Goal: Information Seeking & Learning: Understand process/instructions

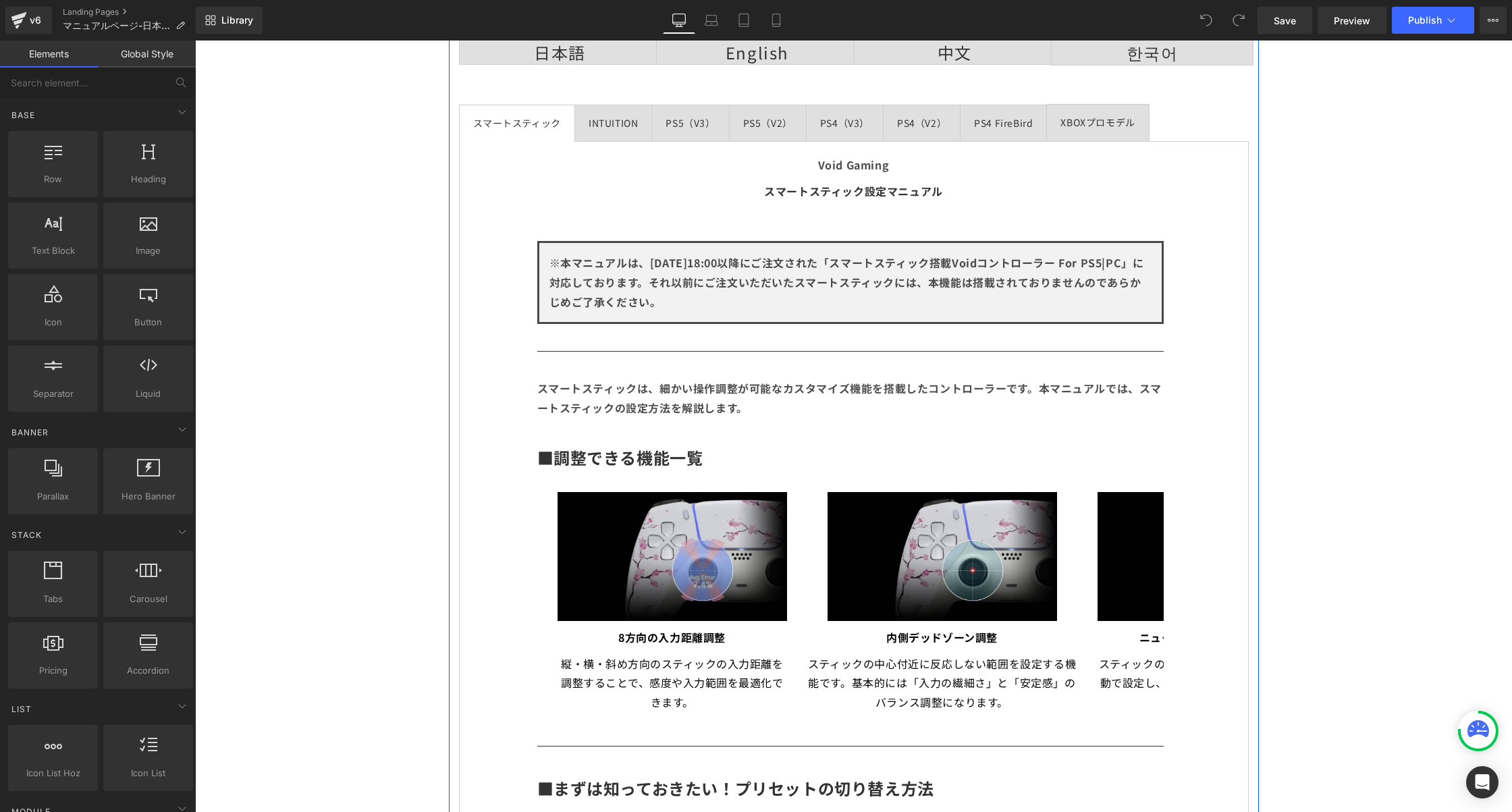
scroll to position [182, 0]
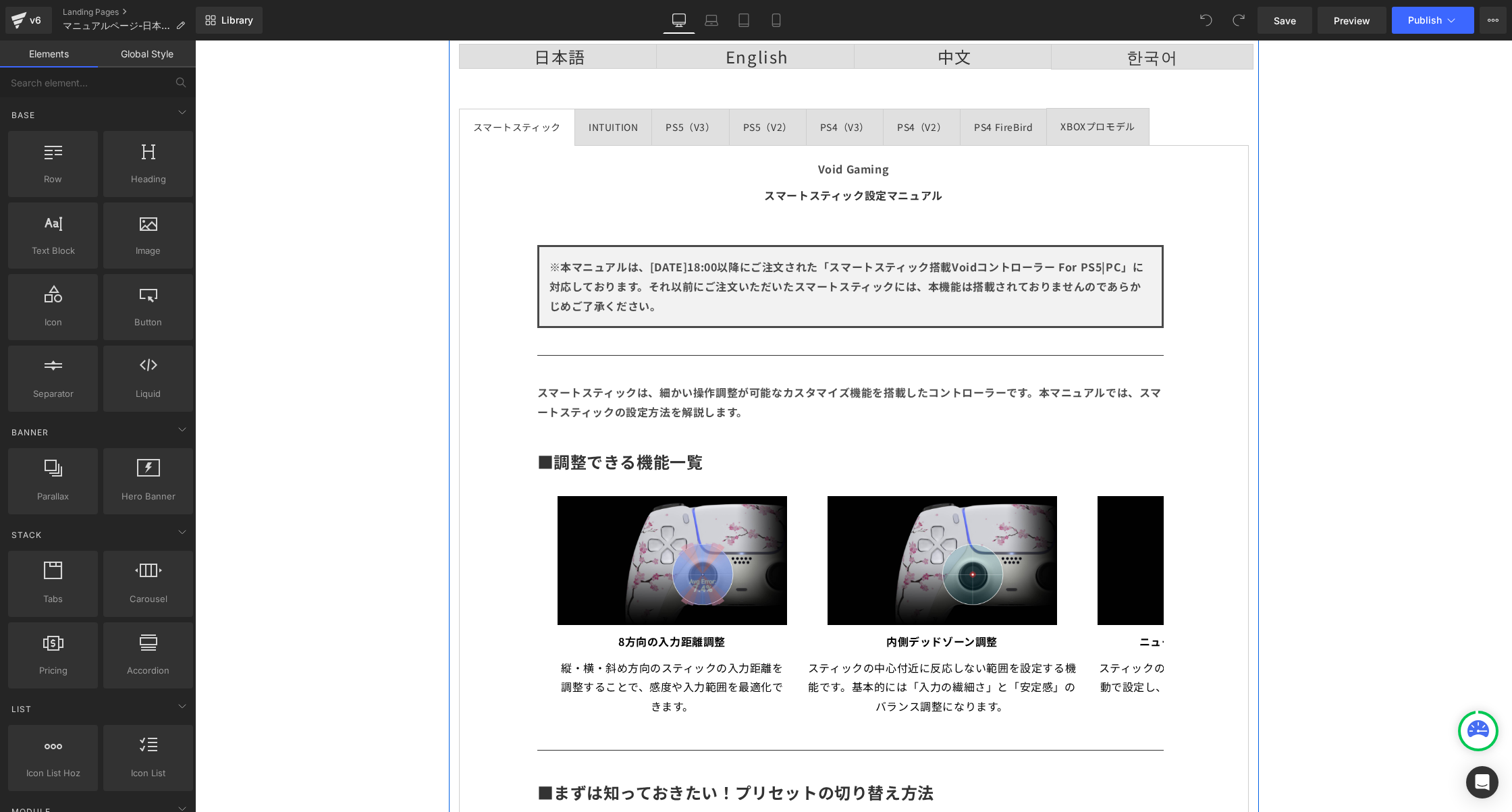
click at [913, 128] on div "PS4（V2）" at bounding box center [921, 127] width 49 height 17
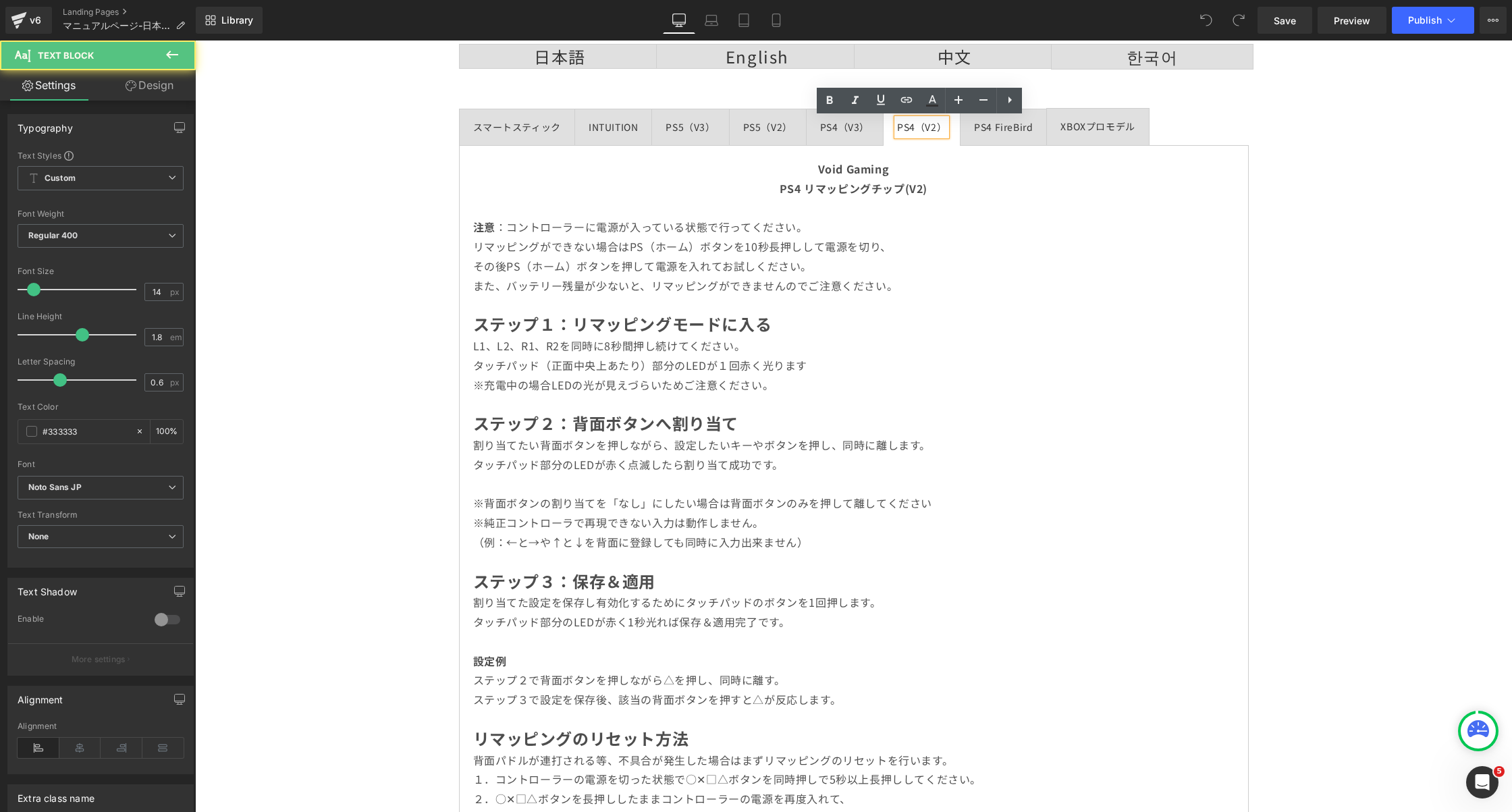
scroll to position [0, 0]
click at [1001, 128] on div "PS4 FireBird" at bounding box center [1003, 127] width 59 height 17
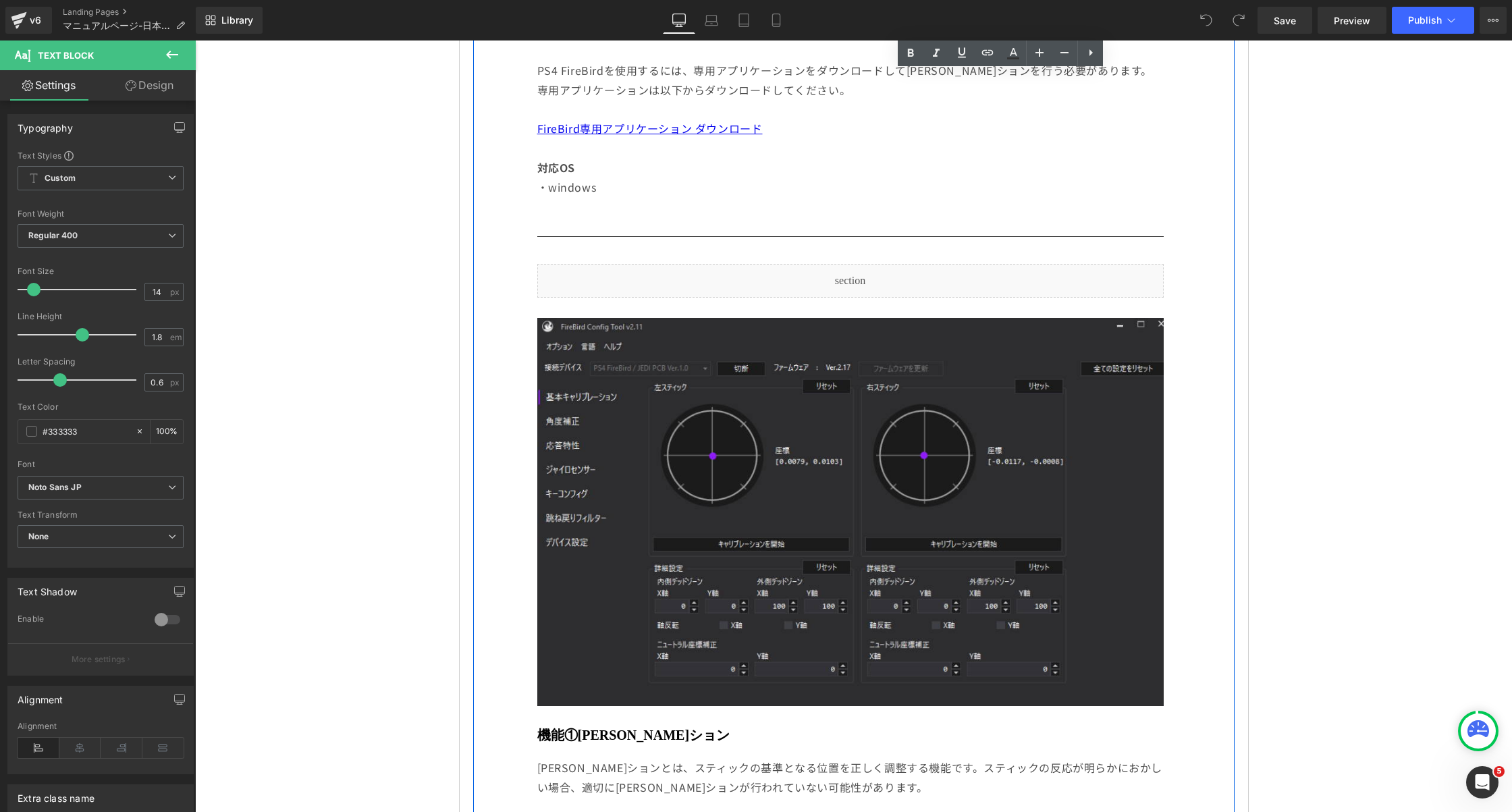
scroll to position [632, 0]
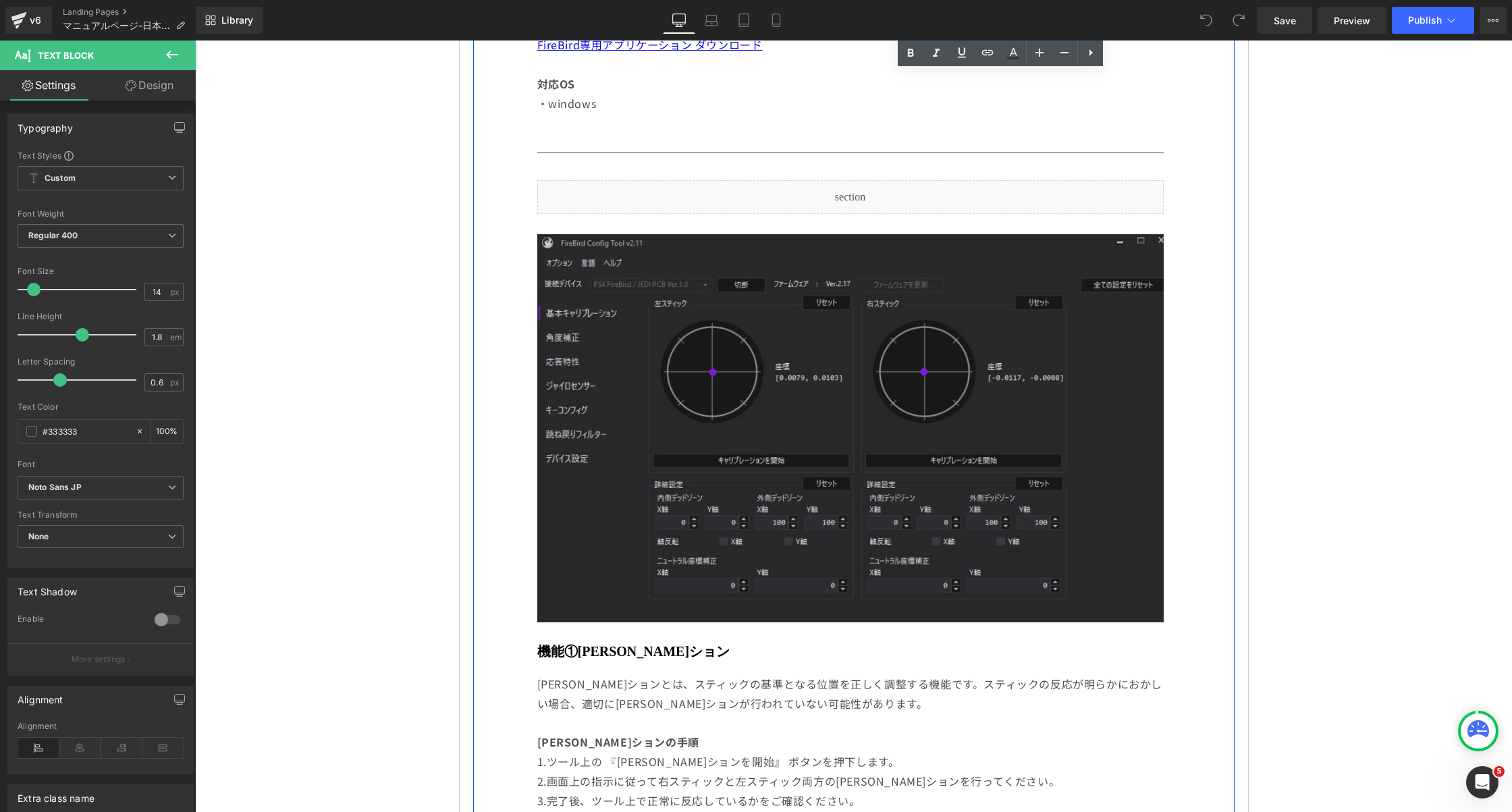
click at [807, 464] on img at bounding box center [850, 428] width 627 height 388
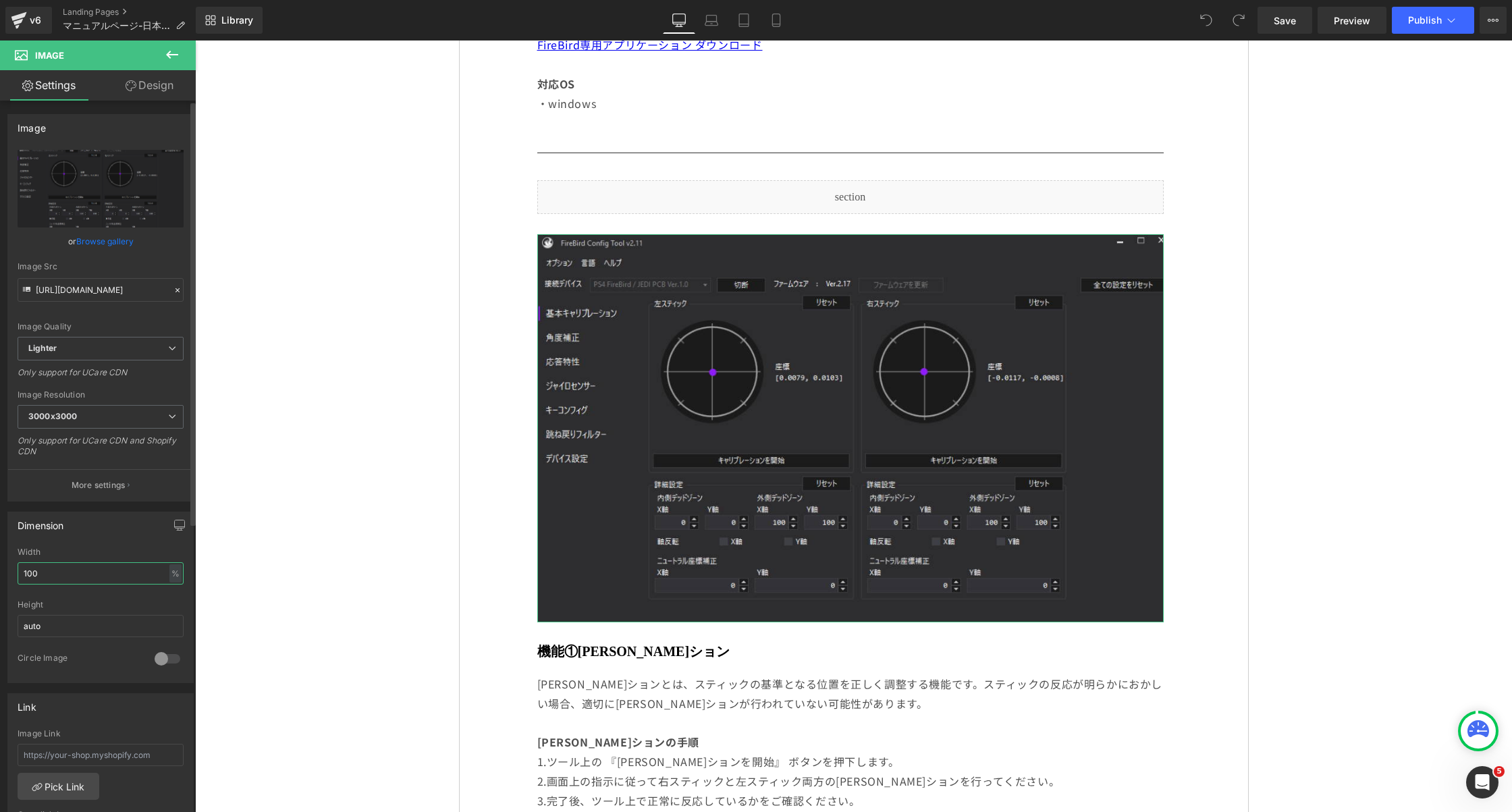
click at [79, 576] on input "100" at bounding box center [101, 573] width 166 height 22
type input "1"
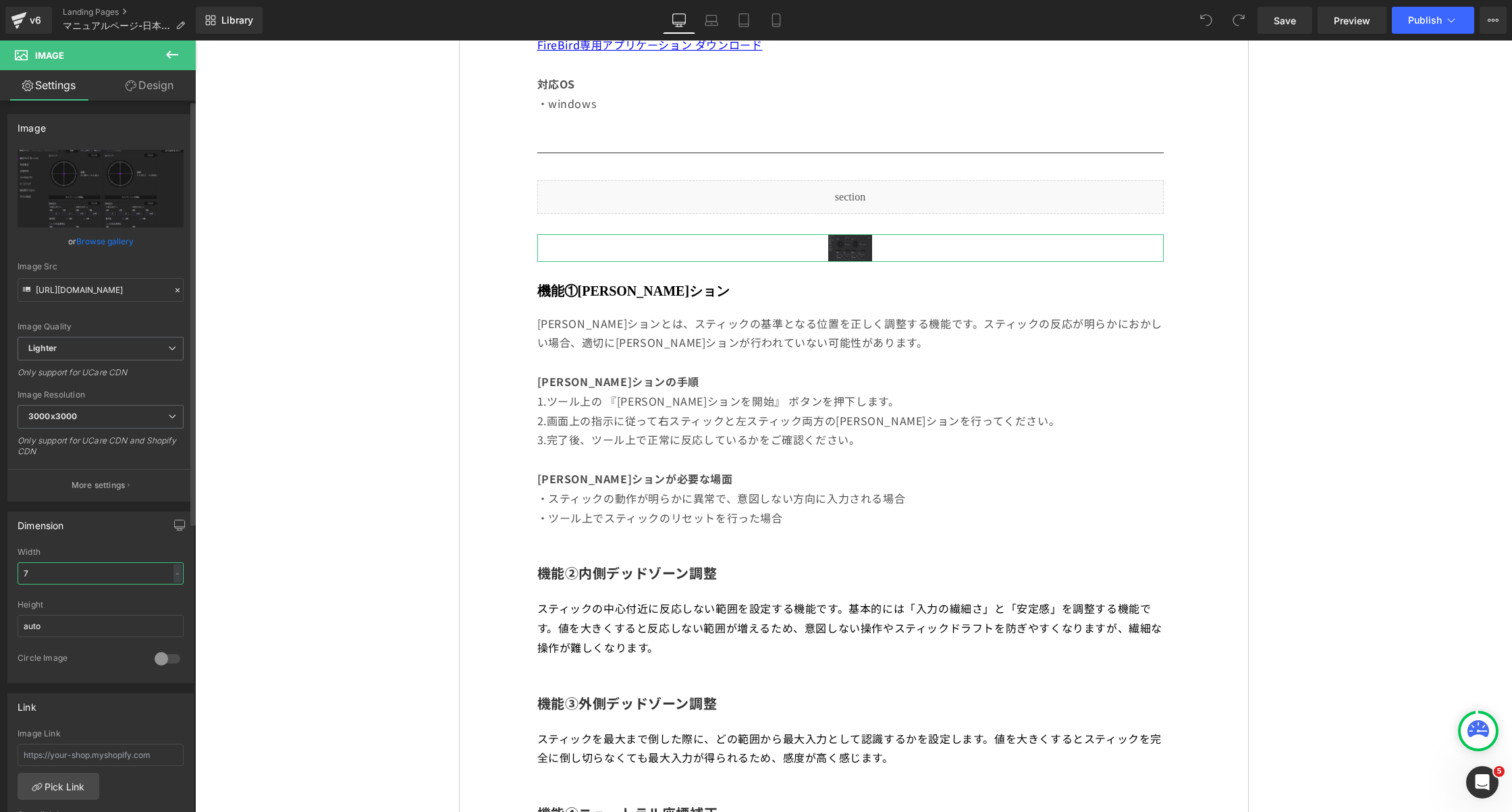
type input "70"
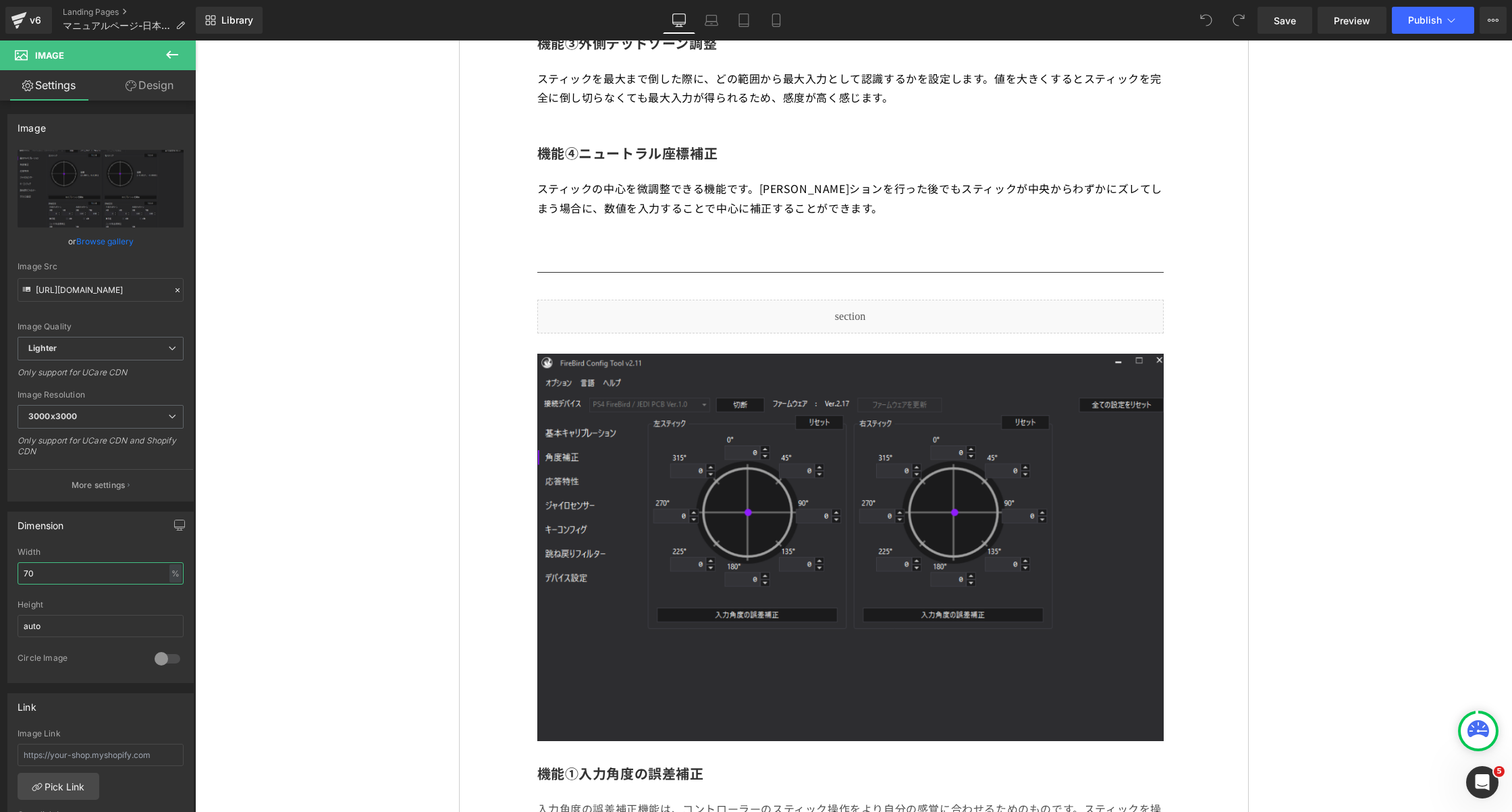
scroll to position [1557, 0]
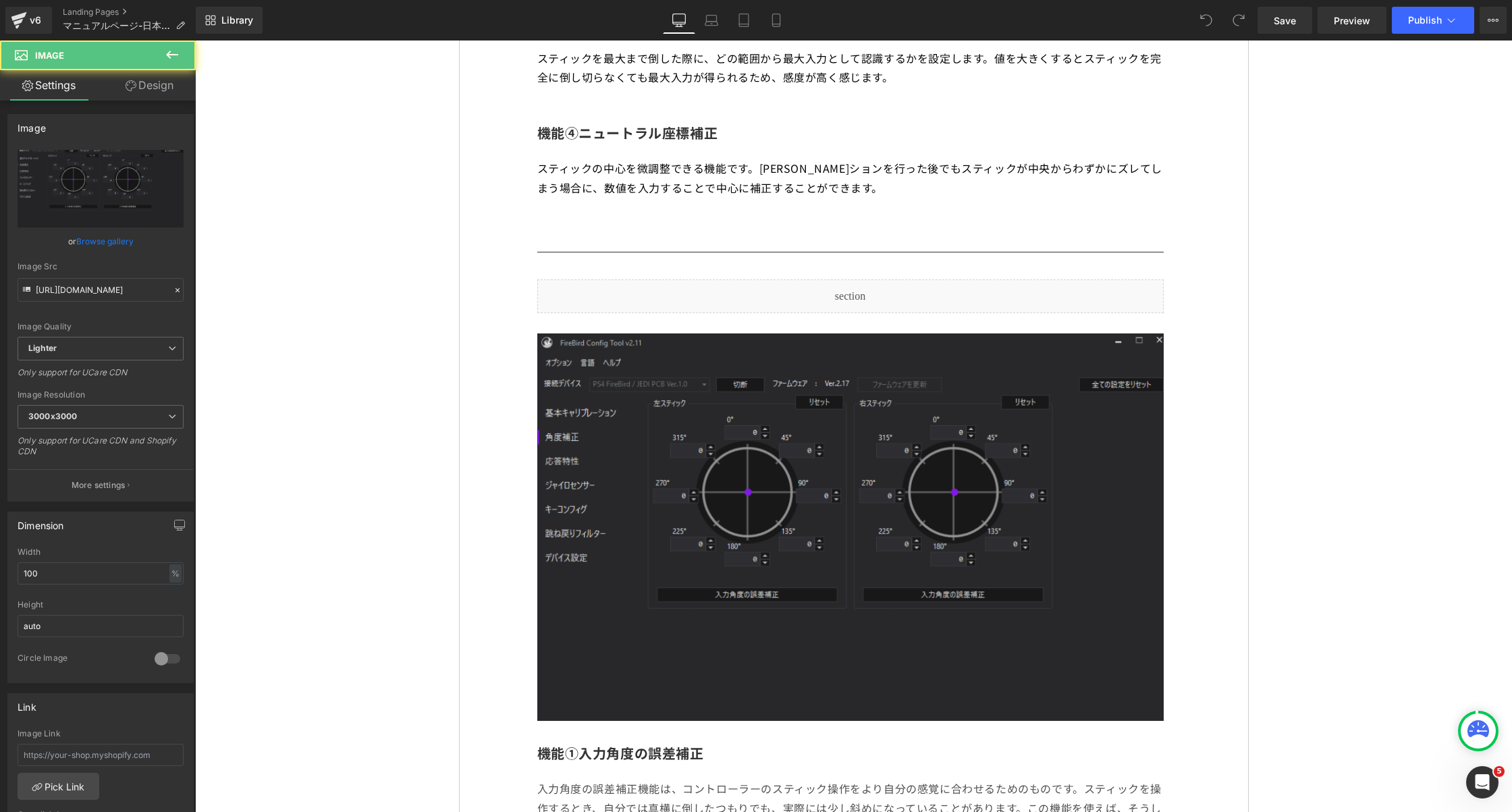
click at [715, 469] on img at bounding box center [850, 527] width 627 height 388
click at [77, 557] on div "Width 100 % % px" at bounding box center [101, 574] width 166 height 53
click at [60, 559] on div "Width 100 % % px" at bounding box center [101, 574] width 166 height 53
drag, startPoint x: 47, startPoint y: 571, endPoint x: 0, endPoint y: 571, distance: 47.0
click at [0, 571] on div "Dimension 100% Width 100 % % px auto Height auto 0 Circle Image" at bounding box center [101, 593] width 202 height 182
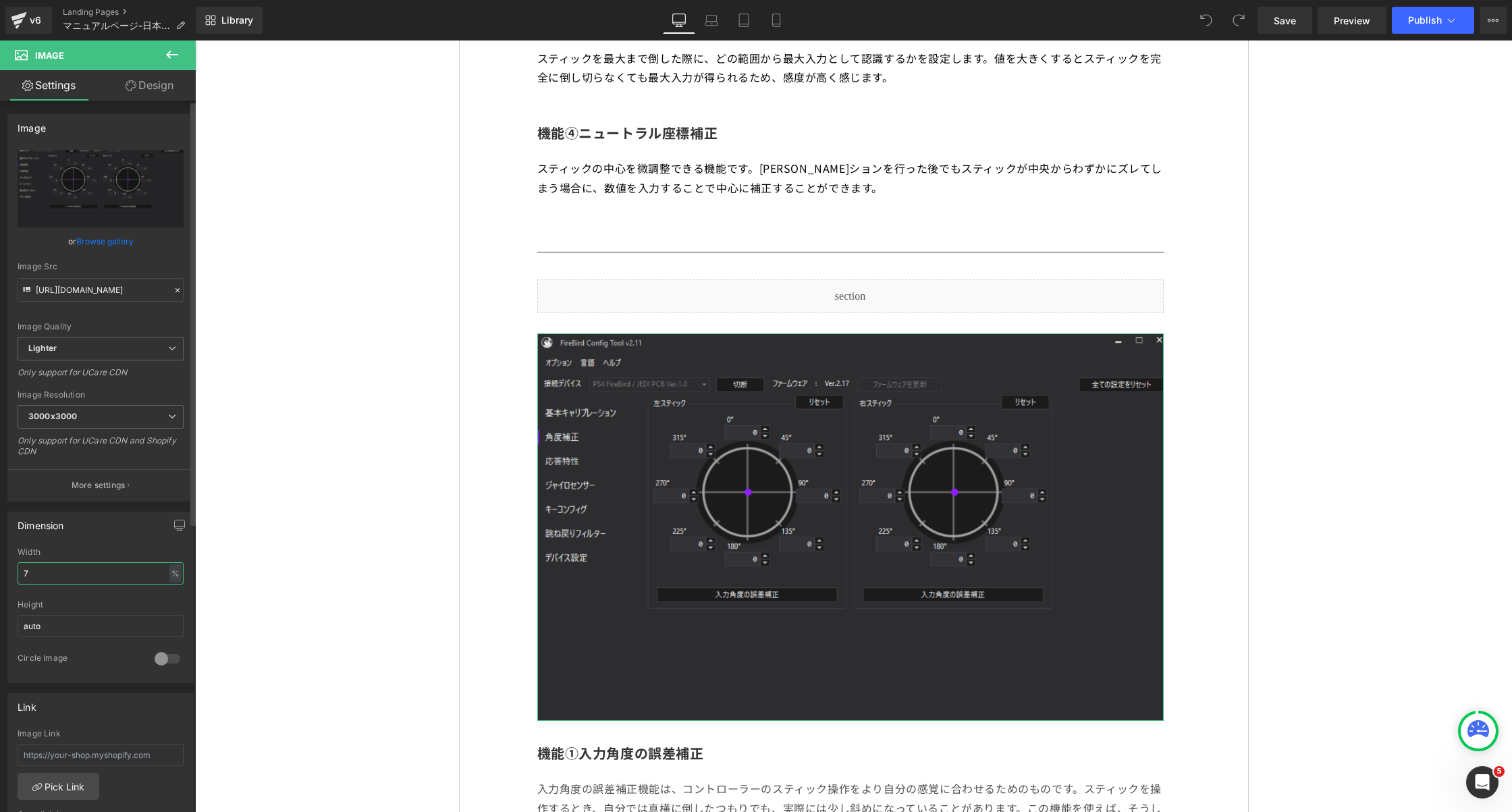
type input "70"
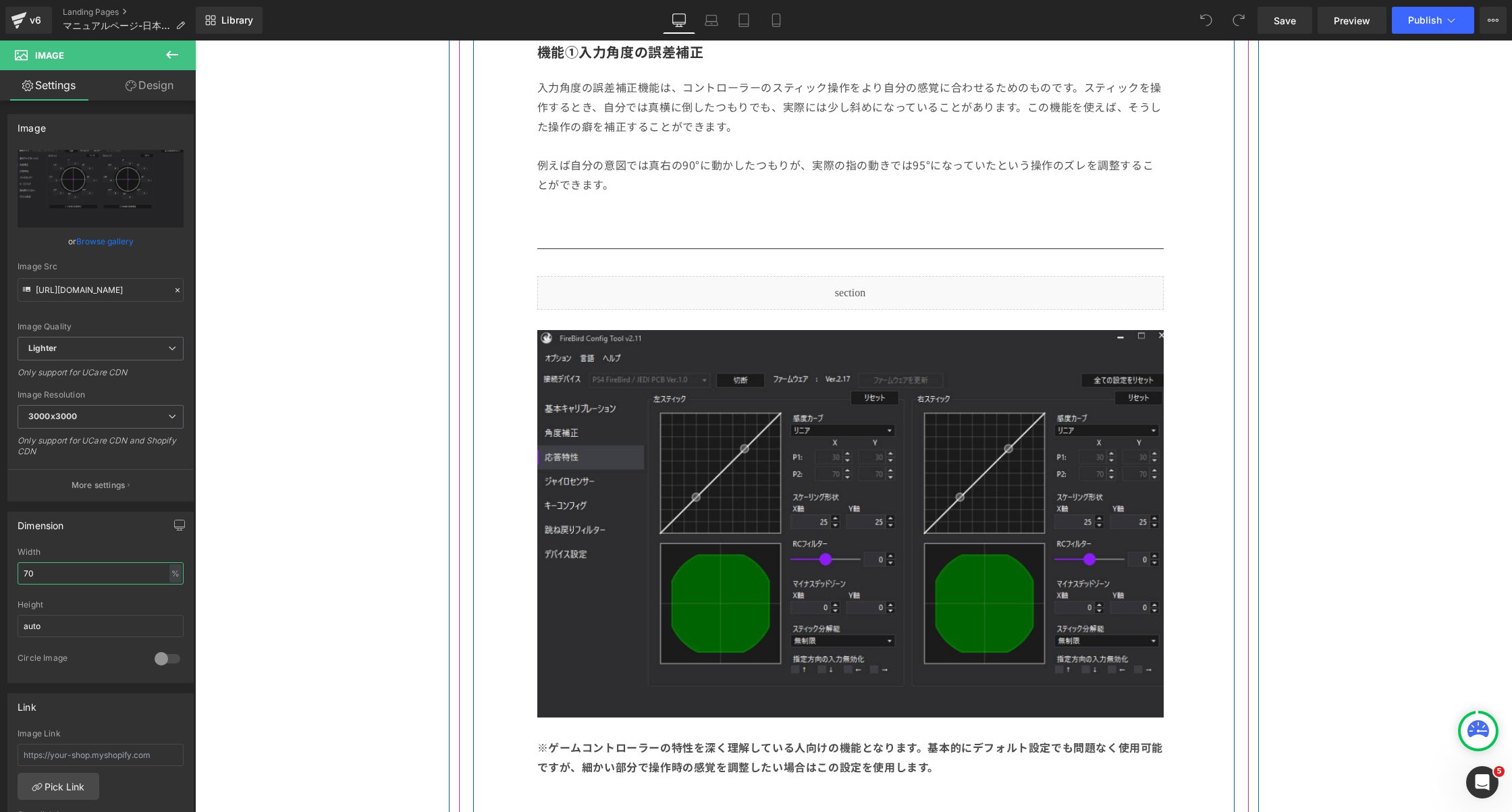
scroll to position [2156, 0]
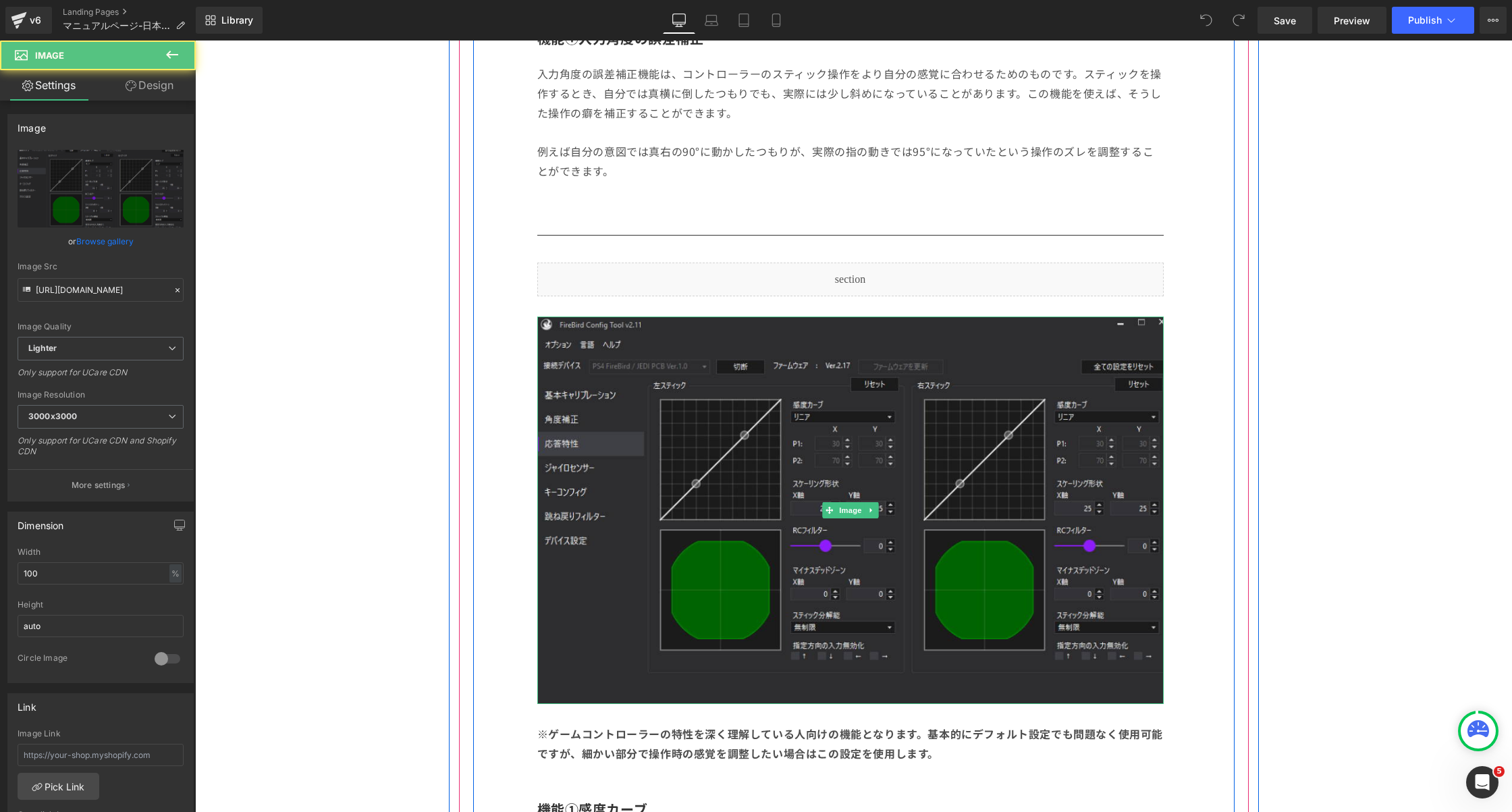
click at [810, 459] on img at bounding box center [850, 510] width 627 height 388
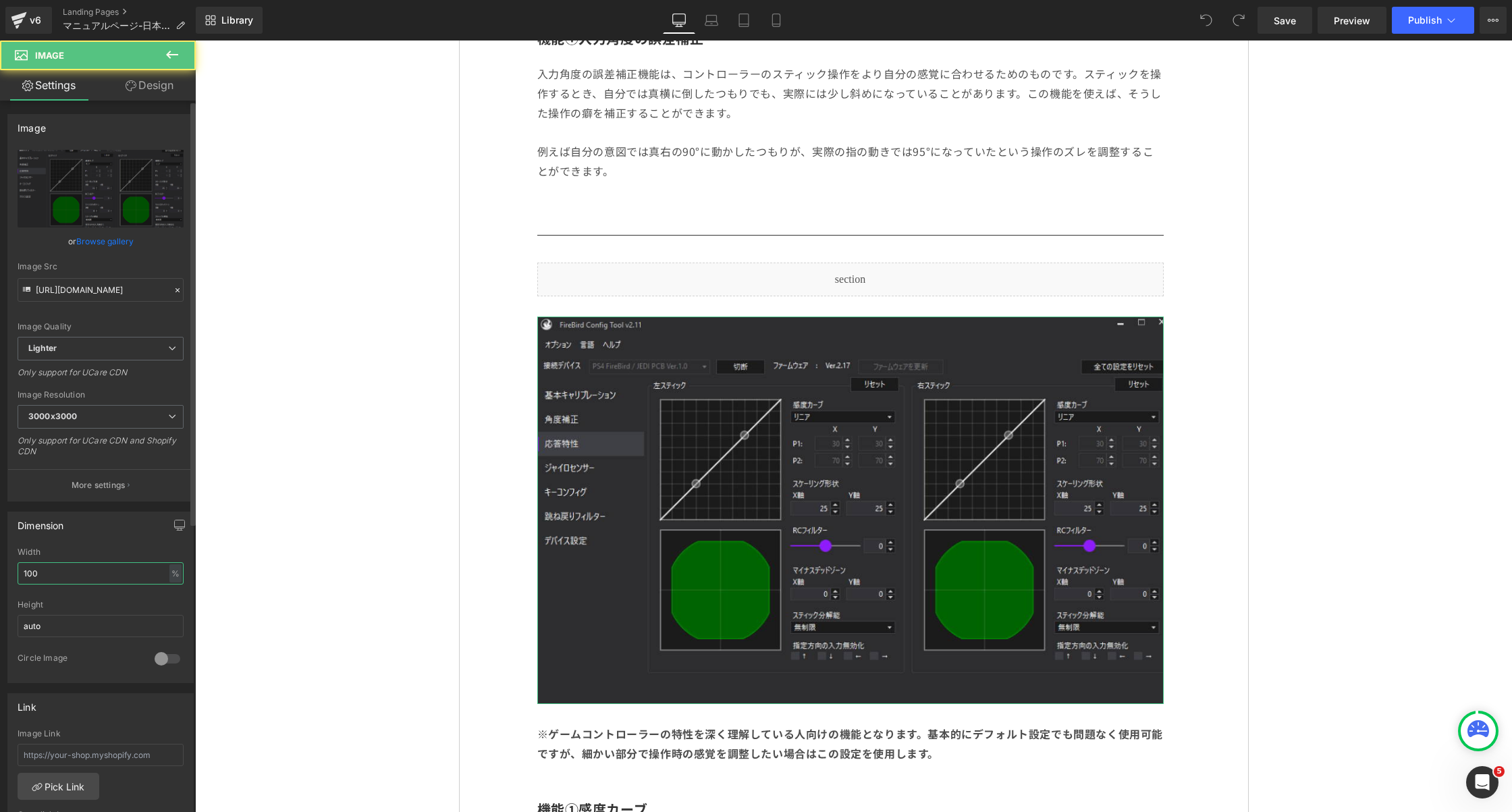
click at [58, 573] on input "100" at bounding box center [101, 573] width 166 height 22
type input "70"
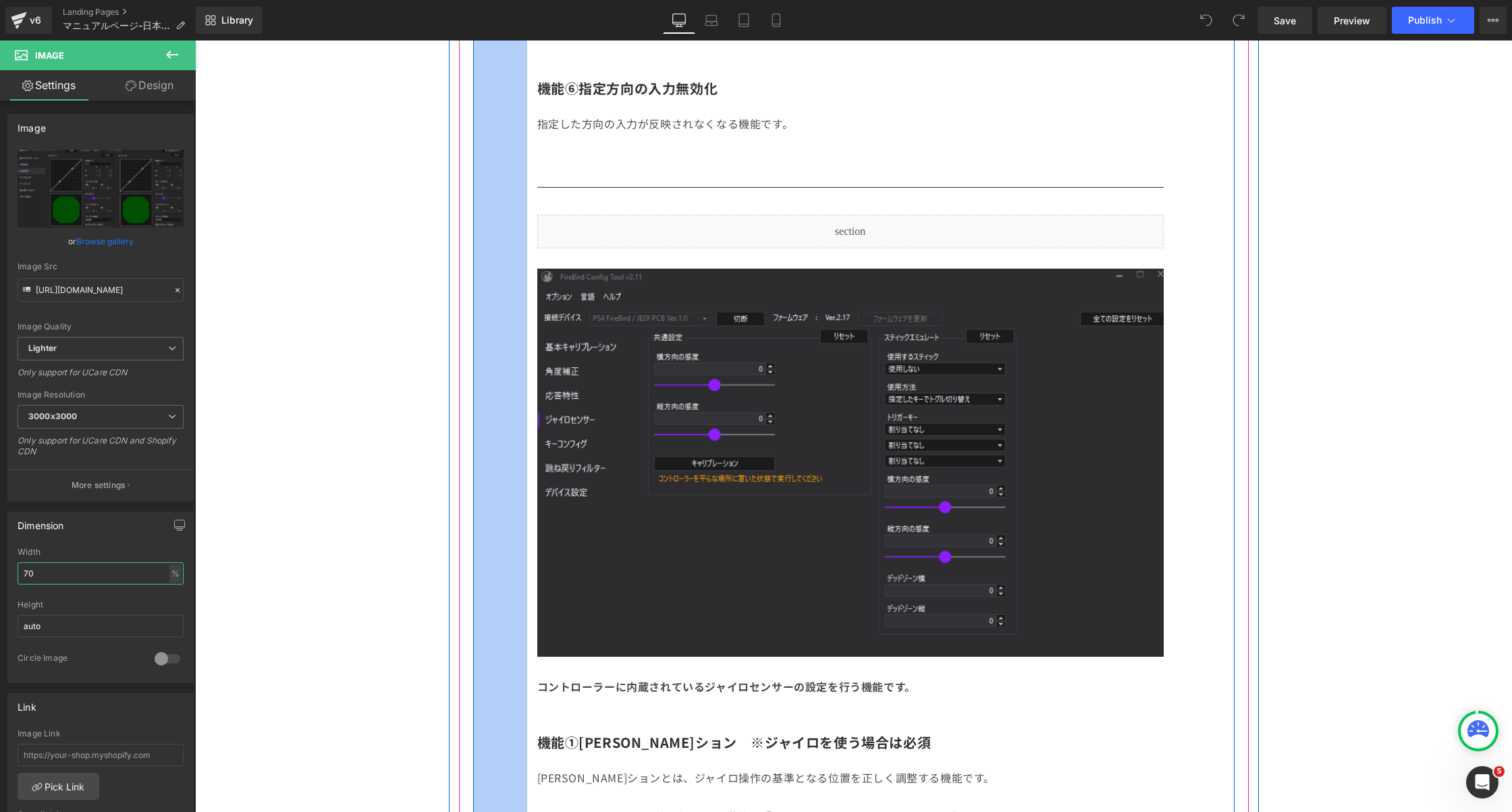
scroll to position [3555, 0]
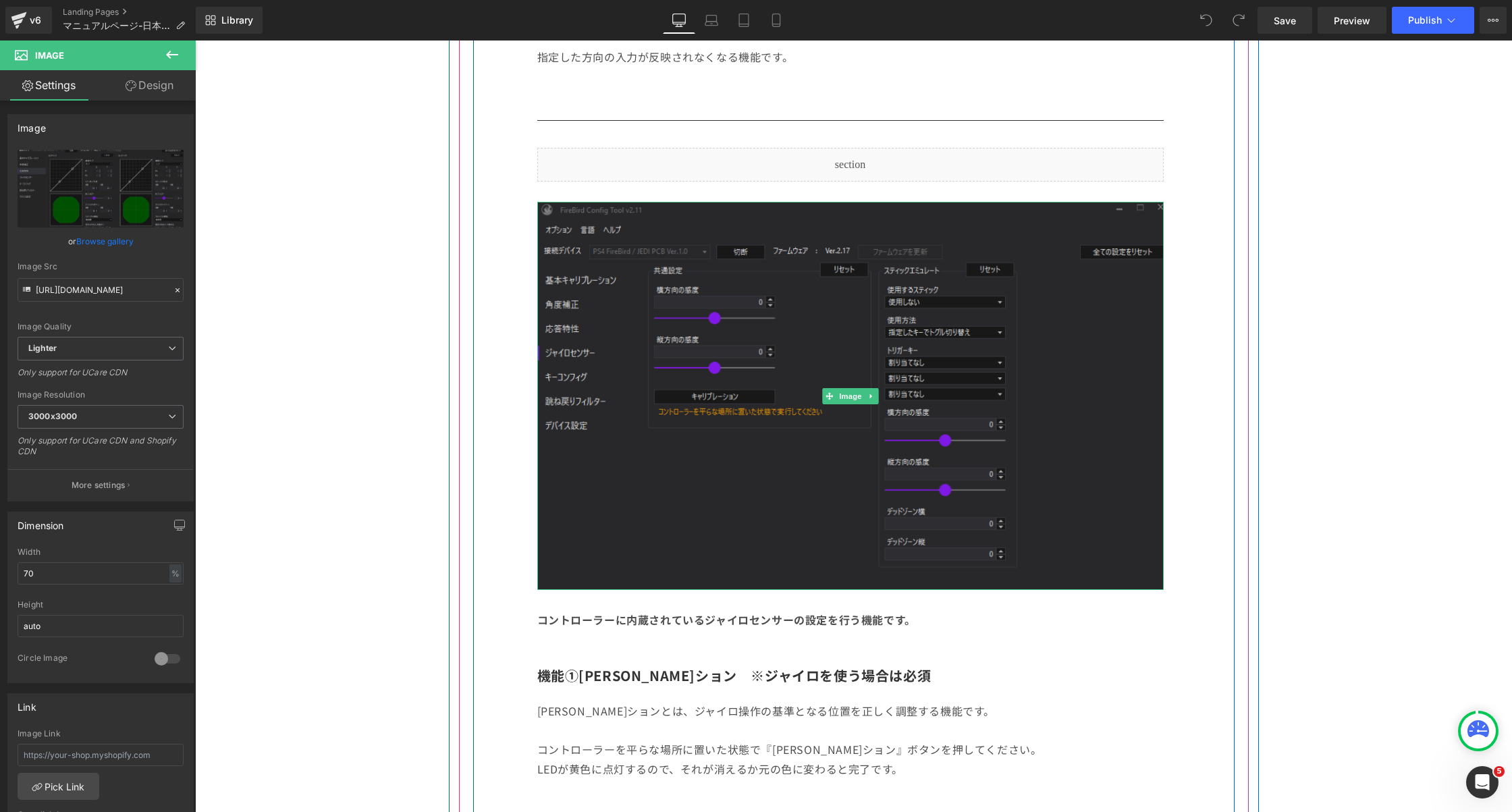
click at [765, 390] on img at bounding box center [850, 395] width 627 height 388
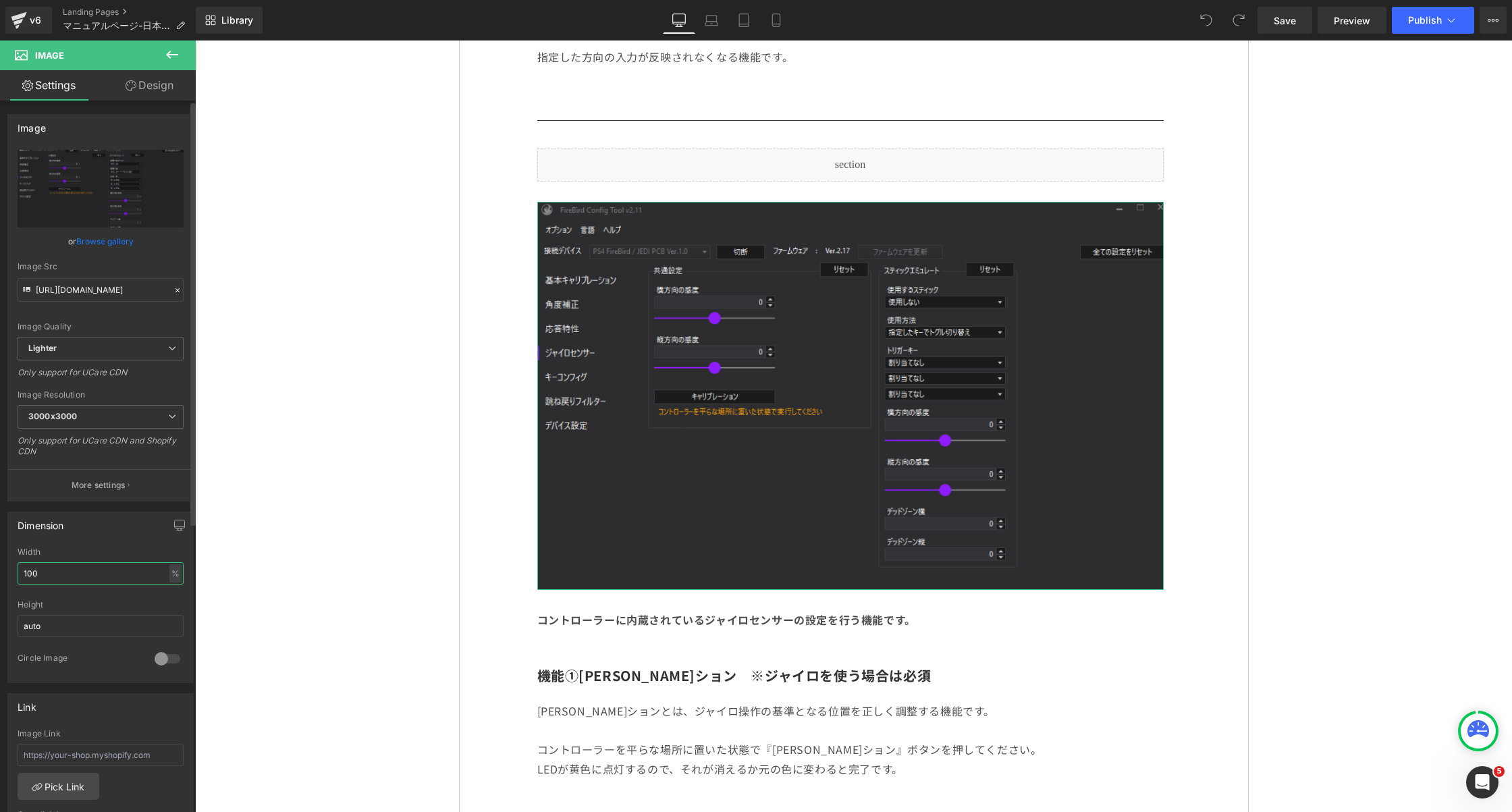
click at [52, 572] on input "100" at bounding box center [101, 573] width 166 height 22
type input "70"
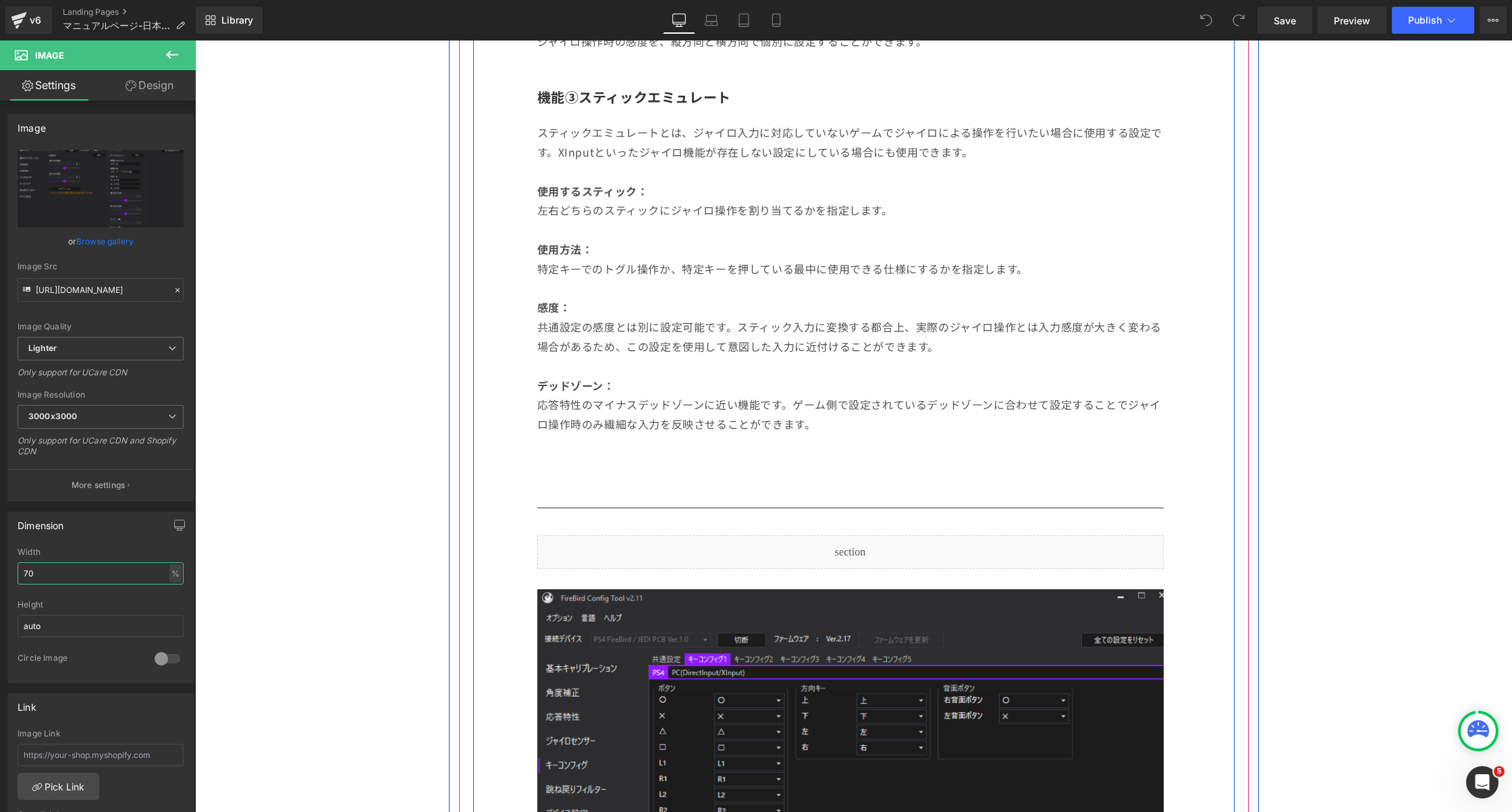
scroll to position [4296, 0]
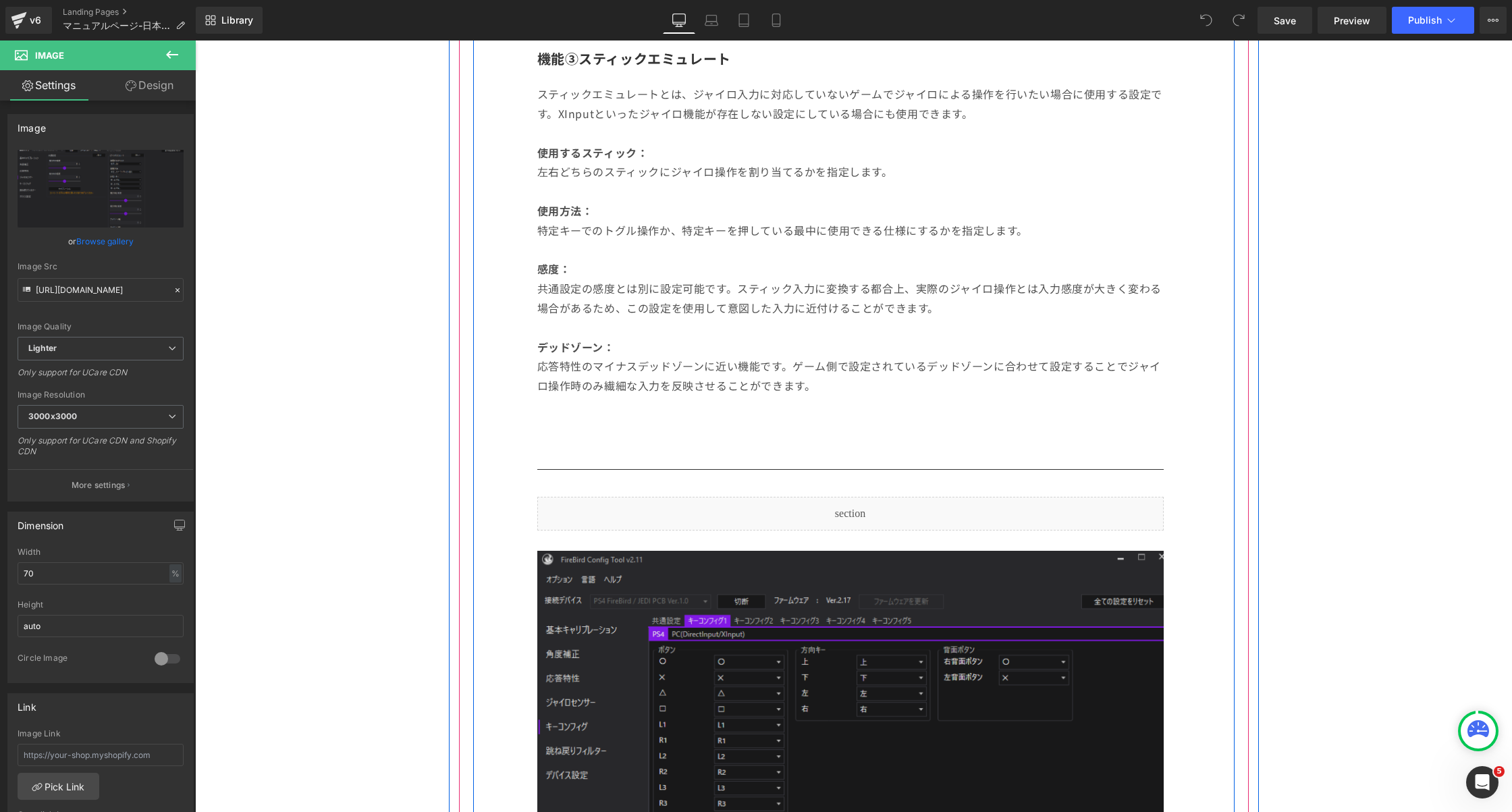
click at [663, 613] on img at bounding box center [850, 755] width 627 height 408
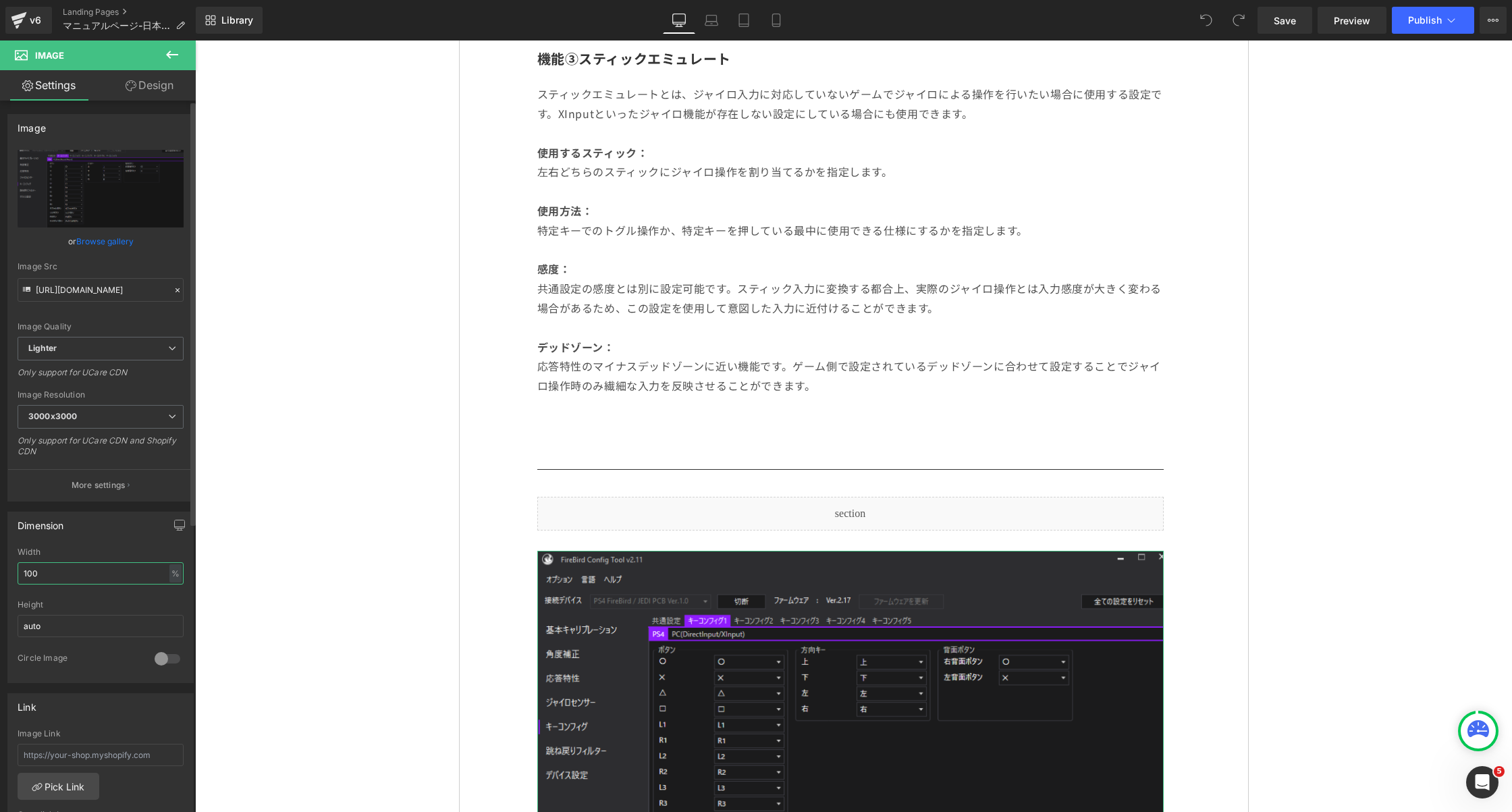
click at [72, 569] on input "100" at bounding box center [101, 573] width 166 height 22
type input "70"
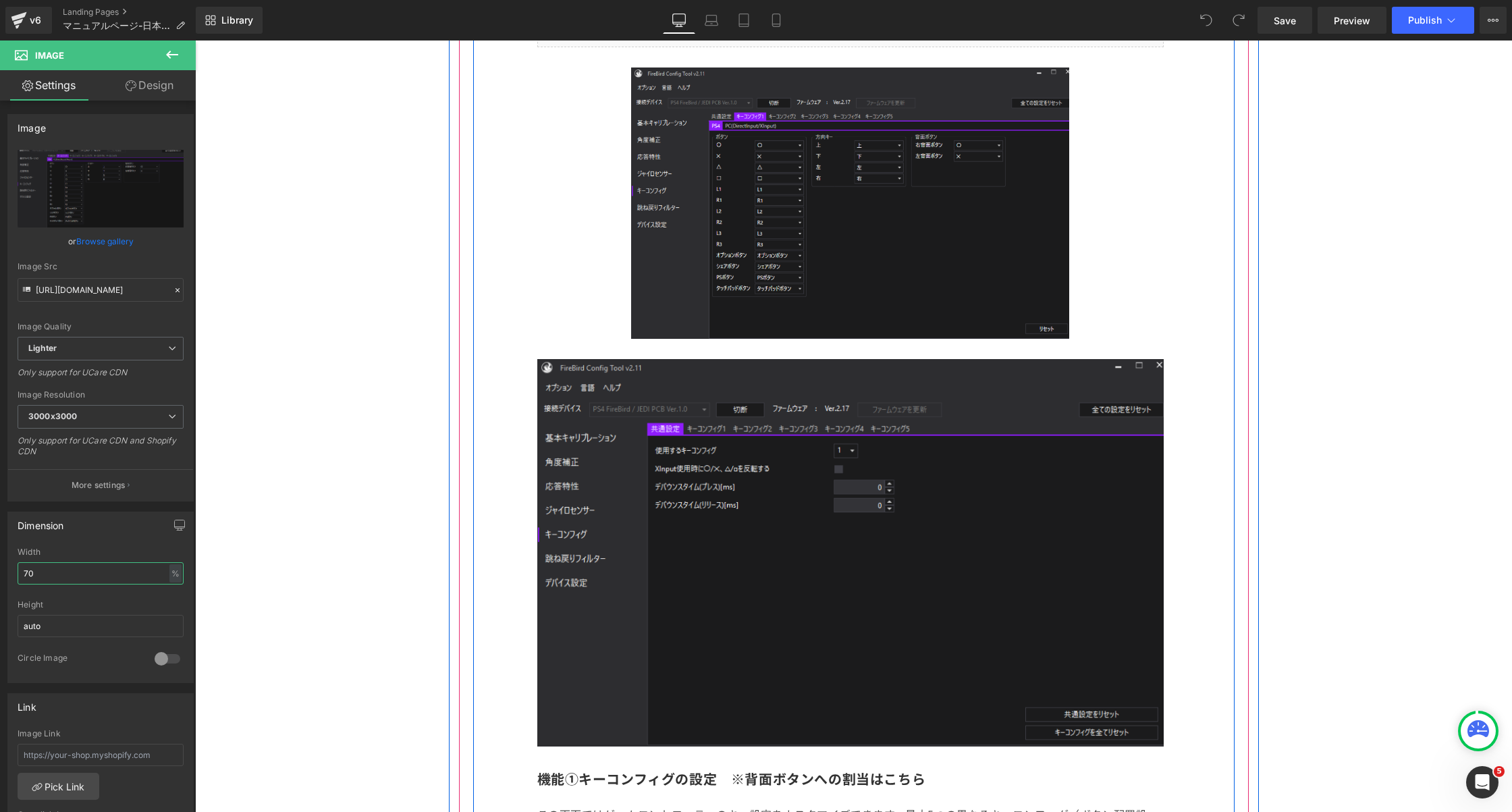
scroll to position [5014, 0]
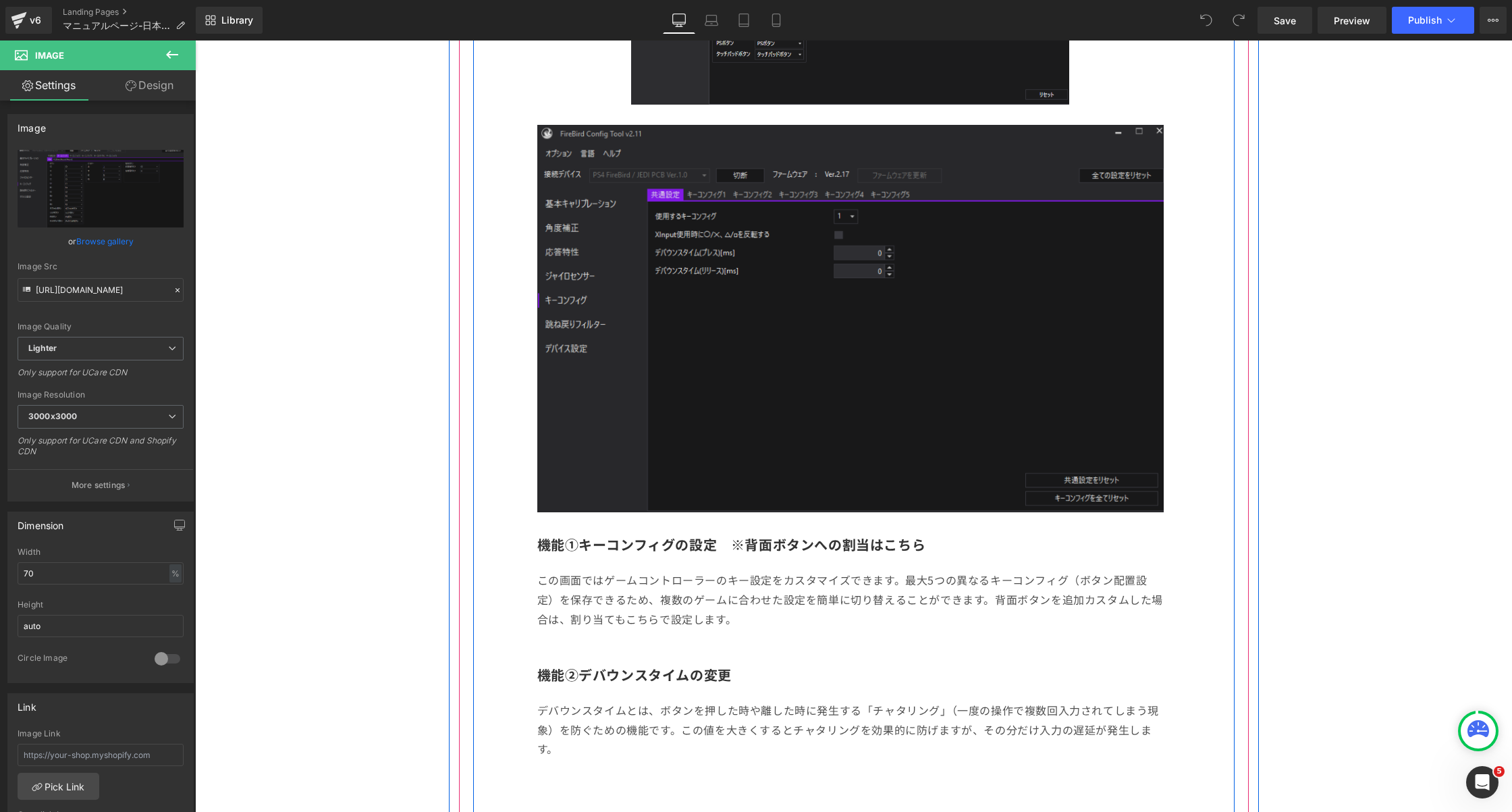
click at [795, 365] on img at bounding box center [850, 319] width 627 height 388
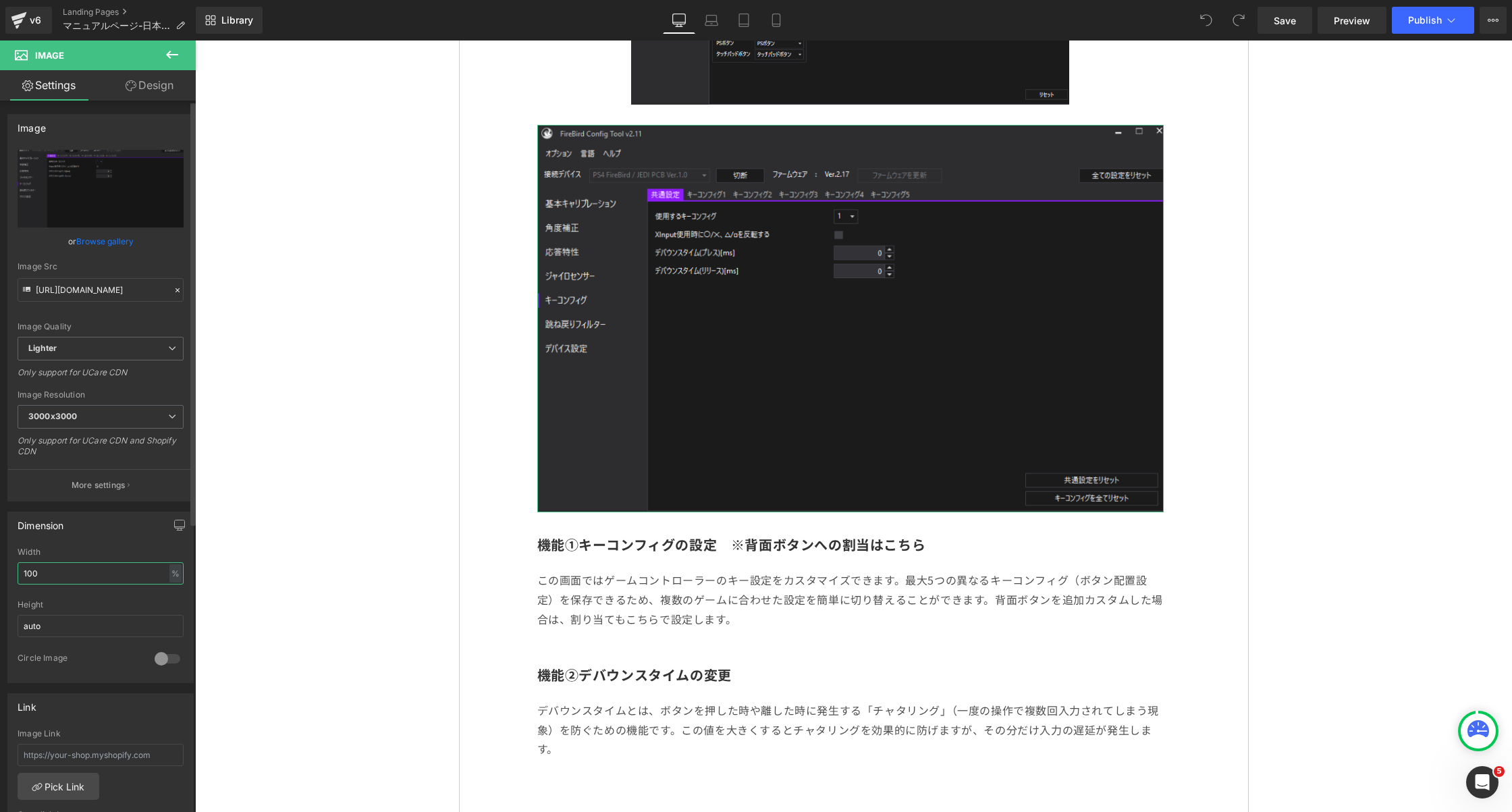
click at [59, 562] on input "100" at bounding box center [101, 573] width 166 height 22
type input "70"
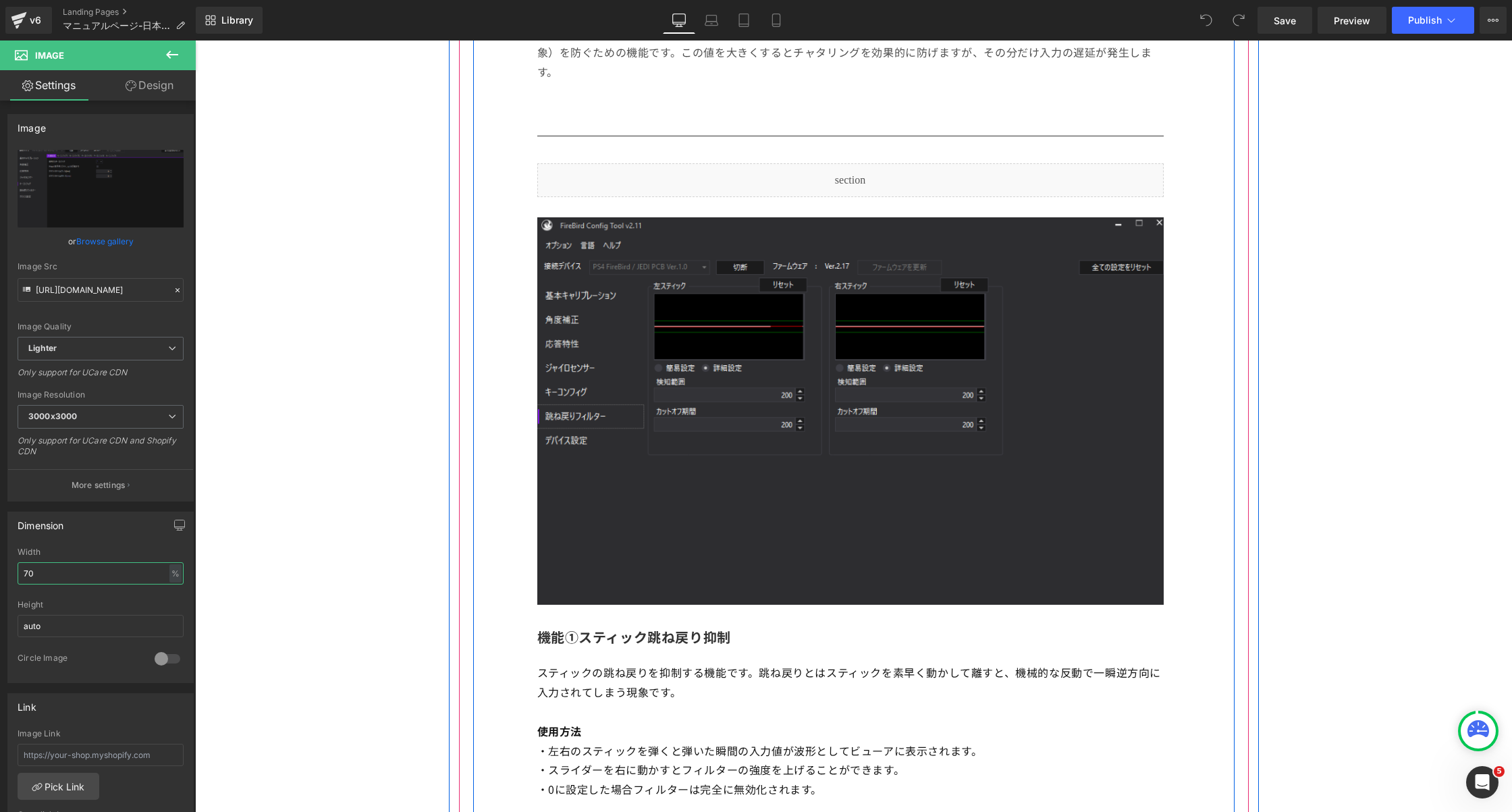
scroll to position [5651, 0]
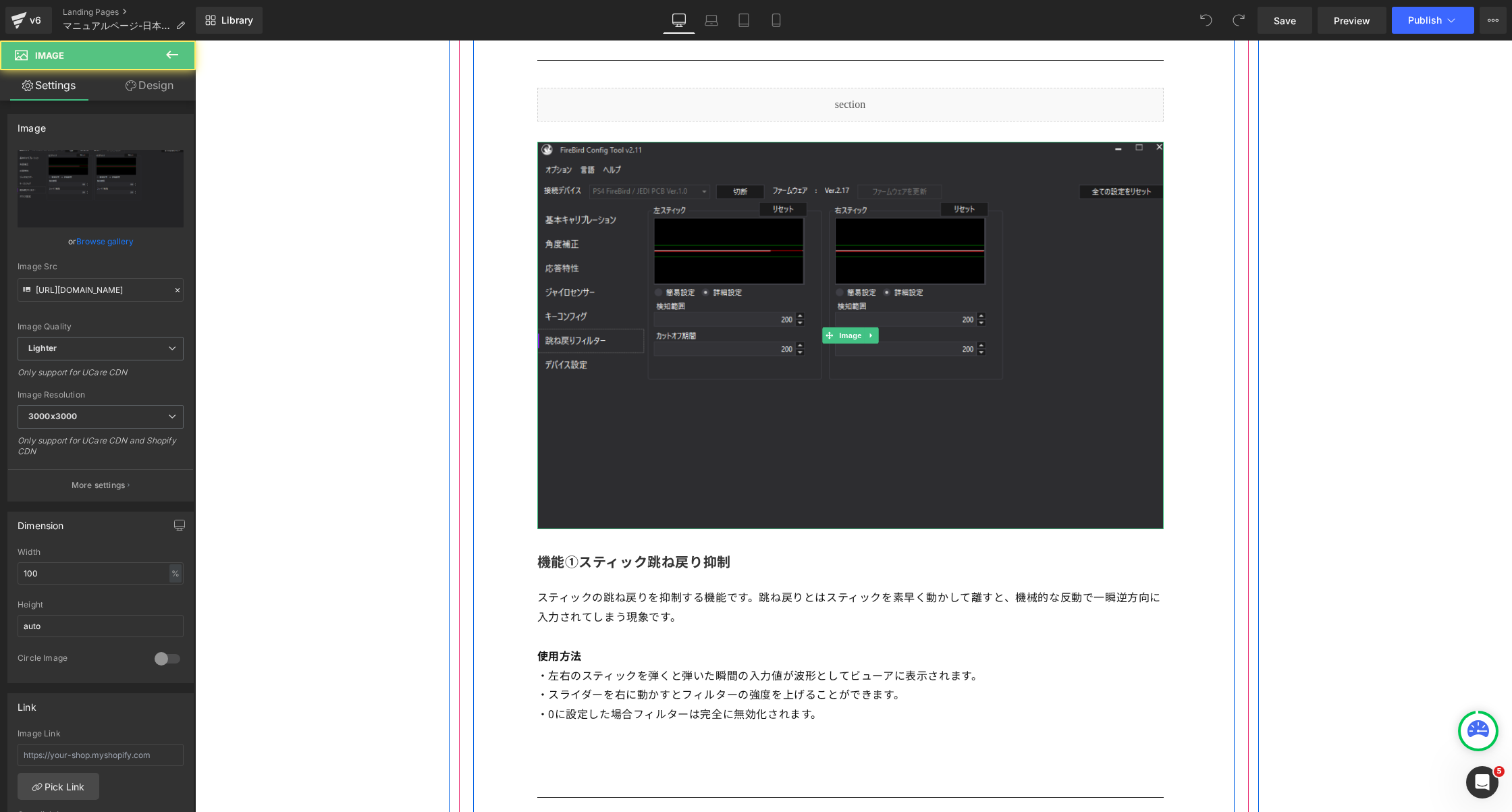
click at [671, 293] on img at bounding box center [850, 336] width 627 height 388
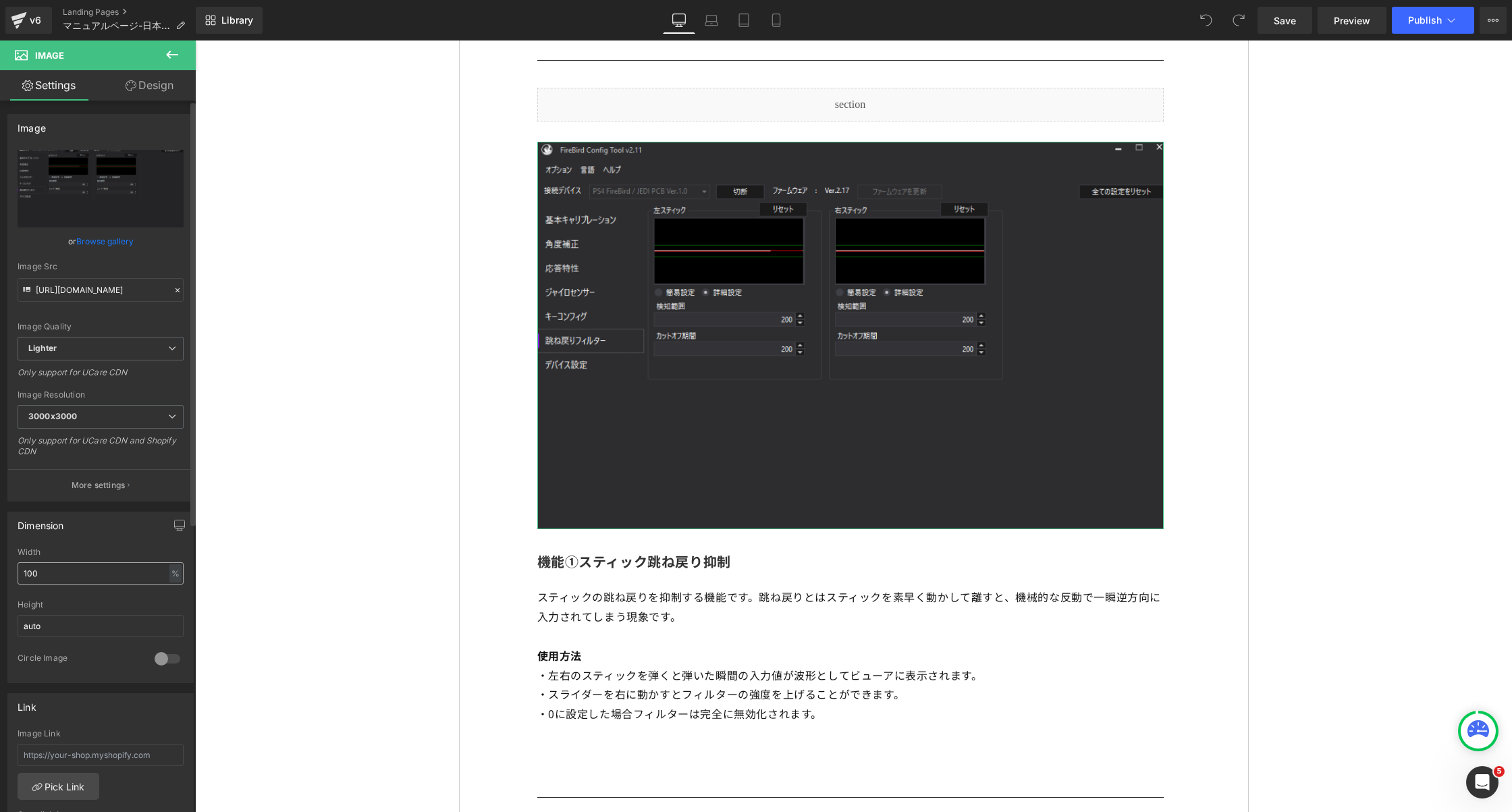
click at [49, 571] on input "100" at bounding box center [101, 573] width 166 height 22
type input "70"
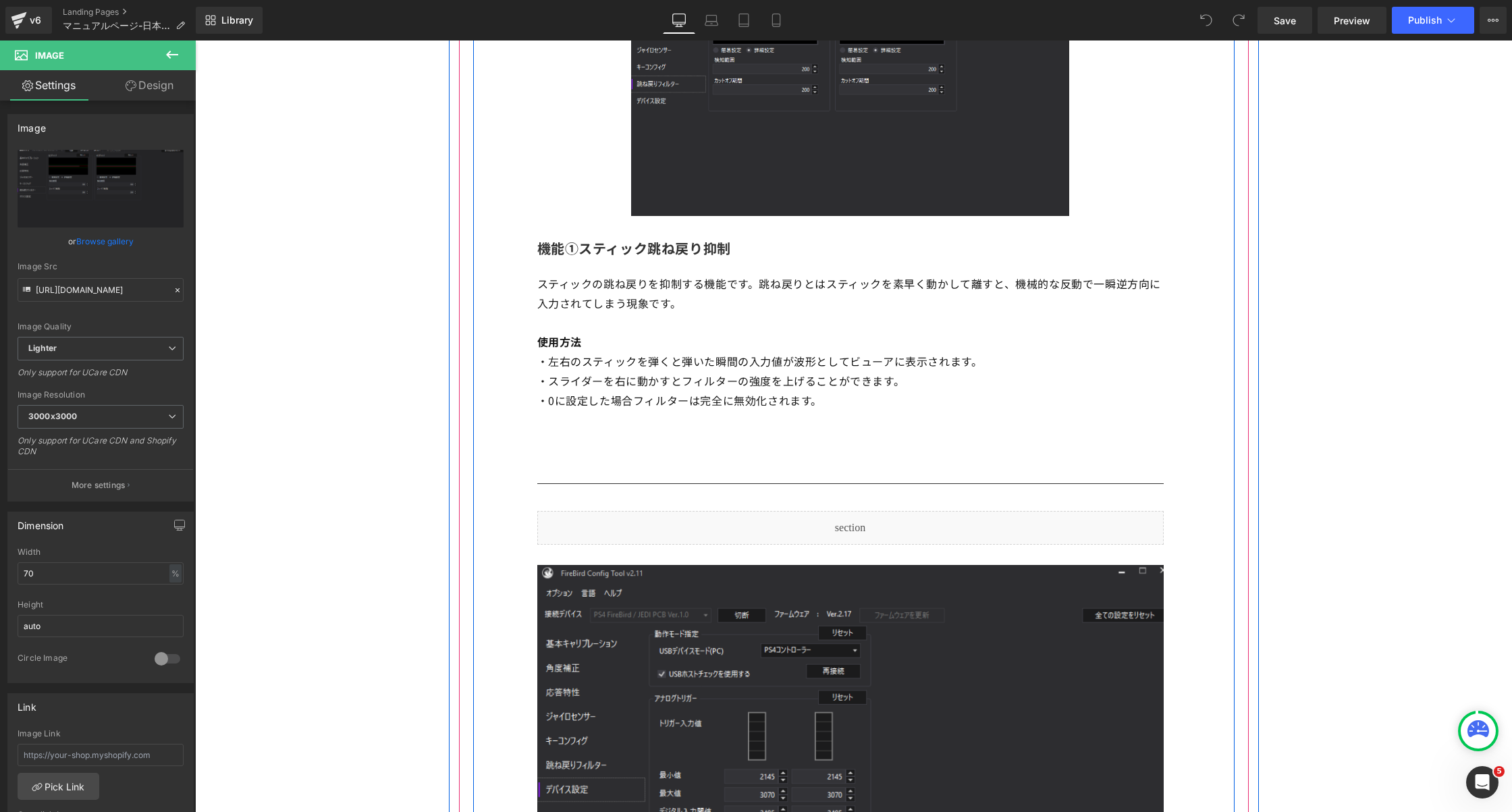
scroll to position [5892, 0]
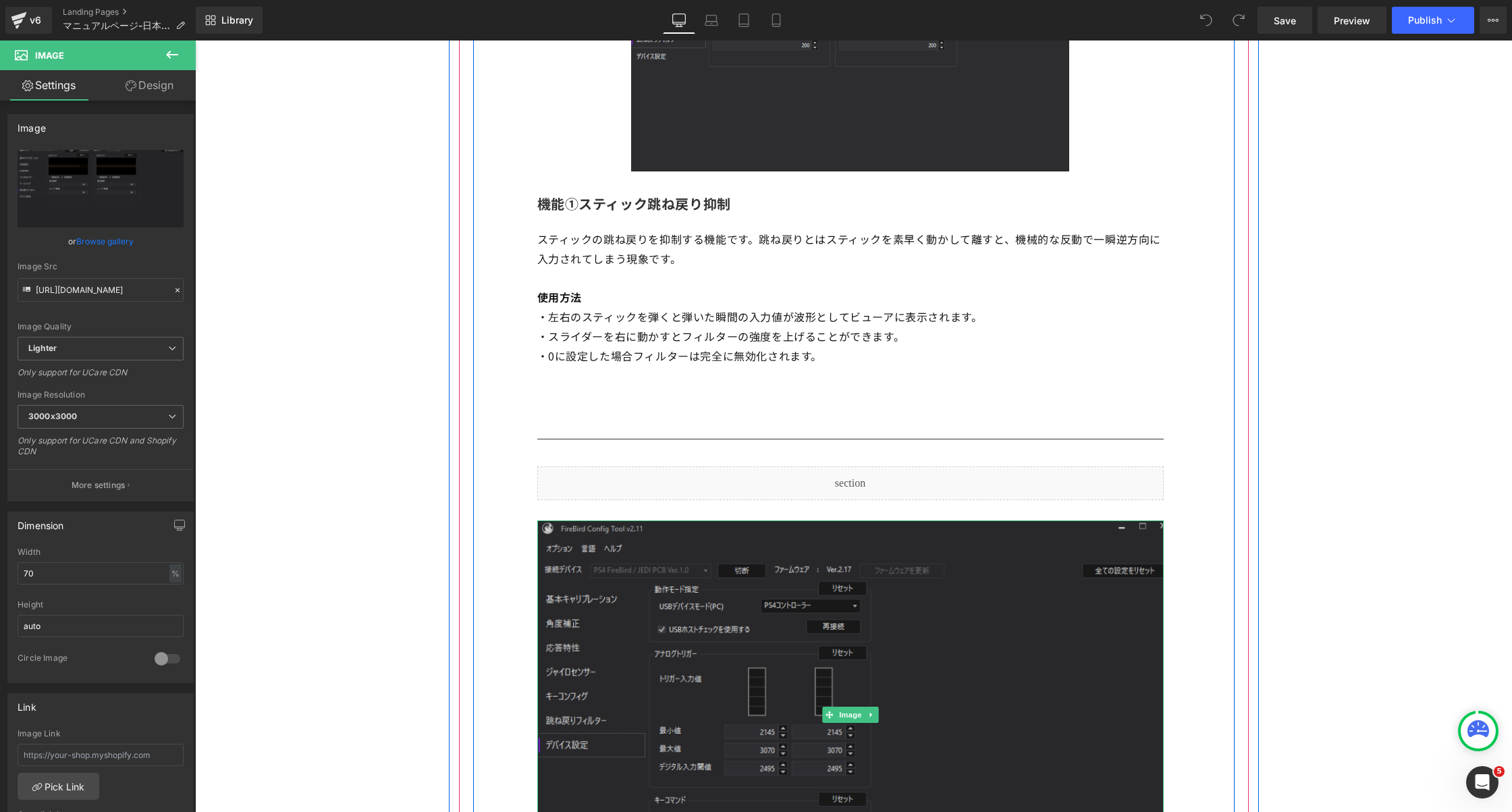
click at [614, 561] on img at bounding box center [850, 714] width 627 height 388
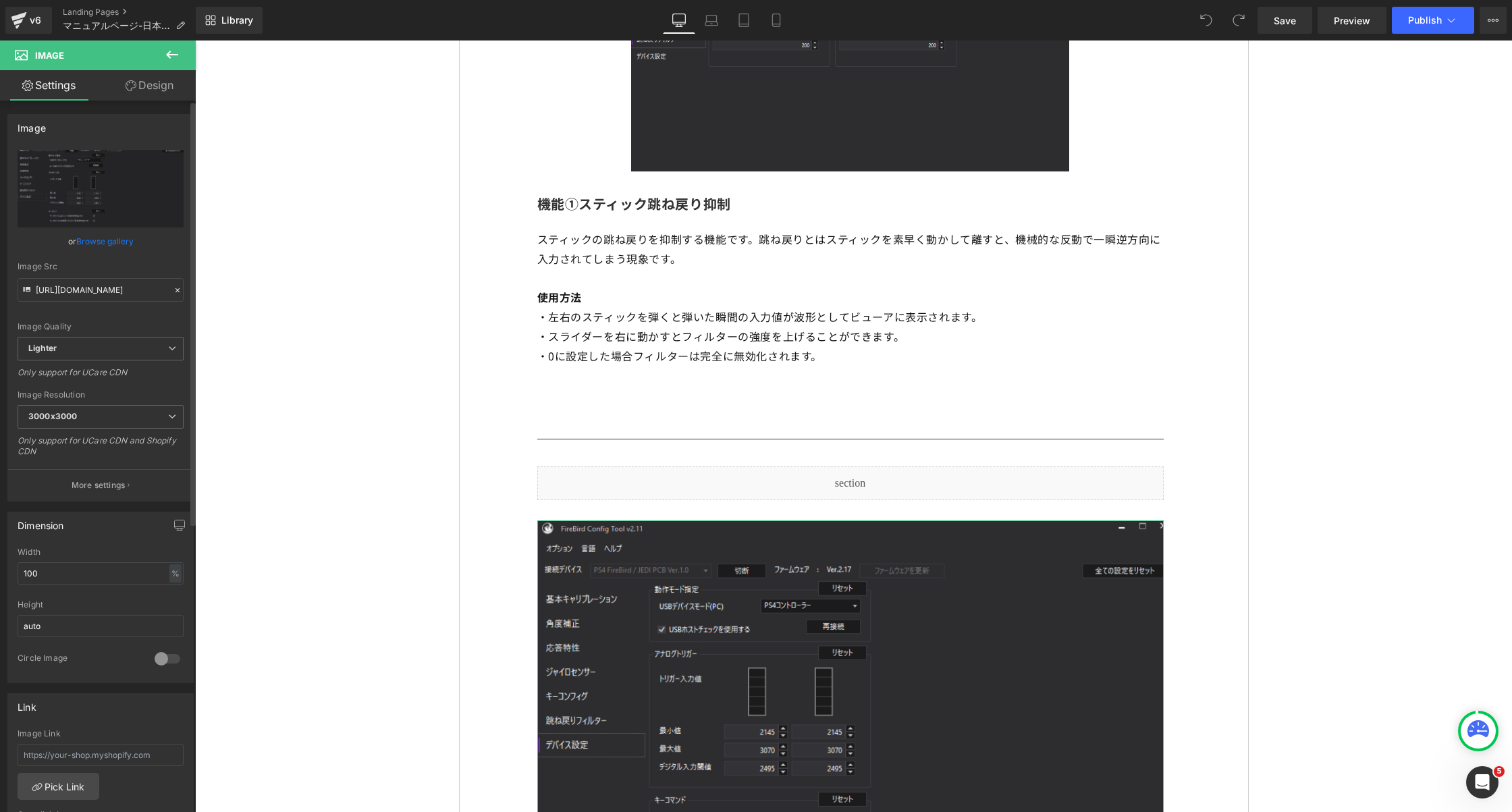
click at [70, 558] on div "Width 100 % % px" at bounding box center [101, 574] width 166 height 53
click at [65, 574] on input "100" at bounding box center [101, 573] width 166 height 22
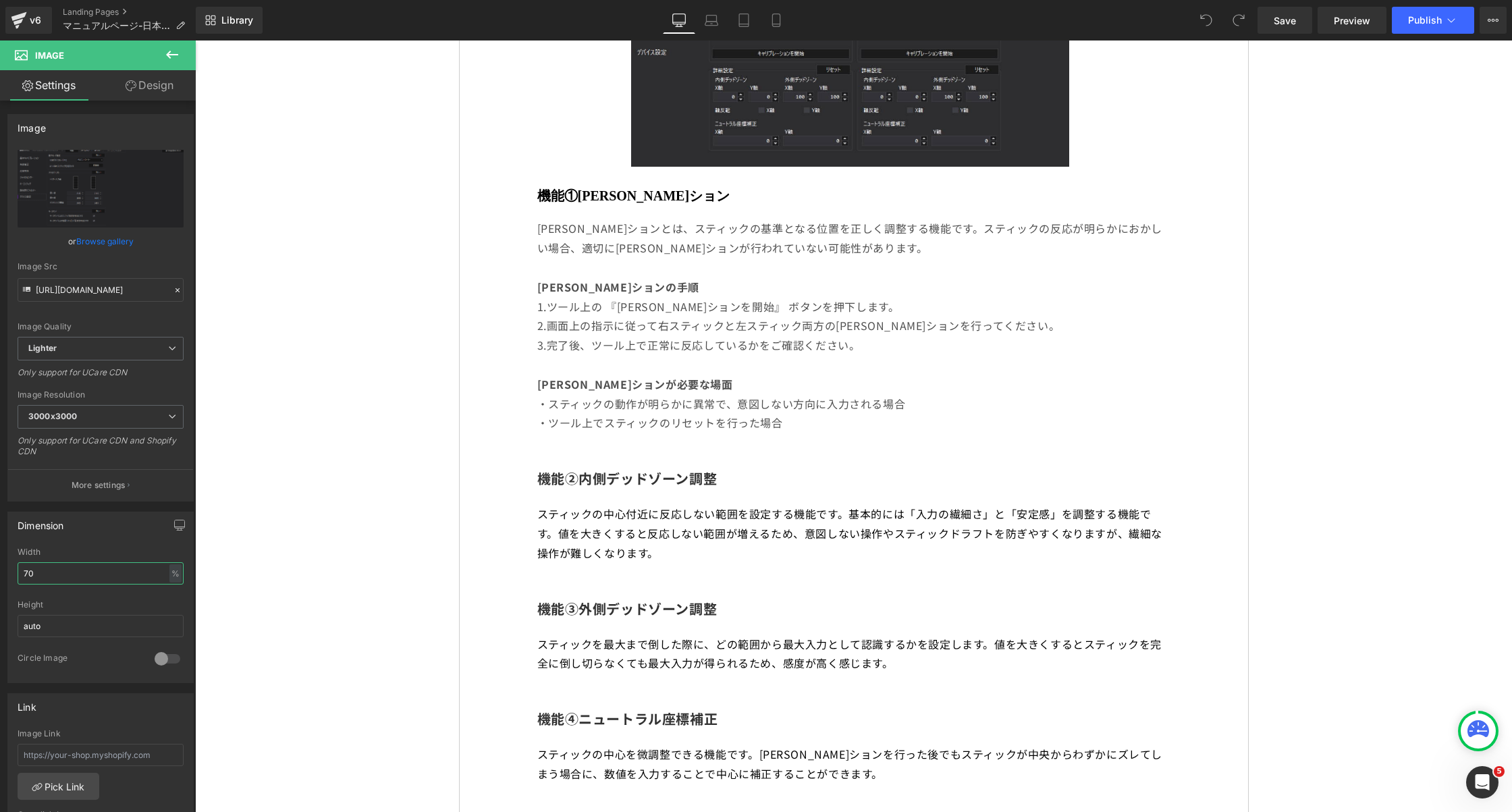
scroll to position [896, 0]
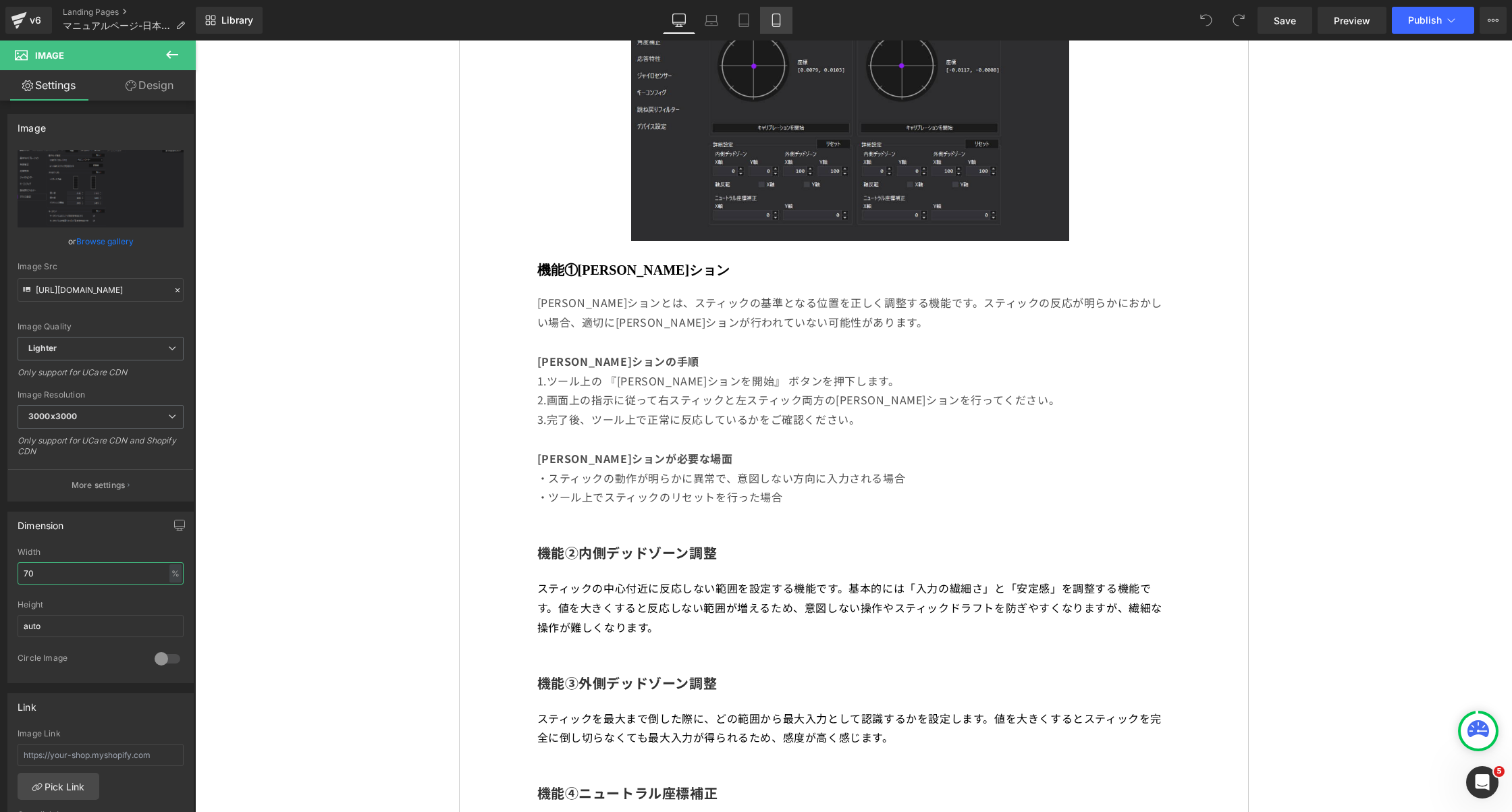
type input "70"
click at [783, 21] on icon at bounding box center [776, 20] width 13 height 13
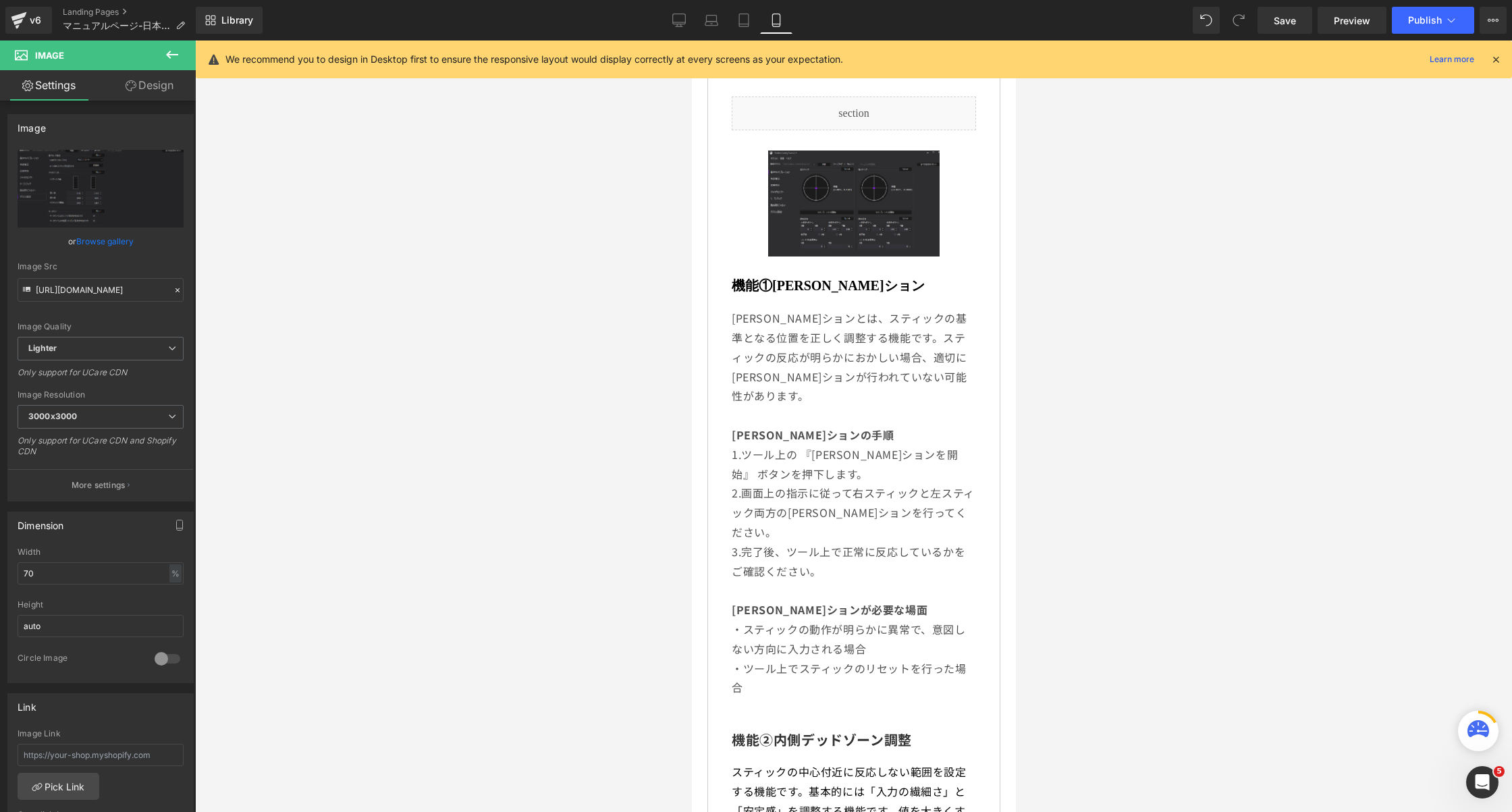
scroll to position [6556, 0]
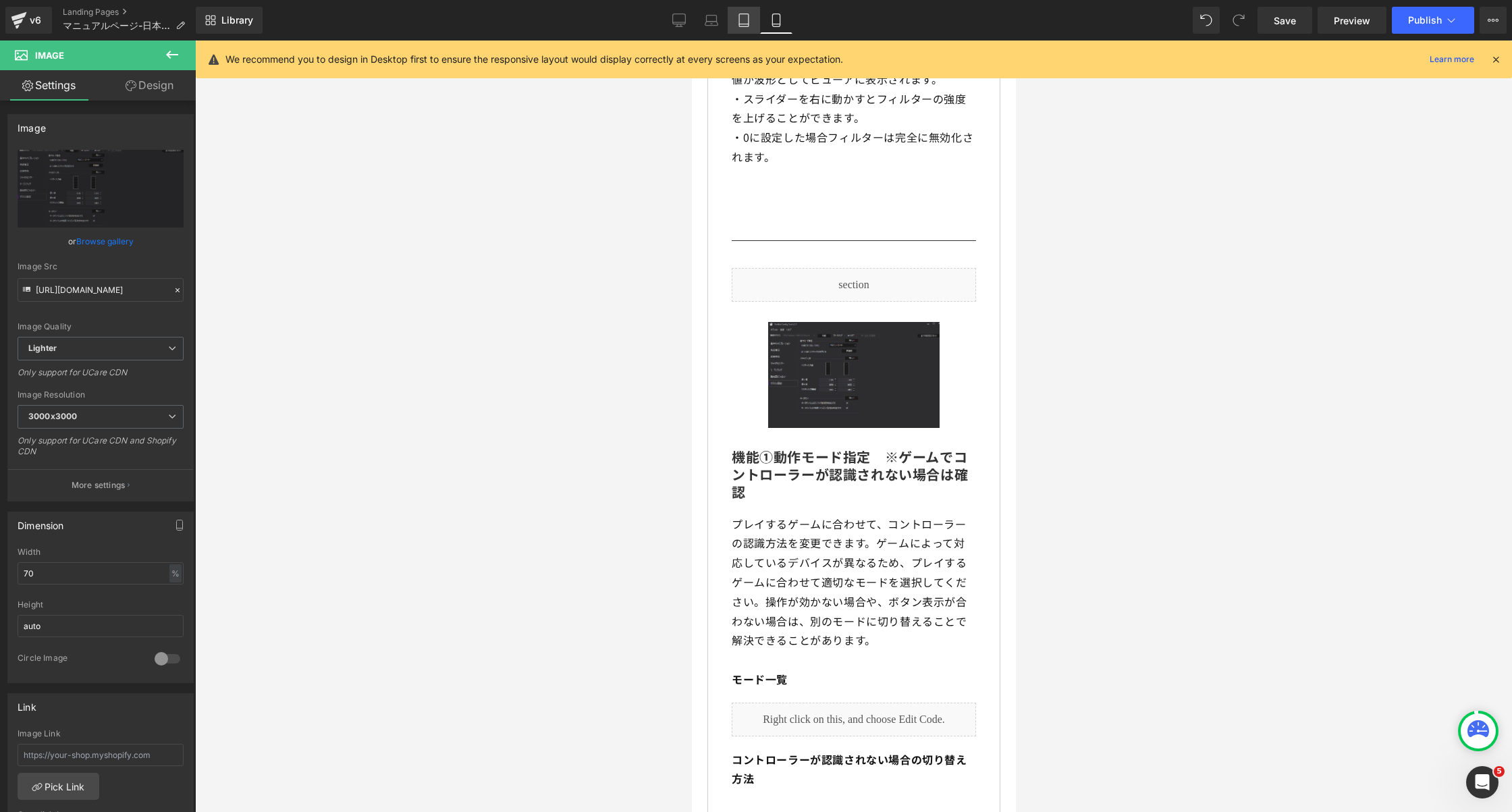
click at [756, 22] on link "Tablet" at bounding box center [744, 21] width 33 height 27
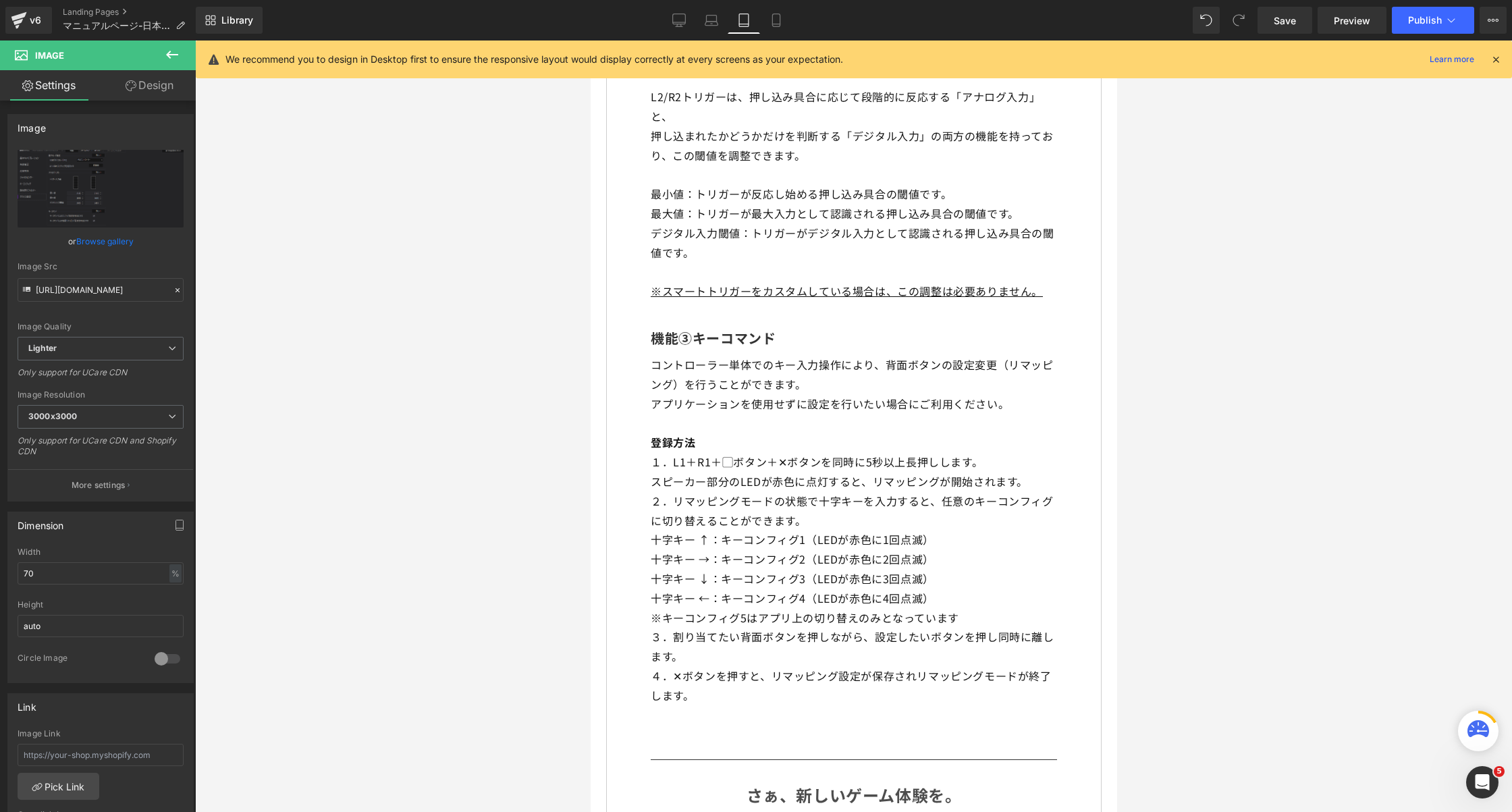
scroll to position [5656, 0]
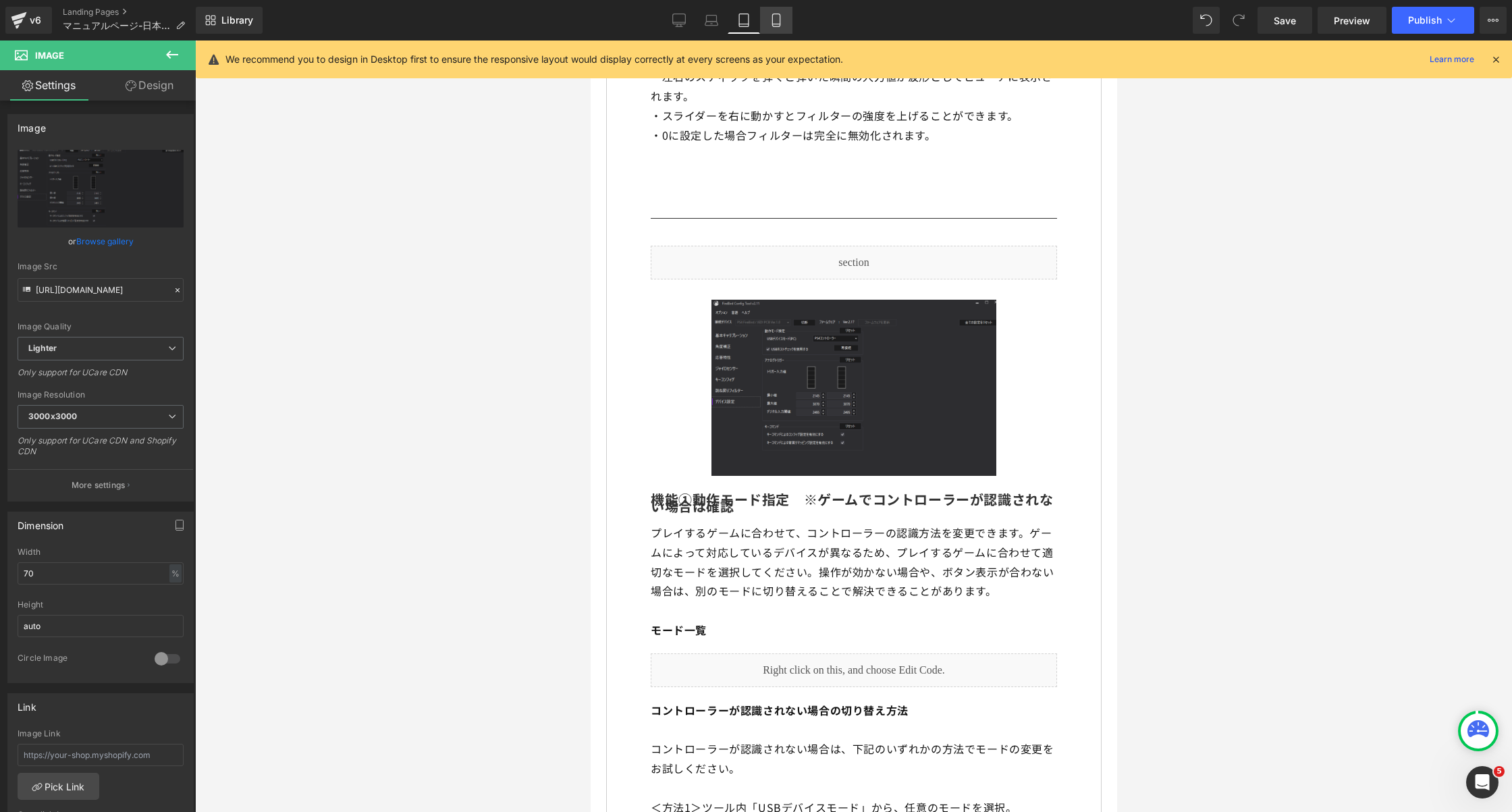
click at [778, 21] on icon at bounding box center [776, 20] width 13 height 13
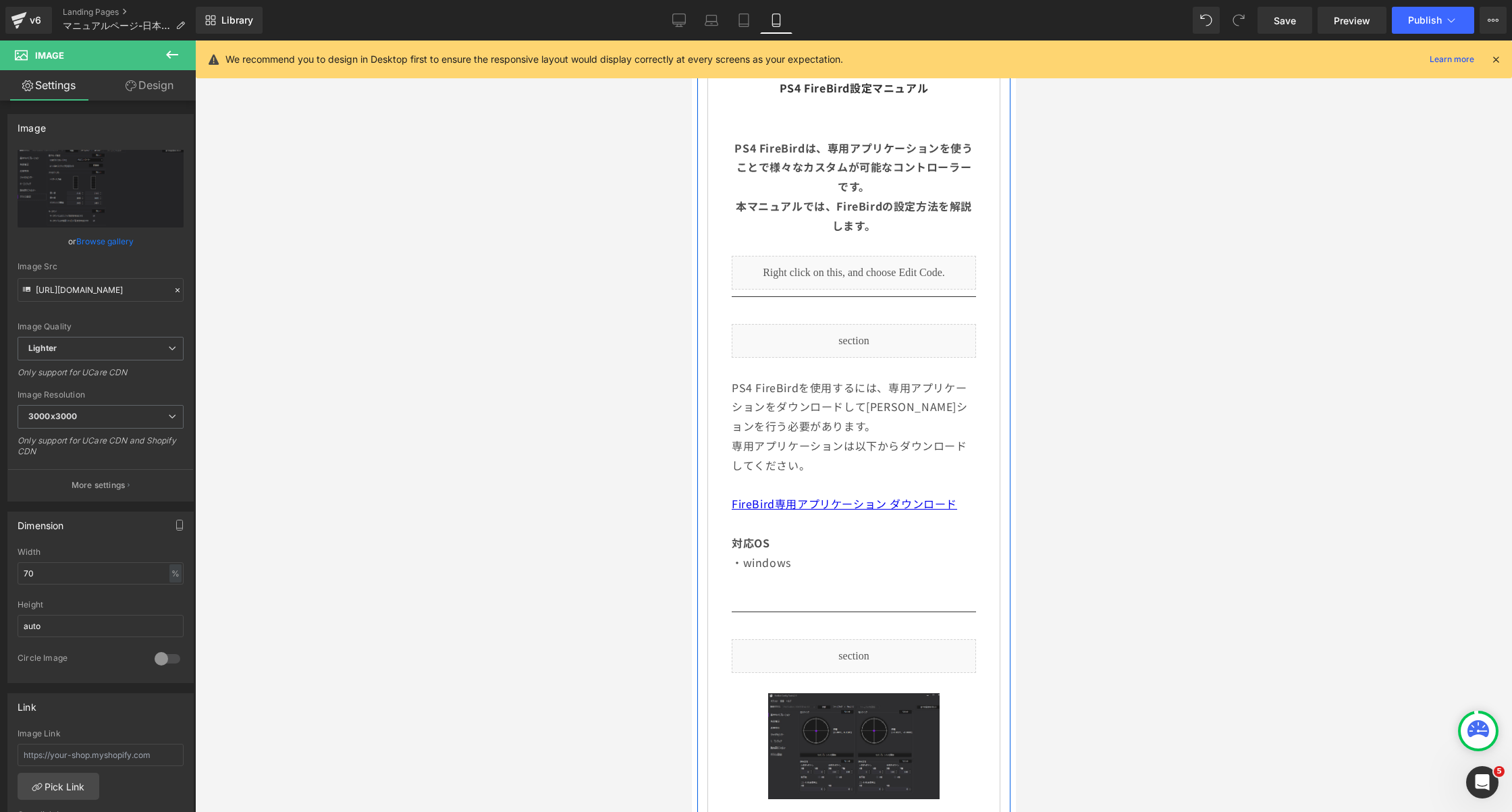
scroll to position [558, 0]
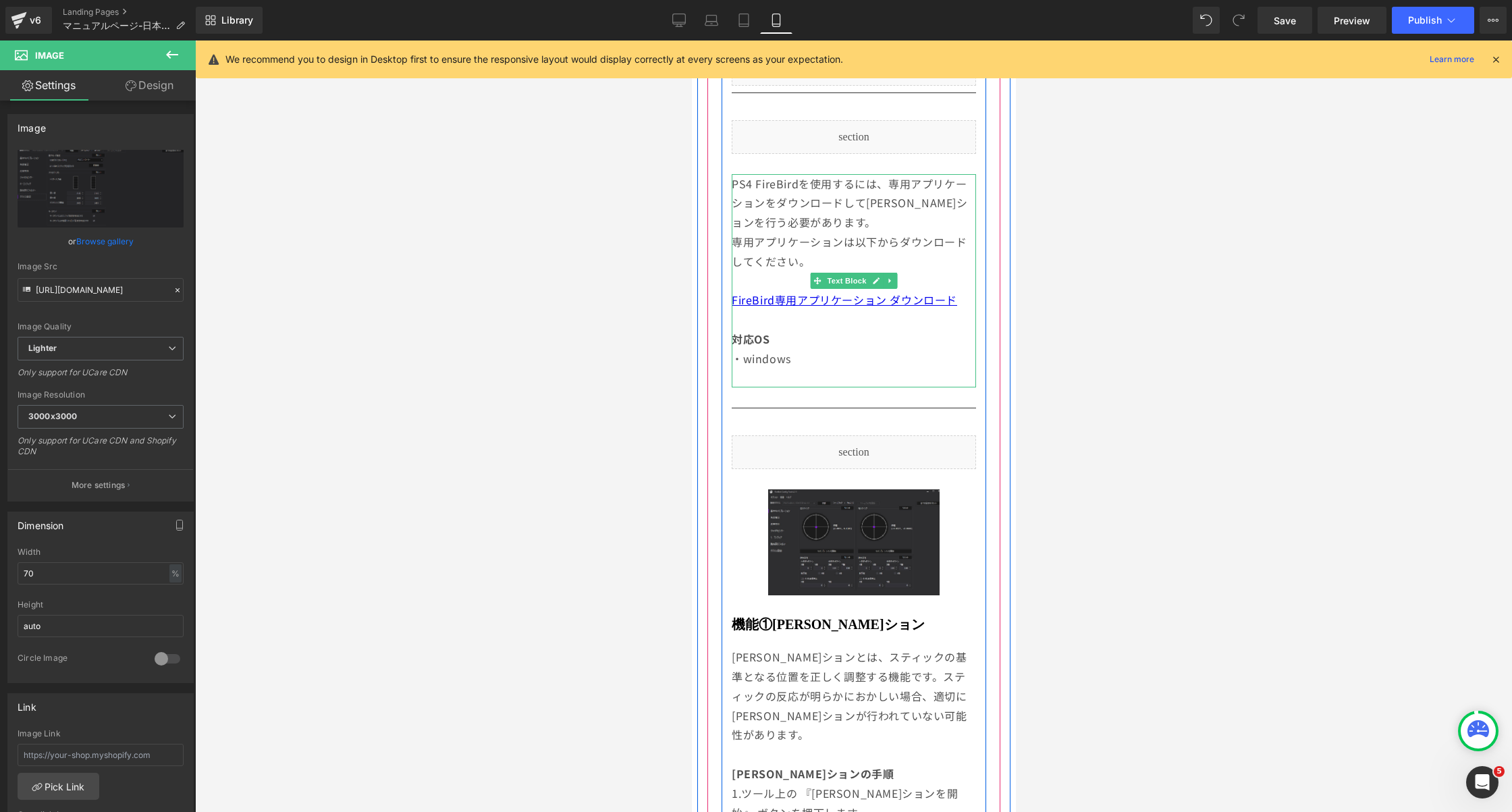
click at [881, 198] on span "PS4 FireBirdを使用するには、専用アプリケーションをダウンロードして[PERSON_NAME]ションを行う必要があります。" at bounding box center [849, 203] width 236 height 55
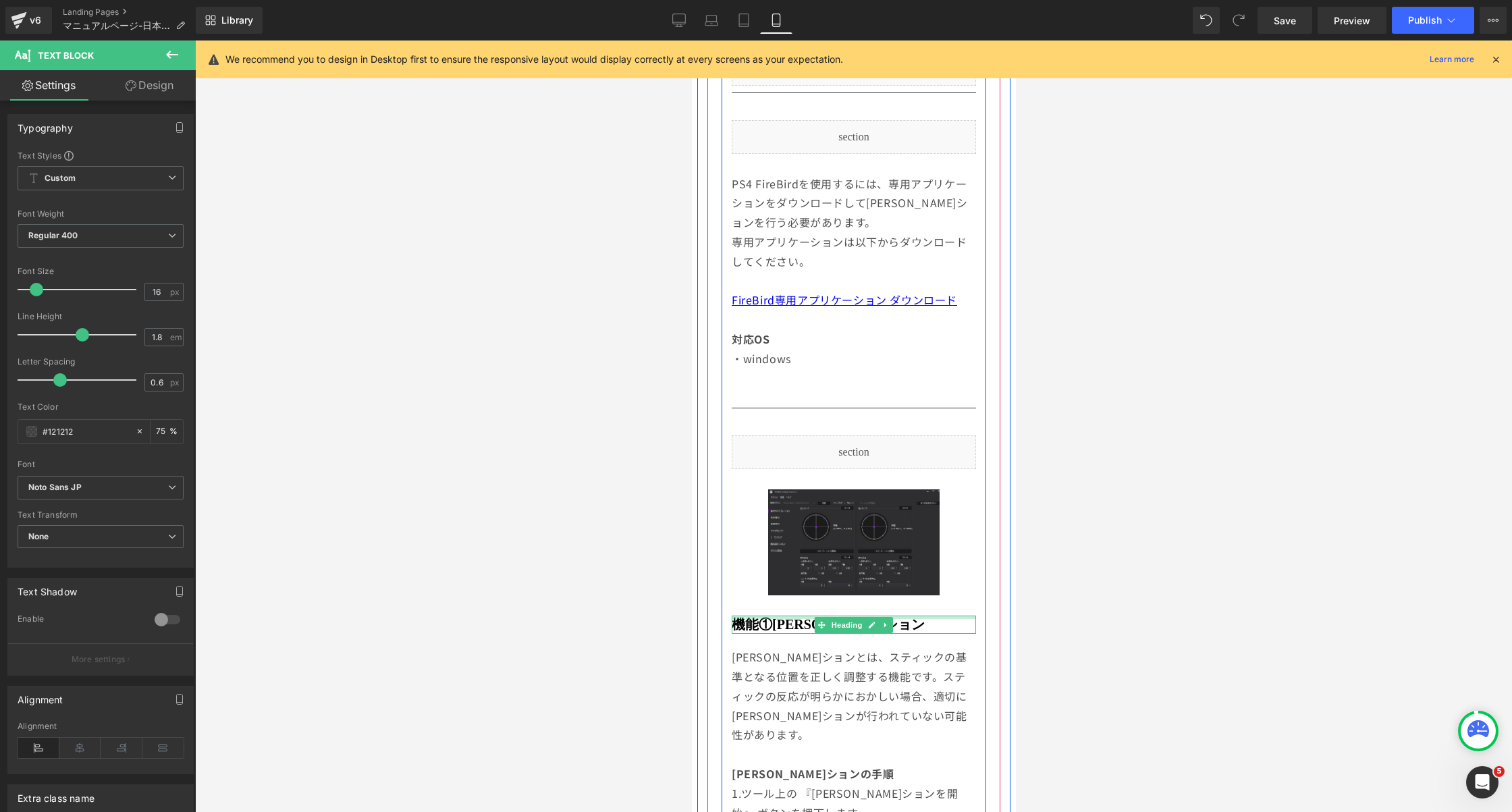
click at [777, 616] on div at bounding box center [853, 618] width 244 height 4
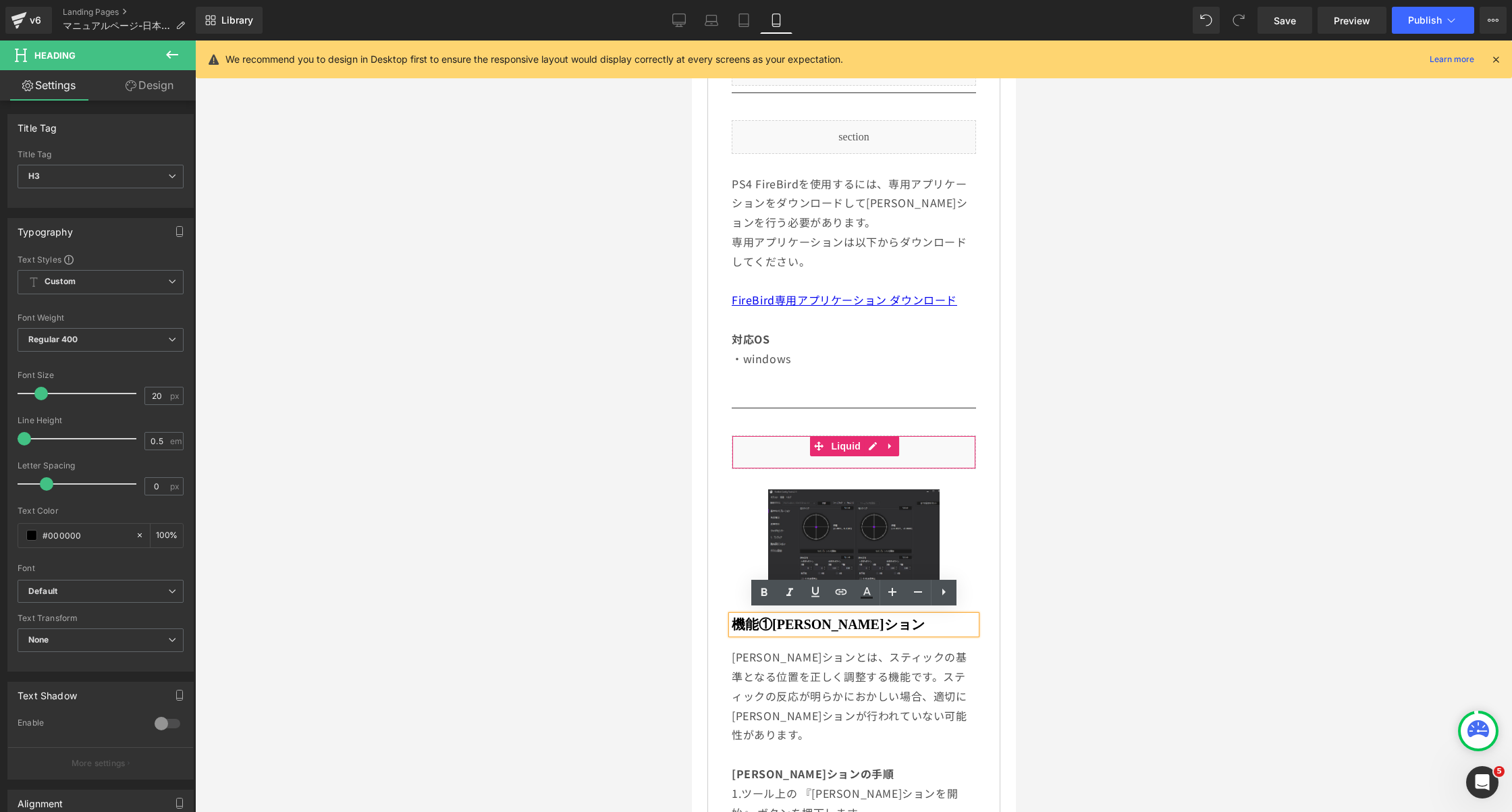
click at [798, 456] on div "Liquid" at bounding box center [853, 453] width 244 height 34
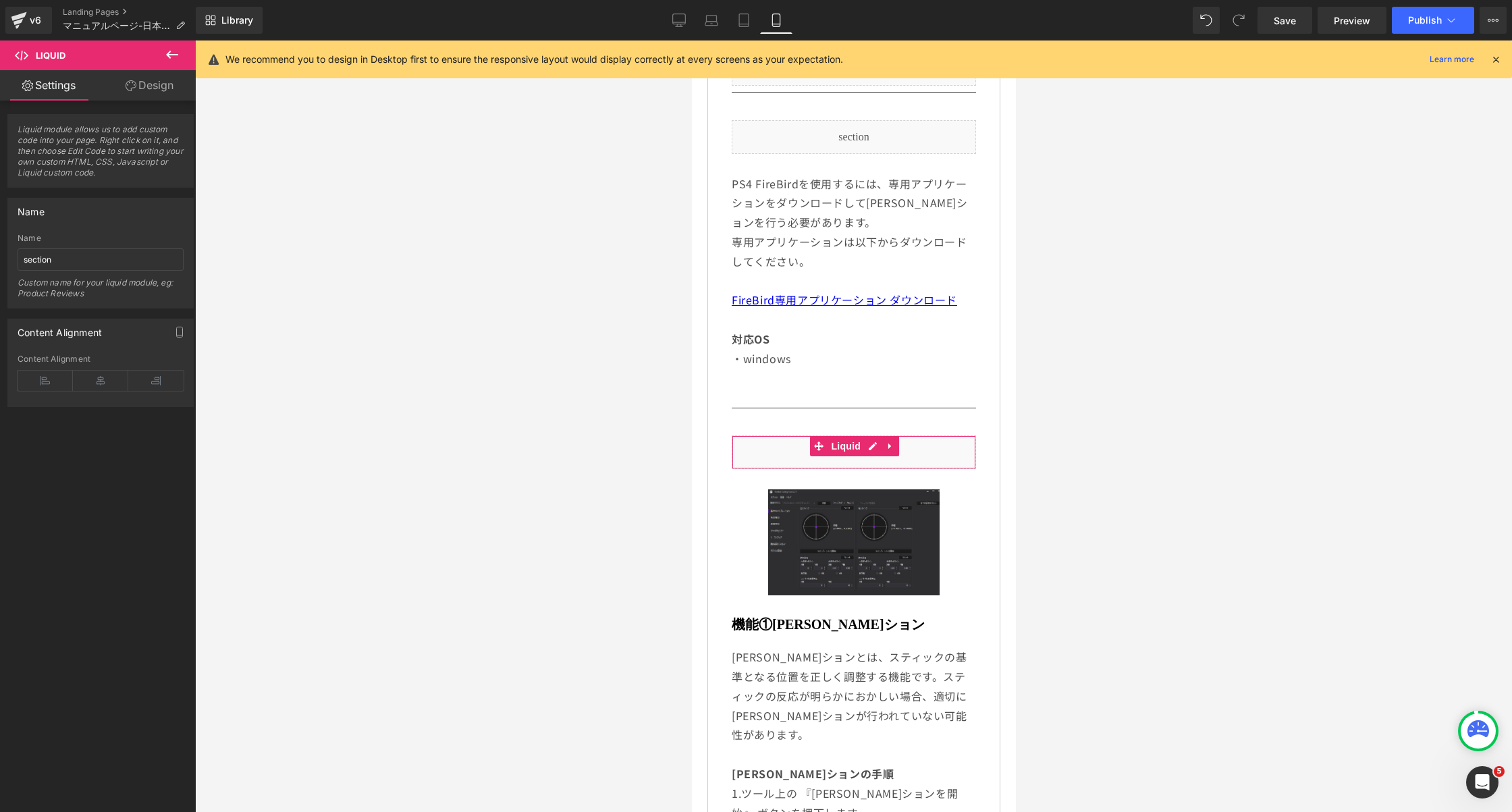
click at [154, 87] on link "Design" at bounding box center [150, 85] width 98 height 31
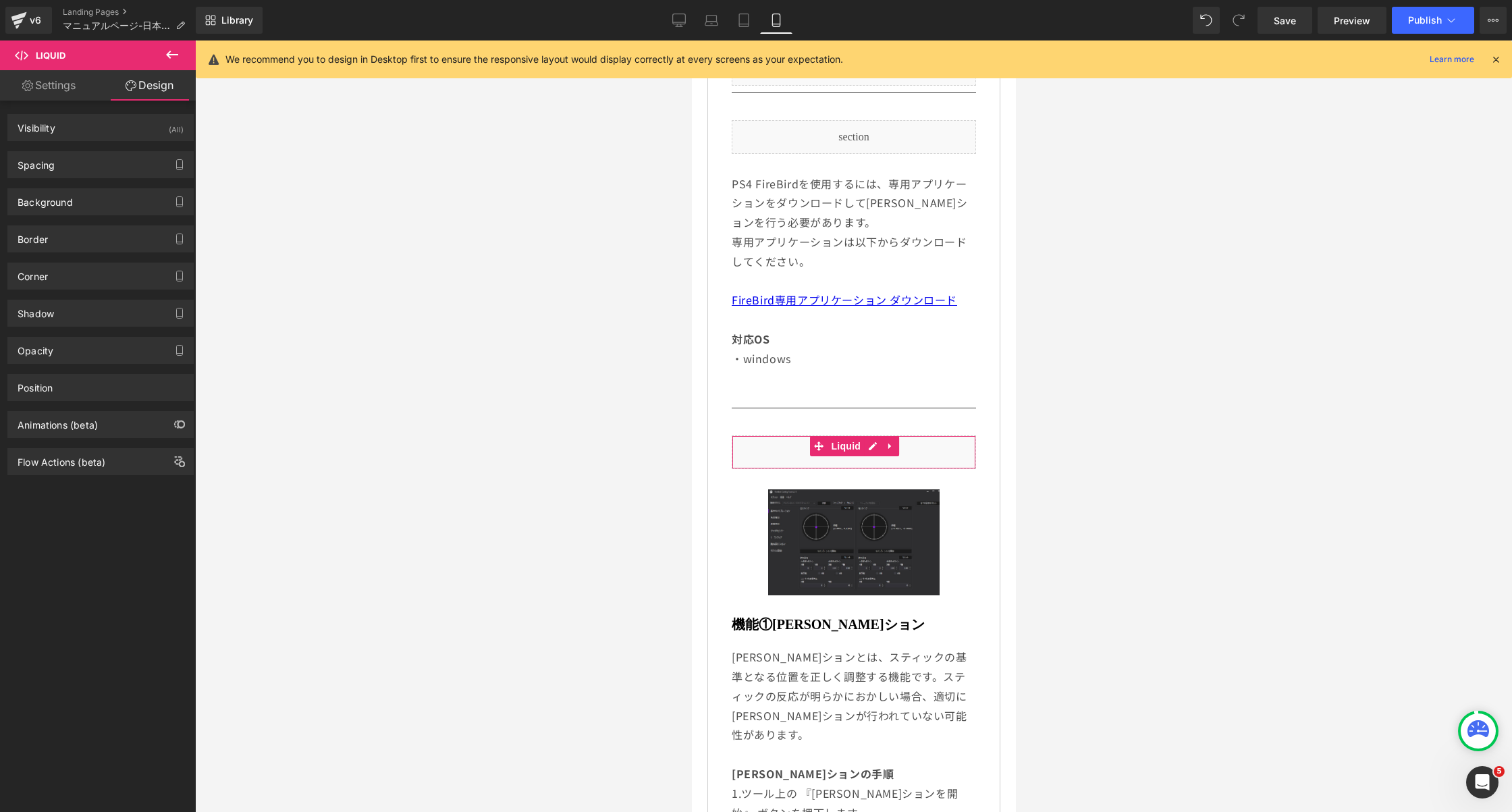
click at [52, 88] on link "Settings" at bounding box center [49, 85] width 98 height 31
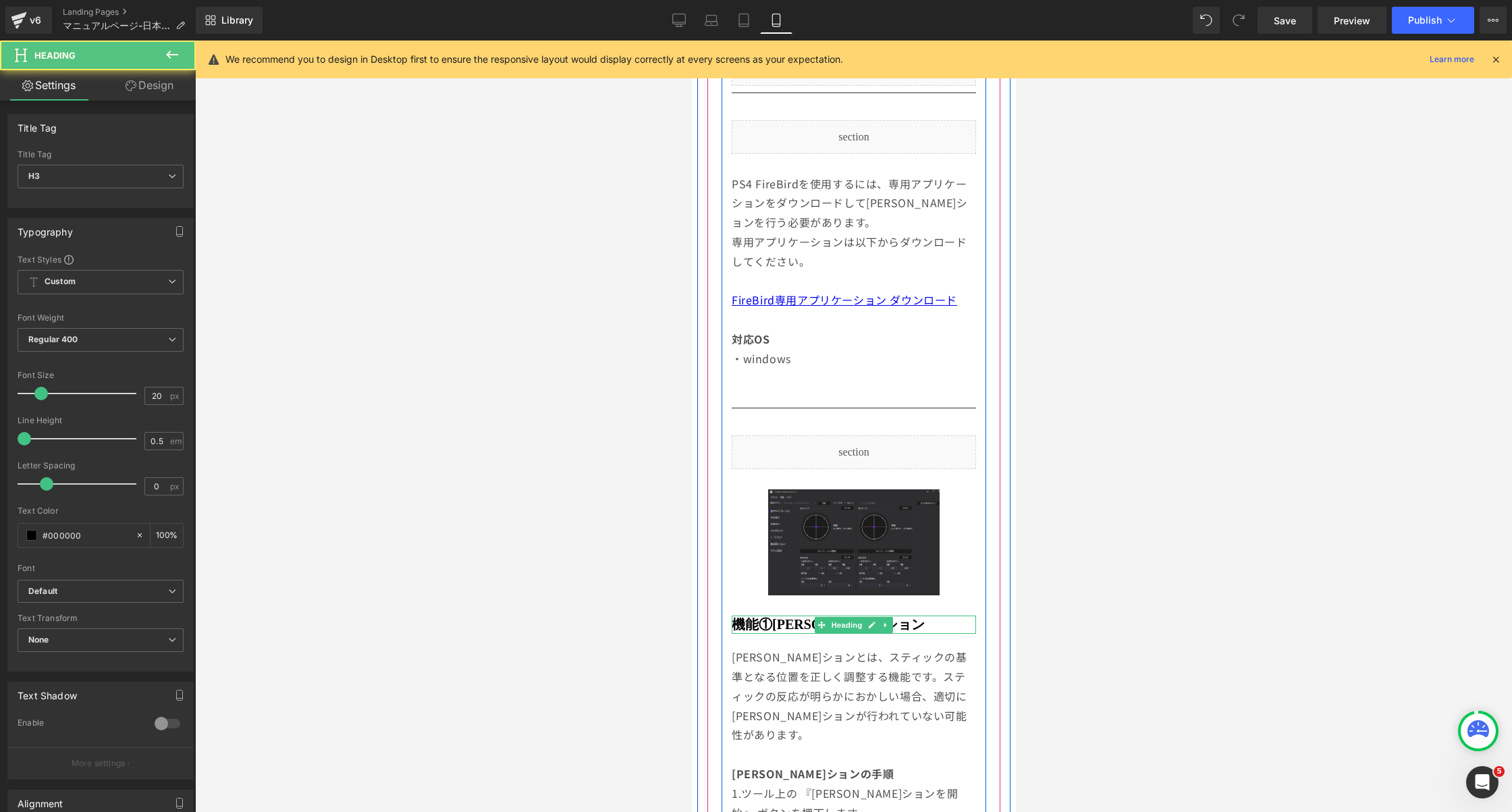
click at [737, 618] on b "機能①[PERSON_NAME]ション" at bounding box center [827, 625] width 193 height 15
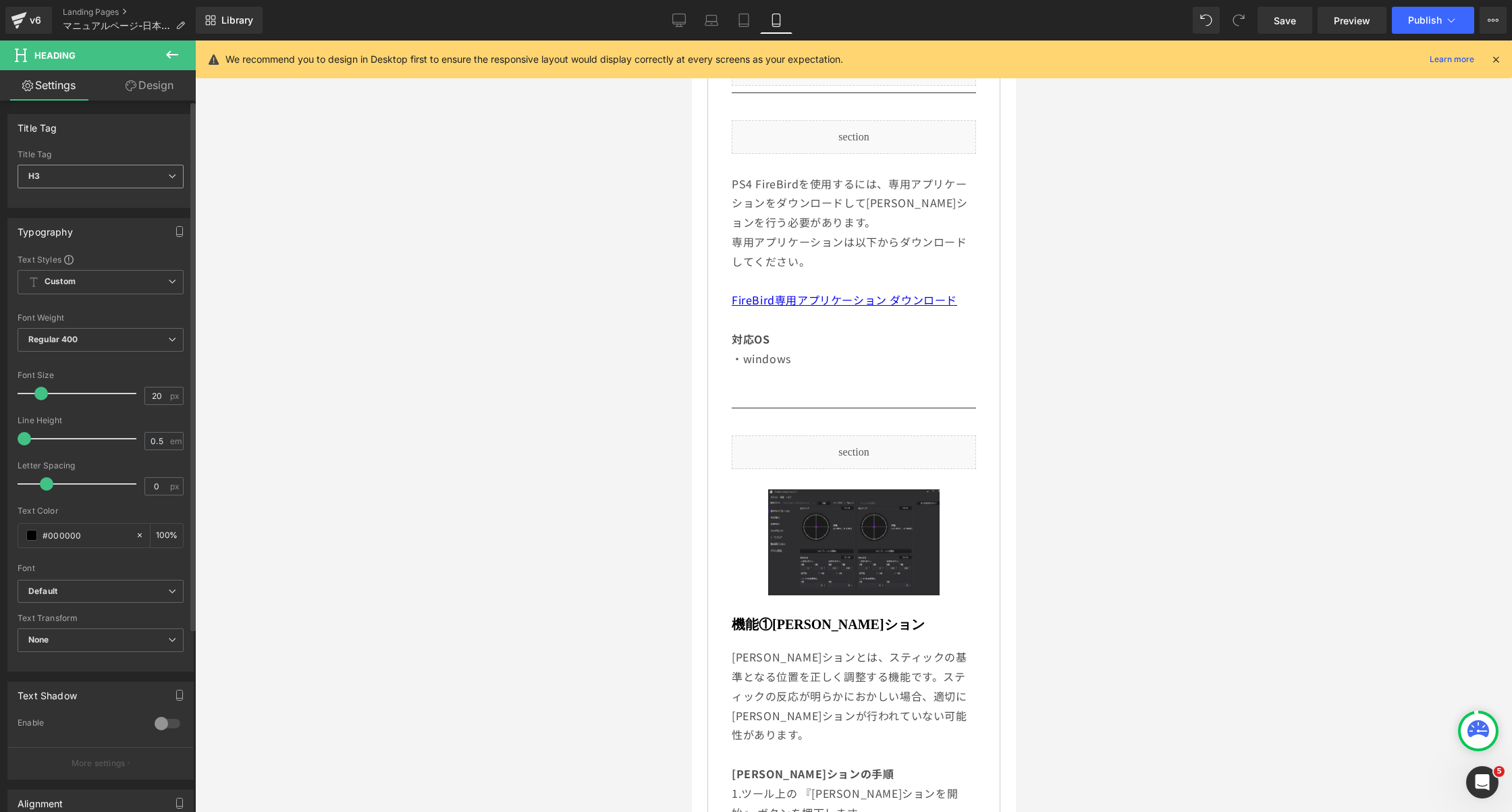
click at [131, 185] on span "H3" at bounding box center [101, 176] width 166 height 23
click at [118, 210] on li "H2" at bounding box center [101, 220] width 167 height 21
click at [115, 175] on span "H2" at bounding box center [101, 176] width 166 height 23
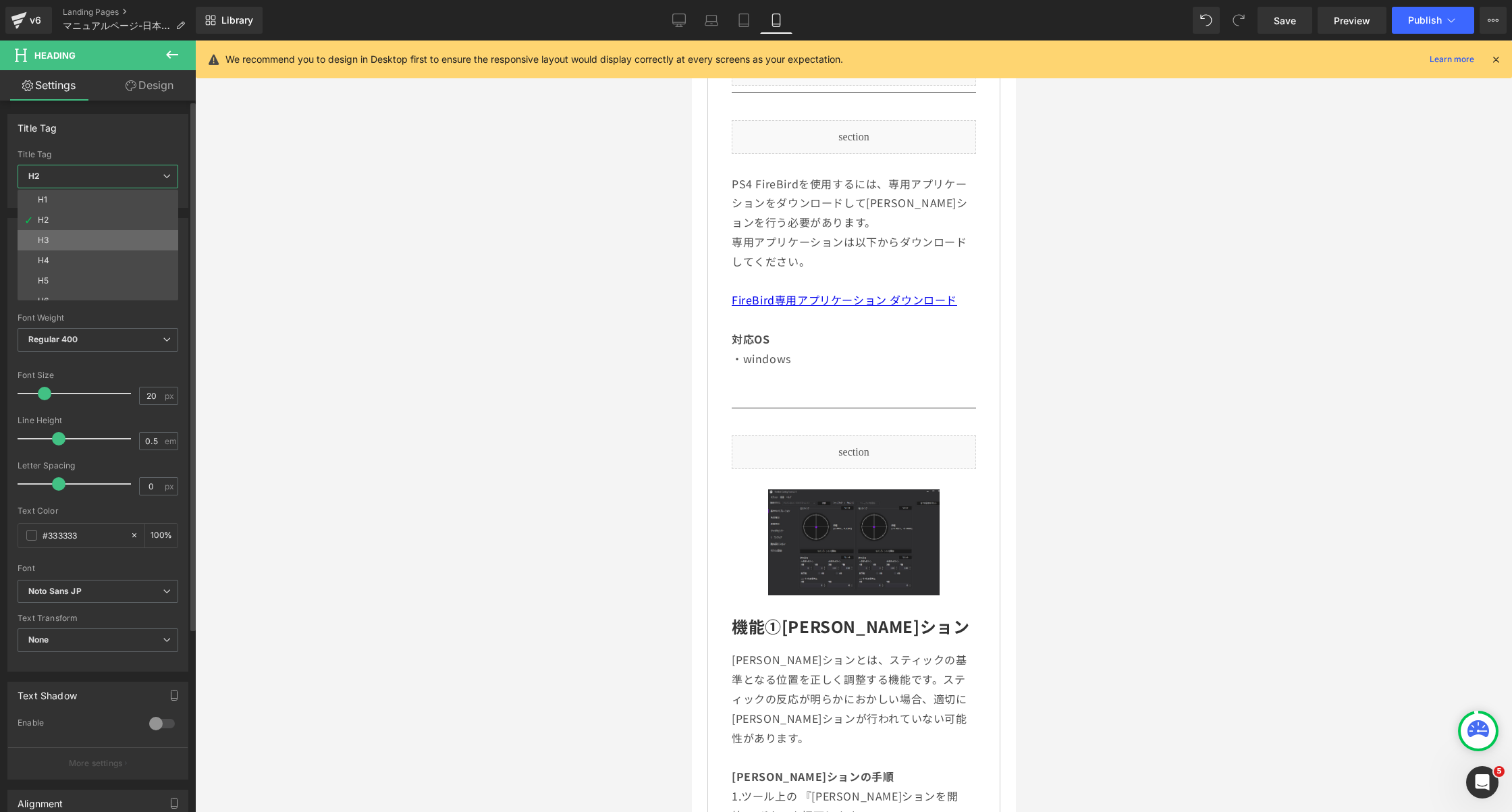
click at [96, 238] on li "H3" at bounding box center [101, 240] width 167 height 21
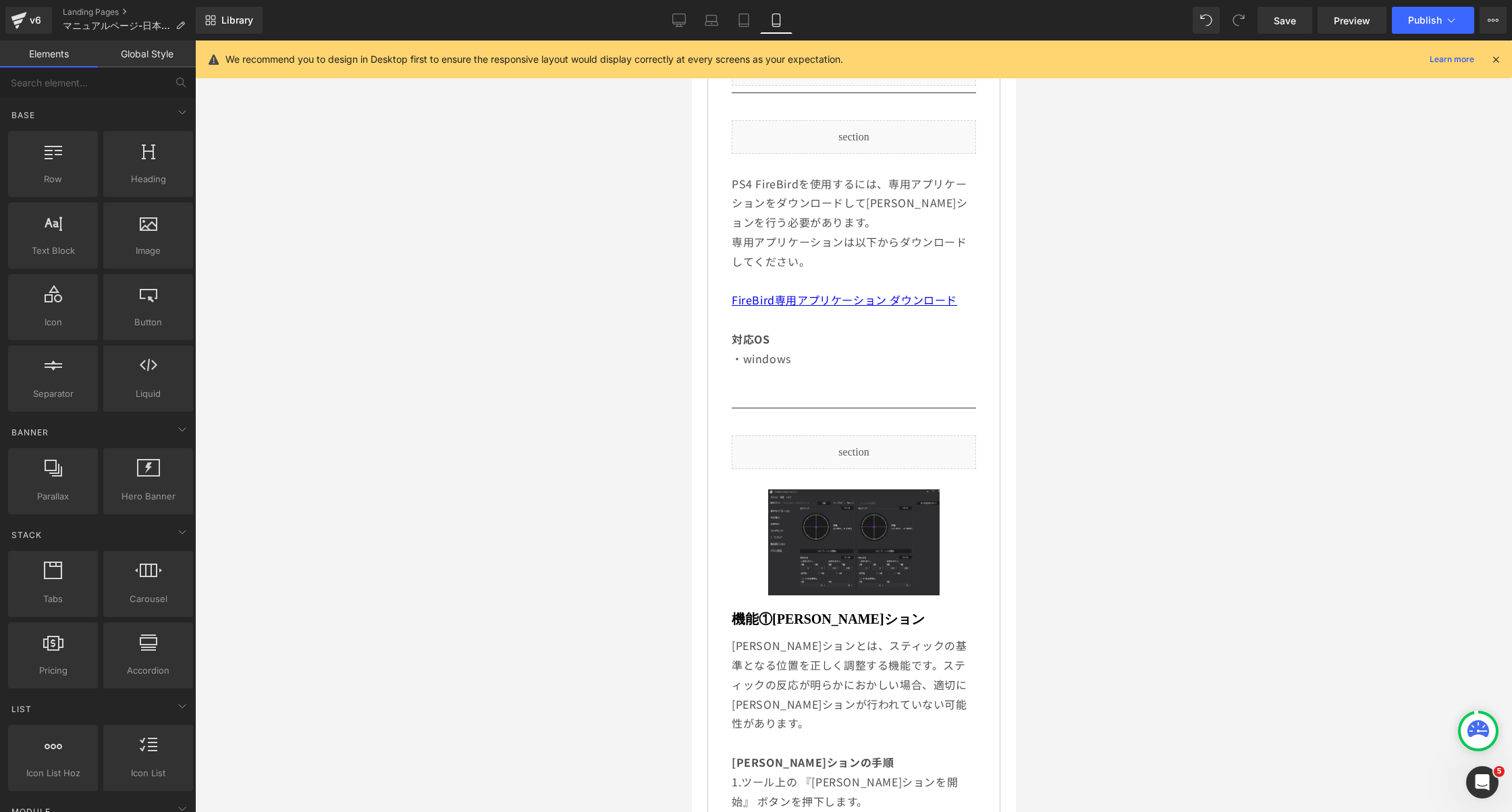
click at [471, 262] on div at bounding box center [854, 426] width 1317 height 772
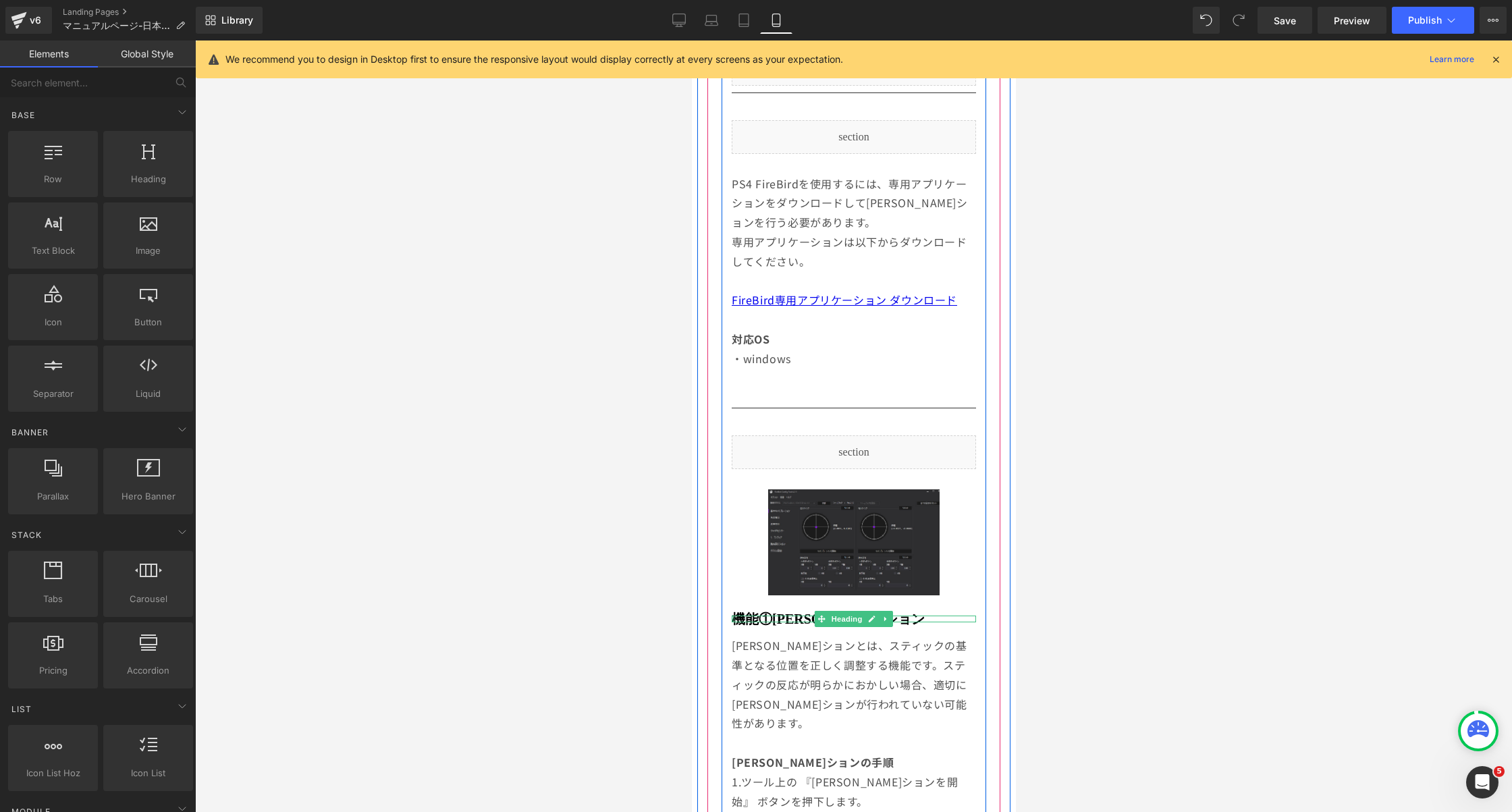
click at [731, 616] on div at bounding box center [732, 620] width 4 height 7
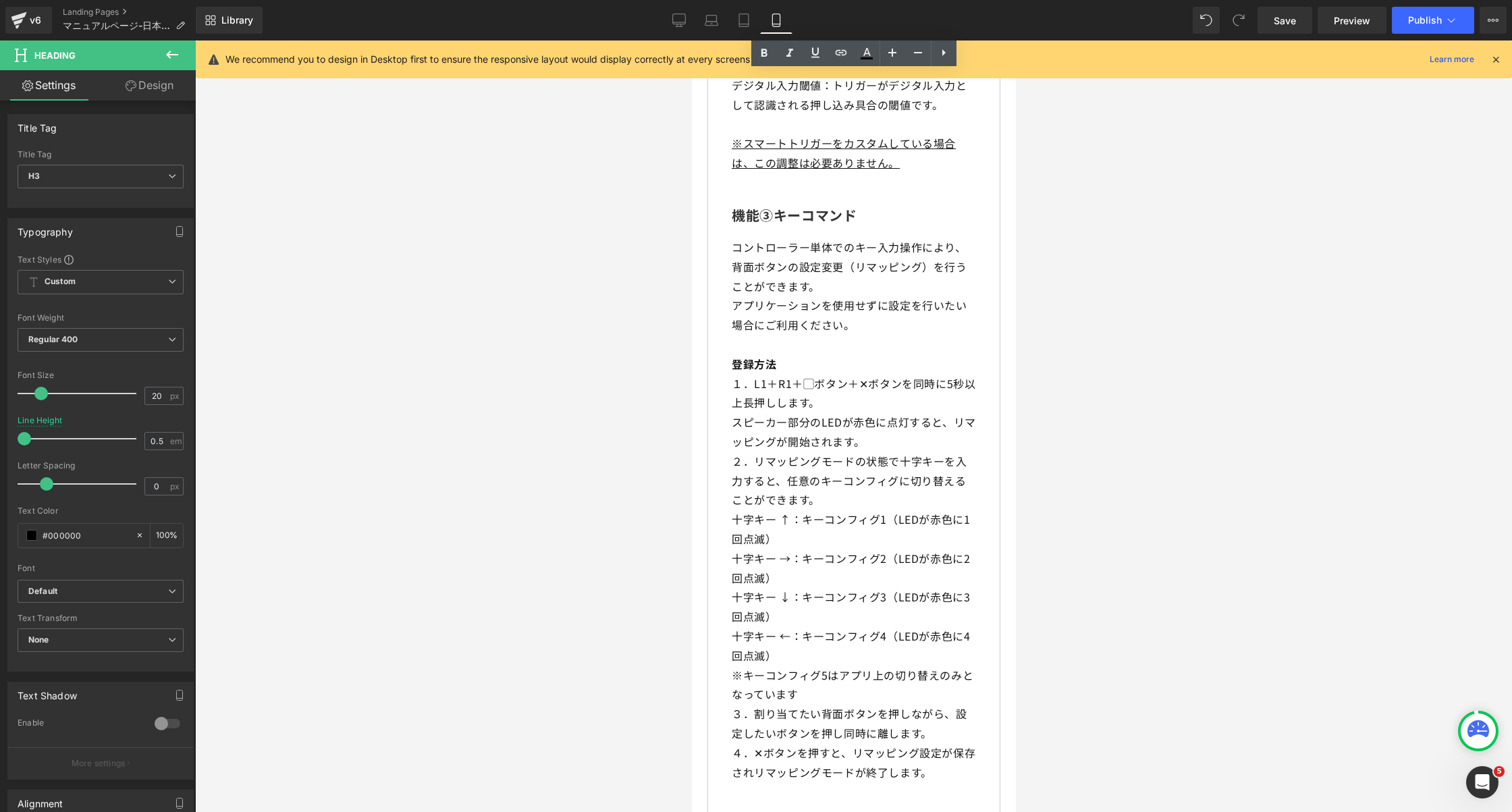
scroll to position [7683, 0]
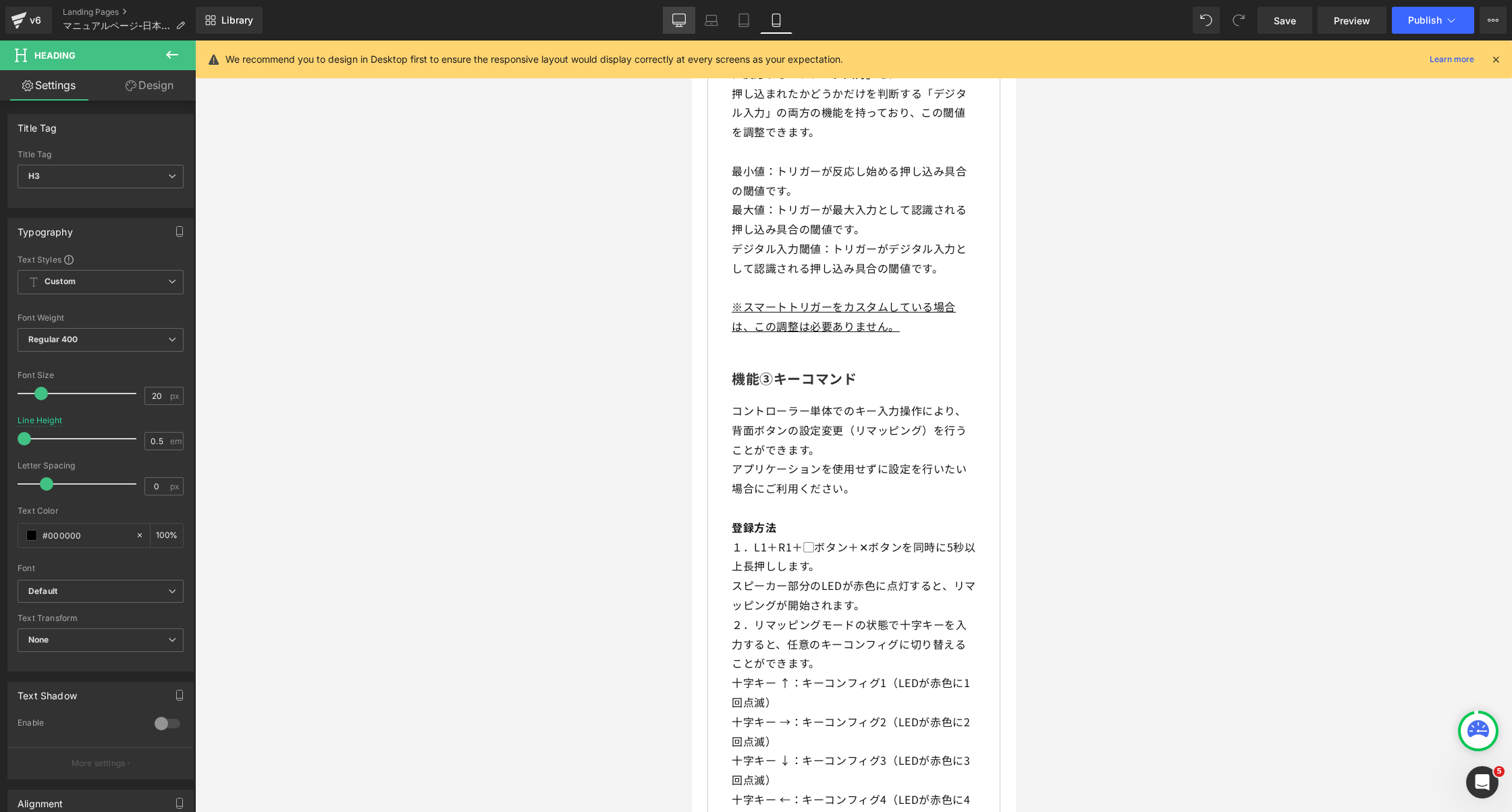
click at [673, 13] on icon at bounding box center [679, 20] width 13 height 13
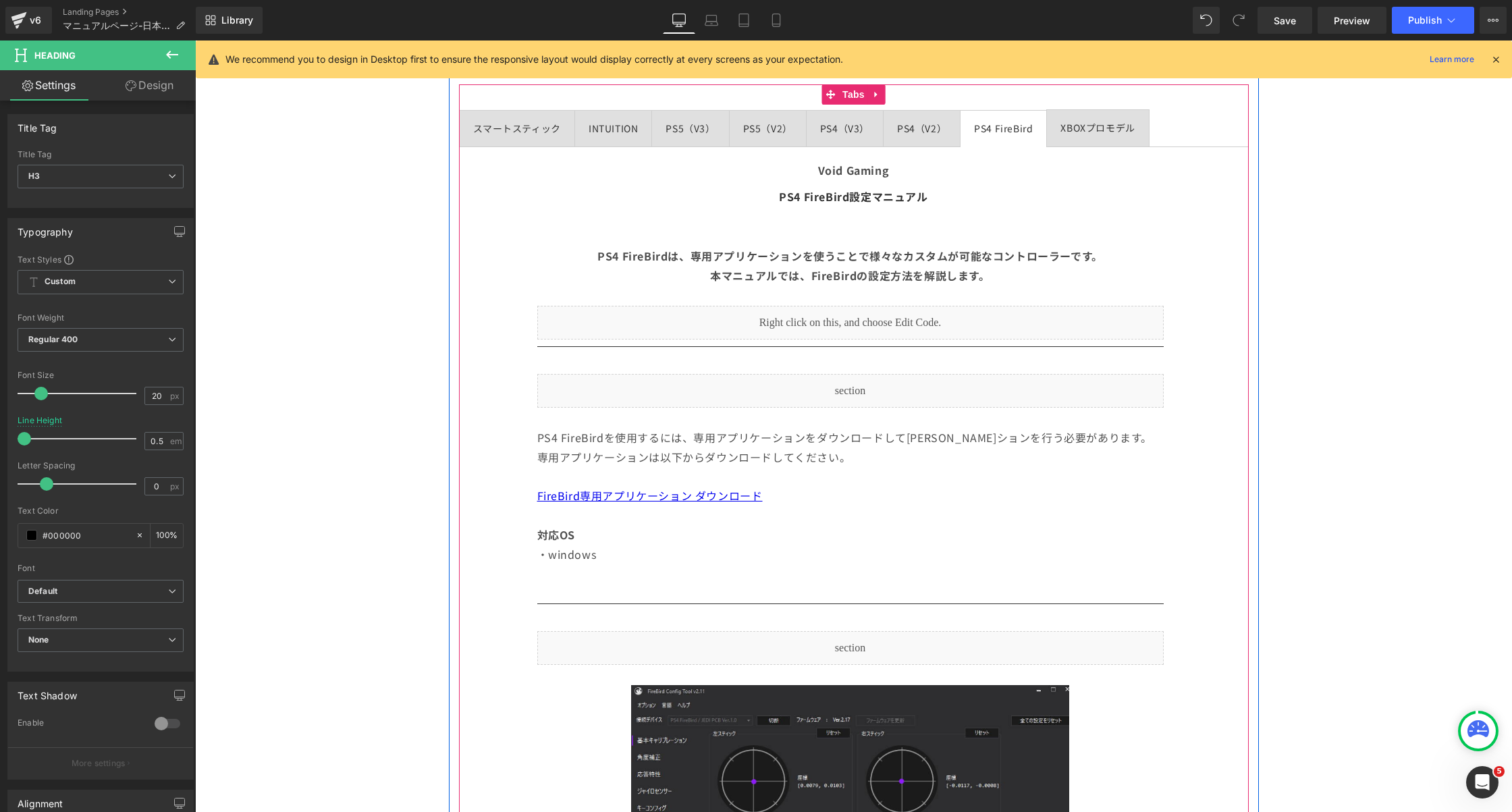
scroll to position [266, 0]
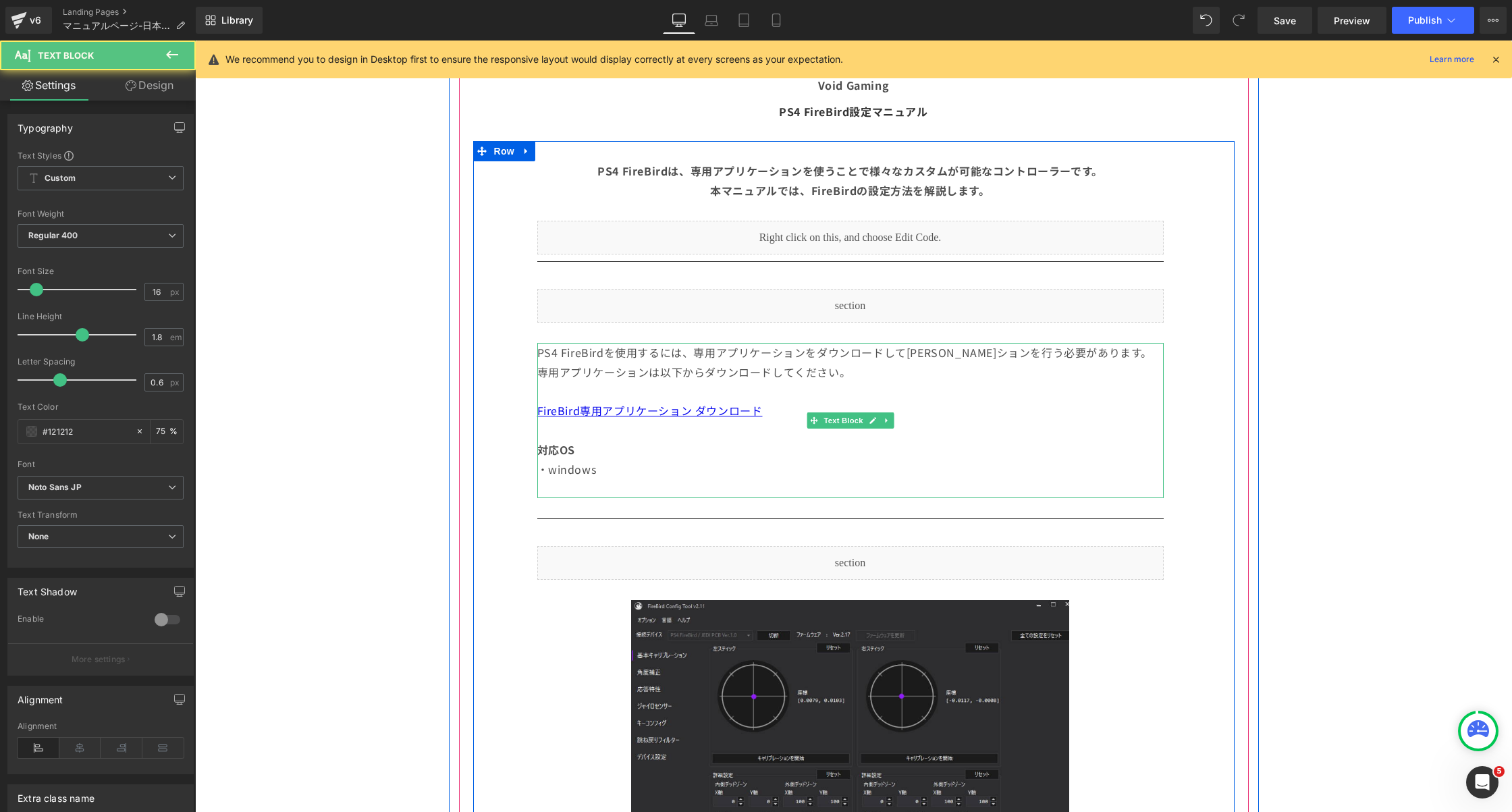
click at [570, 467] on span "・windows" at bounding box center [567, 469] width 60 height 16
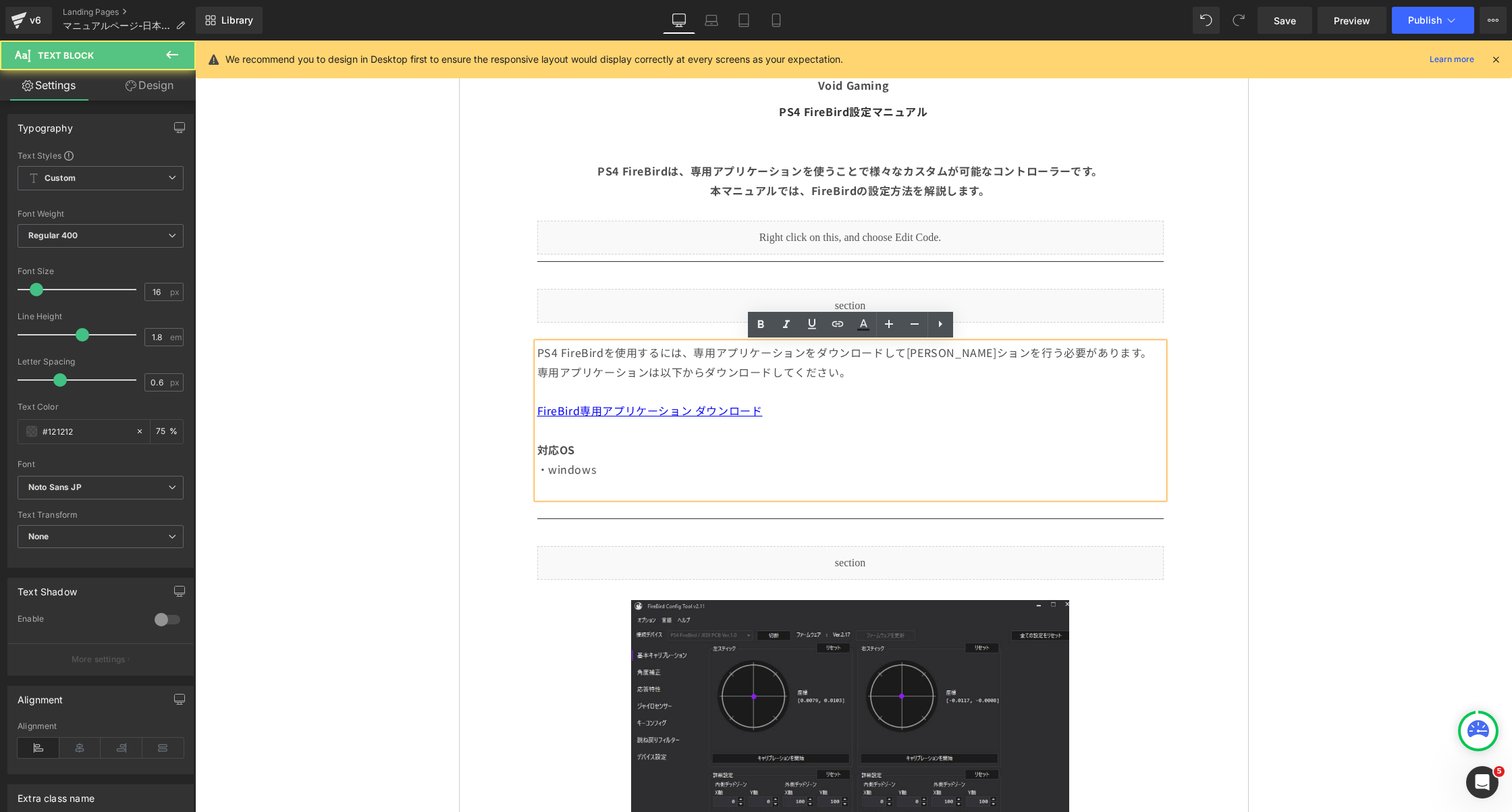
click at [572, 451] on strong "対応OS" at bounding box center [556, 449] width 38 height 16
click at [581, 451] on div "PS4 FireBirdを使用するには、専用アプリケーションをダウンロードして[PERSON_NAME]ションを行う必要があります。 専用アプリケーションは以…" at bounding box center [850, 420] width 627 height 155
click at [594, 373] on span "専用アプリケーションは以下からダウンロードしてください。" at bounding box center [694, 372] width 314 height 16
click at [767, 21] on link "Mobile" at bounding box center [776, 21] width 33 height 27
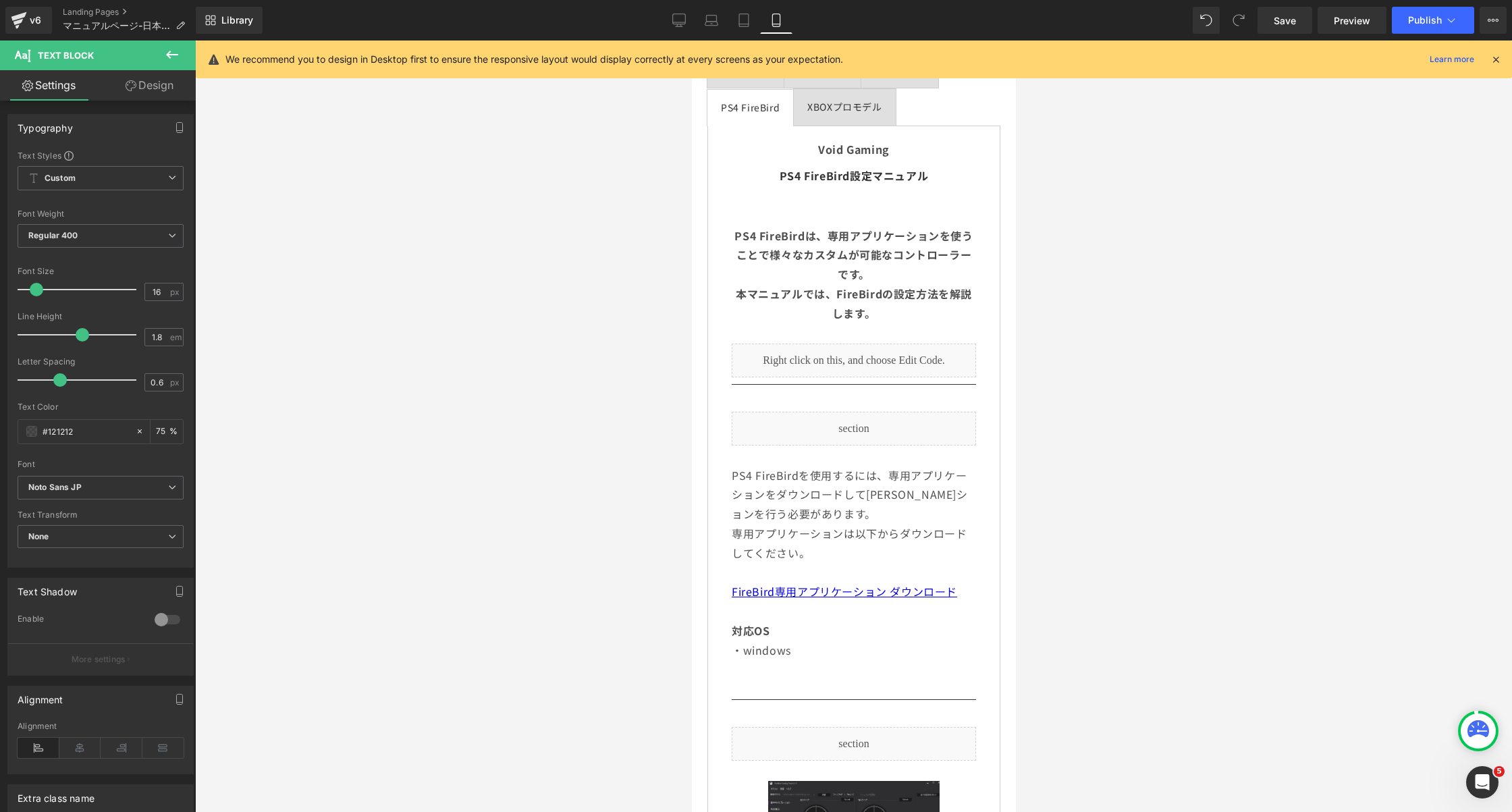
scroll to position [383, 0]
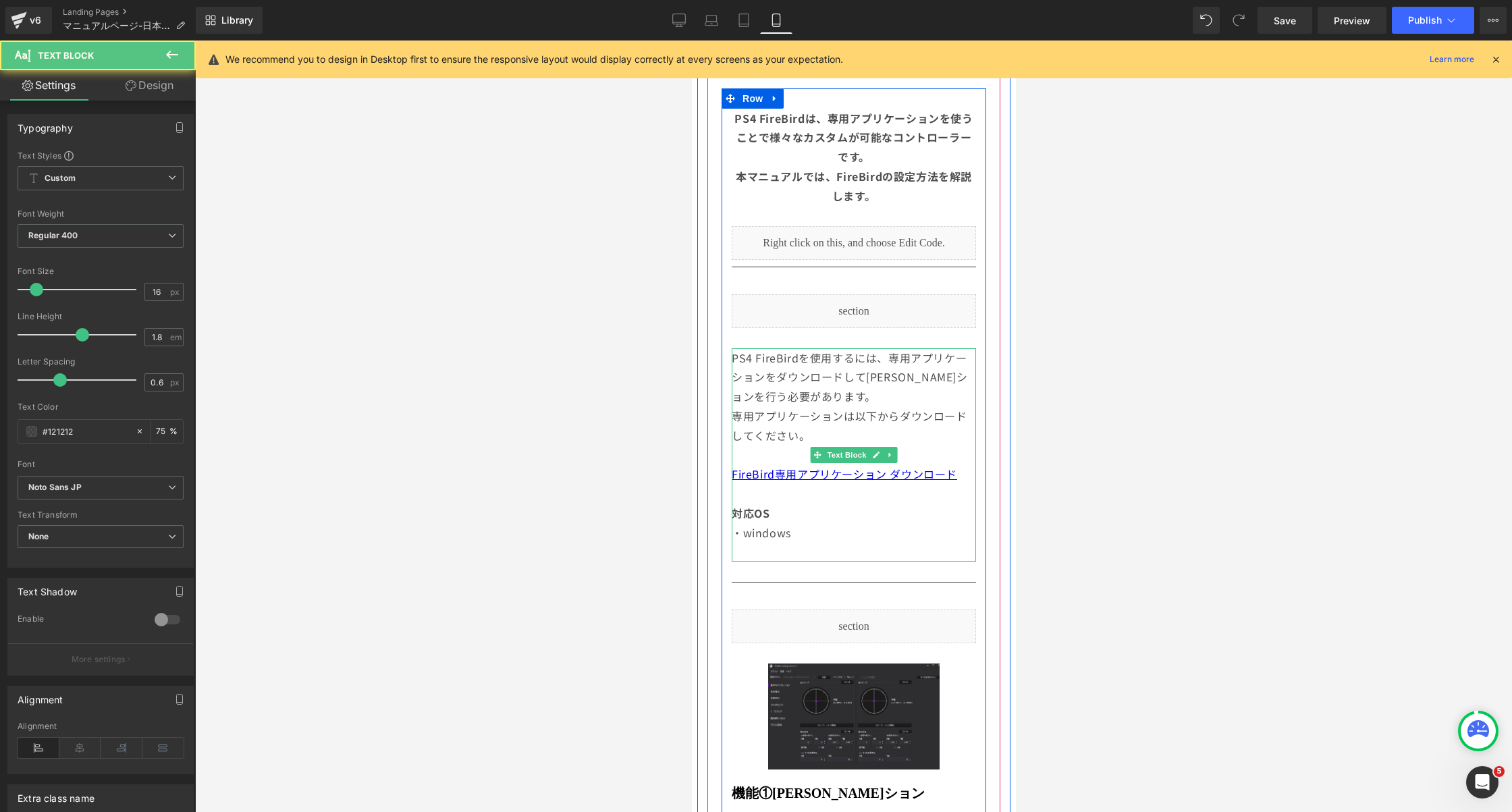
click at [793, 356] on span "PS4 FireBirdを使用するには、専用アプリケーションをダウンロードして[PERSON_NAME]ションを行う必要があります。" at bounding box center [849, 378] width 236 height 55
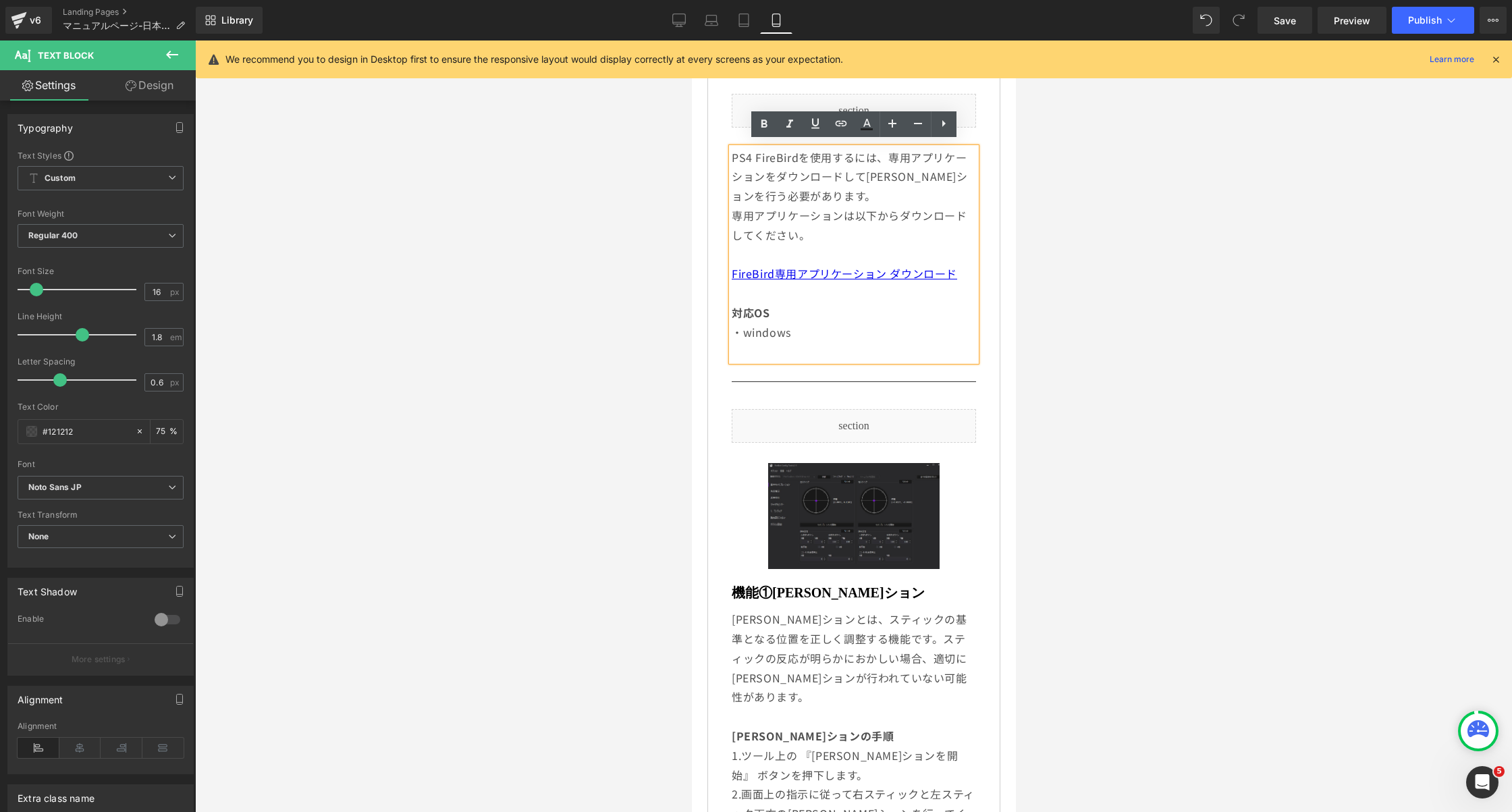
scroll to position [455, 0]
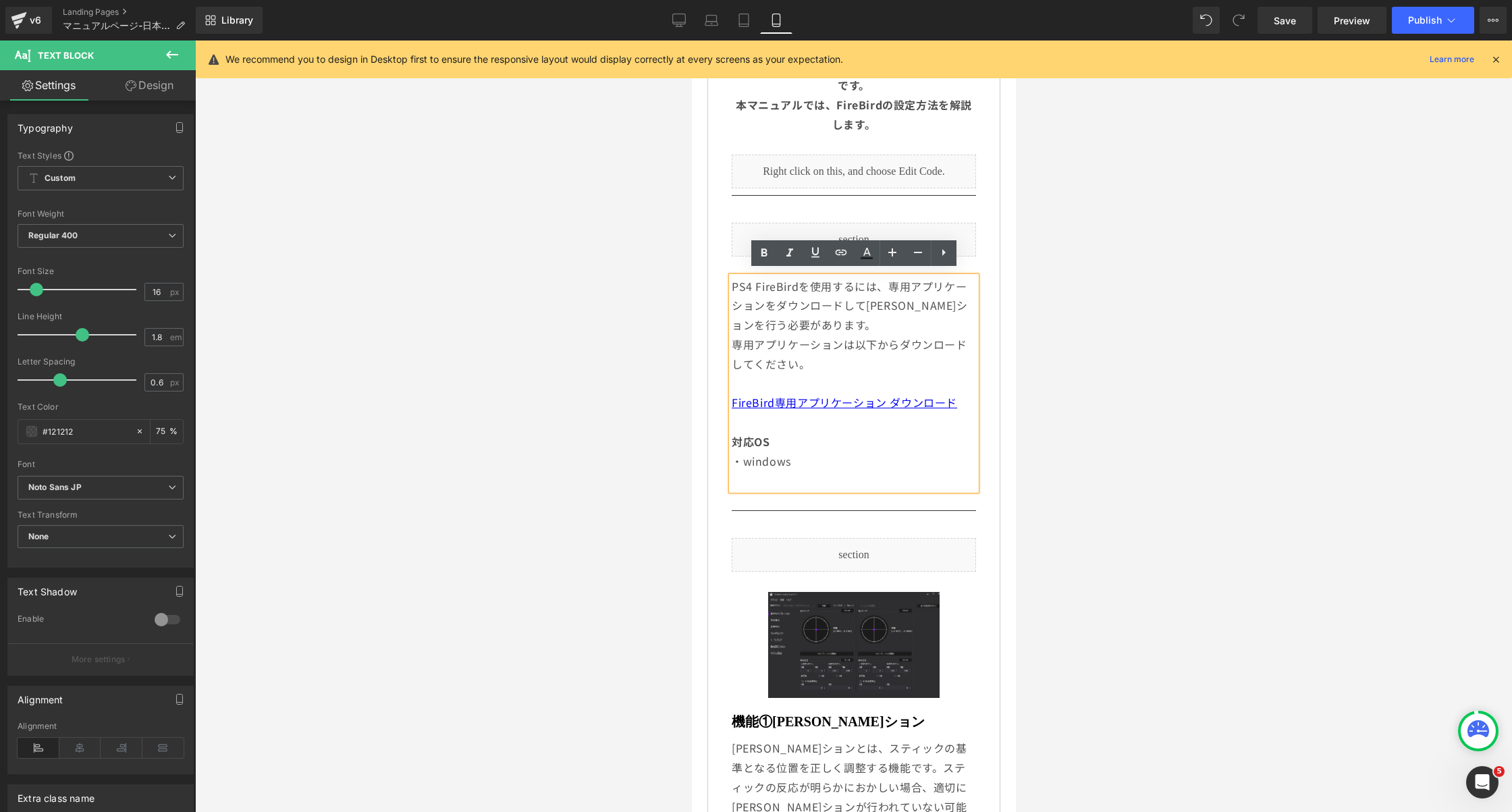
click at [808, 324] on span "PS4 FireBirdを使用するには、専用アプリケーションをダウンロードして[PERSON_NAME]ションを行う必要があります。" at bounding box center [849, 306] width 236 height 55
click at [792, 365] on span "専用アプリケーションは以下からダウンロードしてください。" at bounding box center [849, 354] width 236 height 35
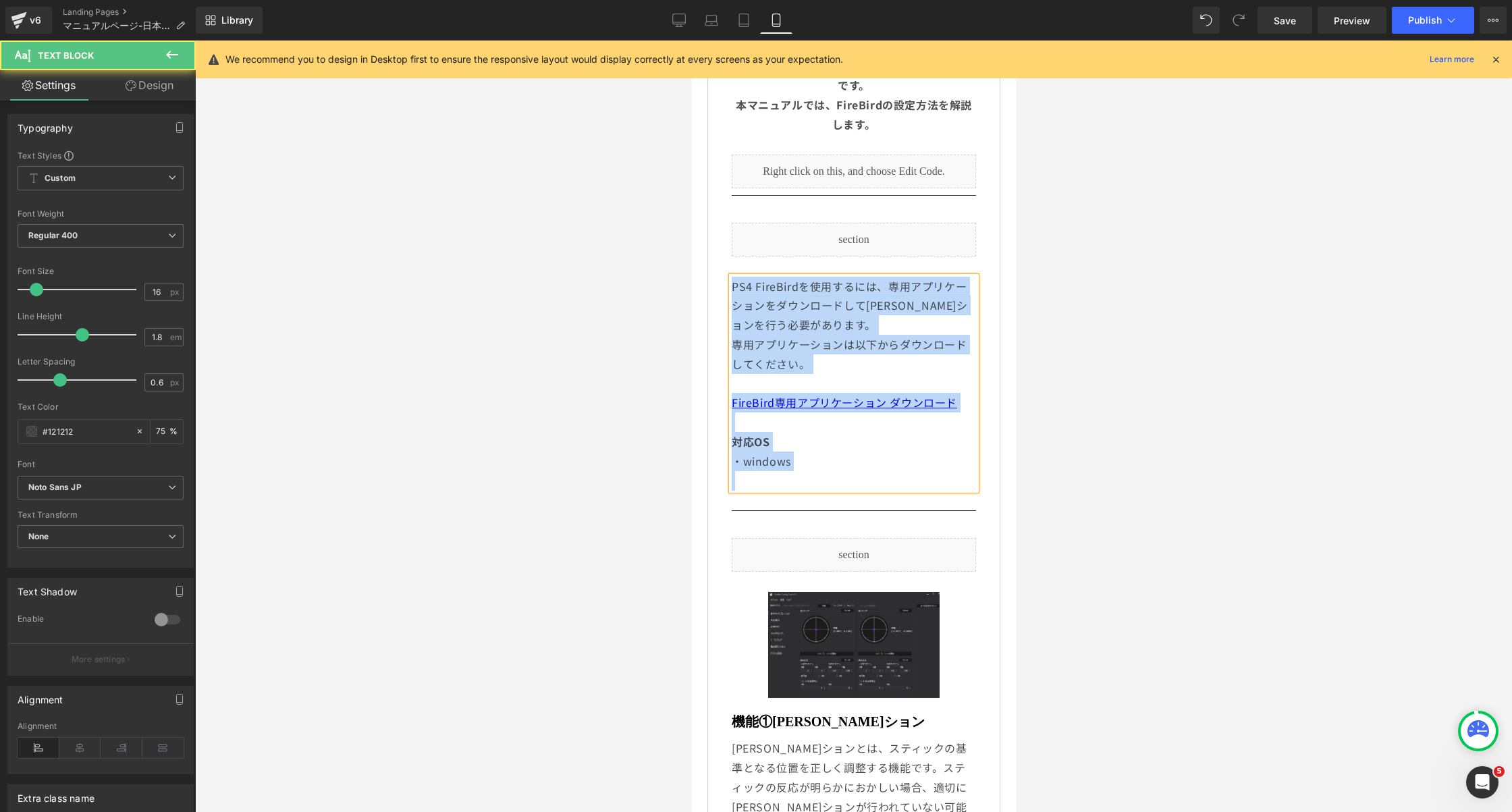
click at [788, 306] on span "PS4 FireBirdを使用するには、専用アプリケーションをダウンロードして[PERSON_NAME]ションを行う必要があります。" at bounding box center [849, 306] width 236 height 55
drag, startPoint x: 794, startPoint y: 461, endPoint x: 710, endPoint y: 267, distance: 211.4
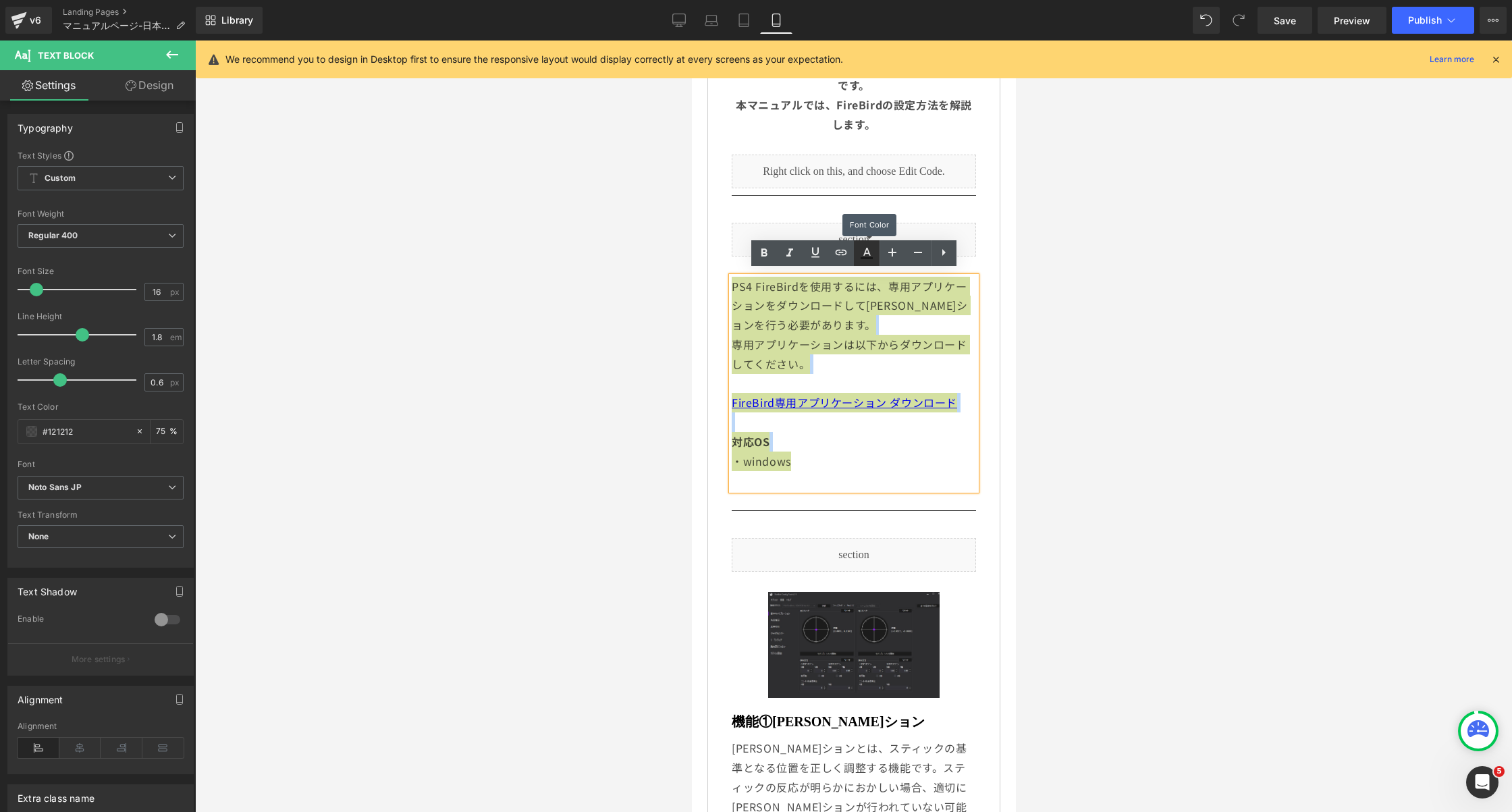
click at [873, 257] on icon at bounding box center [866, 253] width 16 height 16
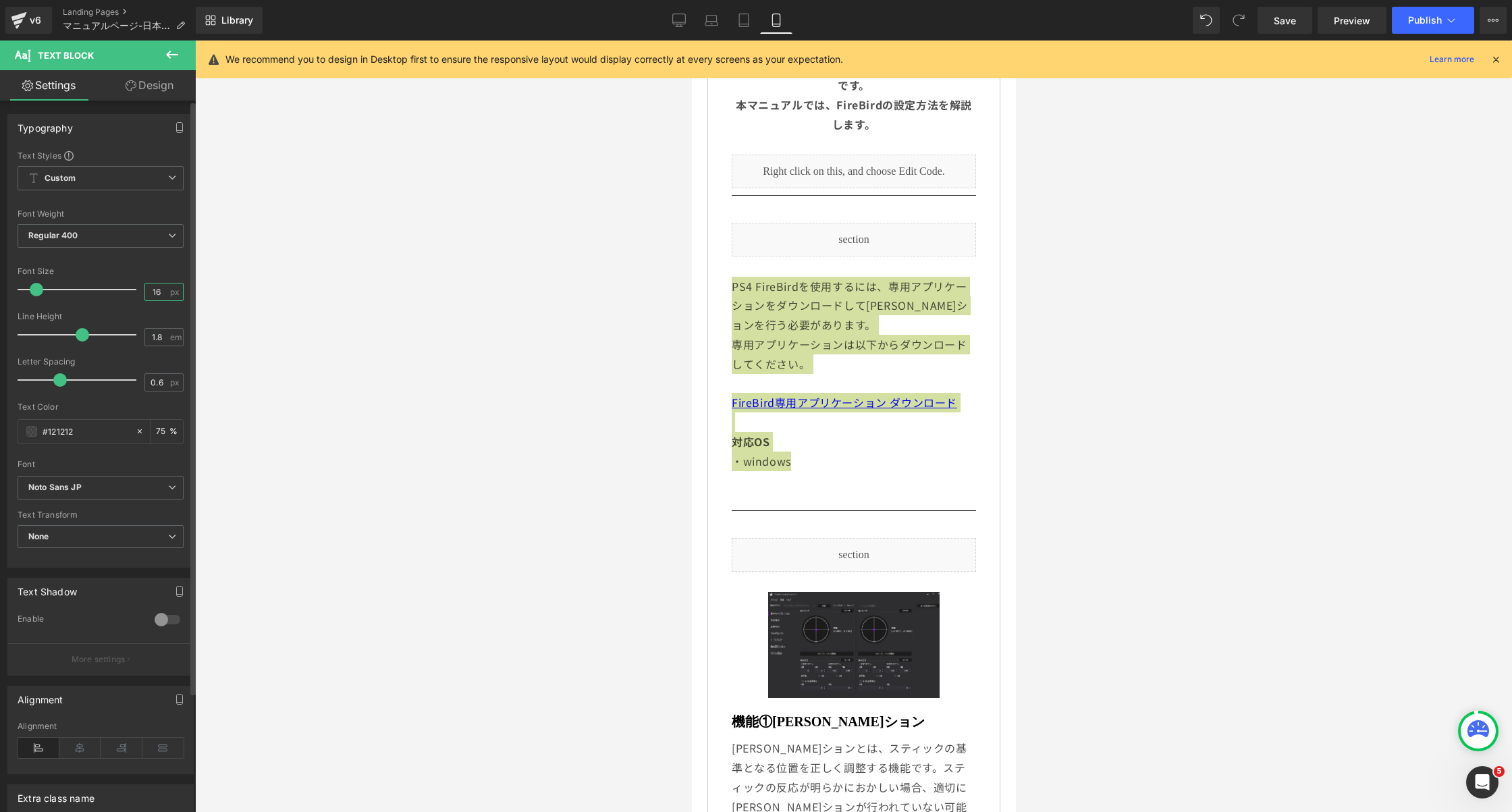
click at [152, 285] on input "16" at bounding box center [157, 292] width 23 height 17
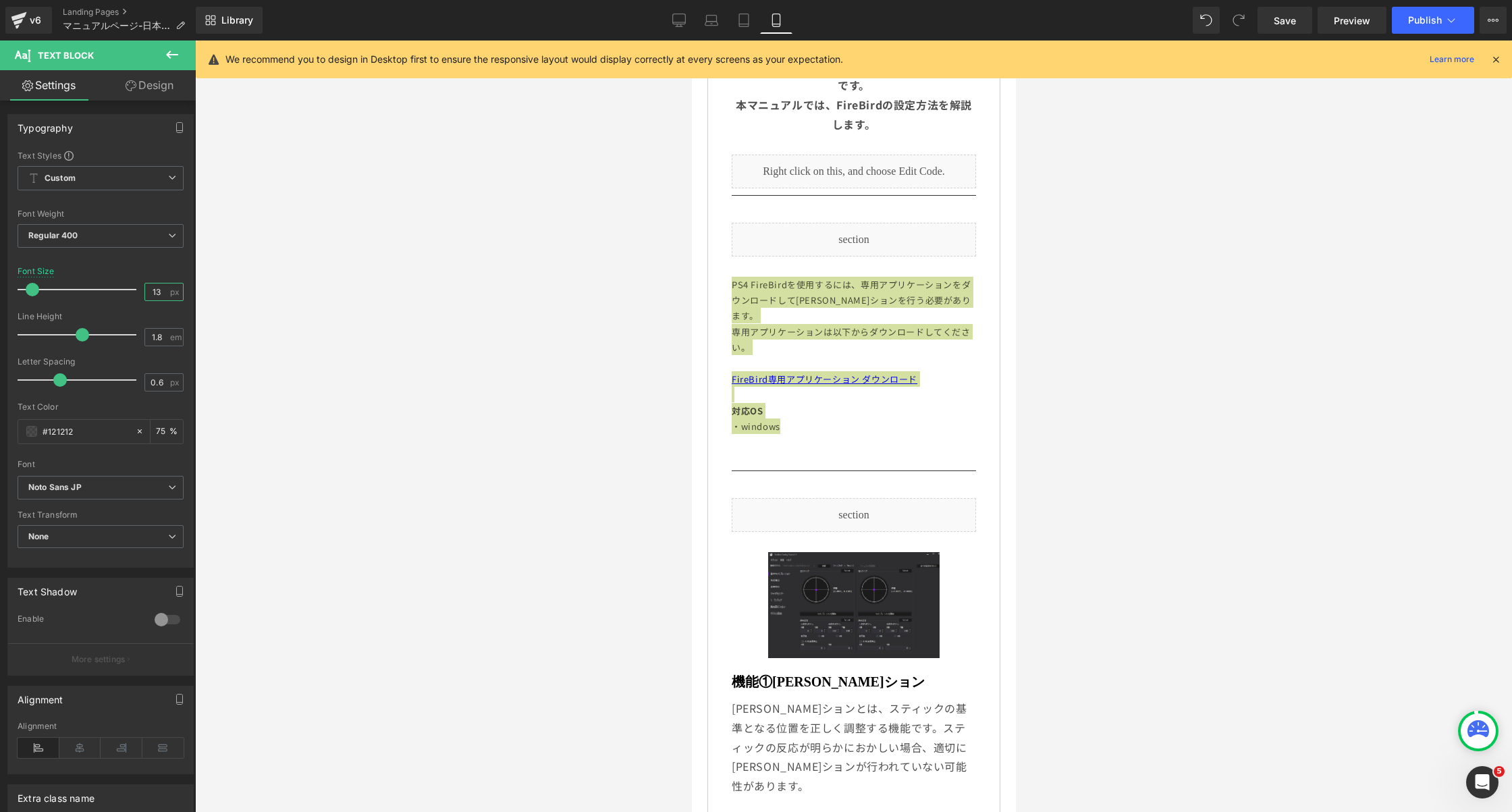
type input "13"
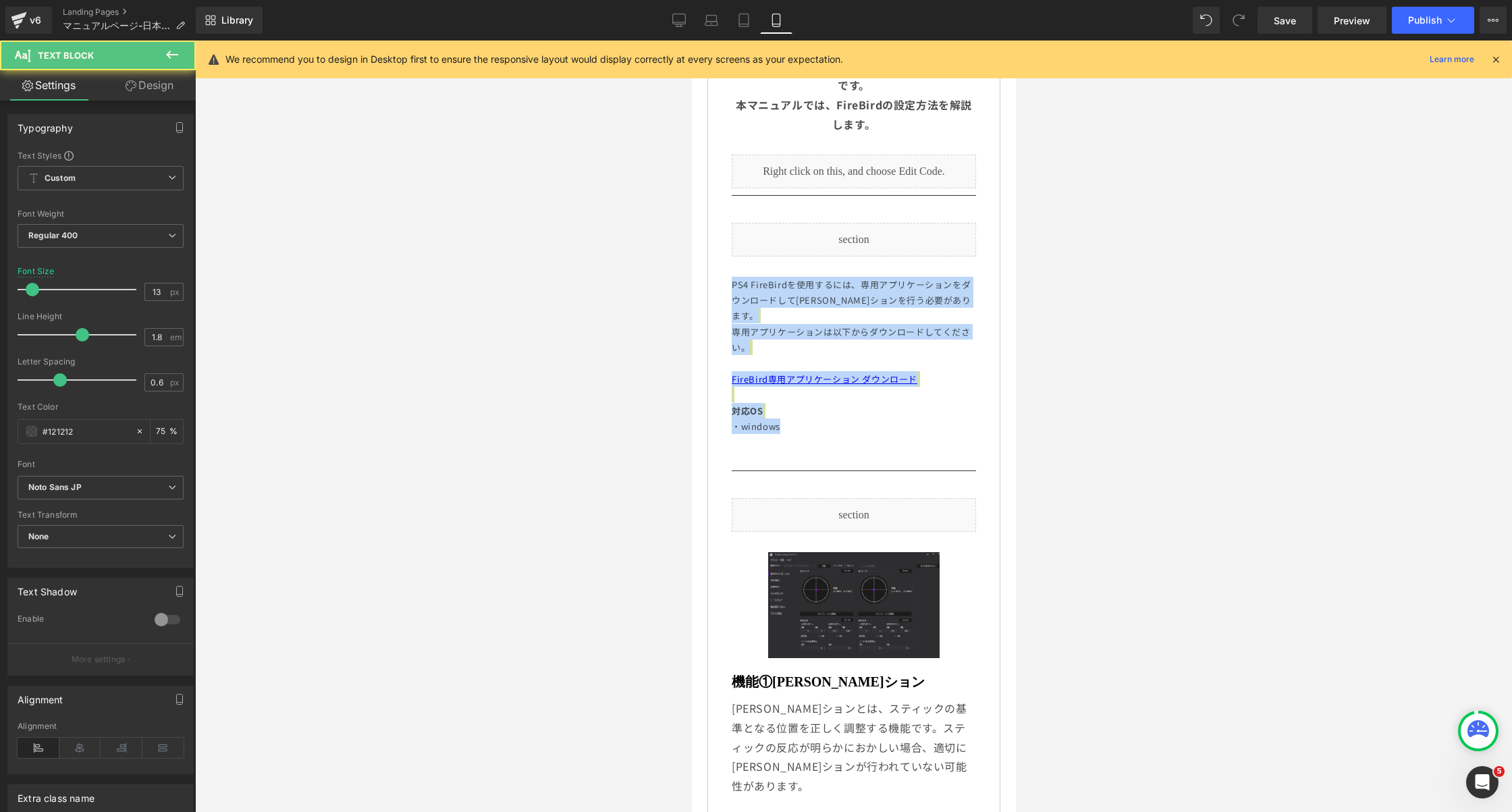
click at [964, 370] on div "PS4 FireBirdを使用するには、専用アプリケーションをダウンロードして[PERSON_NAME]ションを行う必要があります。 専用アプリケーションは以…" at bounding box center [853, 363] width 244 height 173
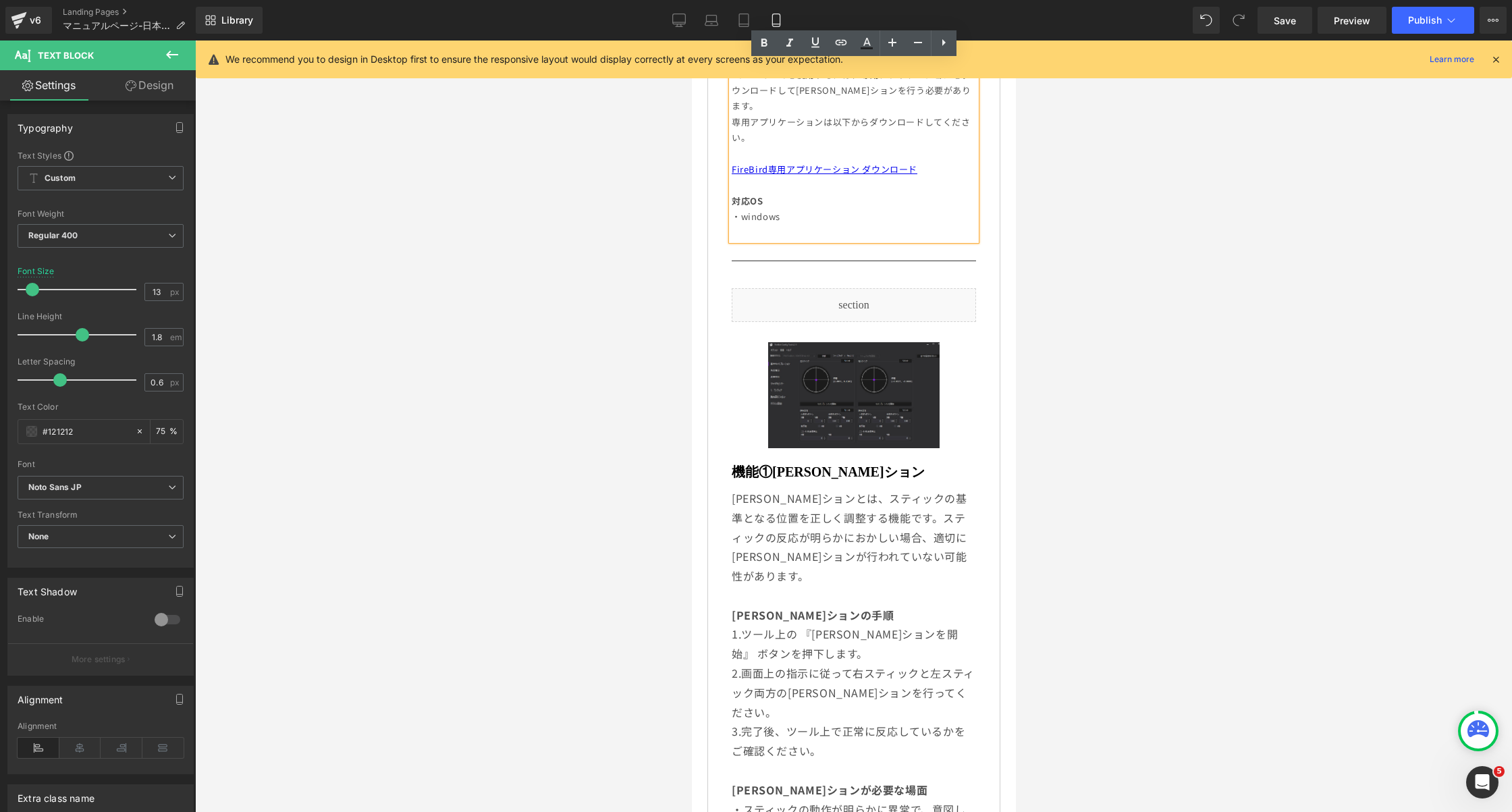
scroll to position [664, 0]
click at [868, 528] on span "[PERSON_NAME]ションとは、スティックの基準となる位置を正しく調整する機能です。スティックの反応が明らかにおかしい場合、適切に[PERSON_NAM…" at bounding box center [849, 538] width 236 height 94
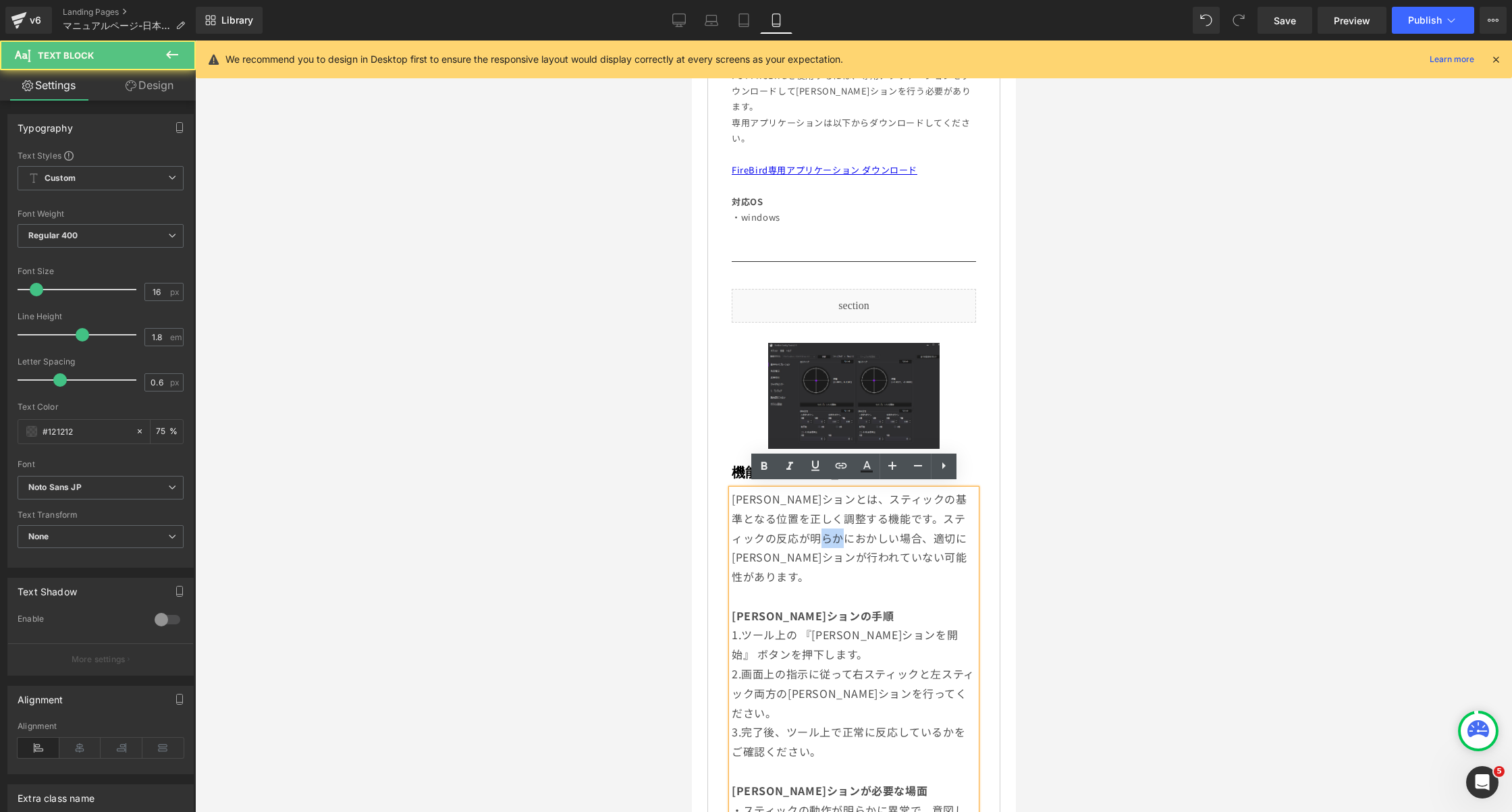
click at [868, 528] on span "[PERSON_NAME]ションとは、スティックの基準となる位置を正しく調整する機能です。スティックの反応が明らかにおかしい場合、適切に[PERSON_NAM…" at bounding box center [849, 538] width 236 height 94
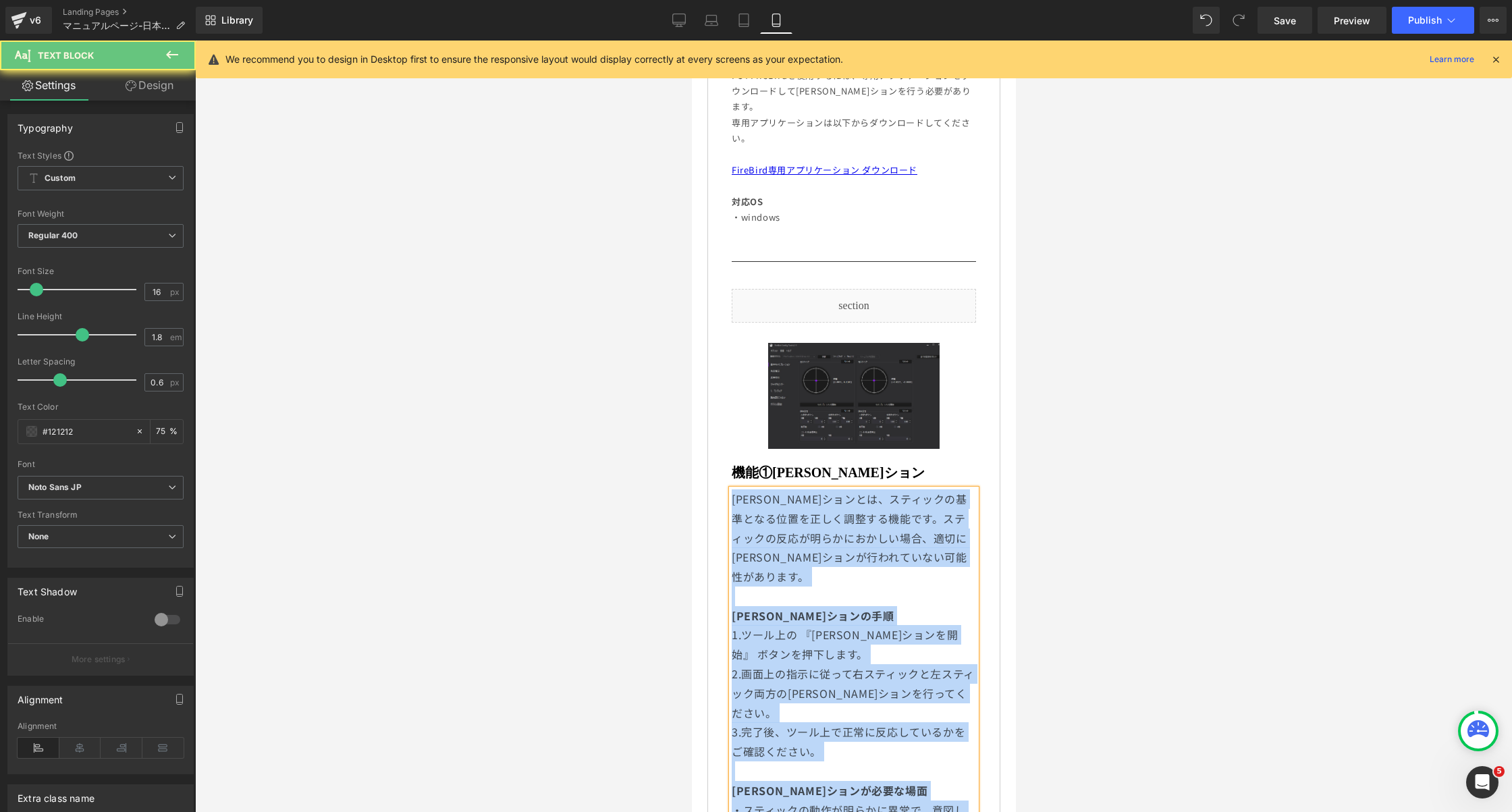
scroll to position [970, 0]
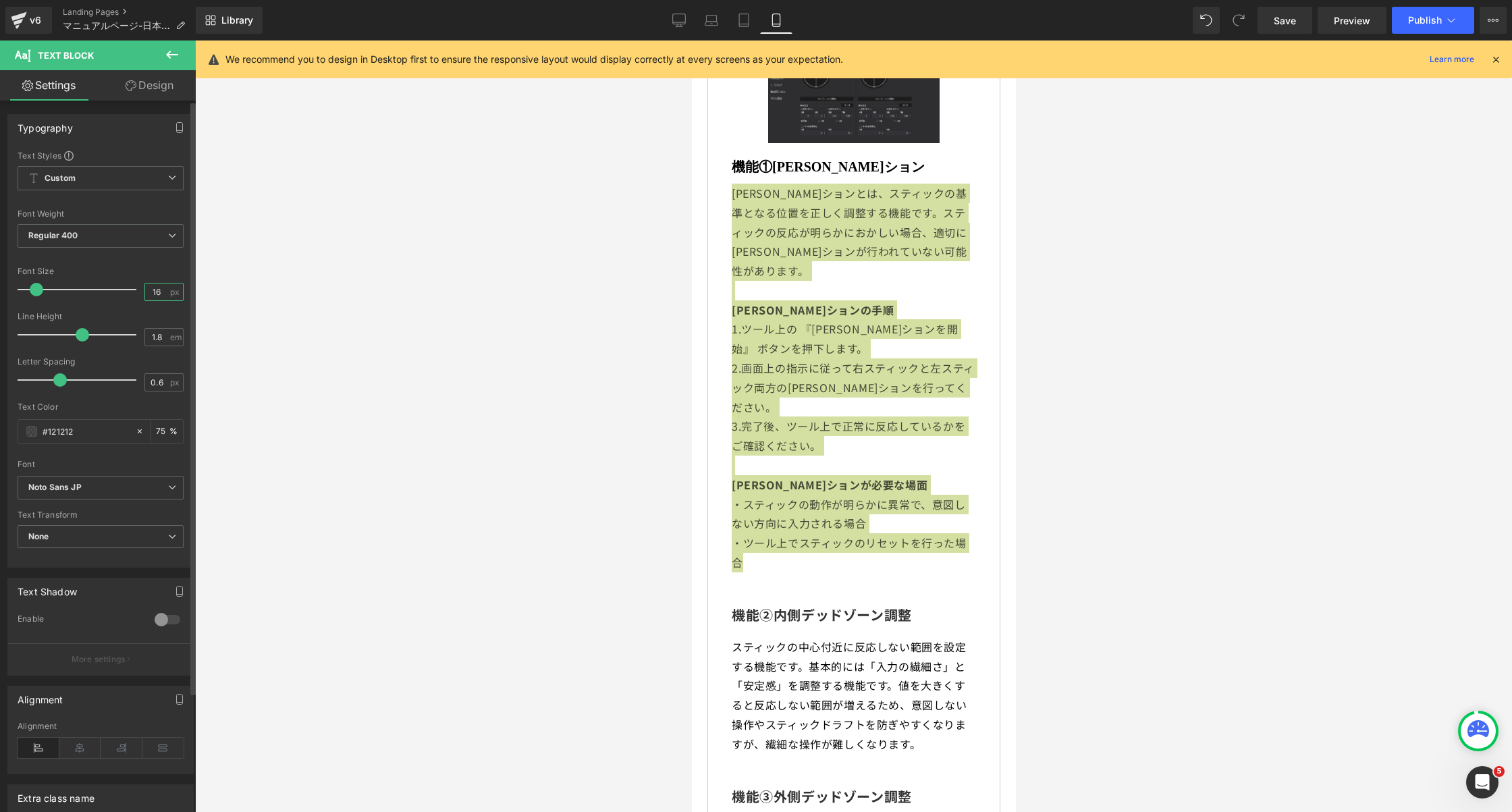
click at [153, 291] on input "16" at bounding box center [157, 292] width 23 height 17
type input "13"
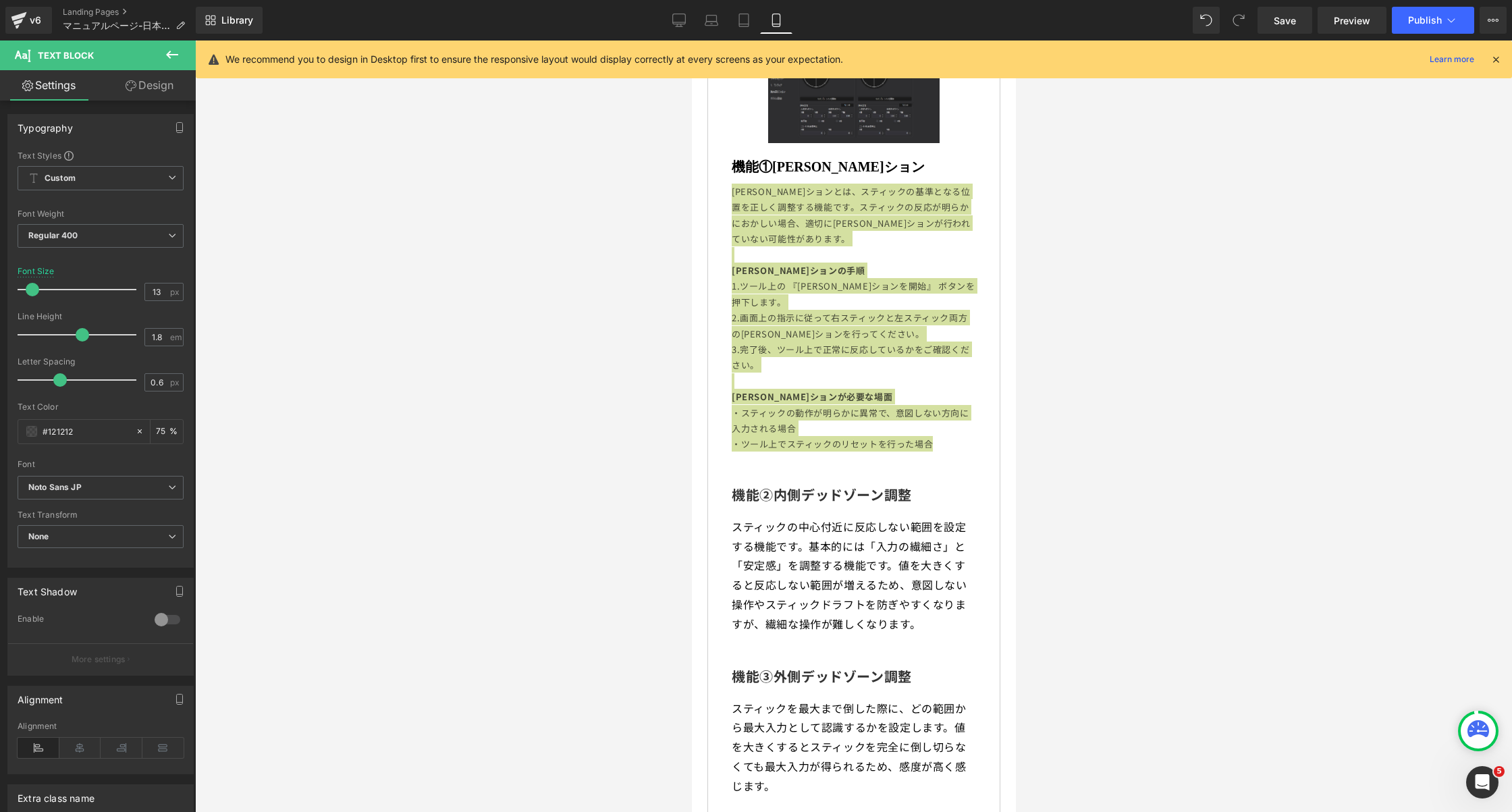
click at [1041, 362] on div at bounding box center [854, 426] width 1317 height 772
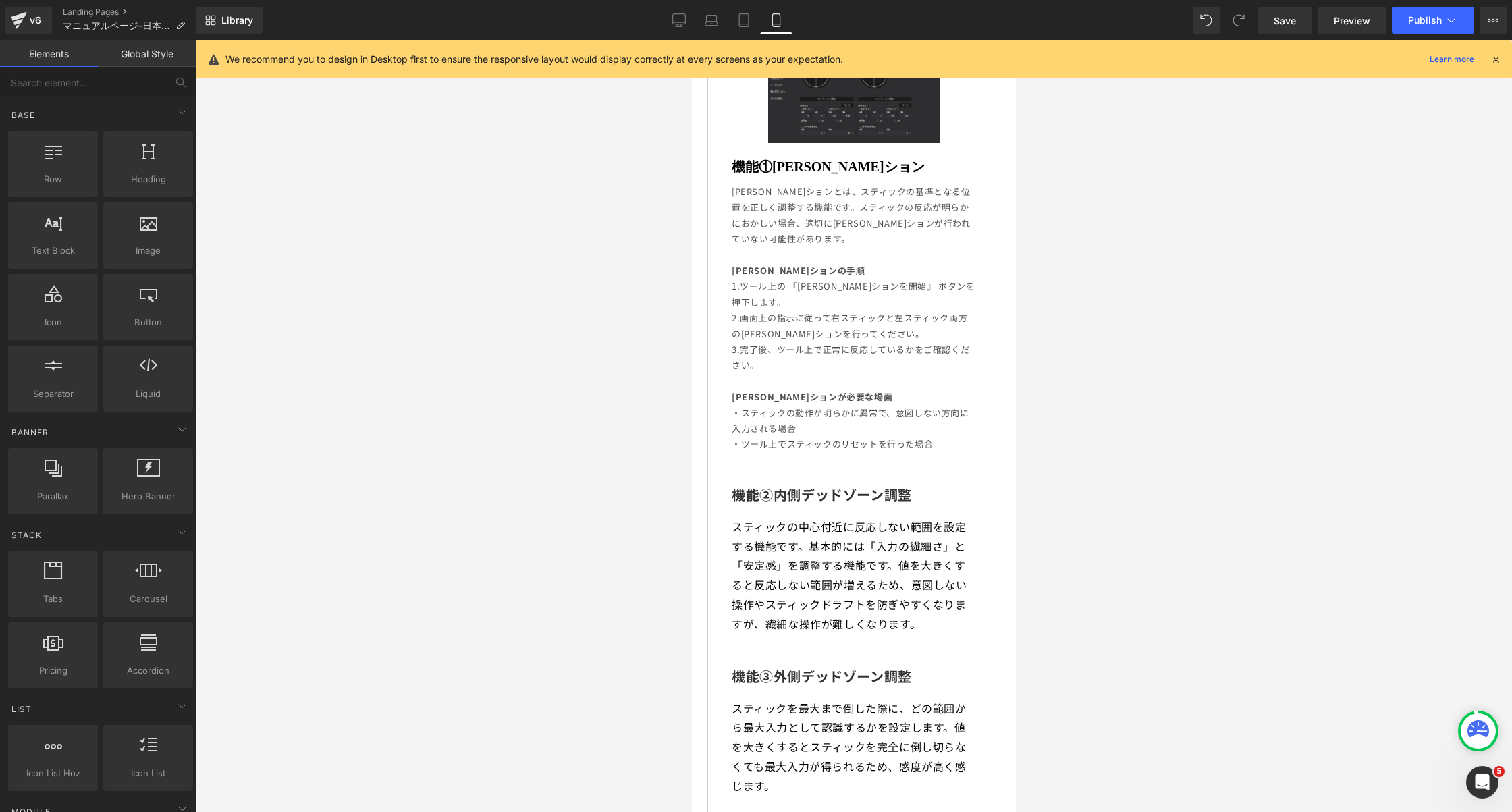
click at [866, 551] on p "スティックの中心付近に反応しない範囲を設定する機能です。基本的には「入力の繊細さ」と「安定感」を調整する機能です。値を大きくすると反応しない範囲が増えるため、…" at bounding box center [853, 576] width 244 height 117
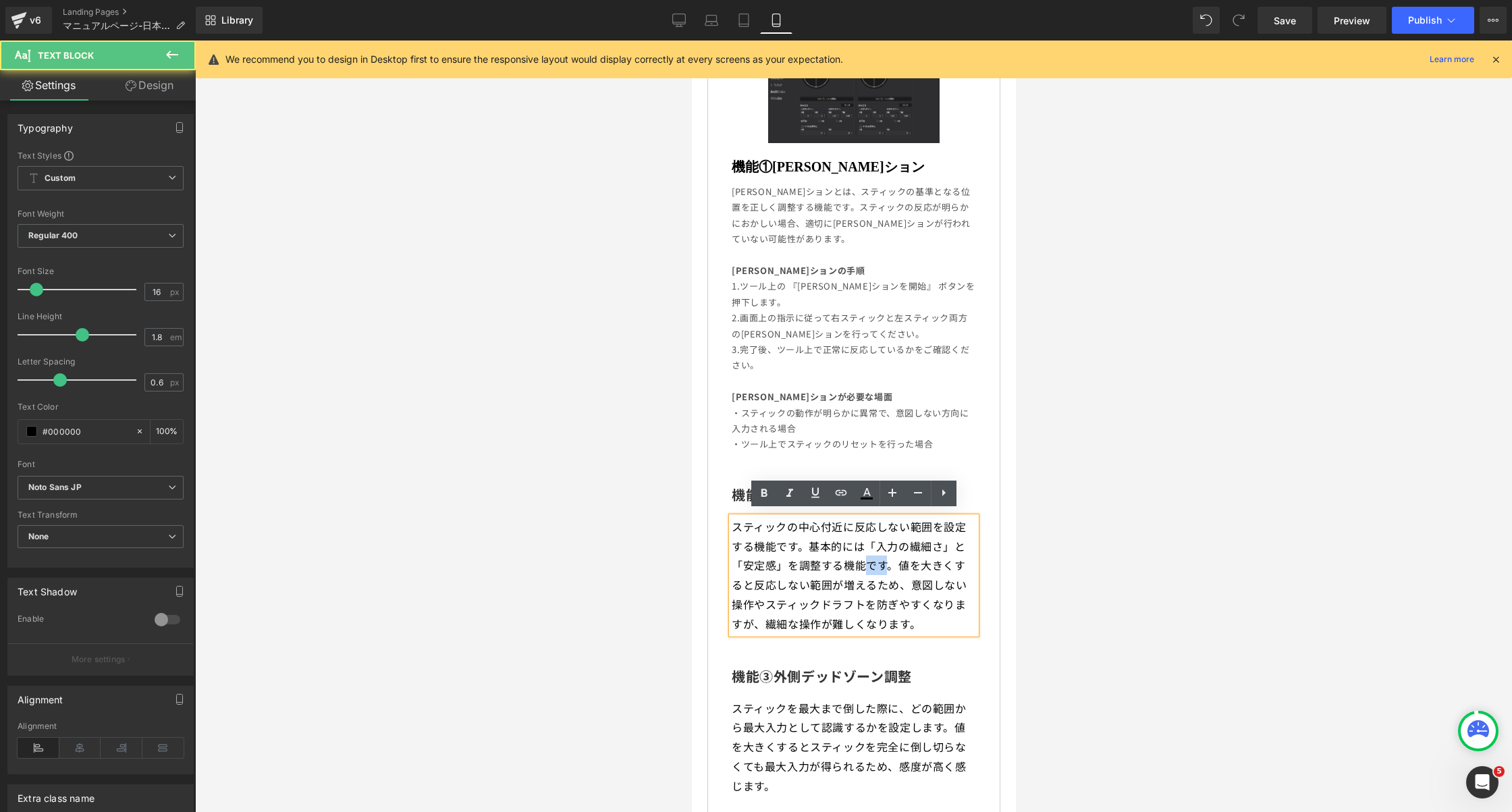
click at [866, 551] on p "スティックの中心付近に反応しない範囲を設定する機能です。基本的には「入力の繊細さ」と「安定感」を調整する機能です。値を大きくすると反応しない範囲が増えるため、…" at bounding box center [853, 576] width 244 height 117
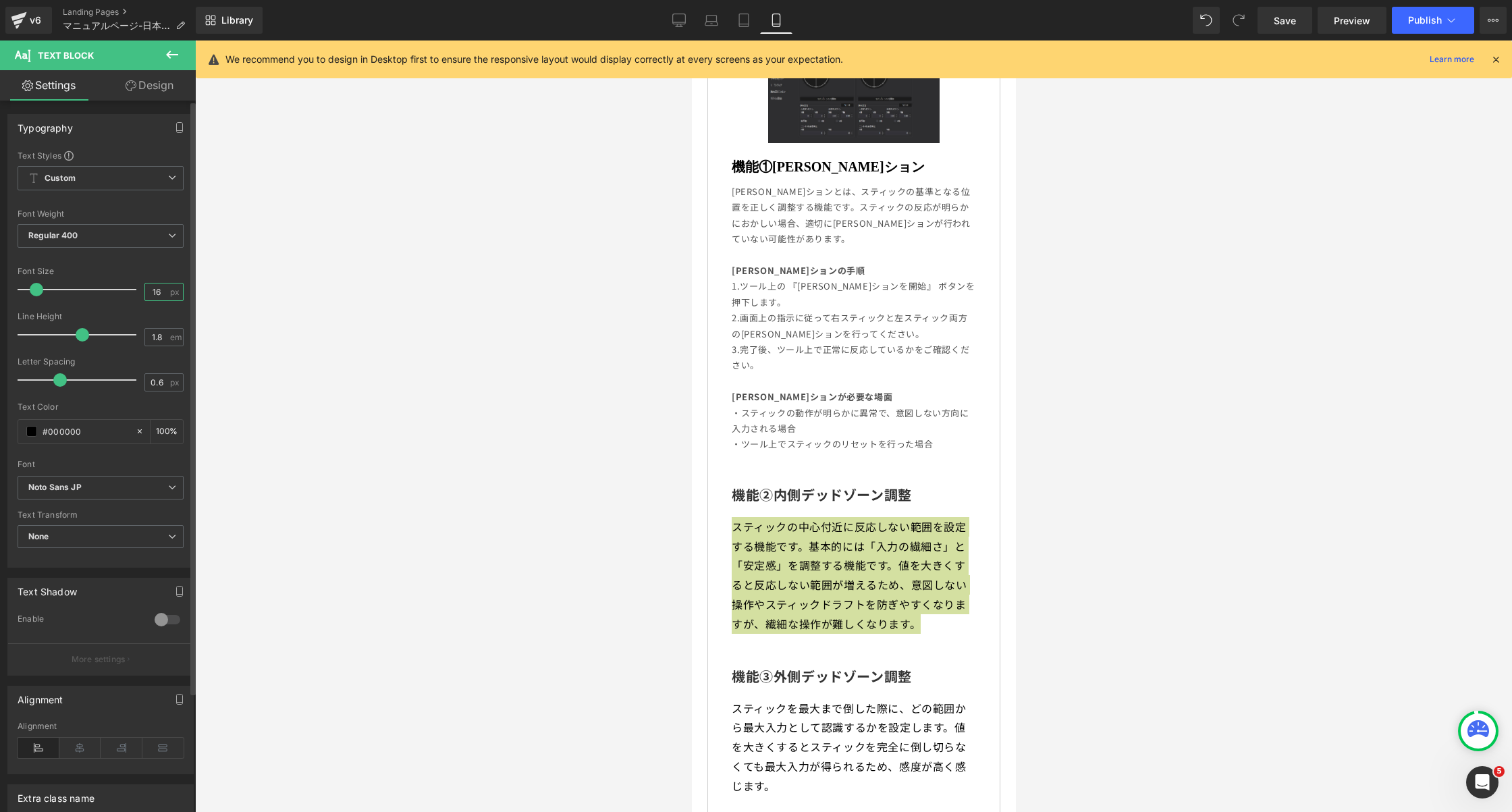
click at [150, 285] on input "16" at bounding box center [157, 292] width 23 height 17
type input "13"
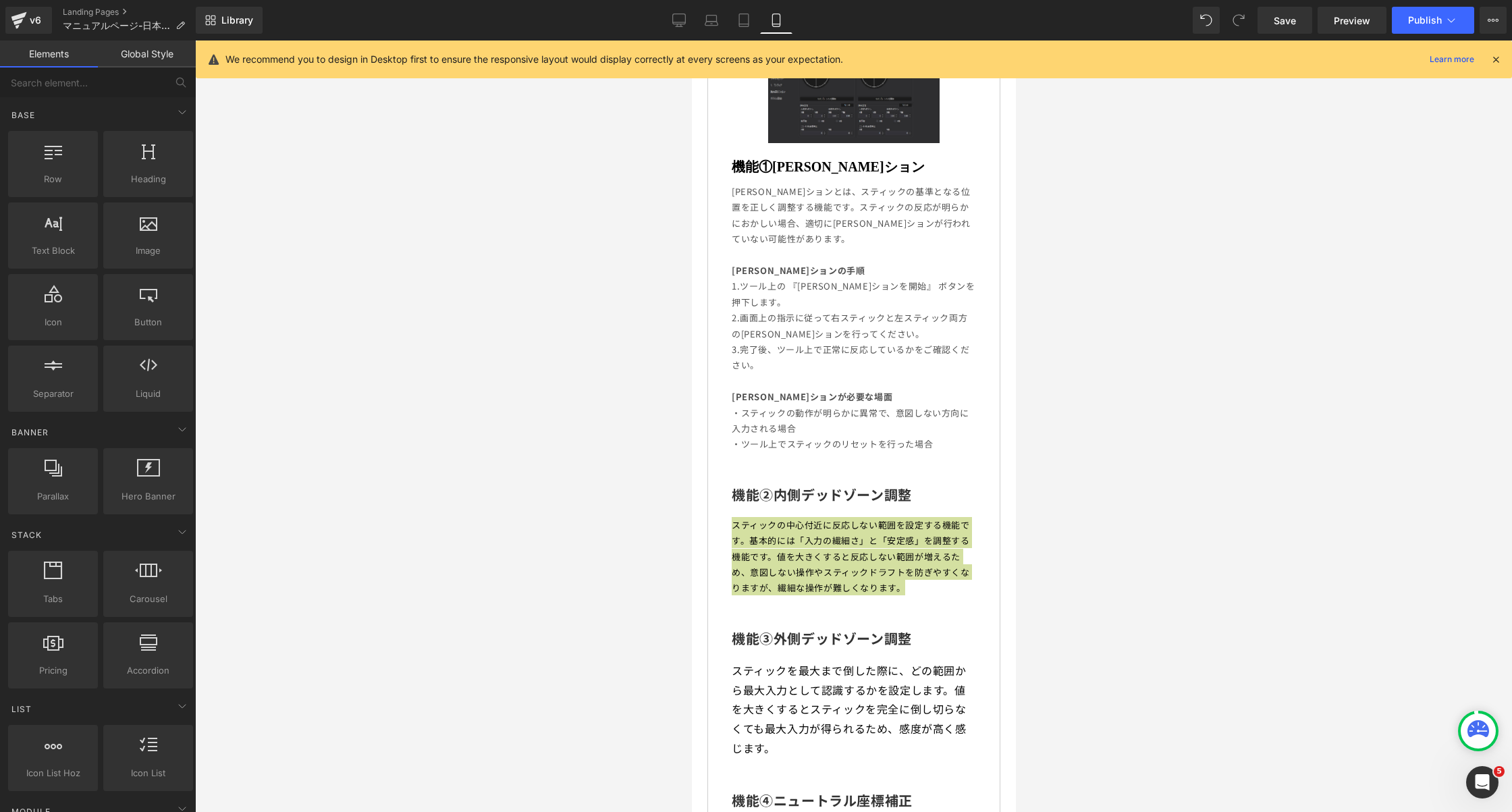
click at [1143, 386] on div at bounding box center [854, 426] width 1317 height 772
click at [1056, 549] on div at bounding box center [854, 426] width 1317 height 772
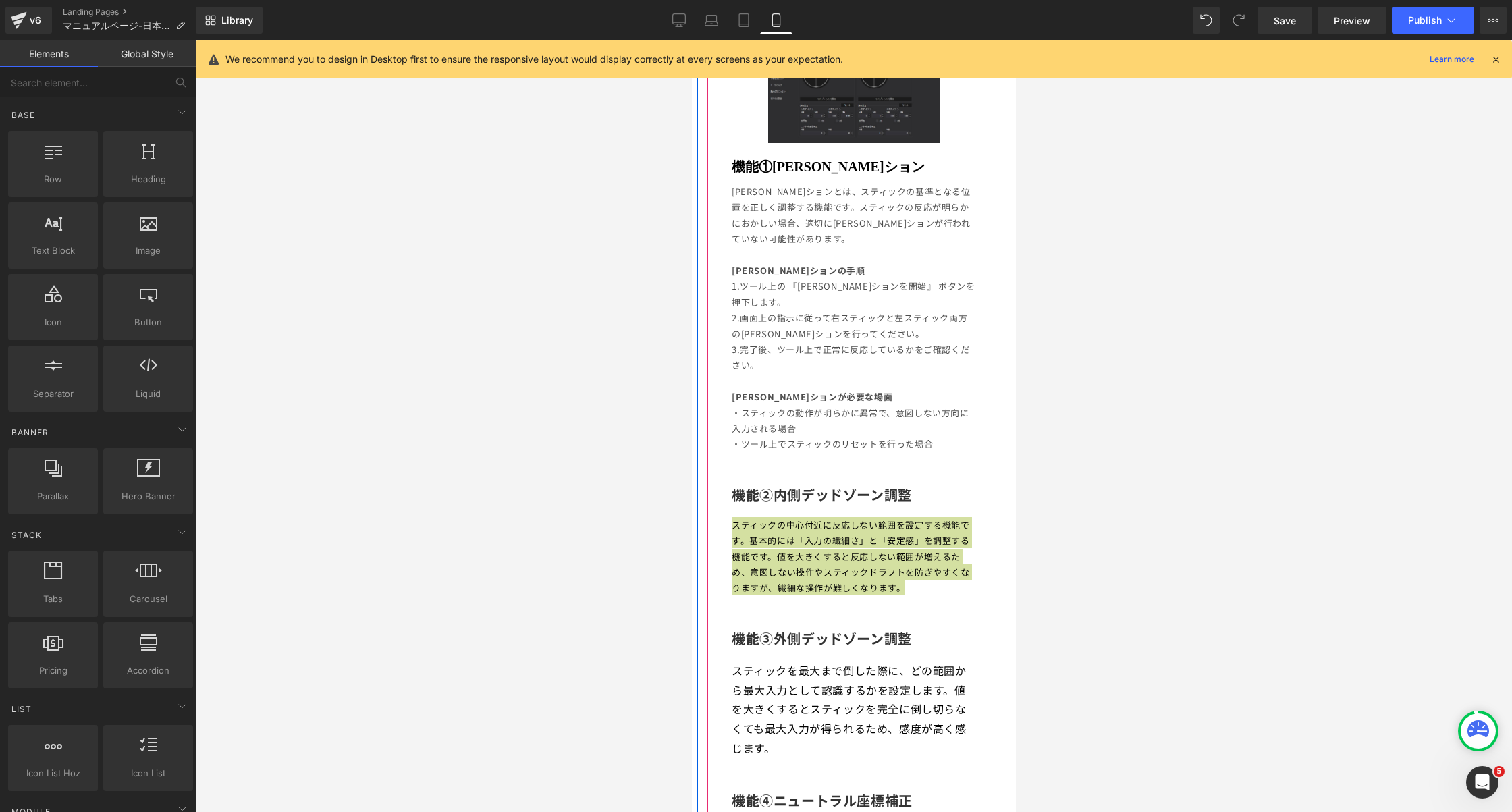
scroll to position [1124, 0]
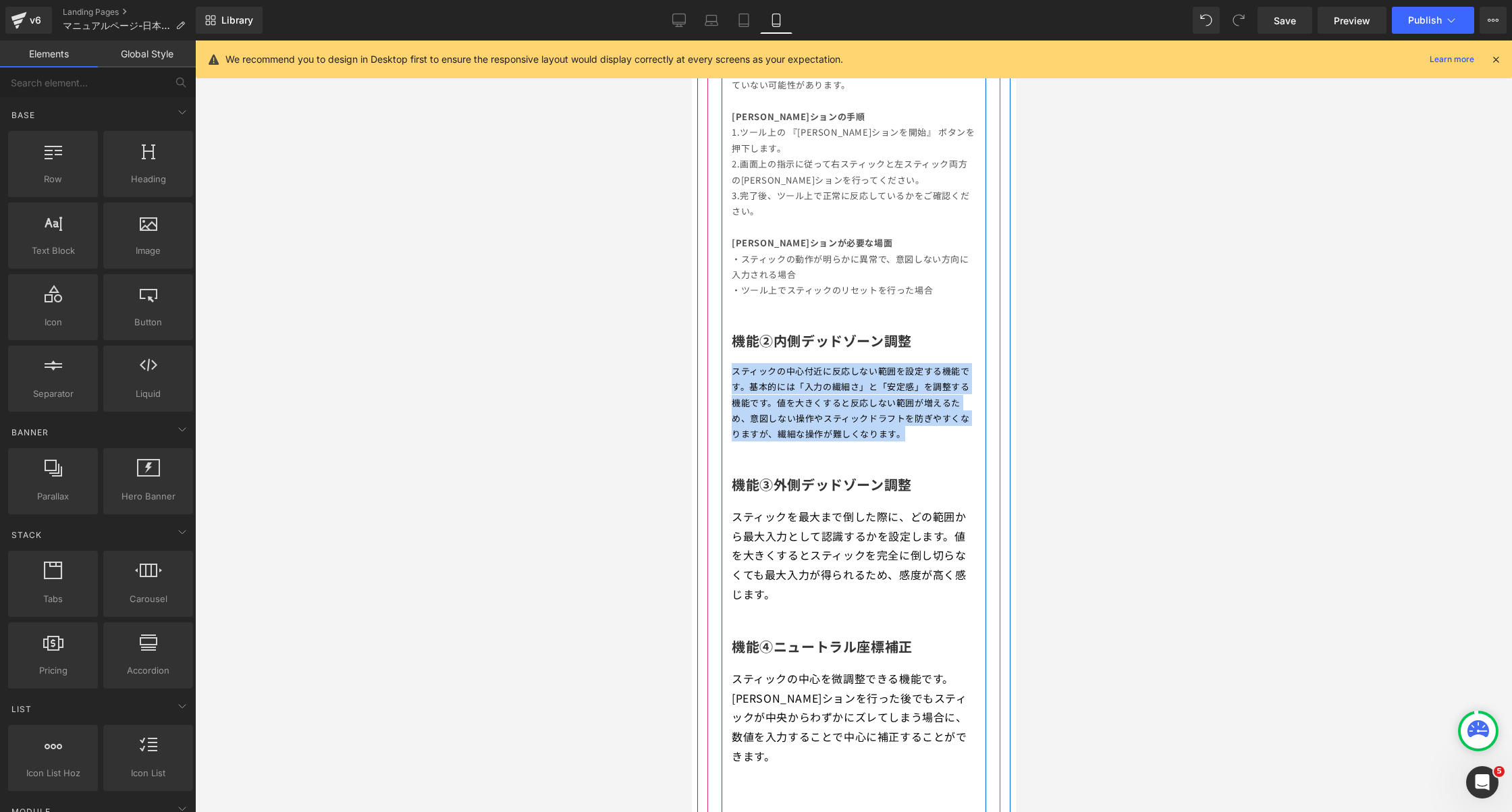
click at [883, 568] on p "スティックを最大まで倒した際に、どの範囲から最大入力として認識するかを設定します。値を大きくするとスティックを完全に倒し切らなくても最大入力が得られるため、感…" at bounding box center [853, 555] width 244 height 97
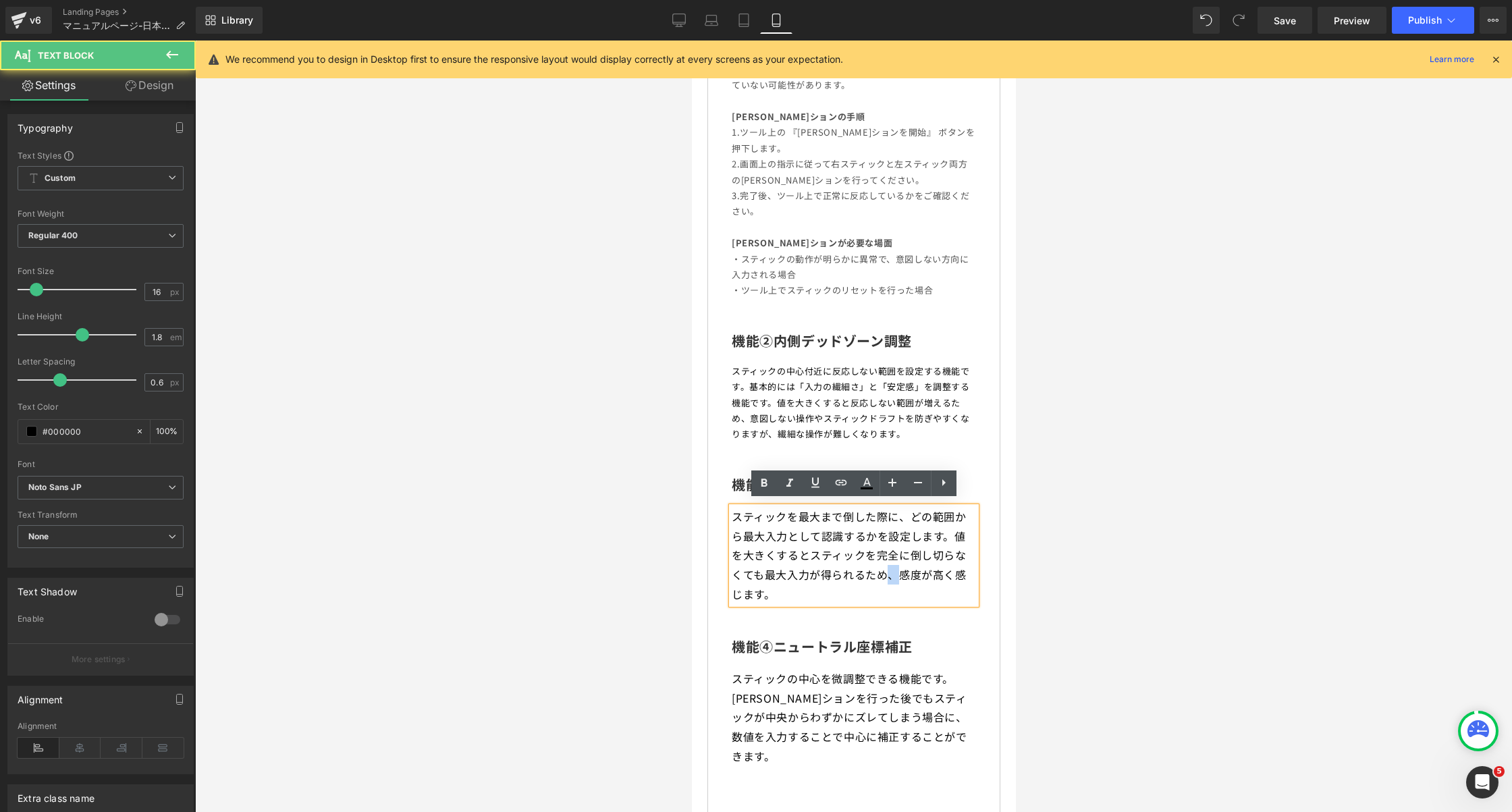
click at [883, 568] on p "スティックを最大まで倒した際に、どの範囲から最大入力として認識するかを設定します。値を大きくするとスティックを完全に倒し切らなくても最大入力が得られるため、感…" at bounding box center [853, 555] width 244 height 97
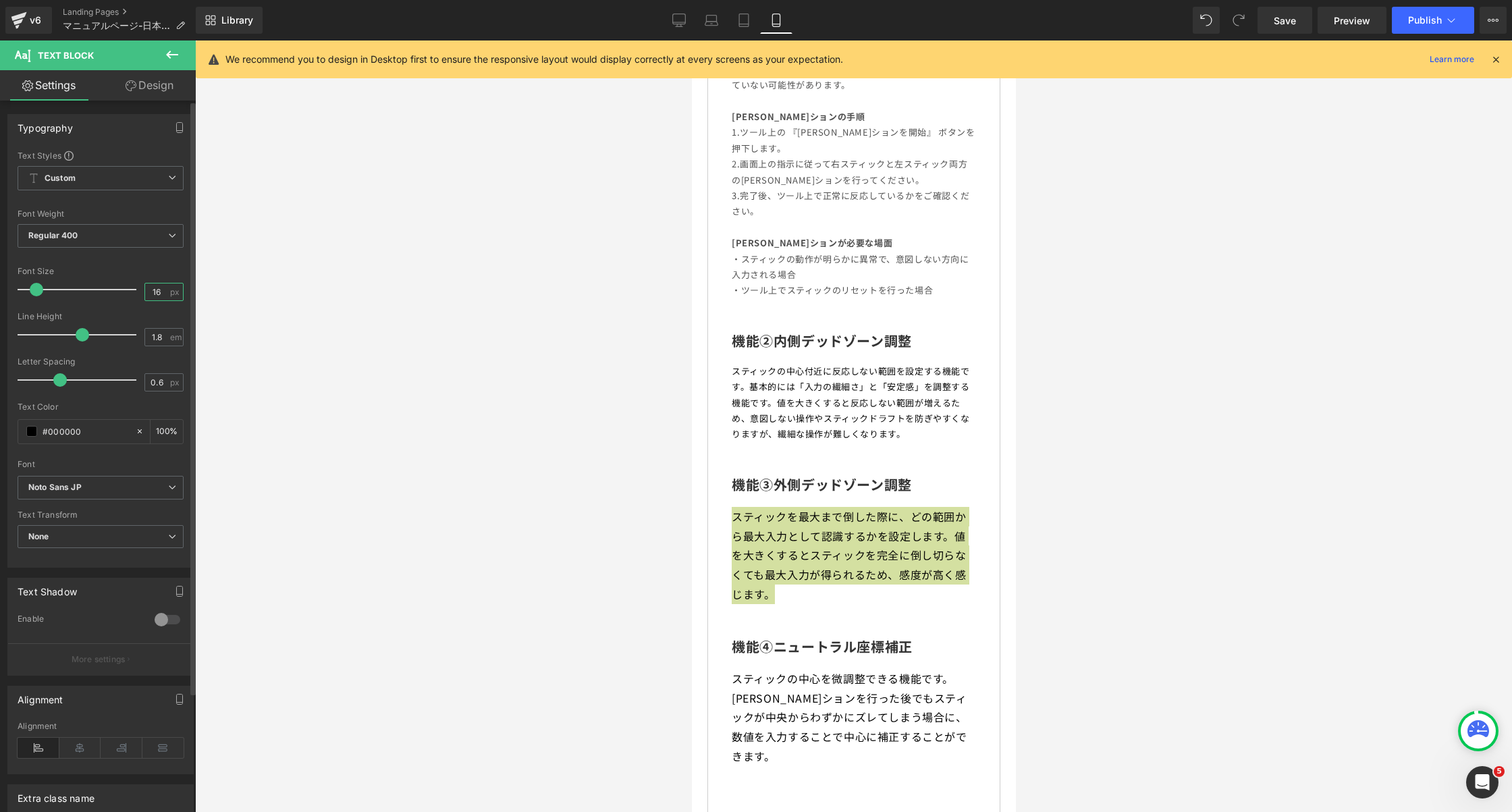
click at [148, 292] on input "16" at bounding box center [157, 292] width 23 height 17
type input "13"
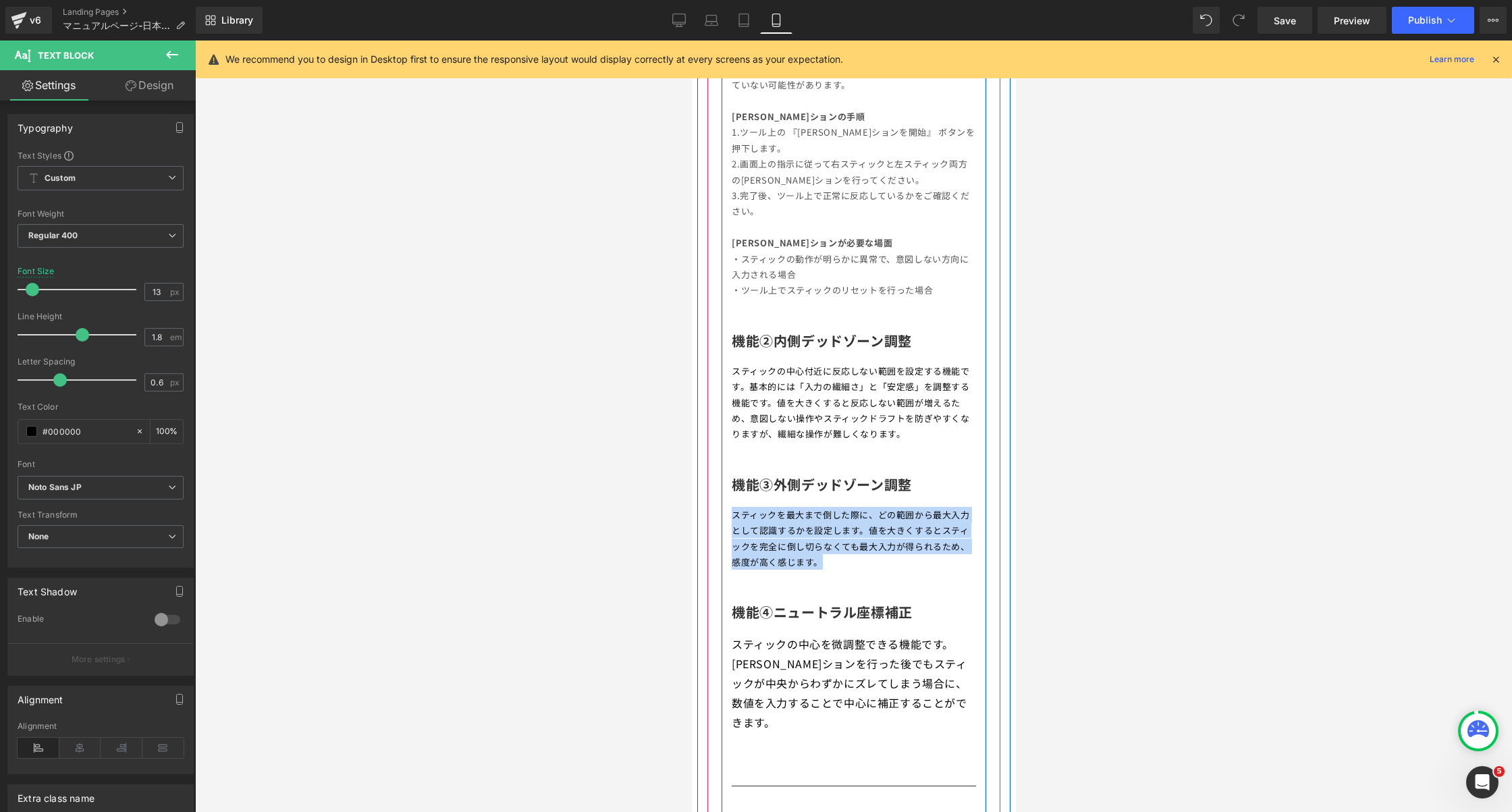
click at [851, 696] on span "[PERSON_NAME]ションを行った後でもスティックが中央からわずかにズレてしまう場合に、数値を入力することで中心に補正することができます。" at bounding box center [849, 693] width 236 height 75
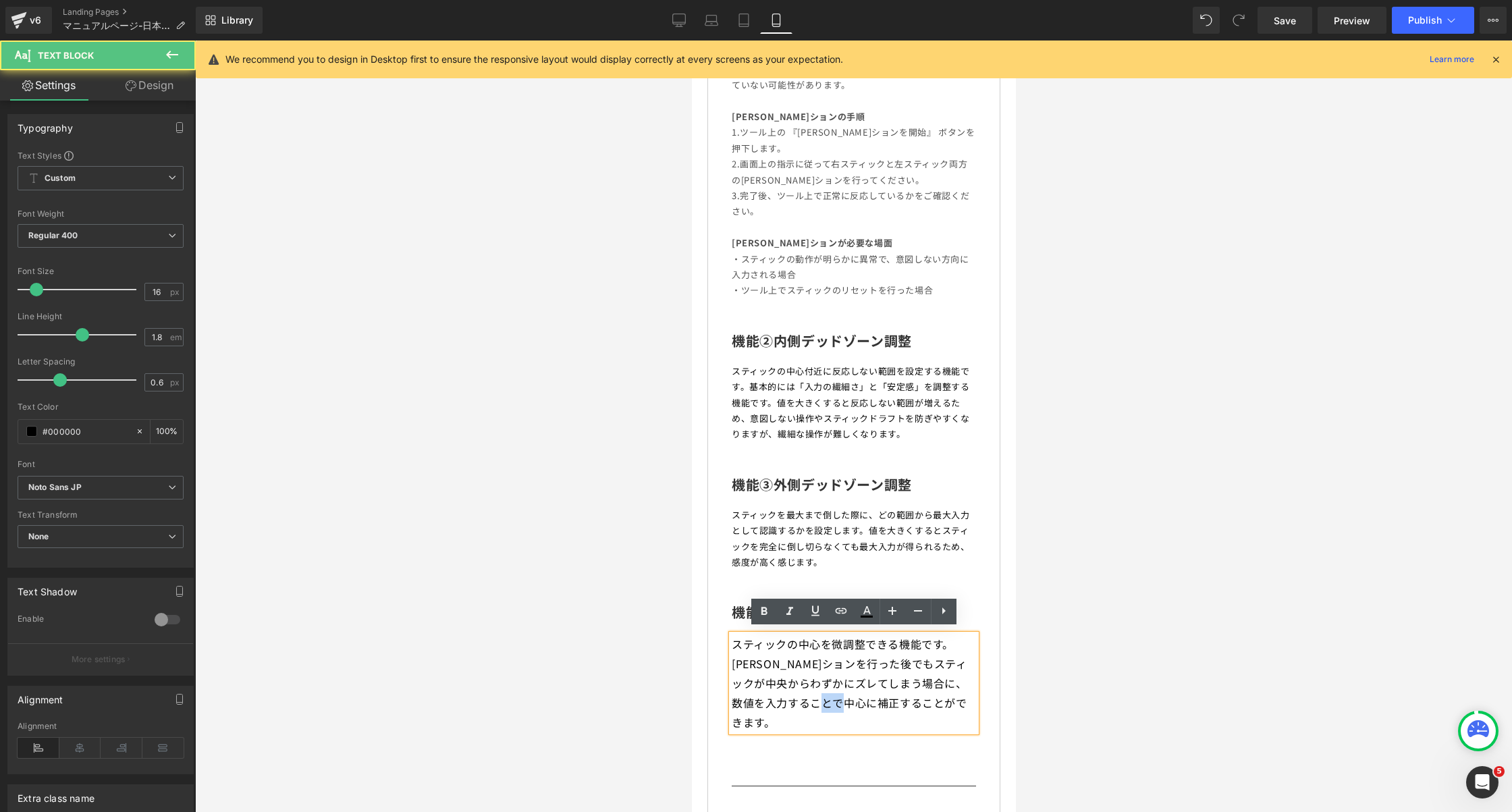
click at [851, 696] on span "[PERSON_NAME]ションを行った後でもスティックが中央からわずかにズレてしまう場合に、数値を入力することで中心に補正することができます。" at bounding box center [849, 693] width 236 height 75
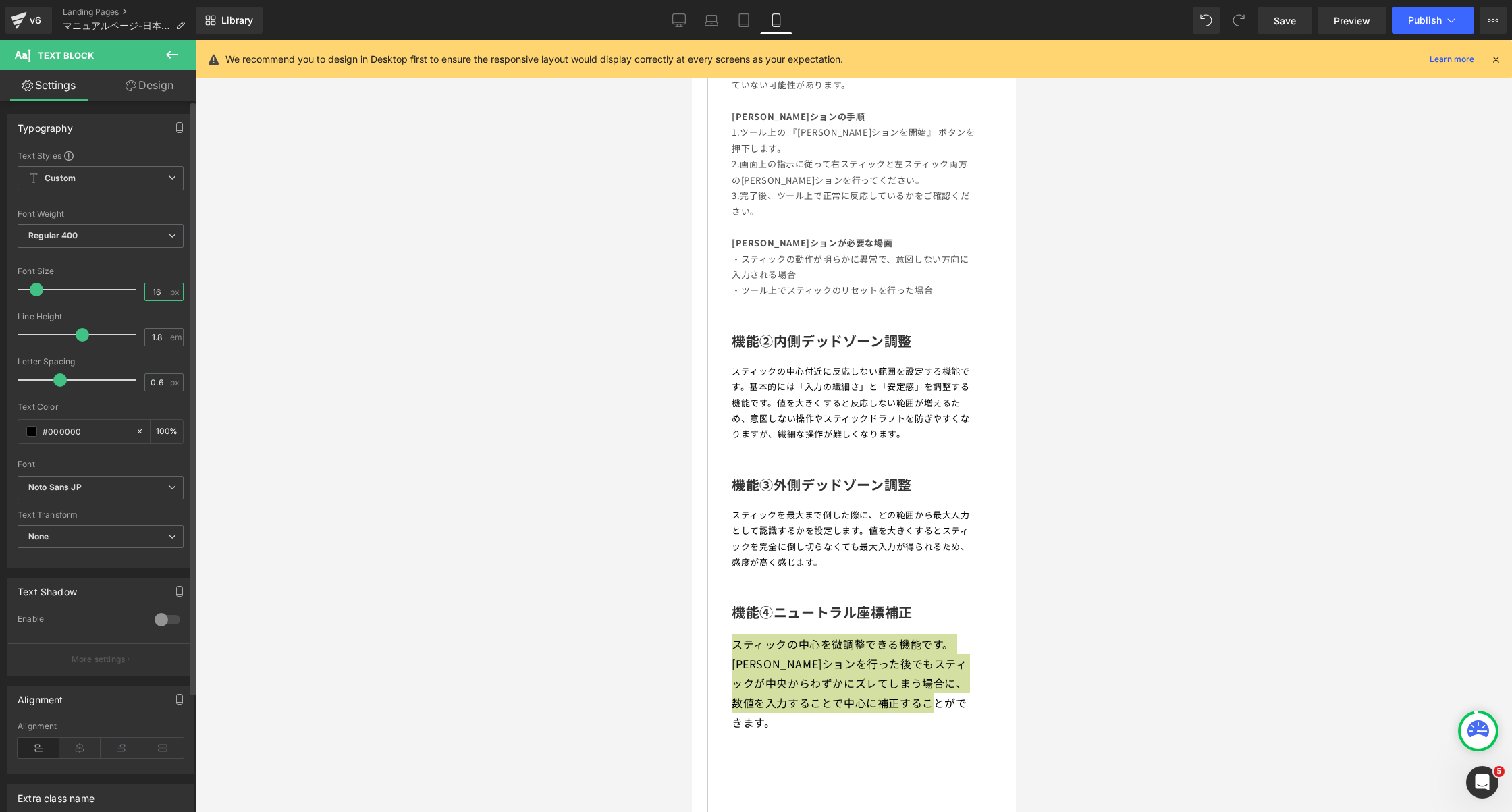
click at [150, 288] on input "16" at bounding box center [157, 292] width 23 height 17
type input "13"
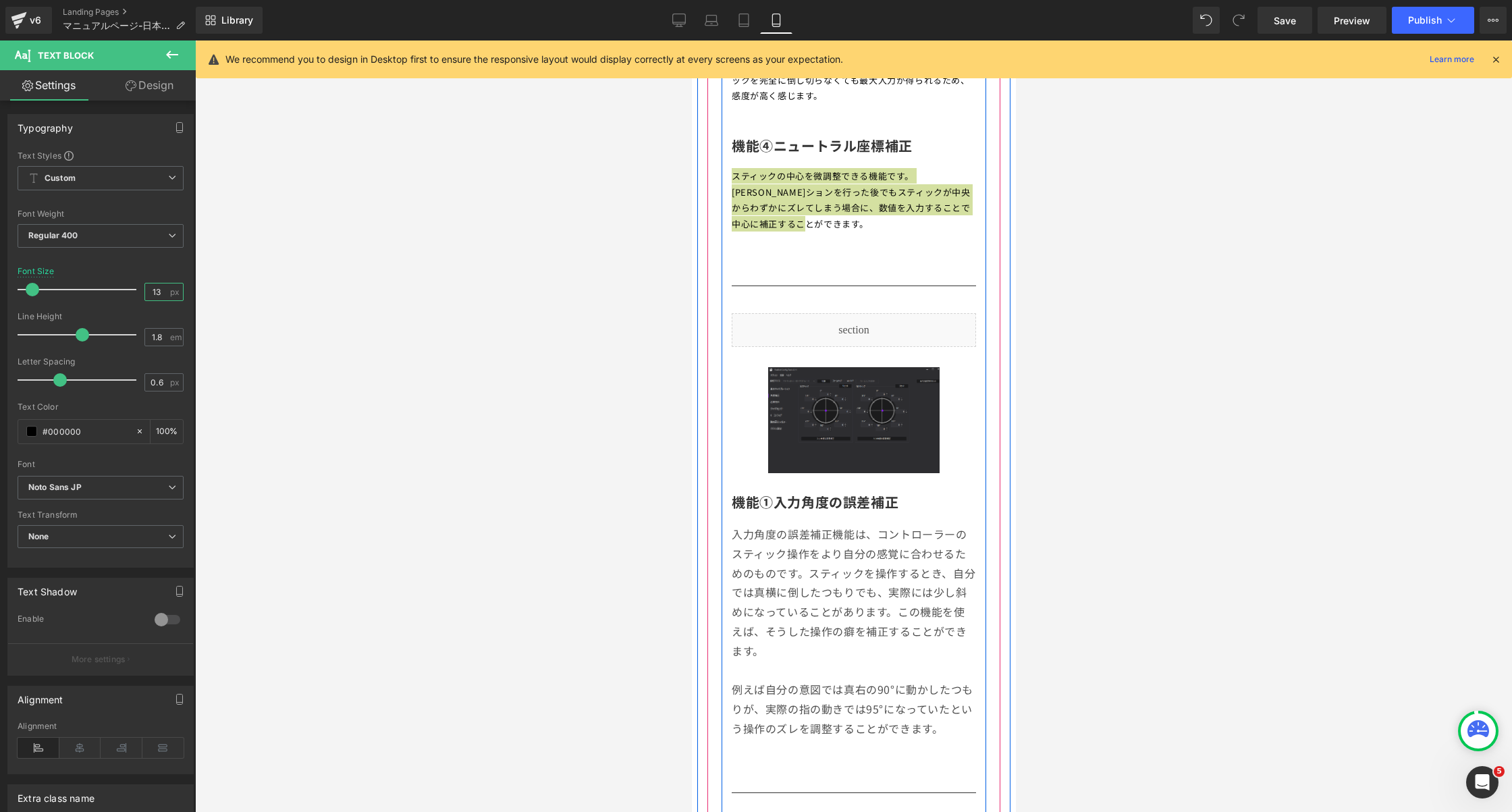
scroll to position [1594, 0]
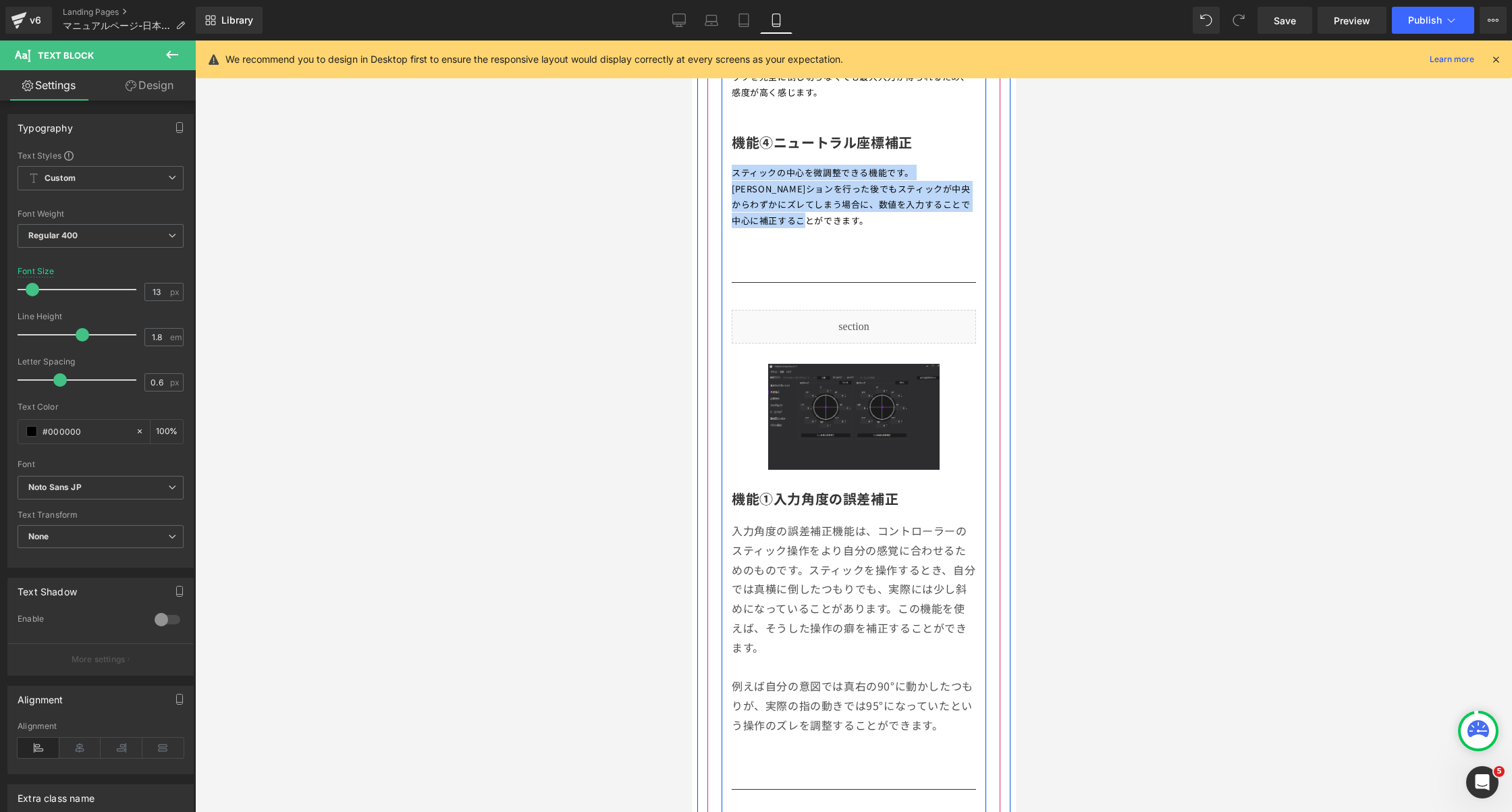
click at [807, 571] on p "入力角度の誤差補正機能は、コントローラーのスティック操作をより自分の感覚に合わせるためのものです。スティックを操作するとき、自分では真横に倒したつもりでも、実…" at bounding box center [853, 589] width 244 height 136
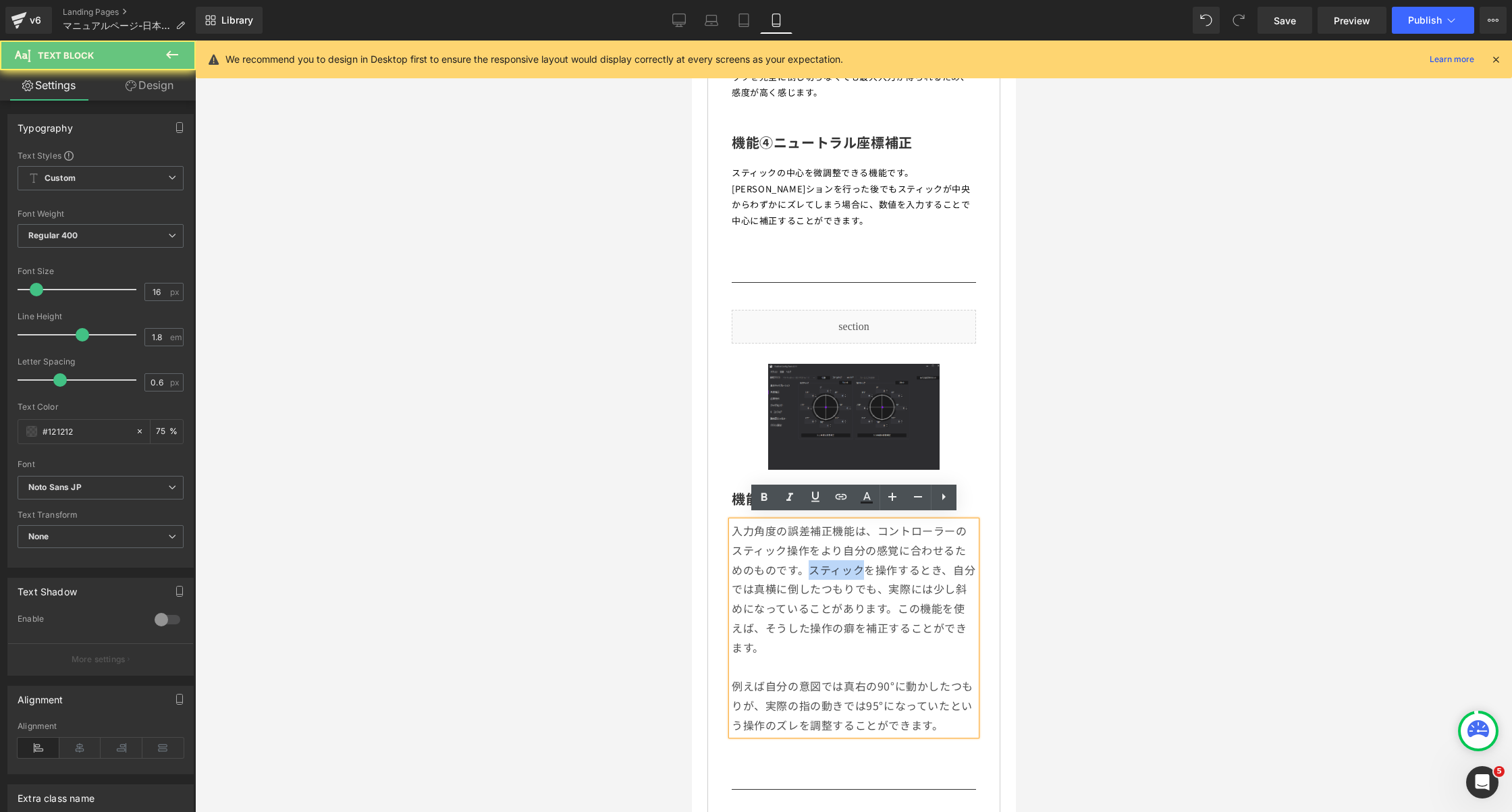
click at [807, 571] on p "入力角度の誤差補正機能は、コントローラーのスティック操作をより自分の感覚に合わせるためのものです。スティックを操作するとき、自分では真横に倒したつもりでも、実…" at bounding box center [853, 589] width 244 height 136
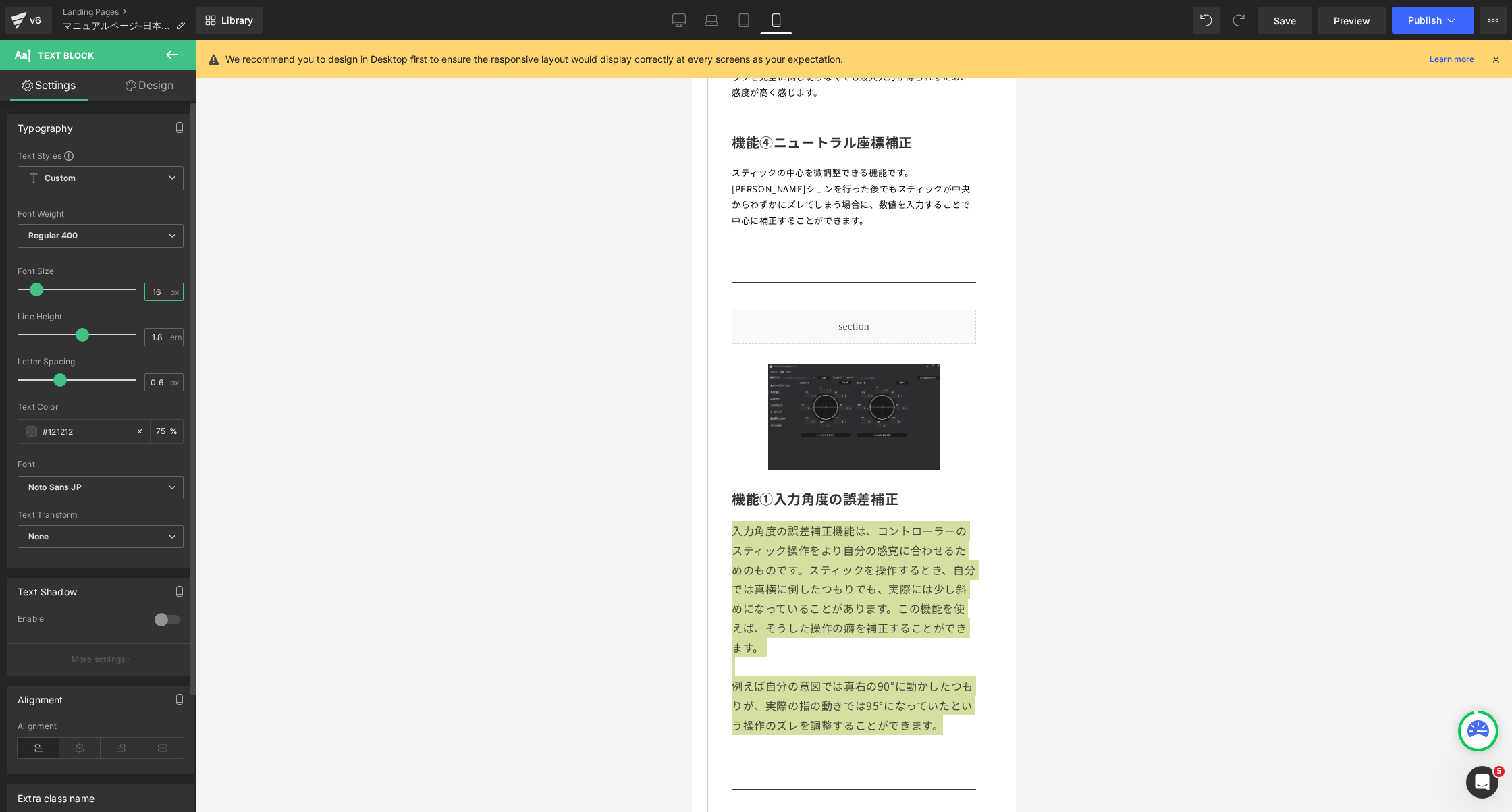
click at [153, 290] on input "16" at bounding box center [157, 292] width 23 height 17
type input "13"
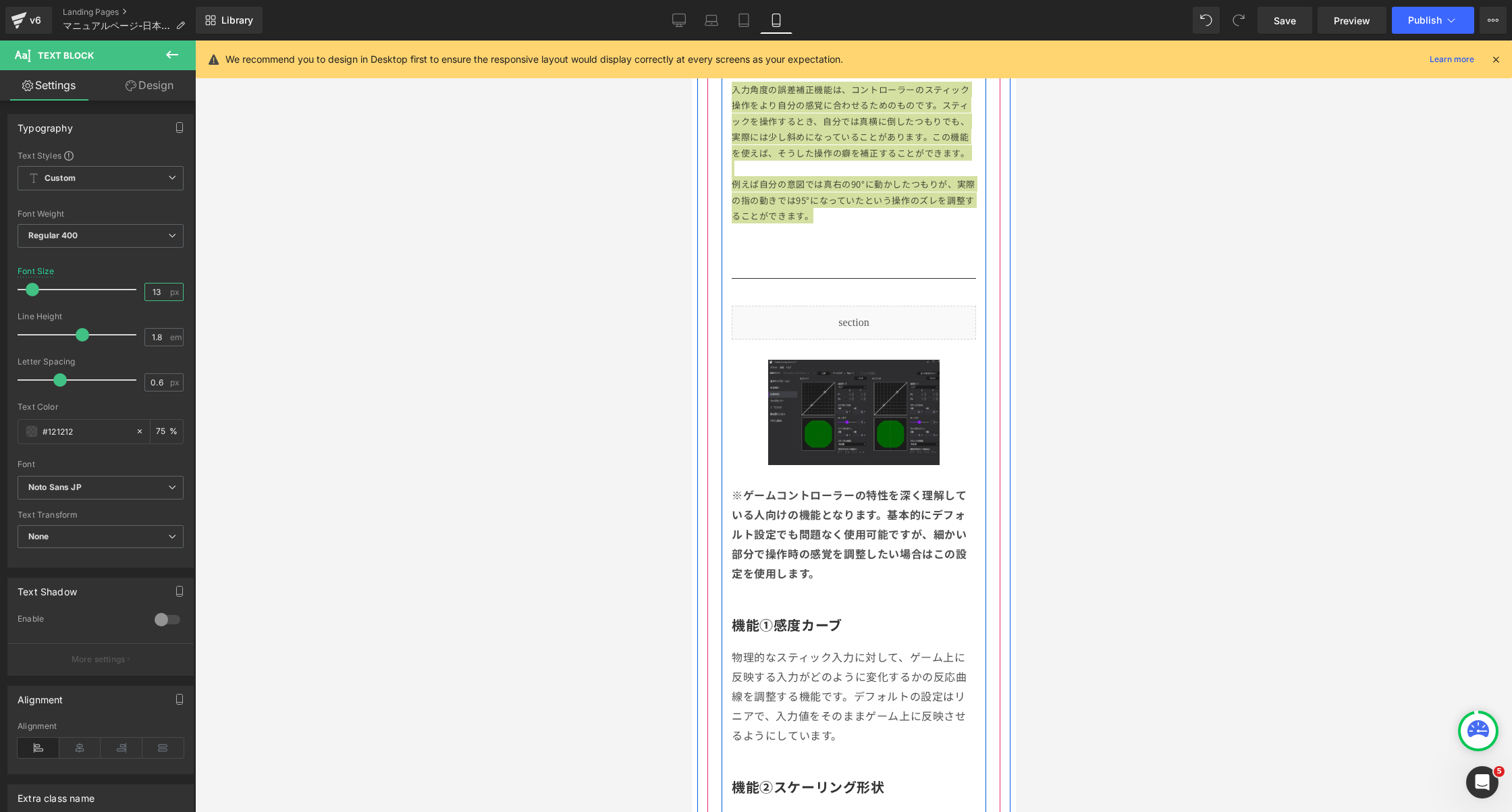
scroll to position [2061, 0]
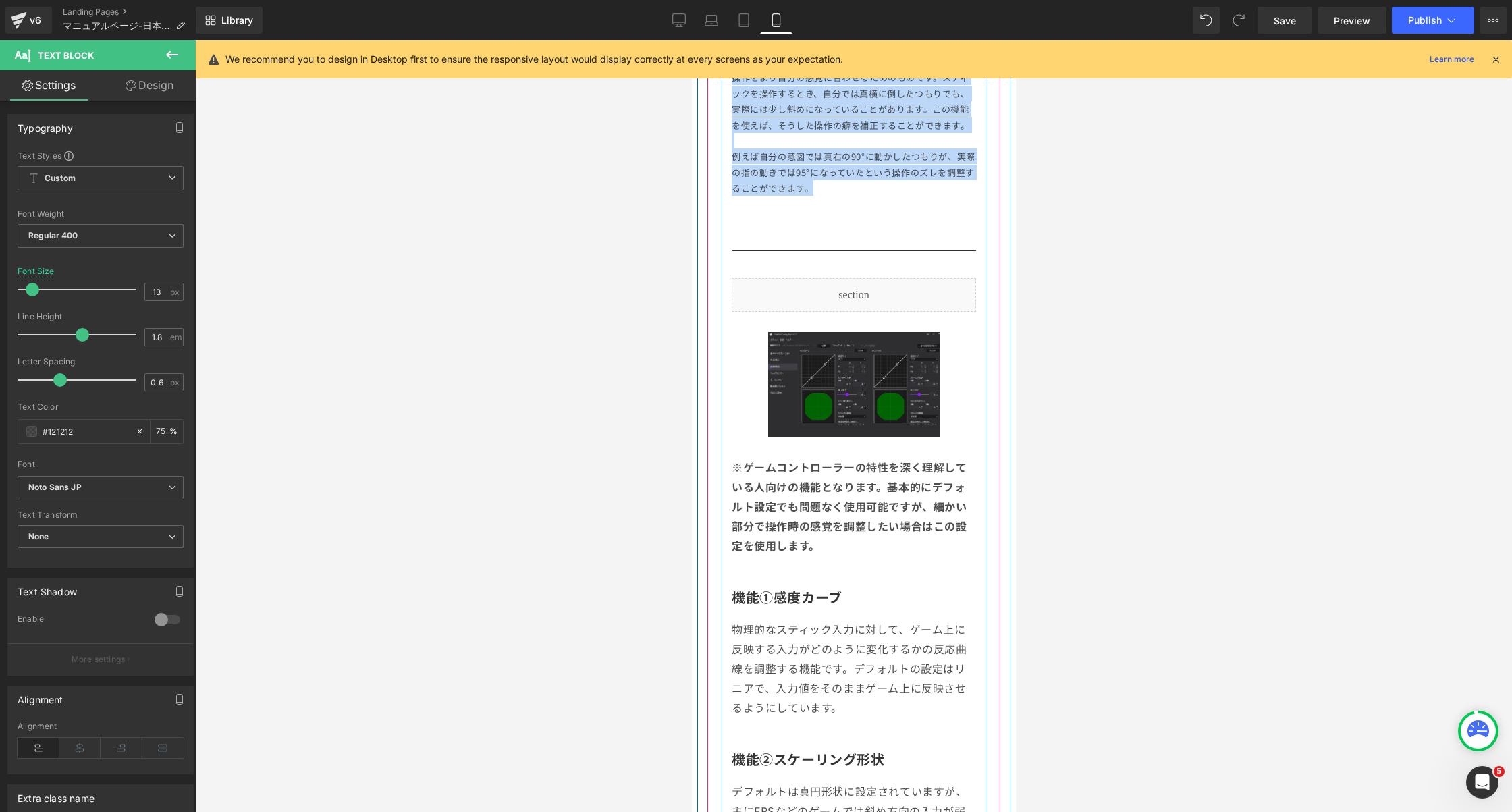
click at [794, 508] on b "※ゲームコントローラーの特性を深く理解している人向けの機能となります。基本的にデフォルト設定でも問題なく使用可能ですが、細かい部分で操作時の感覚を調整したい場…" at bounding box center [849, 506] width 236 height 94
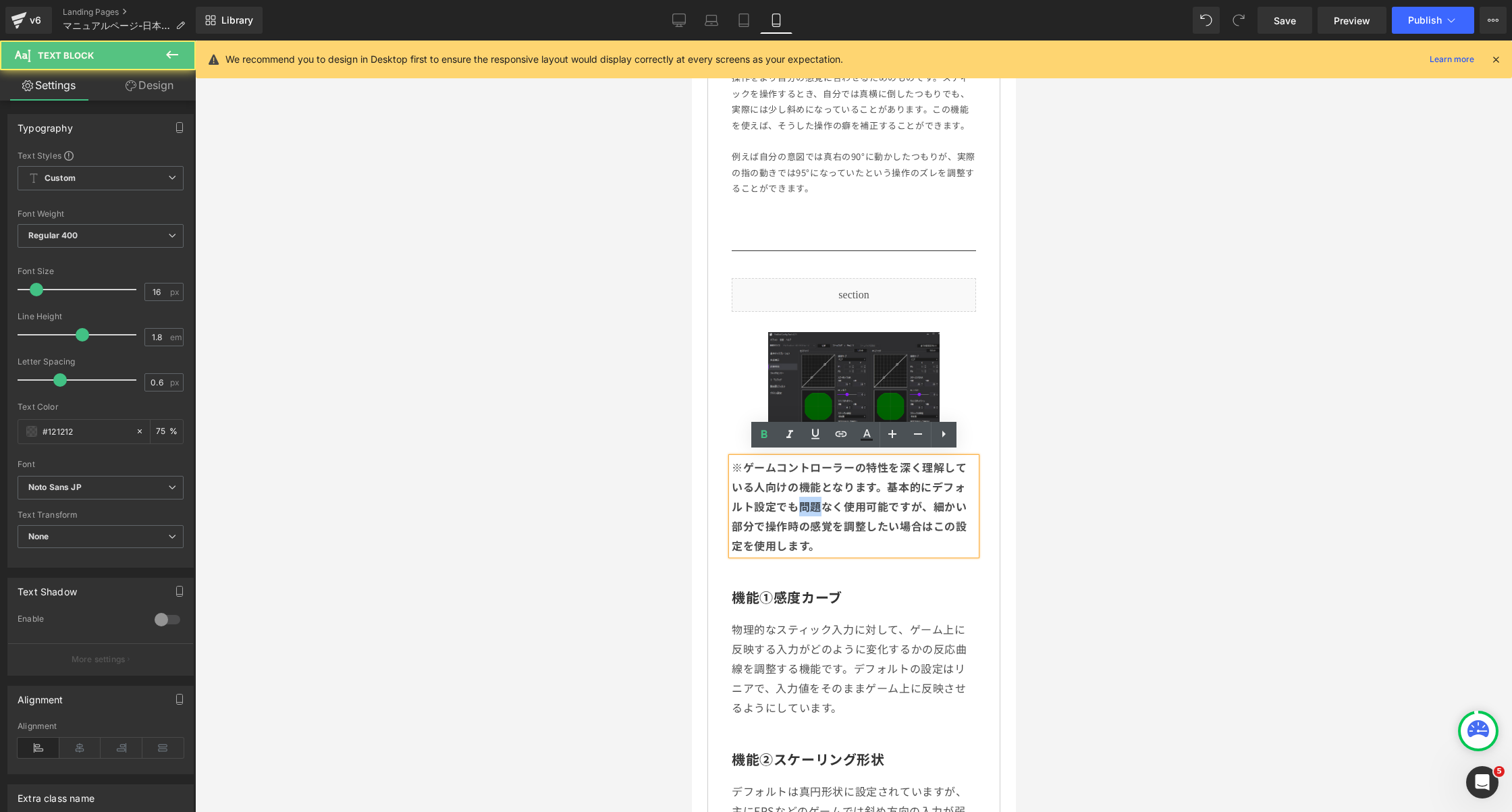
click at [794, 508] on b "※ゲームコントローラーの特性を深く理解している人向けの機能となります。基本的にデフォルト設定でも問題なく使用可能ですが、細かい部分で操作時の感覚を調整したい場…" at bounding box center [849, 506] width 236 height 94
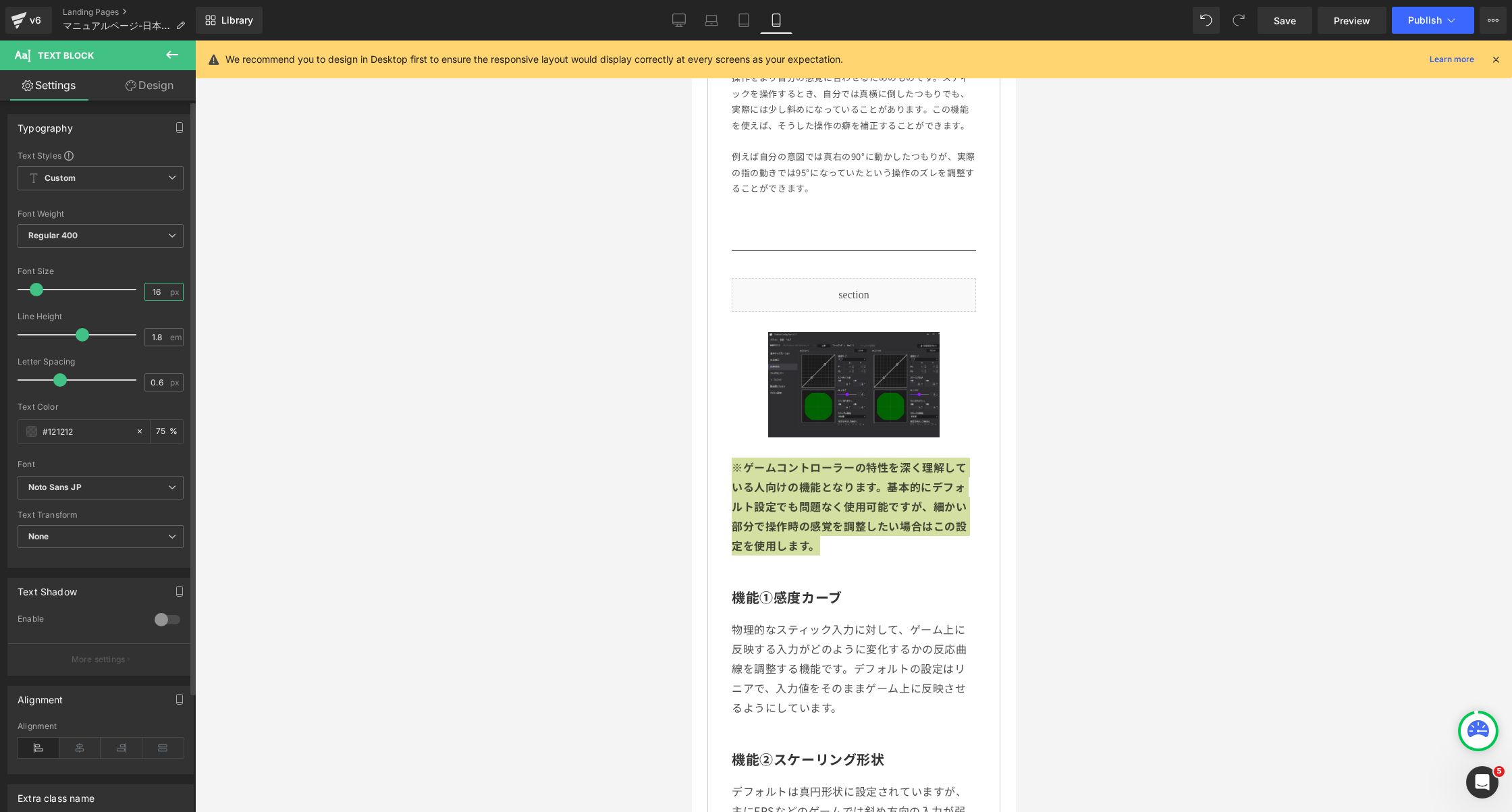
click at [155, 288] on input "16" at bounding box center [157, 292] width 23 height 17
click at [151, 288] on input "16" at bounding box center [157, 292] width 23 height 17
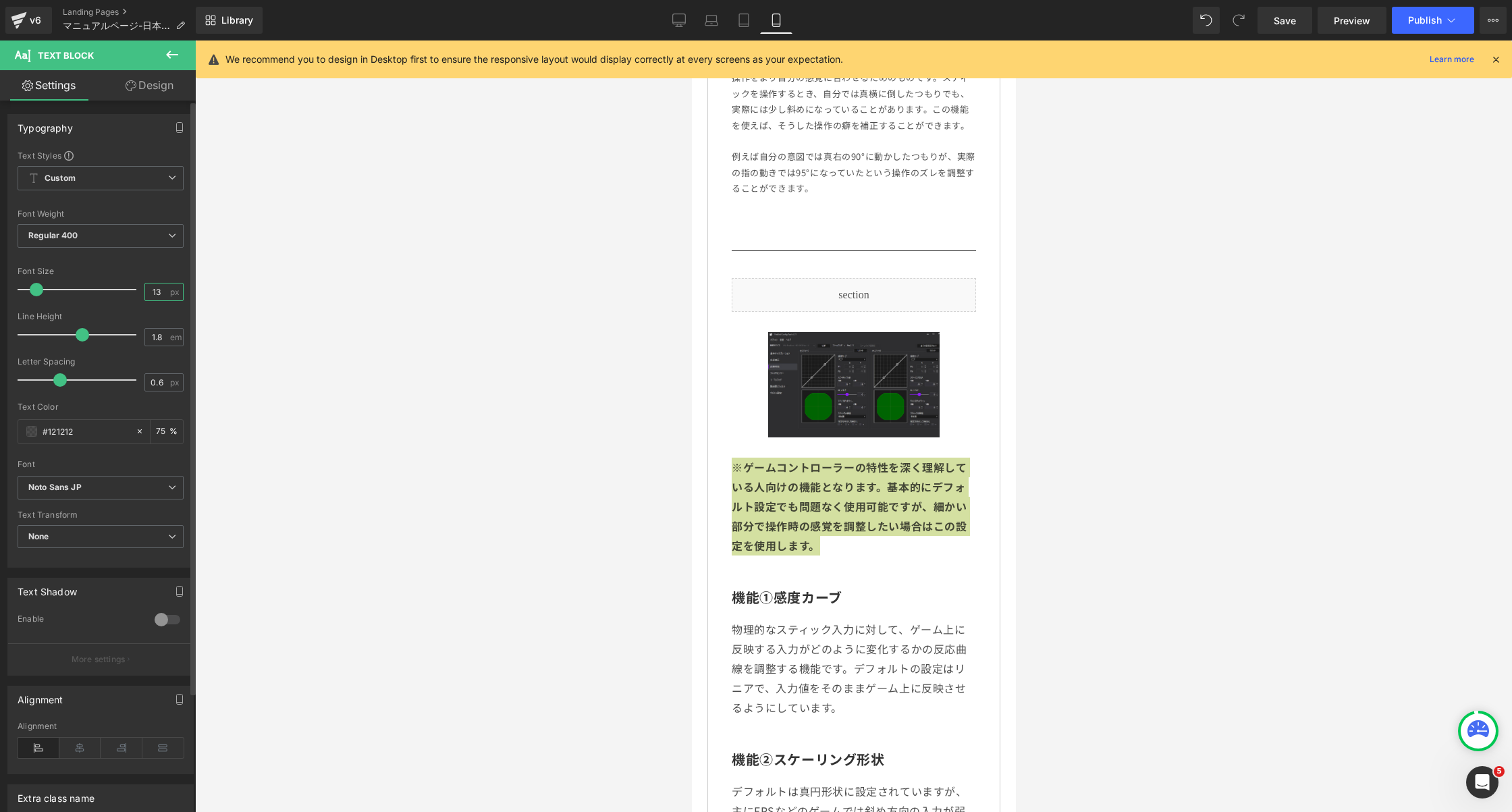
type input "13"
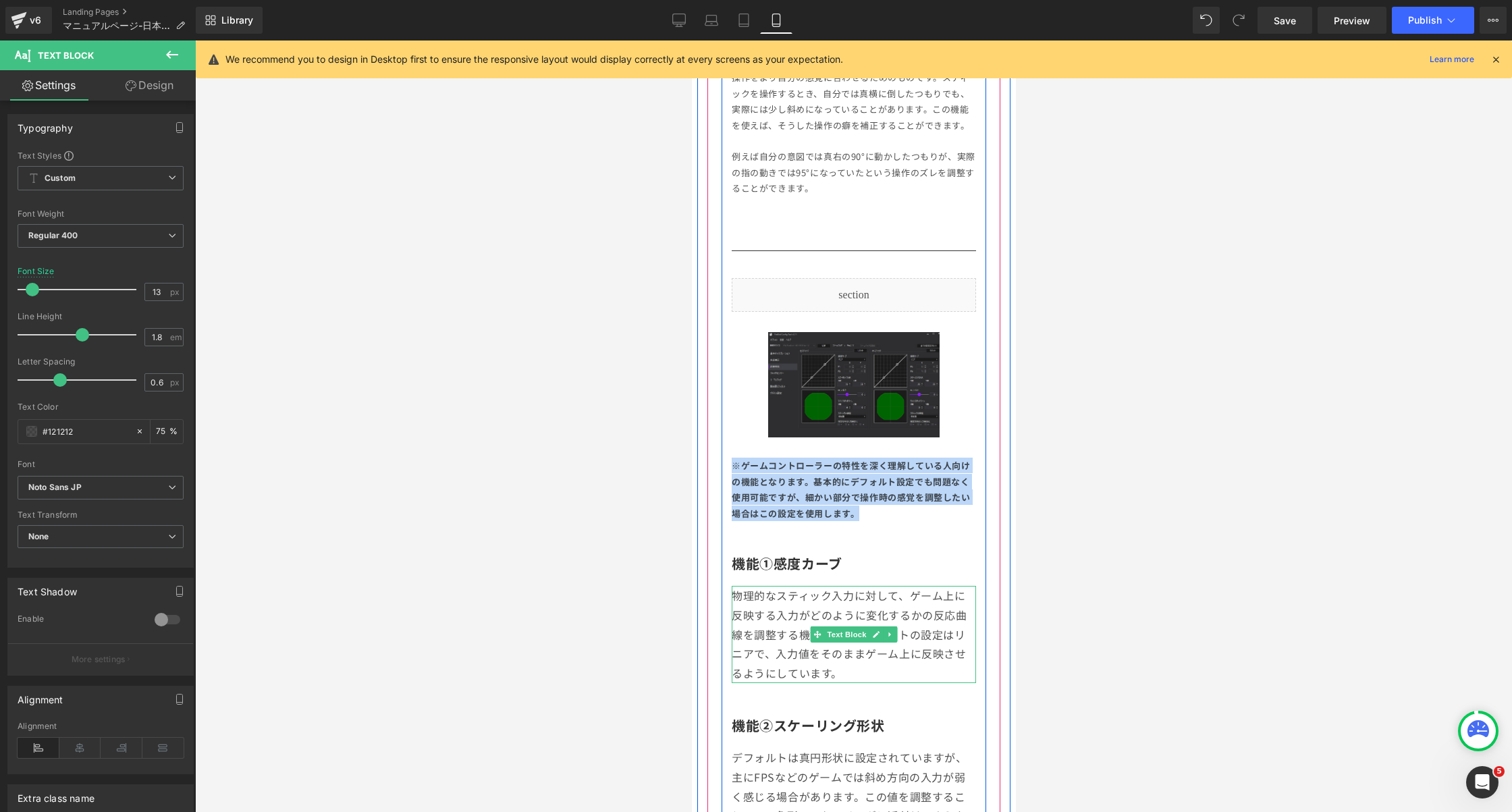
click at [805, 634] on p "物理的なスティック入力に対して、ゲーム上に反映する入力がどのように変化するかの反応曲線を調整する機能です。デフォルトの設定はリニアで、入力値をそのままゲーム上…" at bounding box center [853, 635] width 244 height 97
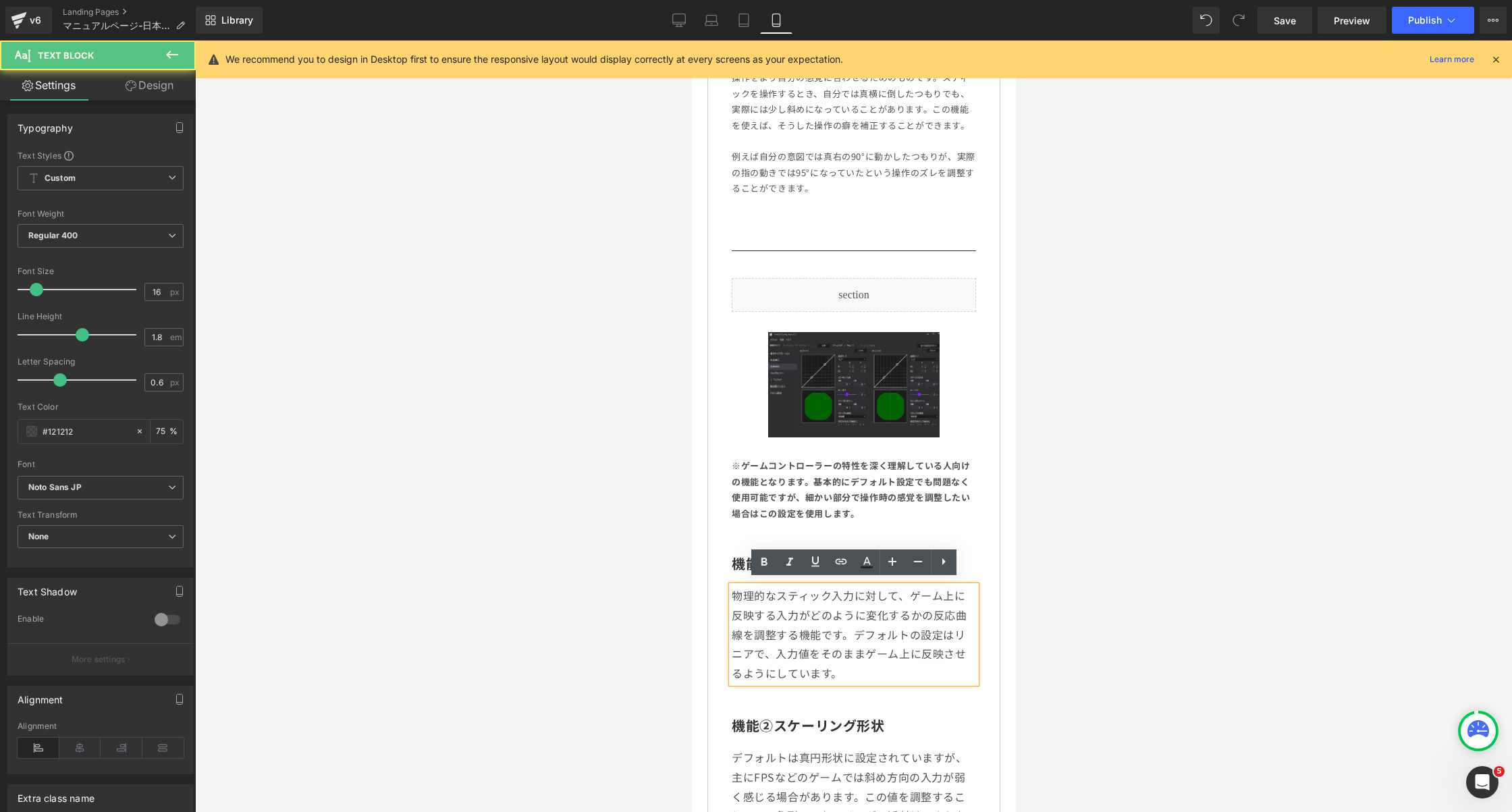
click at [771, 632] on p "物理的なスティック入力に対して、ゲーム上に反映する入力がどのように変化するかの反応曲線を調整する機能です。デフォルトの設定はリニアで、入力値をそのままゲーム上…" at bounding box center [853, 635] width 244 height 97
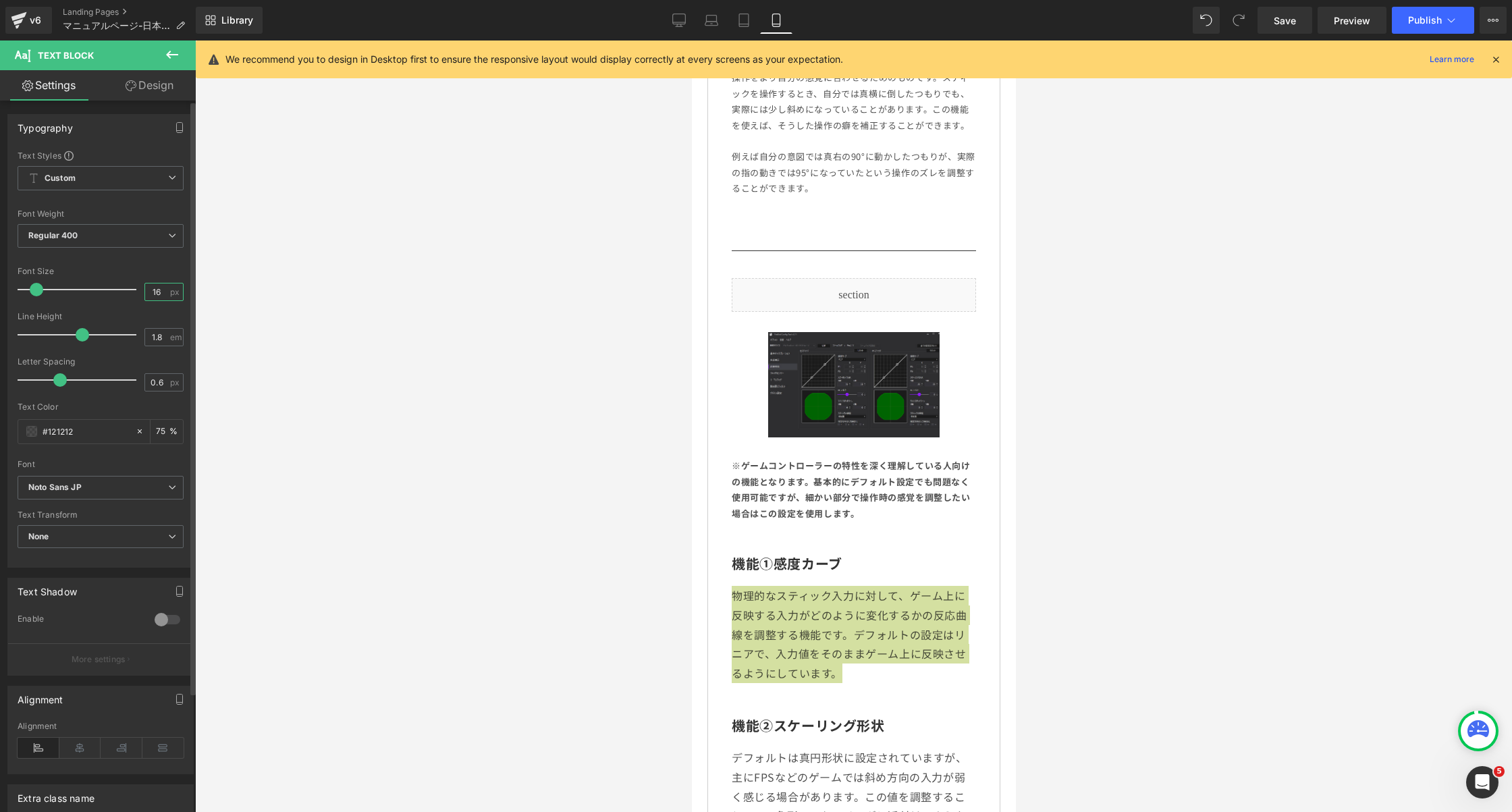
click at [154, 289] on input "16" at bounding box center [157, 292] width 23 height 17
click at [152, 288] on input "16" at bounding box center [157, 292] width 23 height 17
type input "13"
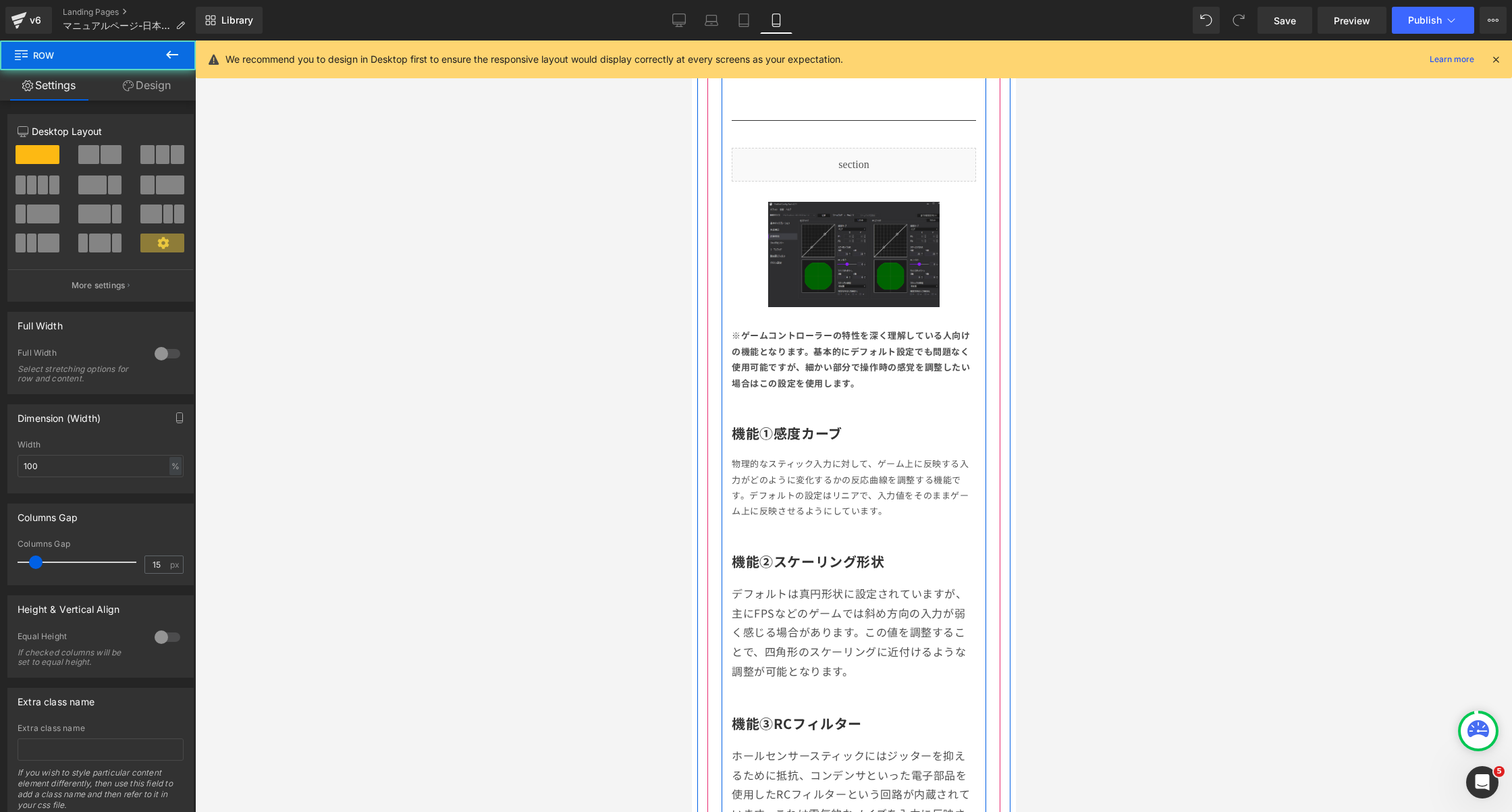
scroll to position [2196, 0]
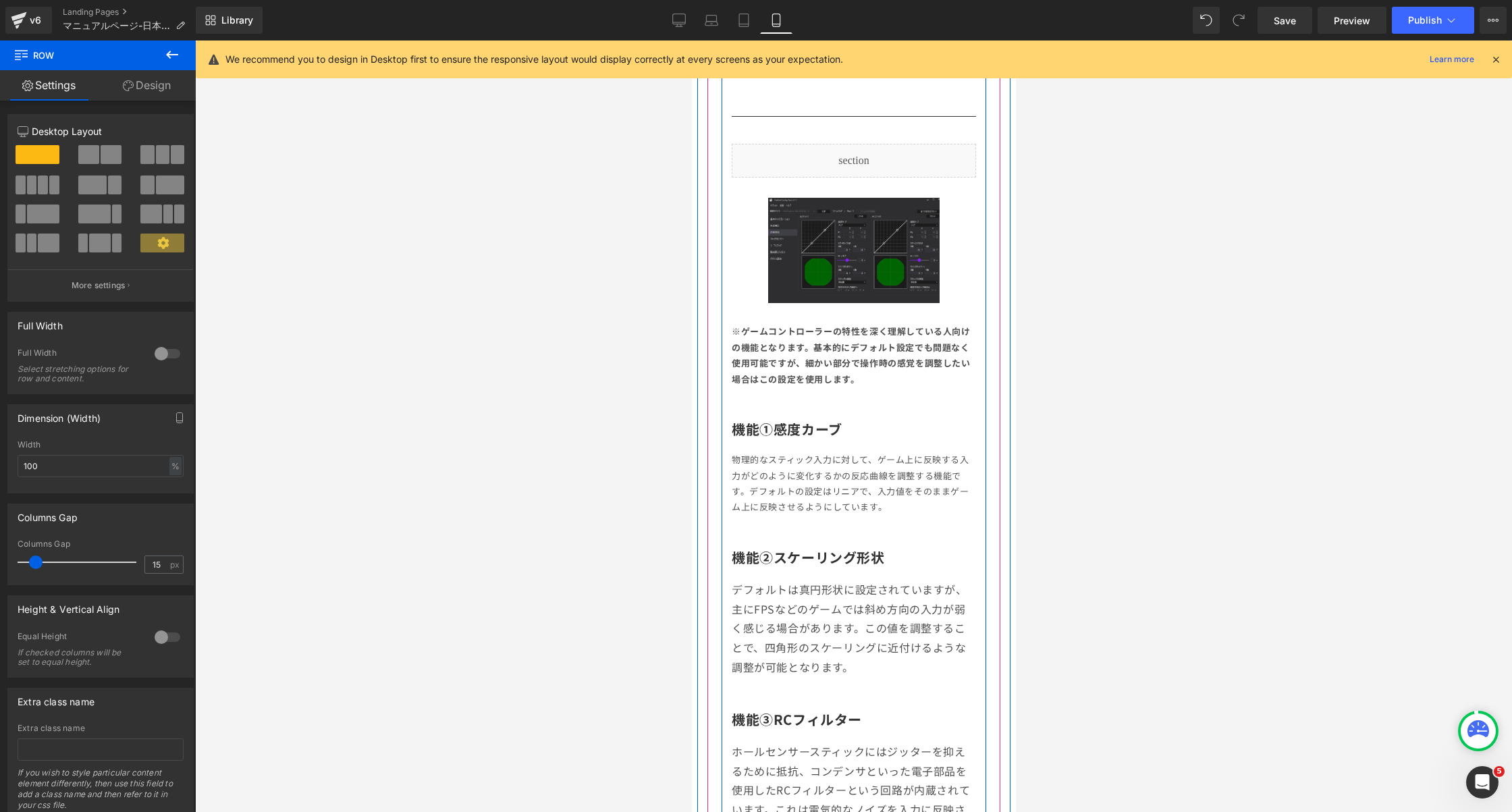
click at [883, 632] on p "デフォルトは真円形状に設定されていますが、主にFPSなどのゲームでは斜め方向の入力が弱く感じる場合があります。この値を調整することで、四角形のスケーリングに近…" at bounding box center [853, 628] width 244 height 97
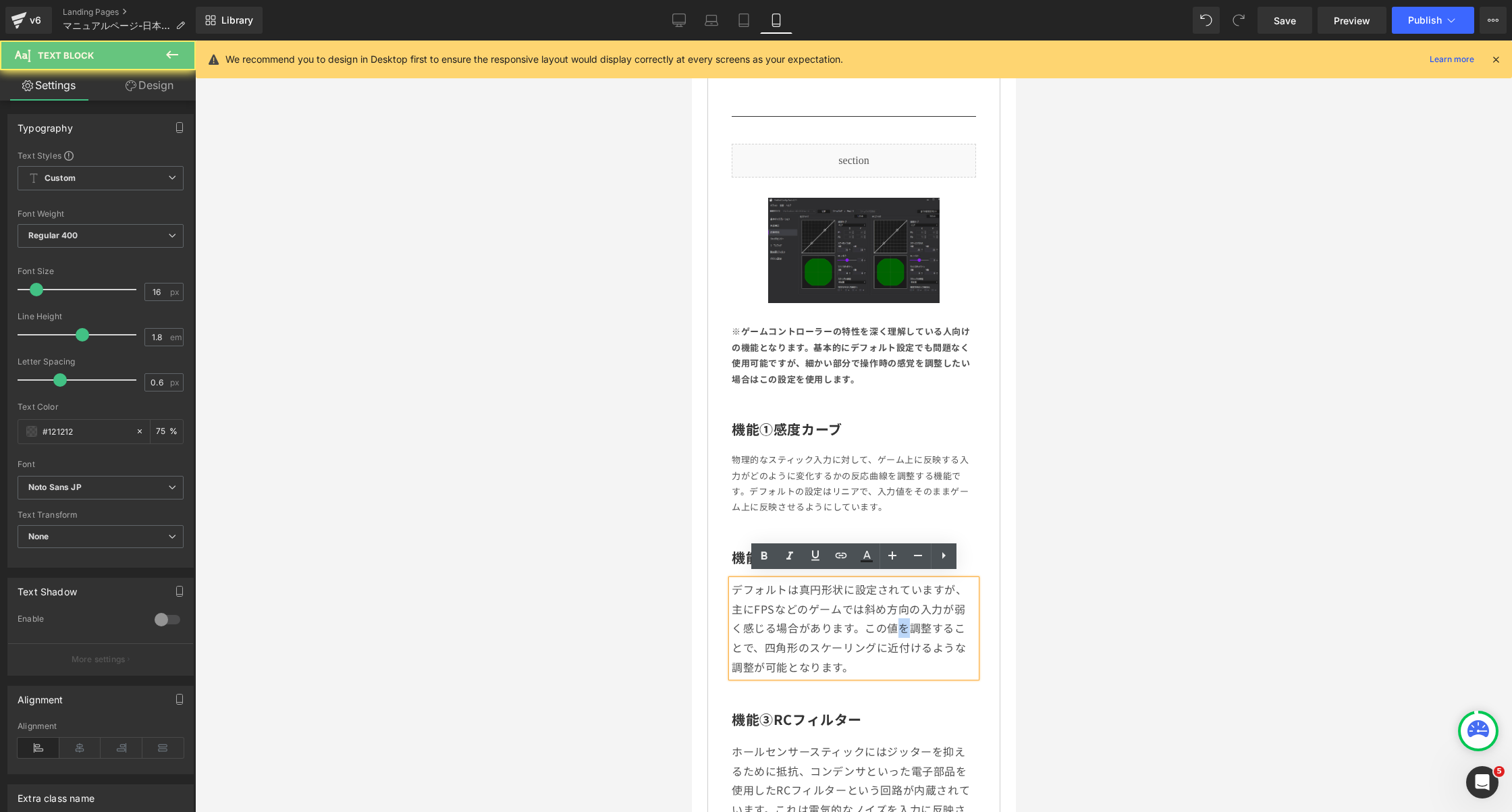
click at [883, 632] on p "デフォルトは真円形状に設定されていますが、主にFPSなどのゲームでは斜め方向の入力が弱く感じる場合があります。この値を調整することで、四角形のスケーリングに近…" at bounding box center [853, 628] width 244 height 97
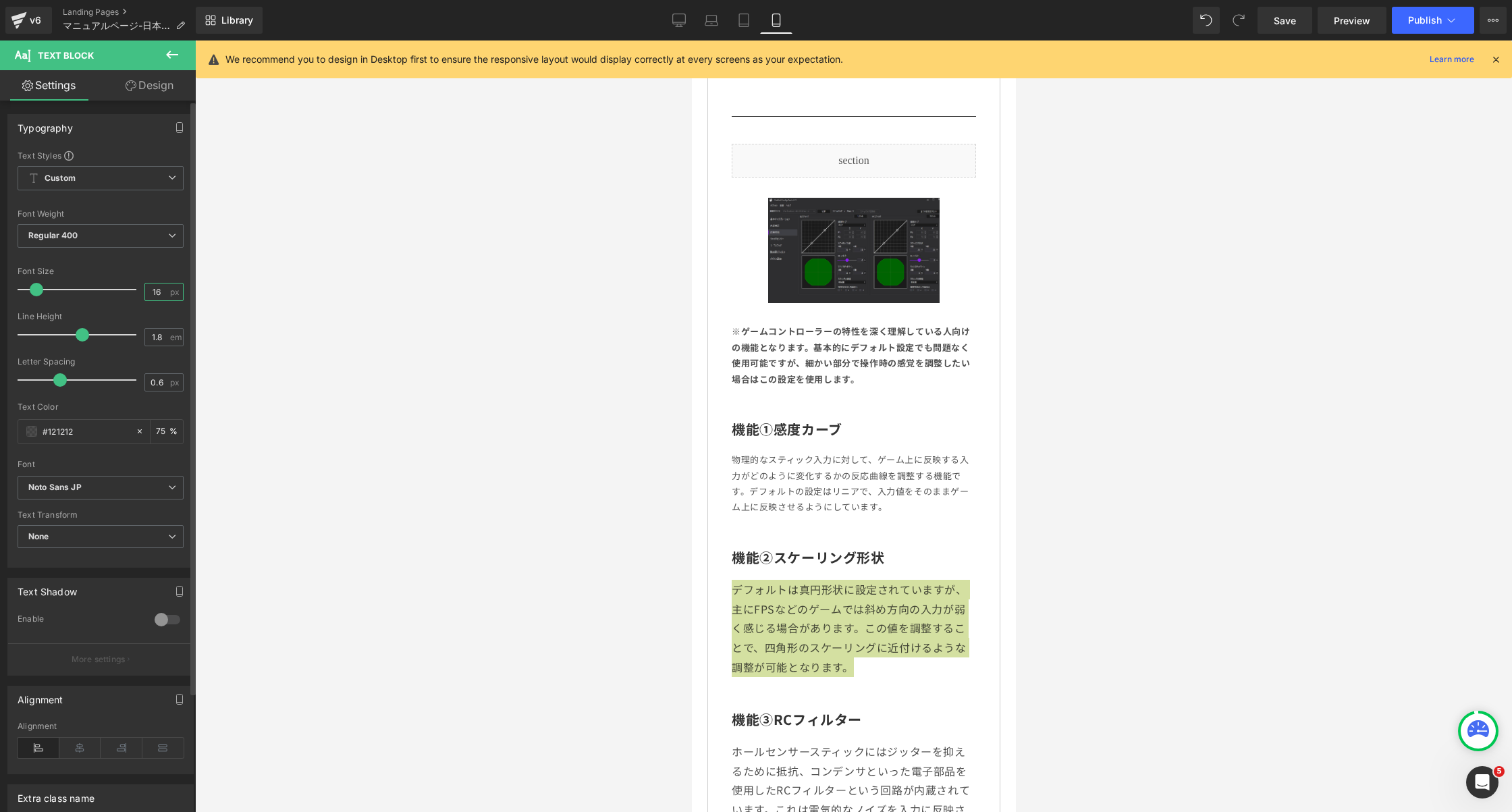
click at [158, 295] on input "16" at bounding box center [157, 292] width 23 height 17
click at [148, 292] on input "16" at bounding box center [157, 292] width 23 height 17
type input "13"
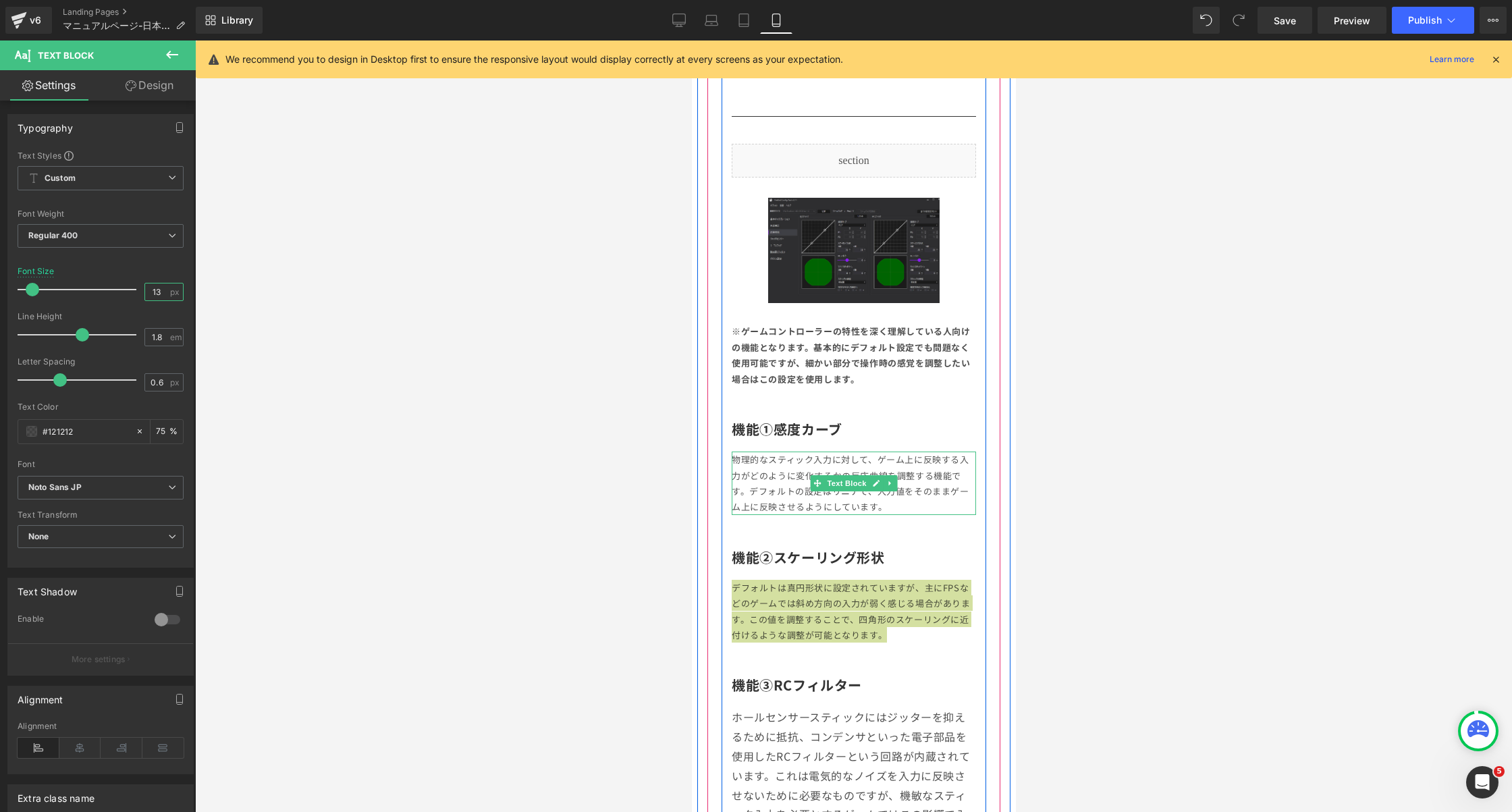
scroll to position [2300, 0]
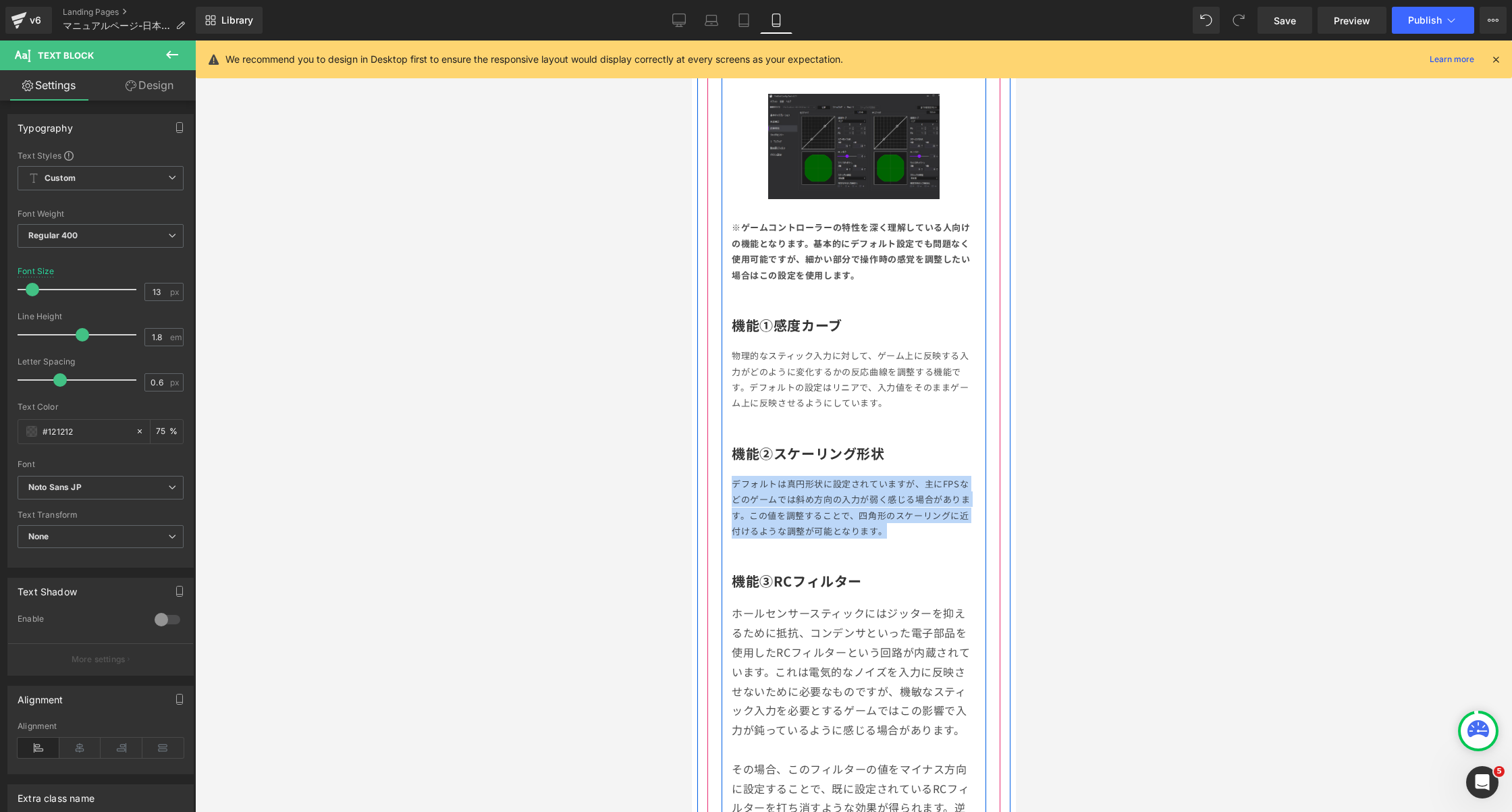
click at [915, 612] on p "ホールセンサースティックにはジッターを抑えるために抵抗、コンデンサといった電子部品を使用したRCフィルターという回路が内蔵されています。これは電気的なノイズを…" at bounding box center [853, 749] width 244 height 292
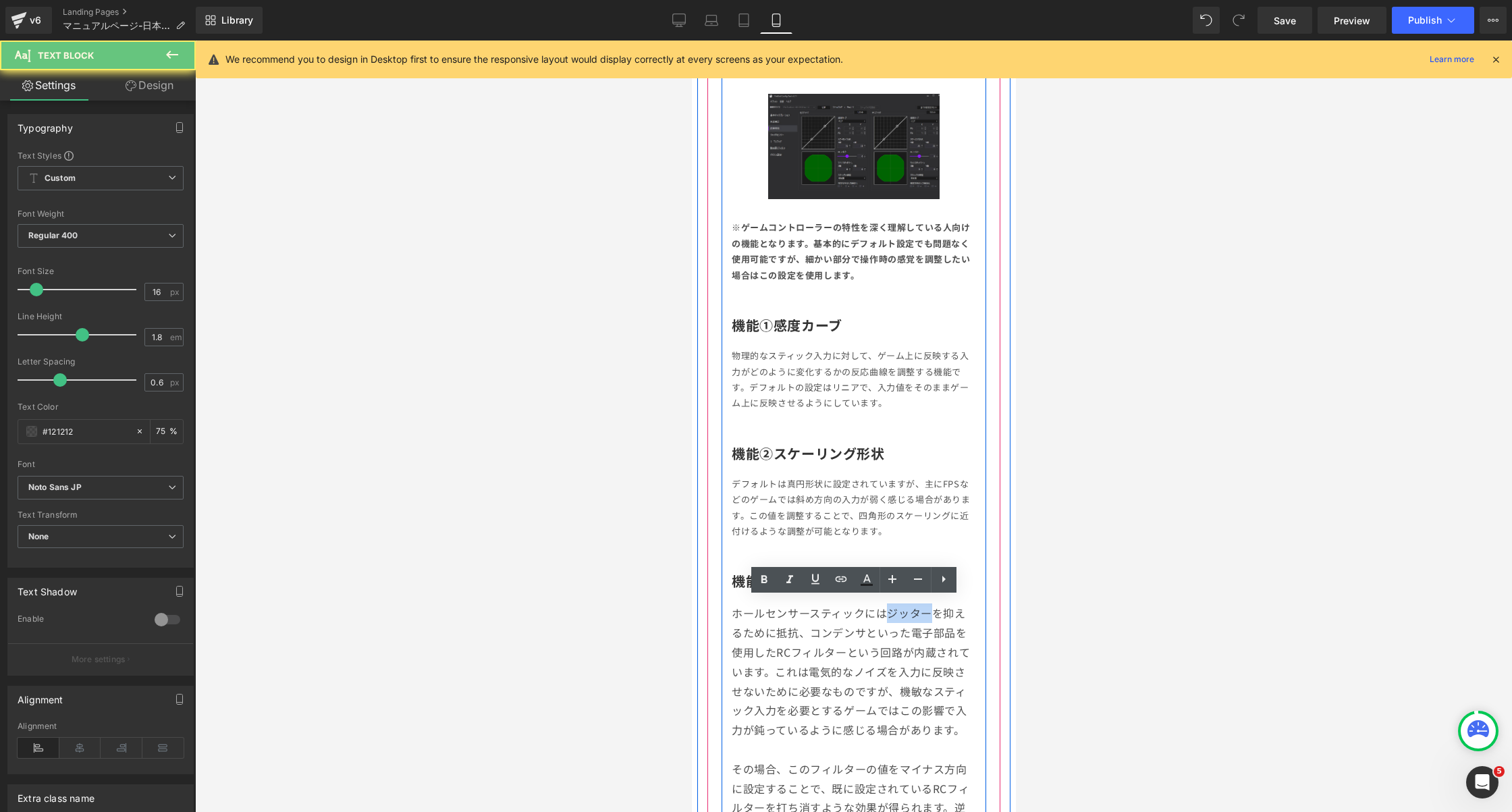
click at [915, 612] on p "ホールセンサースティックにはジッターを抑えるために抵抗、コンデンサといった電子部品を使用したRCフィルターという回路が内蔵されています。これは電気的なノイズを…" at bounding box center [853, 749] width 244 height 292
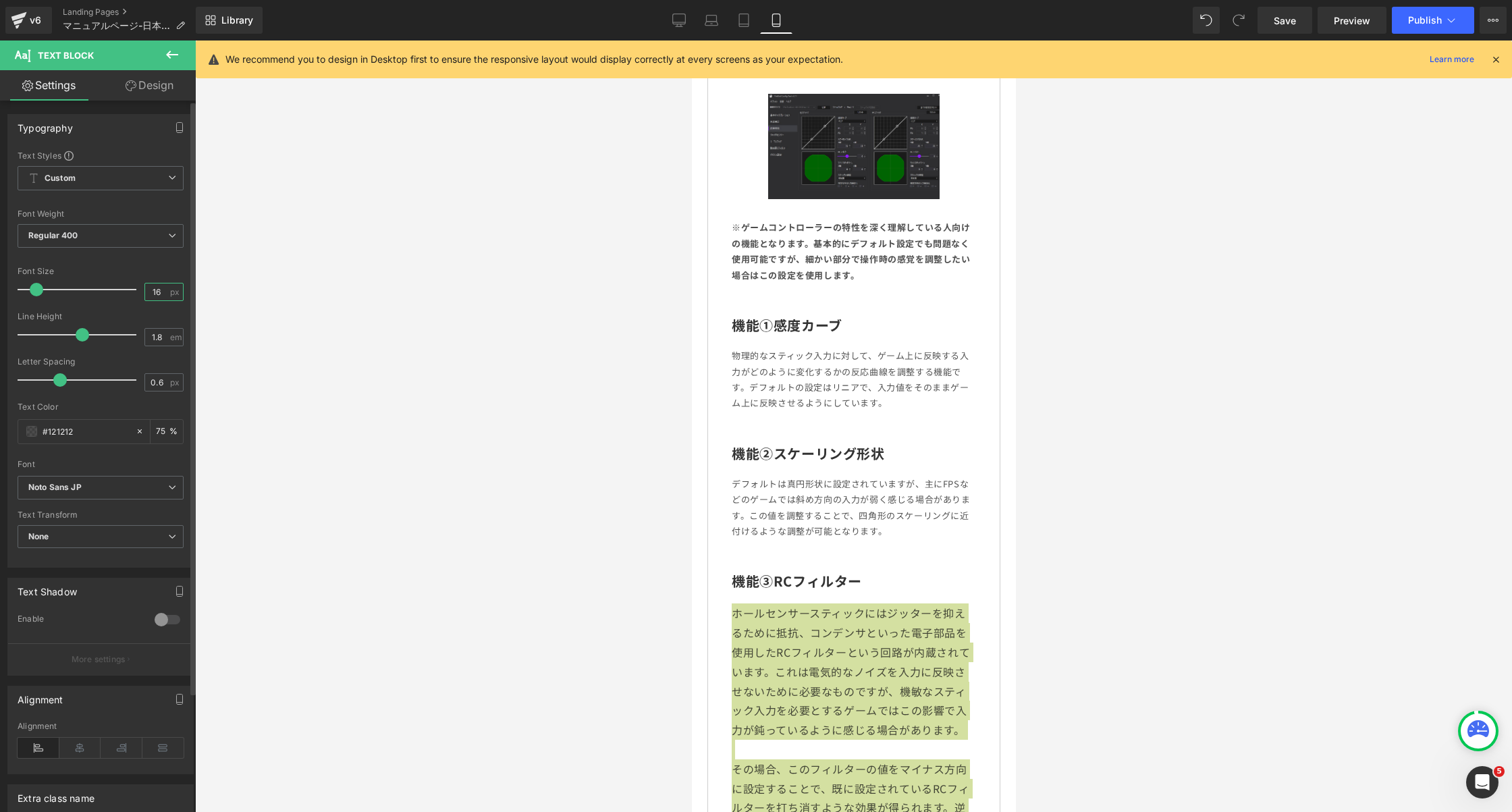
click at [153, 287] on input "16" at bounding box center [157, 292] width 23 height 17
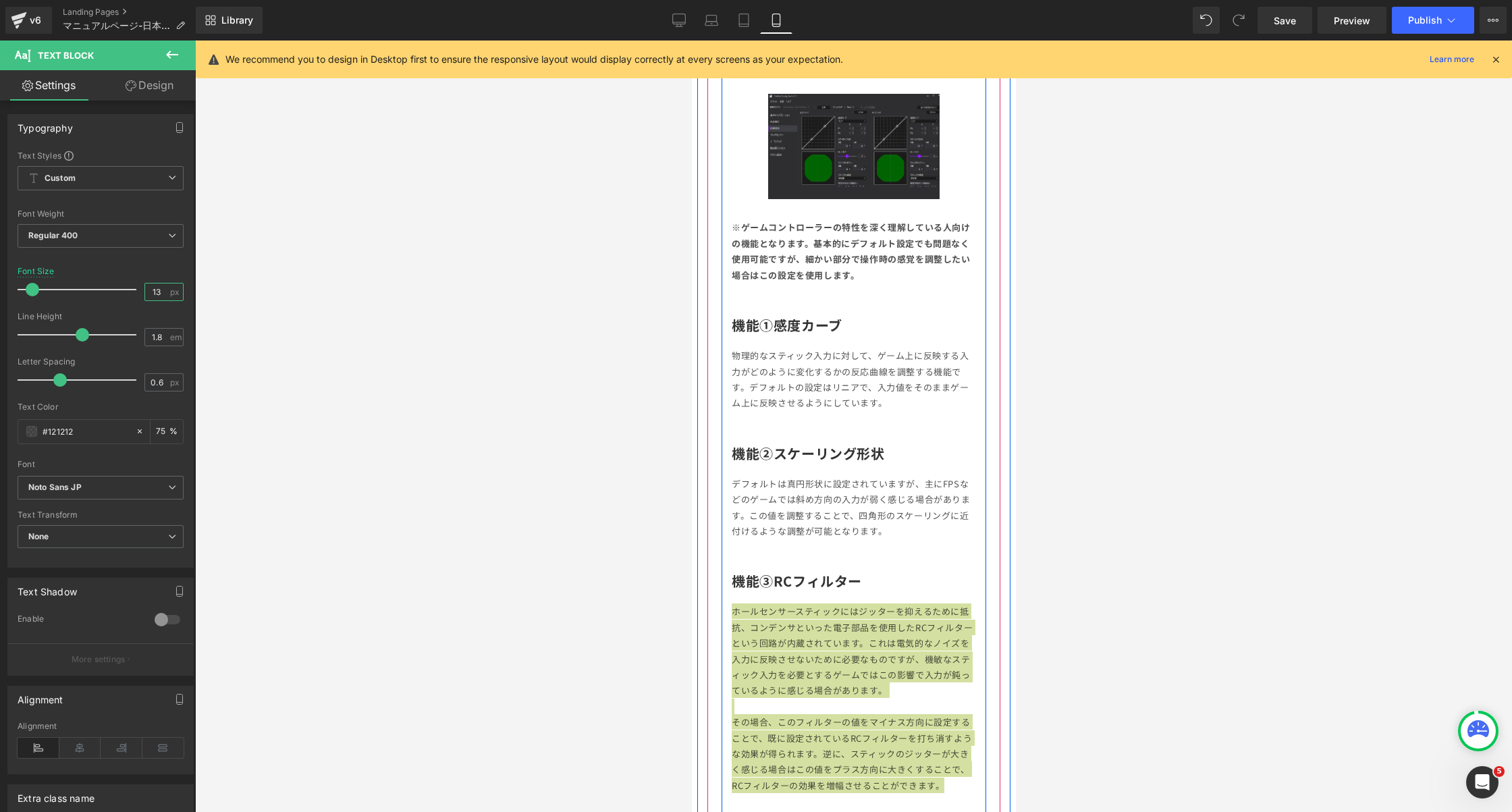
type input "13"
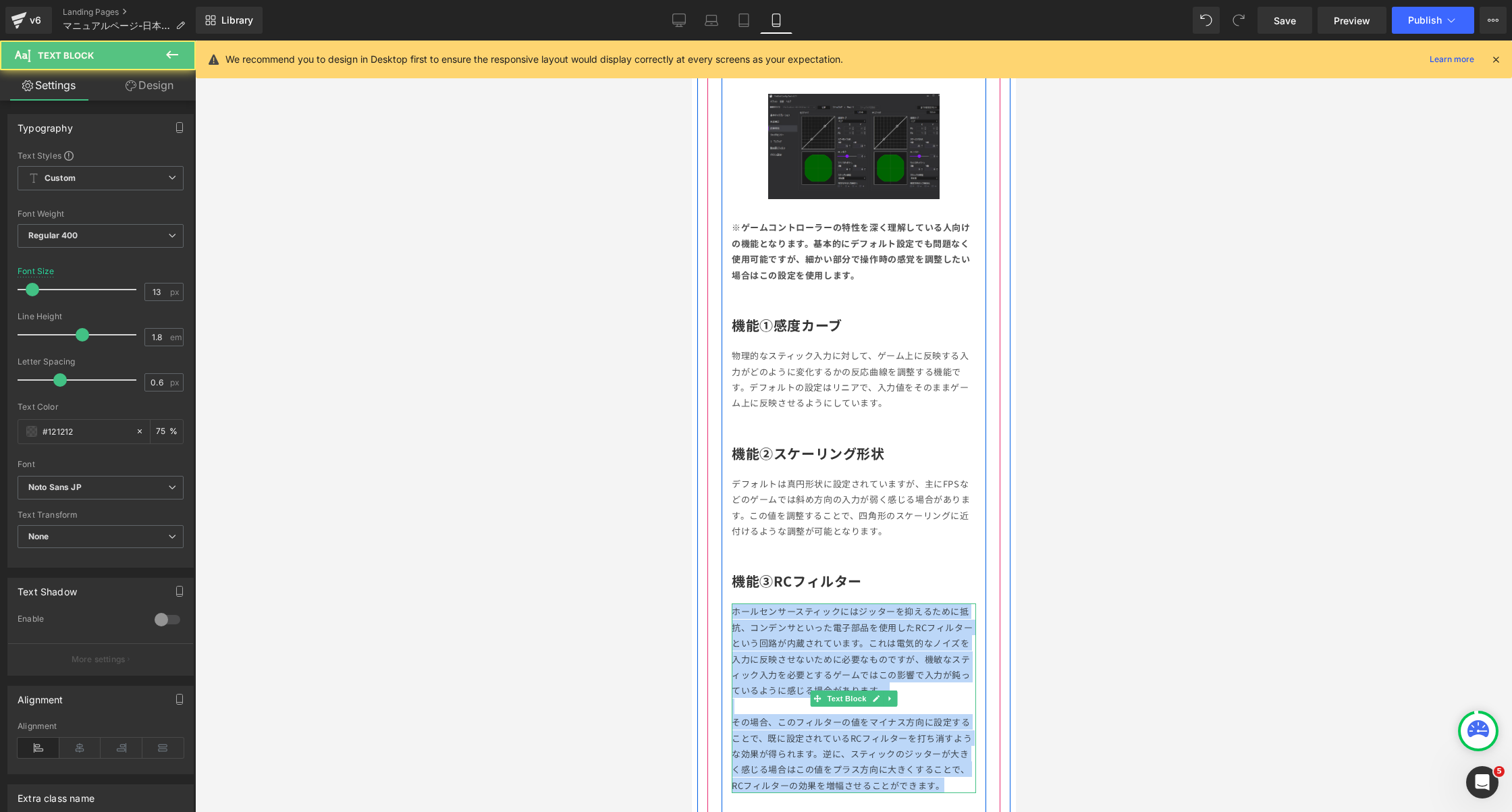
click at [895, 620] on p "ホールセンサースティックにはジッターを抑えるために抵抗、コンデンサといった電子部品を使用したRCフィルターという回路が内蔵されています。これは電気的なノイズを…" at bounding box center [853, 698] width 244 height 190
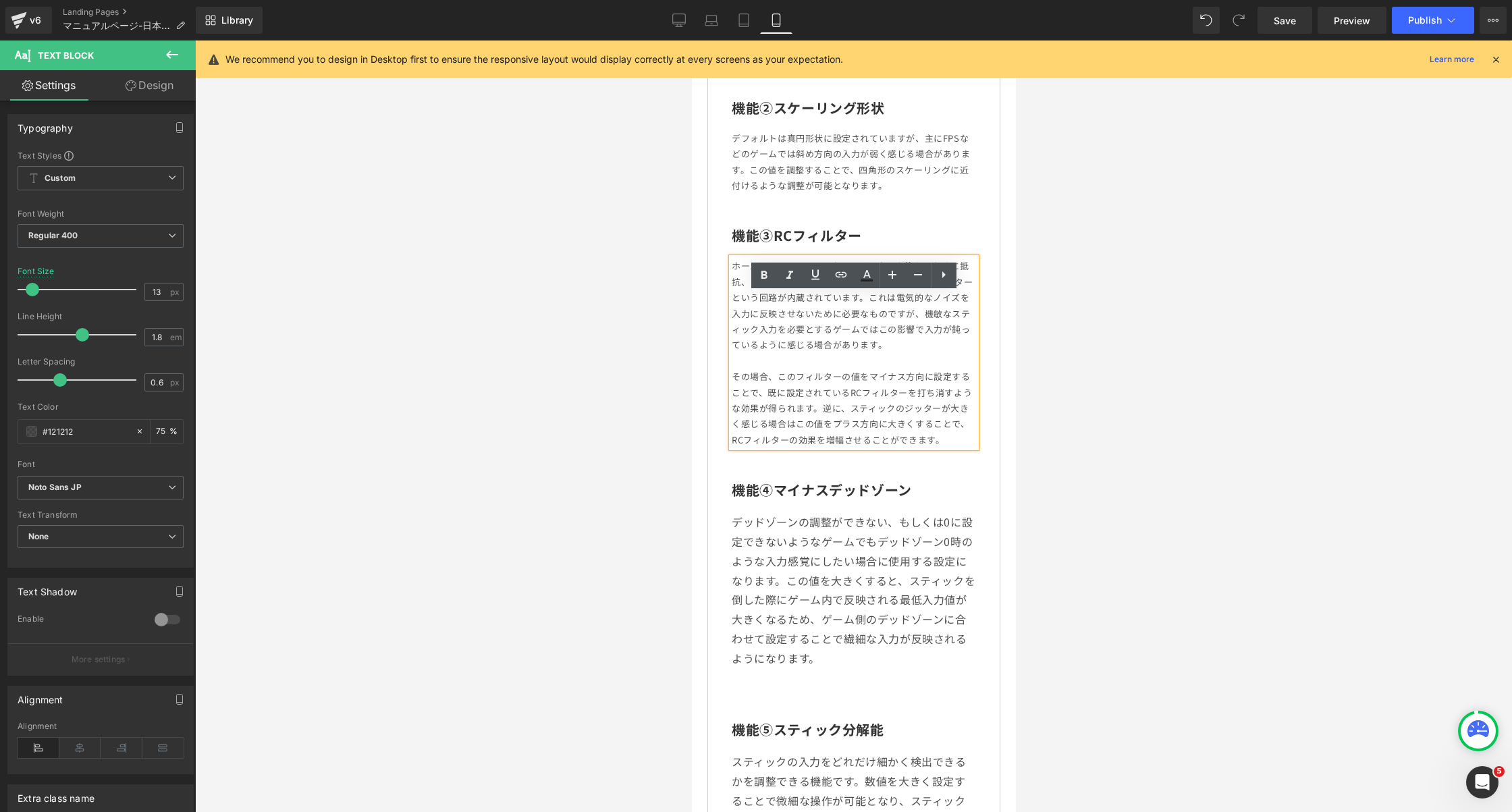
scroll to position [2648, 0]
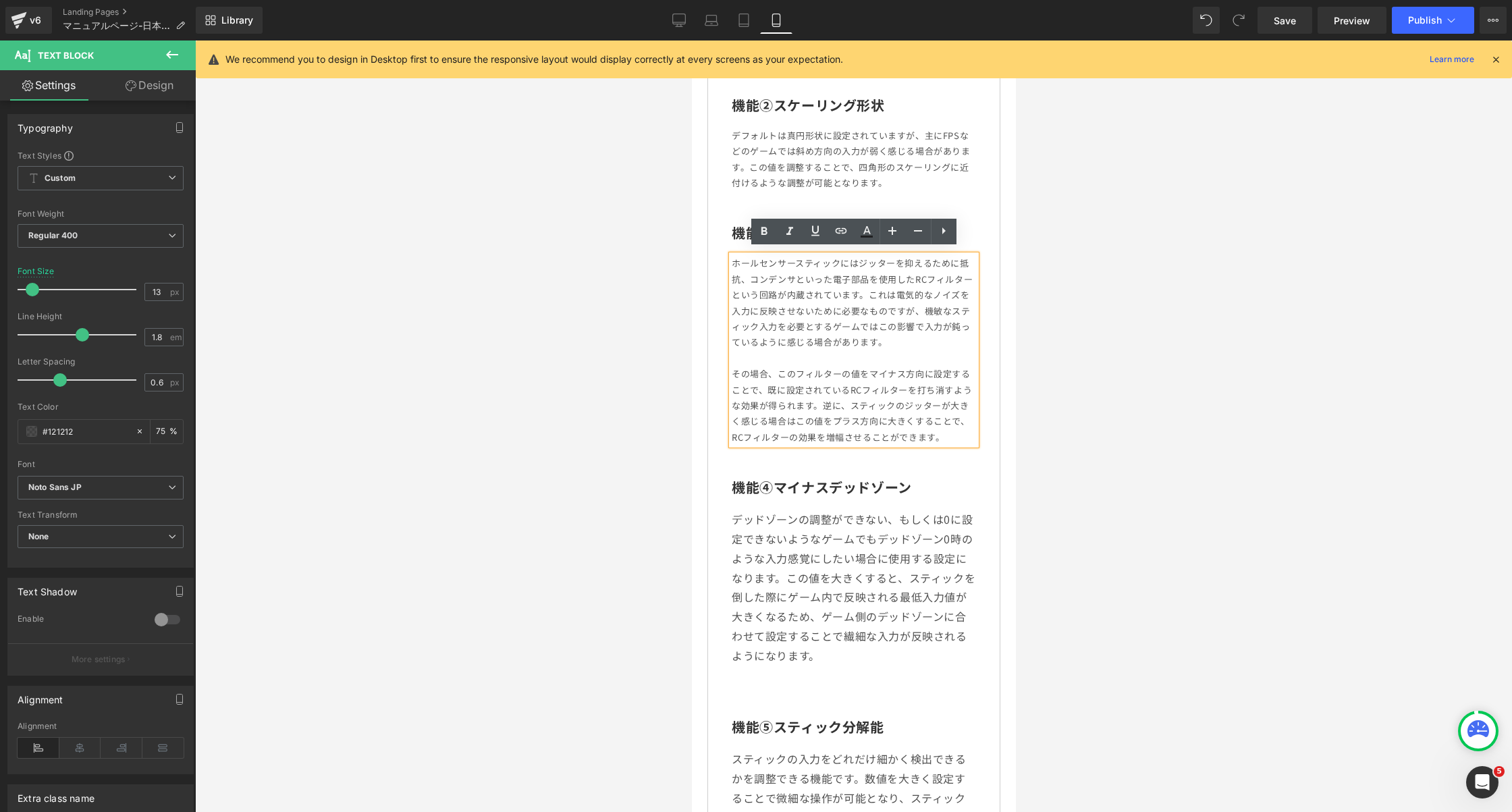
click at [895, 558] on p "デッドゾーンの調整ができない、もしくは0に設定できないようなゲームでもデッドゾーン0時のような入力感覚にしたい場合に使用する設定になります。この値を大きくする…" at bounding box center [853, 587] width 244 height 155
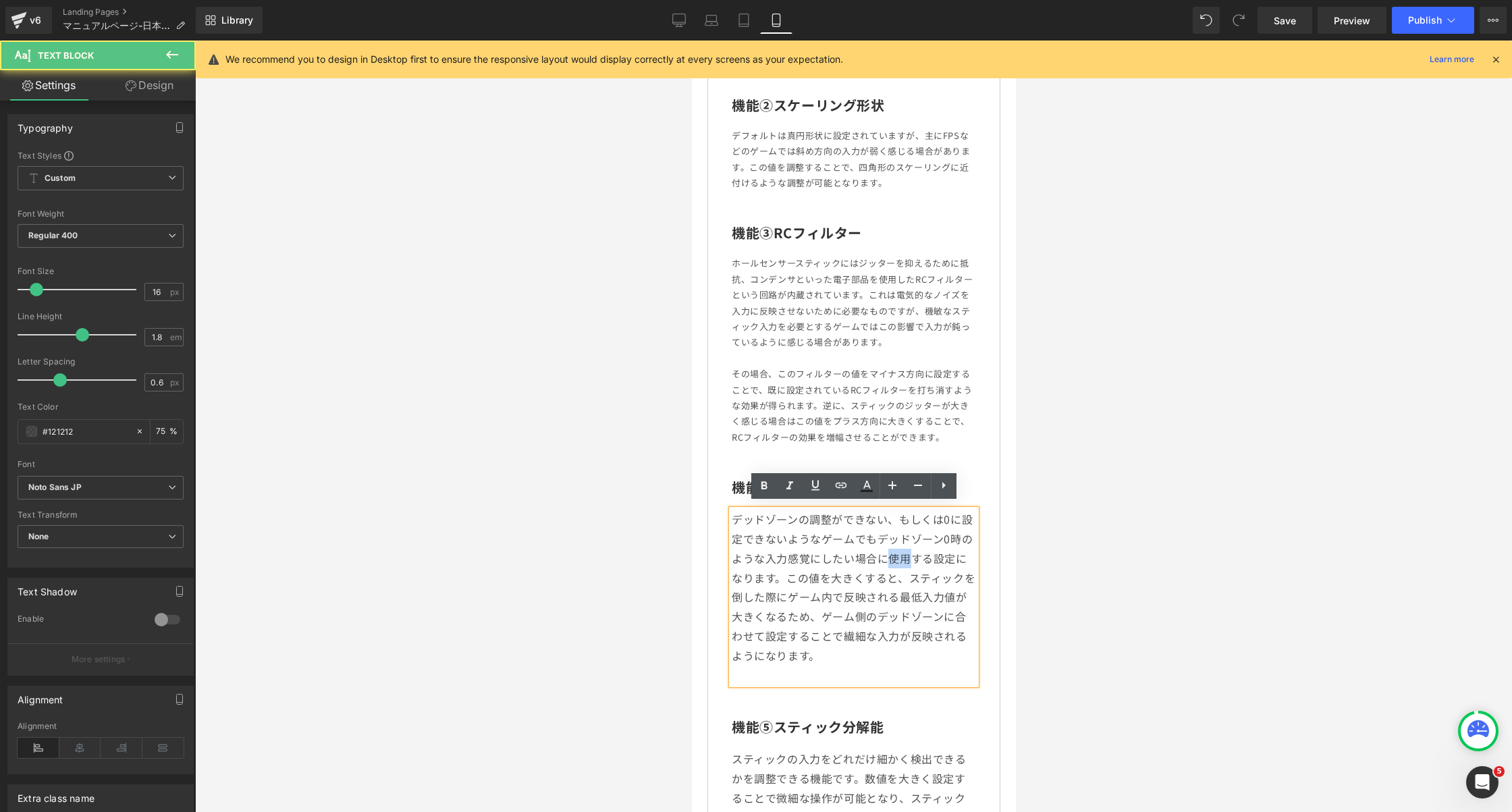
click at [895, 558] on p "デッドゾーンの調整ができない、もしくは0に設定できないようなゲームでもデッドゾーン0時のような入力感覚にしたい場合に使用する設定になります。この値を大きくする…" at bounding box center [853, 587] width 244 height 155
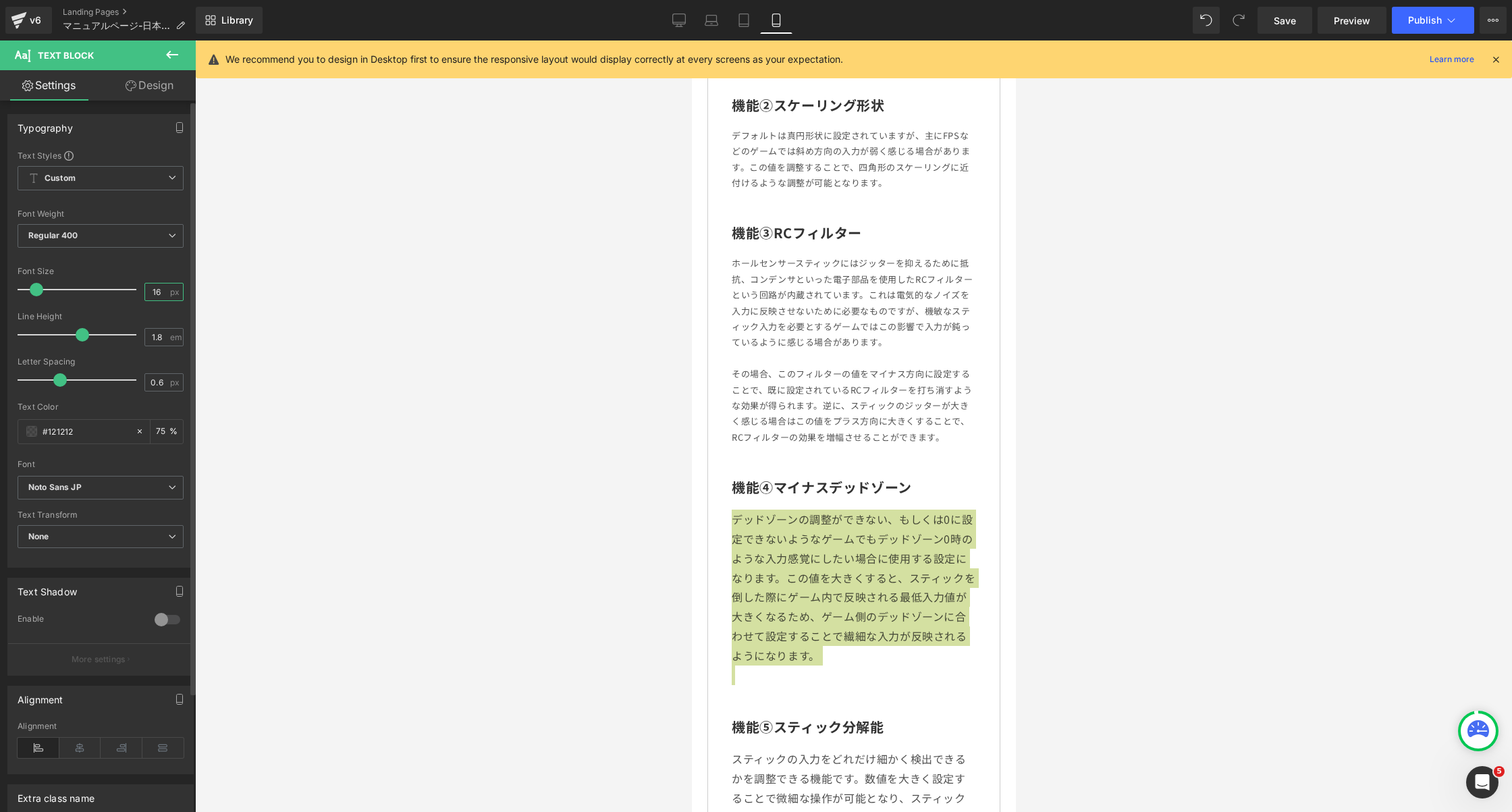
click at [154, 295] on input "16" at bounding box center [157, 292] width 23 height 17
click at [153, 294] on input "16" at bounding box center [157, 292] width 23 height 17
type input "13"
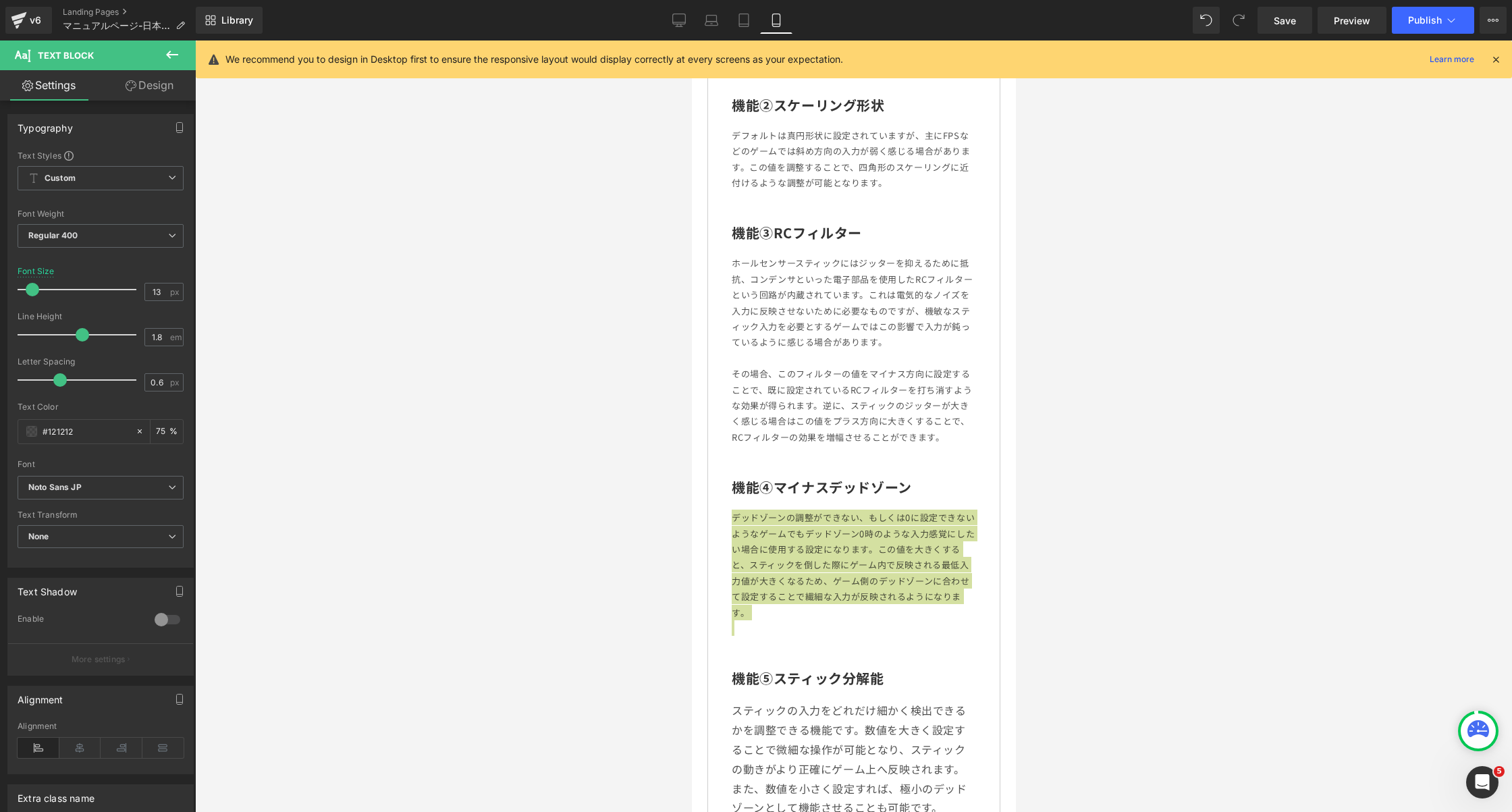
click at [644, 493] on div at bounding box center [854, 426] width 1317 height 772
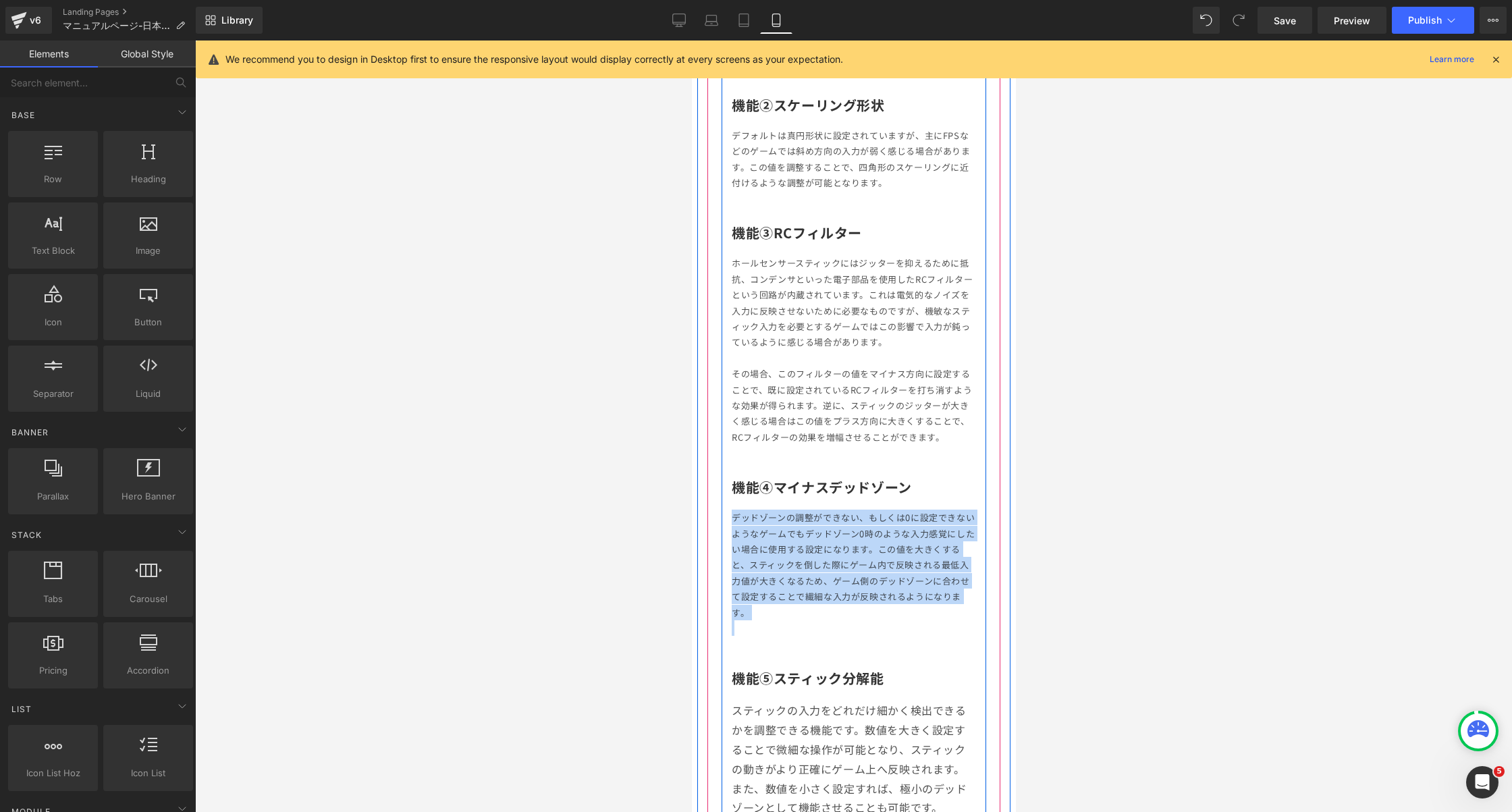
click at [838, 718] on p "スティックの入力をどれだけ細かく検出できるかを調整できる機能です。 数値を大きく設定することで微細な操作が可能となり、スティックの動きがより正確にゲーム上へ反…" at bounding box center [853, 759] width 244 height 117
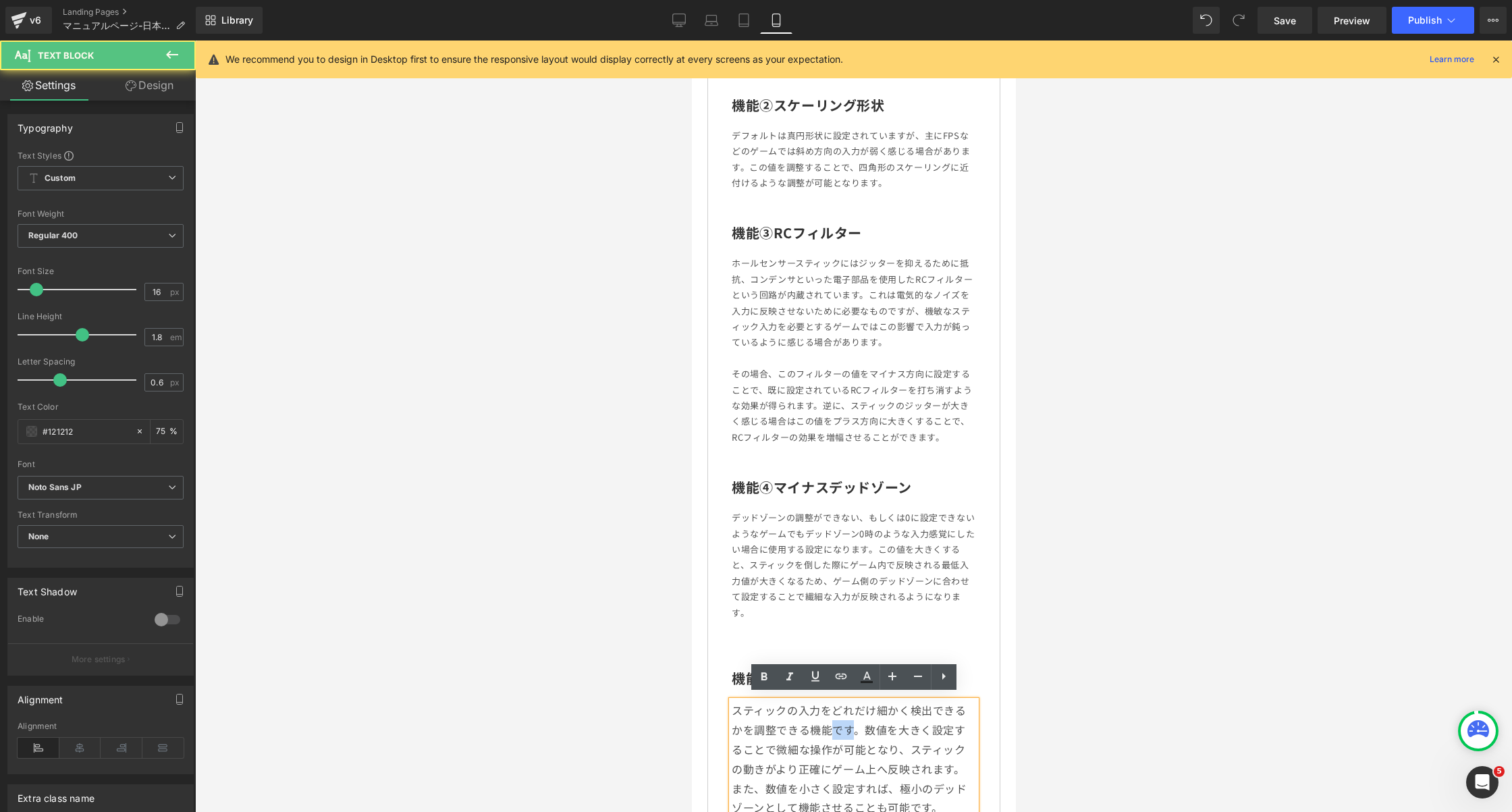
click at [838, 718] on p "スティックの入力をどれだけ細かく検出できるかを調整できる機能です。 数値を大きく設定することで微細な操作が可能となり、スティックの動きがより正確にゲーム上へ反…" at bounding box center [853, 759] width 244 height 117
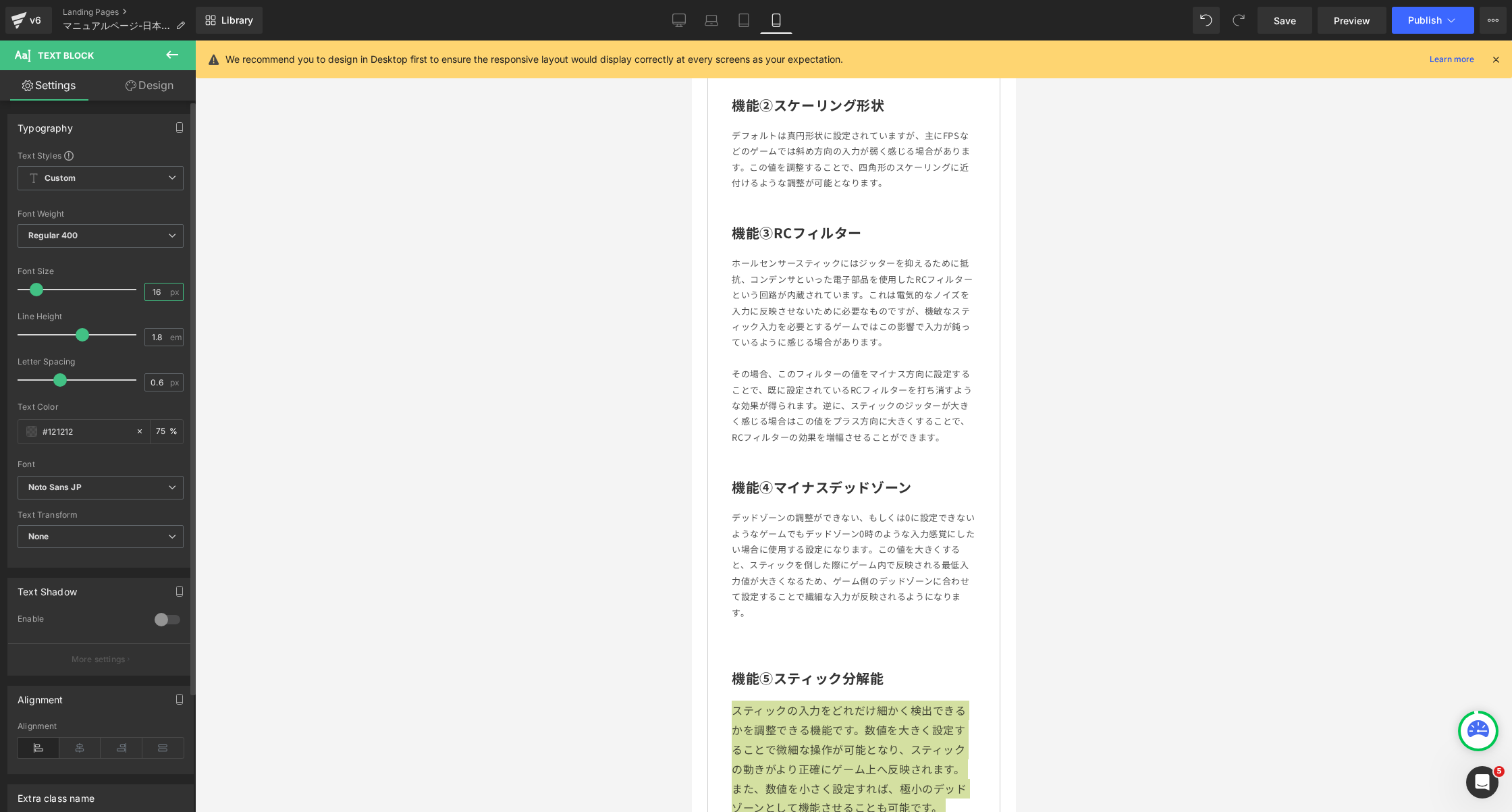
click at [152, 295] on input "16" at bounding box center [157, 292] width 23 height 17
type input "13"
click at [617, 376] on div at bounding box center [854, 426] width 1317 height 772
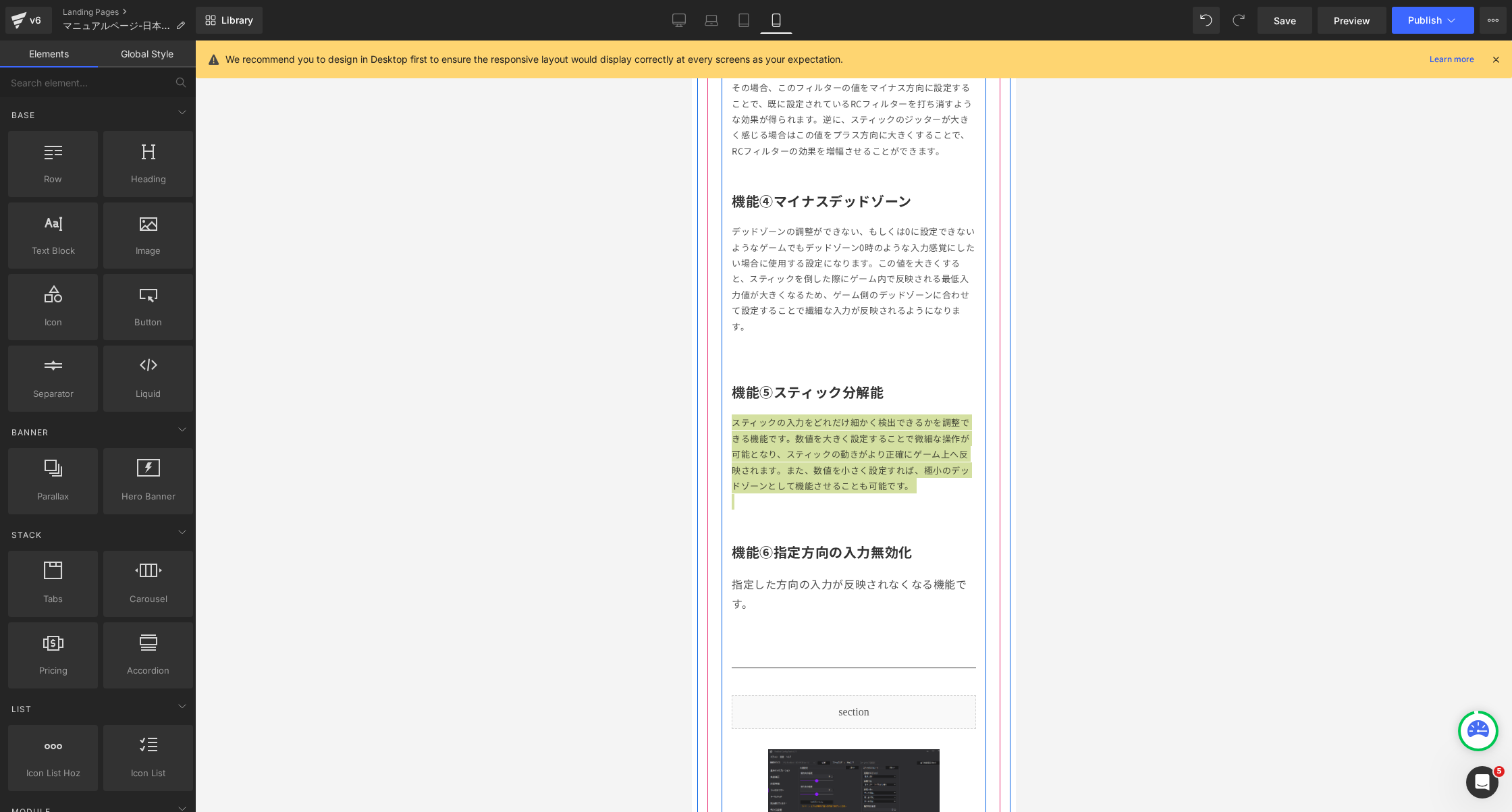
scroll to position [3051, 0]
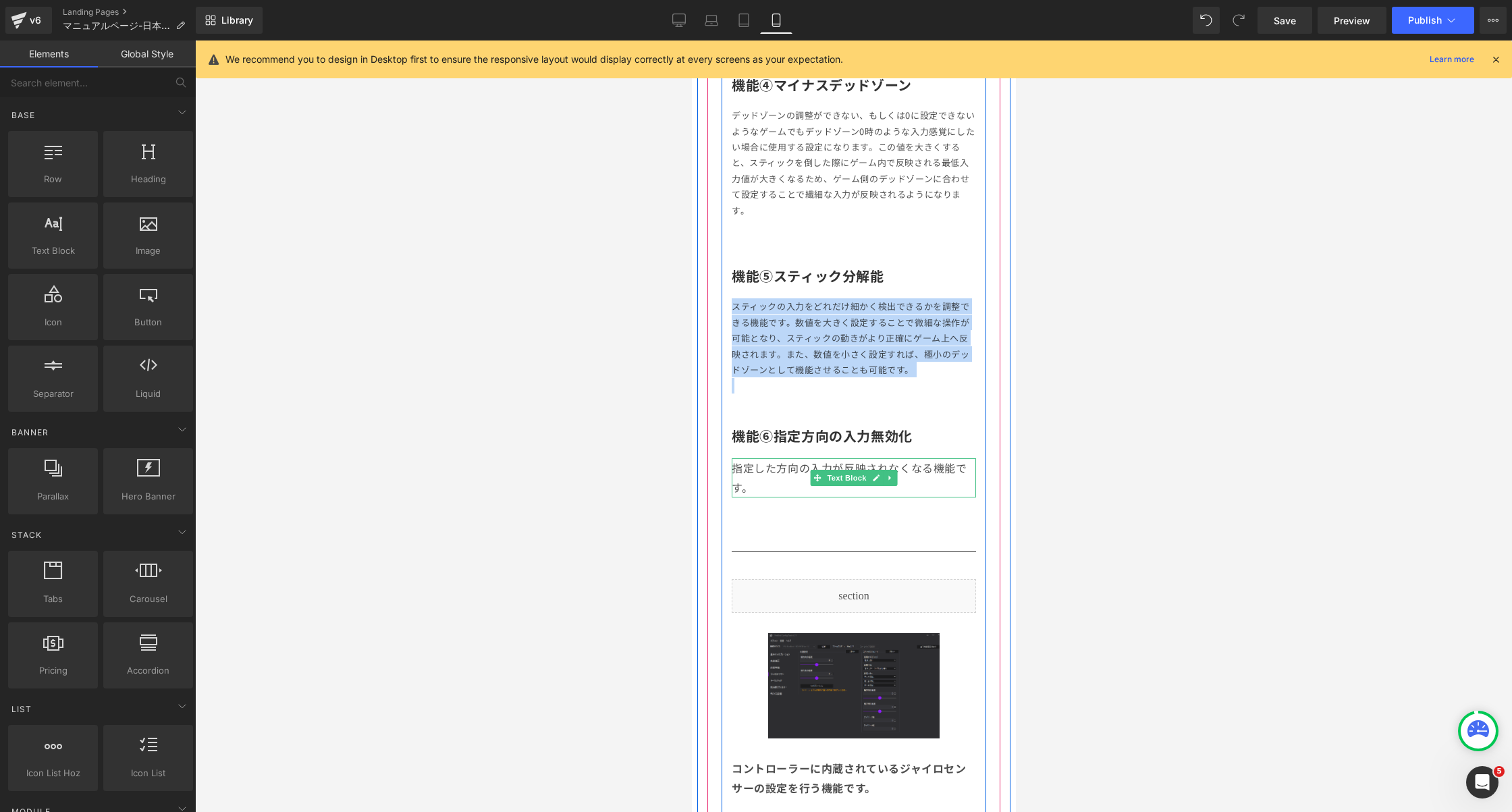
click at [752, 462] on p "指定した方向の入力が反映されなくなる機能です。" at bounding box center [853, 478] width 244 height 39
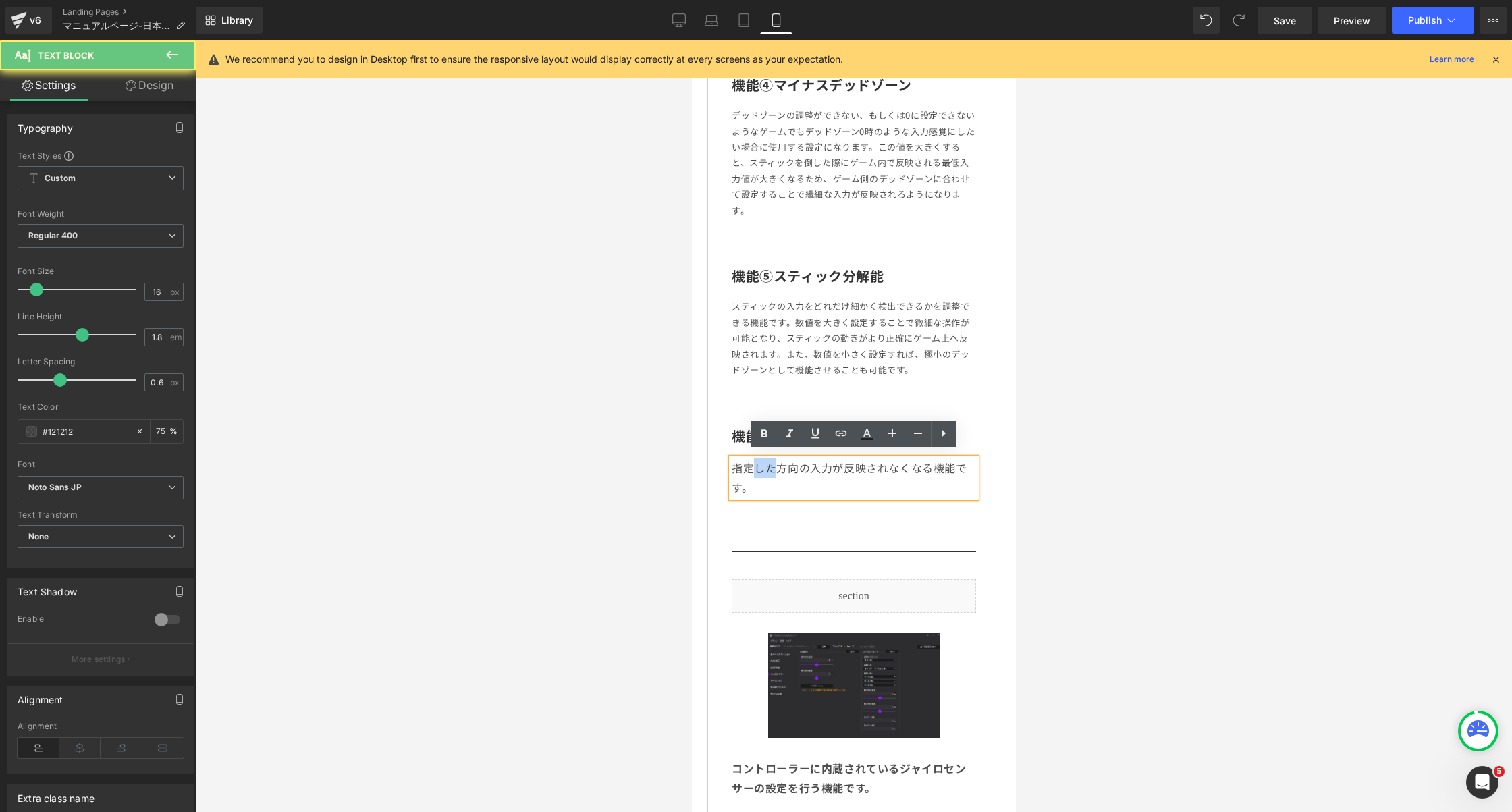
click at [752, 462] on p "指定した方向の入力が反映されなくなる機能です。" at bounding box center [853, 478] width 244 height 39
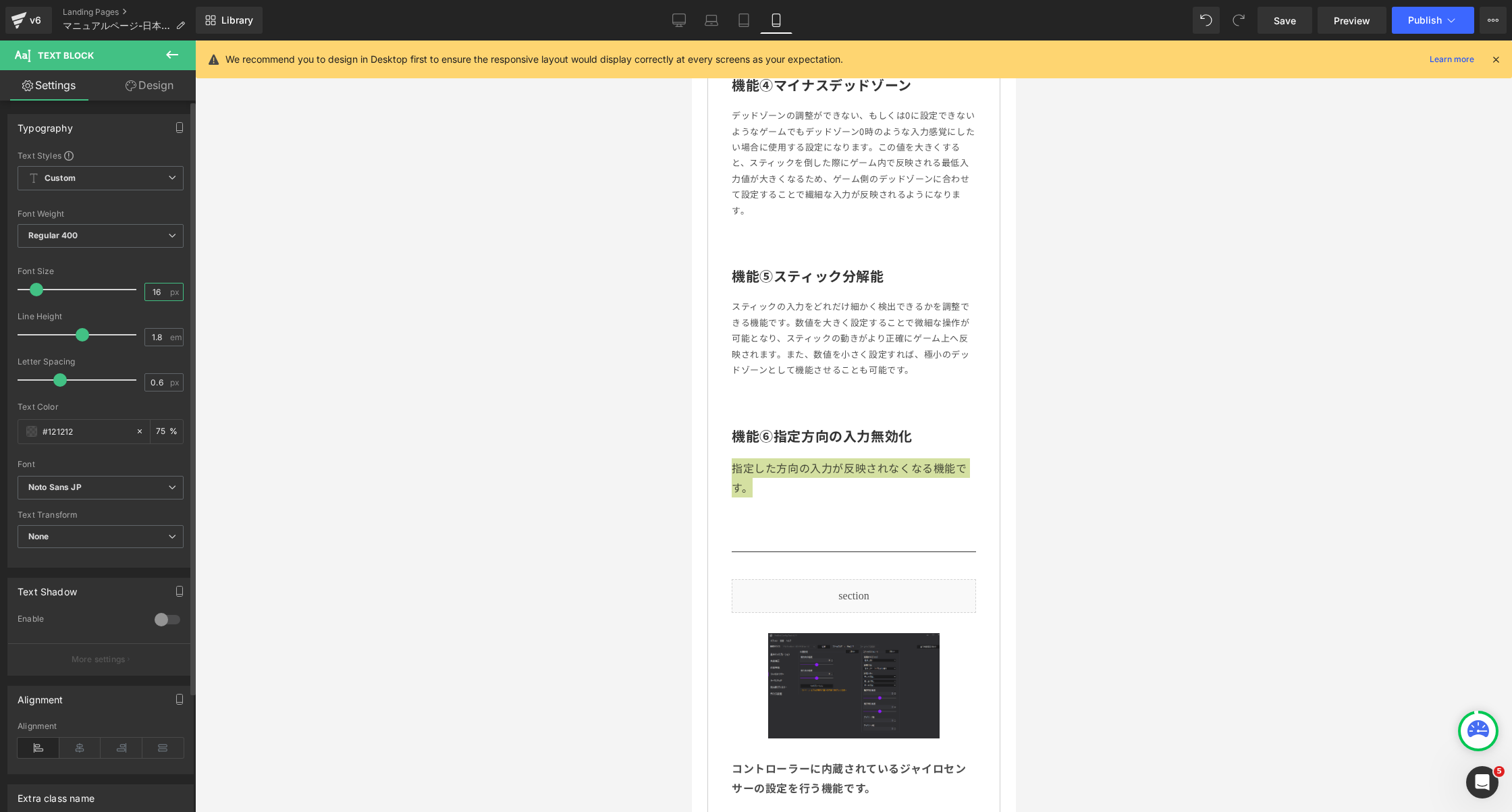
click at [152, 285] on input "16" at bounding box center [157, 292] width 23 height 17
type input "13"
click at [585, 330] on div at bounding box center [854, 426] width 1317 height 772
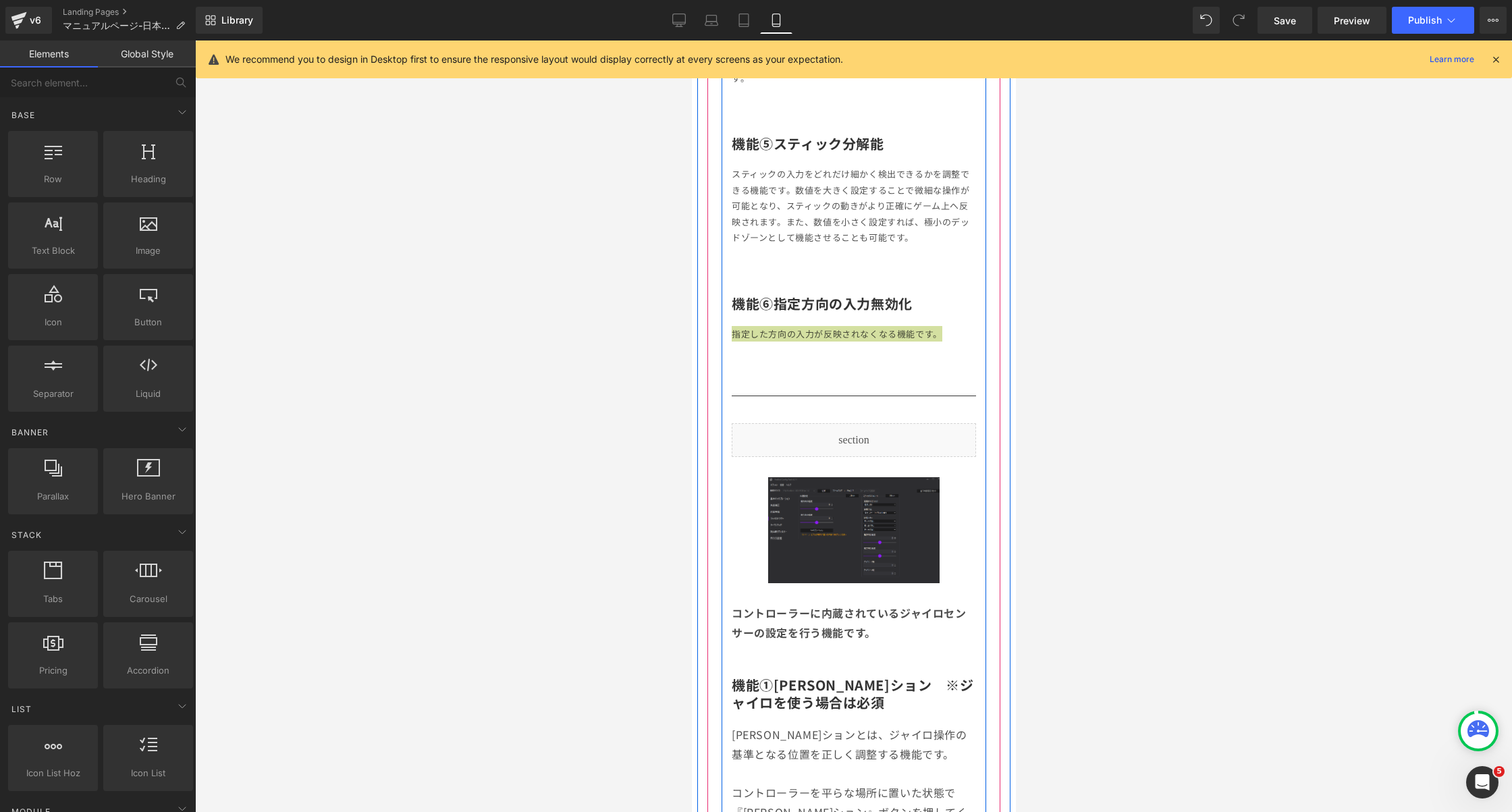
scroll to position [3206, 0]
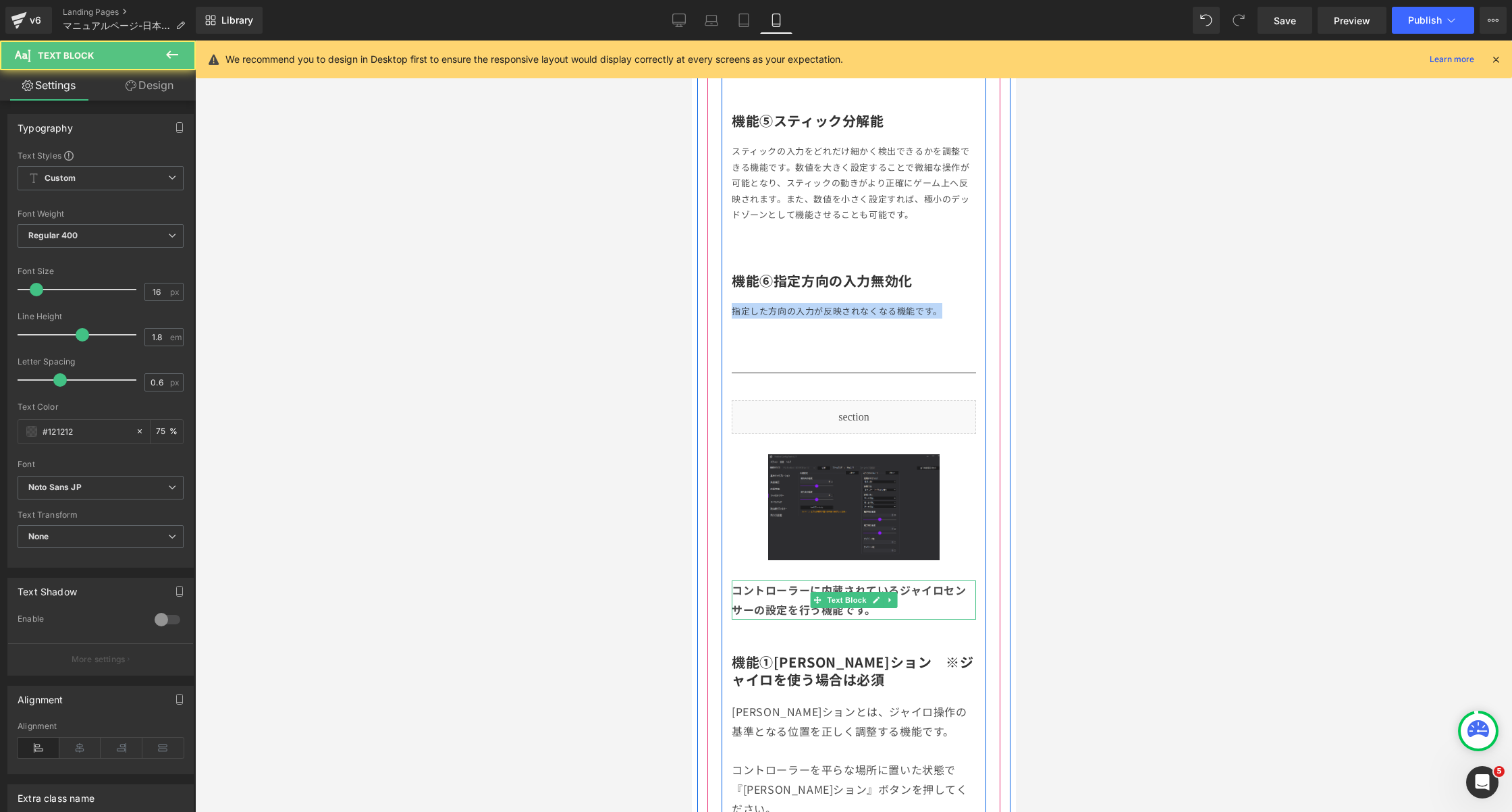
click at [795, 583] on b "コントローラーに内蔵されているジャイロセンサーの設定を行う機能です。" at bounding box center [848, 600] width 235 height 35
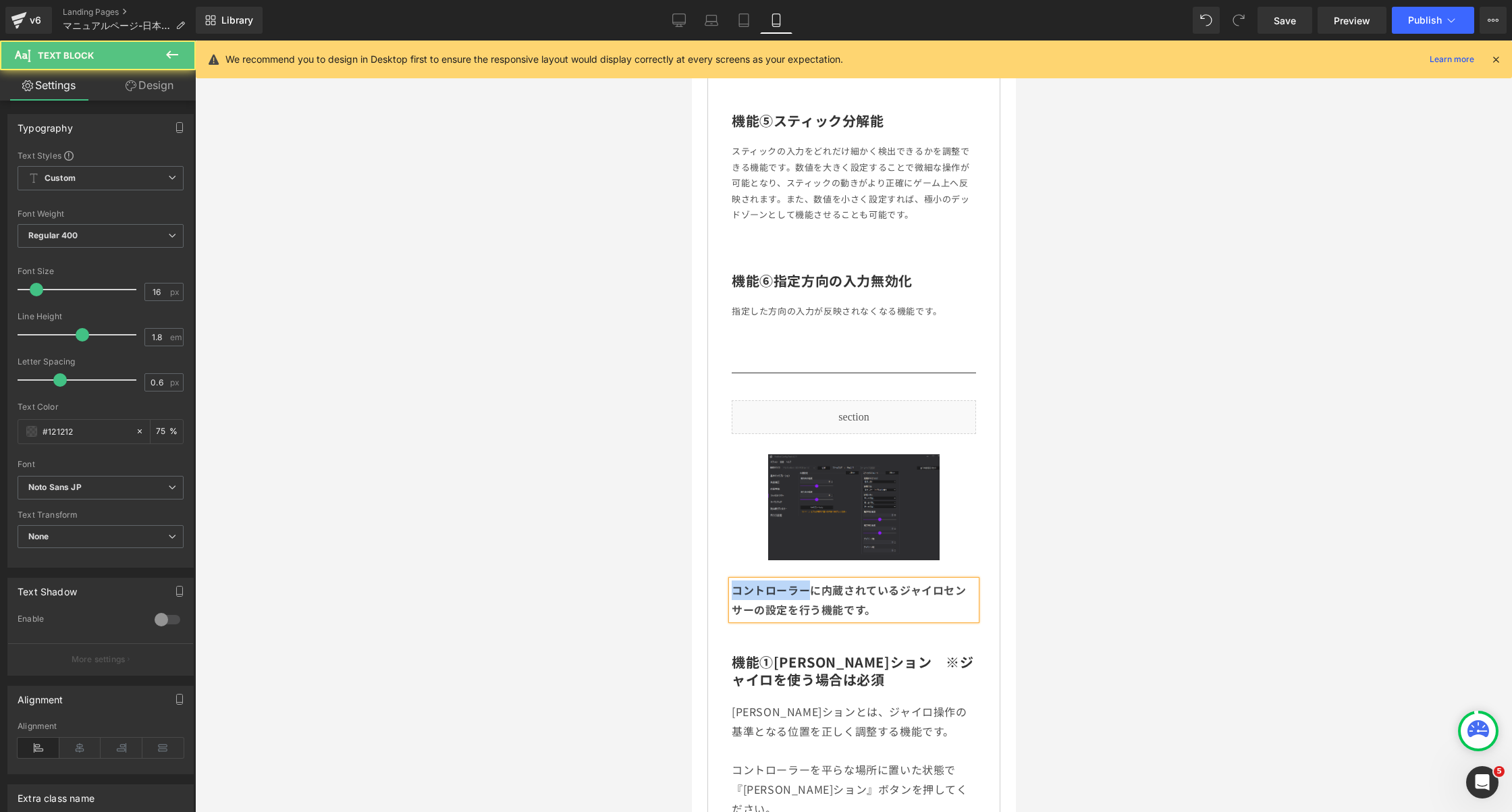
click at [795, 583] on b "コントローラーに内蔵されているジャイロセンサーの設定を行う機能です。" at bounding box center [848, 600] width 235 height 35
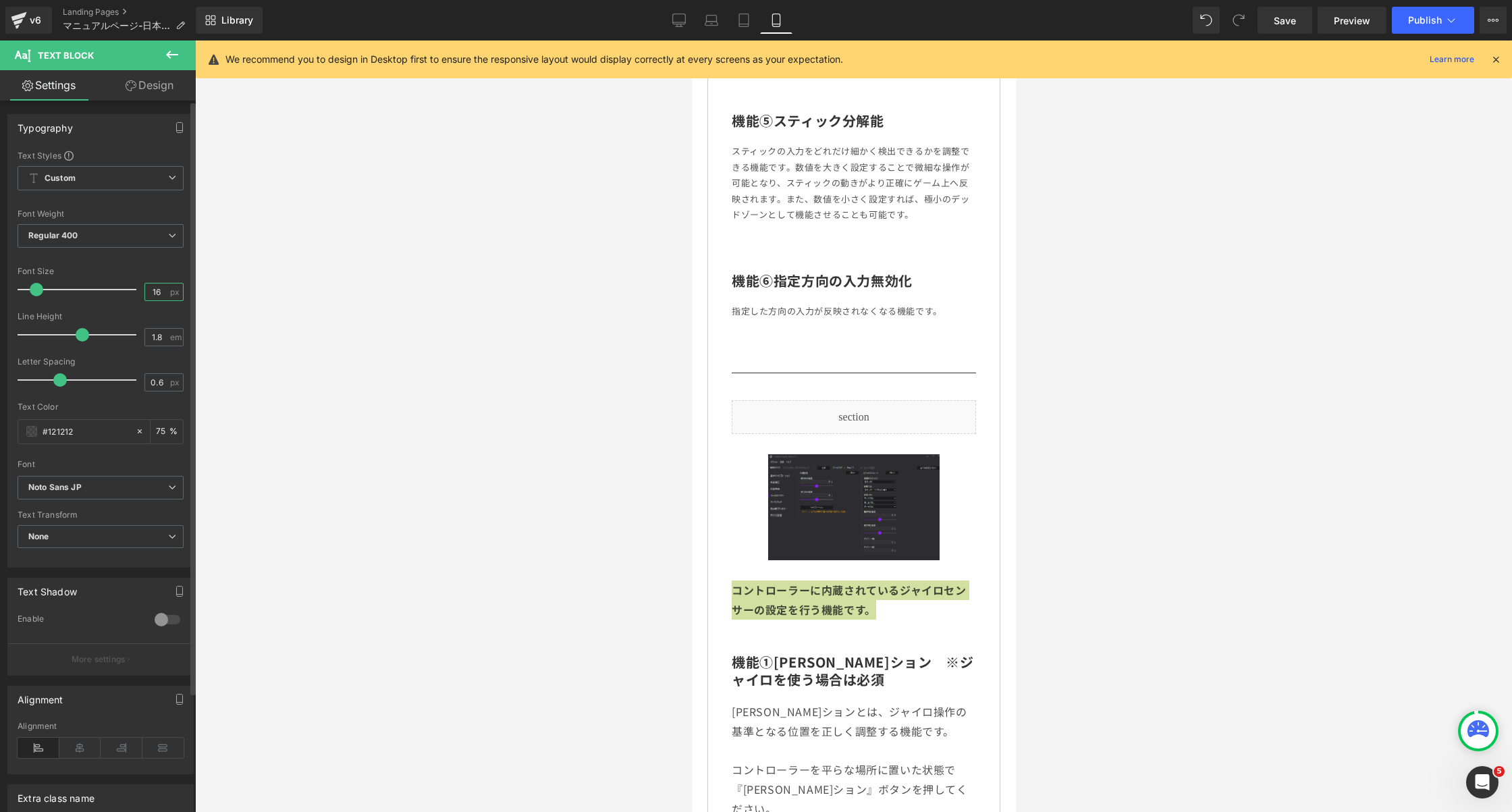
click at [151, 285] on input "16" at bounding box center [157, 292] width 23 height 17
type input "13"
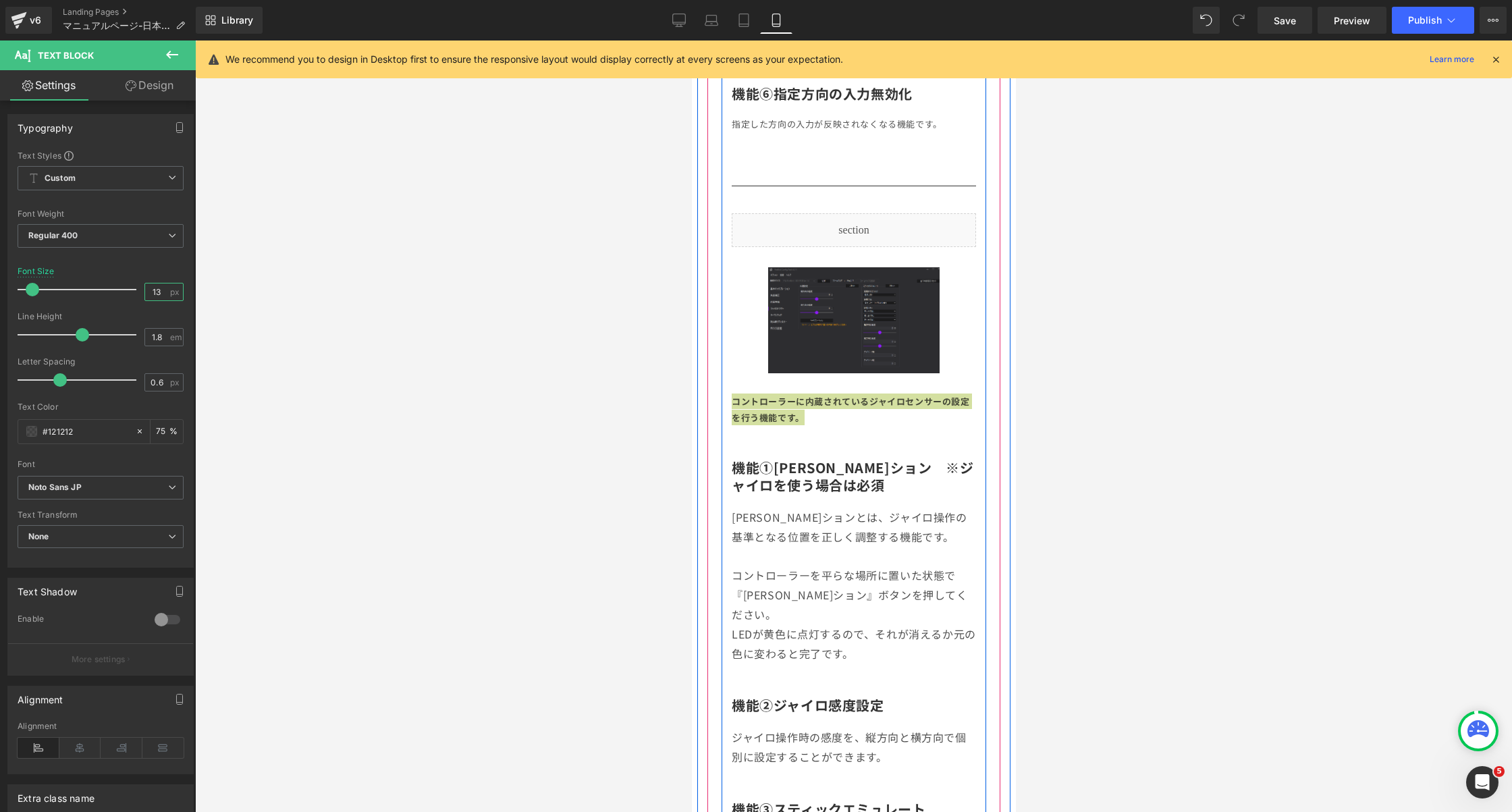
scroll to position [3418, 0]
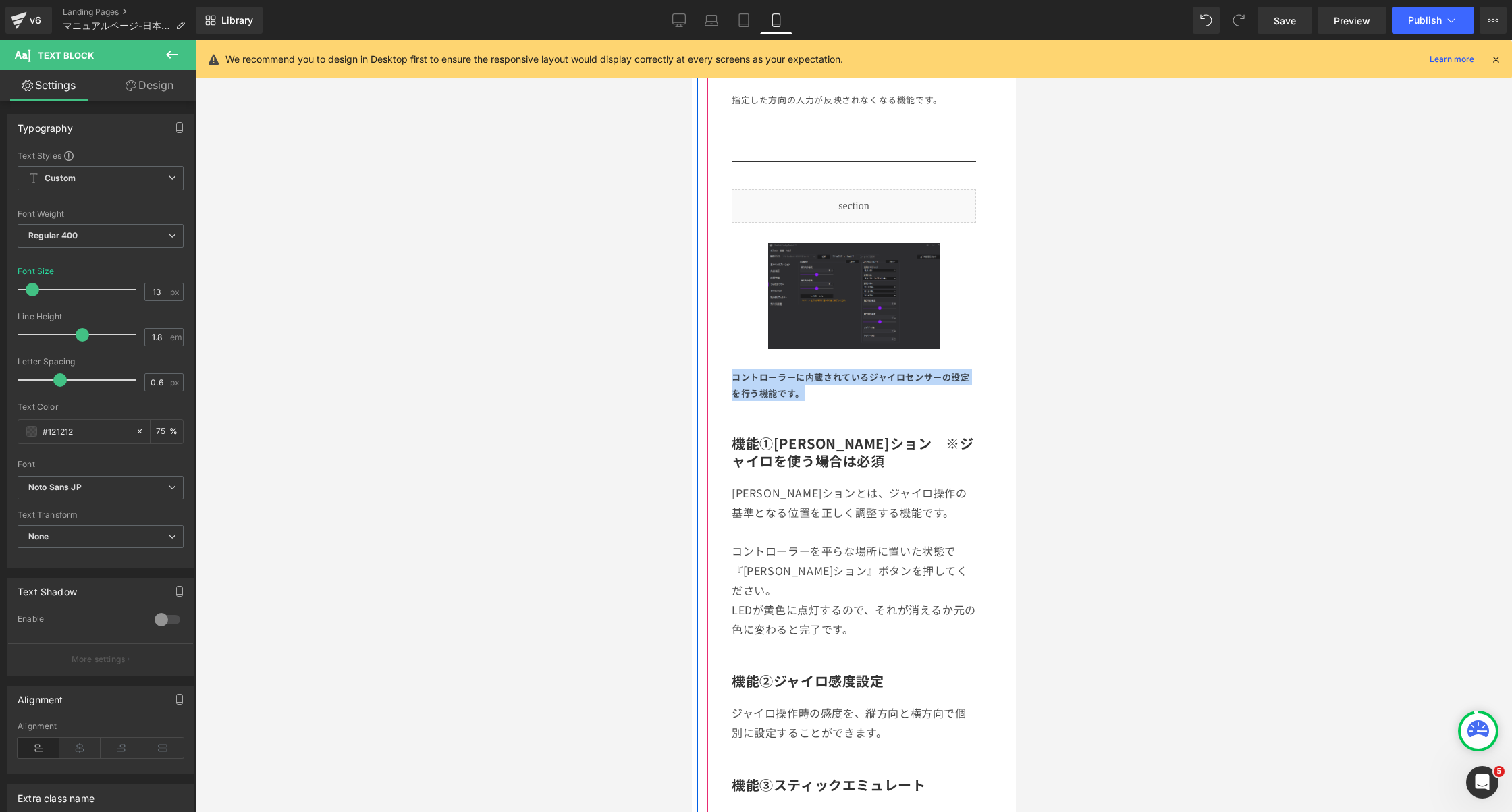
click at [813, 507] on p "[PERSON_NAME]ションとは、ジャイロ操作の基準となる位置を正しく調整する機能です。 コントローラーを平らな場所に置いた状態で『[PERSON_NAM…" at bounding box center [853, 561] width 244 height 155
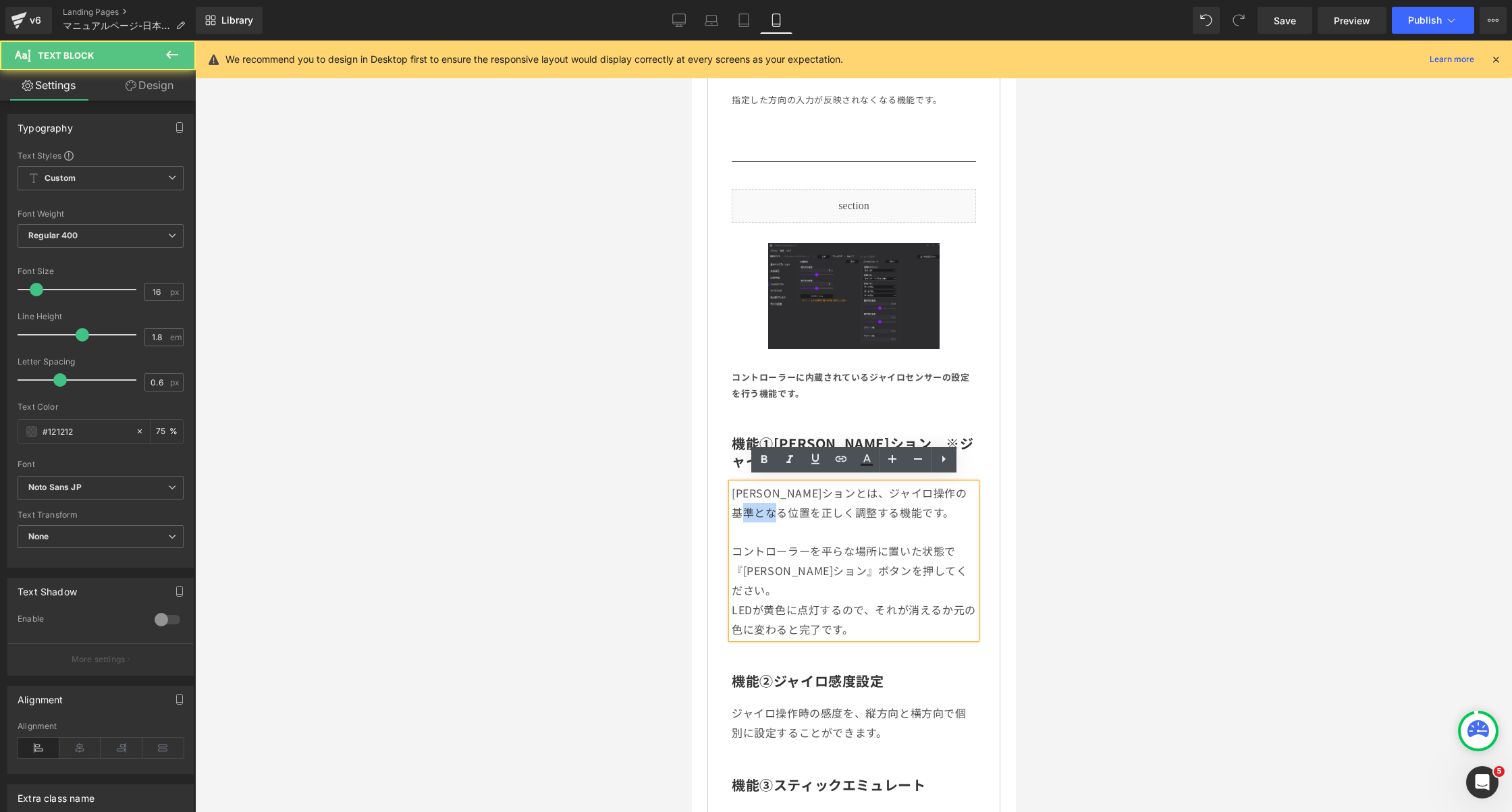
click at [813, 507] on p "[PERSON_NAME]ションとは、ジャイロ操作の基準となる位置を正しく調整する機能です。 コントローラーを平らな場所に置いた状態で『[PERSON_NAM…" at bounding box center [853, 561] width 244 height 155
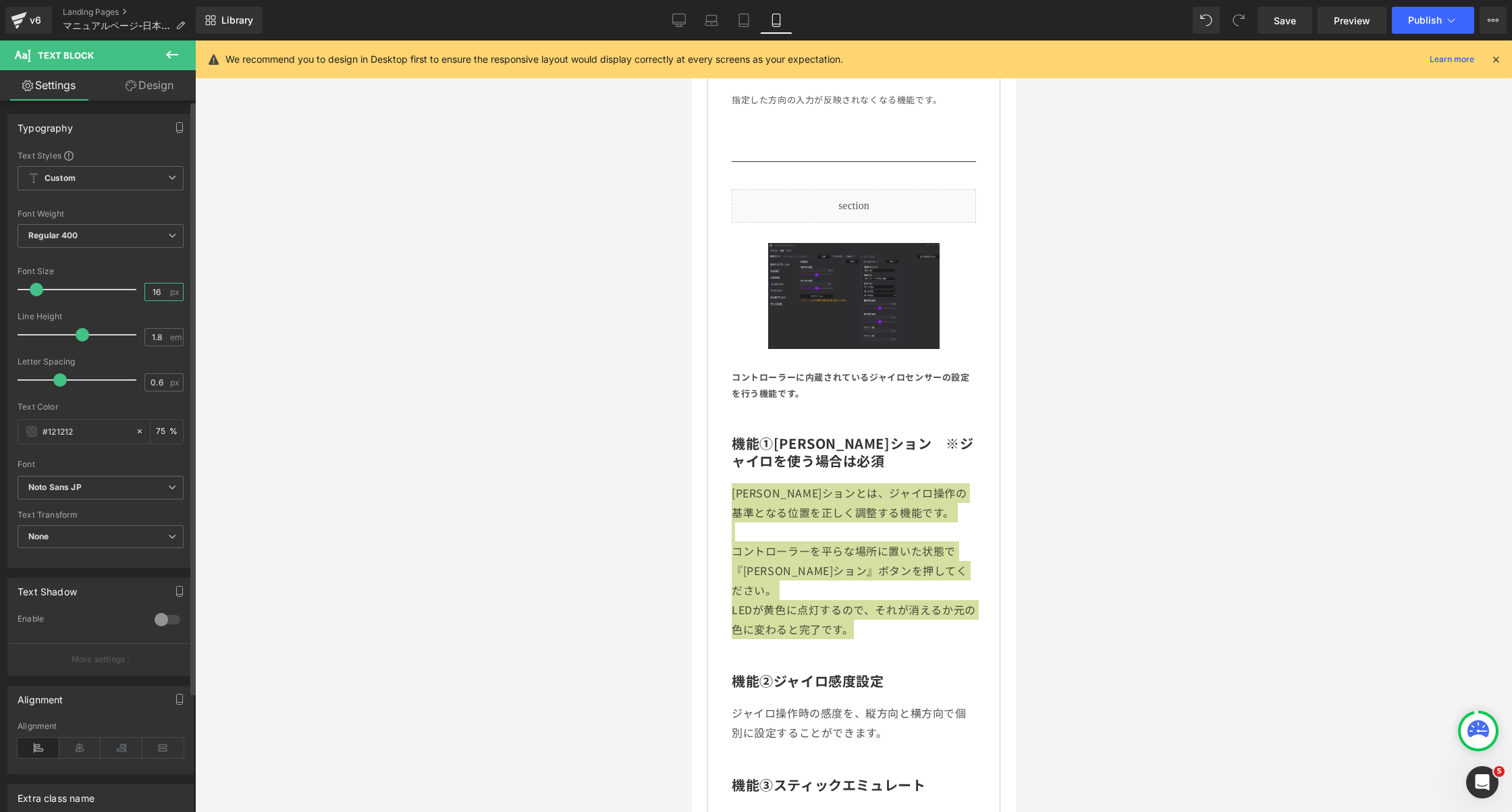
click at [147, 294] on input "16" at bounding box center [157, 292] width 23 height 17
type input "13"
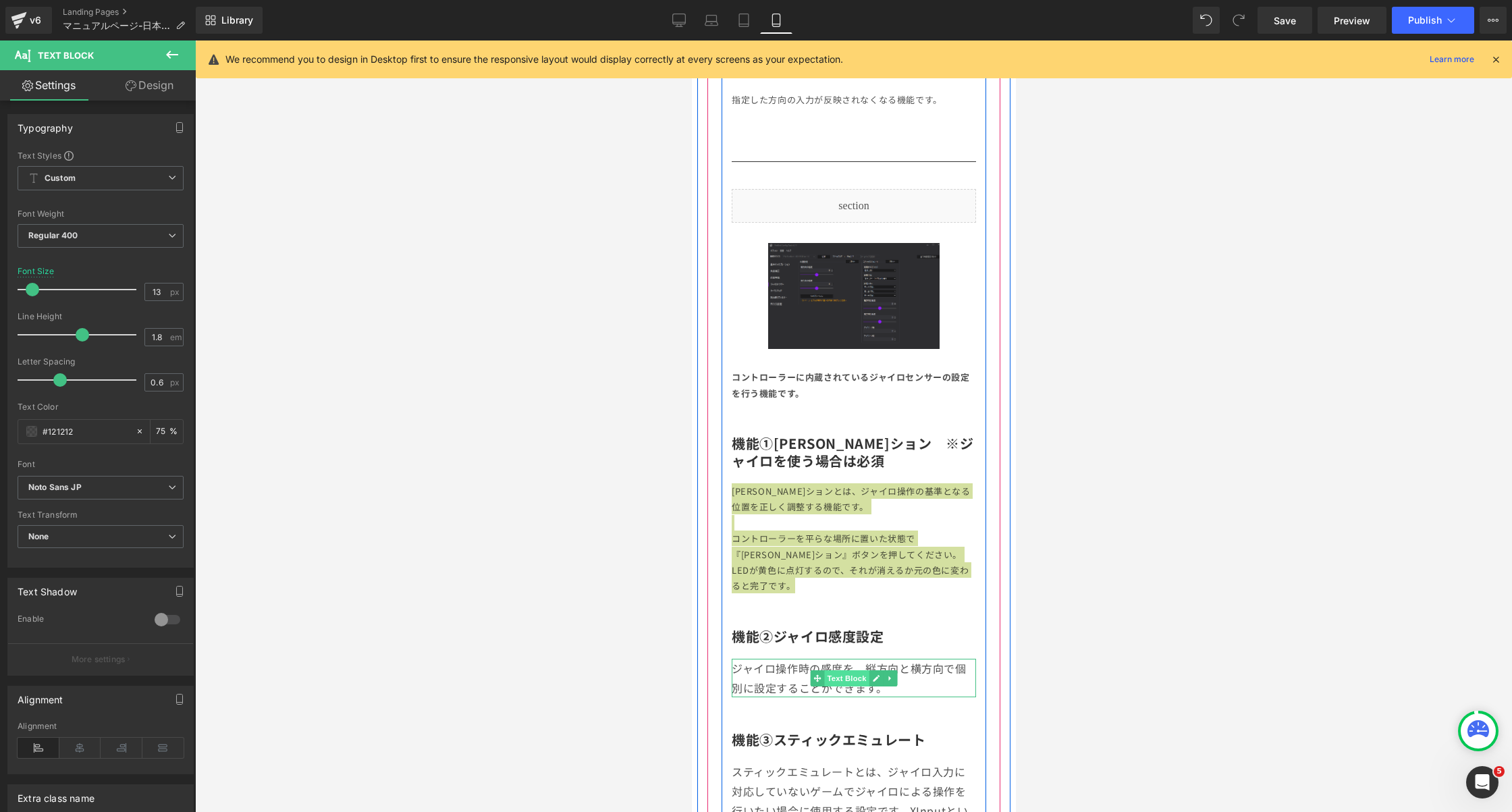
click at [832, 680] on span "Text Block" at bounding box center [846, 679] width 45 height 16
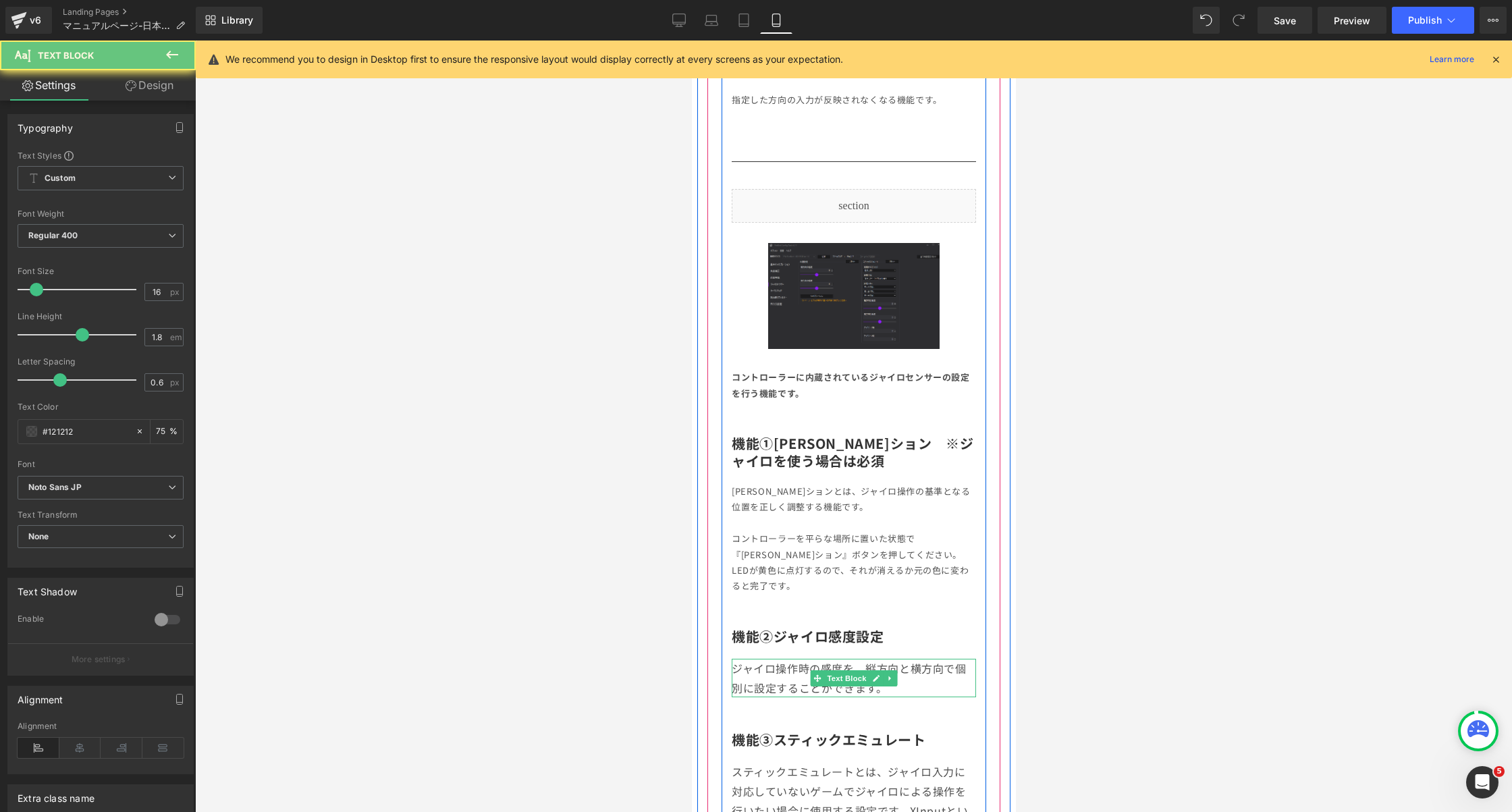
click at [783, 676] on p "ジャイロ操作時の感度を、縦方向と横方向で個別に設定することができます。" at bounding box center [853, 678] width 244 height 39
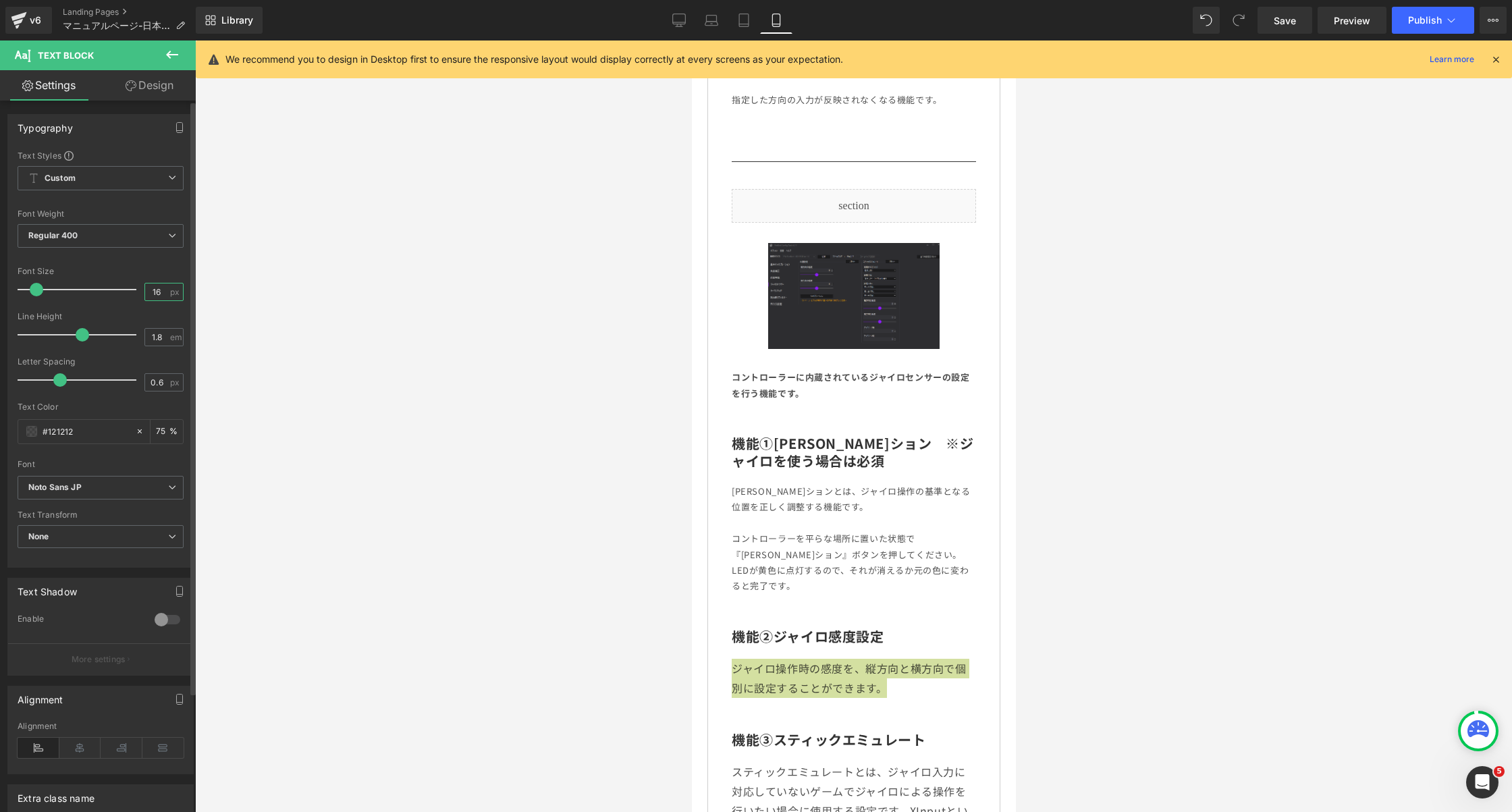
click at [147, 292] on input "16" at bounding box center [157, 292] width 23 height 17
type input "13"
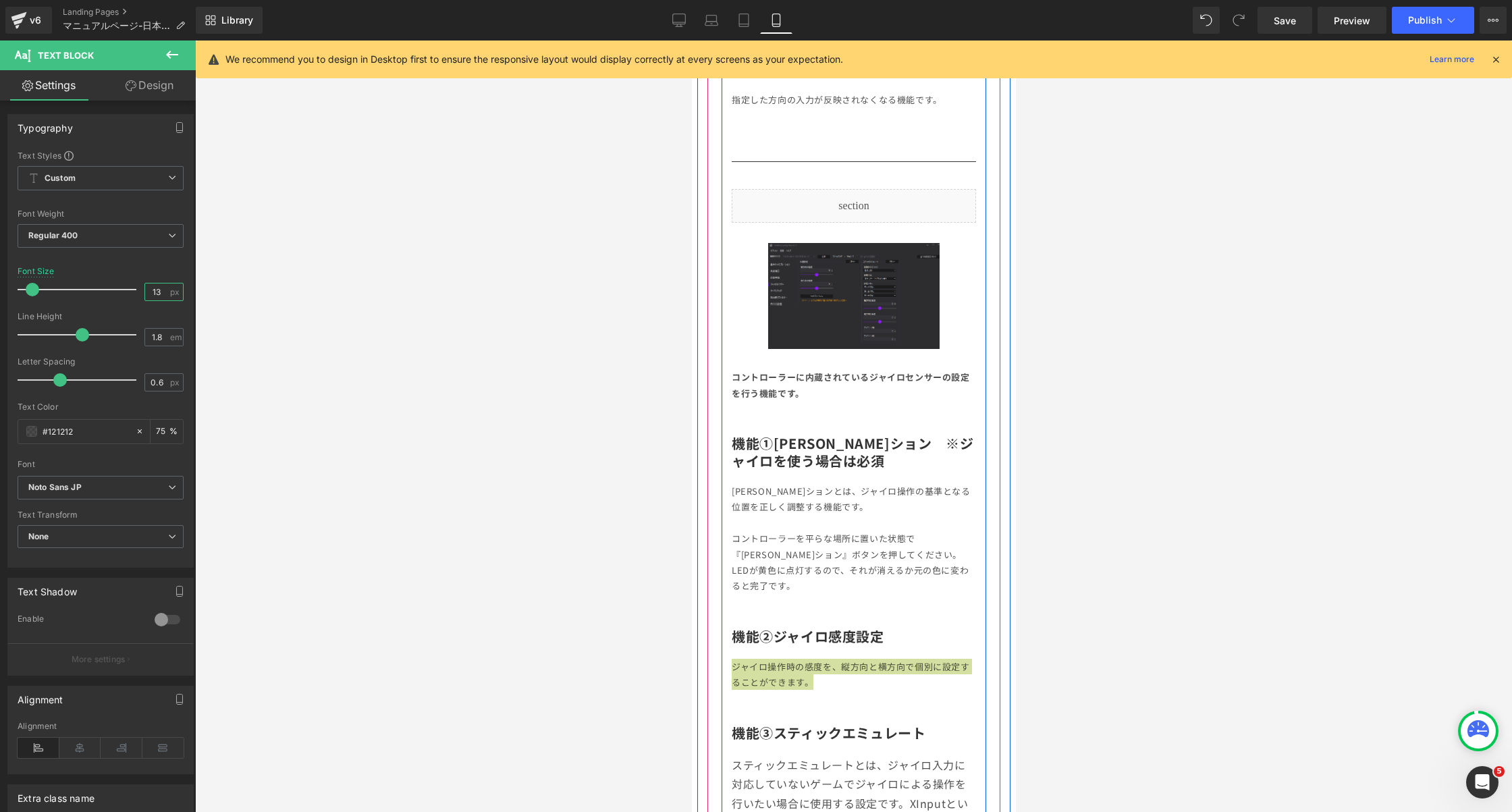
scroll to position [3593, 0]
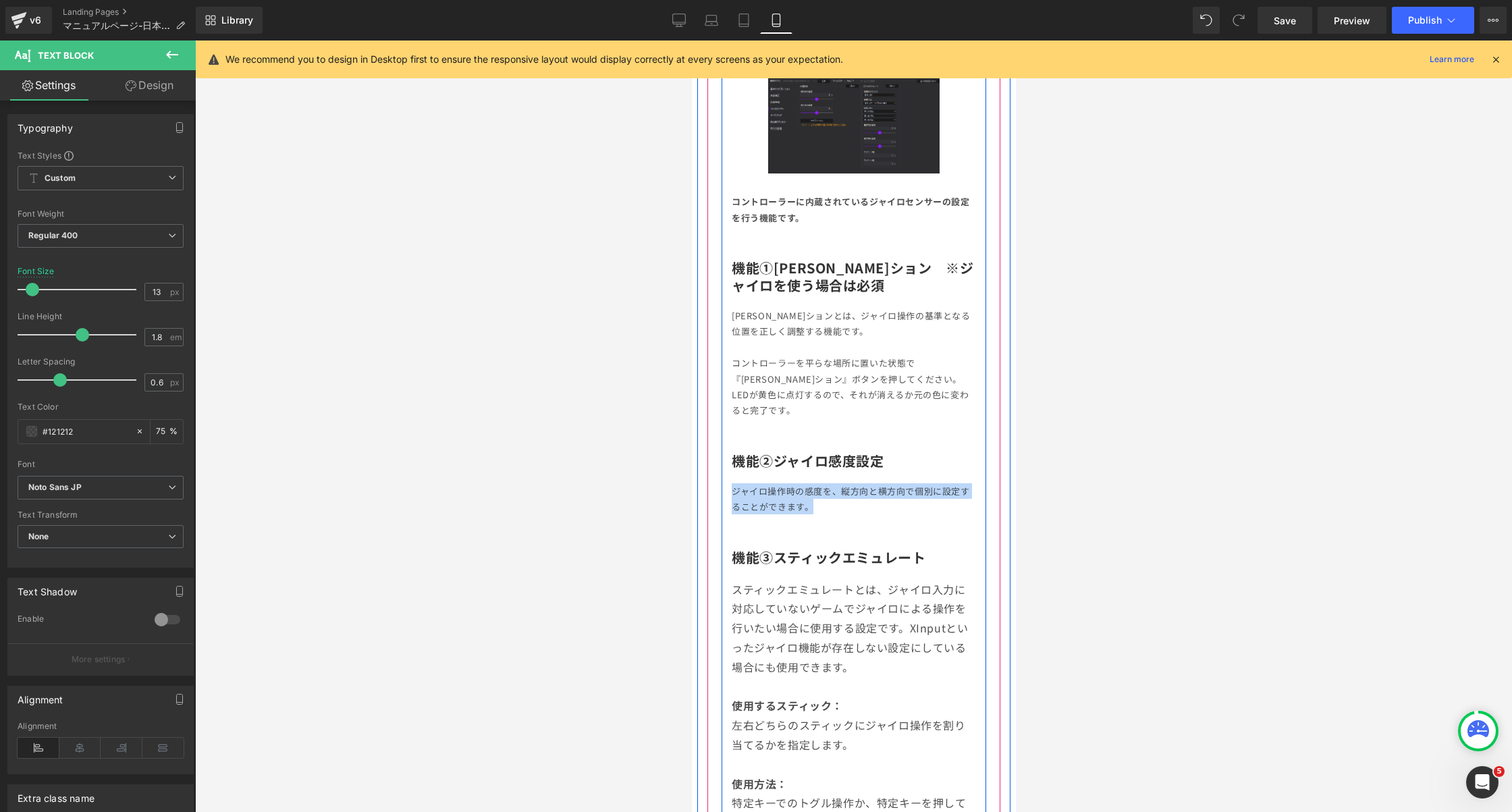
click at [897, 598] on p "スティックエミュレートとは、ジャイロ入力に対応していないゲームでジャイロによる操作を行いたい場合に使用する設定です。XInputといったジャイロ機能が存在しな…" at bounding box center [853, 628] width 244 height 97
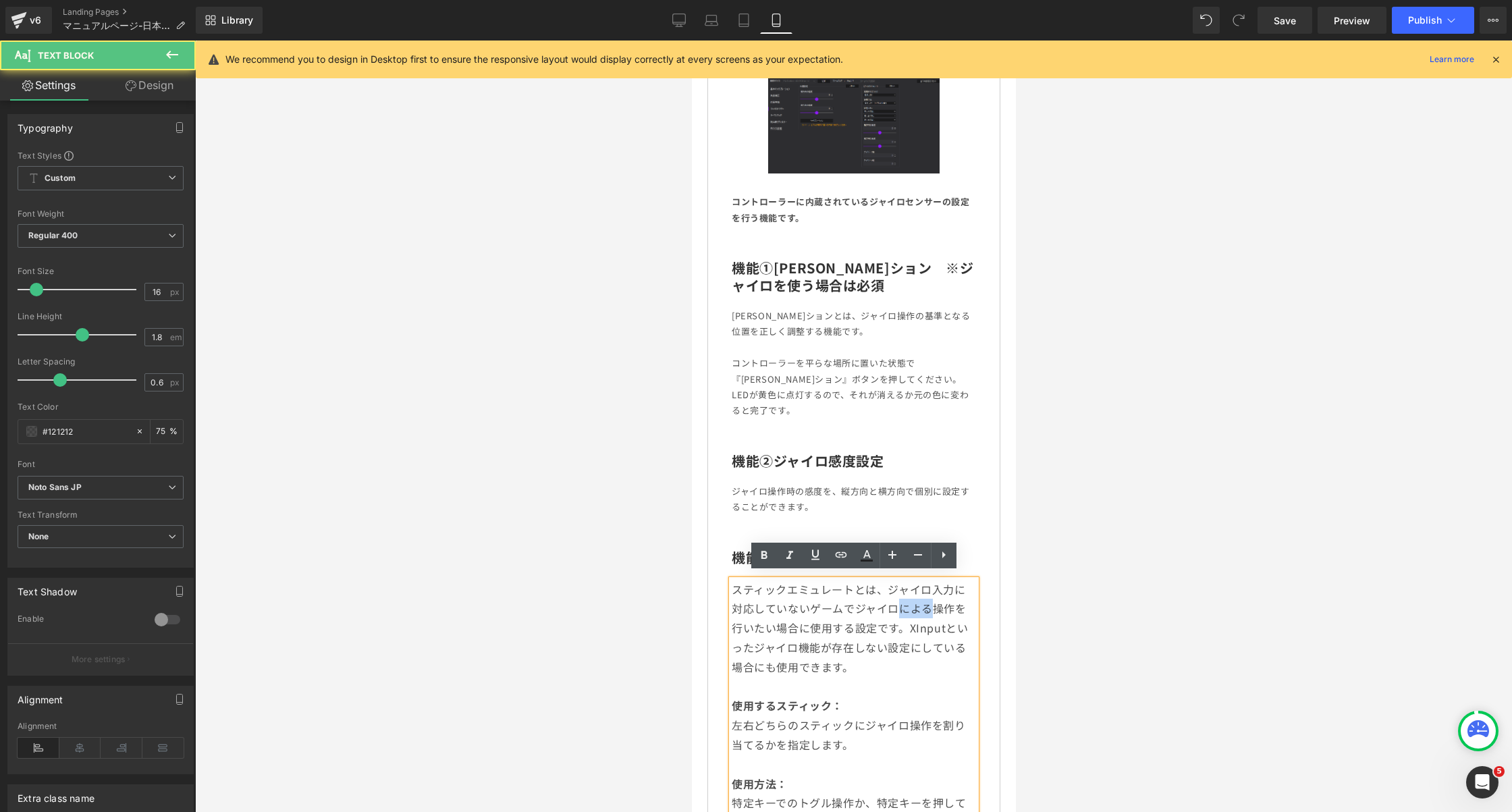
click at [897, 598] on p "スティックエミュレートとは、ジャイロ入力に対応していないゲームでジャイロによる操作を行いたい場合に使用する設定です。XInputといったジャイロ機能が存在しな…" at bounding box center [853, 628] width 244 height 97
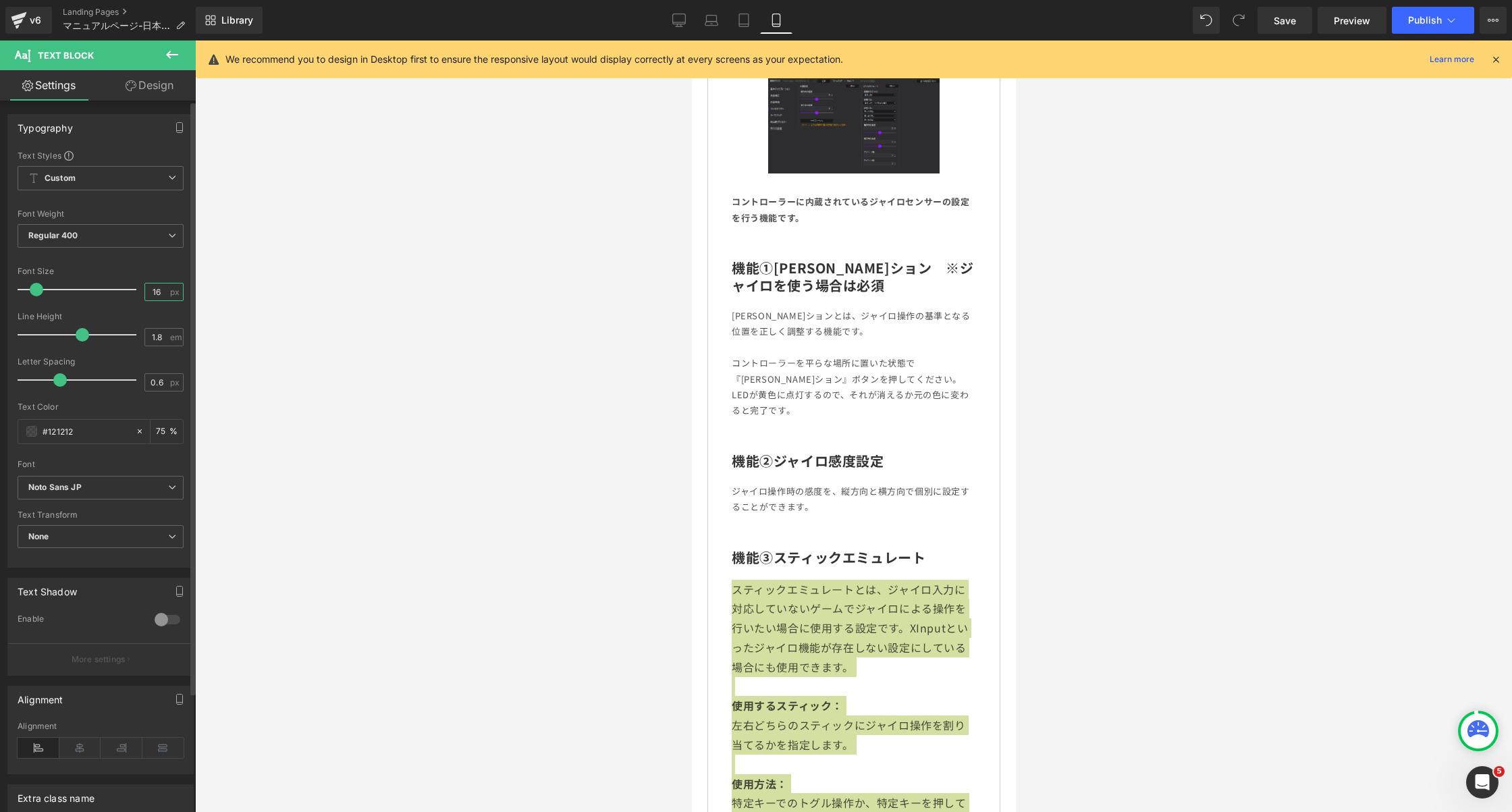
click at [153, 284] on input "16" at bounding box center [157, 292] width 23 height 17
type input "13"
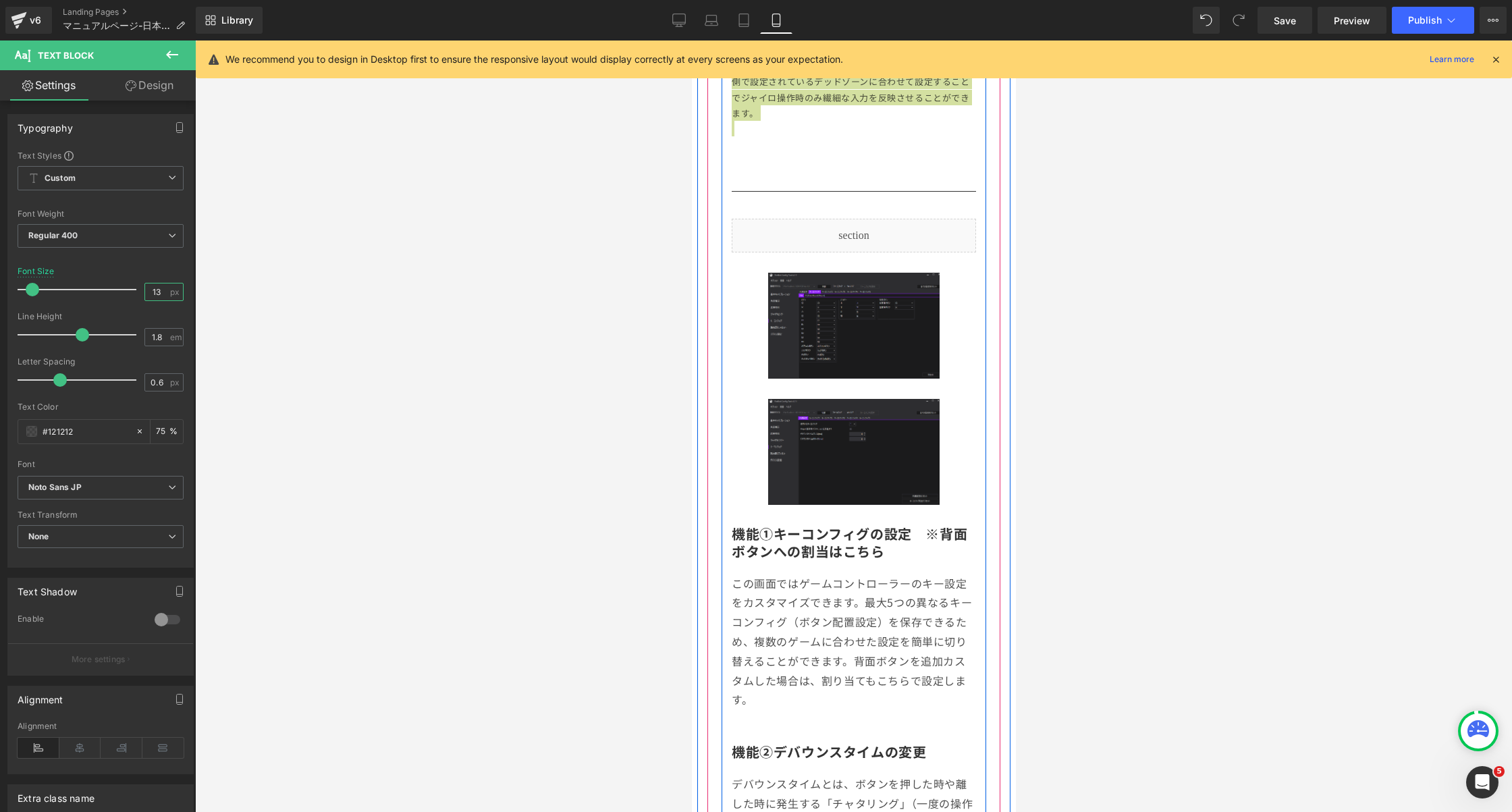
scroll to position [4435, 0]
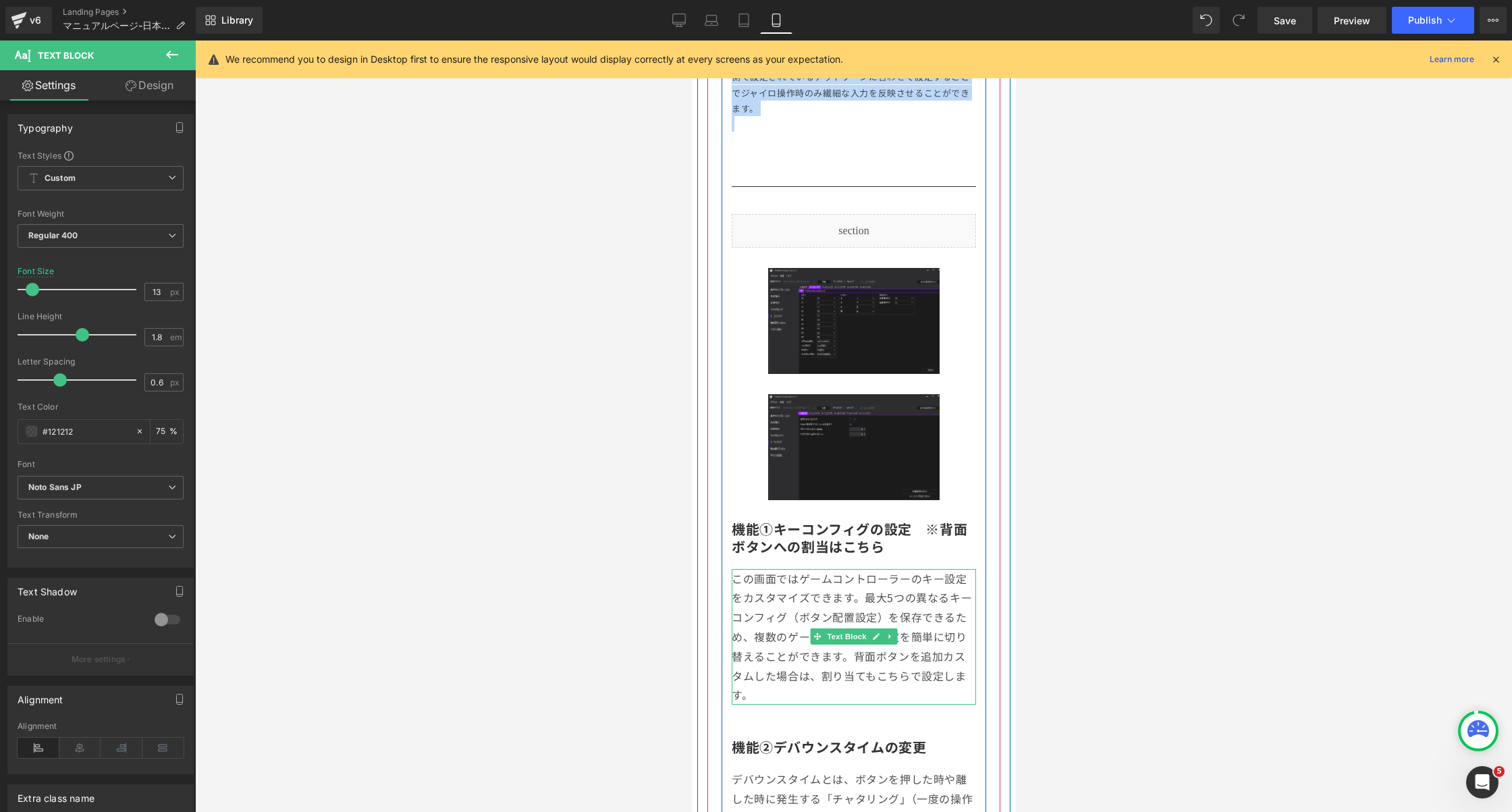
click at [800, 649] on p "この画面ではゲームコントローラーのキー設定をカスタマイズできます。最大5つの異なるキーコンフィグ（ボタン配置設定）を保存できるため、複数のゲームに合わせた設定…" at bounding box center [853, 637] width 244 height 136
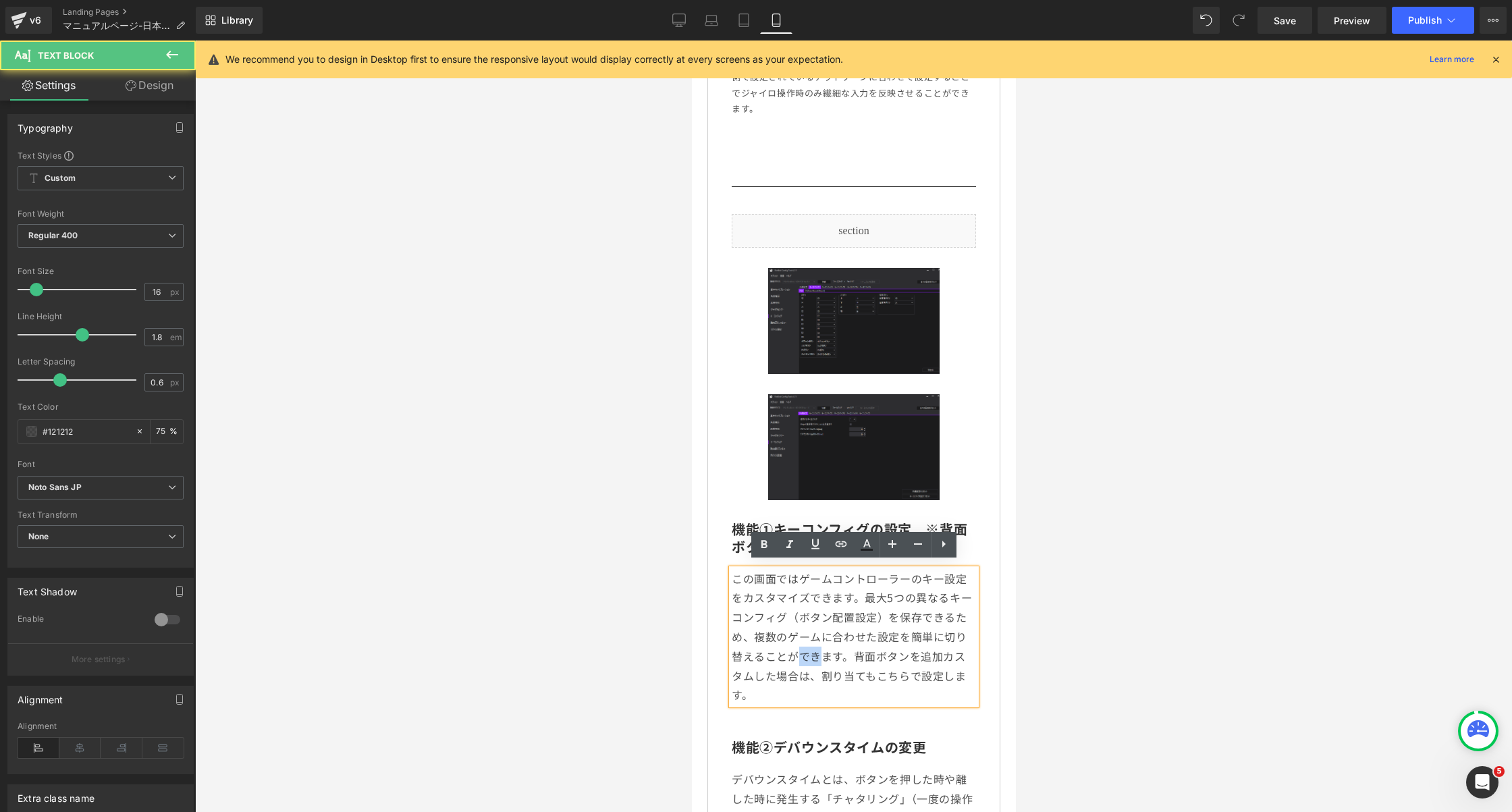
click at [800, 649] on p "この画面ではゲームコントローラーのキー設定をカスタマイズできます。最大5つの異なるキーコンフィグ（ボタン配置設定）を保存できるため、複数のゲームに合わせた設定…" at bounding box center [853, 637] width 244 height 136
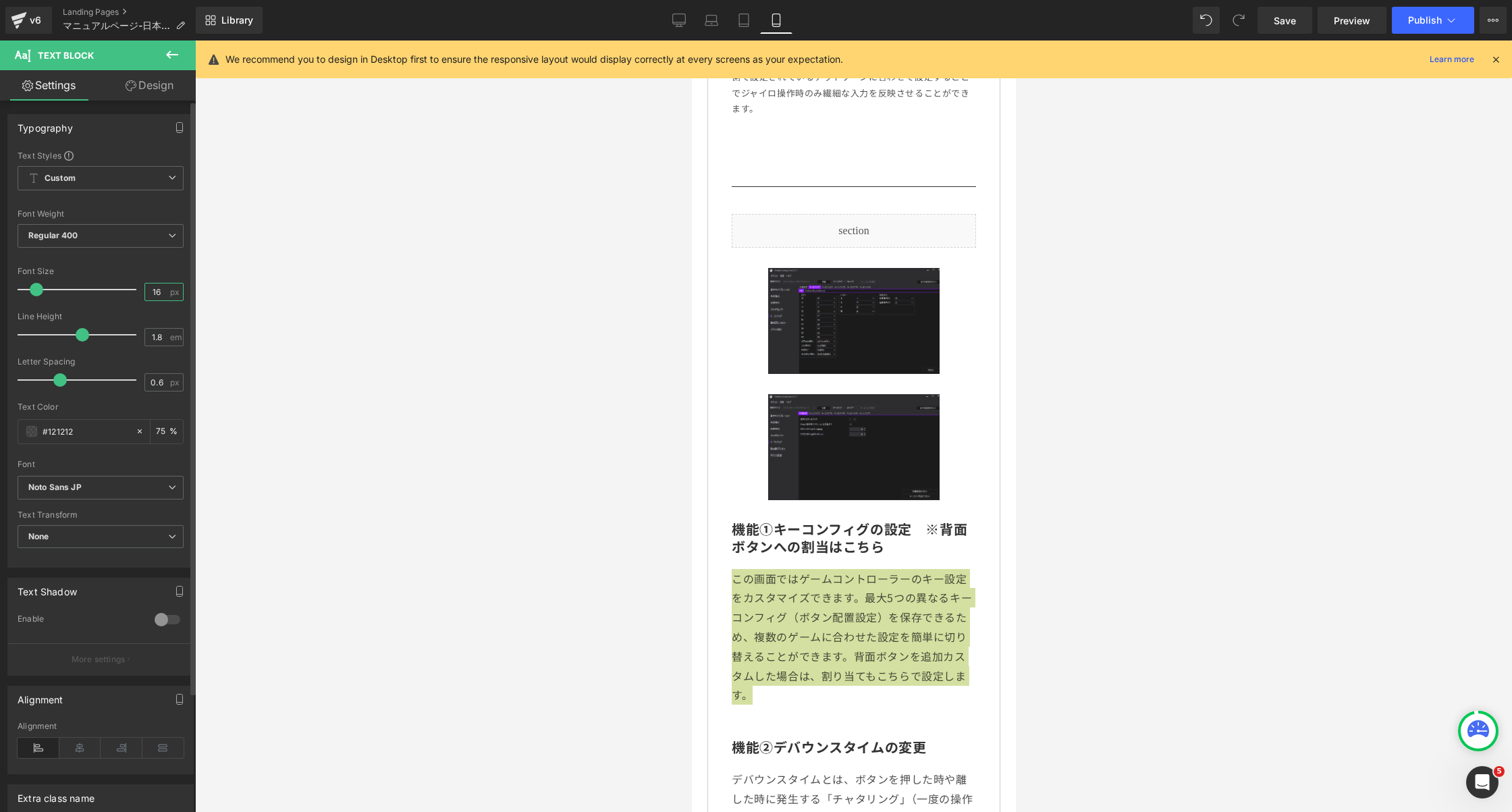
click at [151, 298] on input "16" at bounding box center [157, 292] width 23 height 17
click at [151, 287] on input "16" at bounding box center [157, 292] width 23 height 17
type input "13"
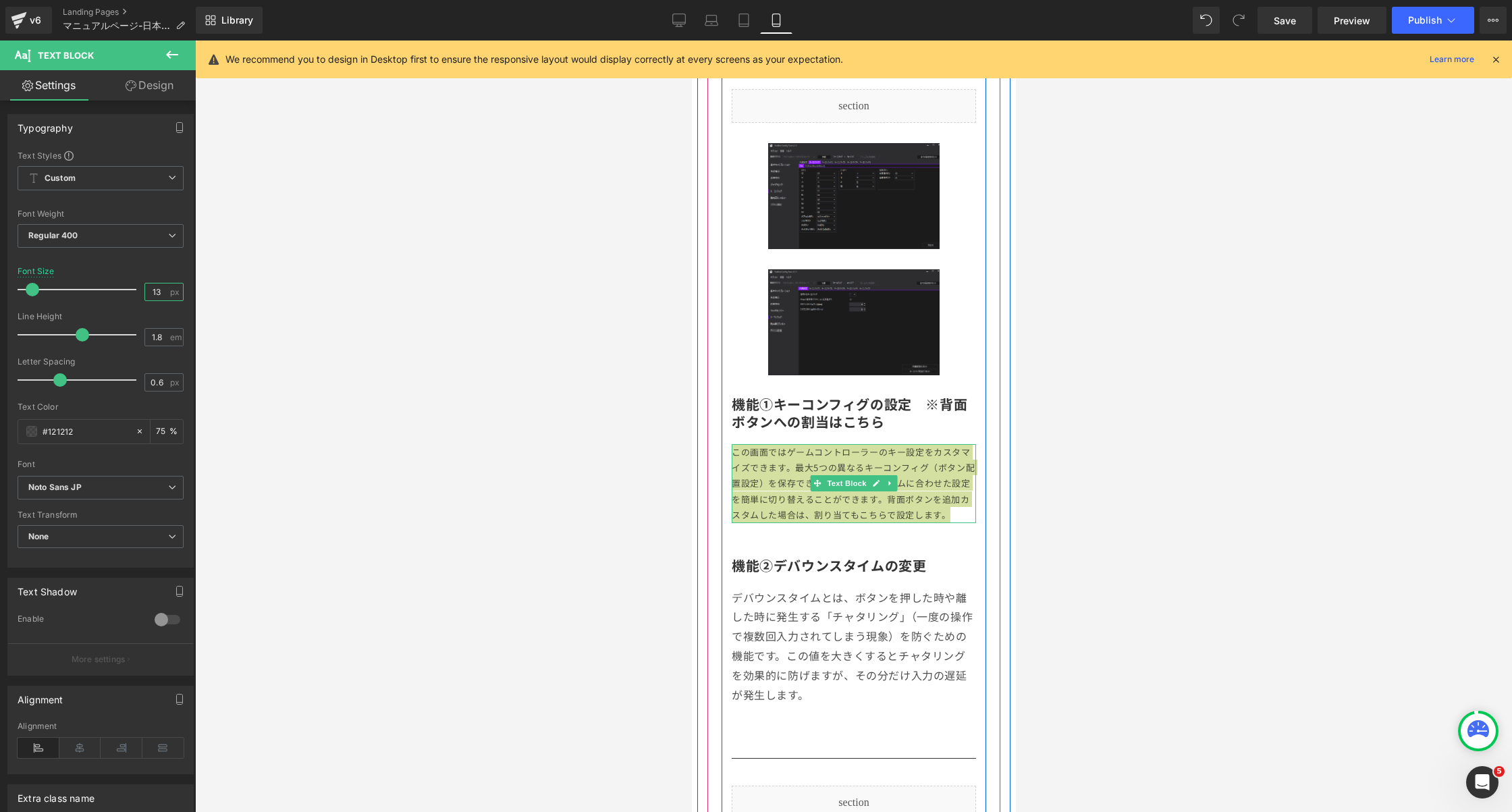
scroll to position [4566, 0]
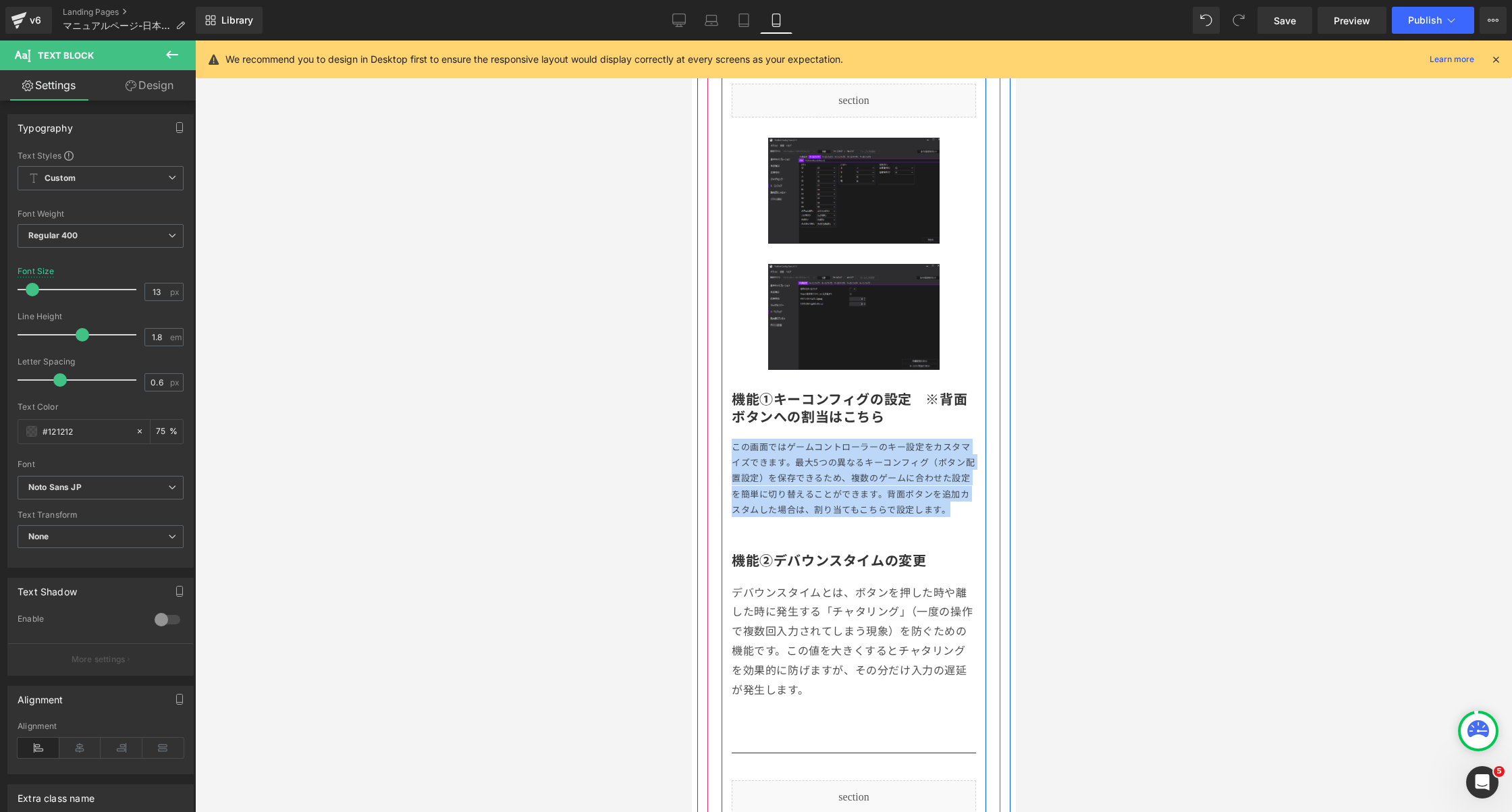
click at [810, 625] on p "デバウンスタイムとは、ボタンを押した時や離した時に発生する「チャタリング」（一度の操作で複数回入力されてしまう現象）を防ぐための機能です。この値を大きくすると…" at bounding box center [853, 641] width 244 height 117
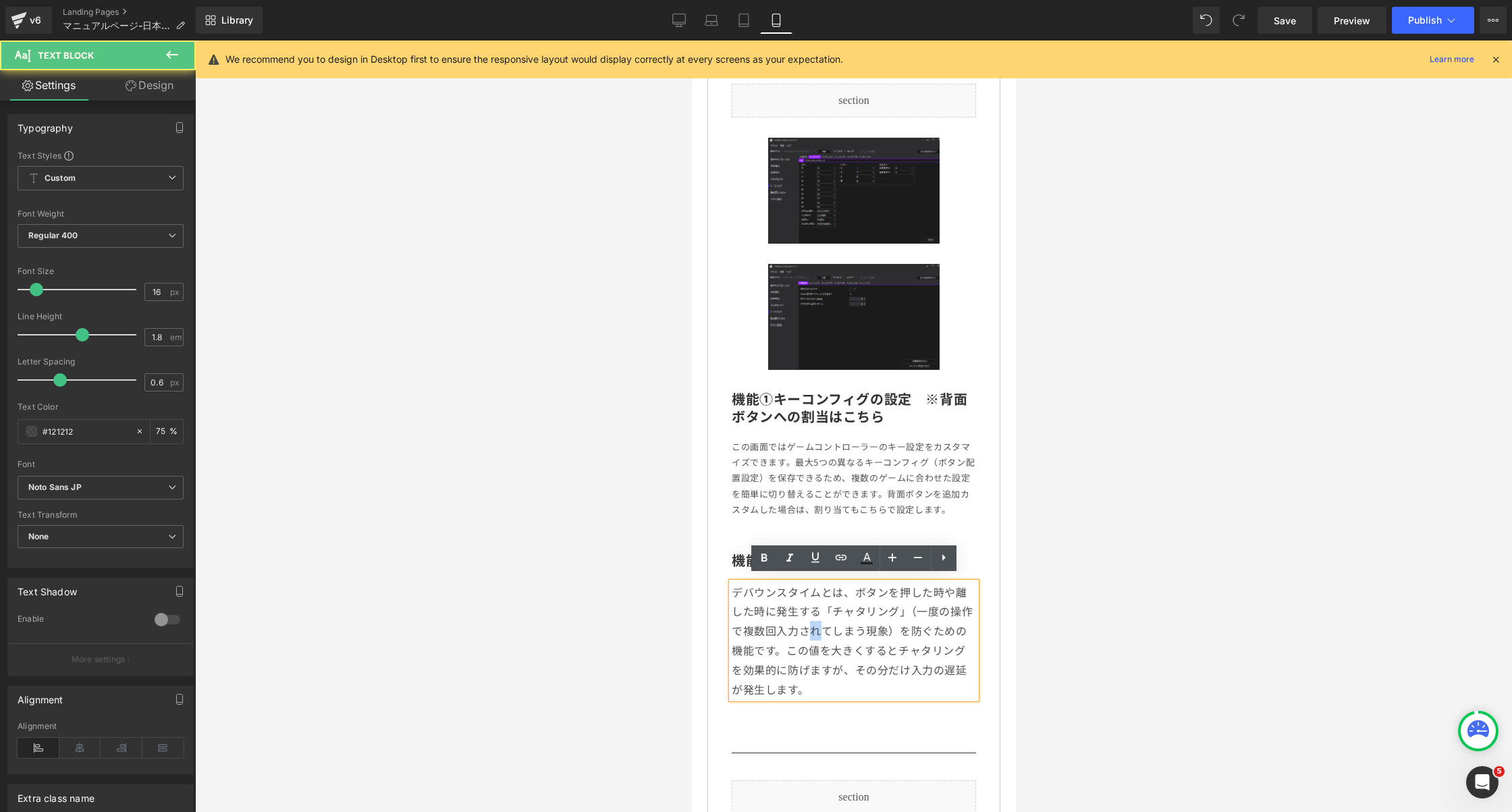
click at [810, 625] on p "デバウンスタイムとは、ボタンを押した時や離した時に発生する「チャタリング」（一度の操作で複数回入力されてしまう現象）を防ぐための機能です。この値を大きくすると…" at bounding box center [853, 641] width 244 height 117
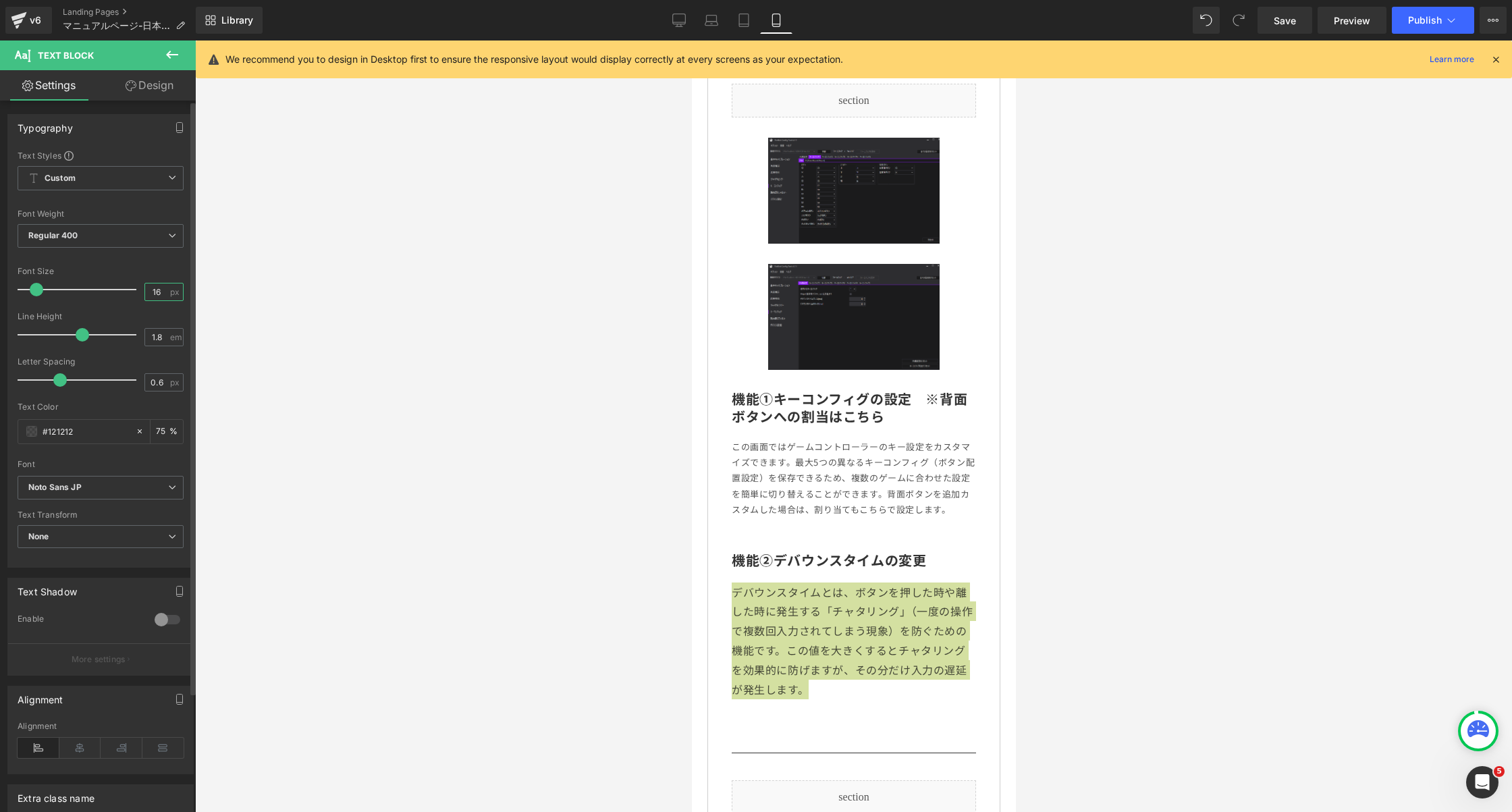
click at [153, 287] on input "16" at bounding box center [157, 292] width 23 height 17
type input "13"
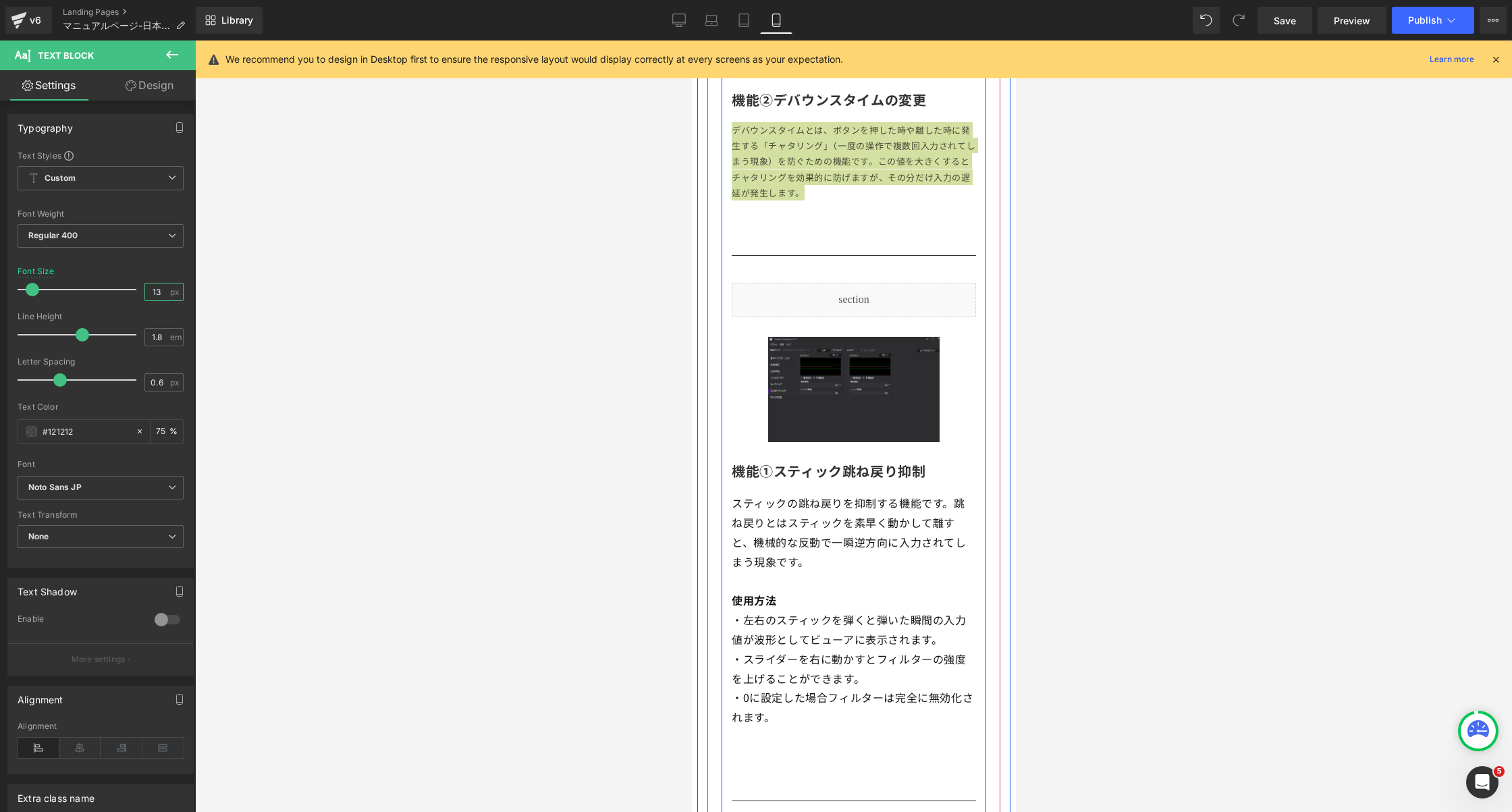
scroll to position [5035, 0]
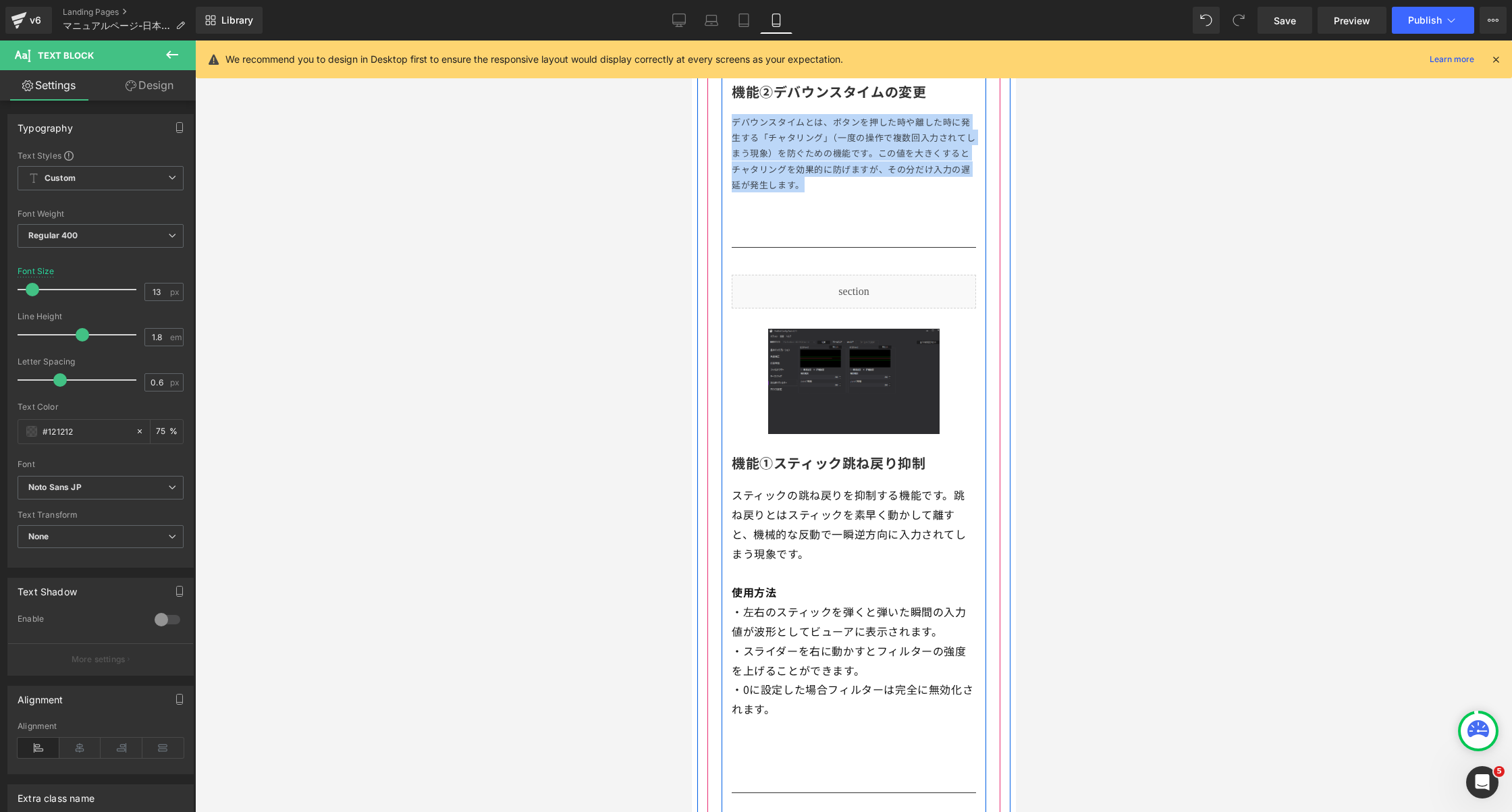
click at [824, 521] on p "スティックの跳ね戻りを抑制する機能です。跳ね戻りとはスティックを素早く動かして離すと、機械的な反動で一瞬逆方向に入力されてしまう現象です。" at bounding box center [853, 524] width 244 height 77
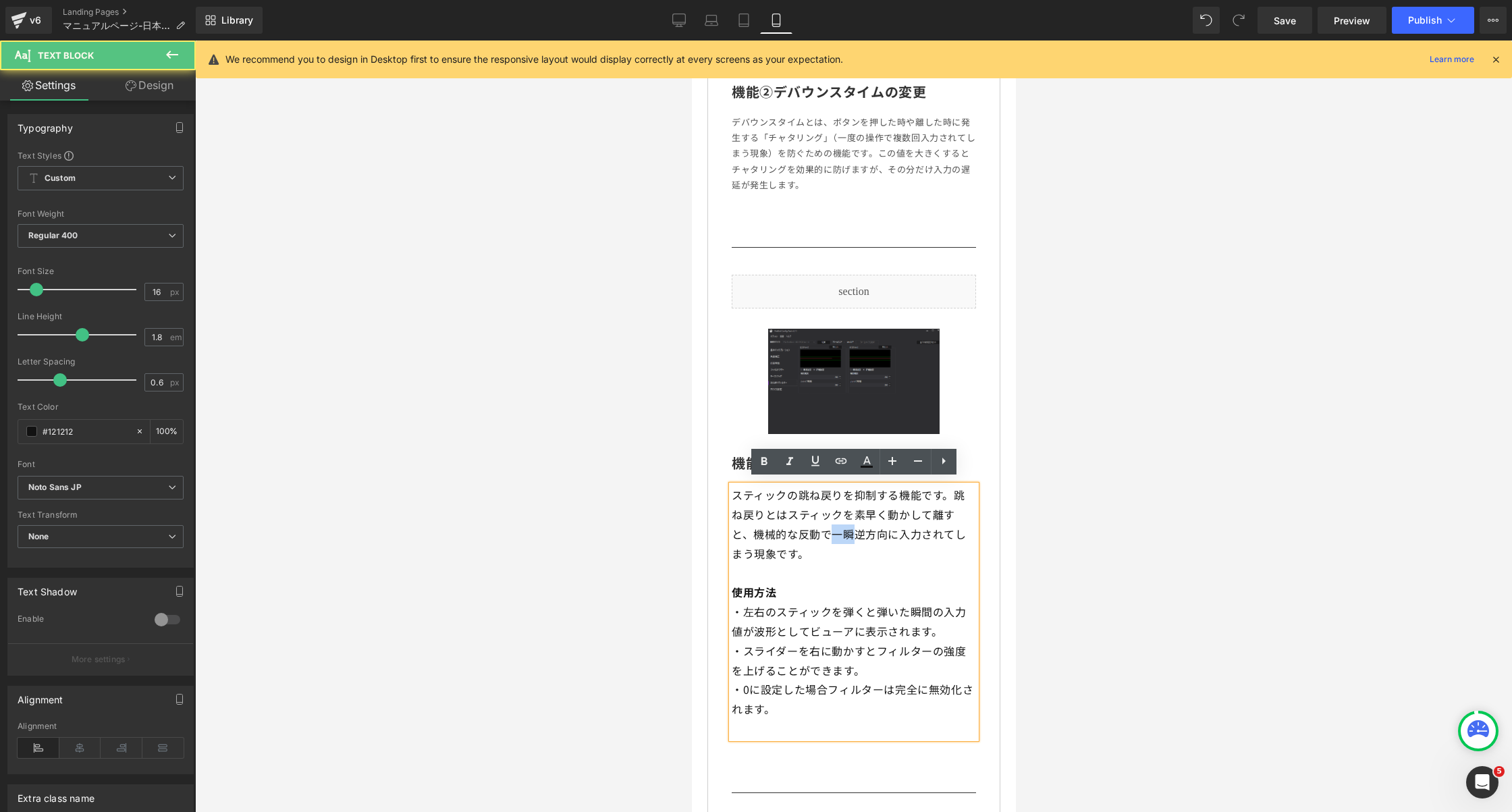
click at [824, 521] on p "スティックの跳ね戻りを抑制する機能です。跳ね戻りとはスティックを素早く動かして離すと、機械的な反動で一瞬逆方向に入力されてしまう現象です。" at bounding box center [853, 524] width 244 height 77
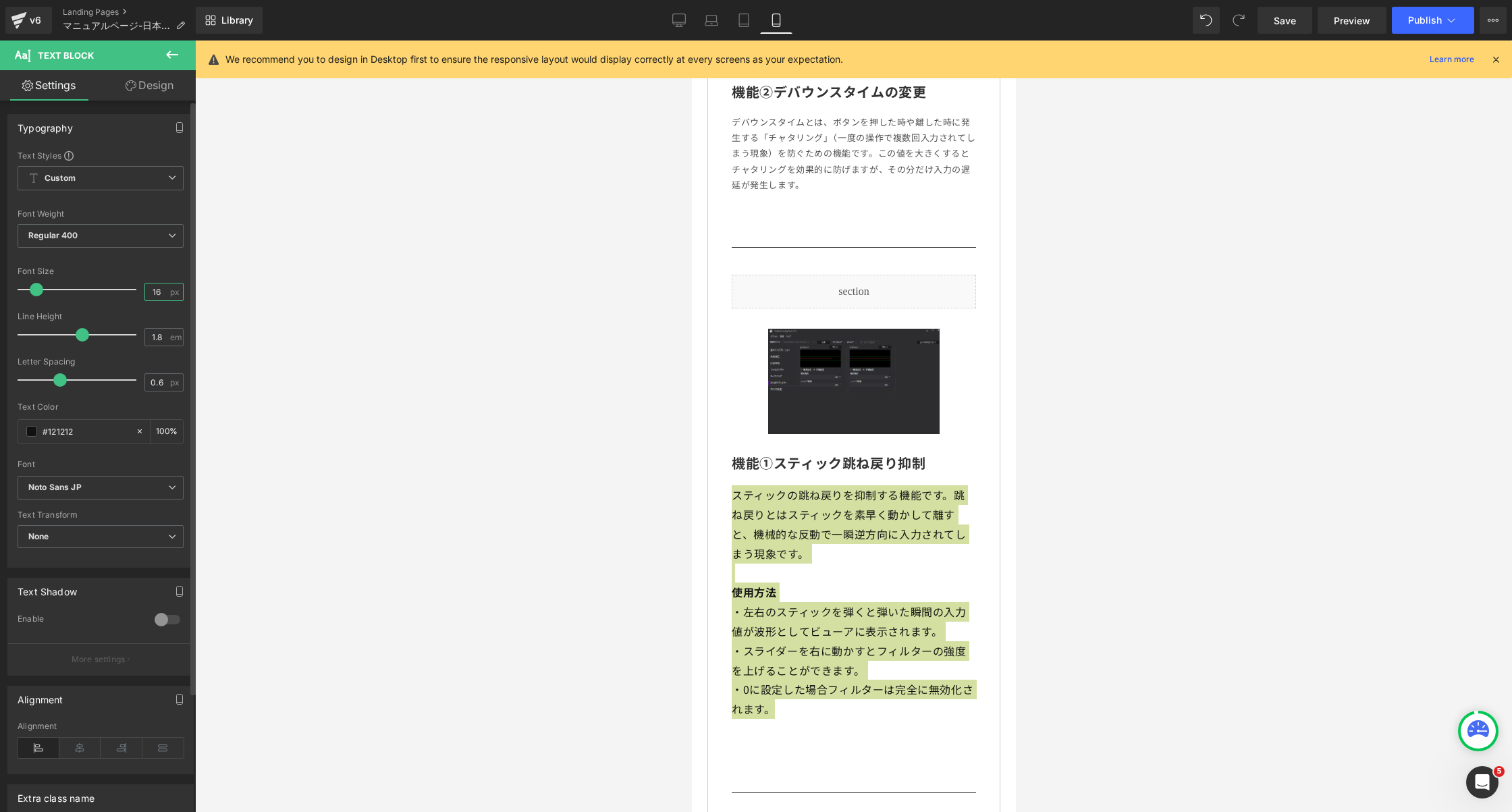
click at [151, 292] on input "16" at bounding box center [157, 292] width 23 height 17
type input "13"
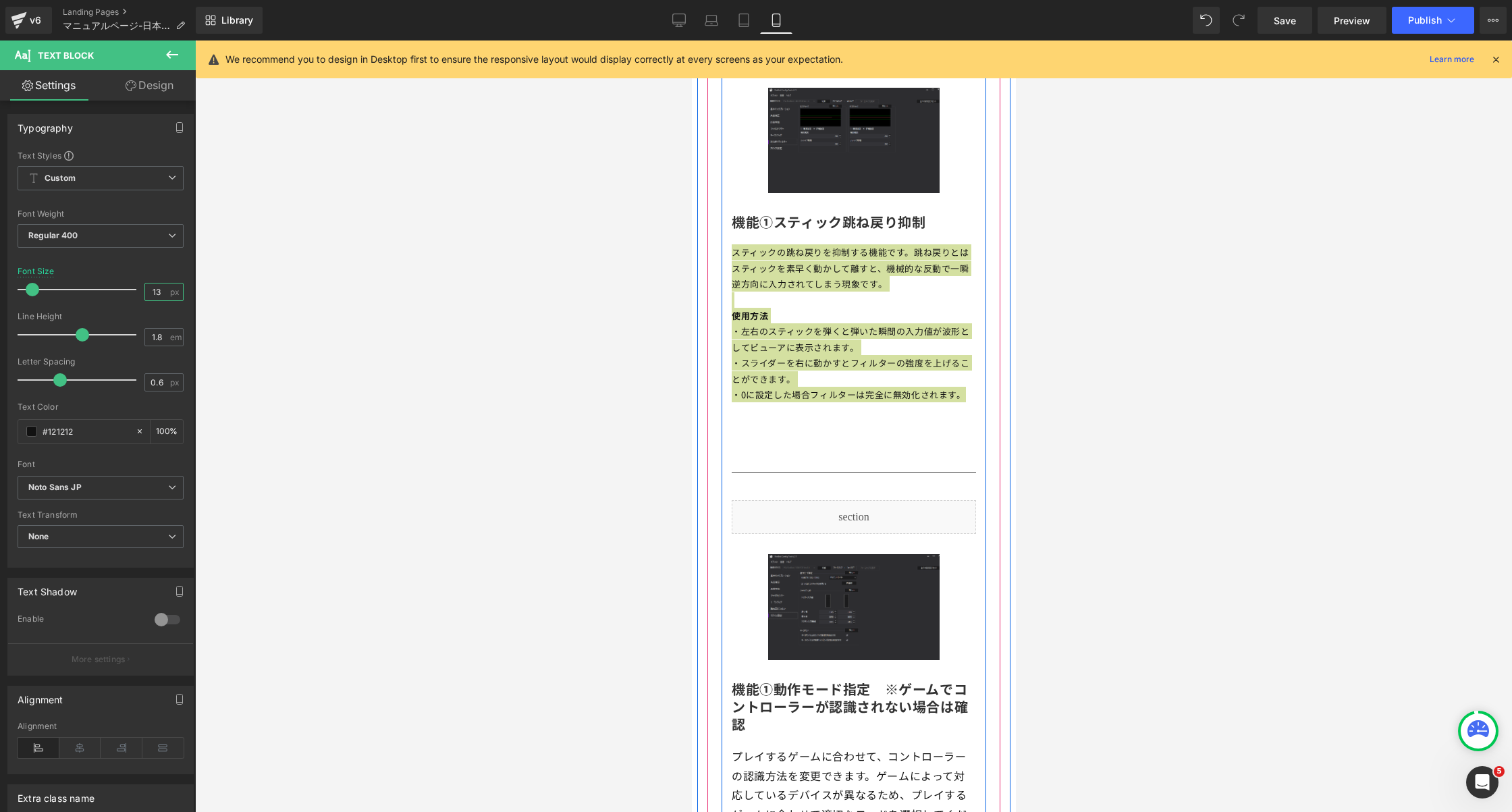
scroll to position [5425, 0]
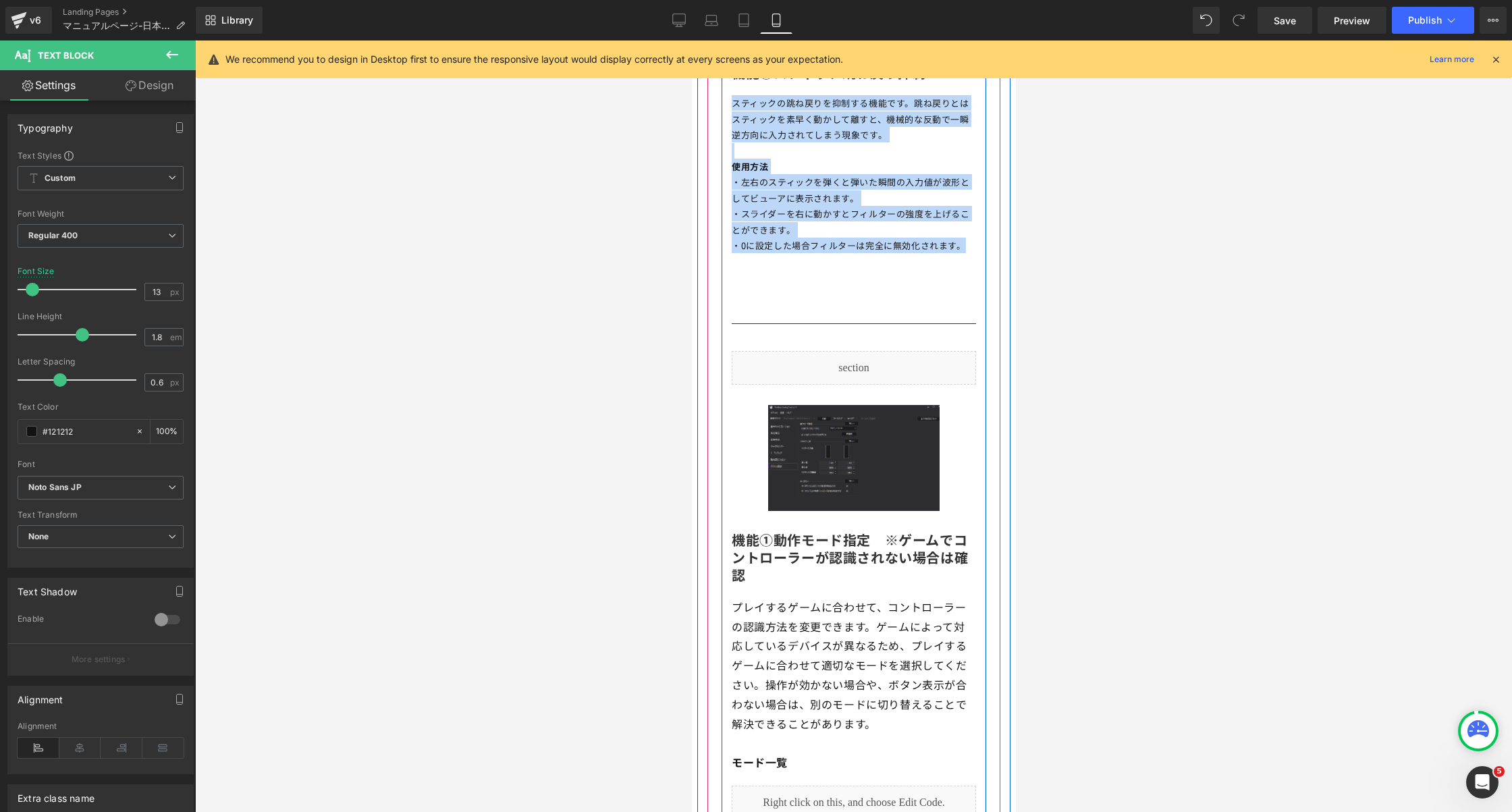
click at [805, 613] on p "プレイするゲームに合わせて、コントローラーの認識方法を変更できます。 ゲームによって対応しているデバイスが異なるため、プレイするゲームに合わせて適切なモードを…" at bounding box center [853, 666] width 244 height 136
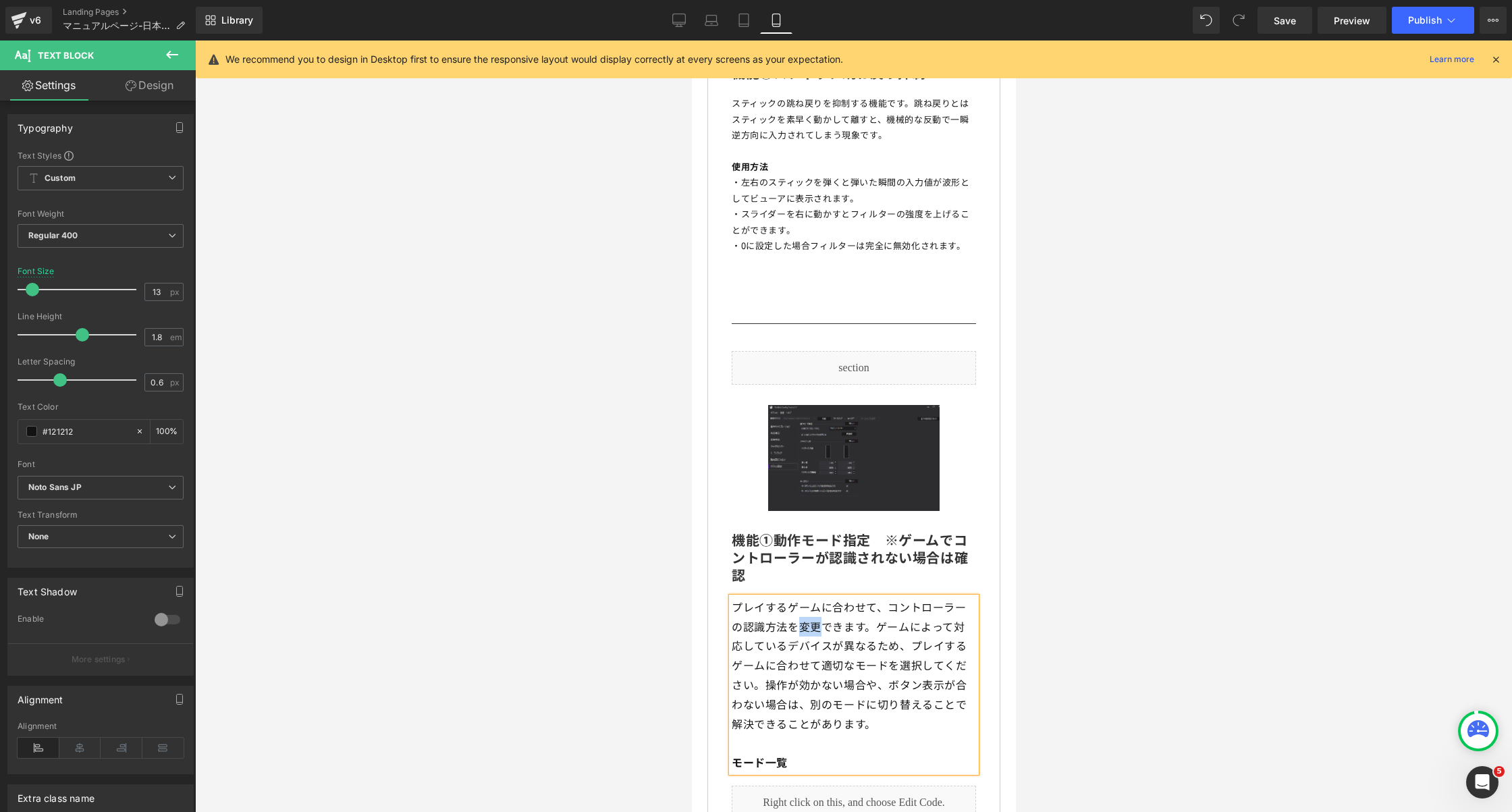
click at [805, 613] on p "プレイするゲームに合わせて、コントローラーの認識方法を変更できます。 ゲームによって対応しているデバイスが異なるため、プレイするゲームに合わせて適切なモードを…" at bounding box center [853, 666] width 244 height 136
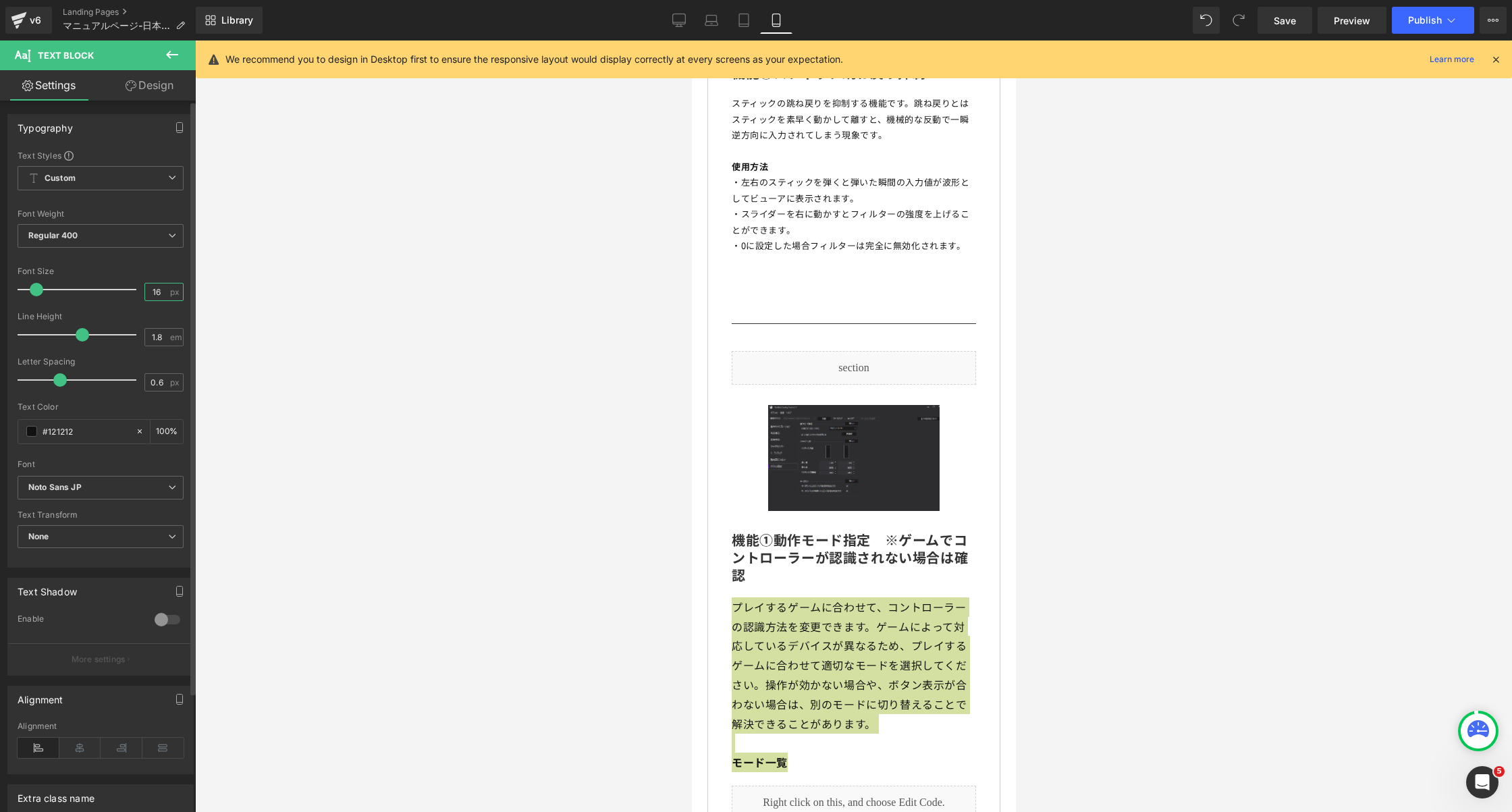
click at [150, 292] on input "16" at bounding box center [157, 292] width 23 height 17
type input "13"
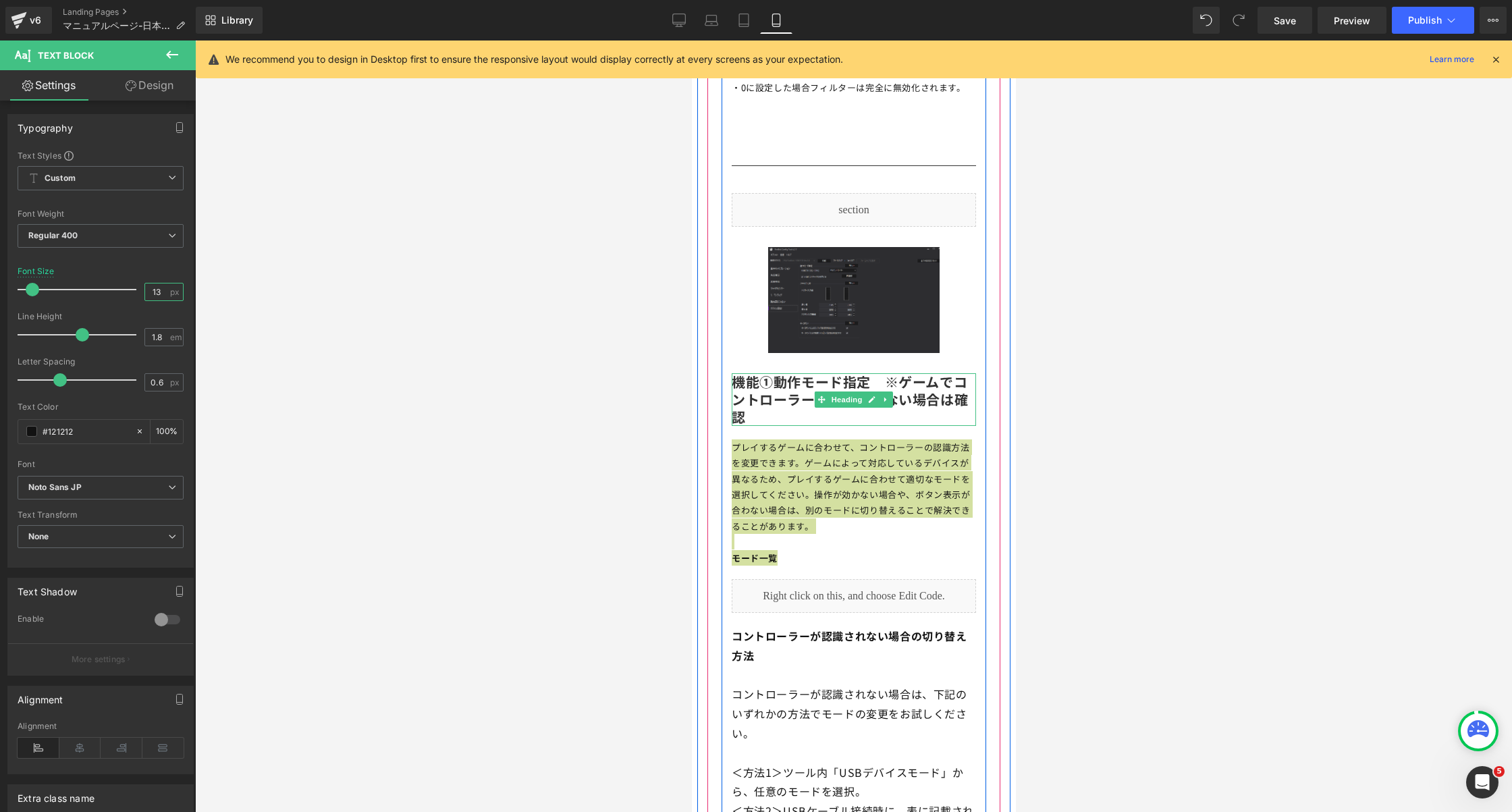
scroll to position [5810, 0]
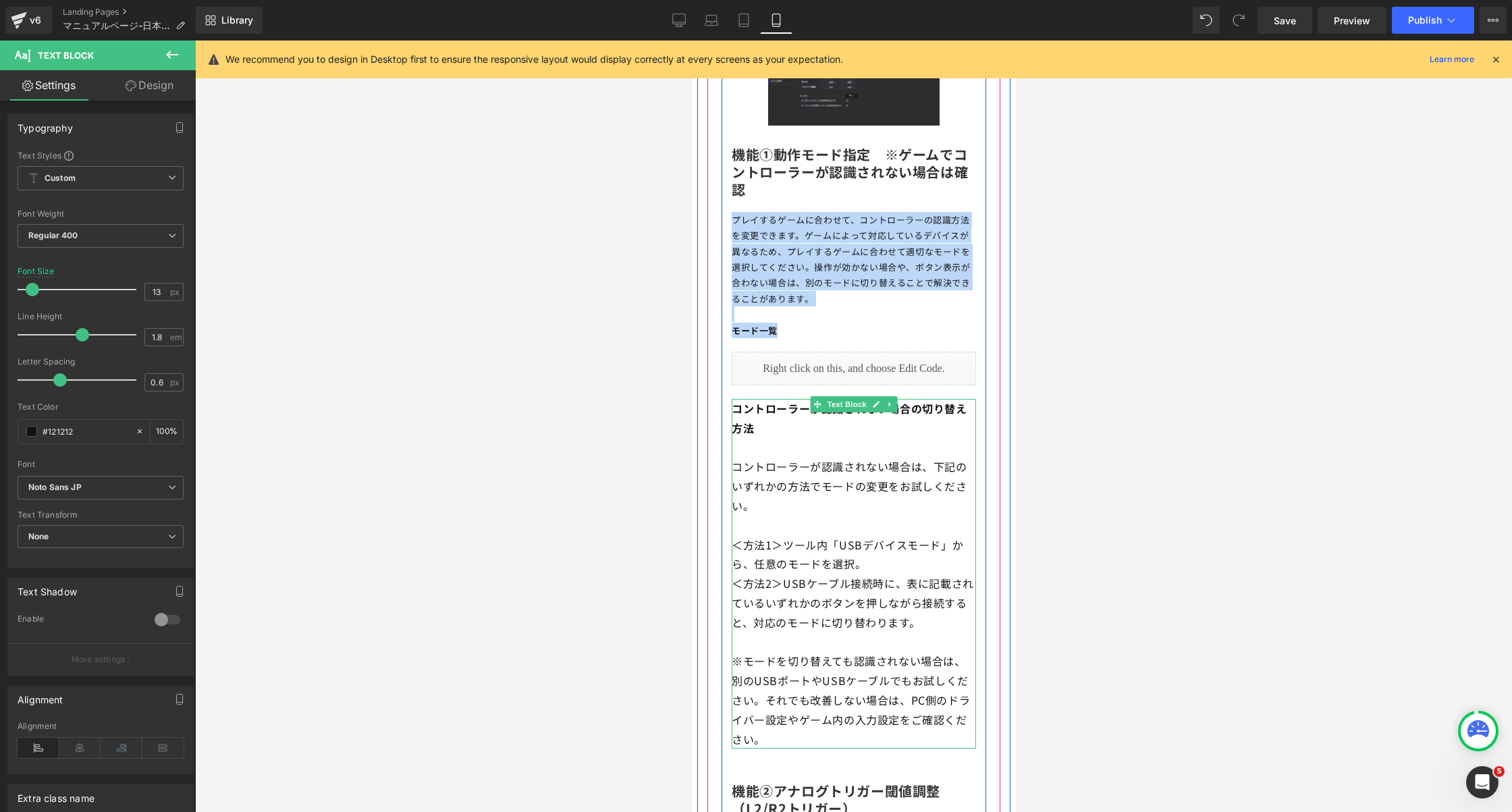
click at [811, 457] on p "コントローラーが認識されない場合は、下記のいずれかの方法でモードの変更をお試しください。" at bounding box center [853, 486] width 244 height 58
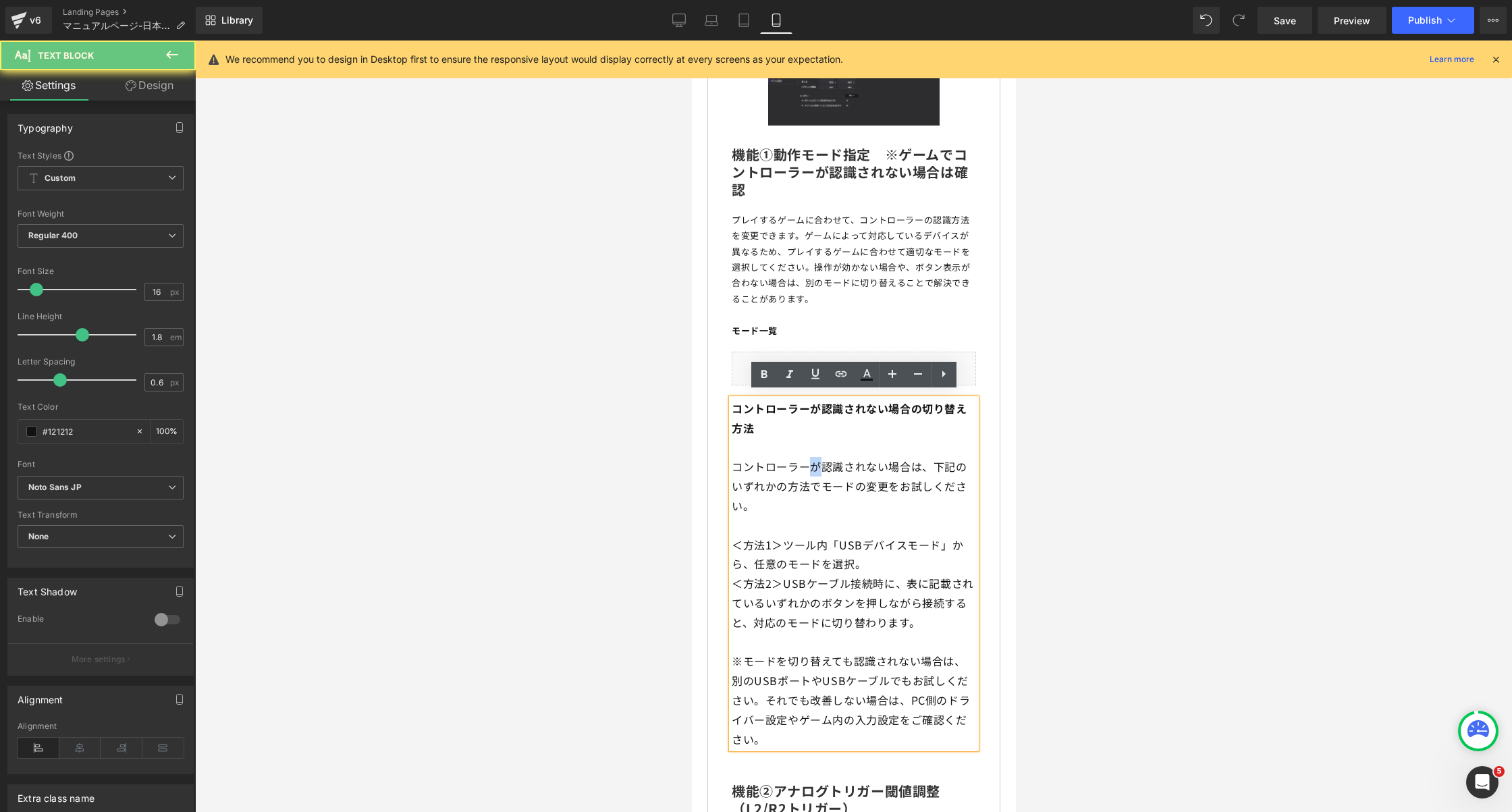
click at [811, 457] on p "コントローラーが認識されない場合は、下記のいずれかの方法でモードの変更をお試しください。" at bounding box center [853, 486] width 244 height 58
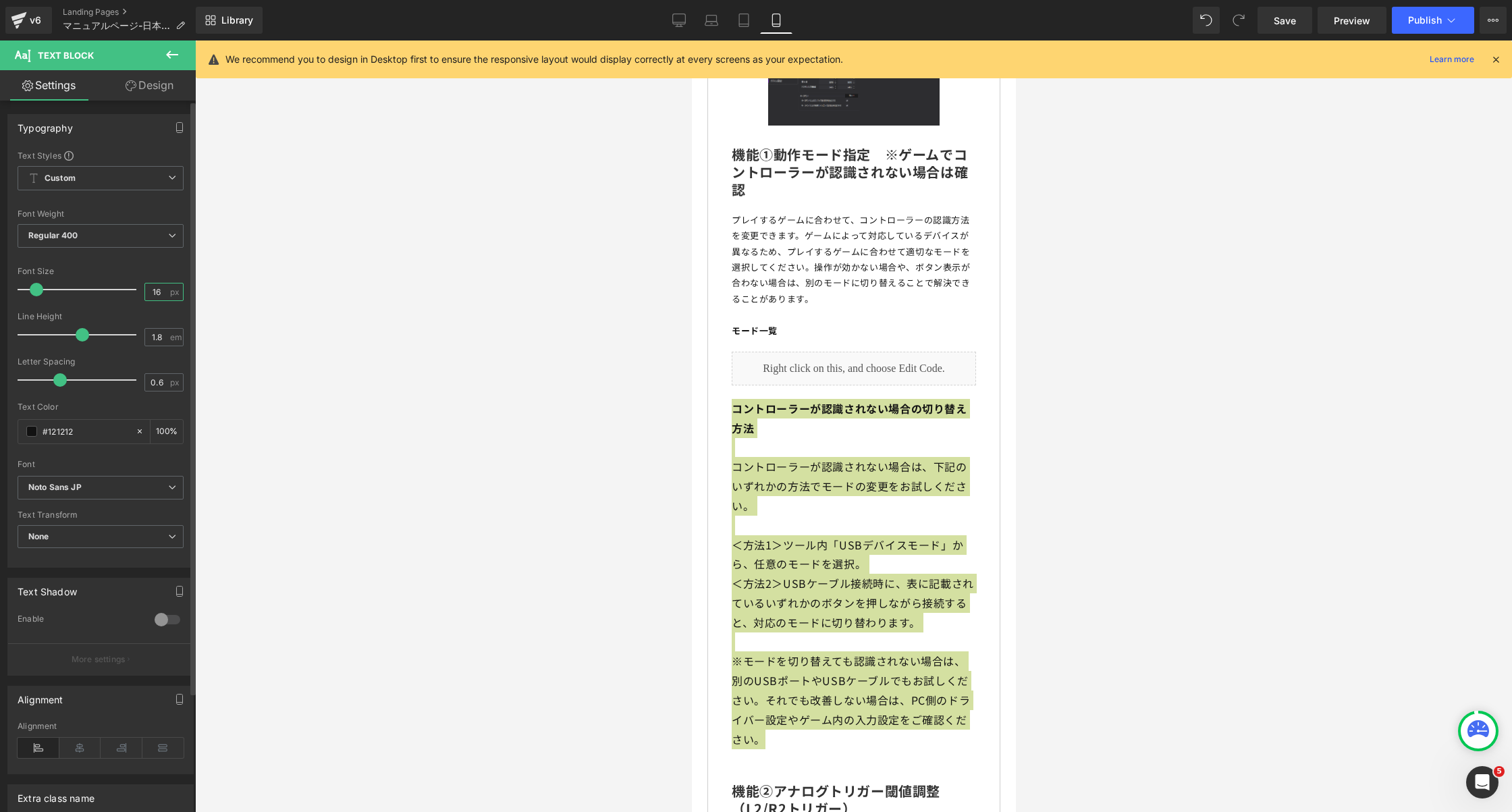
click at [149, 285] on input "16" at bounding box center [157, 292] width 23 height 17
type input "13"
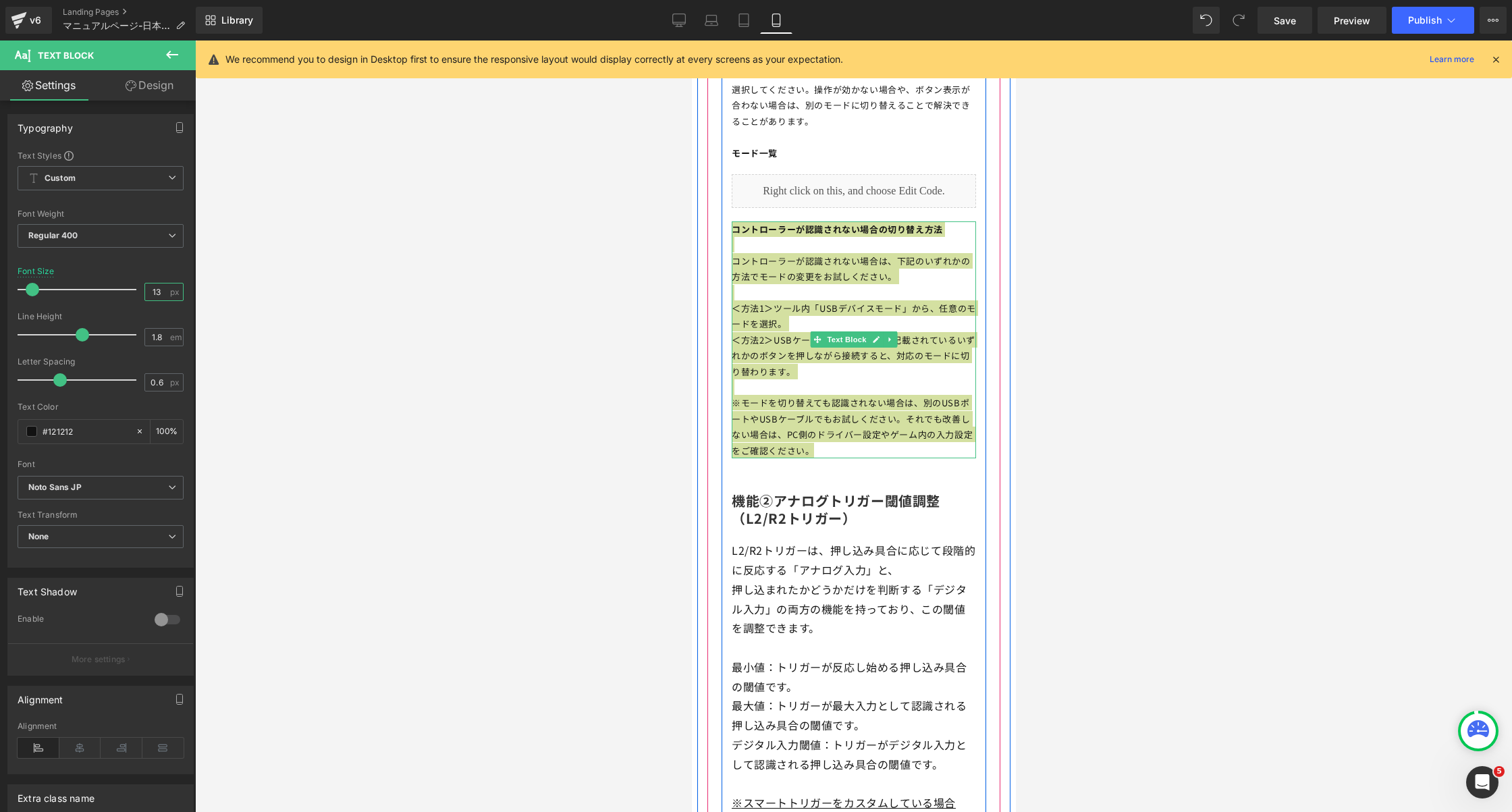
scroll to position [6011, 0]
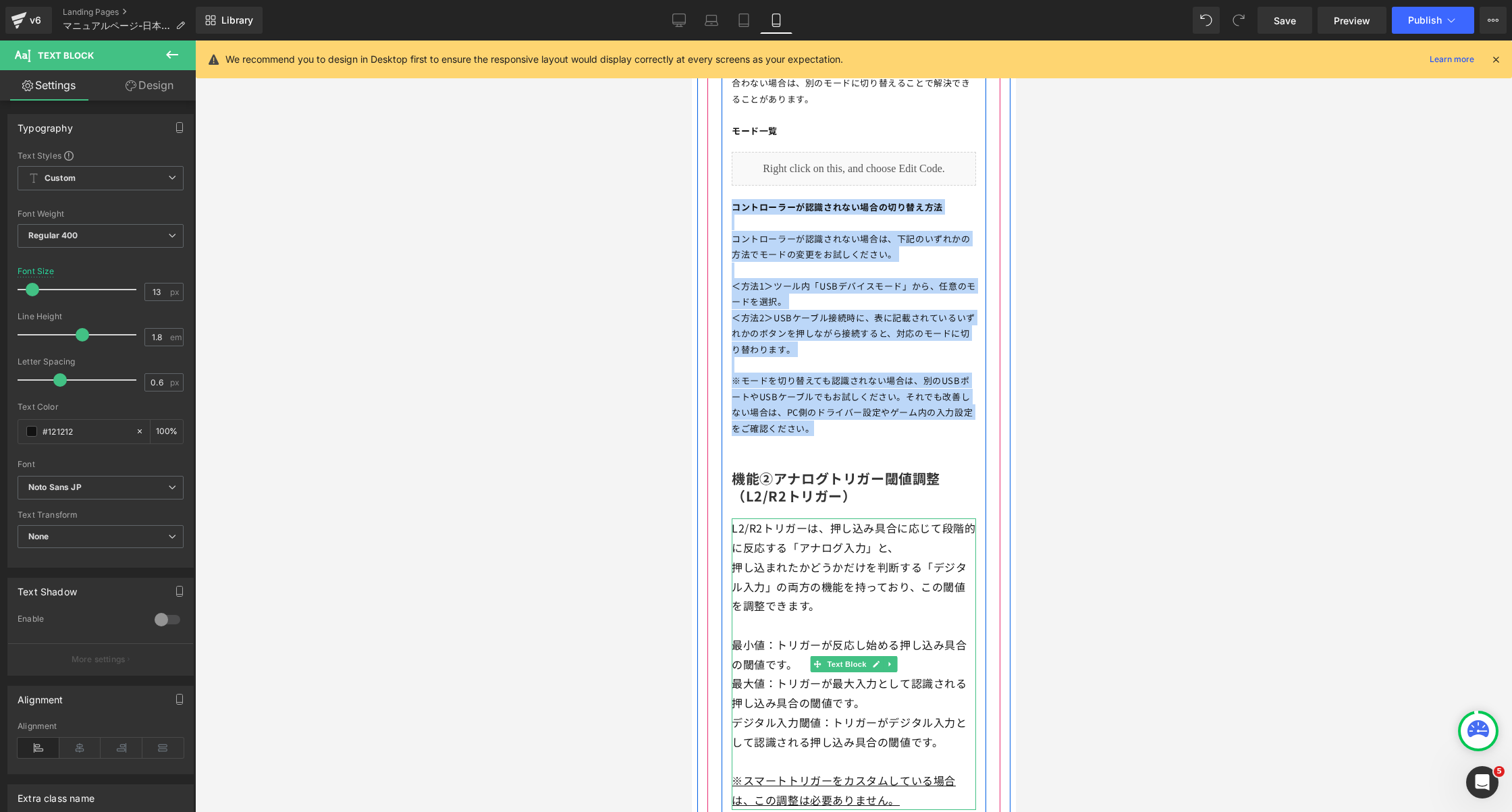
click at [812, 603] on p "L2/R2トリガーは、押し込み具合に応じて段階的に反応する「アナログ入力」と、 押し込まれたかどうかだけを判断する「デジタル入力」の両方の機能を持っており、こ…" at bounding box center [853, 577] width 244 height 117
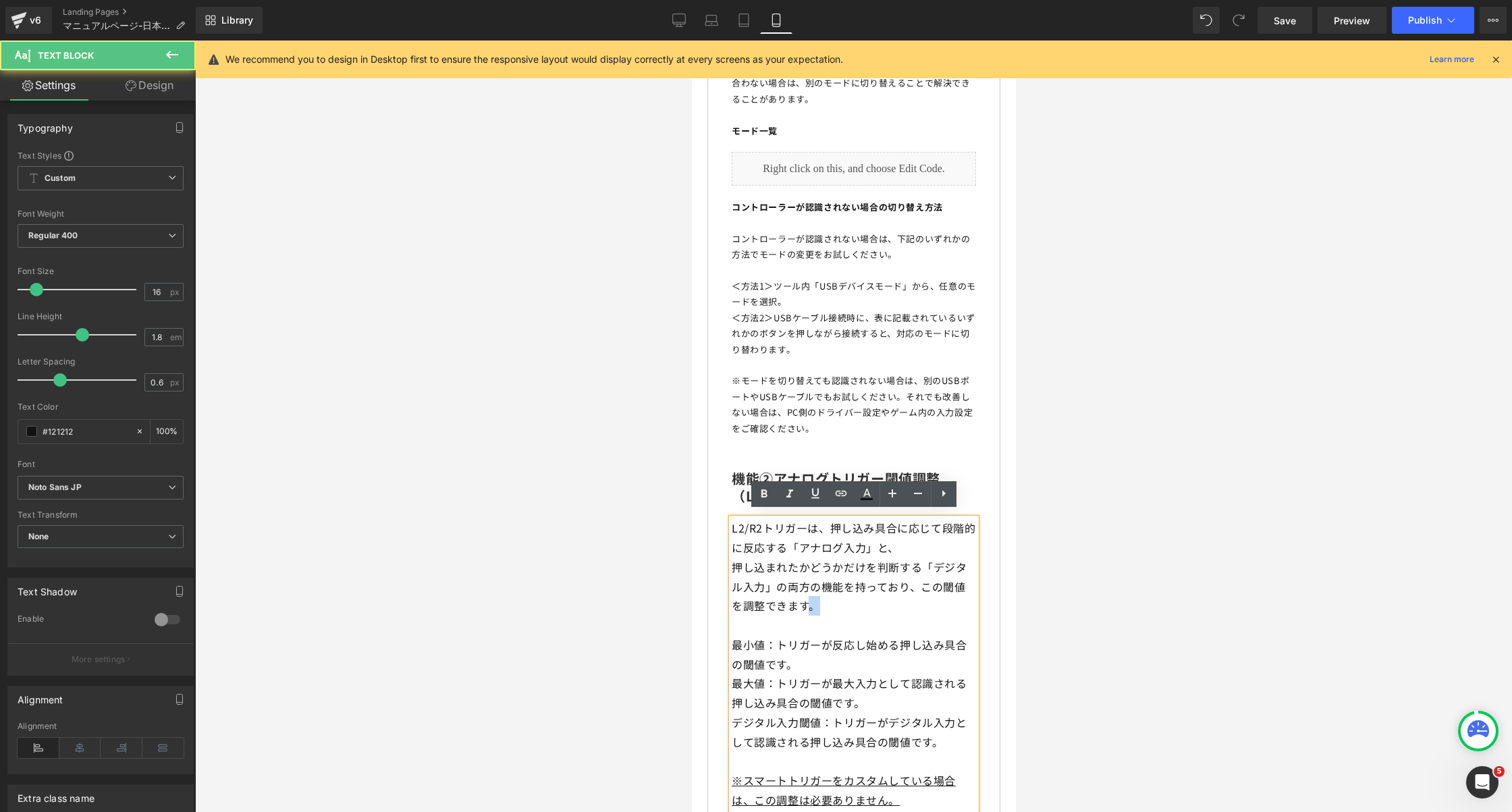
click at [812, 603] on p "L2/R2トリガーは、押し込み具合に応じて段階的に反応する「アナログ入力」と、 押し込まれたかどうかだけを判断する「デジタル入力」の両方の機能を持っており、こ…" at bounding box center [853, 577] width 244 height 117
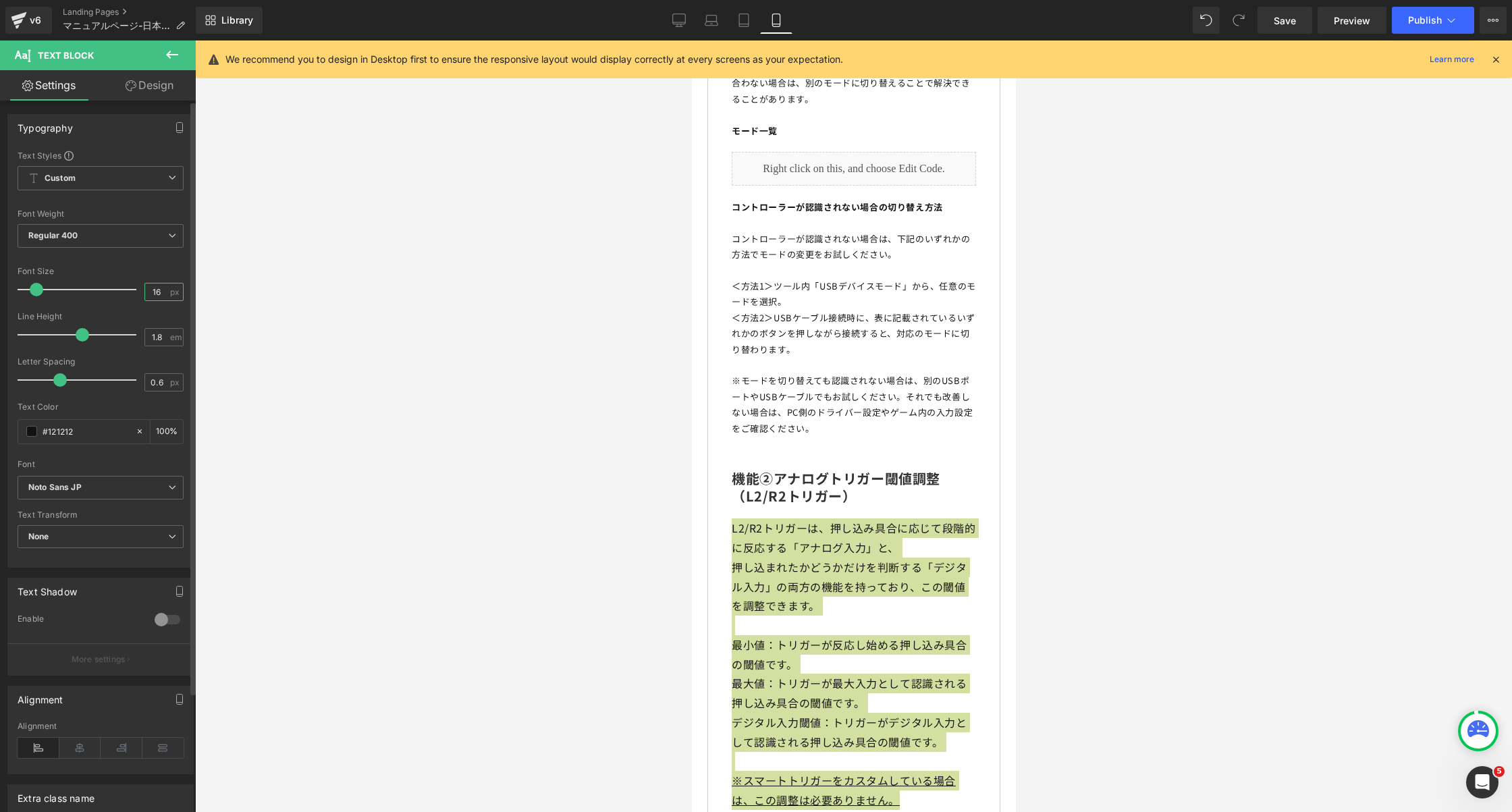
click at [150, 285] on input "16" at bounding box center [157, 292] width 23 height 17
type input "13"
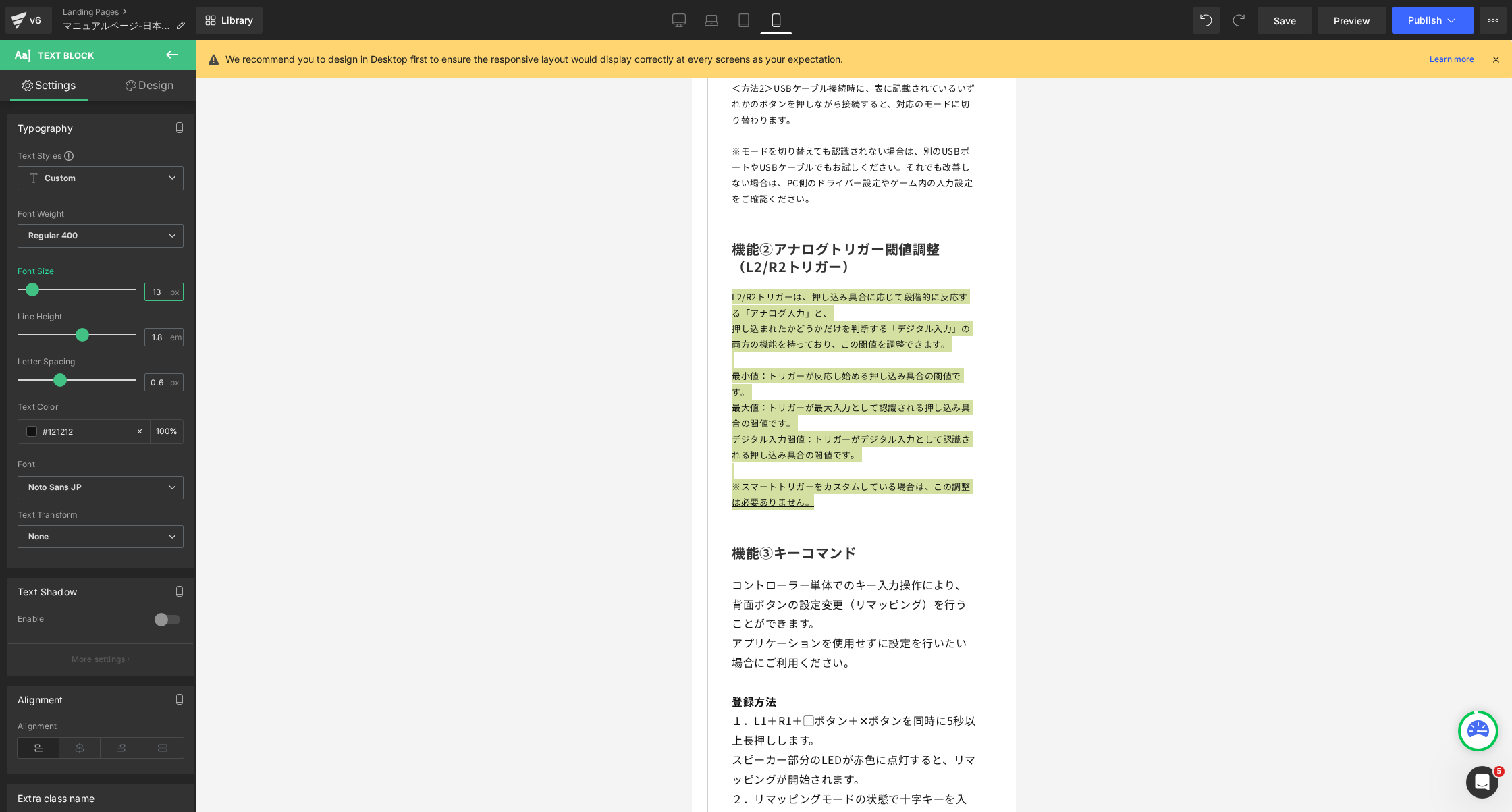
scroll to position [6296, 0]
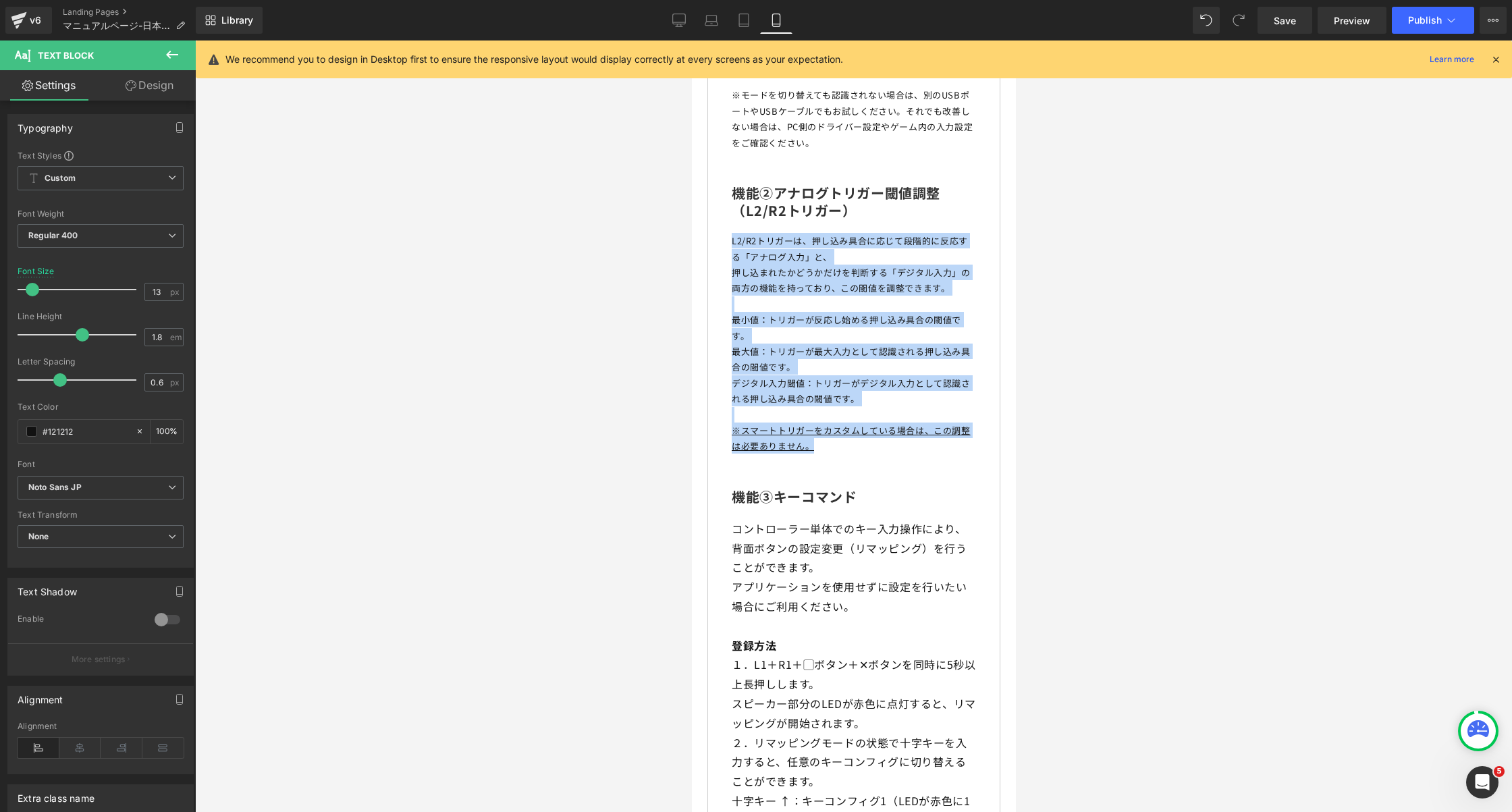
click at [824, 550] on p "コントローラー単体でのキー入力操作により、背面ボタンの設定変更（リマッピング）を行うことができます。" at bounding box center [853, 549] width 244 height 58
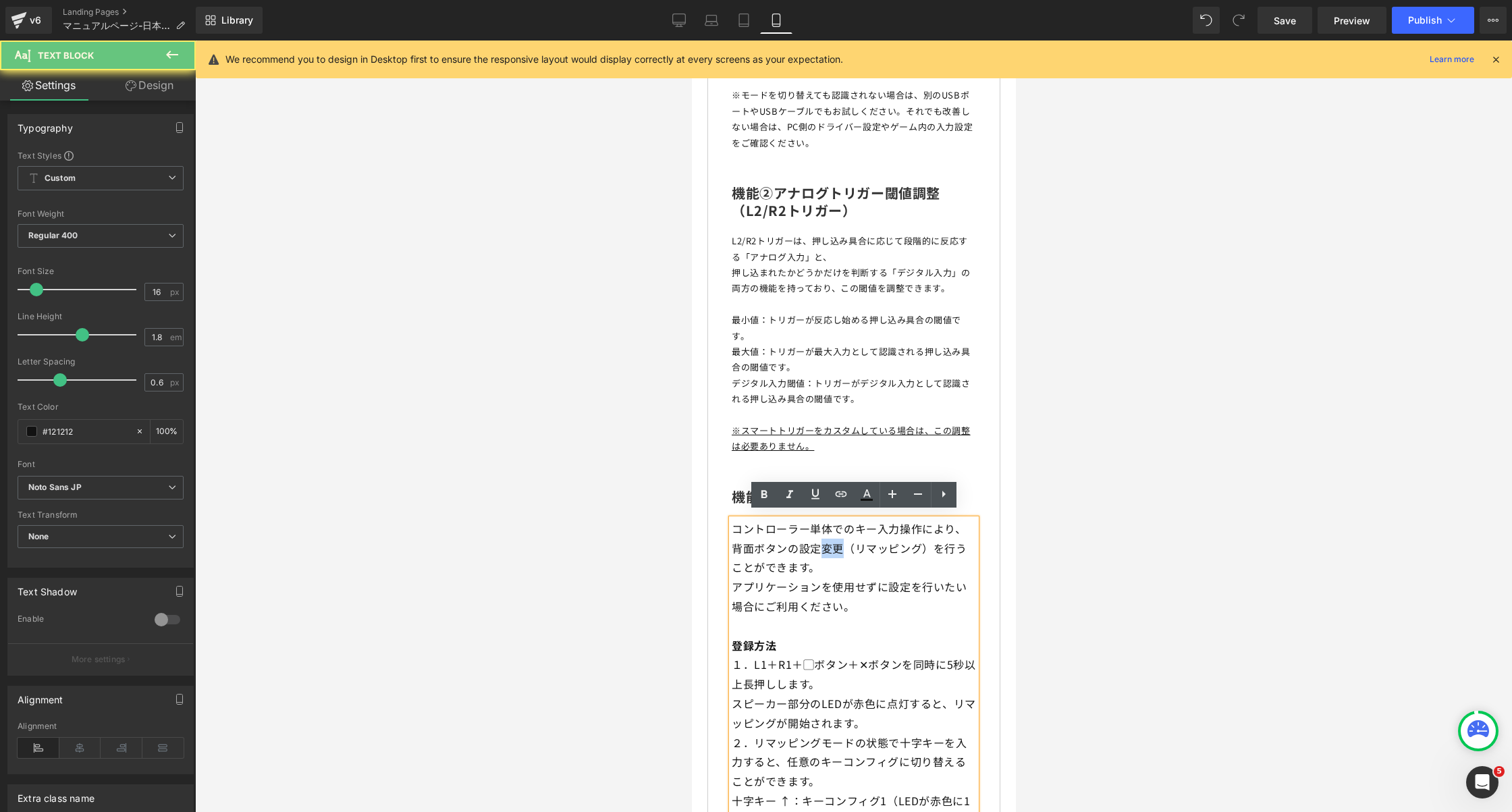
click at [824, 550] on p "コントローラー単体でのキー入力操作により、背面ボタンの設定変更（リマッピング）を行うことができます。" at bounding box center [853, 549] width 244 height 58
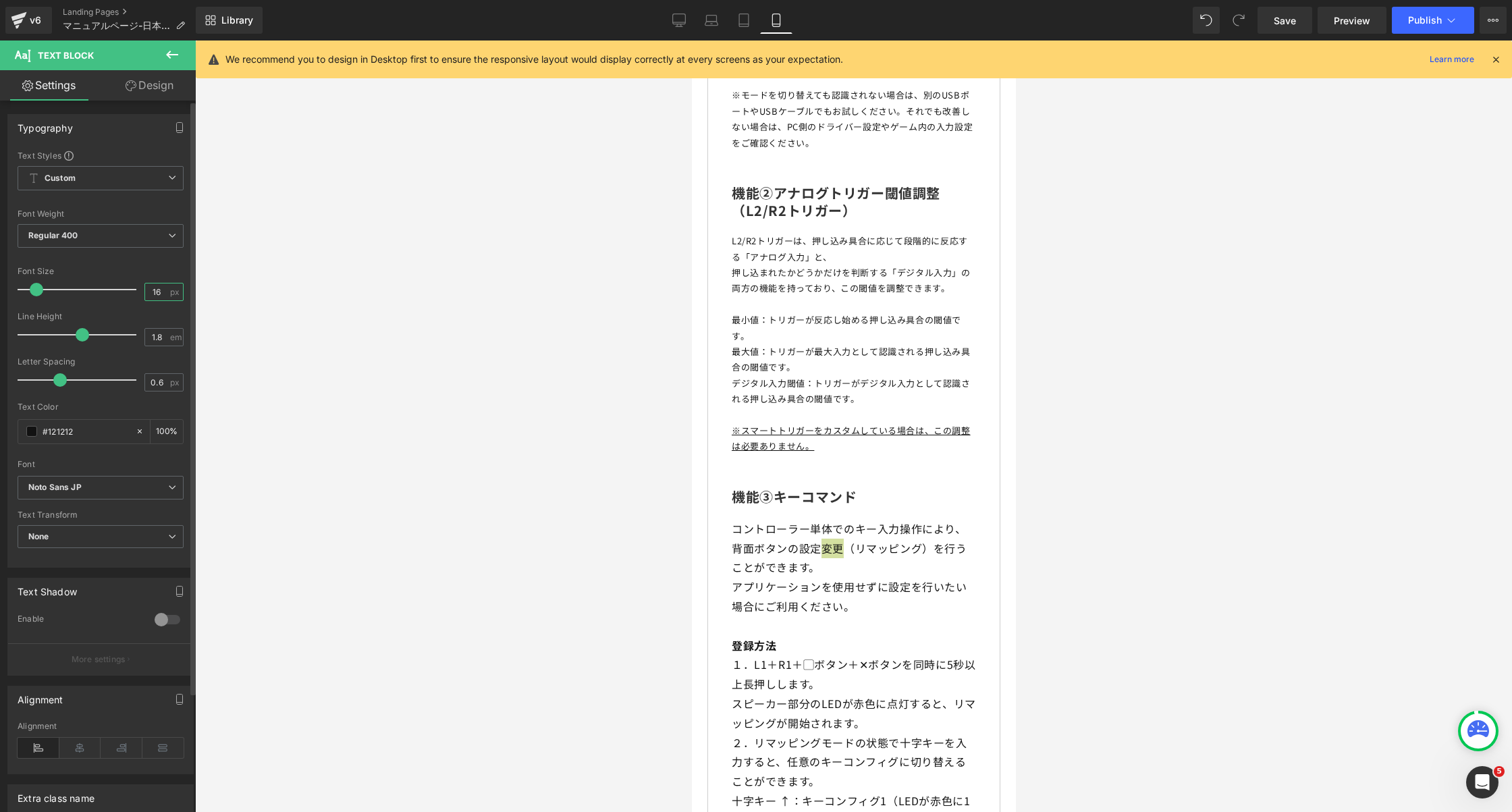
click at [154, 290] on input "16" at bounding box center [157, 292] width 23 height 17
click at [149, 290] on input "16" at bounding box center [157, 292] width 23 height 17
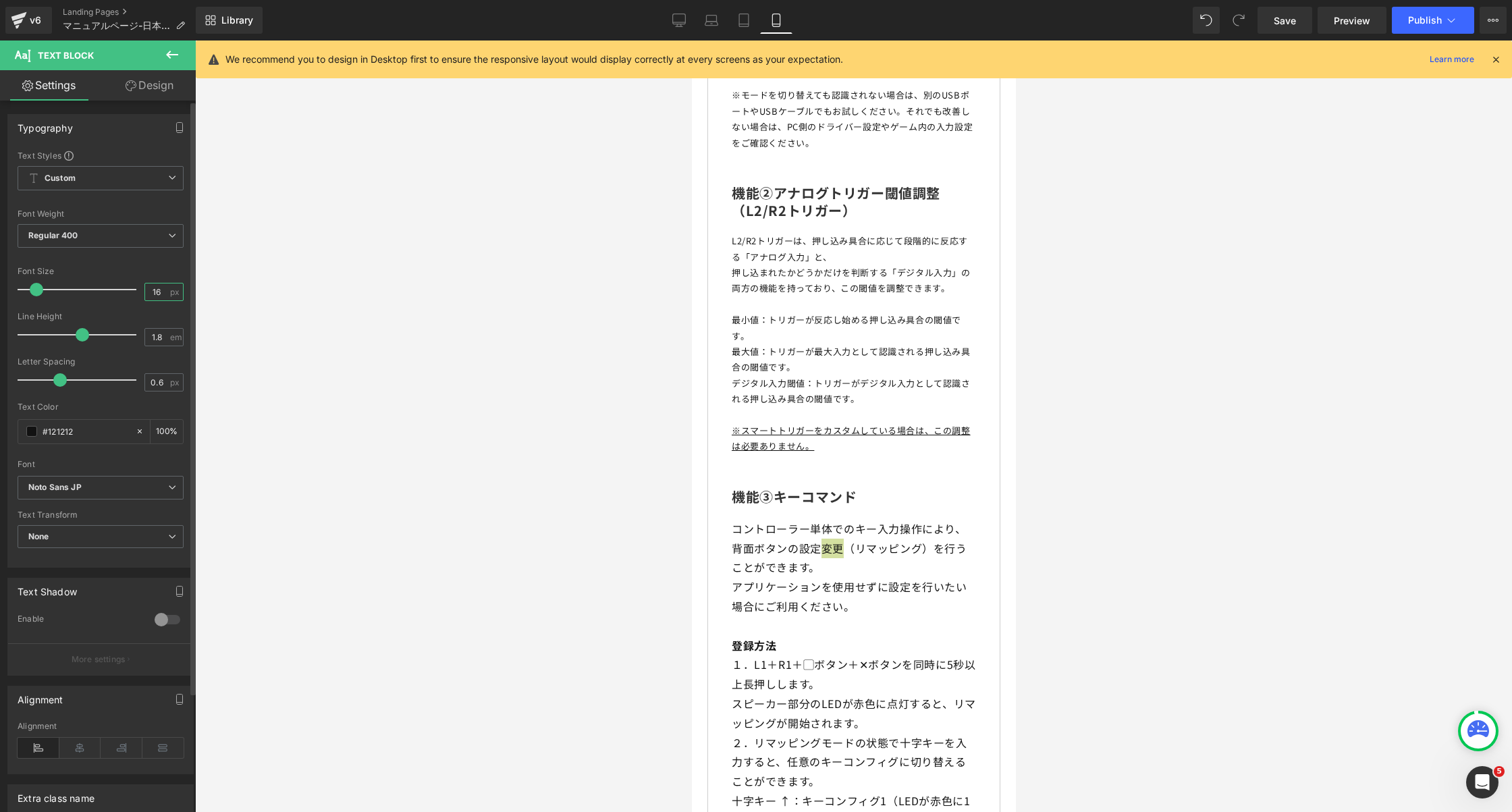
click at [149, 290] on input "16" at bounding box center [157, 292] width 23 height 17
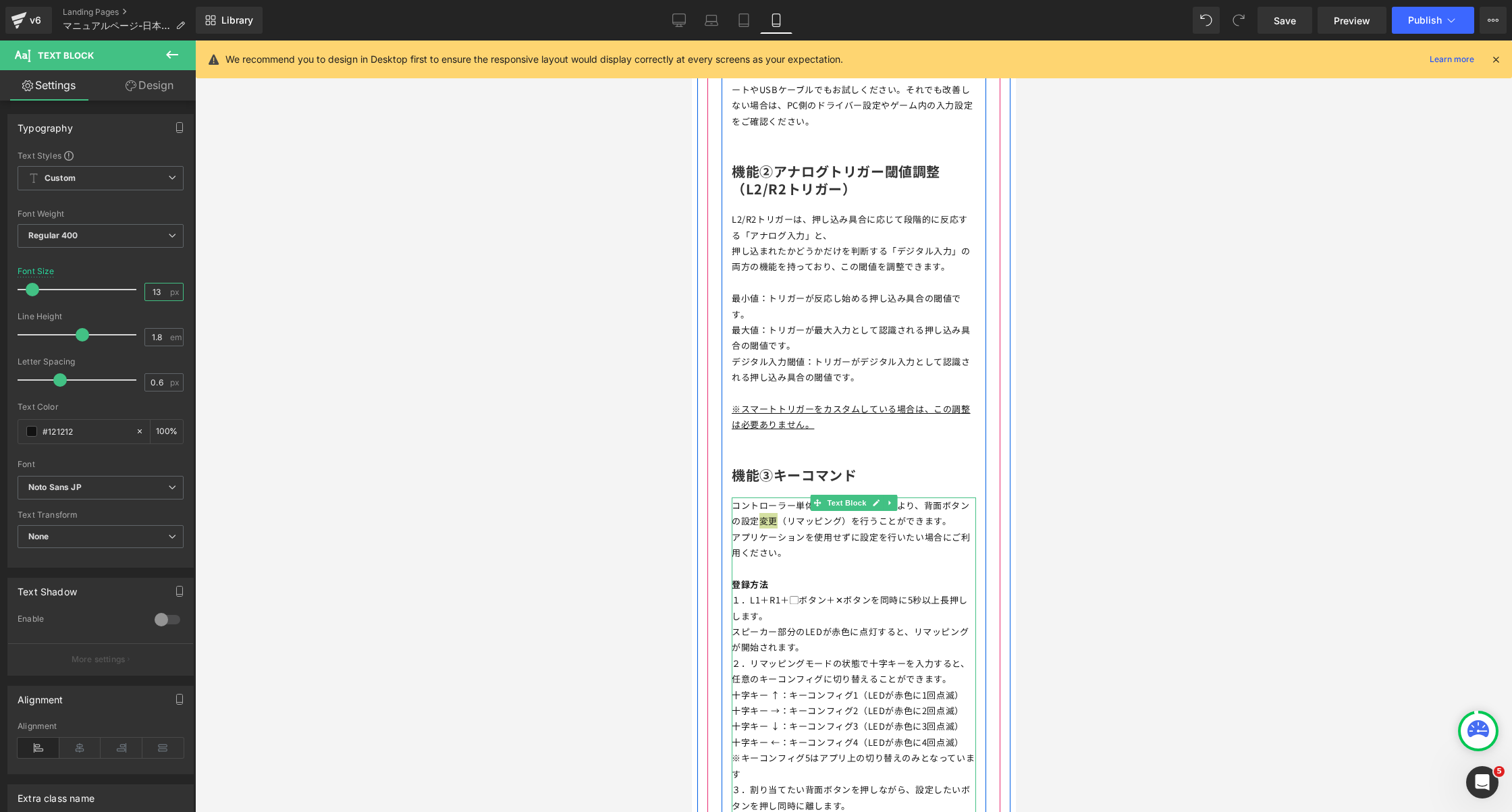
scroll to position [6238, 0]
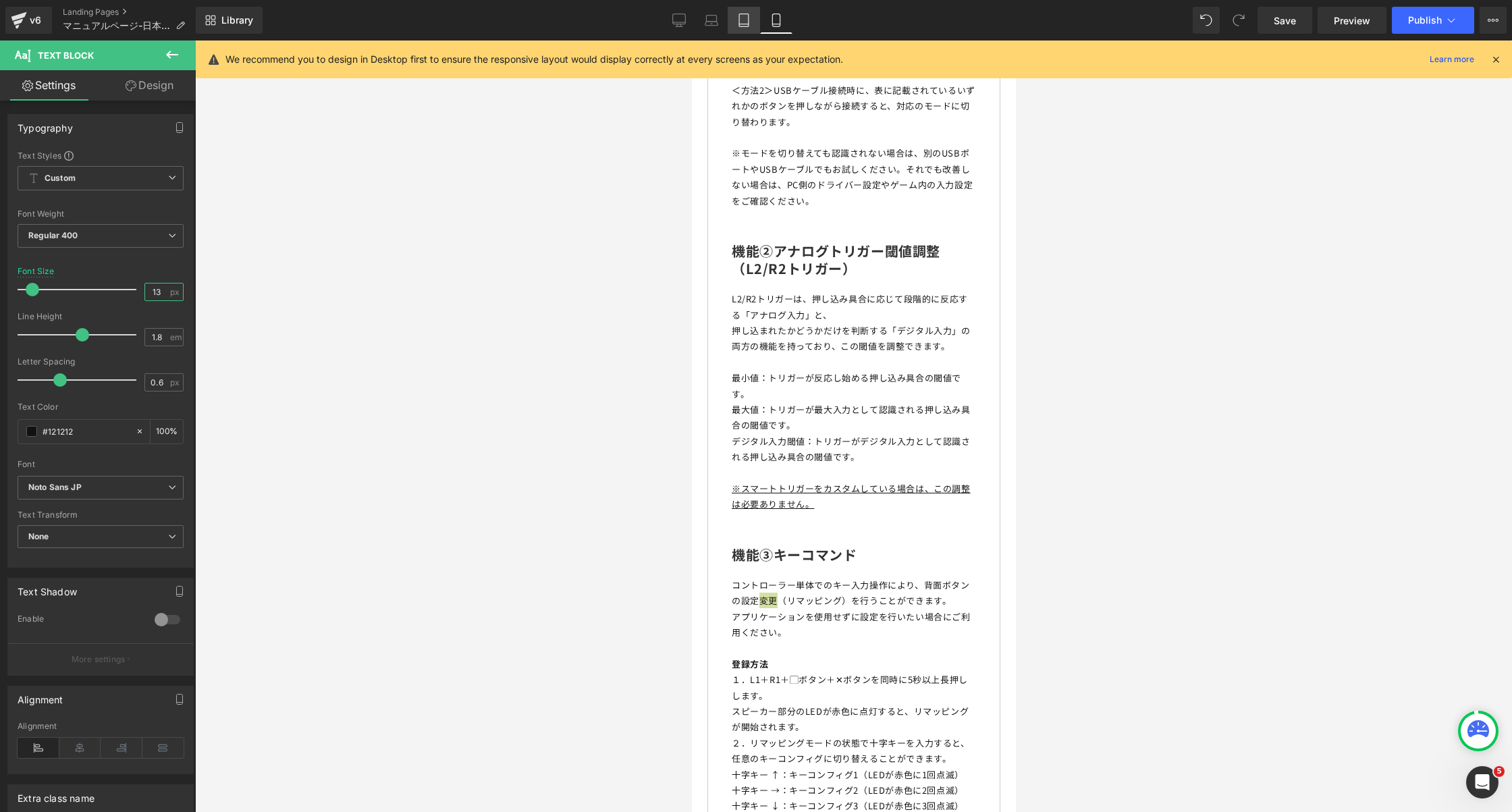
type input "13"
click at [738, 21] on icon at bounding box center [744, 20] width 13 height 13
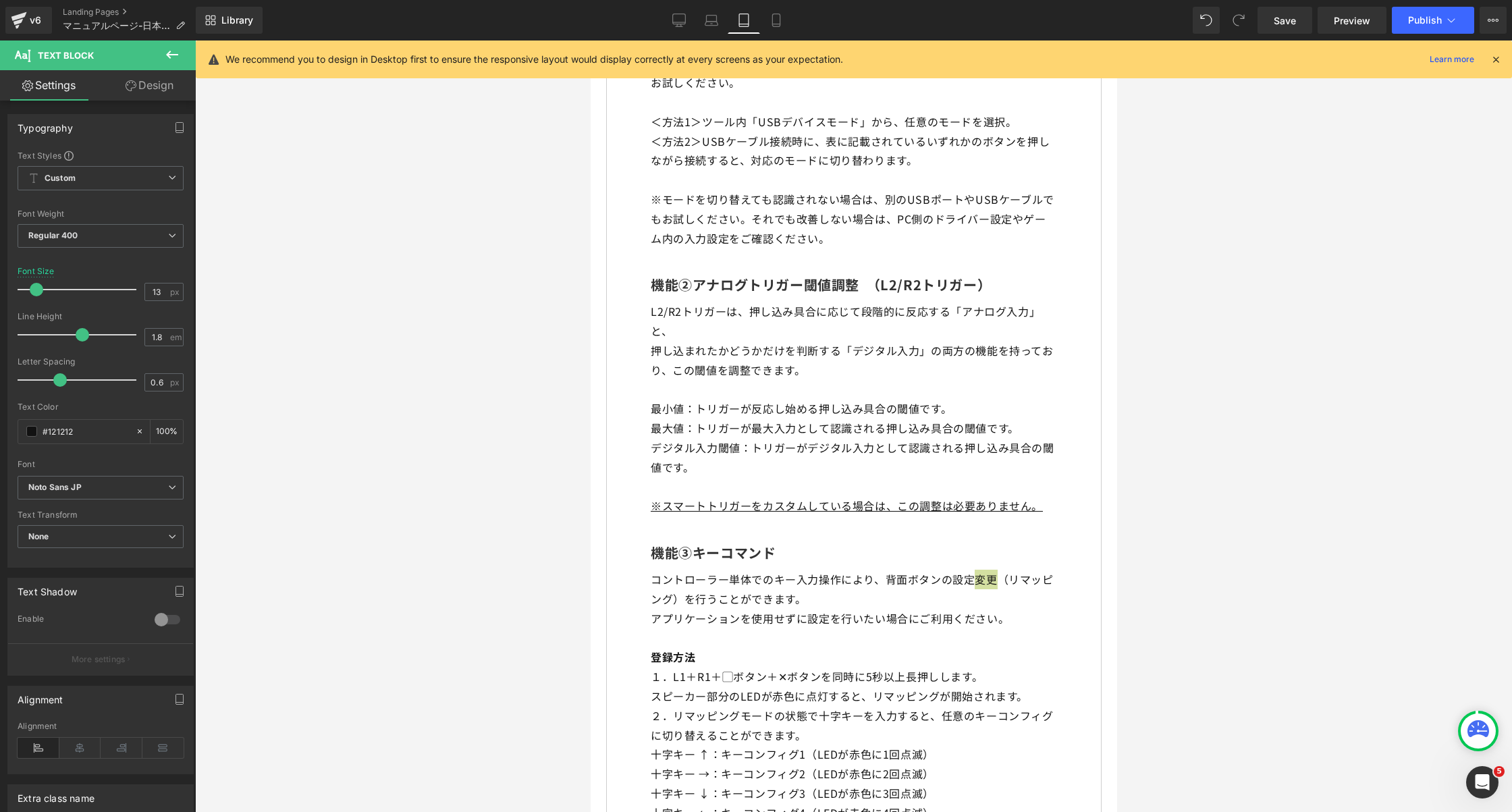
scroll to position [6341, 0]
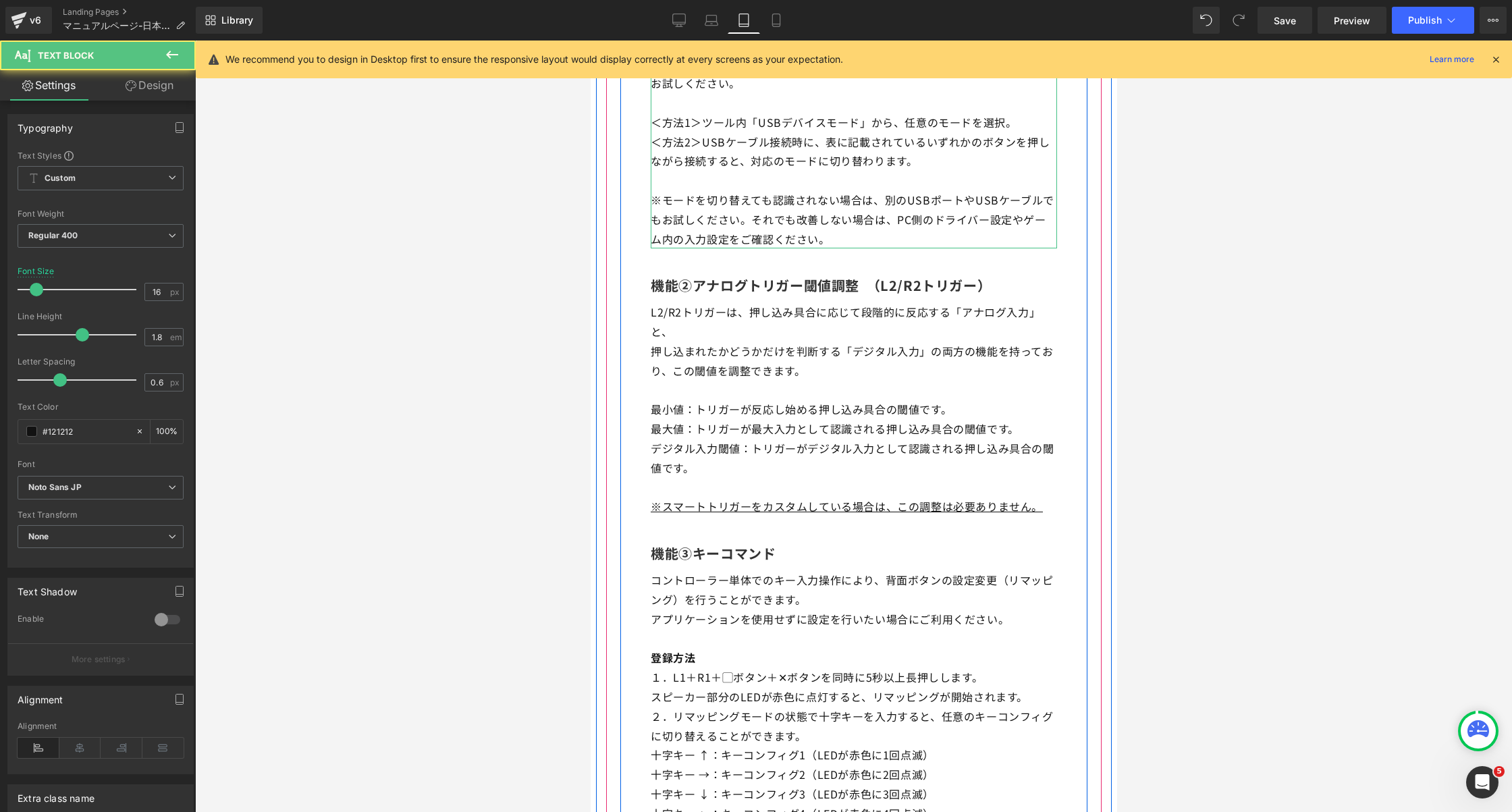
click at [781, 141] on span "USBケーブル接続時に、表に記載されているいずれかのボタンを押しながら接続すると、対応のモードに切り替わります。" at bounding box center [849, 151] width 399 height 35
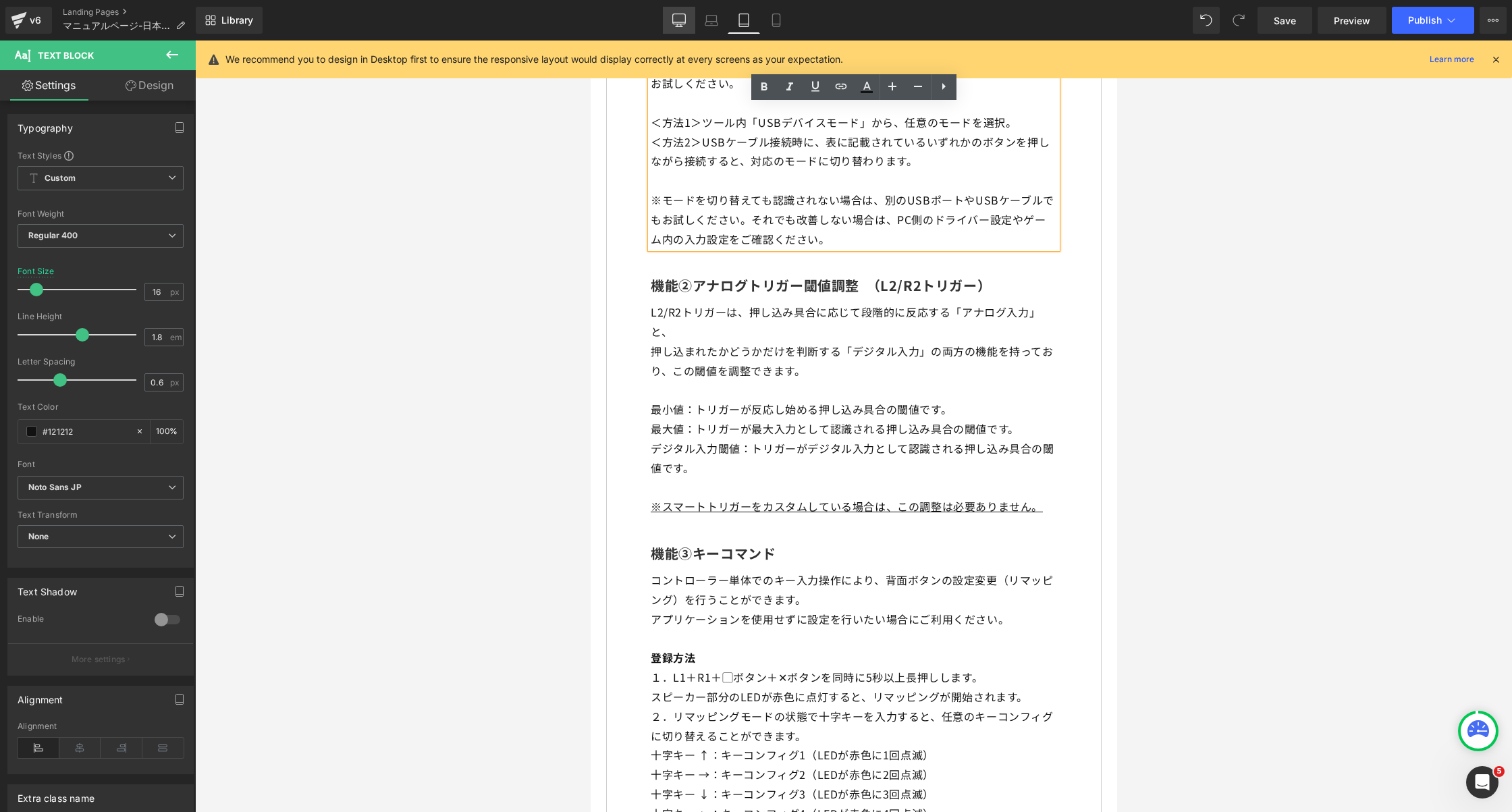
click at [685, 19] on icon at bounding box center [679, 20] width 13 height 13
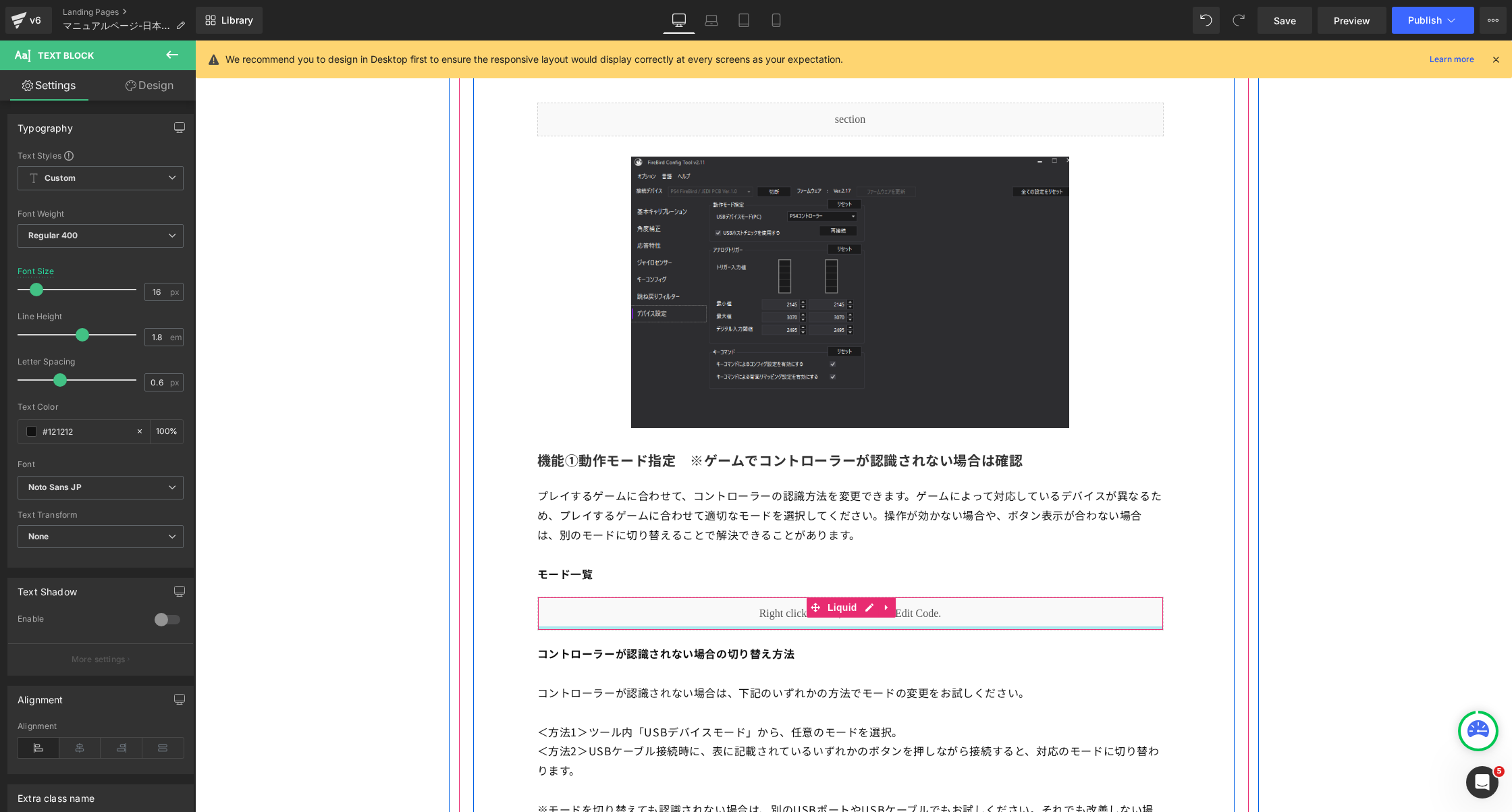
scroll to position [6208, 0]
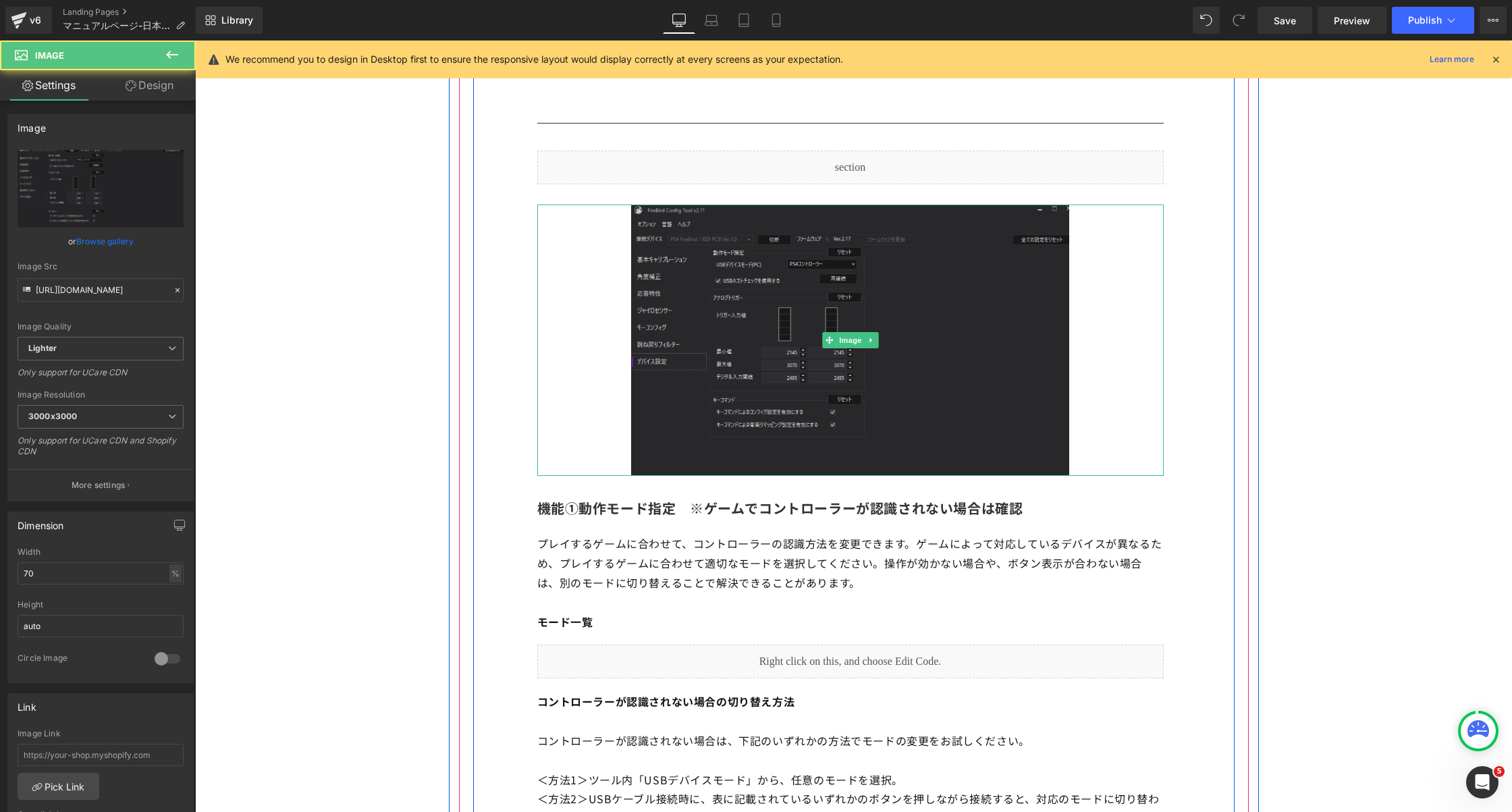
click at [699, 286] on img at bounding box center [850, 340] width 438 height 271
click at [711, 287] on img at bounding box center [850, 340] width 438 height 271
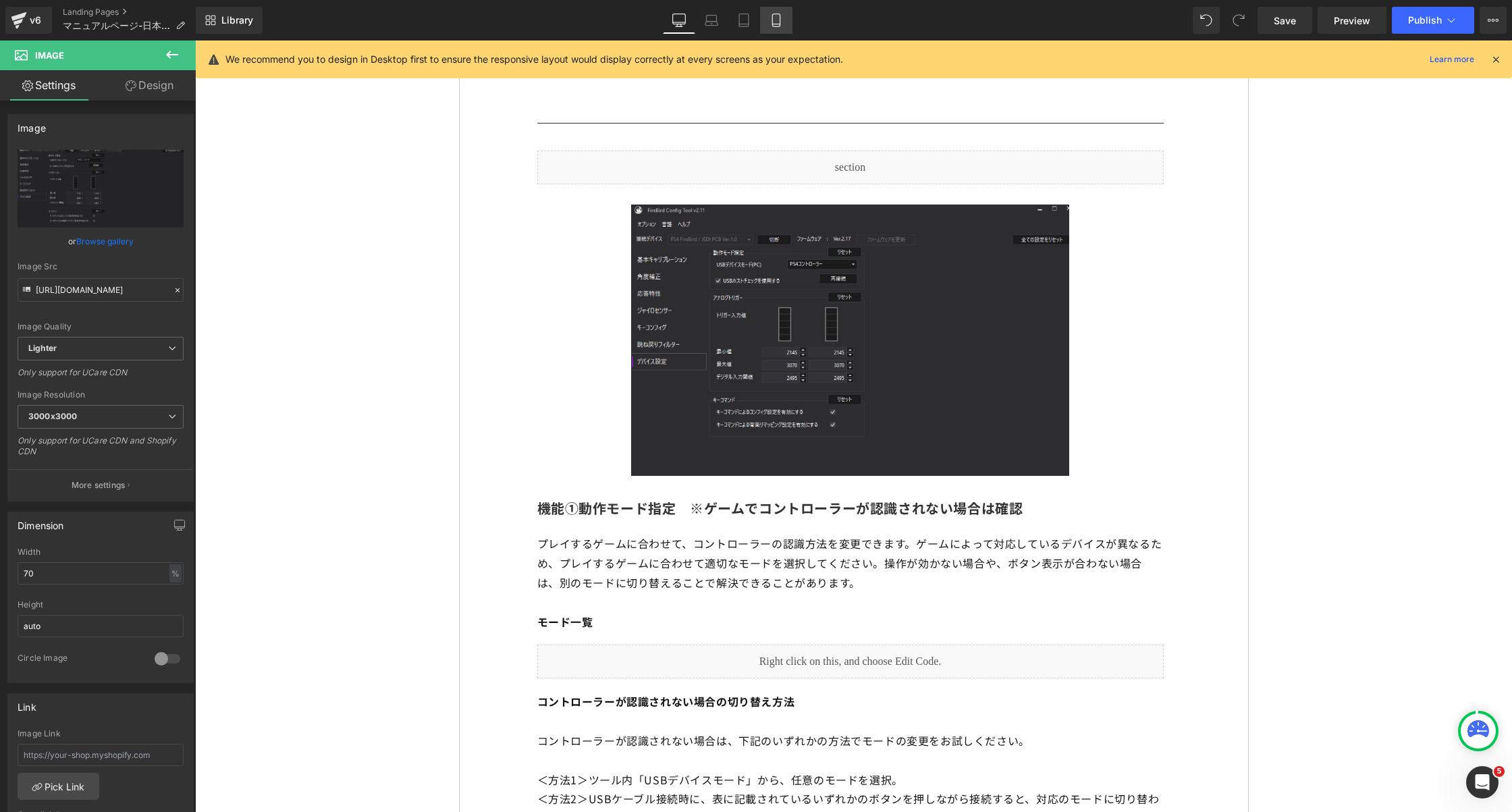
click at [771, 24] on icon at bounding box center [776, 20] width 13 height 13
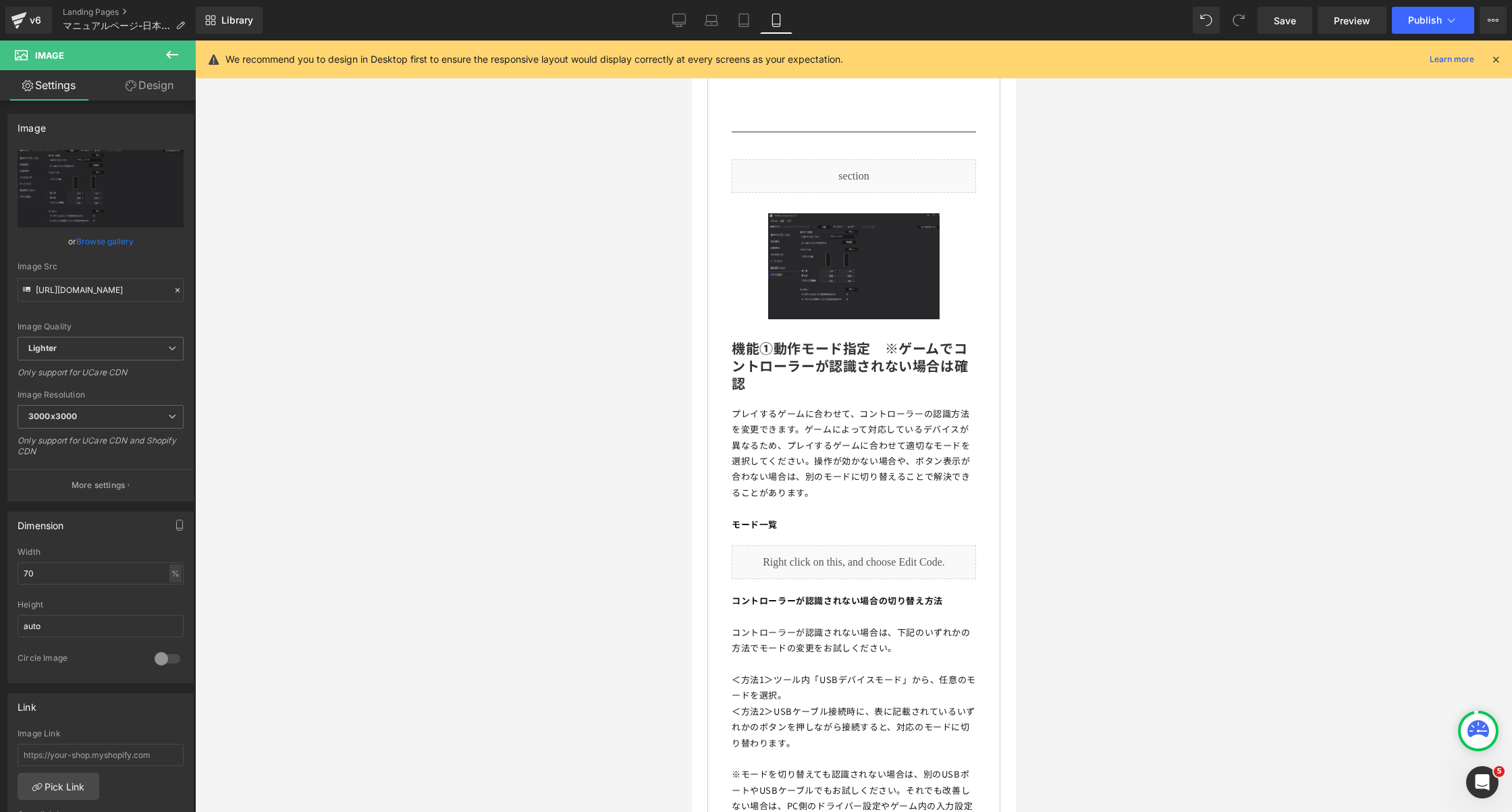
scroll to position [5617, 0]
click at [854, 231] on img at bounding box center [853, 266] width 171 height 106
drag, startPoint x: 57, startPoint y: 572, endPoint x: 0, endPoint y: 572, distance: 57.0
click at [0, 572] on div "Dimension 70% Width 70 % % px auto Height auto 0 Circle Image" at bounding box center [101, 593] width 202 height 182
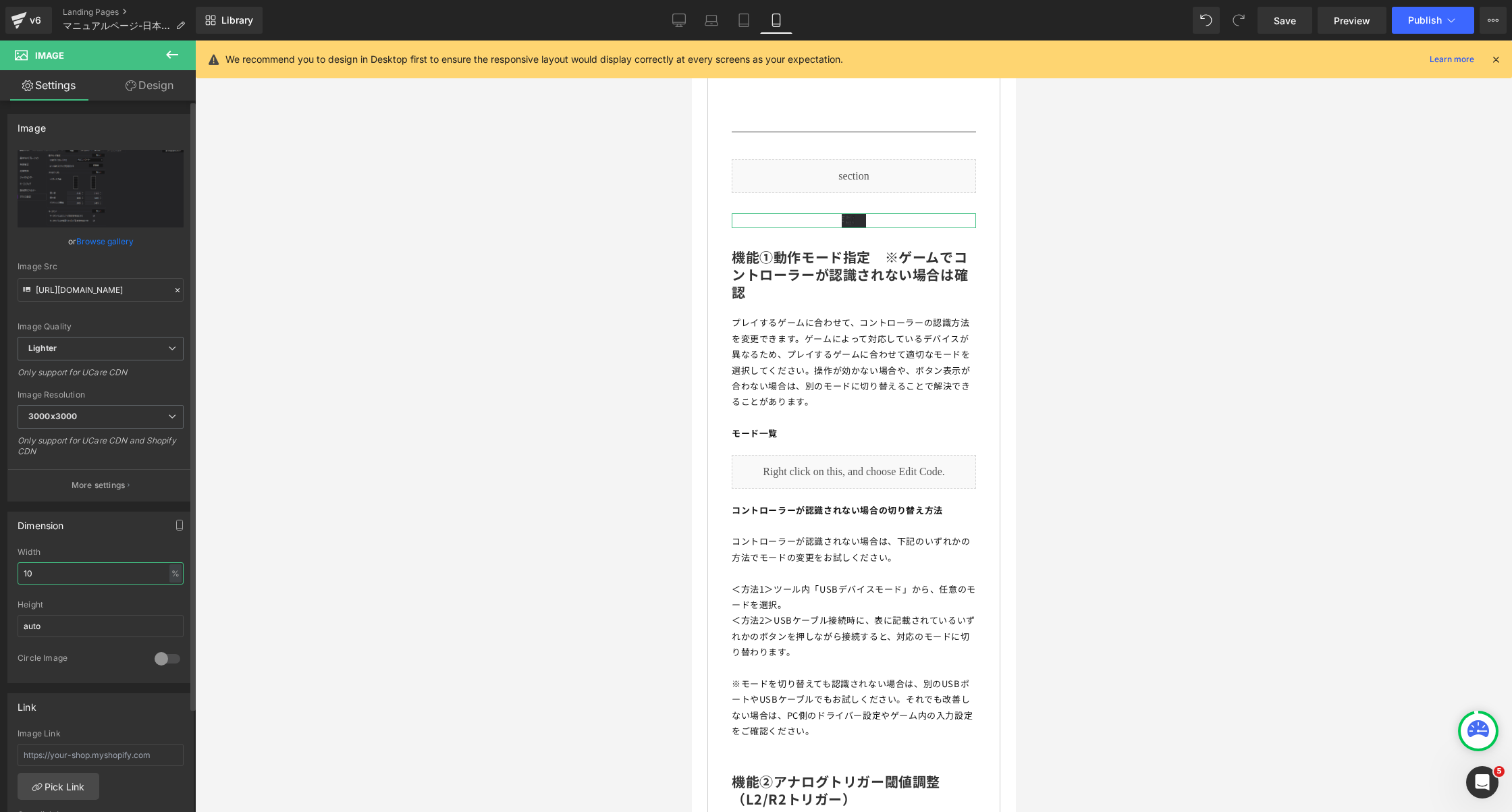
type input "100"
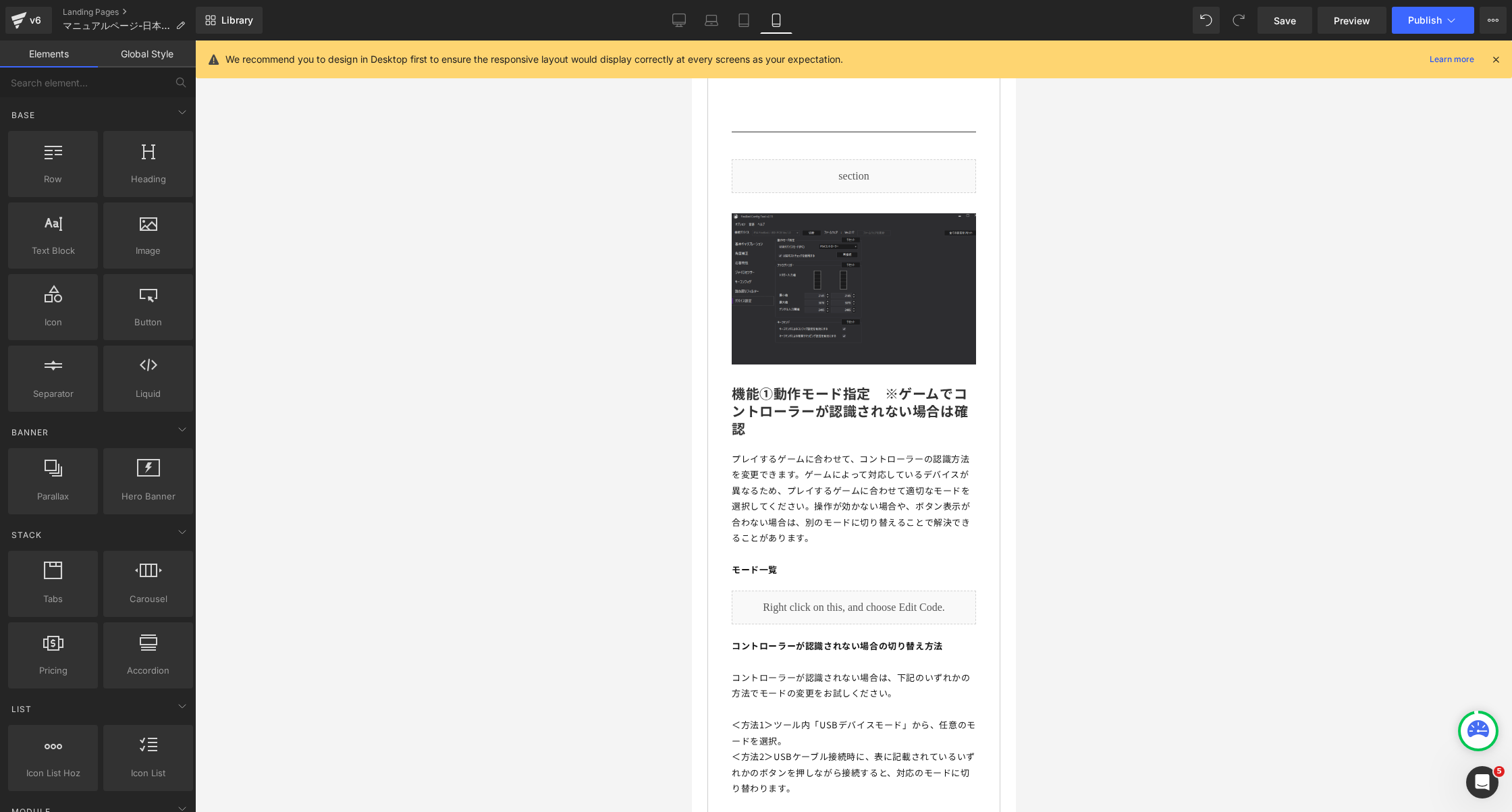
click at [548, 474] on div at bounding box center [854, 426] width 1317 height 772
click at [669, 15] on link "Desktop" at bounding box center [679, 21] width 33 height 27
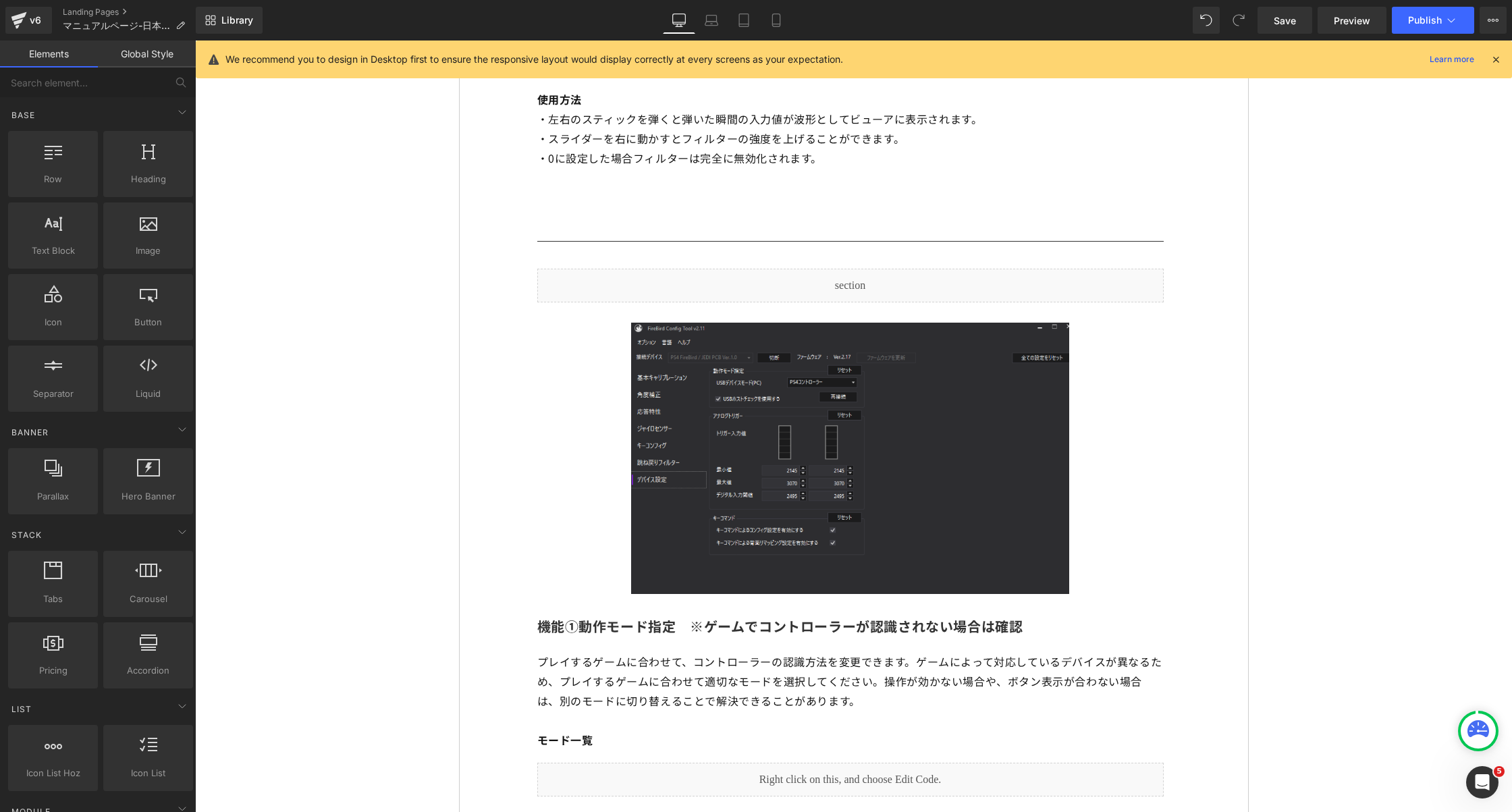
scroll to position [6089, 0]
click at [779, 26] on icon at bounding box center [776, 20] width 13 height 13
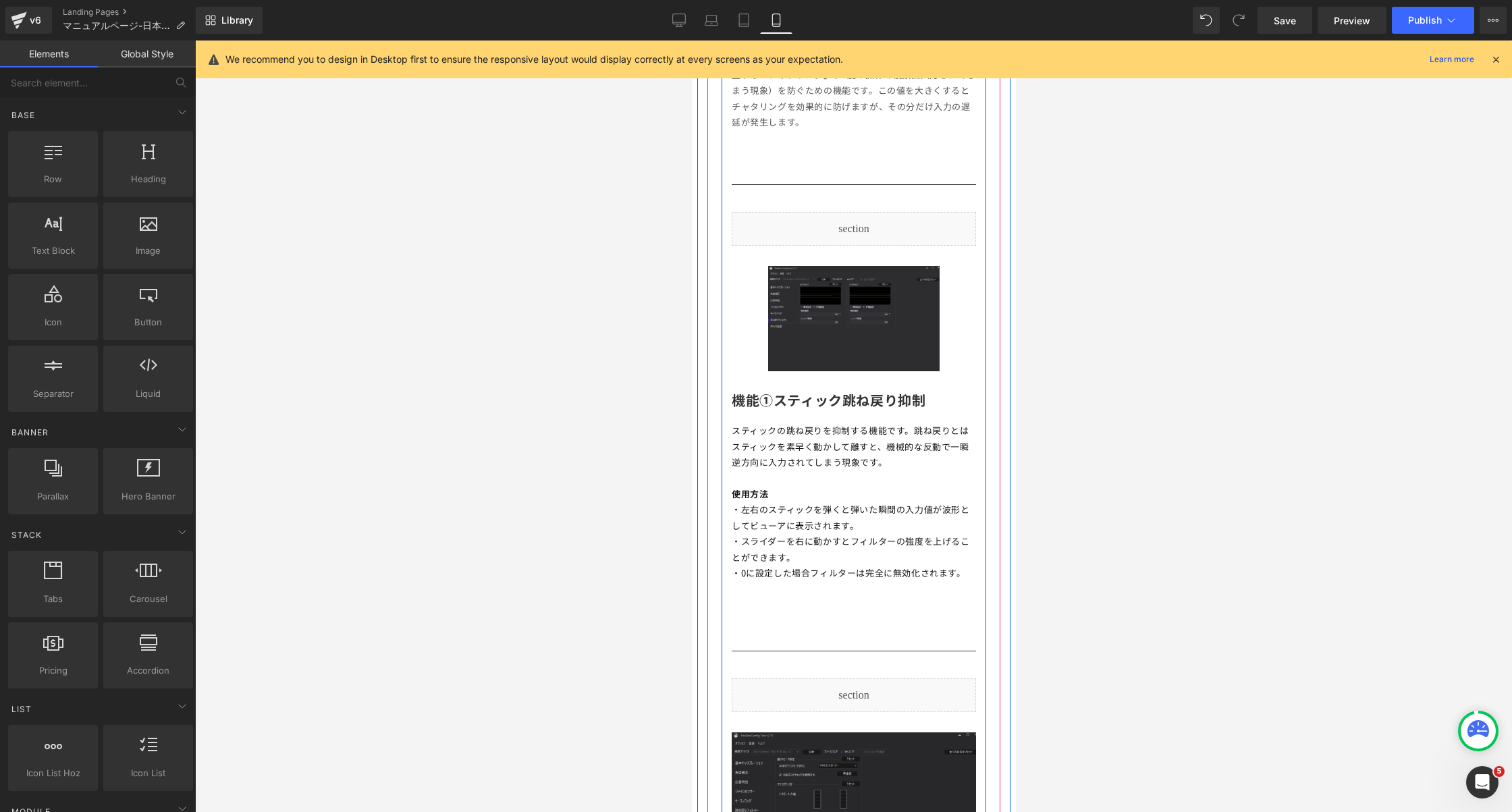
scroll to position [5076, 0]
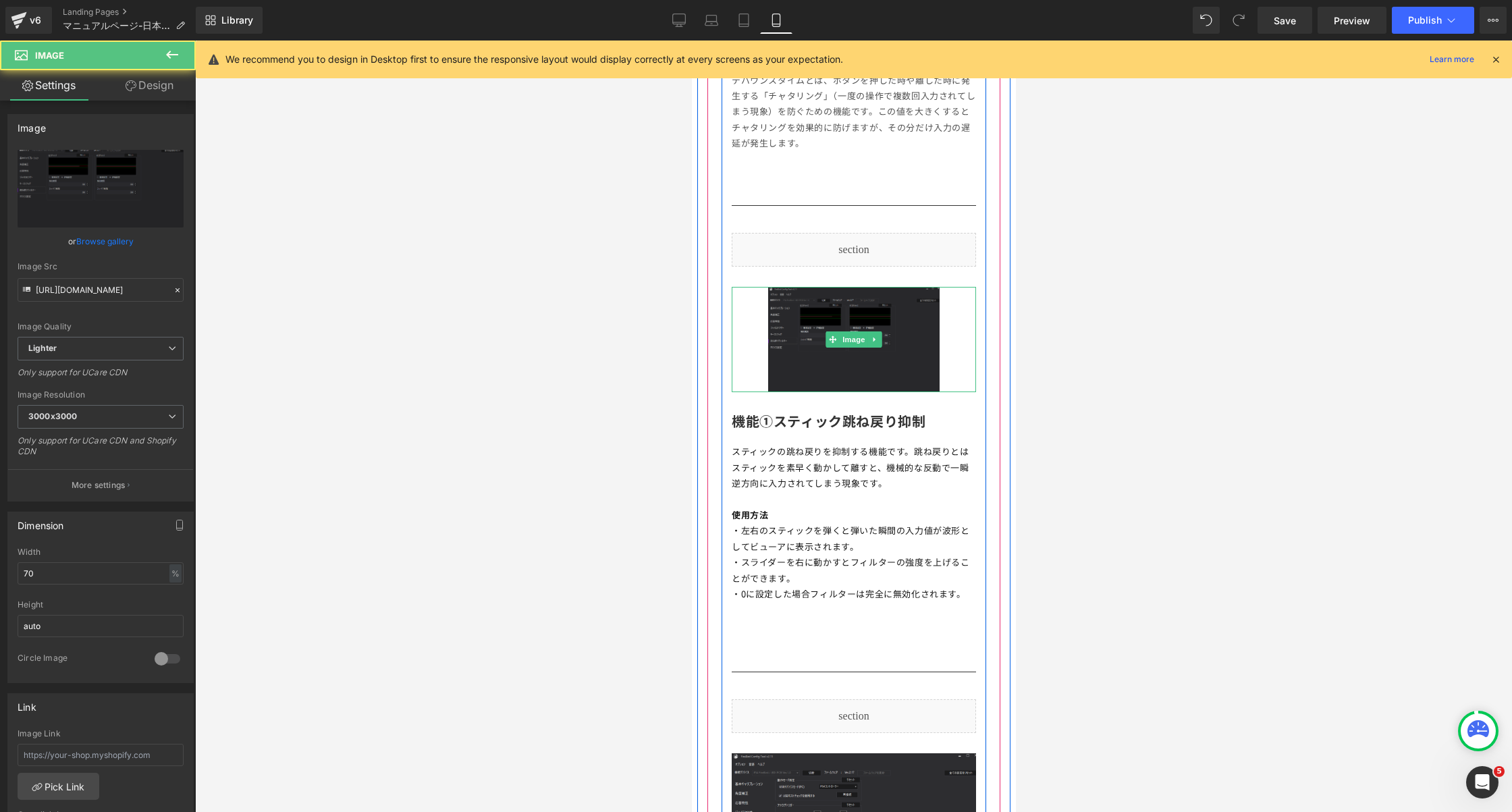
click at [803, 353] on img at bounding box center [853, 339] width 171 height 106
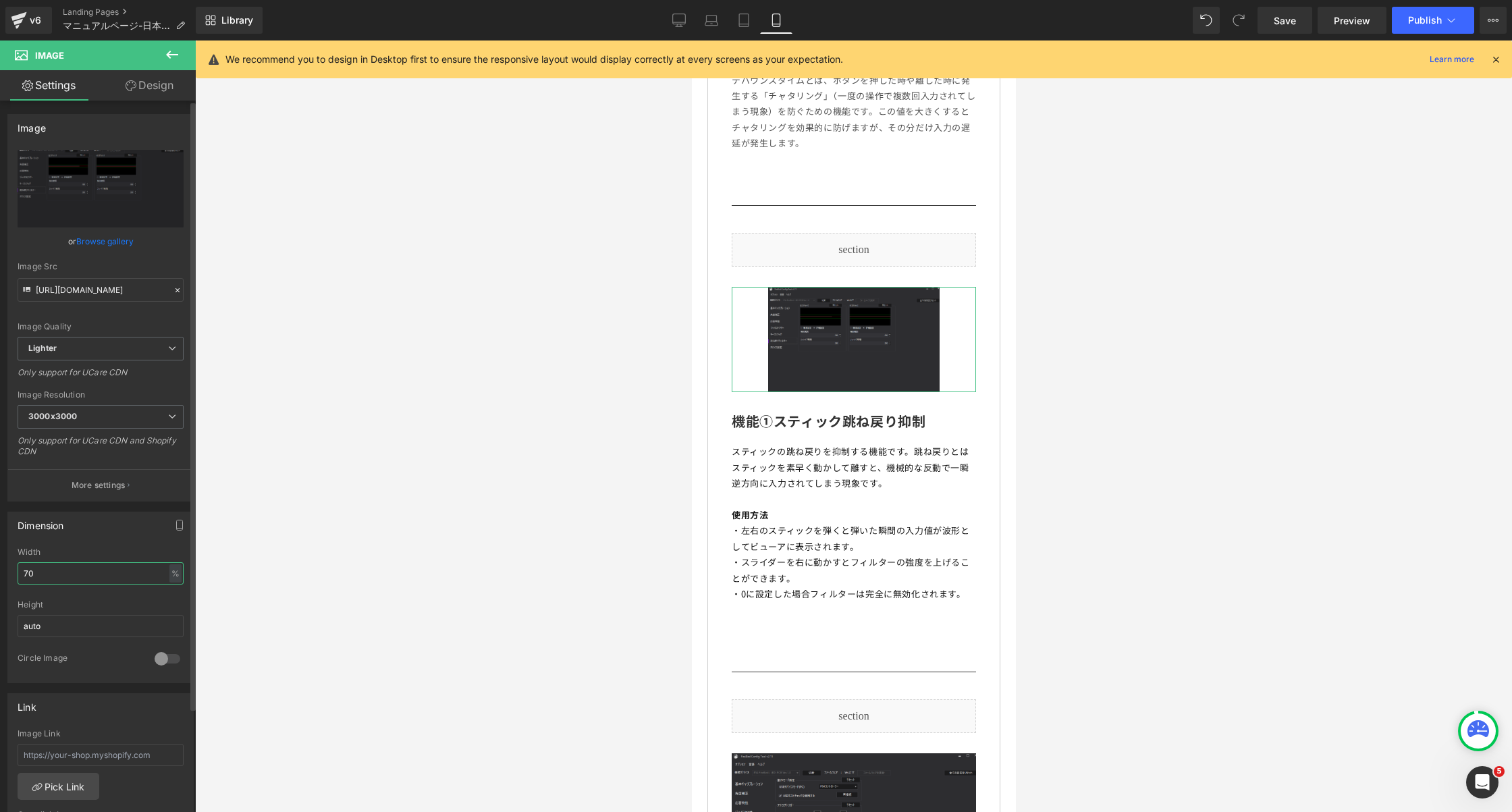
drag, startPoint x: 51, startPoint y: 572, endPoint x: 5, endPoint y: 572, distance: 46.0
click at [5, 572] on div "Dimension 70% Width 70 % % px auto Height auto 0 Circle Image" at bounding box center [101, 593] width 202 height 182
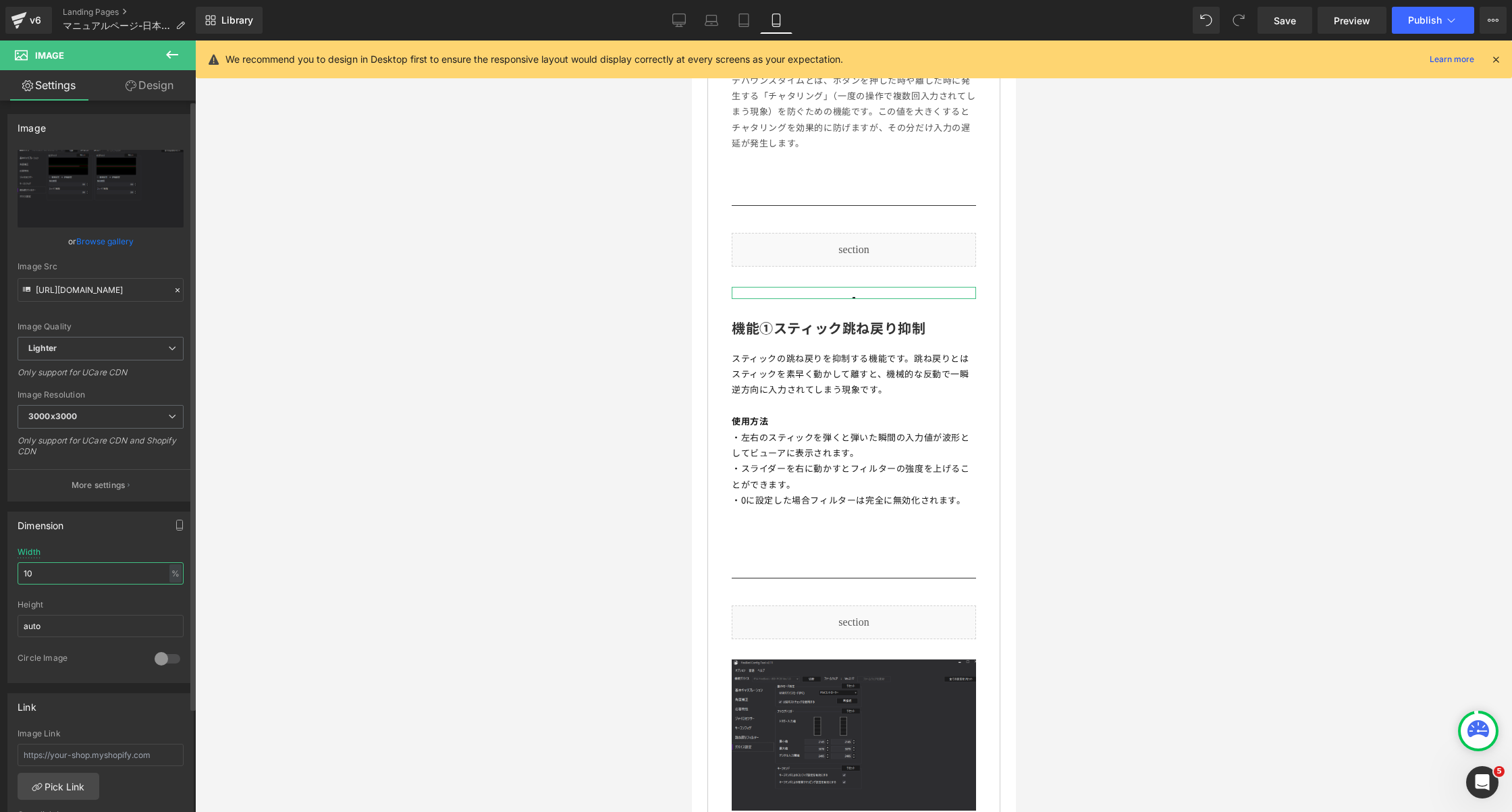
type input "100"
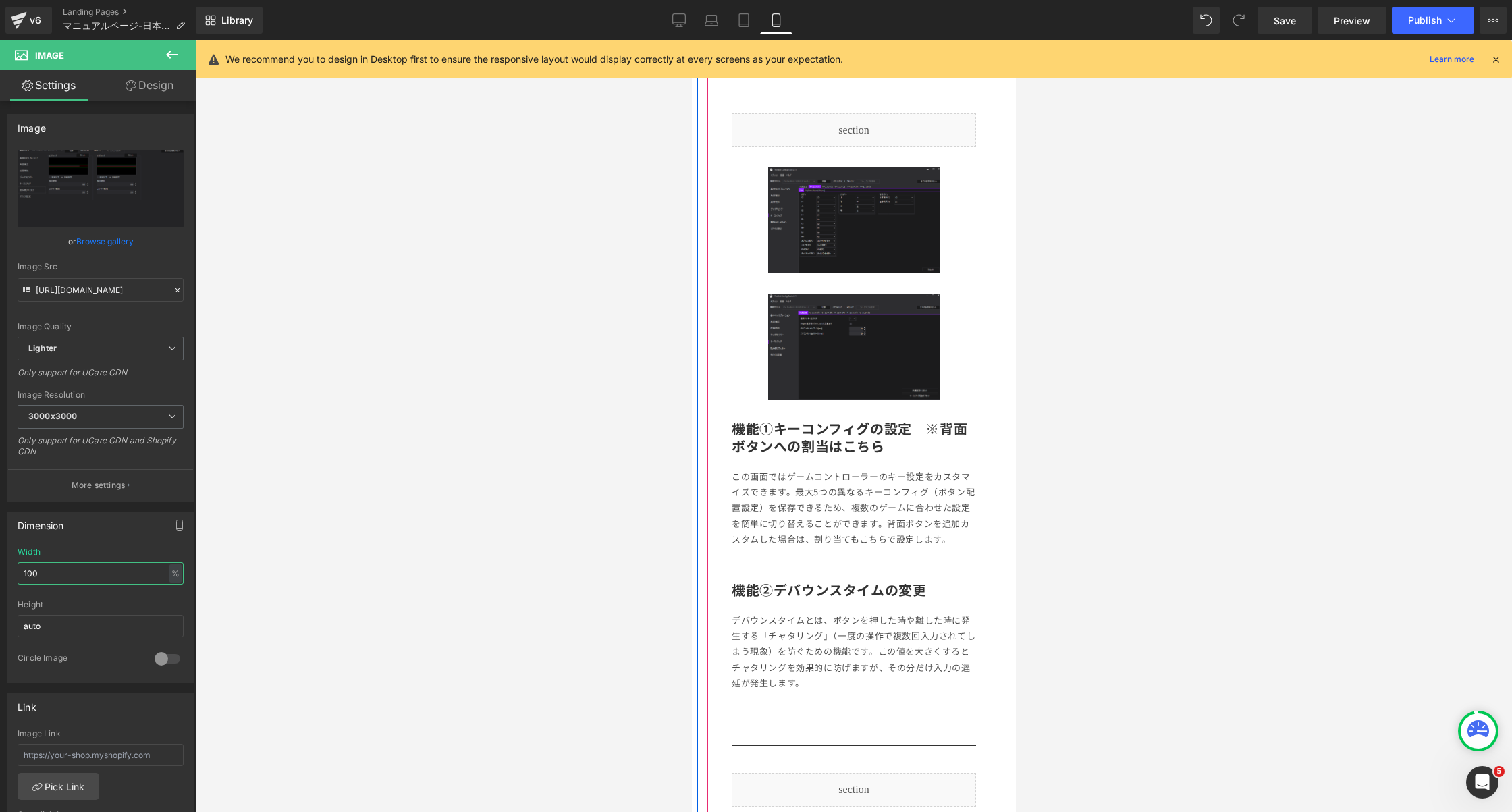
scroll to position [4519, 0]
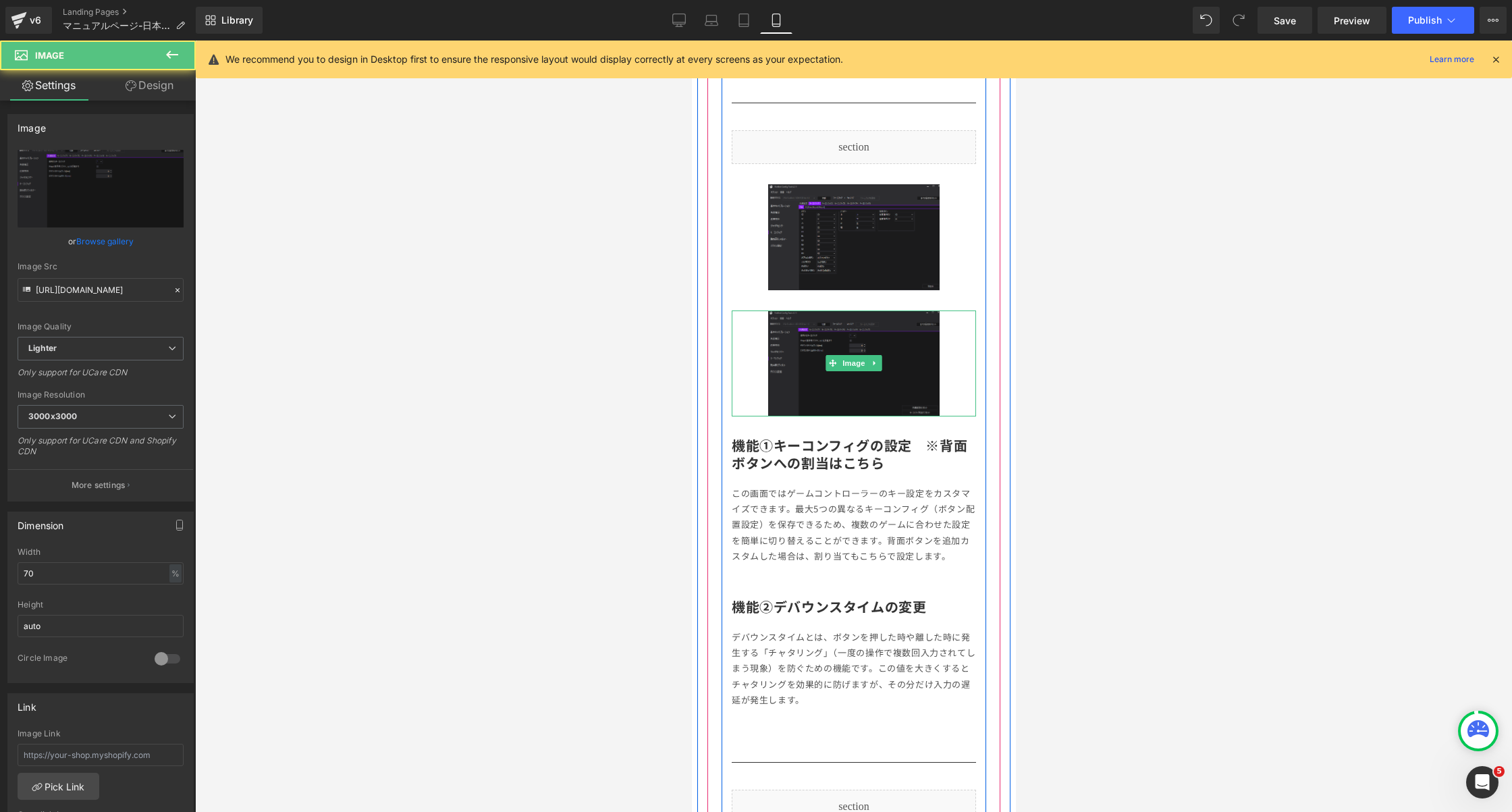
click at [812, 385] on img at bounding box center [853, 363] width 171 height 106
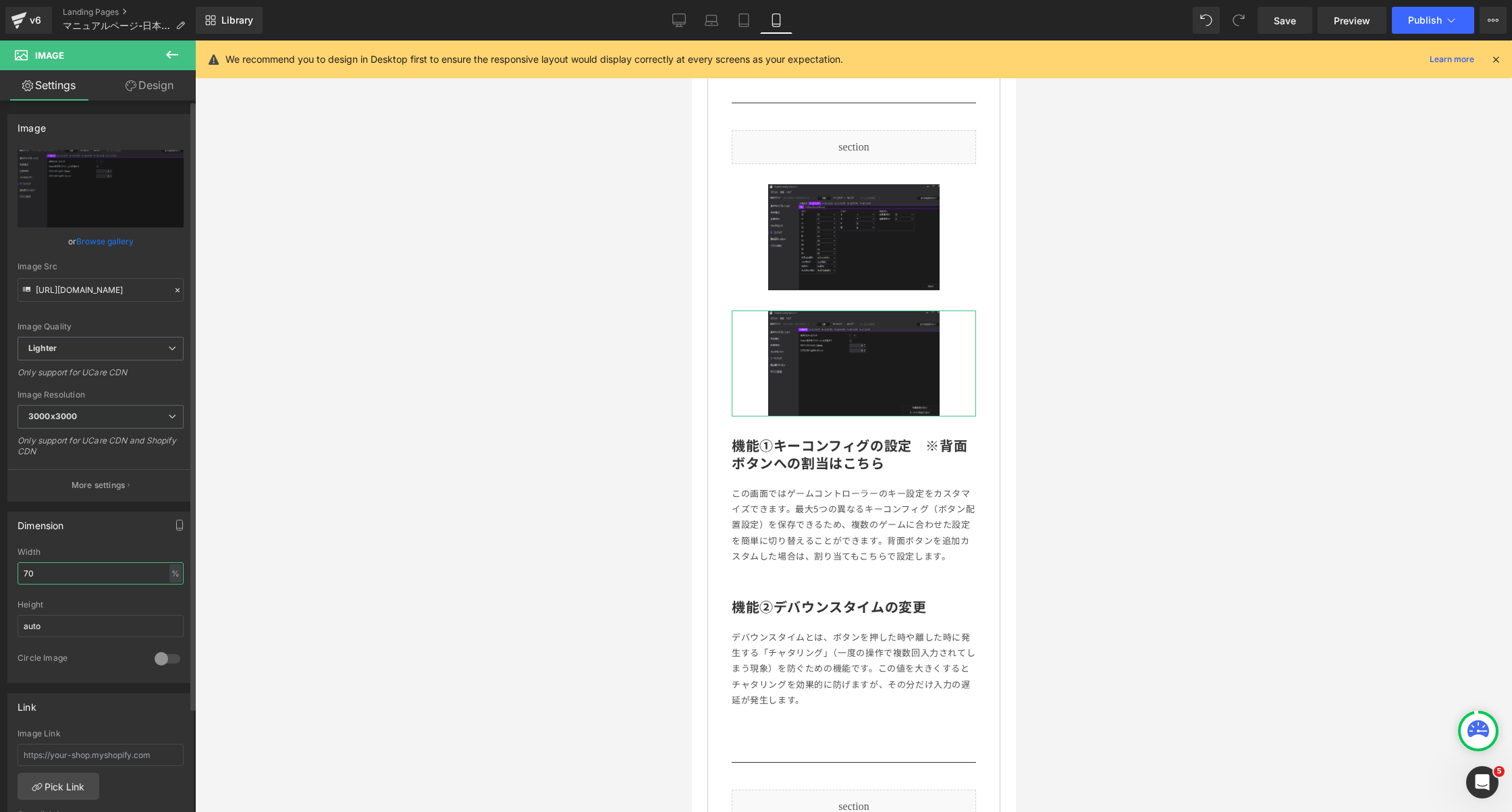
click at [54, 575] on input "70" at bounding box center [101, 573] width 166 height 22
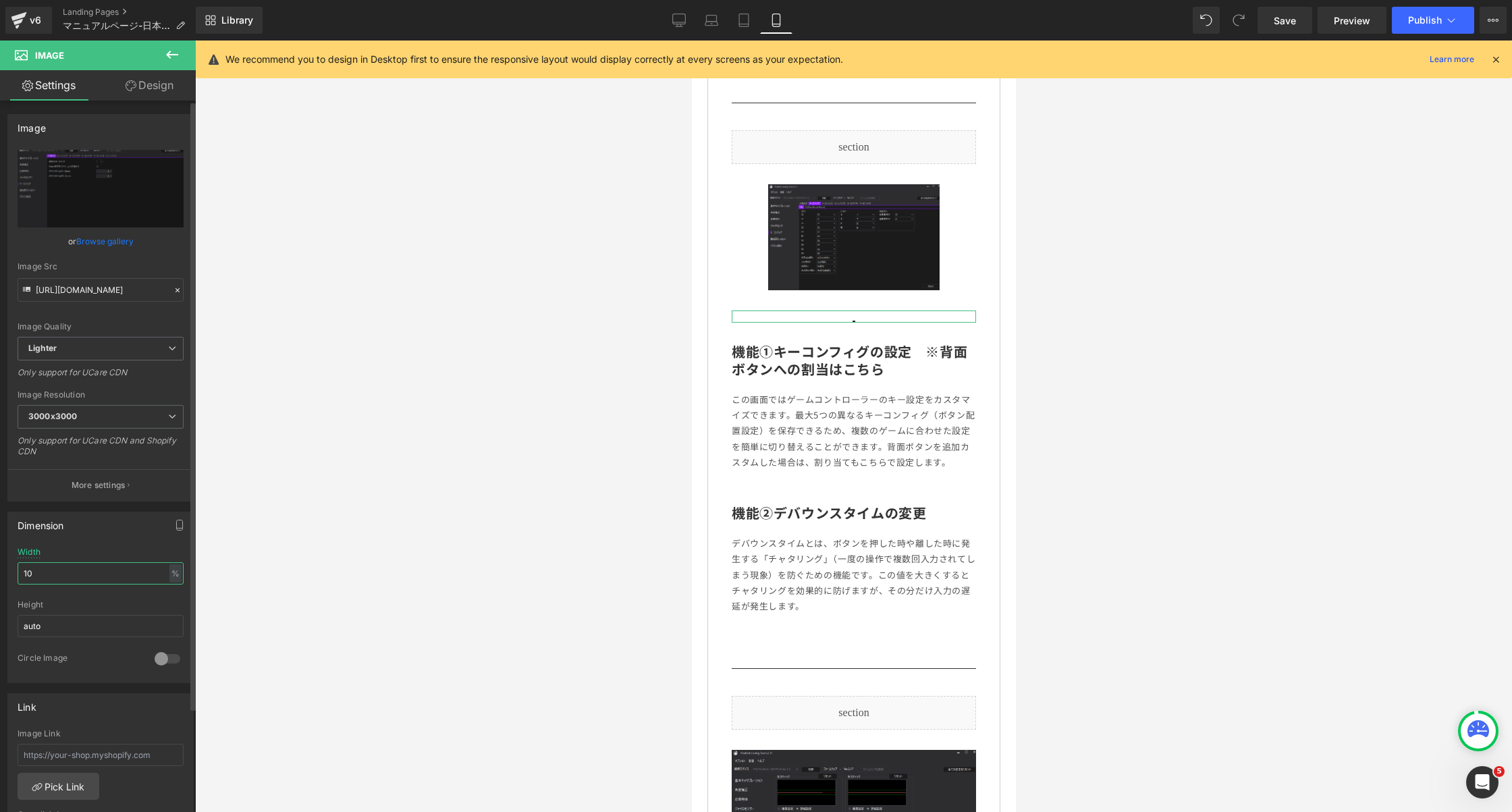
type input "100"
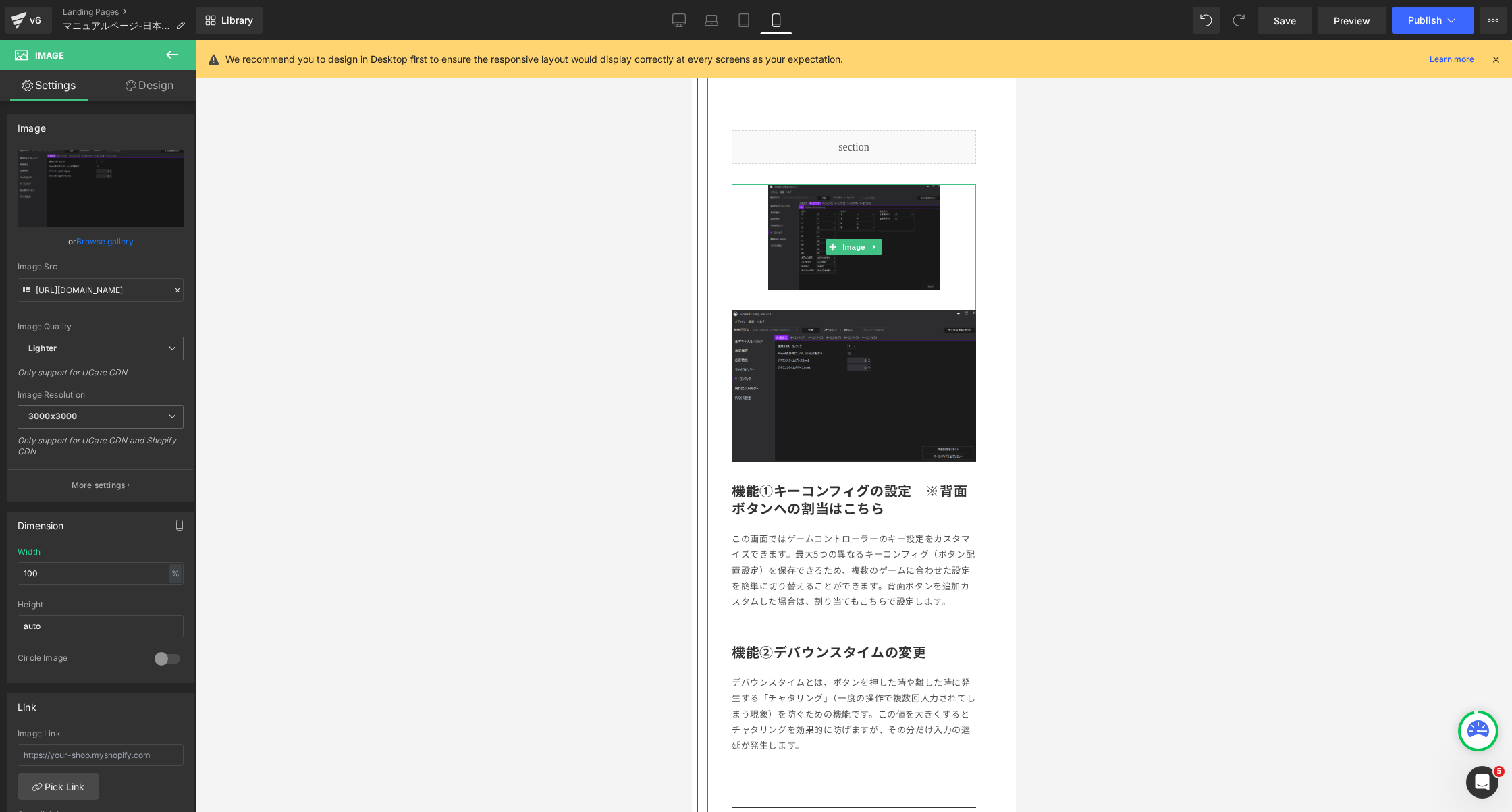
click at [862, 226] on img at bounding box center [853, 248] width 171 height 126
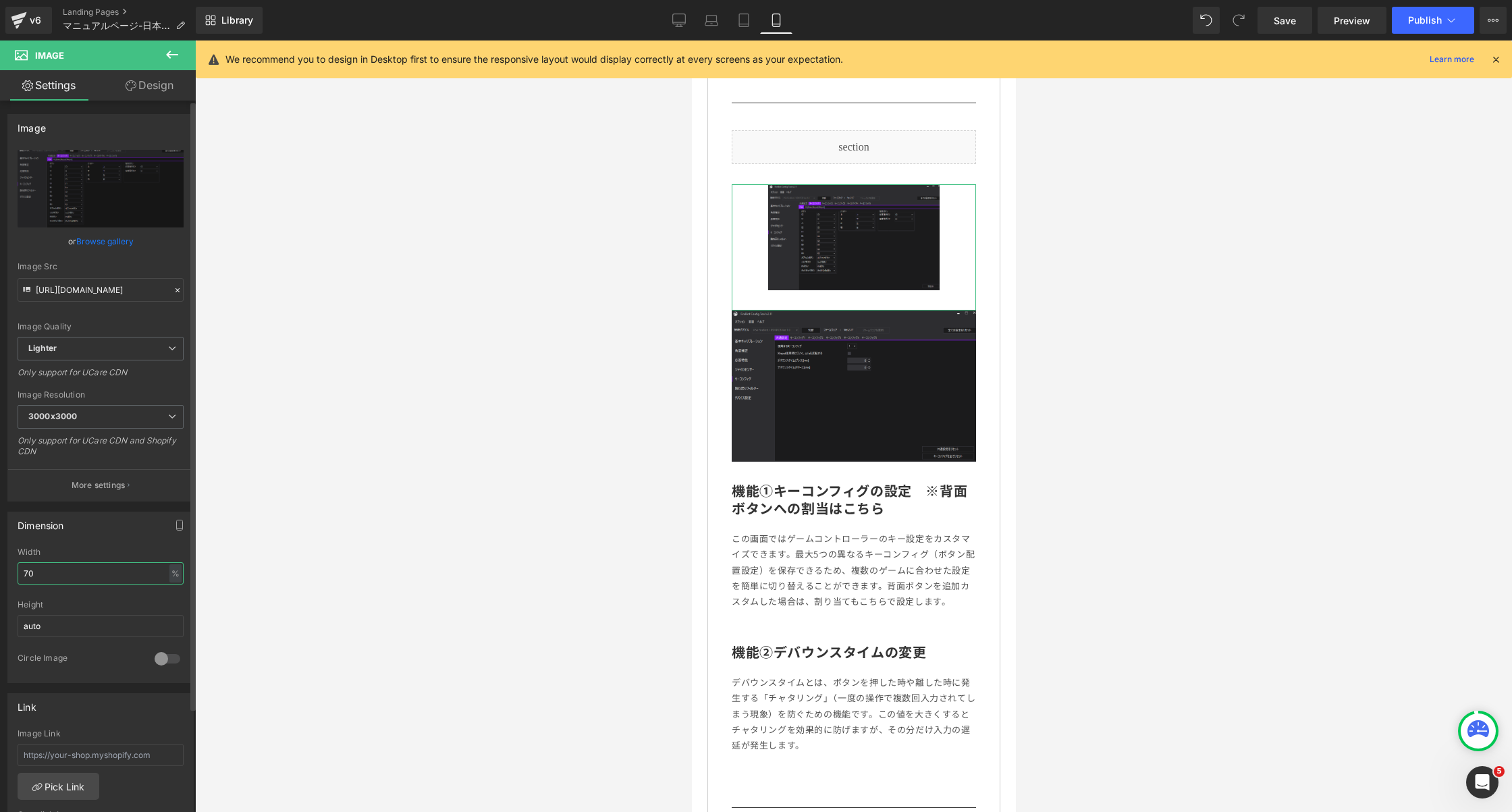
click at [43, 576] on input "70" at bounding box center [101, 573] width 166 height 22
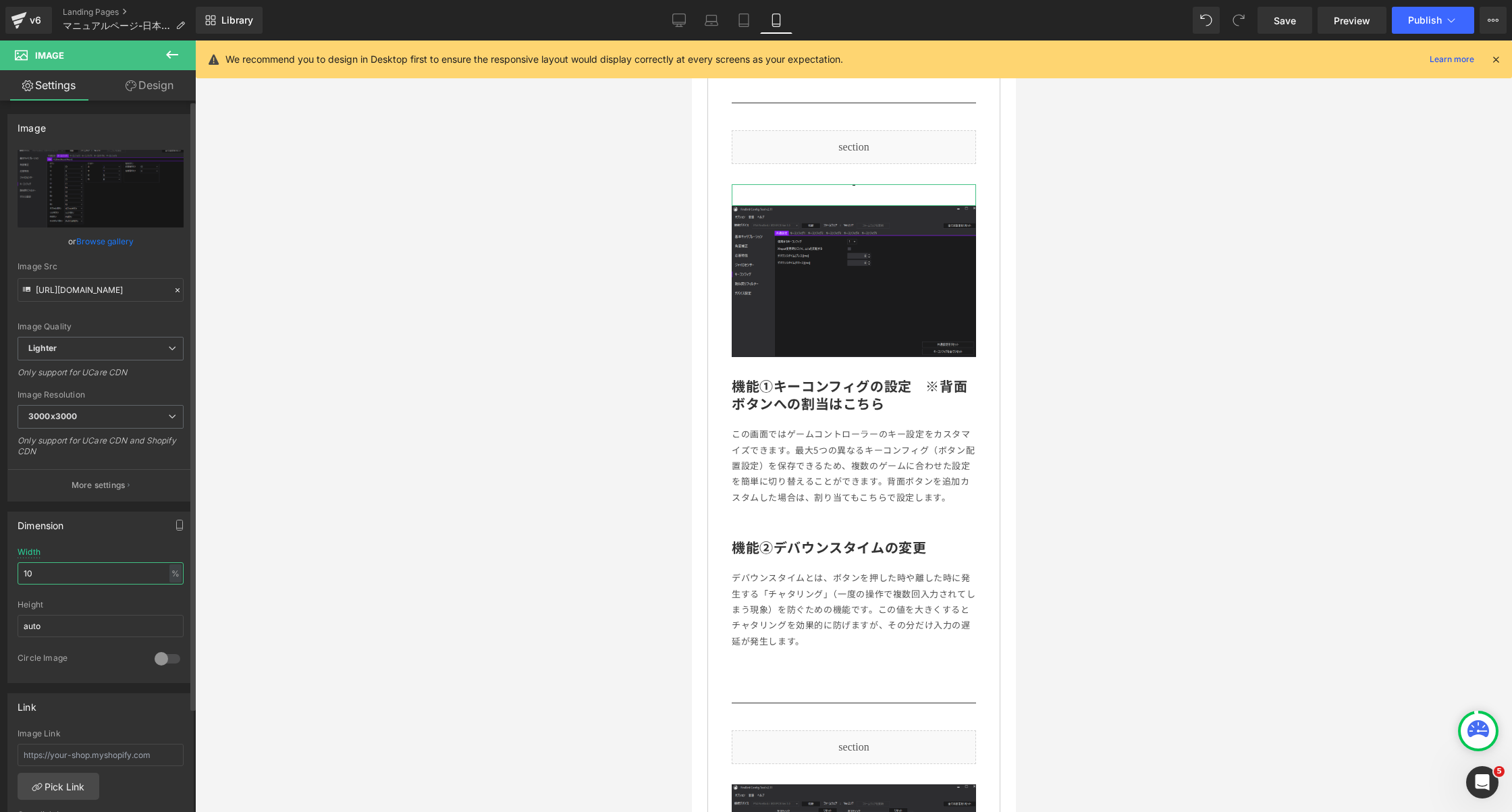
type input "100"
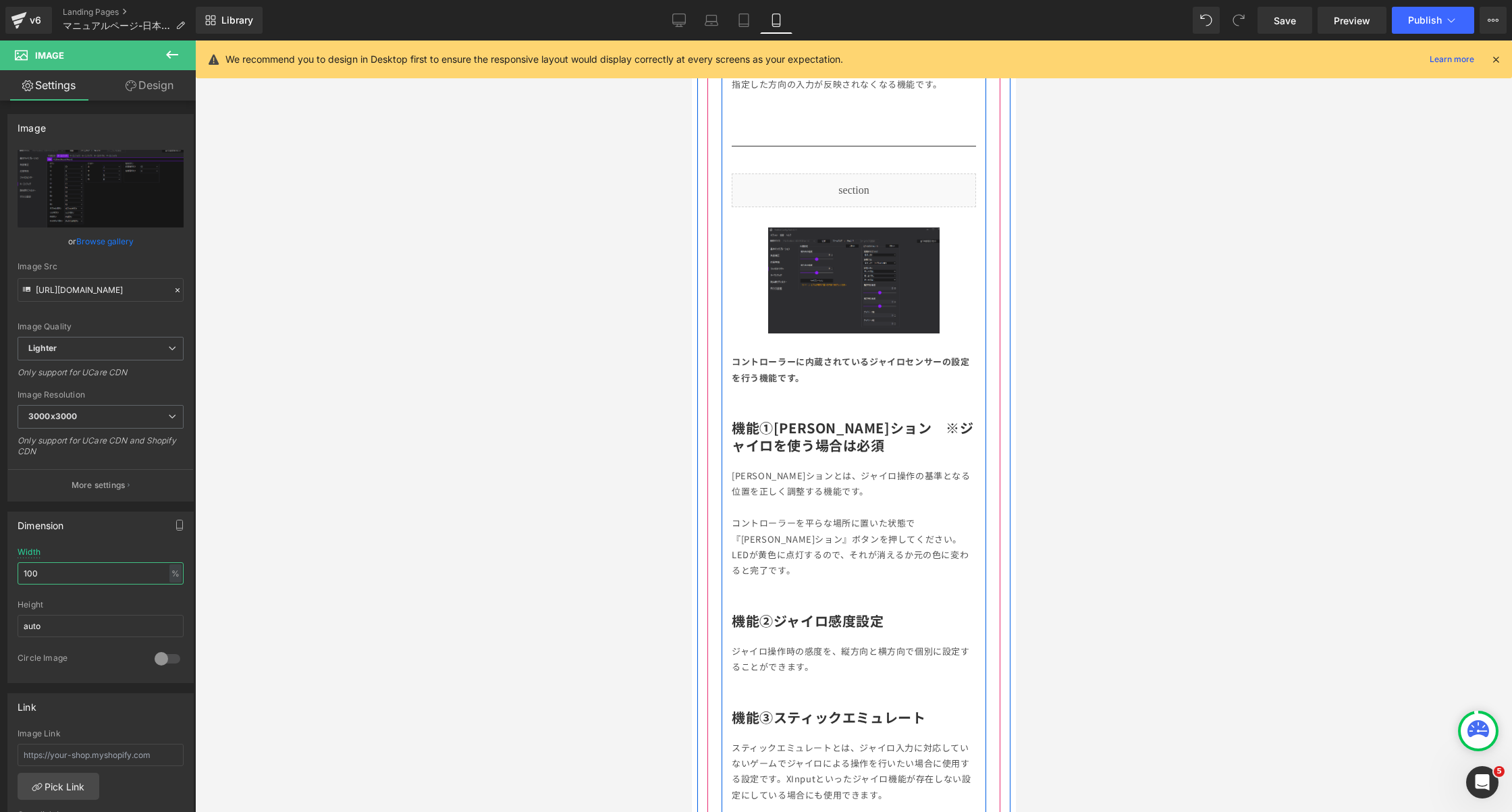
scroll to position [3418, 0]
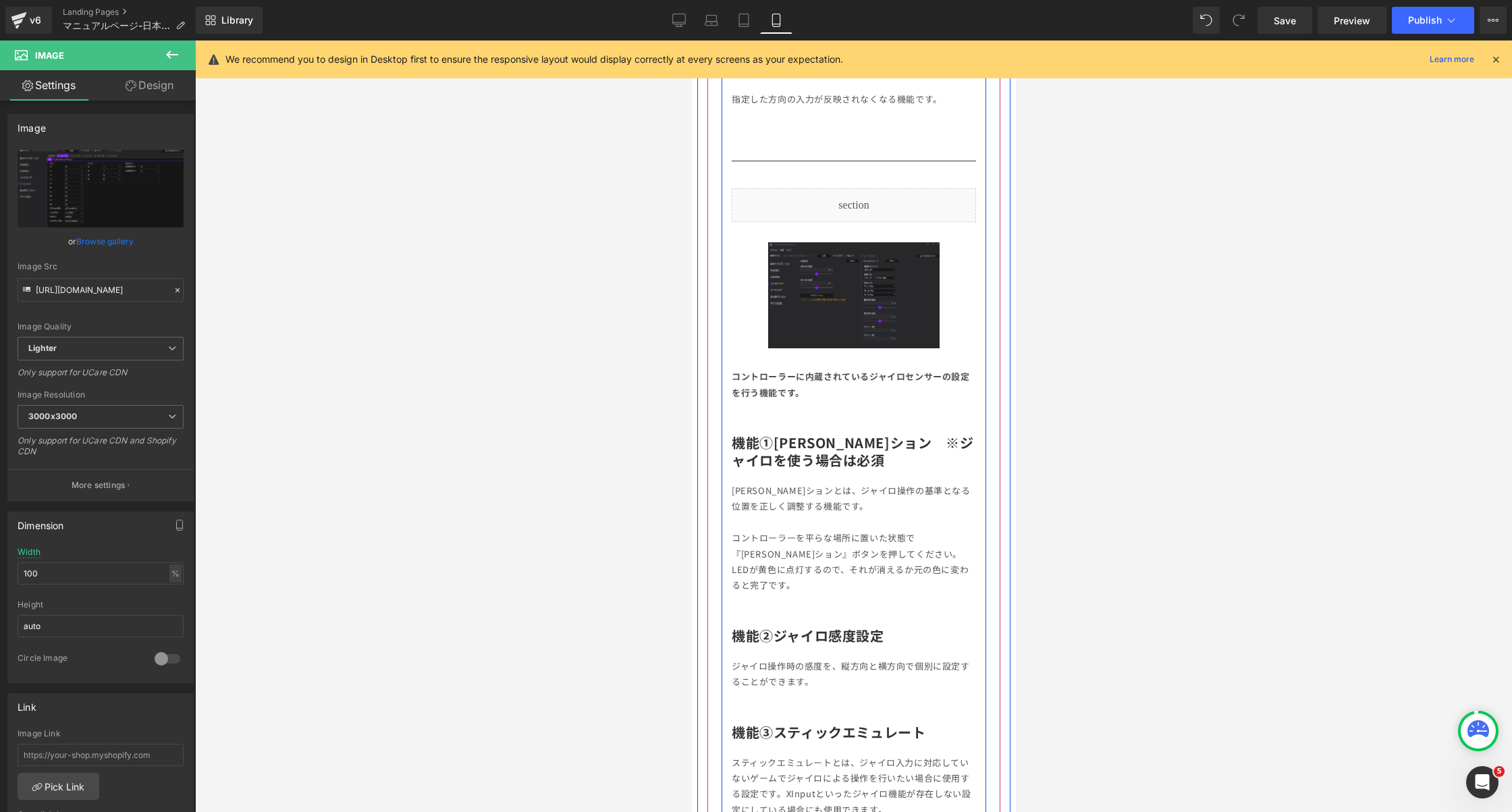
click at [800, 281] on img at bounding box center [853, 295] width 171 height 106
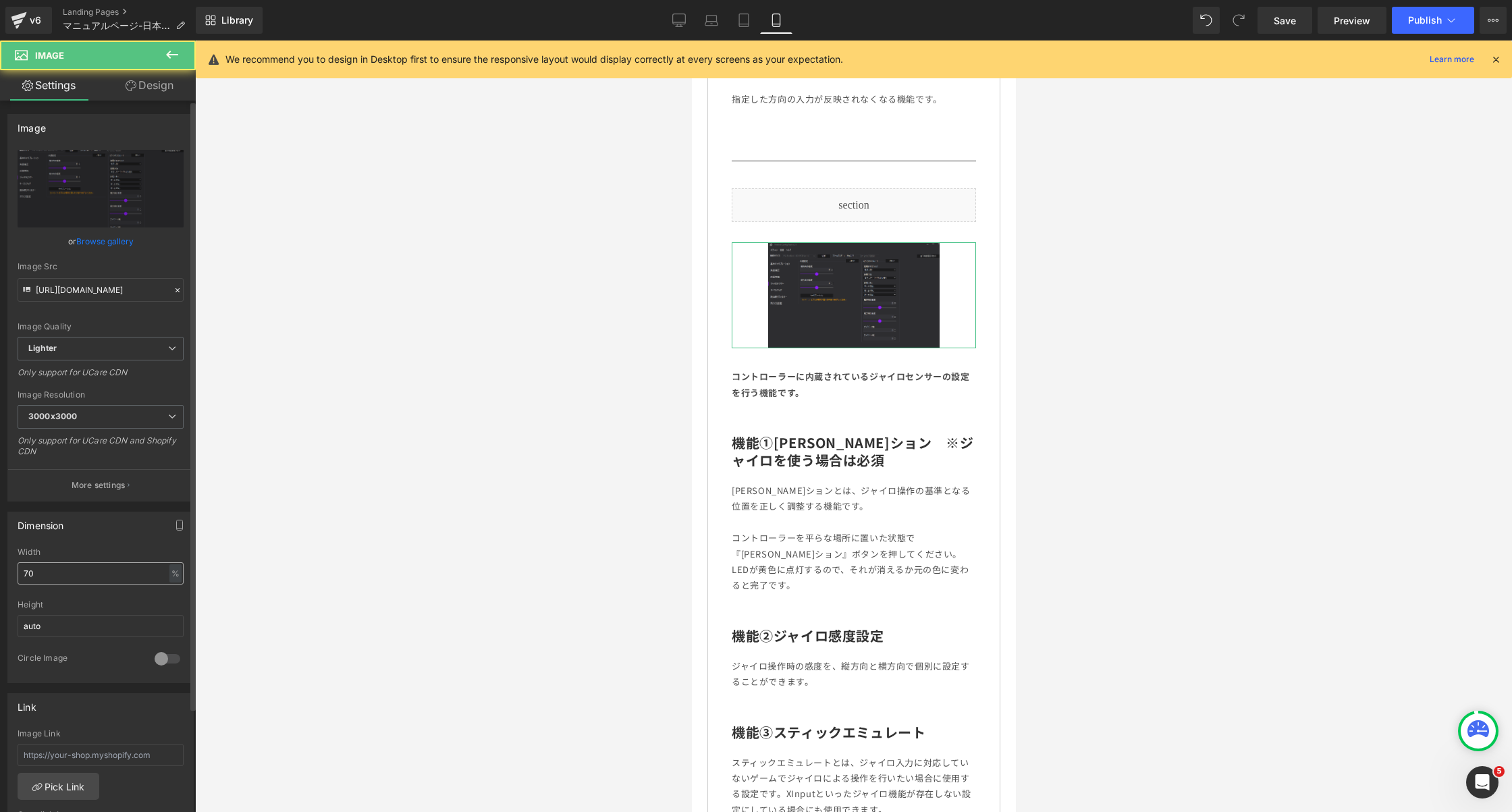
click at [62, 573] on input "70" at bounding box center [101, 573] width 166 height 22
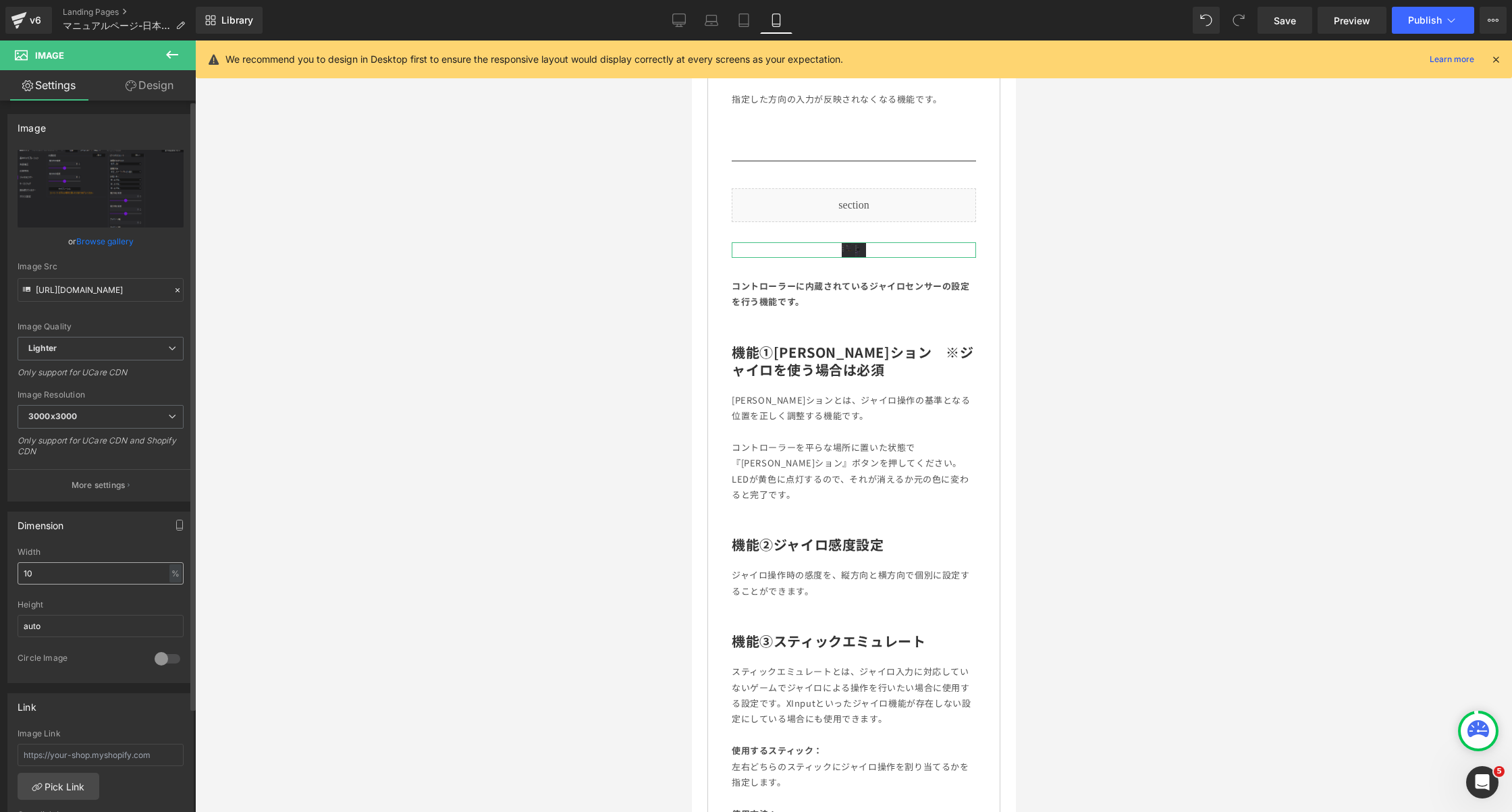
type input "100"
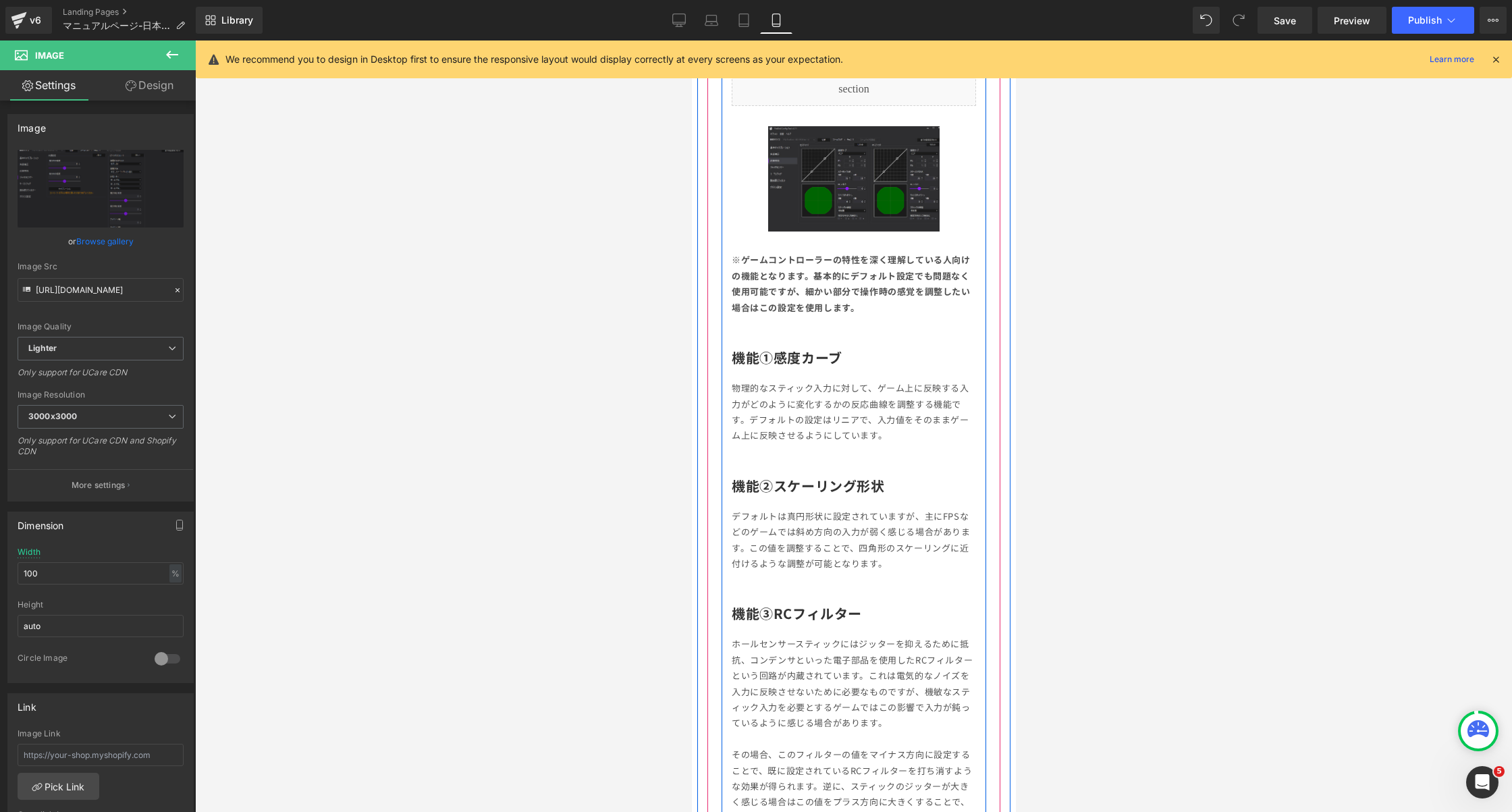
scroll to position [2242, 0]
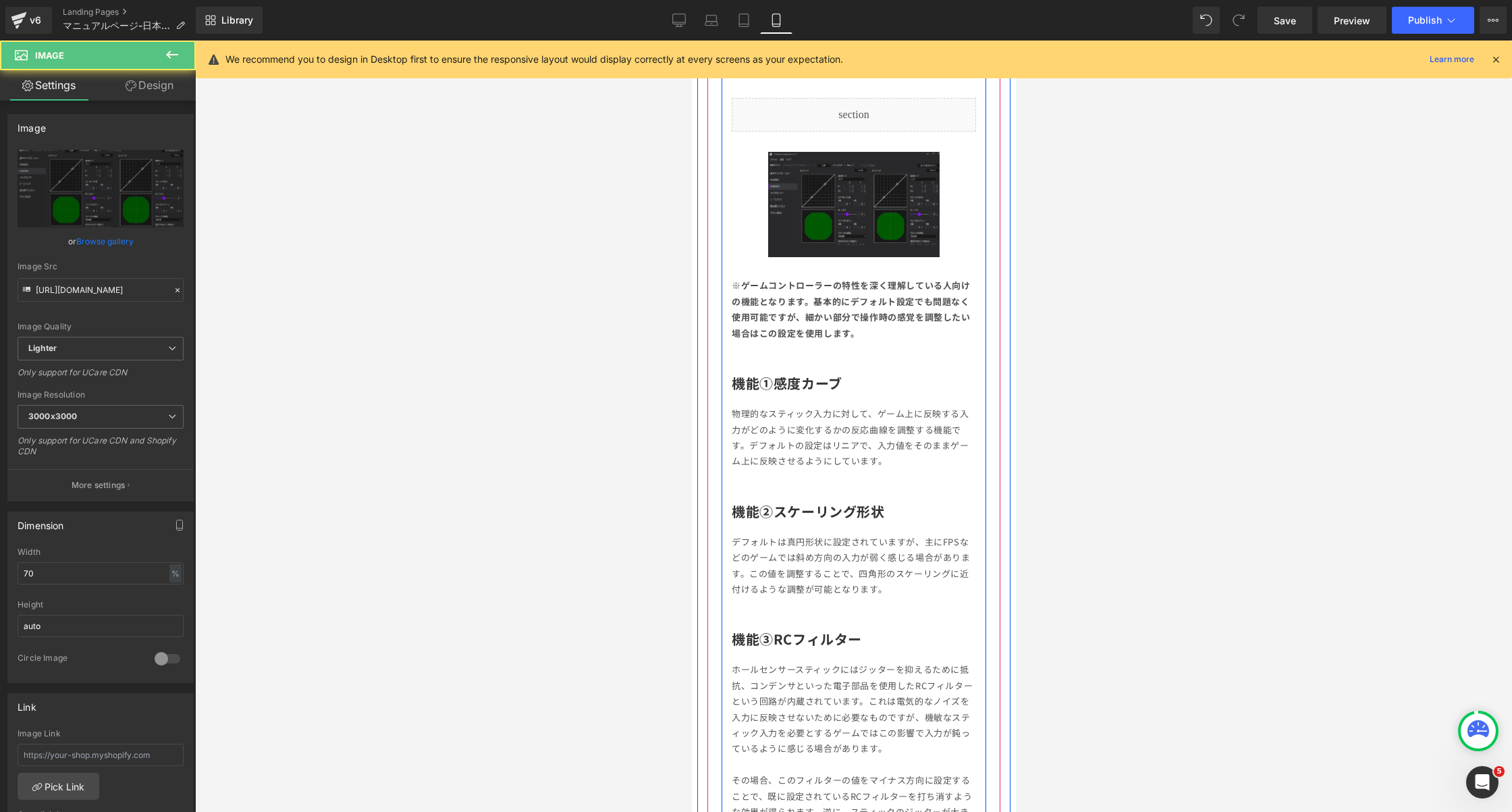
click at [781, 208] on img at bounding box center [853, 204] width 171 height 106
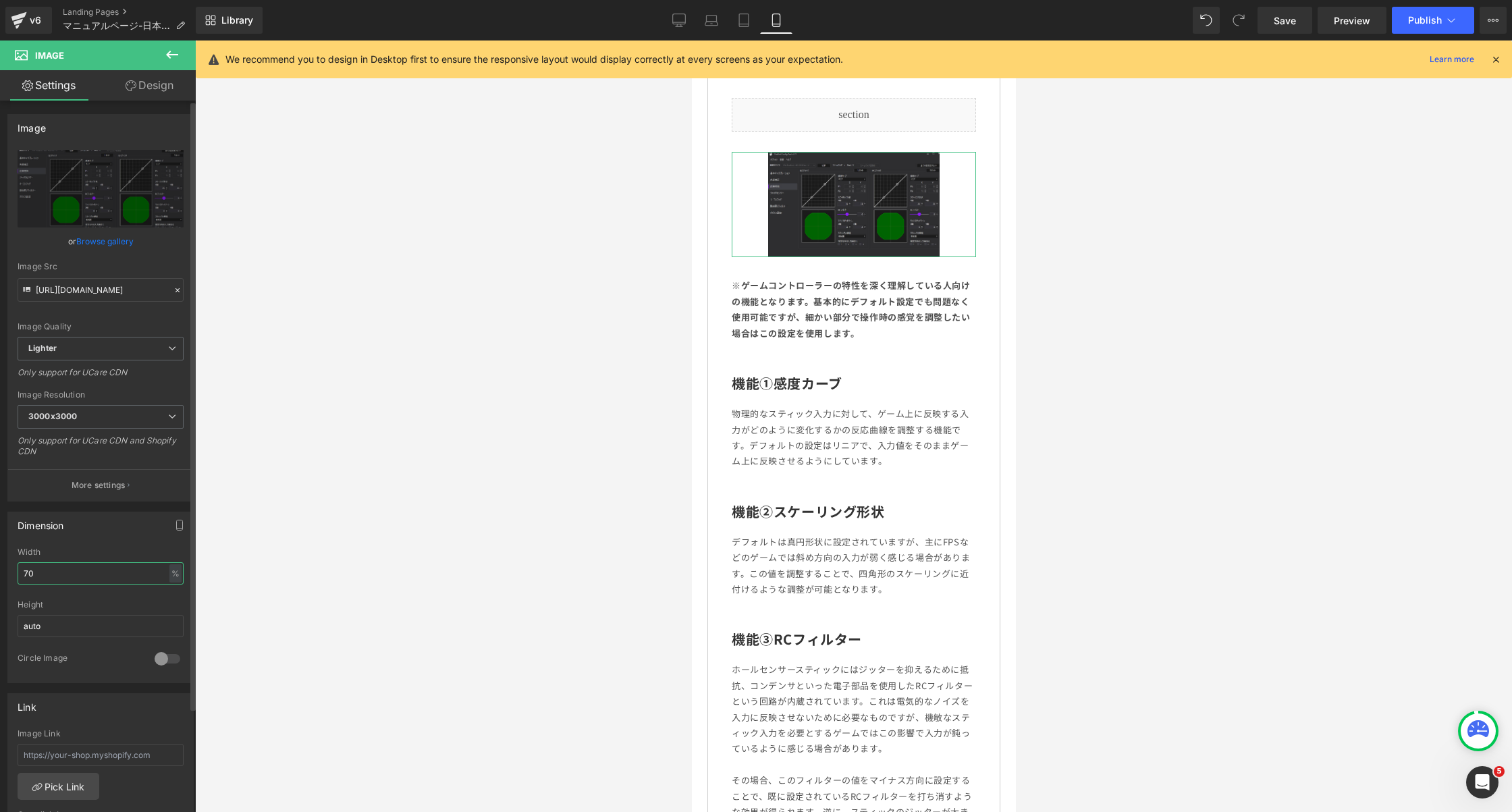
click at [39, 577] on input "70" at bounding box center [101, 573] width 166 height 22
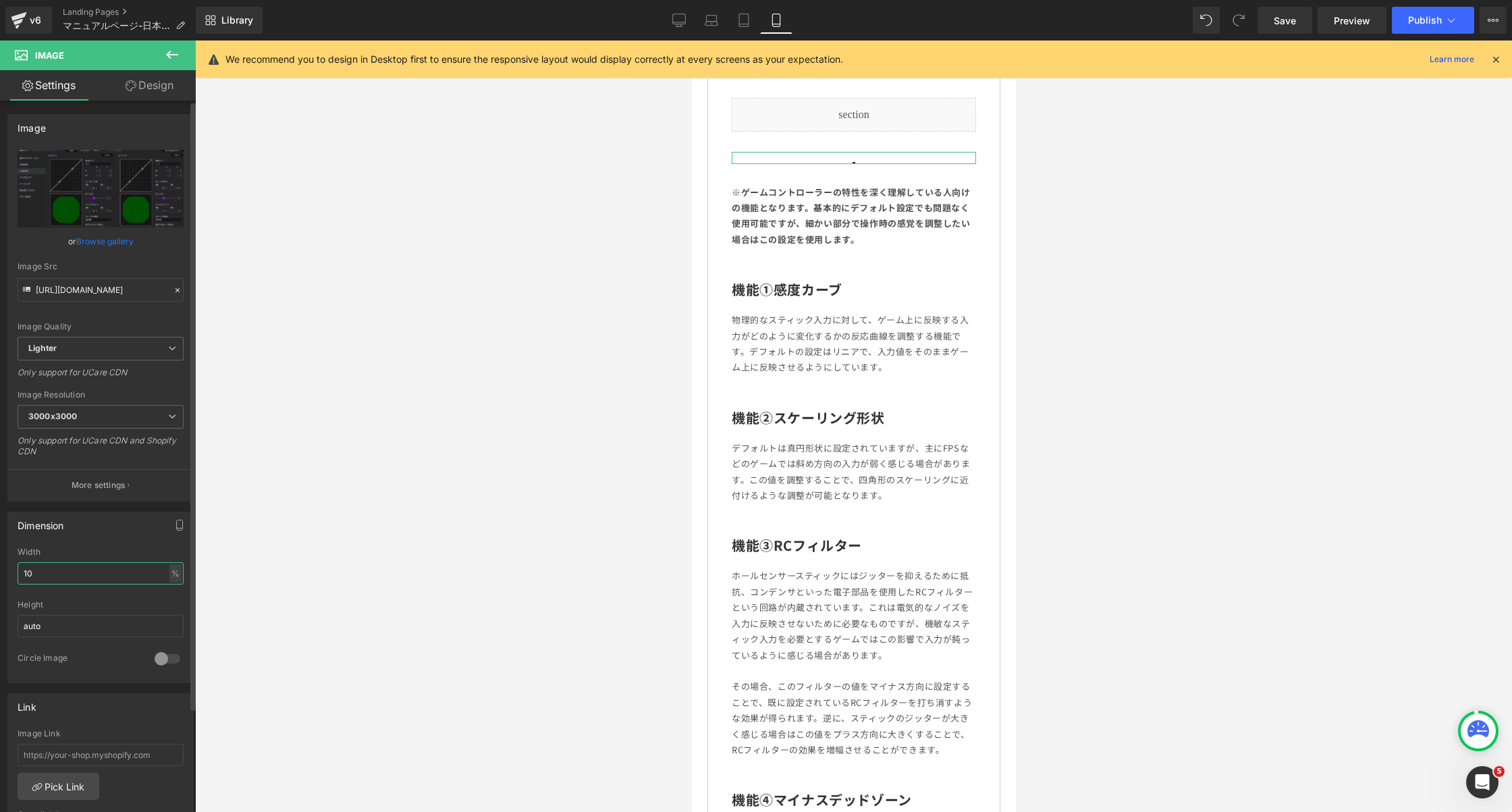
type input "100"
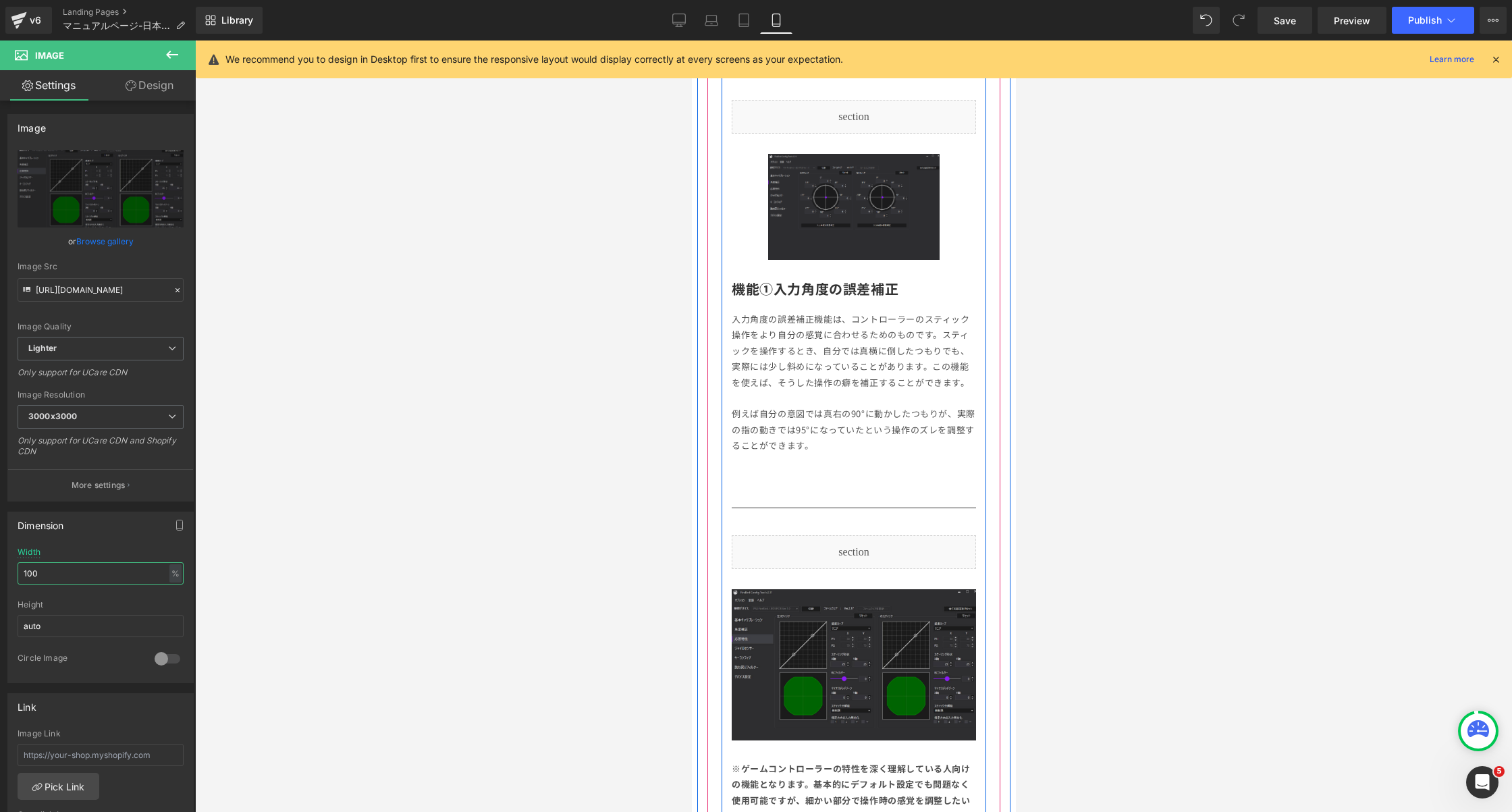
scroll to position [1788, 0]
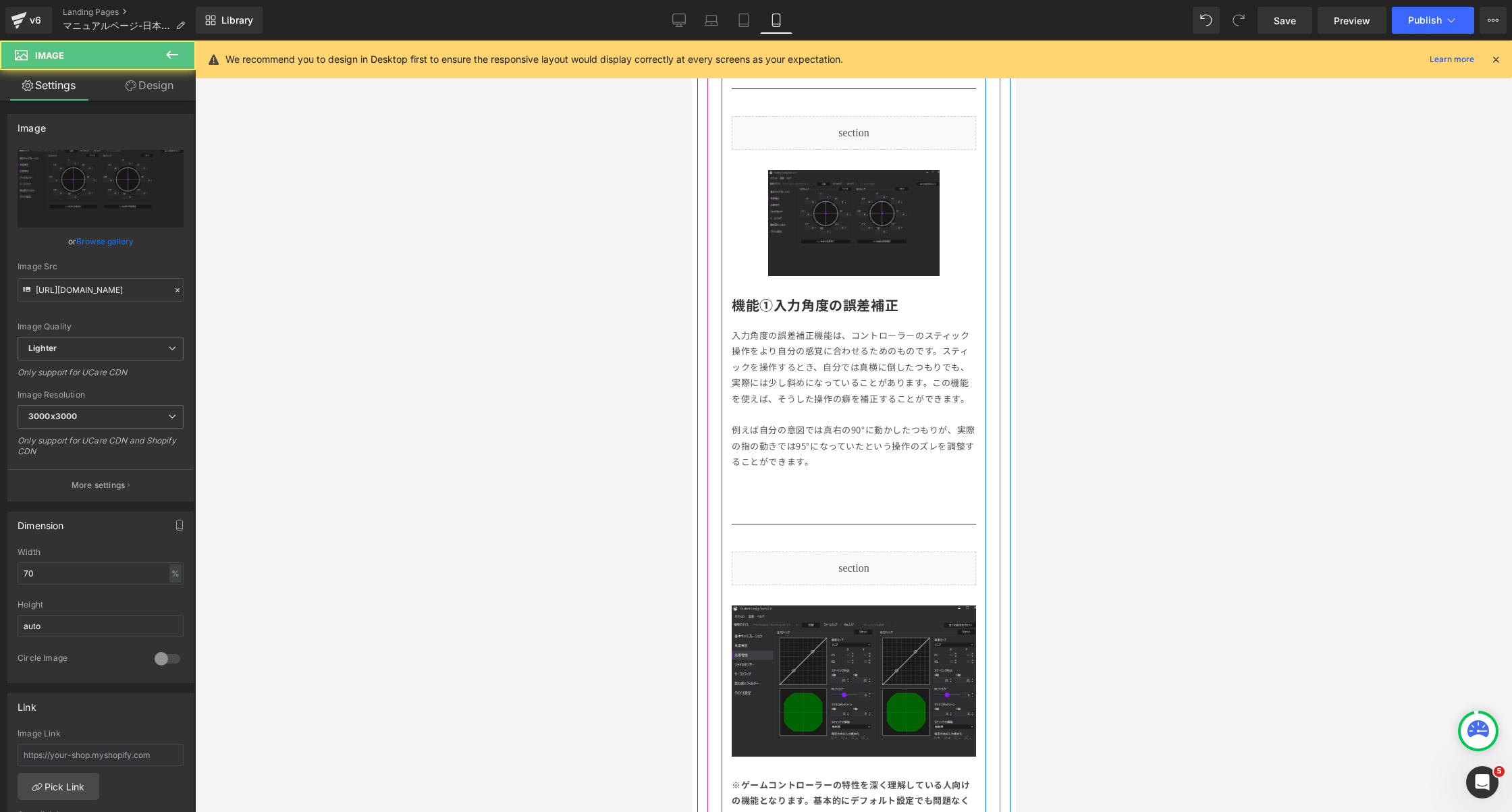
click at [857, 239] on img at bounding box center [853, 223] width 171 height 106
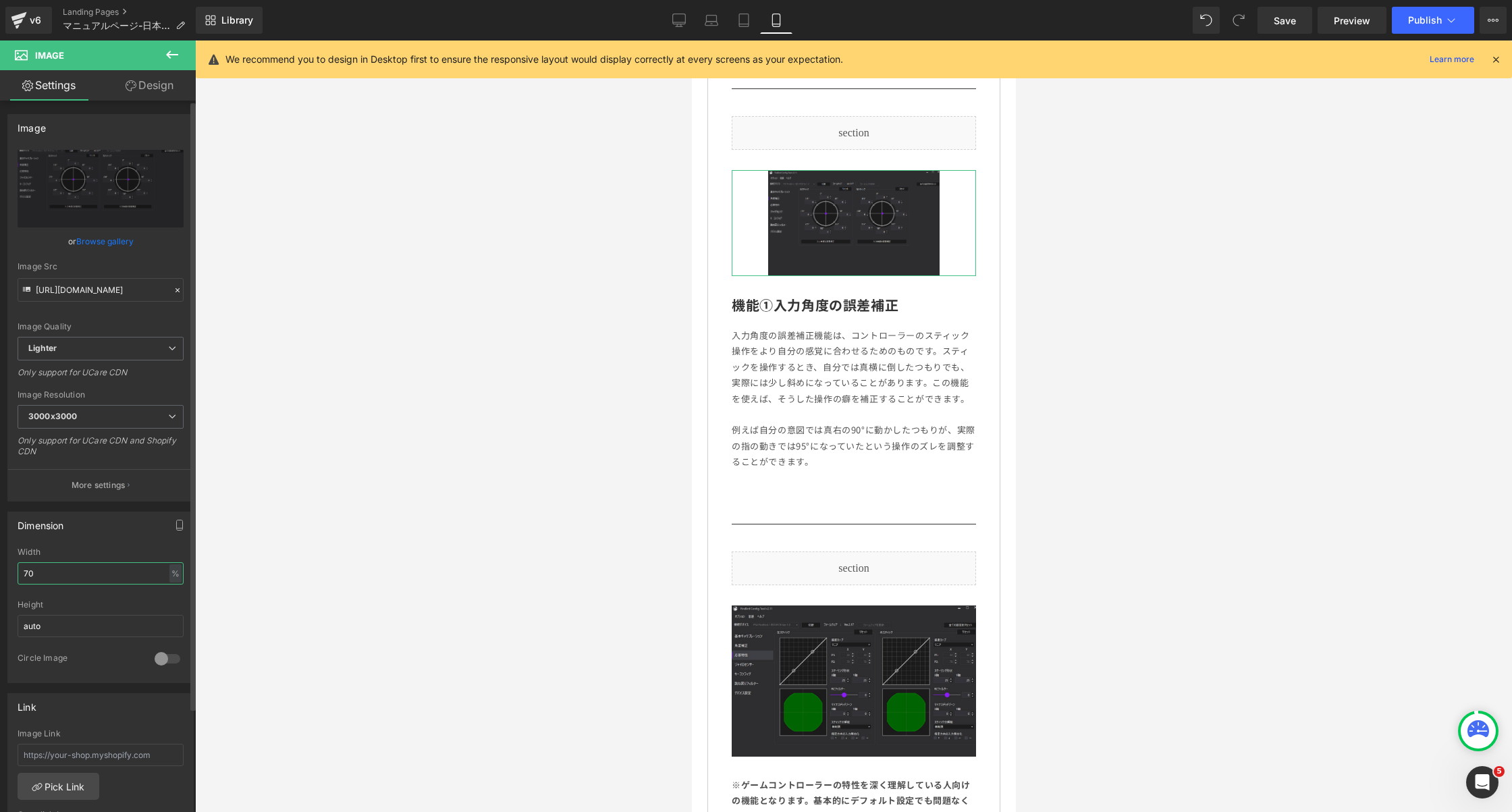
click at [50, 567] on input "70" at bounding box center [101, 573] width 166 height 22
type input "100"
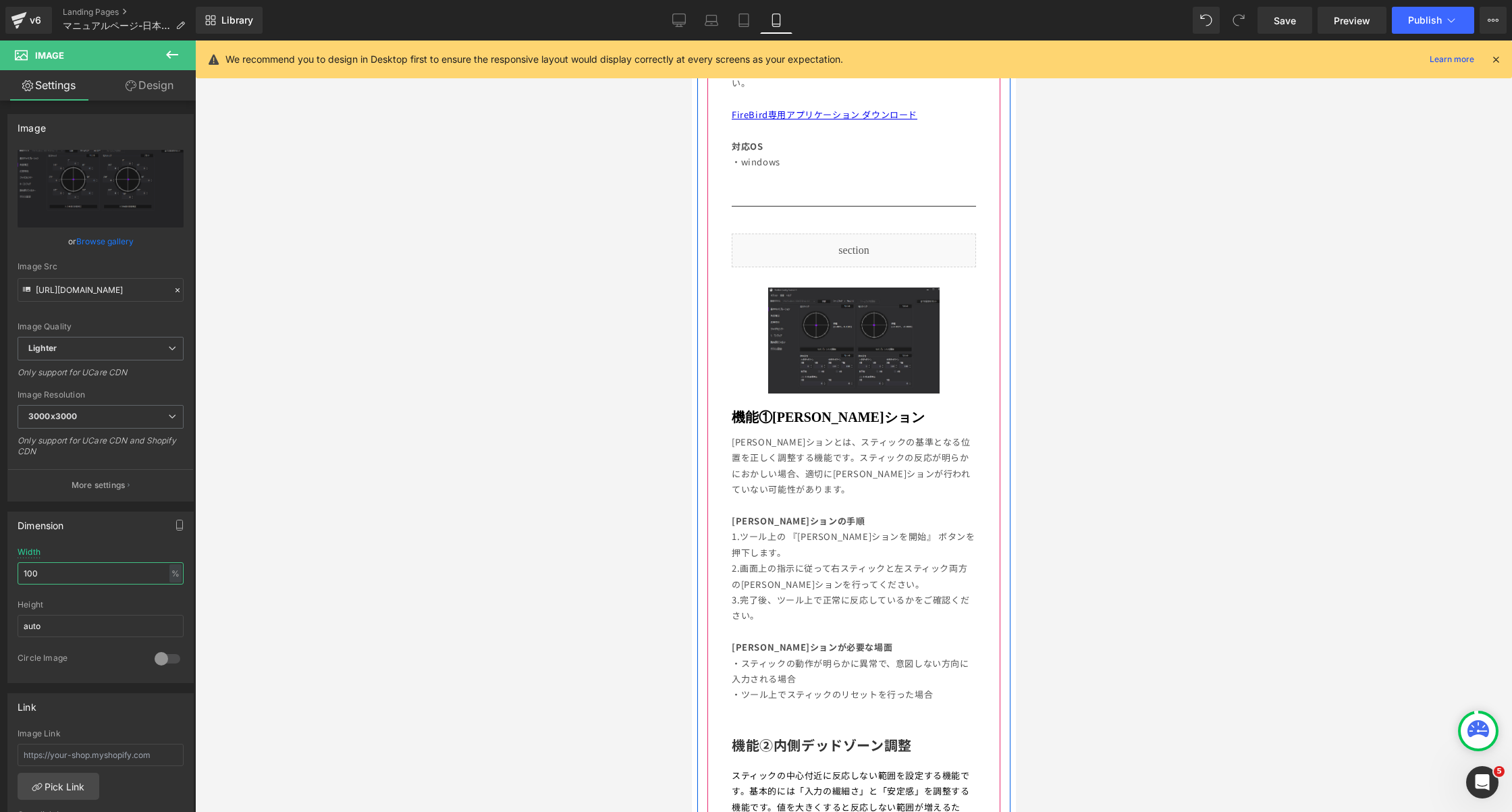
scroll to position [711, 0]
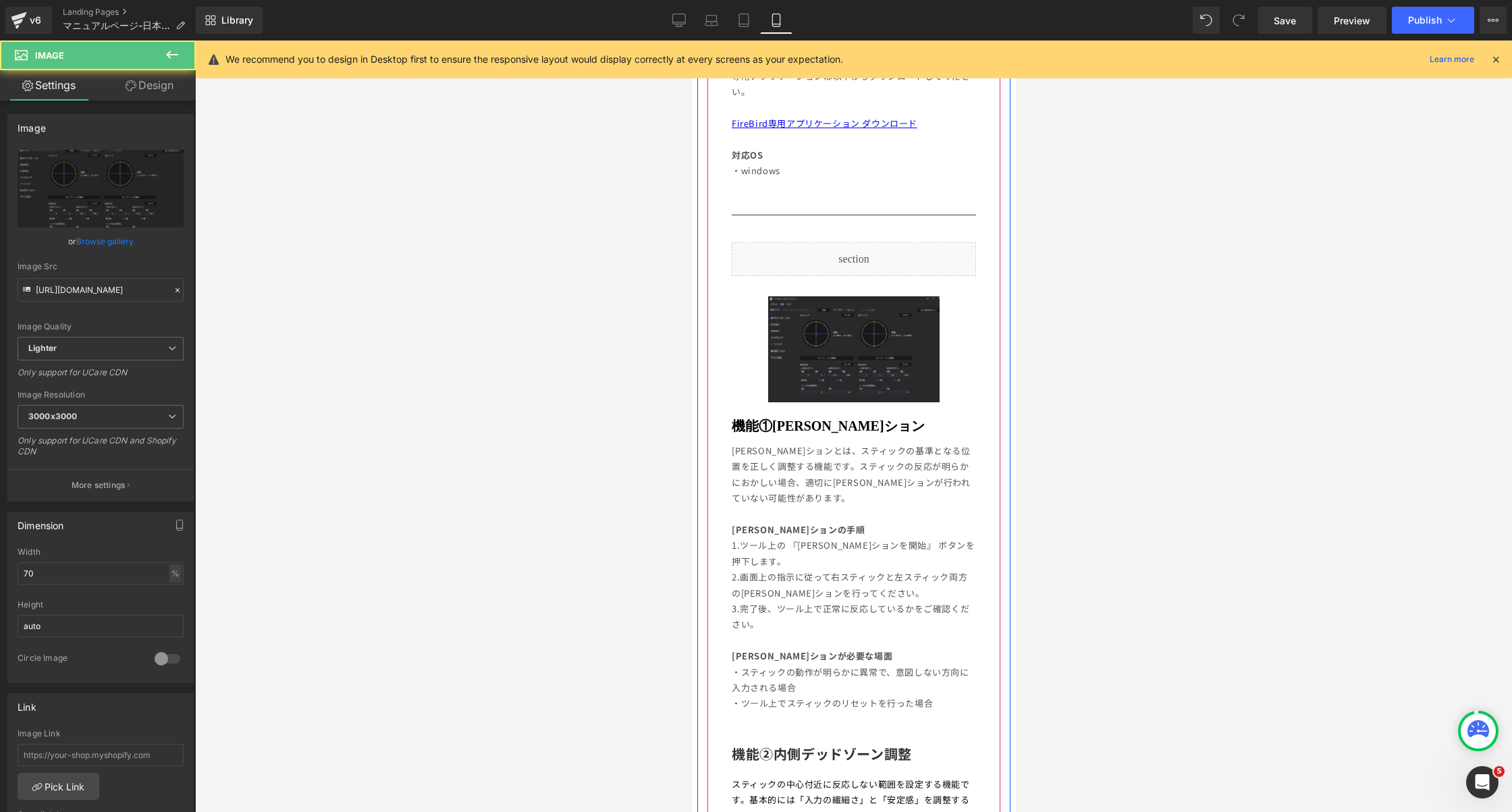
click at [773, 353] on img at bounding box center [853, 349] width 171 height 106
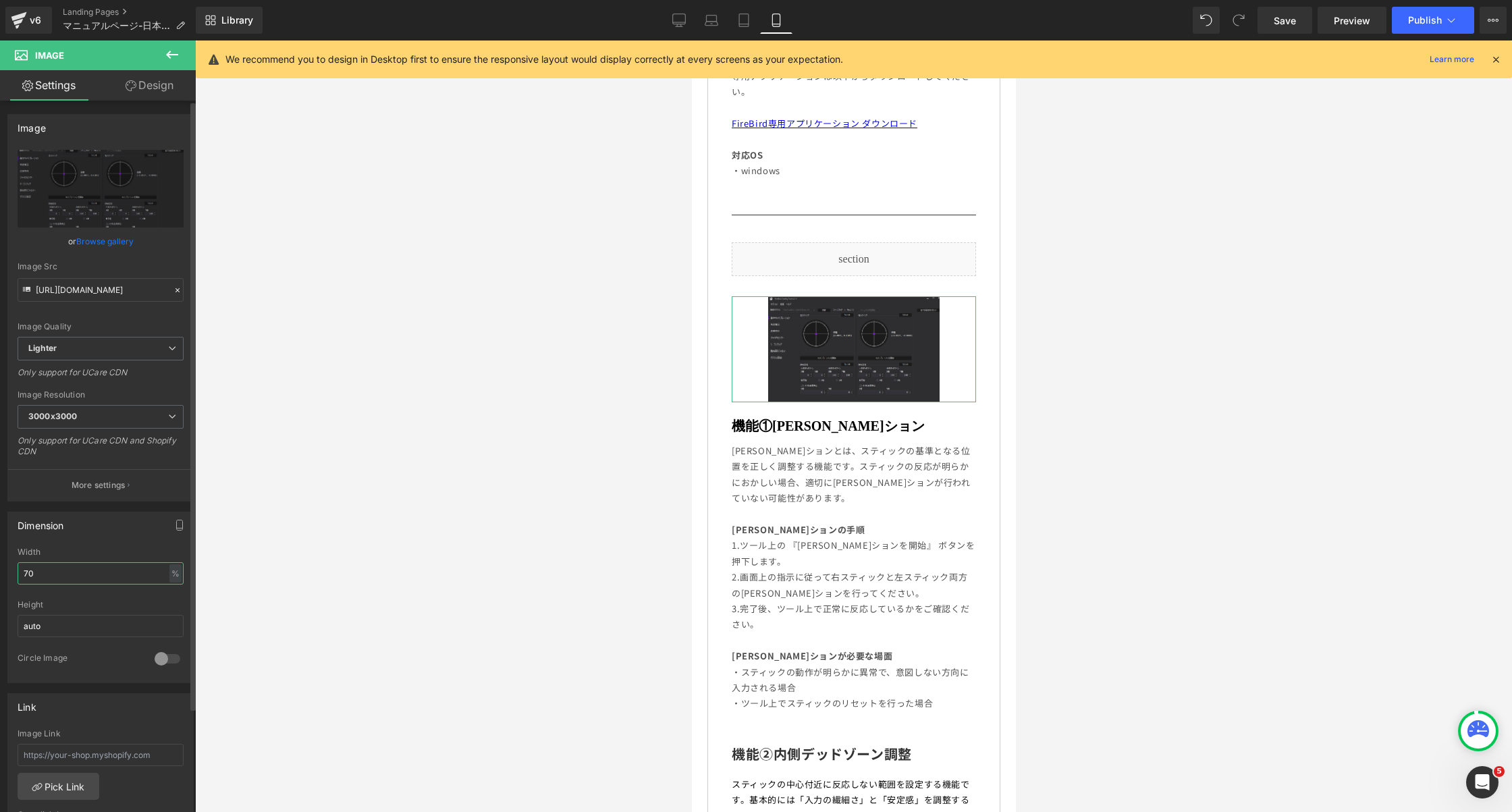
click at [29, 578] on input "70" at bounding box center [101, 573] width 166 height 22
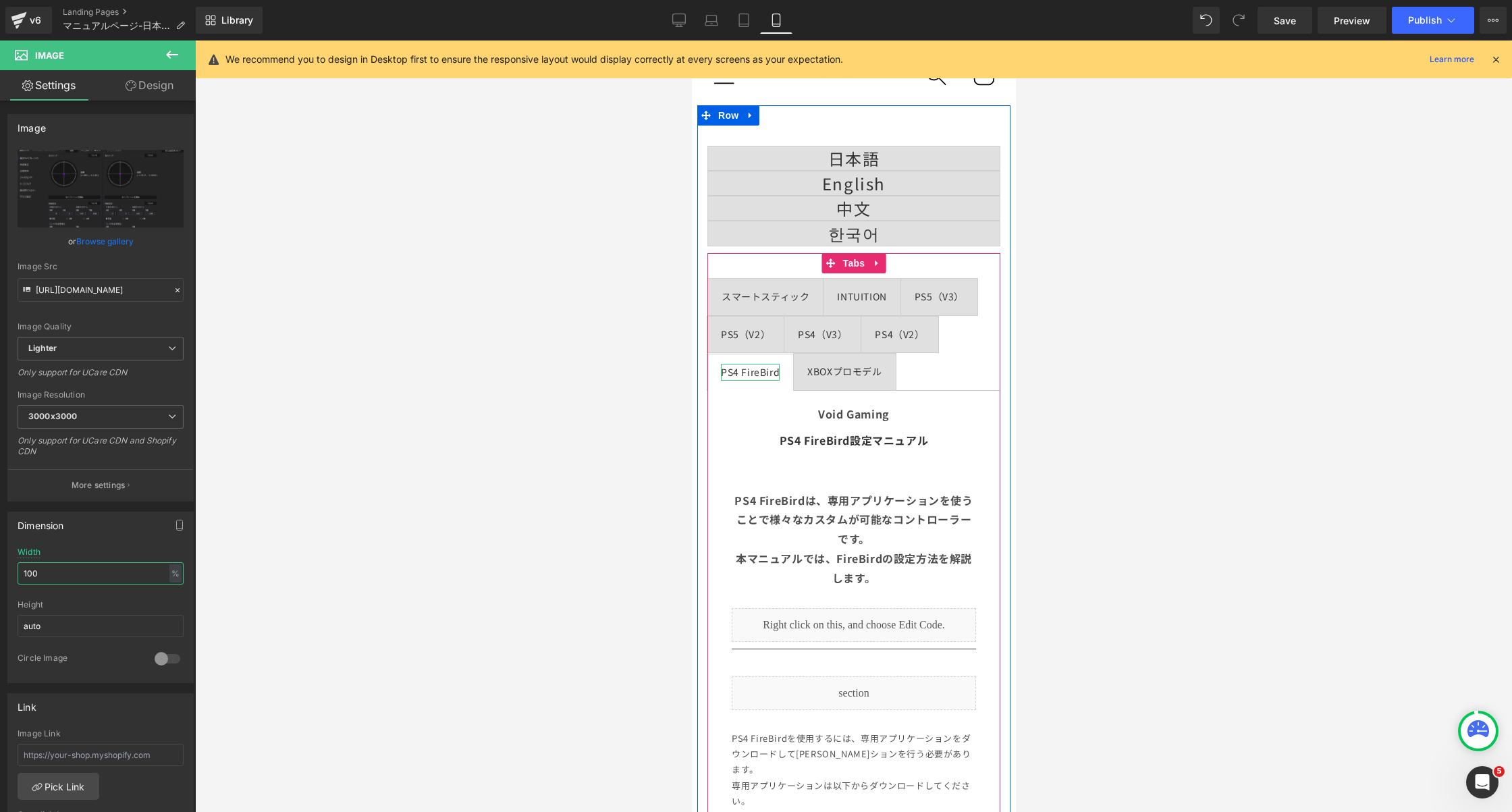
scroll to position [0, 0]
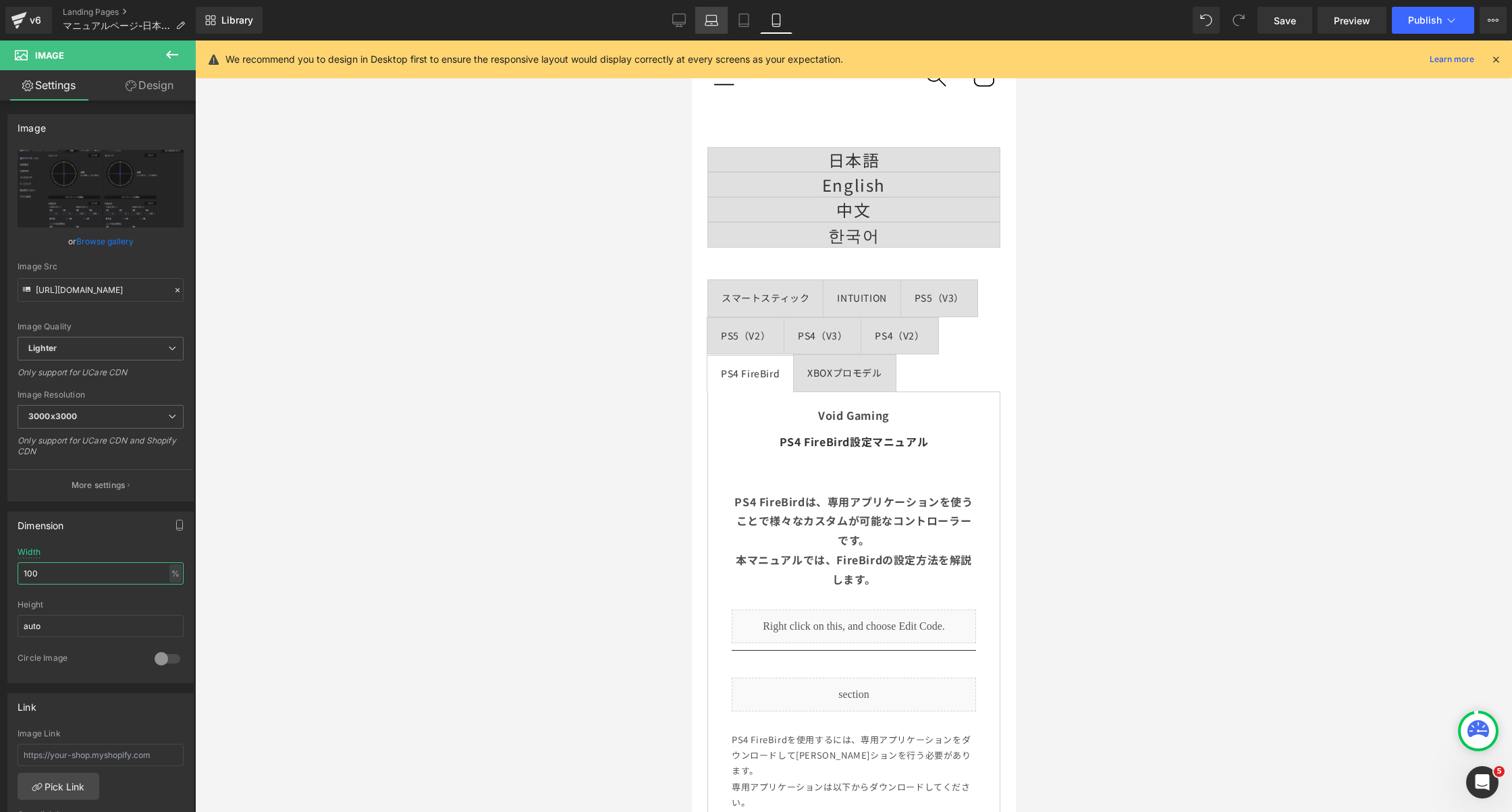
type input "100"
click at [709, 23] on icon at bounding box center [711, 20] width 13 height 13
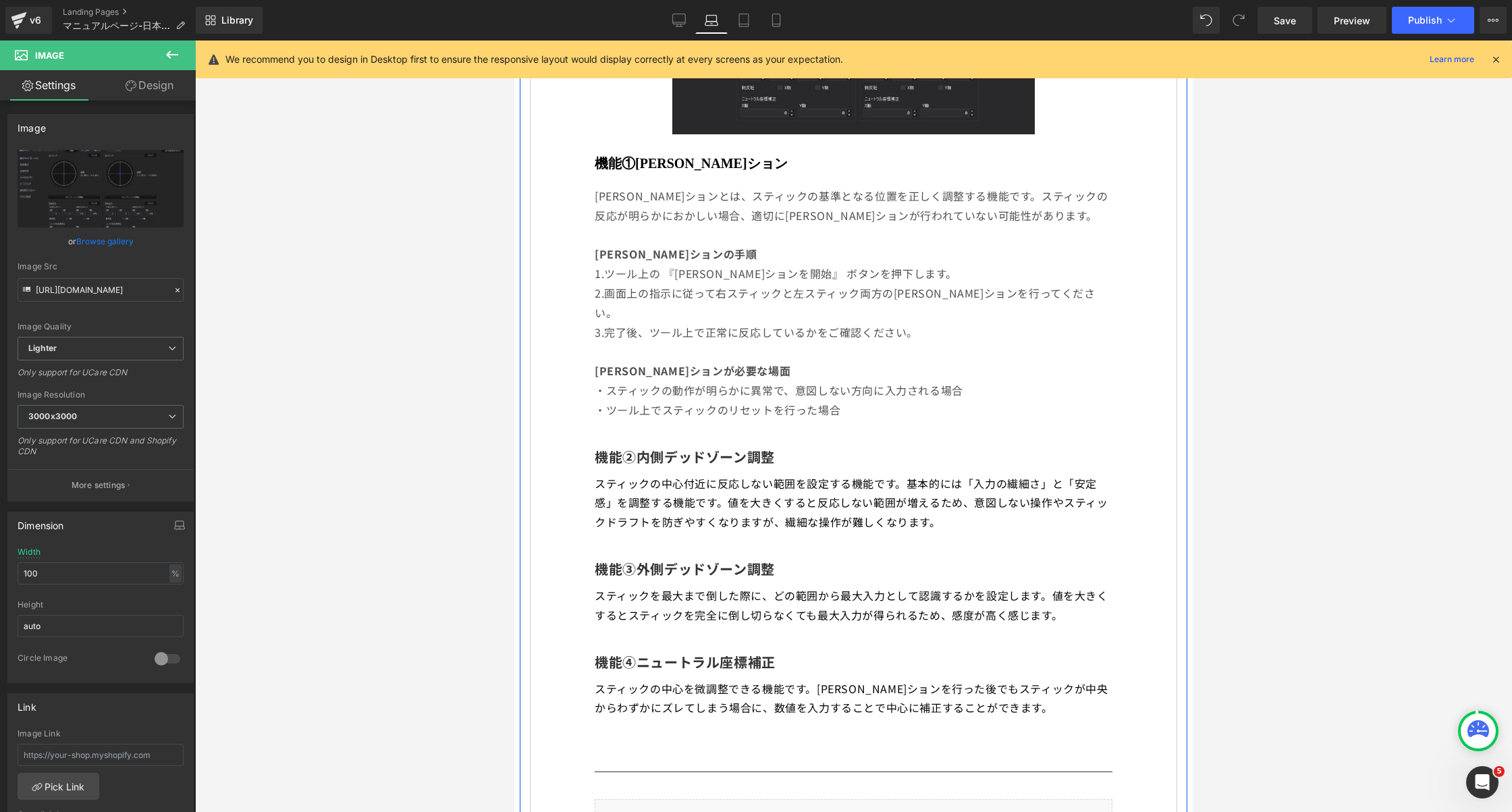
scroll to position [1144, 0]
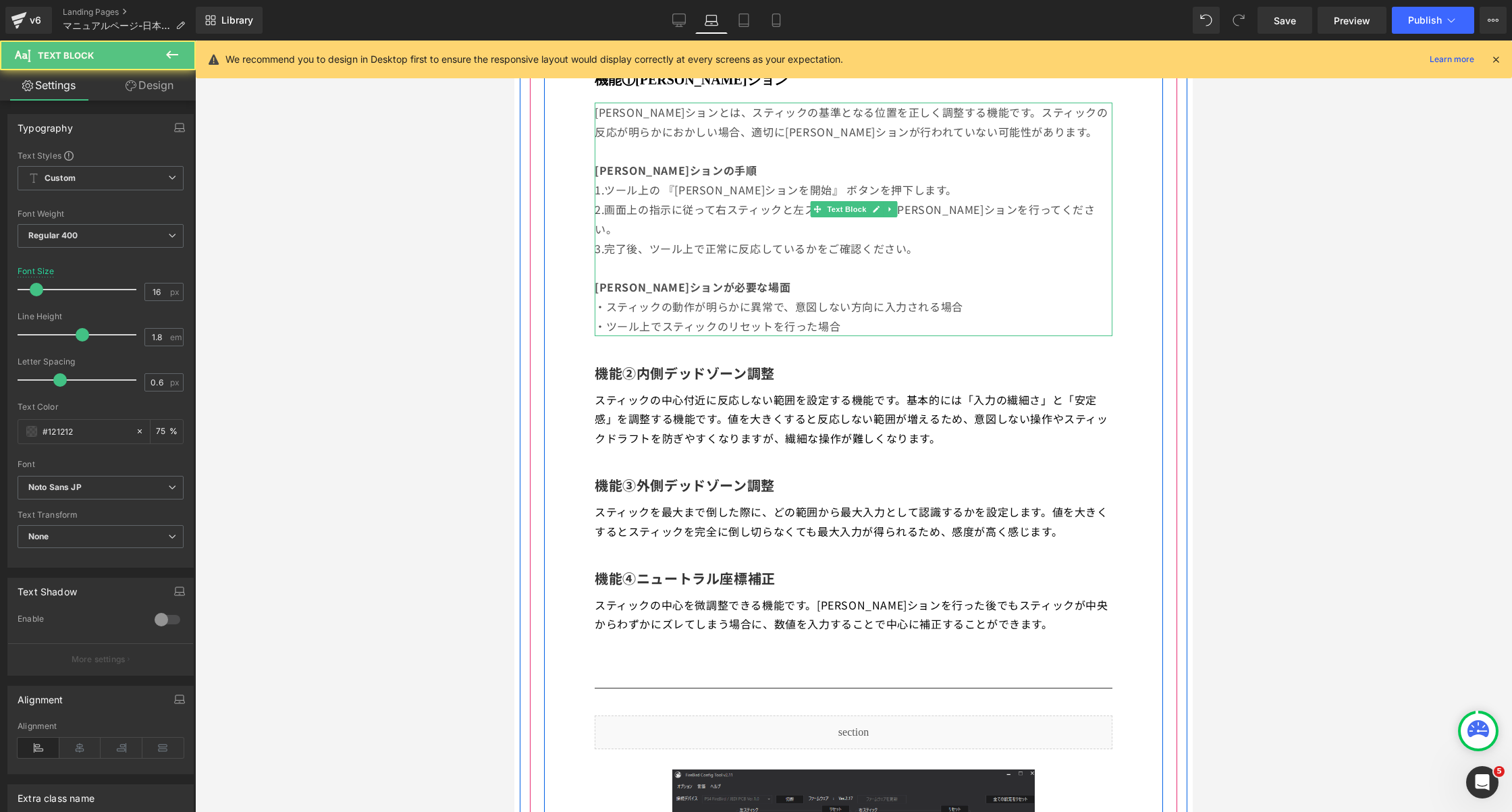
click at [846, 204] on p "2.画面上の指示に従って右スティックと左スティック両方の[PERSON_NAME]ションを行ってください。" at bounding box center [854, 219] width 518 height 39
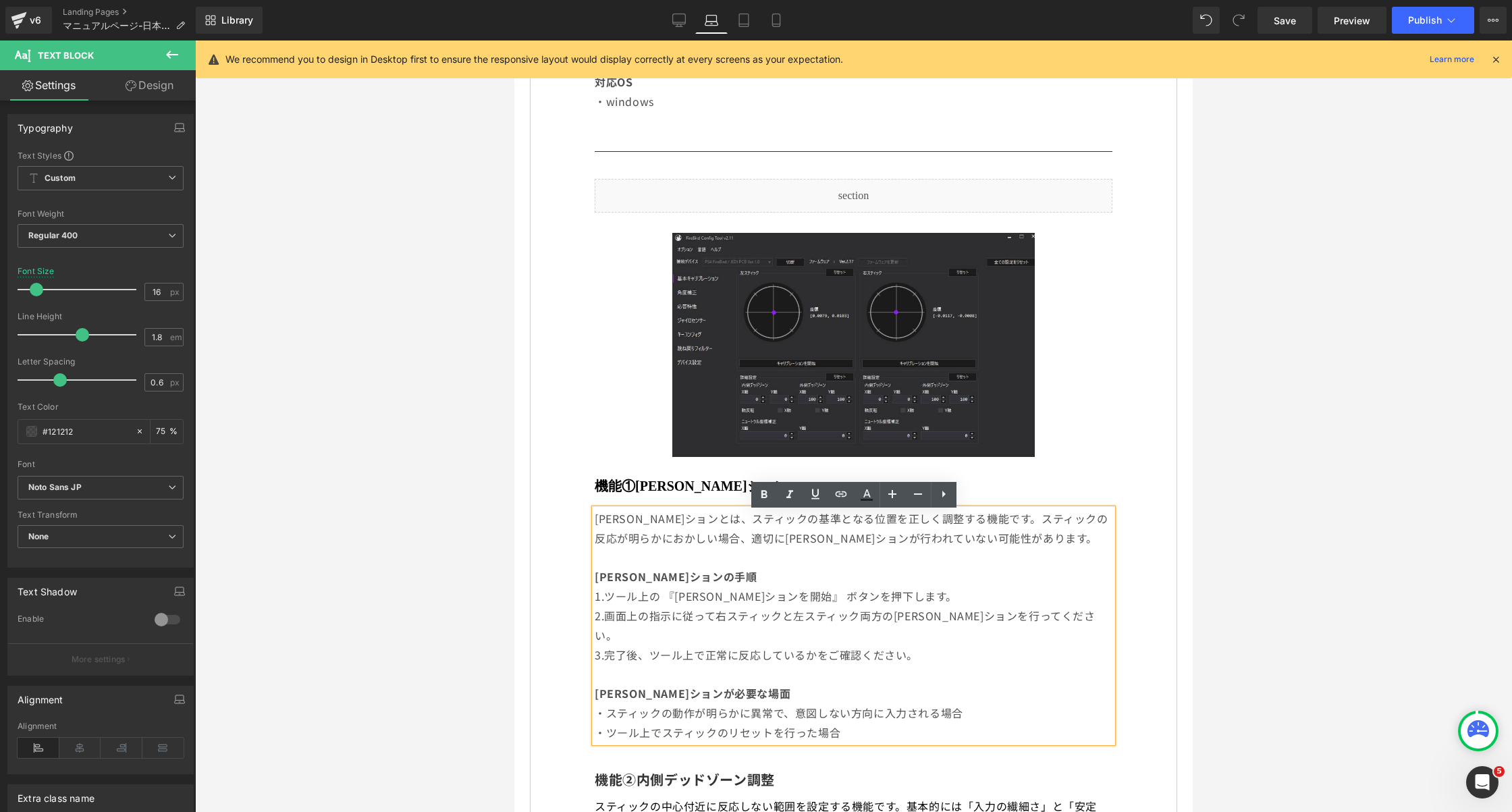
scroll to position [729, 0]
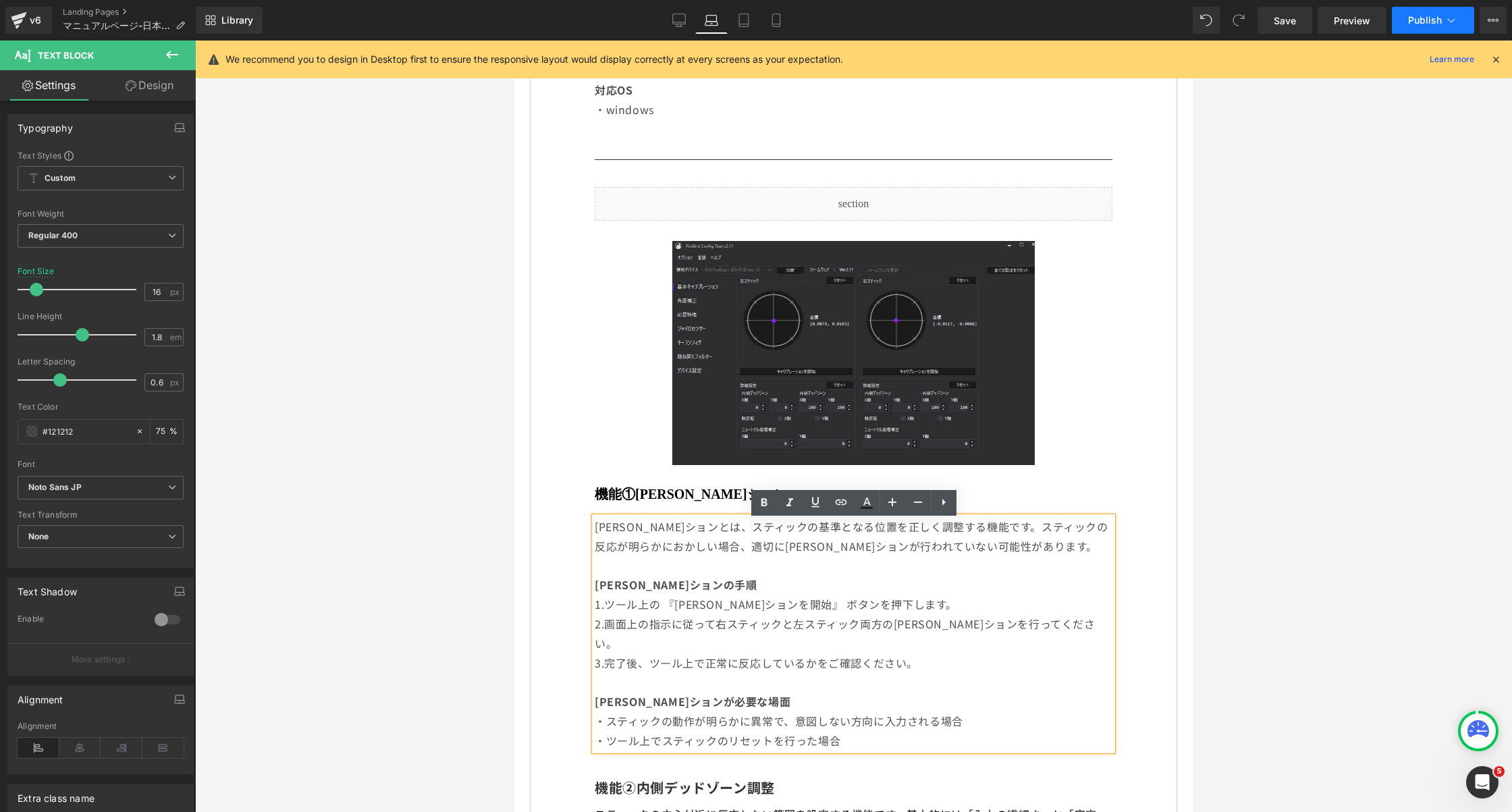
click at [1428, 21] on span "Publish" at bounding box center [1425, 20] width 34 height 11
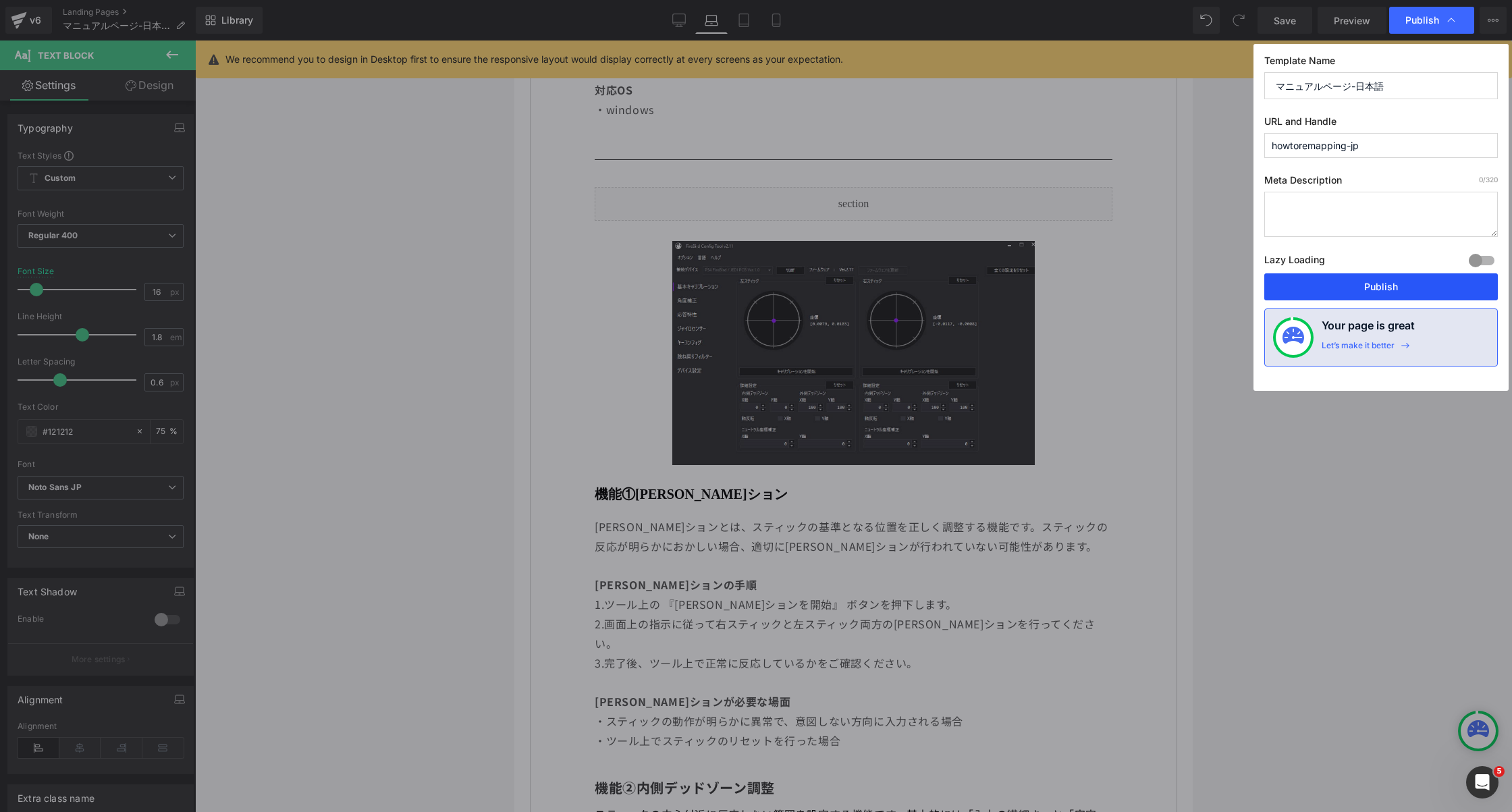
click at [1301, 285] on button "Publish" at bounding box center [1381, 287] width 233 height 27
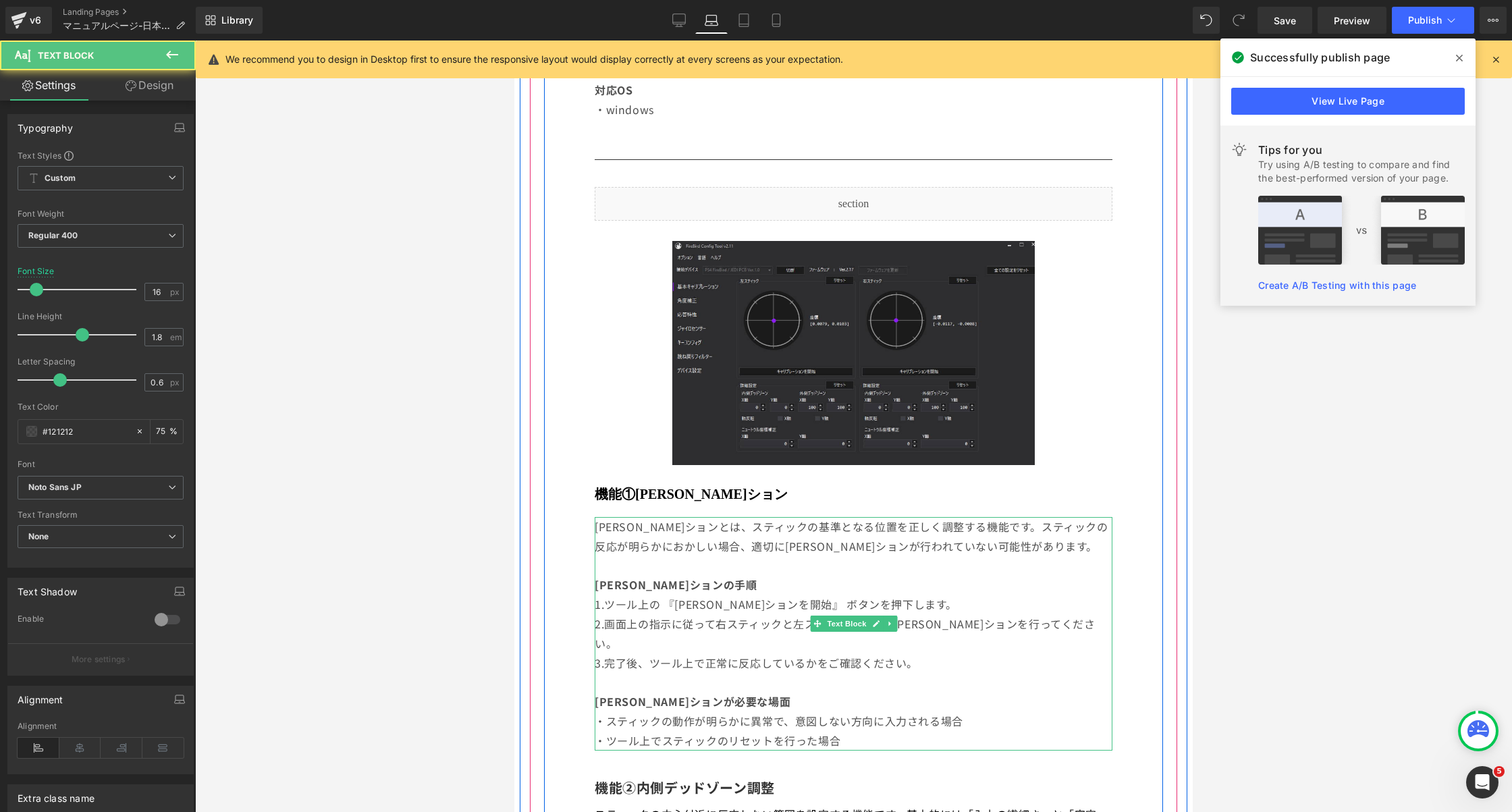
click at [825, 546] on span "[PERSON_NAME]ションとは、スティックの基準となる位置を正しく調整する機能です。スティックの反応が明らかにおかしい場合、適切に[PERSON_NAM…" at bounding box center [851, 537] width 514 height 35
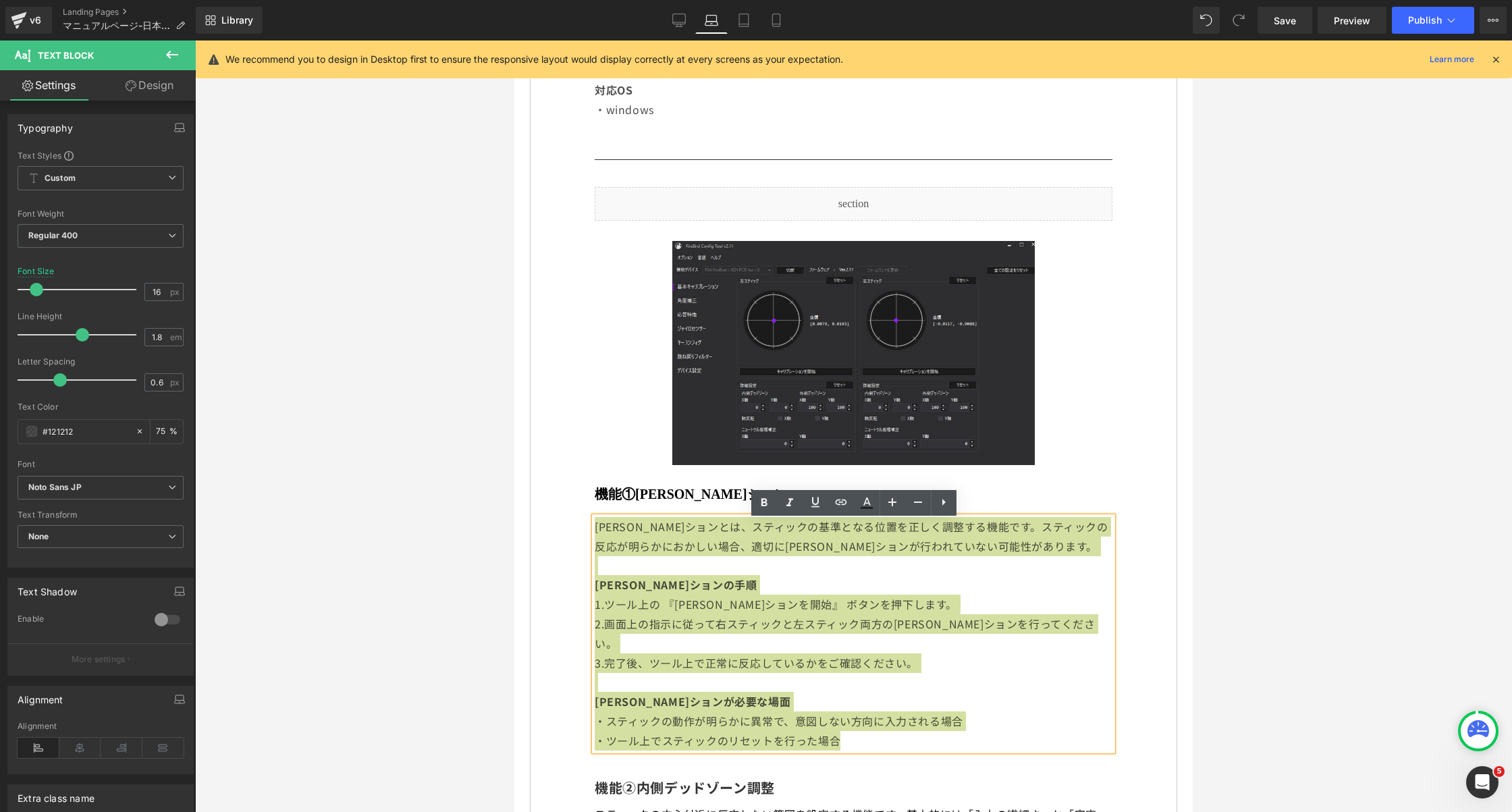
click at [1269, 233] on div at bounding box center [854, 426] width 1317 height 772
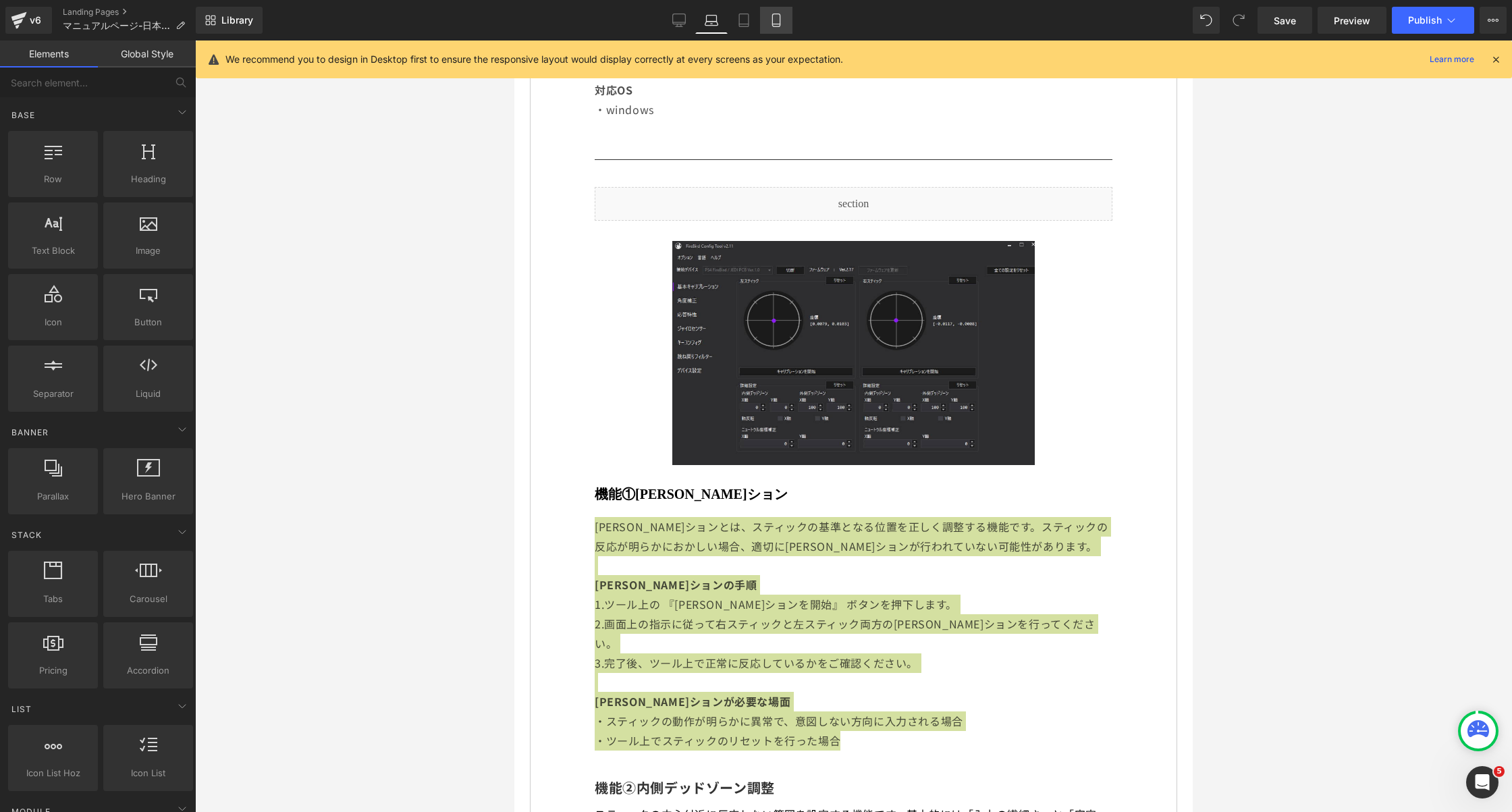
click at [775, 23] on icon at bounding box center [776, 20] width 13 height 13
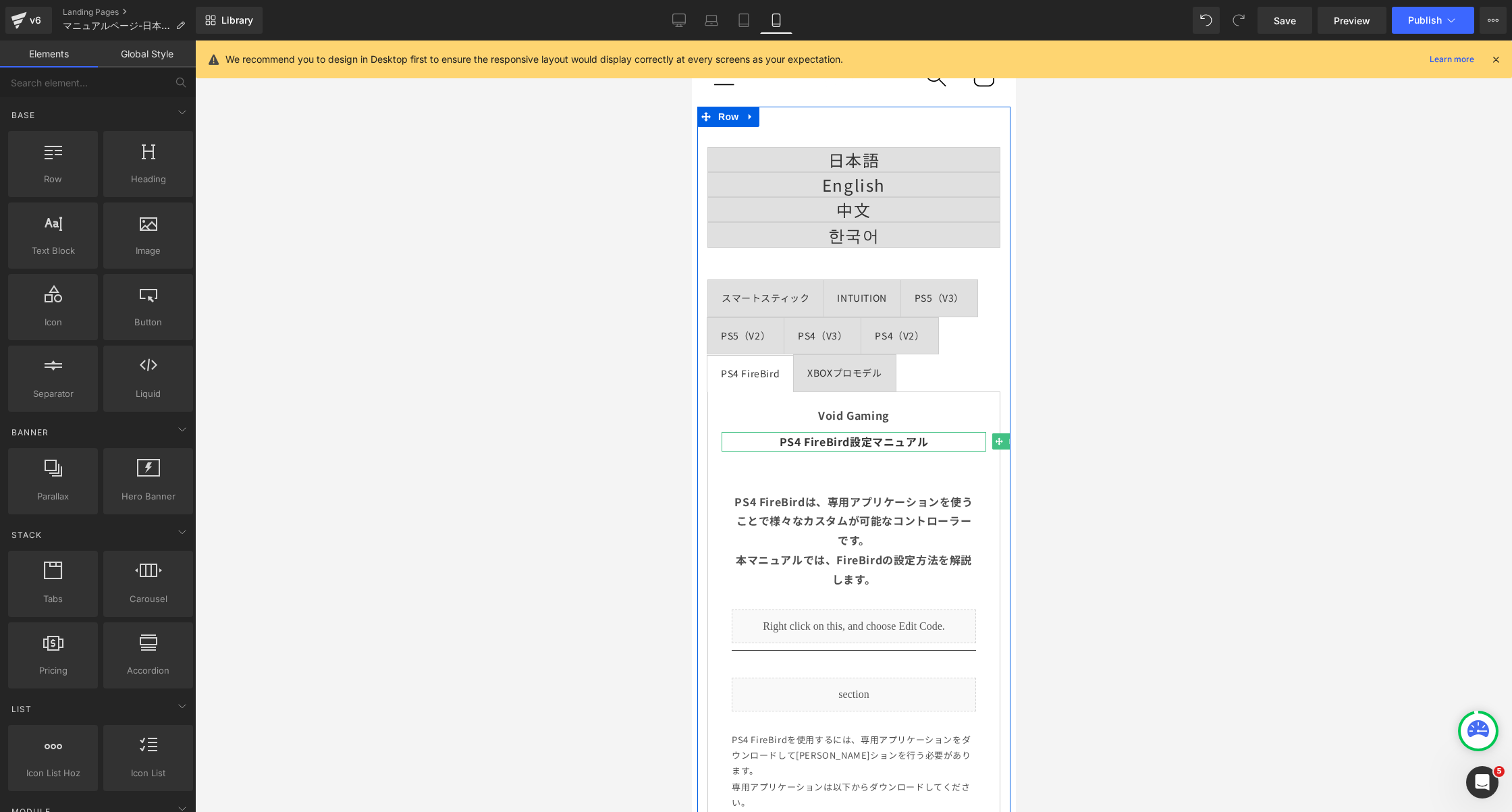
scroll to position [289, 0]
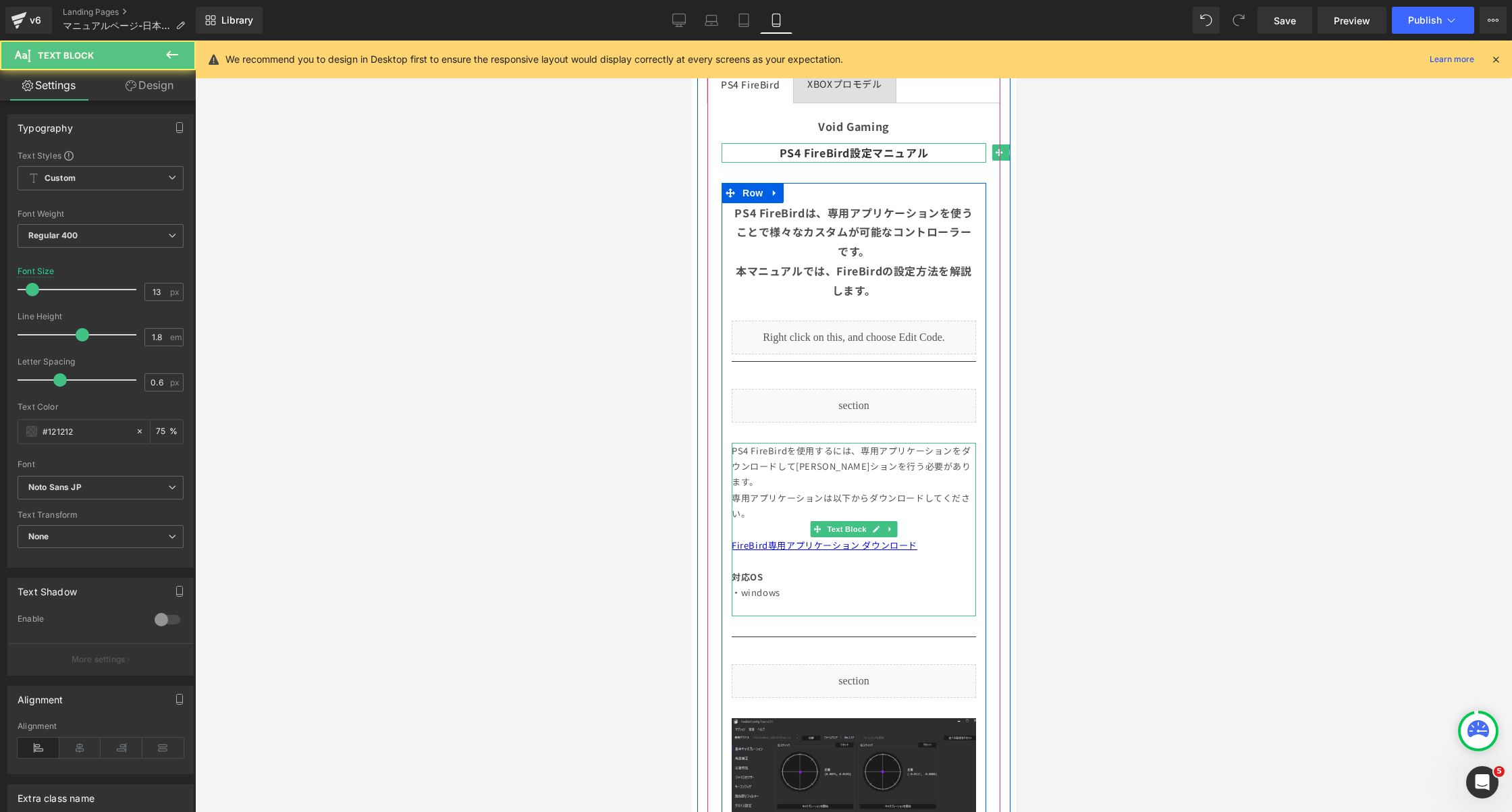
click at [883, 463] on span "PS4 FireBirdを使用するには、専用アプリケーションをダウンロードして[PERSON_NAME]ションを行う必要があります。" at bounding box center [851, 466] width 240 height 45
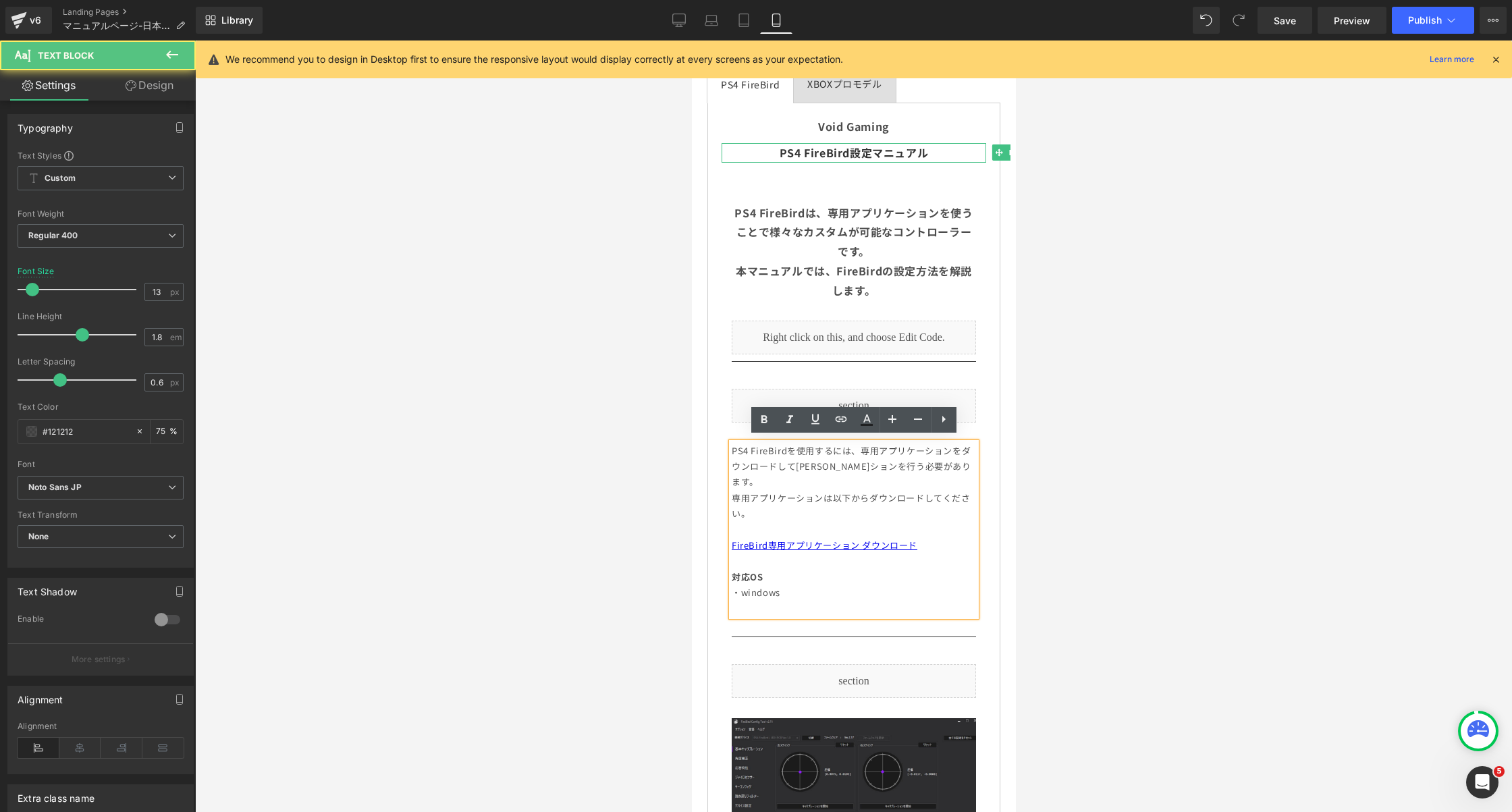
click at [925, 236] on p "PS4 FireBirdは、専用アプリケーションを使うことで様々なカスタムが可能なコントローラーです。 本マニュアルでは、FireBirdの設定方法を解説しま…" at bounding box center [853, 251] width 244 height 97
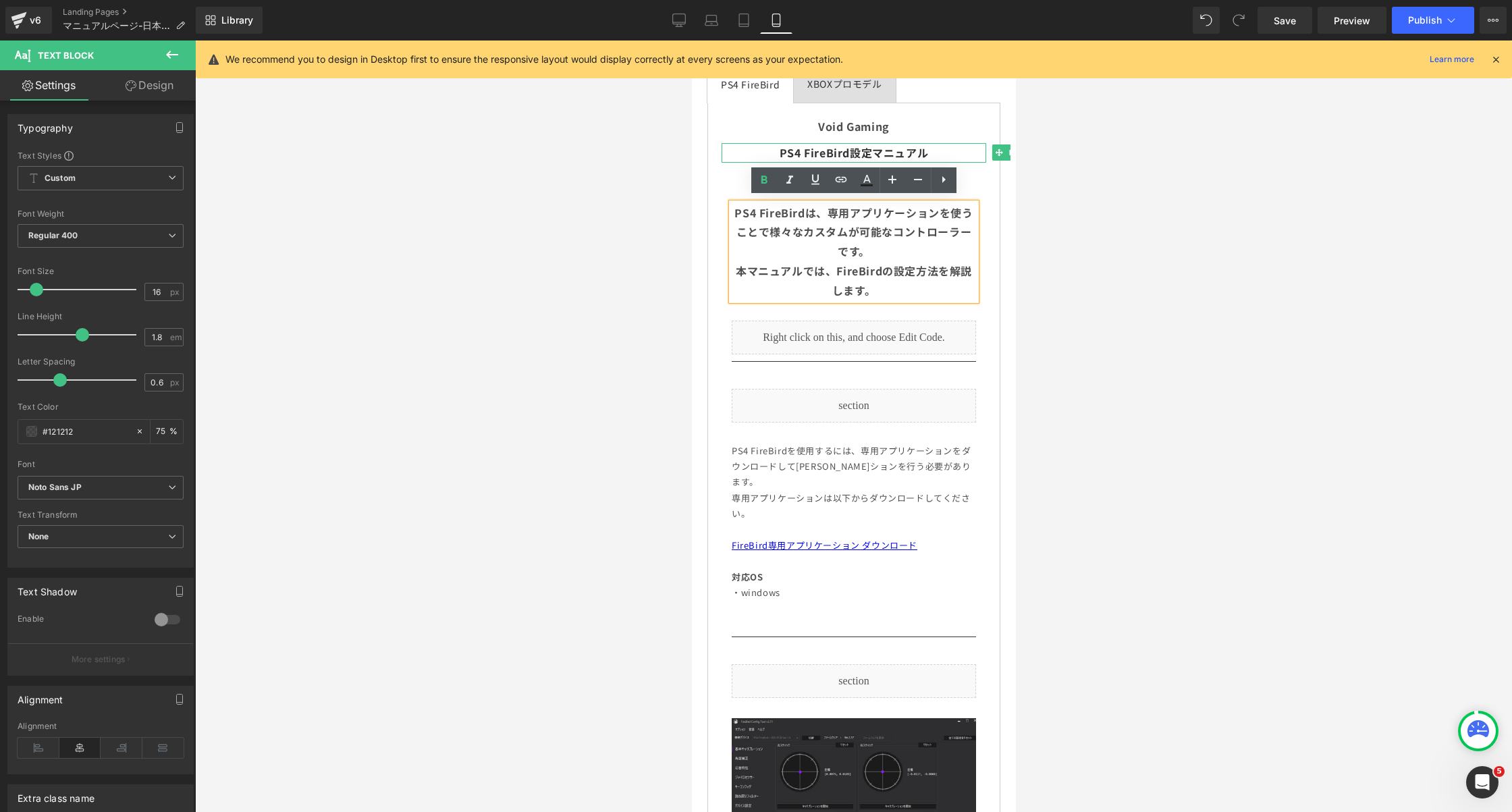
click at [925, 236] on p "PS4 FireBirdは、専用アプリケーションを使うことで様々なカスタムが可能なコントローラーです。 本マニュアルでは、FireBirdの設定方法を解説しま…" at bounding box center [853, 251] width 244 height 97
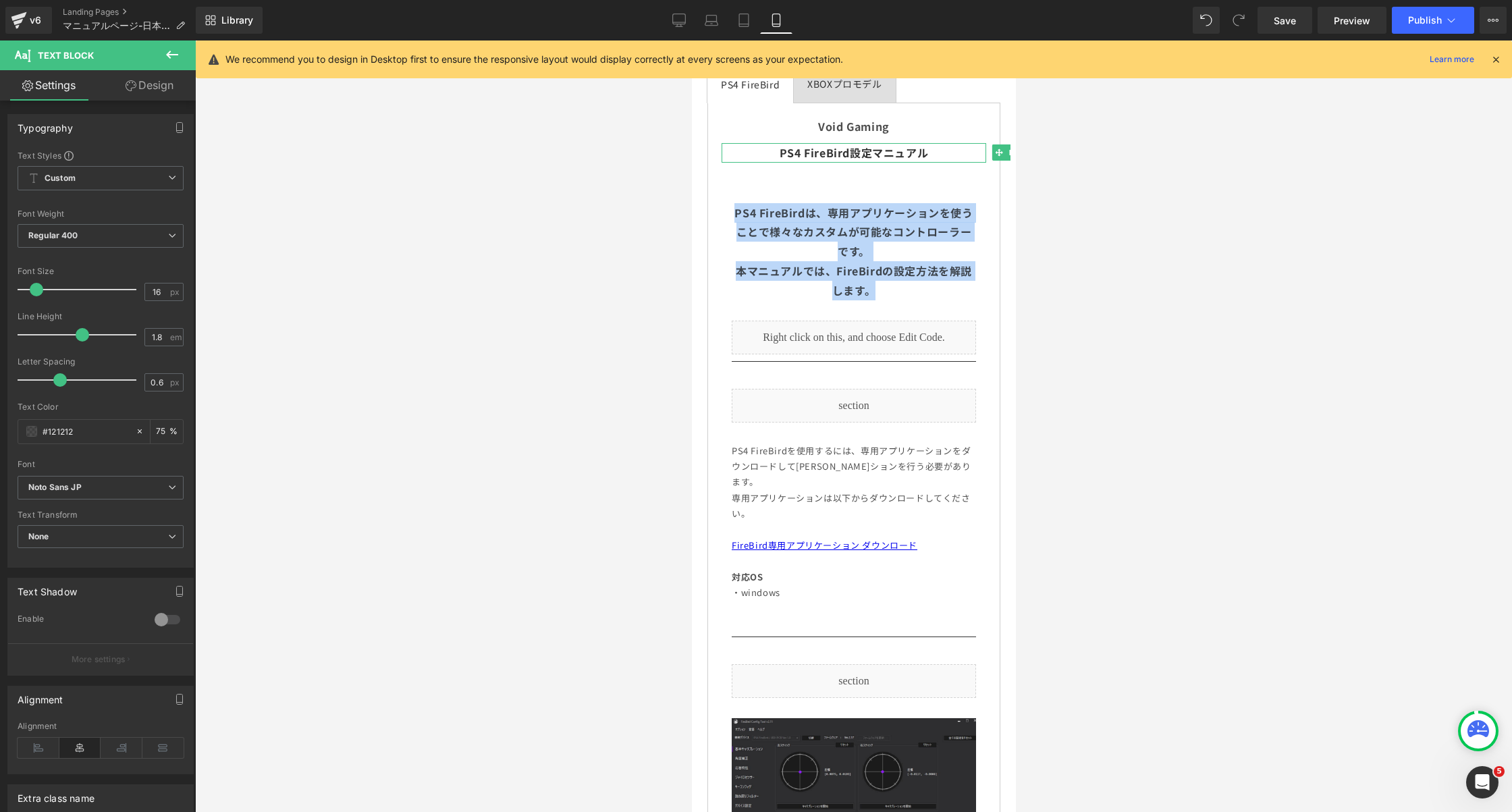
click at [813, 478] on div "PS4 FireBirdを使用するには、専用アプリケーションをダウンロードして[PERSON_NAME]ションを行う必要があります。 専用アプリケーションは以…" at bounding box center [853, 530] width 244 height 173
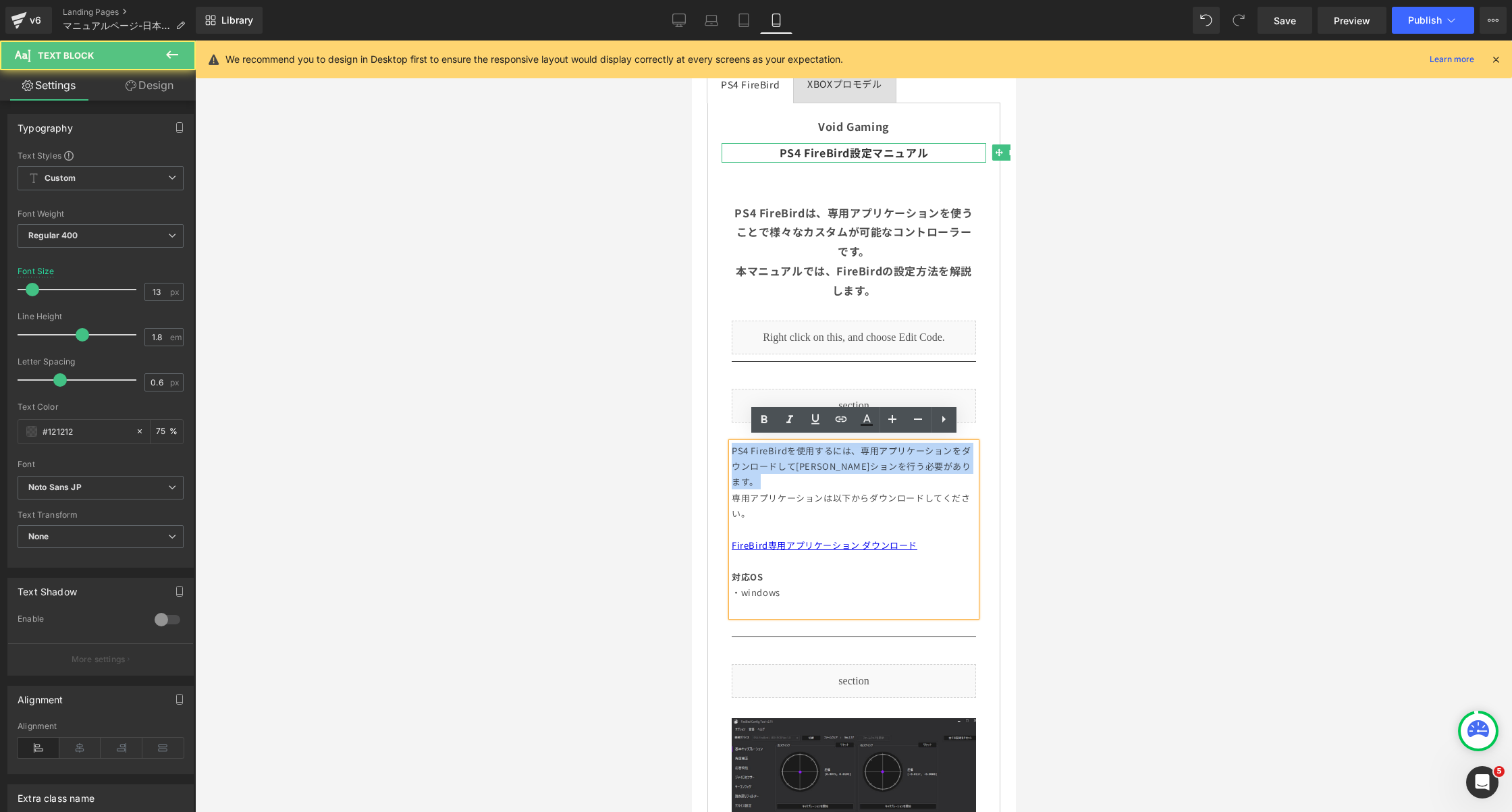
click at [813, 478] on div "PS4 FireBirdを使用するには、専用アプリケーションをダウンロードして[PERSON_NAME]ションを行う必要があります。 専用アプリケーションは以…" at bounding box center [853, 530] width 244 height 173
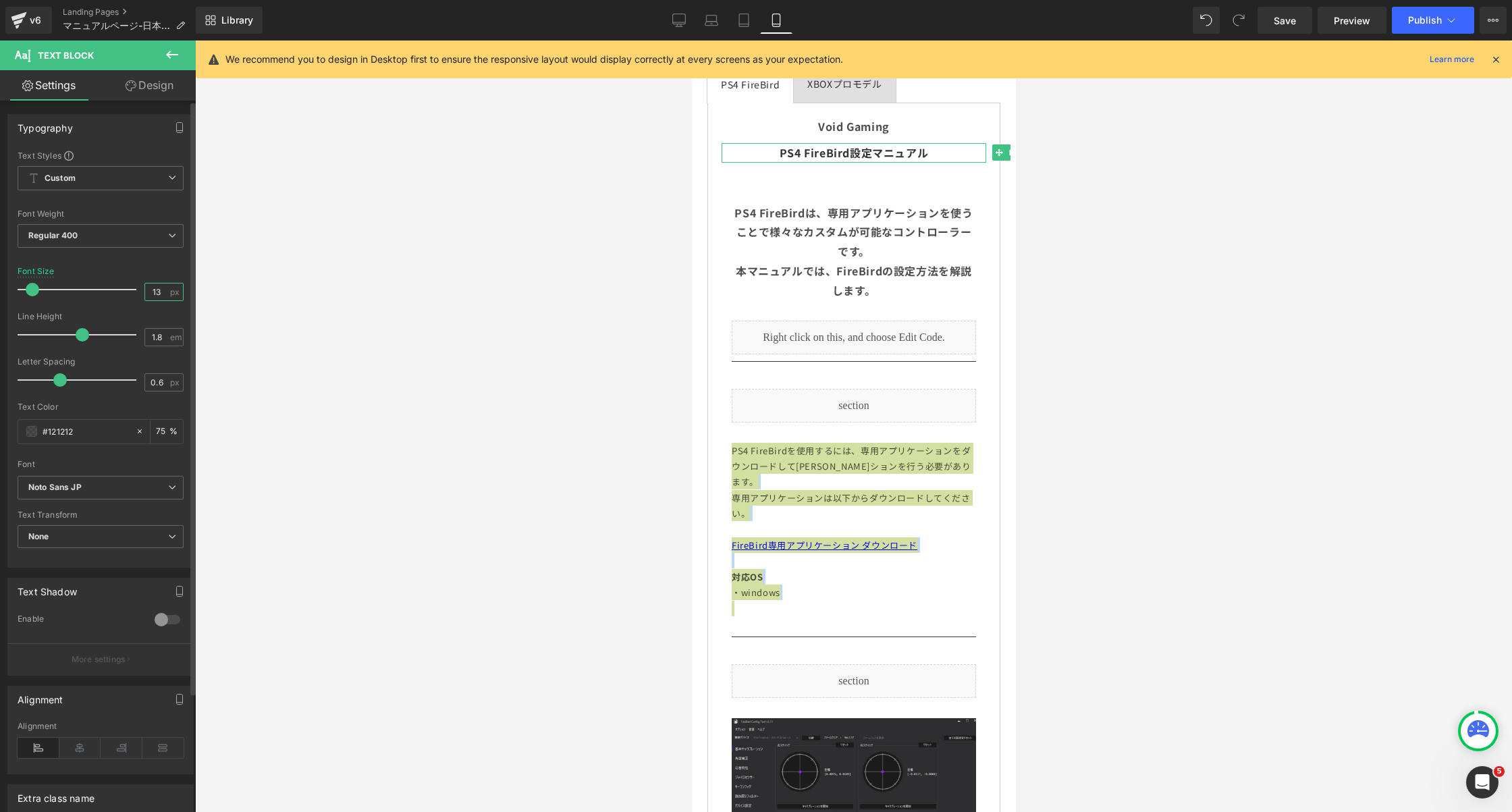
click at [158, 285] on input "13" at bounding box center [157, 292] width 23 height 17
click at [153, 293] on input "13" at bounding box center [157, 292] width 23 height 17
type input "14"
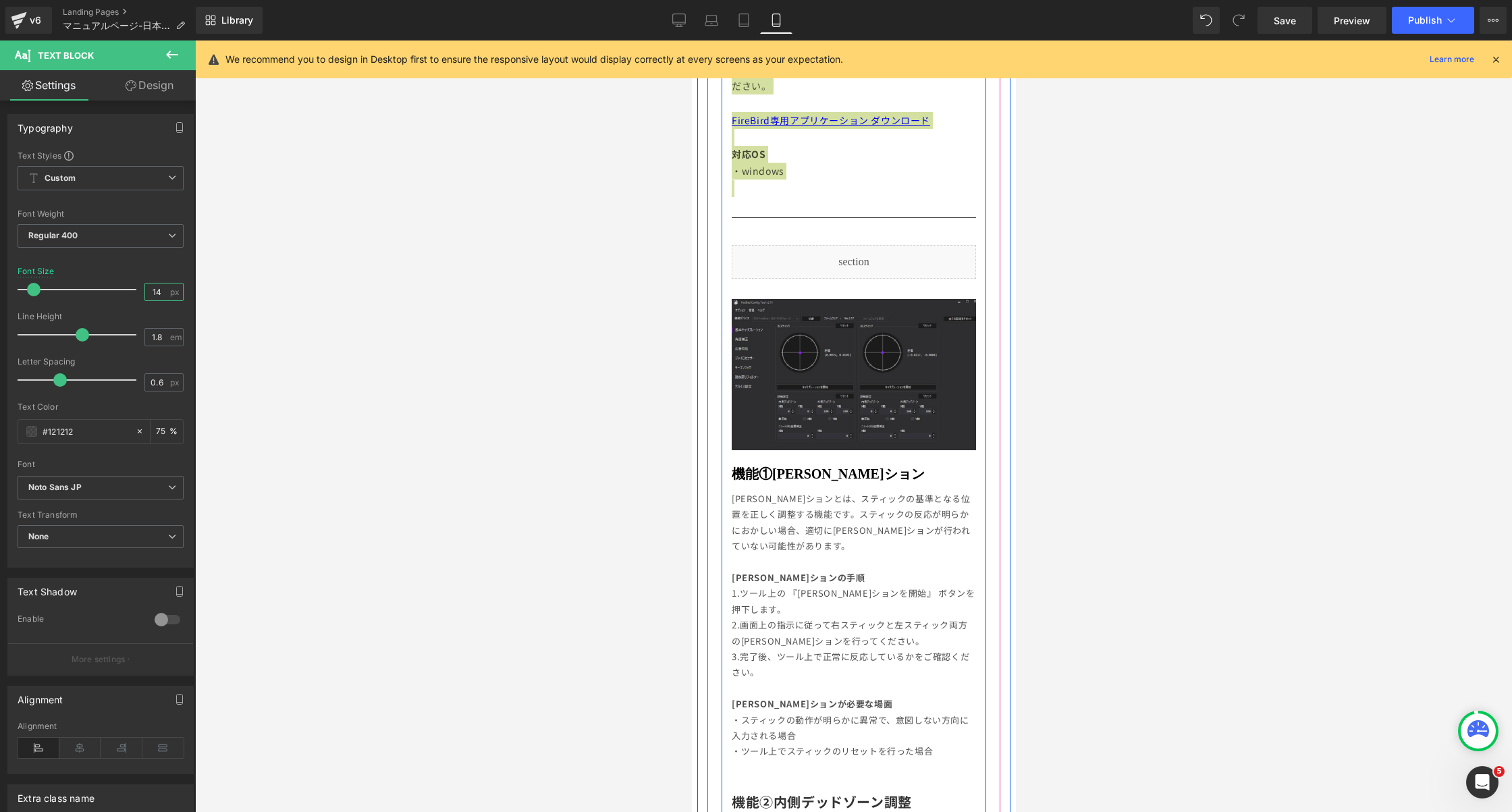
scroll to position [735, 0]
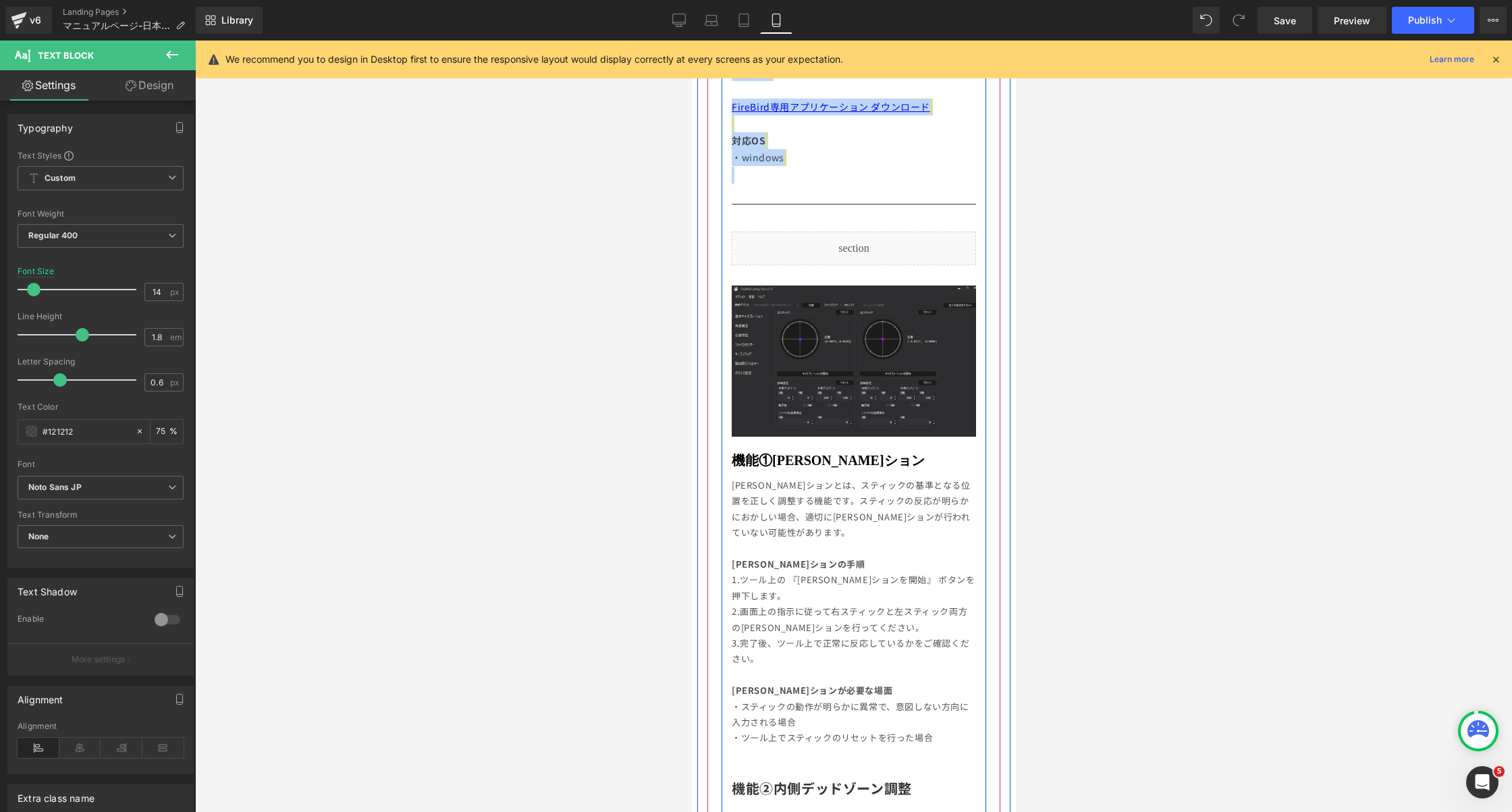
click at [879, 493] on span "[PERSON_NAME]ションとは、スティックの基準となる位置を正しく調整する機能です。スティックの反応が明らかにおかしい場合、適切に[PERSON_NAM…" at bounding box center [850, 508] width 239 height 60
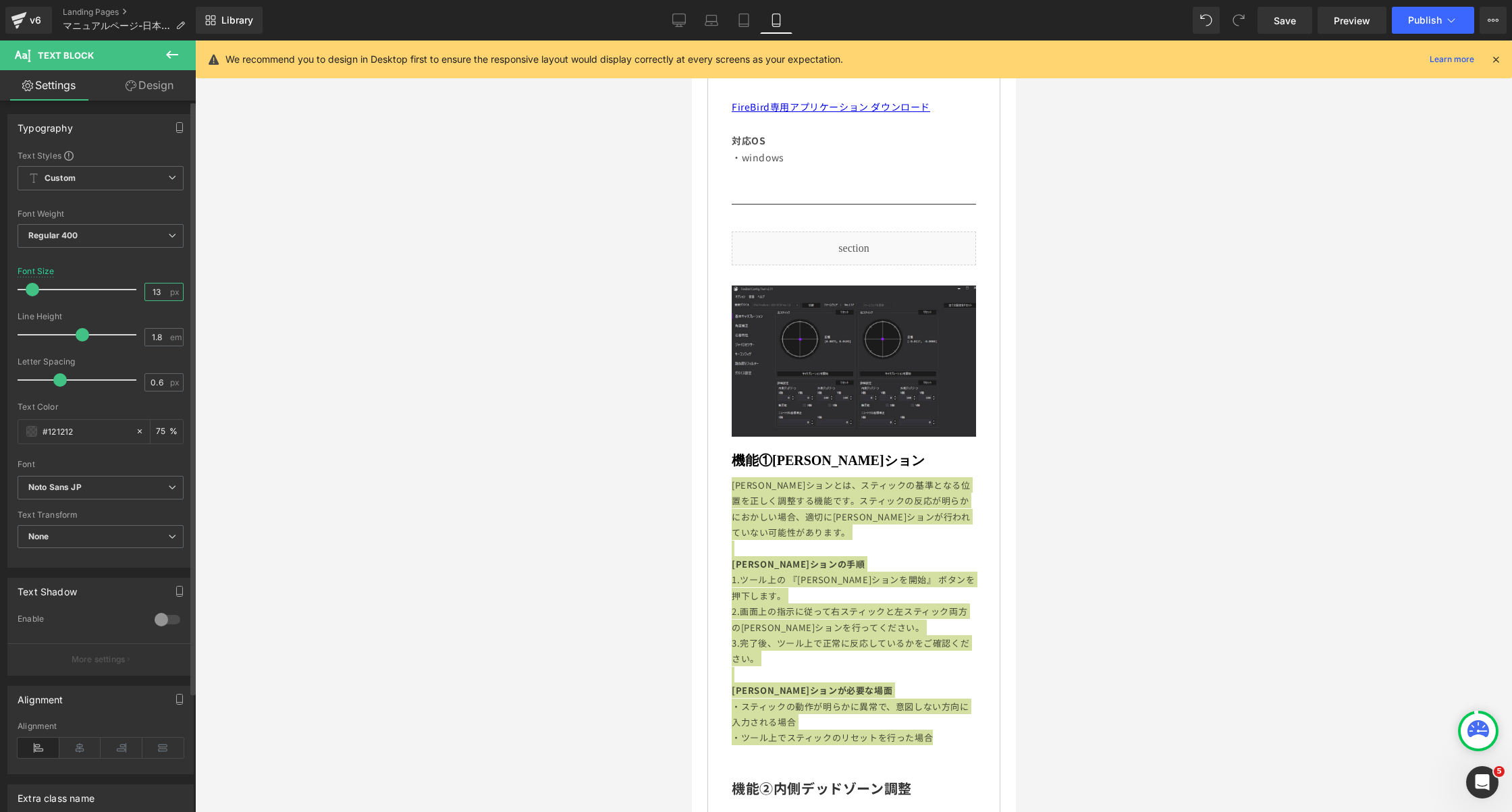
click at [156, 292] on input "13" at bounding box center [157, 292] width 23 height 17
type input "14"
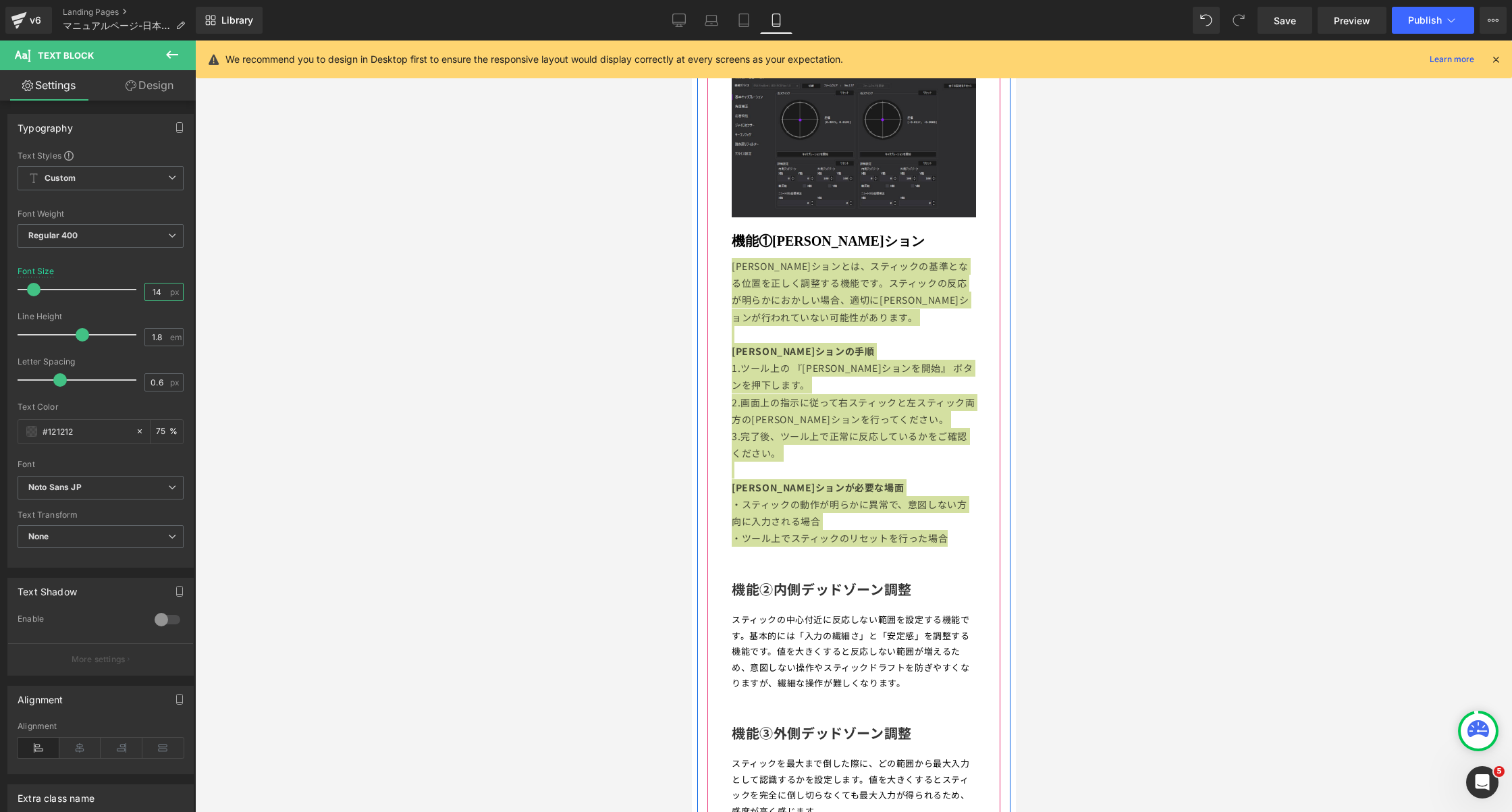
scroll to position [1007, 0]
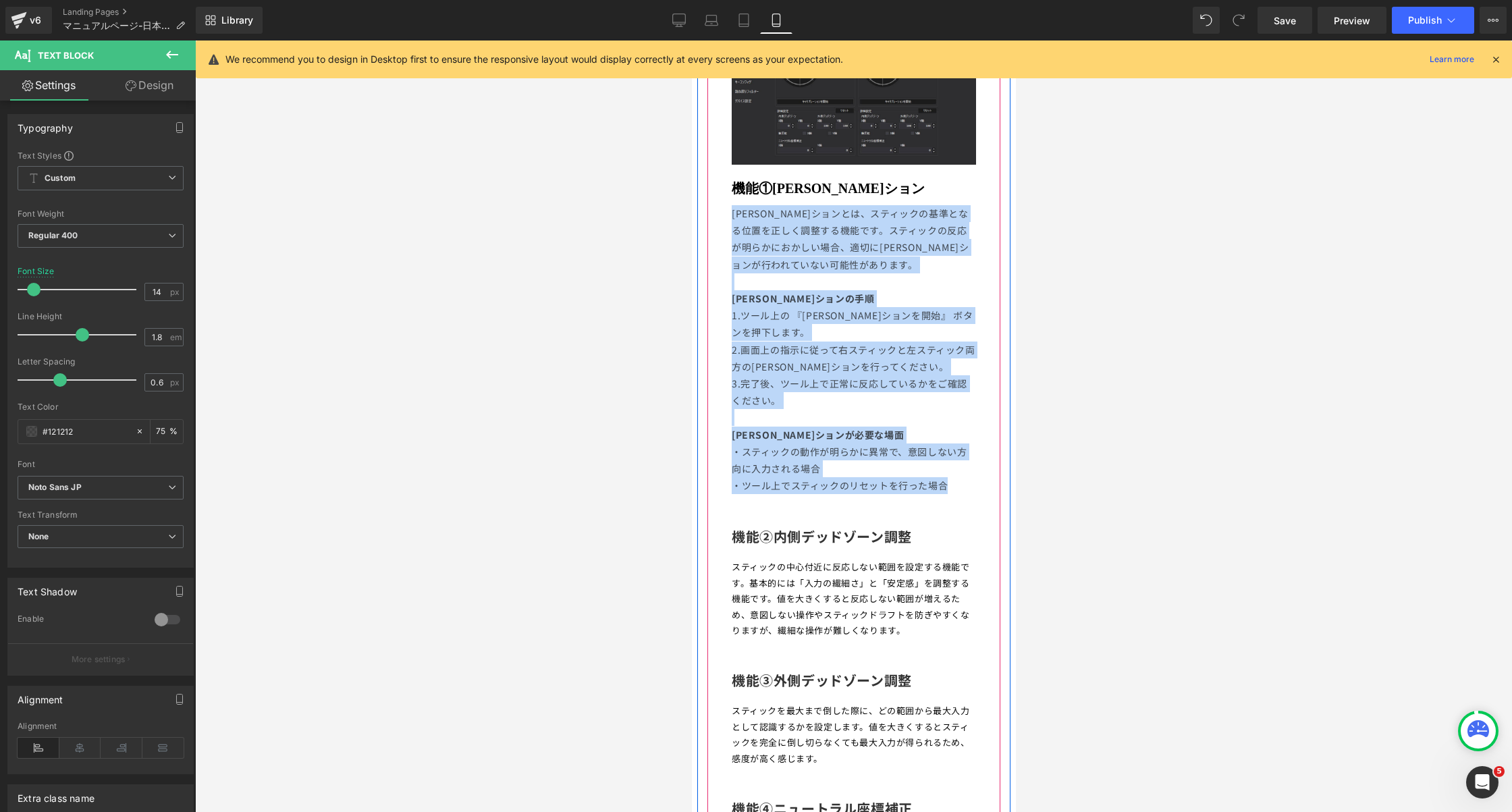
click at [819, 562] on p "スティックの中心付近に反応しない範囲を設定する機能です。基本的には「入力の繊細さ」と「安定感」を調整する機能です。値を大きくすると反応しない範囲が増えるため、…" at bounding box center [853, 598] width 244 height 79
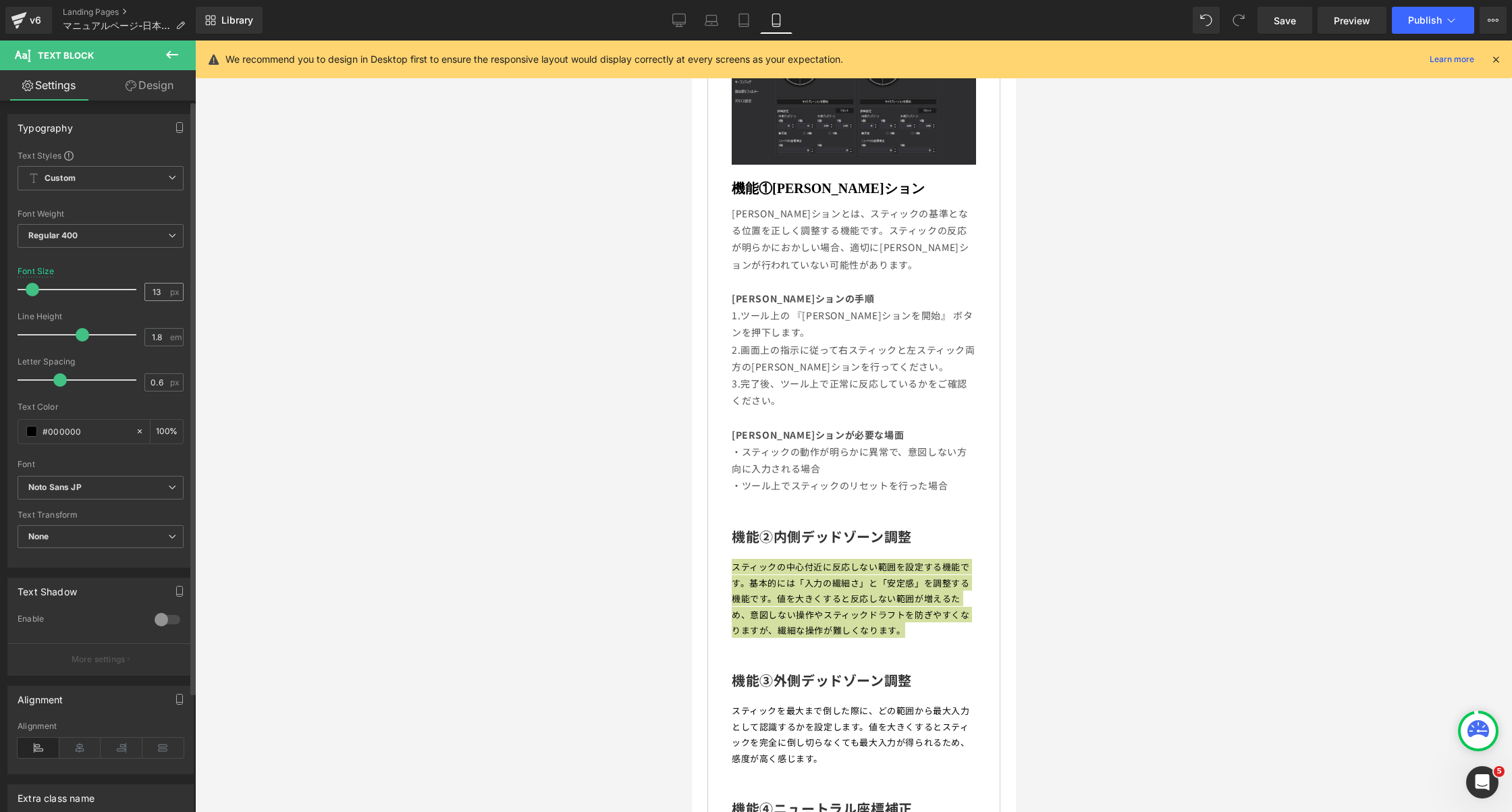
click at [170, 290] on span "px" at bounding box center [176, 292] width 11 height 9
click at [160, 290] on input "13" at bounding box center [157, 292] width 23 height 17
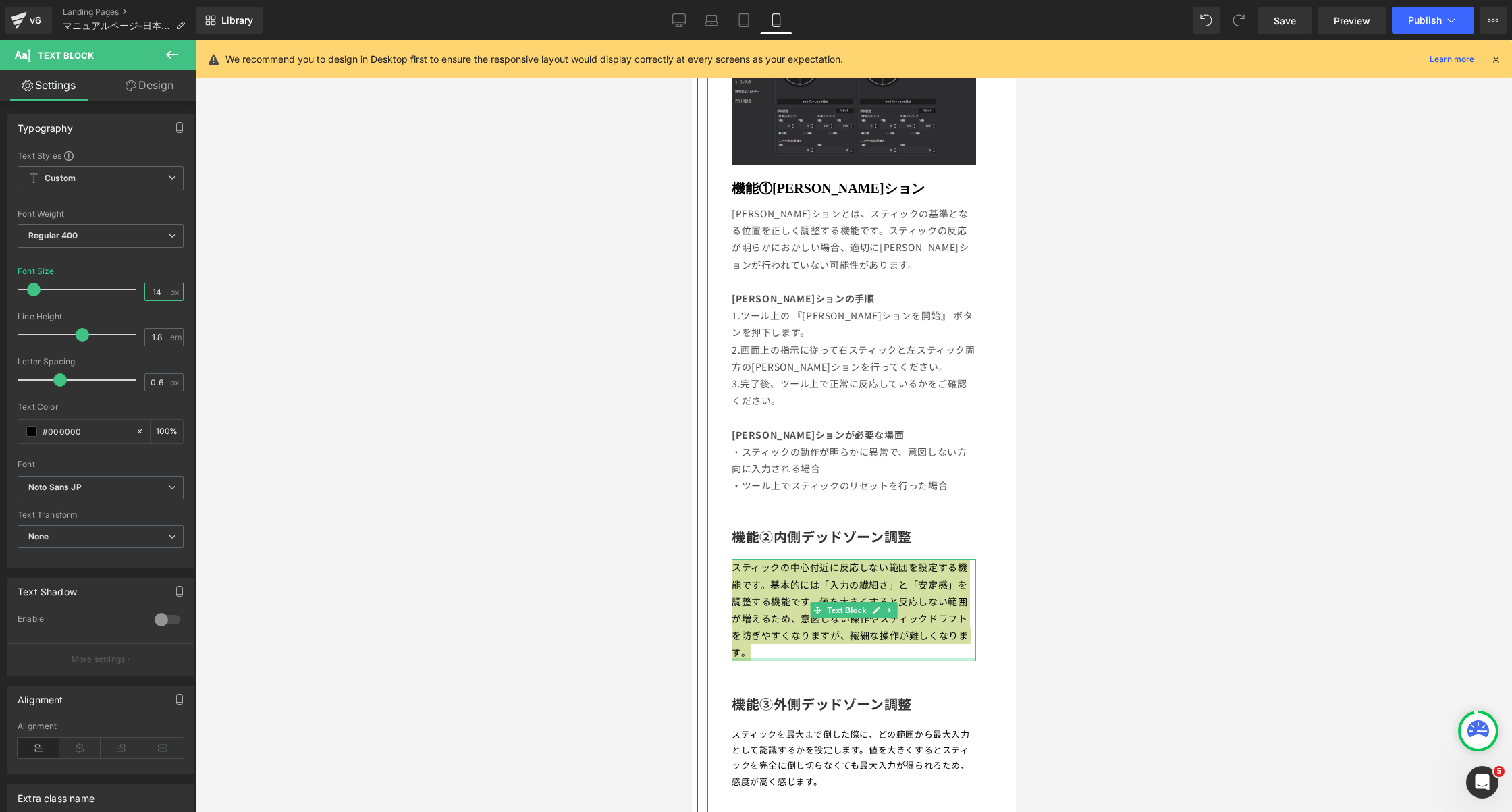
click at [868, 659] on div at bounding box center [853, 660] width 244 height 4
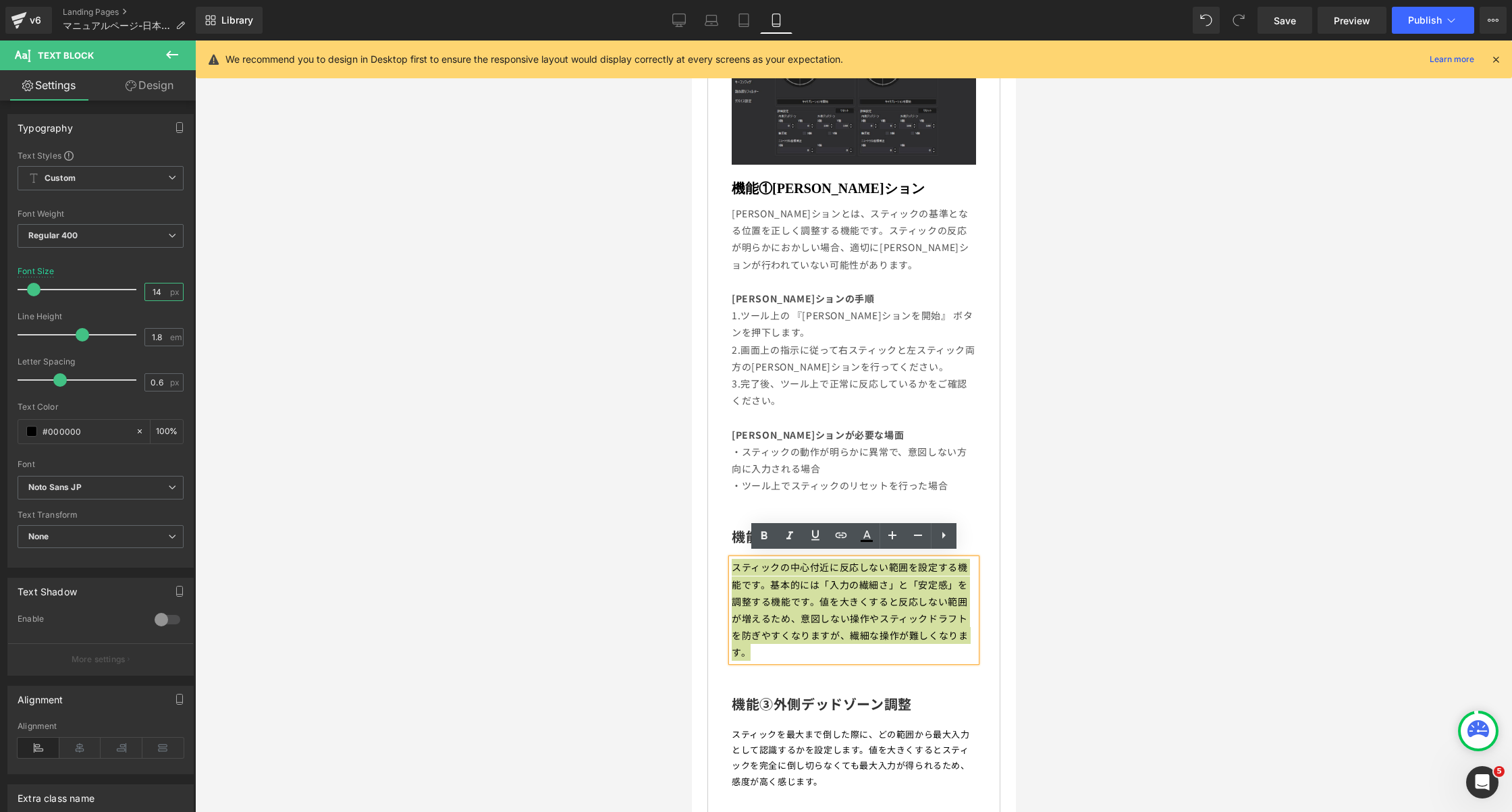
type input "14"
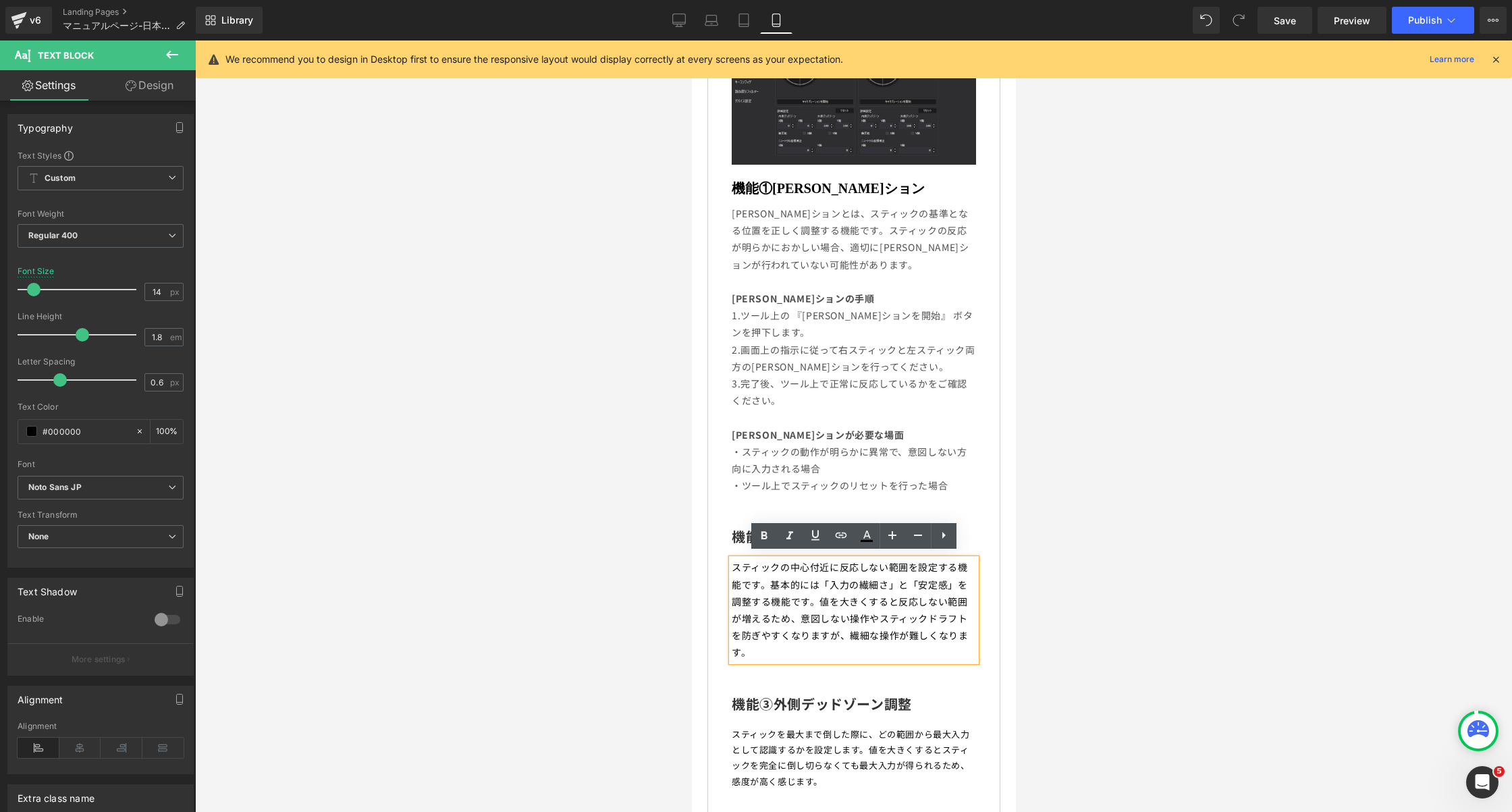
click at [898, 622] on p "スティックの中心付近に反応しない範囲を設定する機能です。基本的には「入力の繊細さ」と「安定感」を調整する機能です。値を大きくすると反応しない範囲が増えるため、…" at bounding box center [853, 610] width 244 height 102
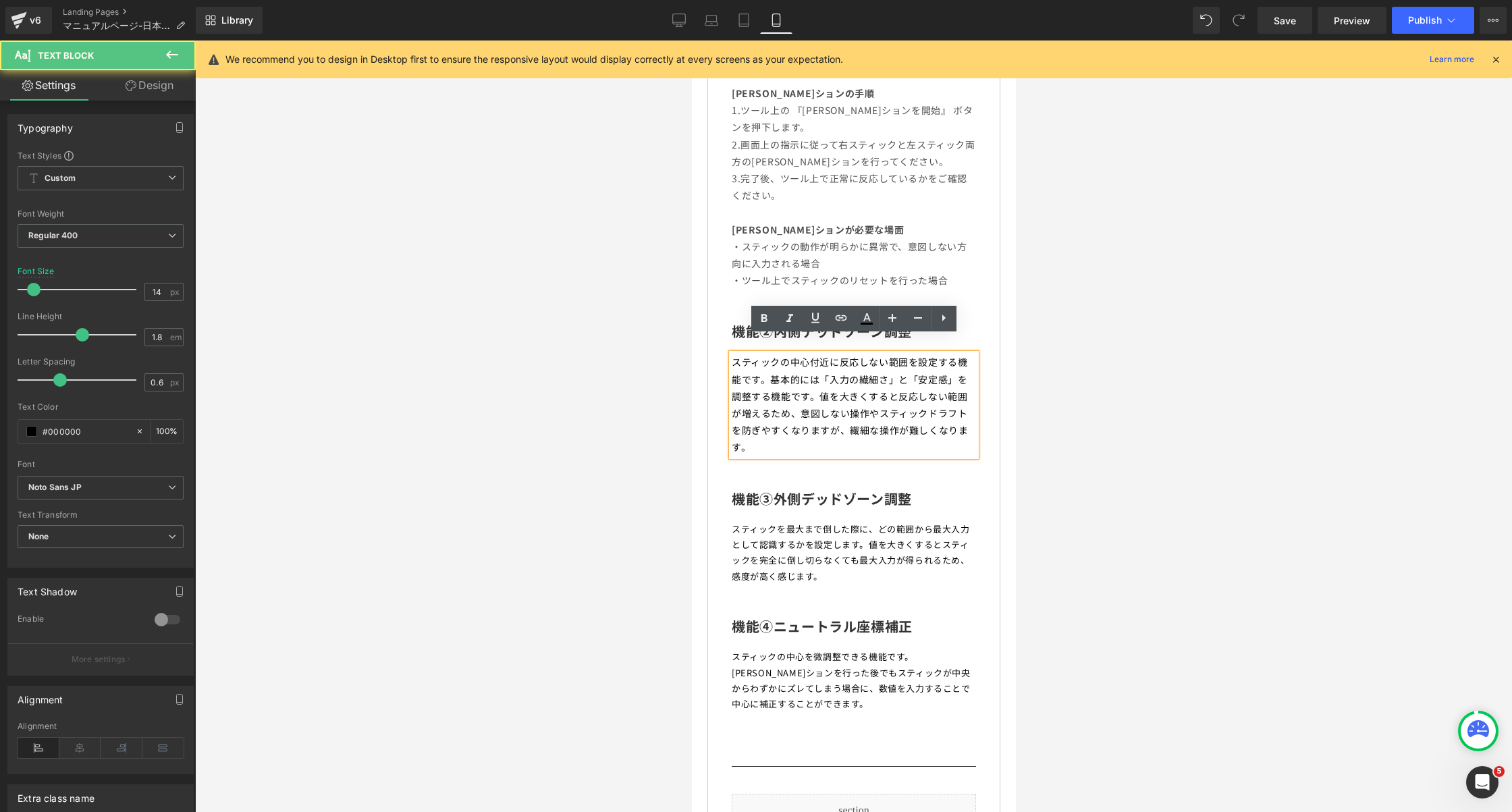
scroll to position [1227, 0]
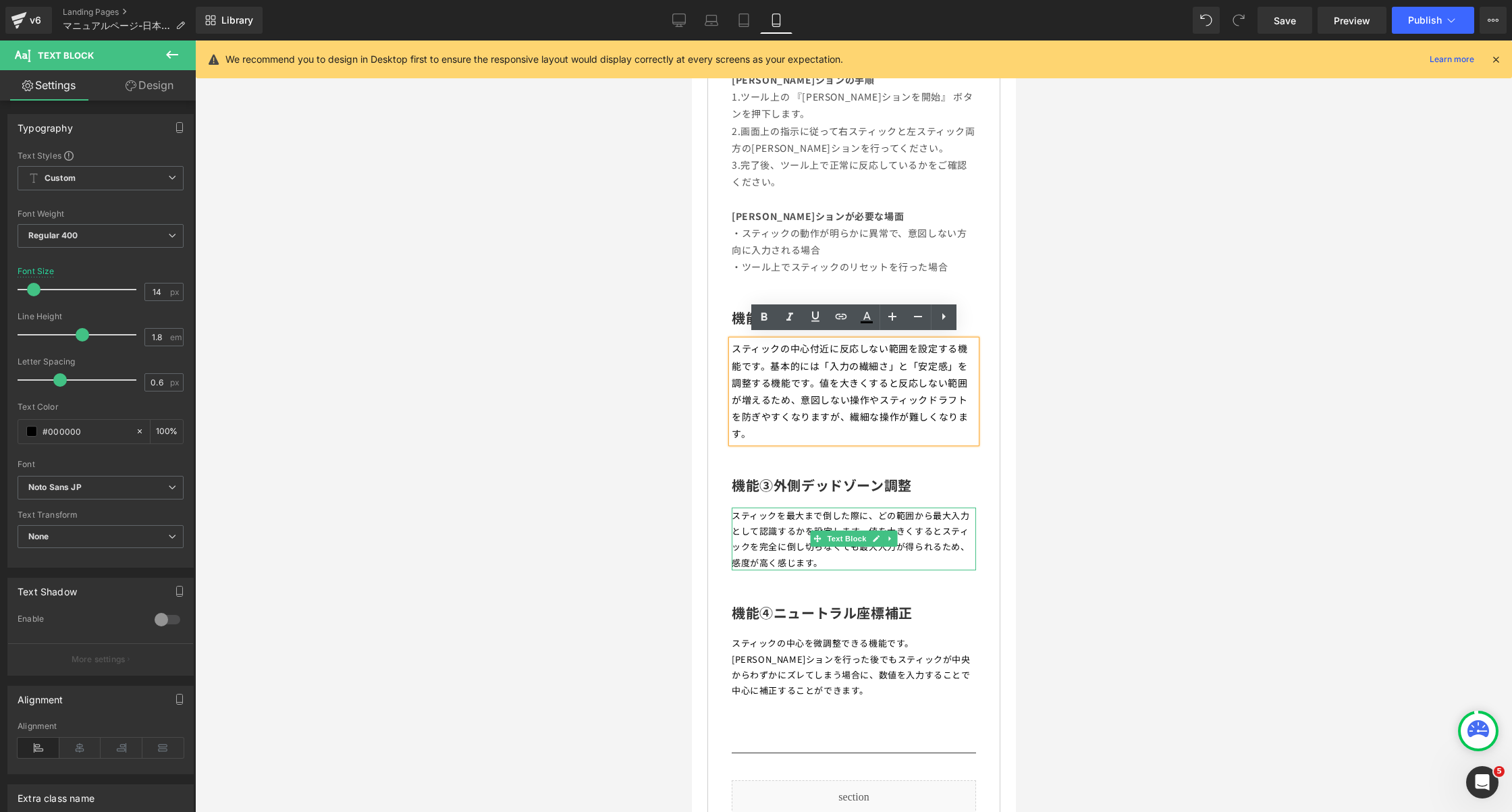
click at [884, 525] on p "スティックを最大まで倒した際に、どの範囲から最大入力として認識するかを設定します。値を大きくするとスティックを完全に倒し切らなくても最大入力が得られるため、感…" at bounding box center [853, 539] width 244 height 63
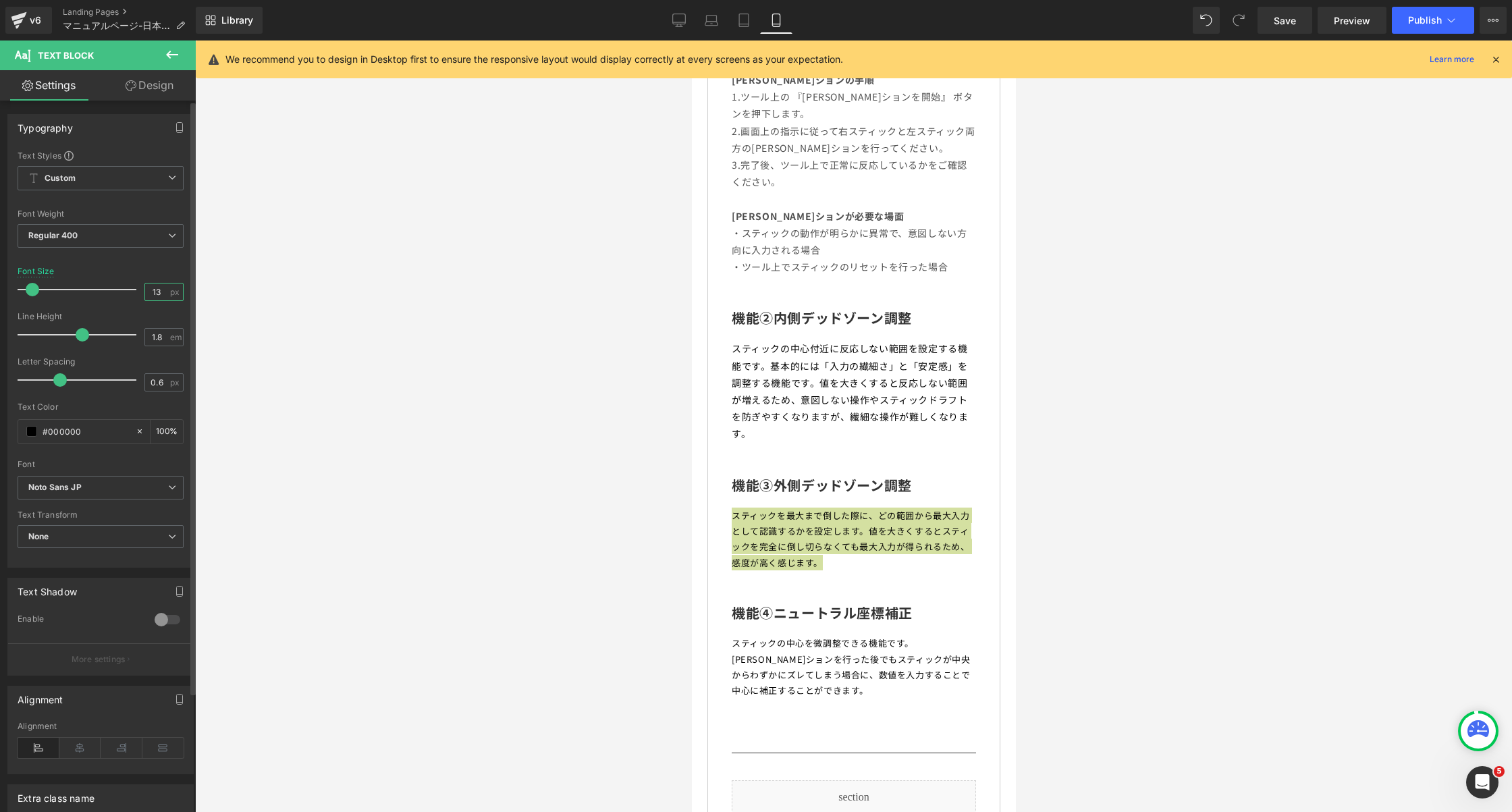
click at [162, 285] on input "13" at bounding box center [157, 292] width 23 height 17
click at [150, 294] on input "13" at bounding box center [157, 292] width 23 height 17
type input "14"
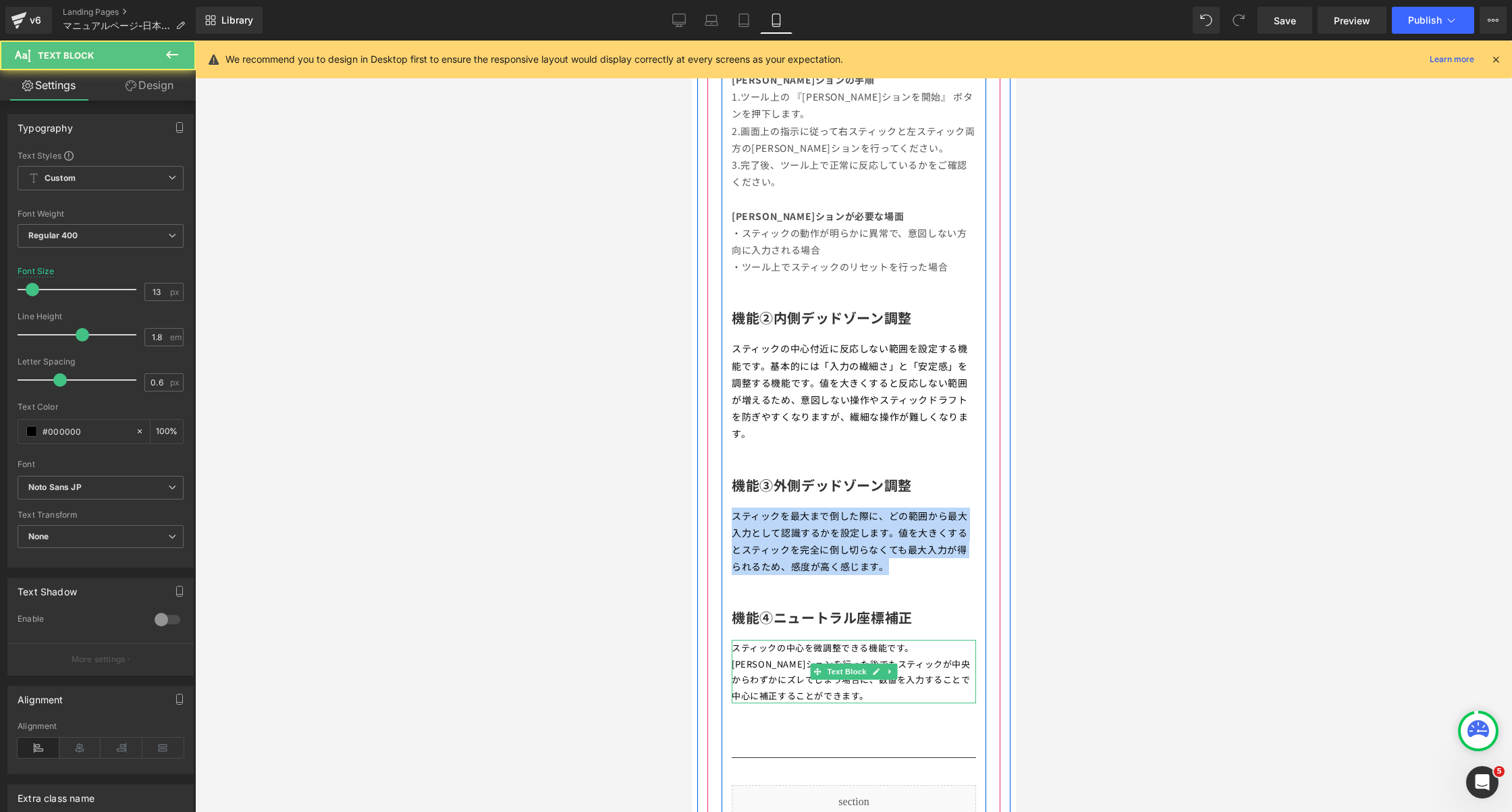
click at [766, 658] on span "[PERSON_NAME]ションを行った後でもスティックが中央からわずかにズレてしまう場合に、数値を入力することで中心に補正することができます。" at bounding box center [850, 680] width 239 height 45
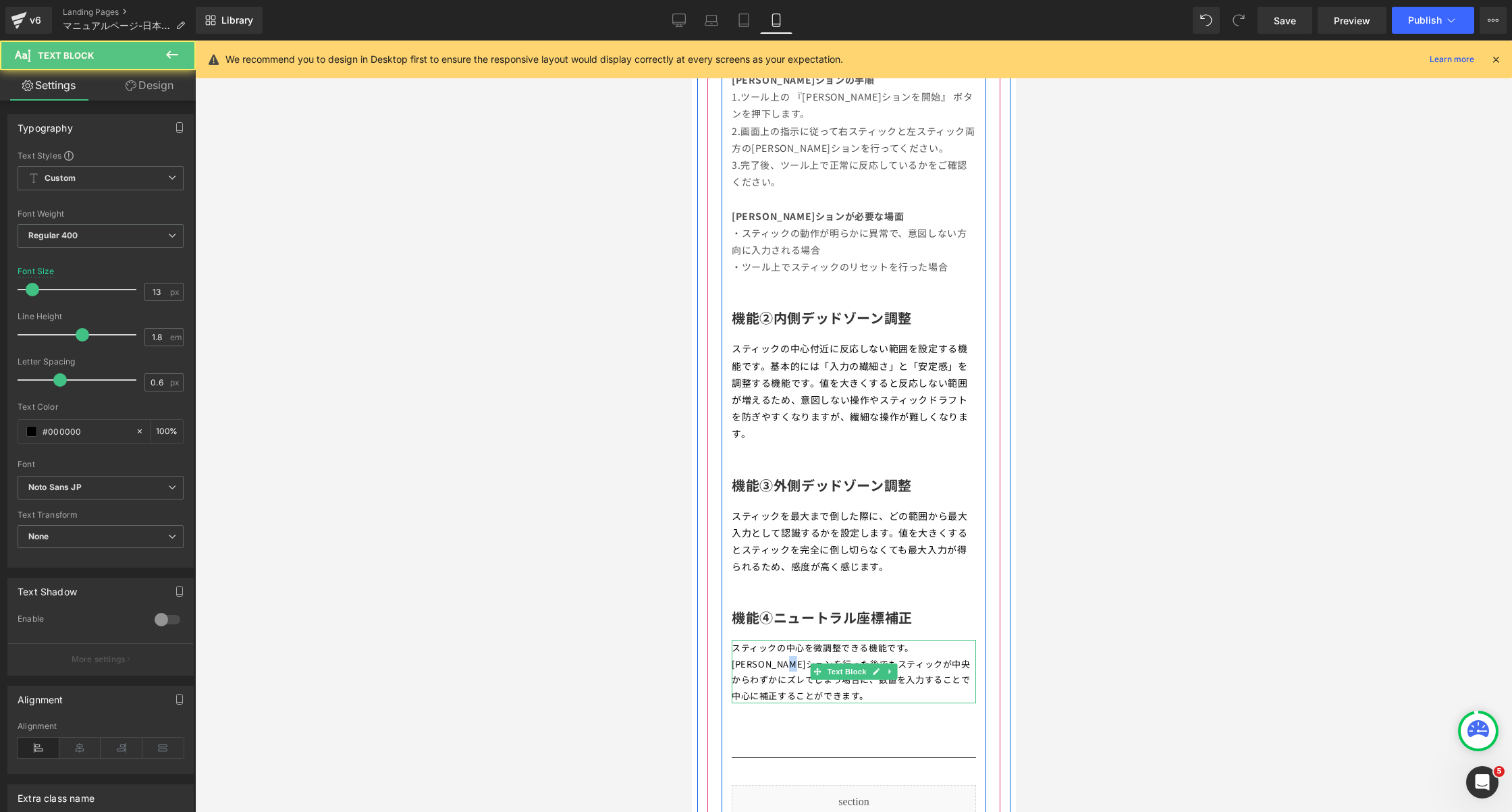
click at [766, 658] on span "[PERSON_NAME]ションを行った後でもスティックが中央からわずかにズレてしまう場合に、数値を入力することで中心に補正することができます。" at bounding box center [850, 680] width 239 height 45
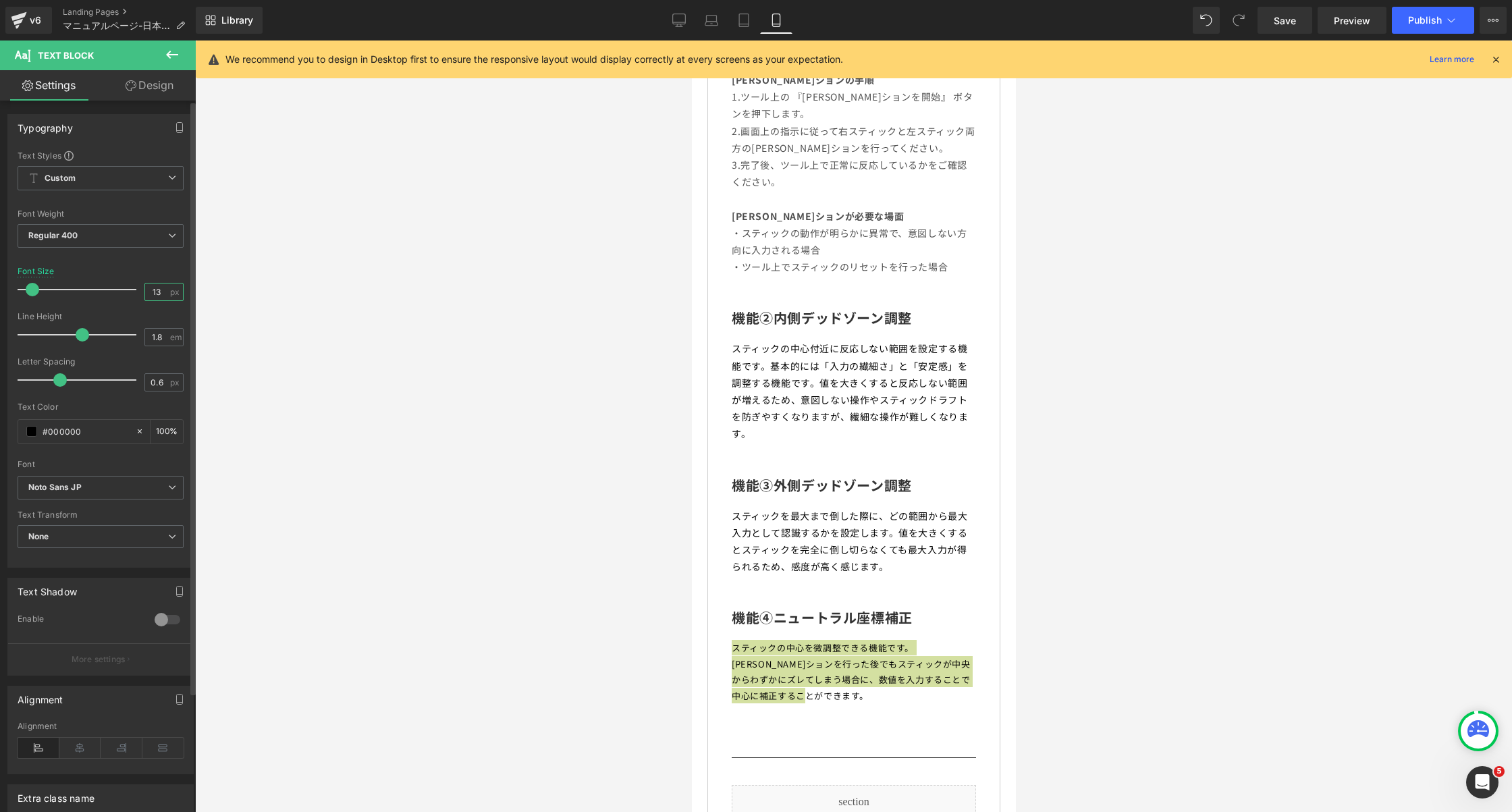
click at [149, 287] on input "13" at bounding box center [157, 292] width 23 height 17
type input "14"
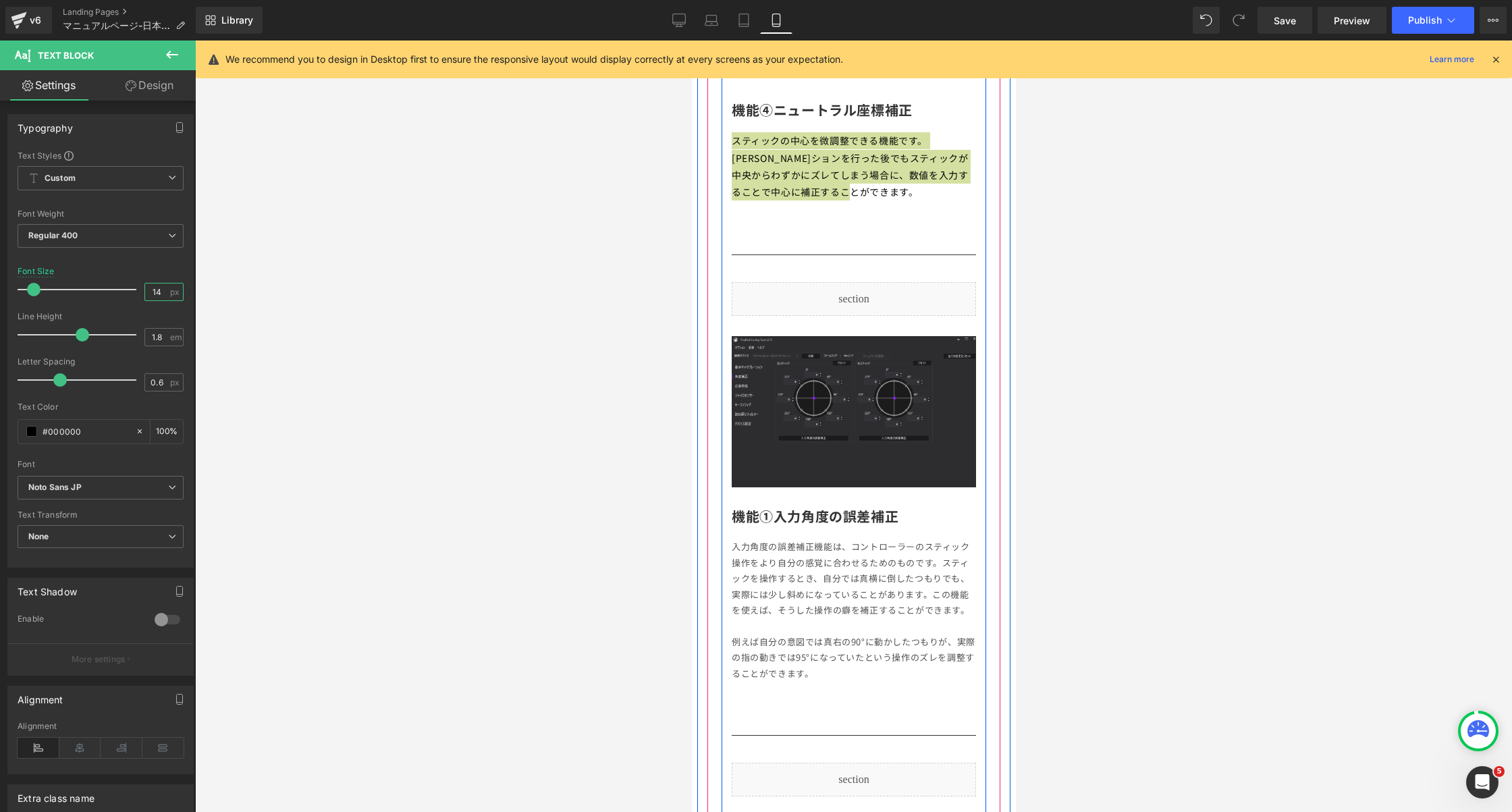
scroll to position [1843, 0]
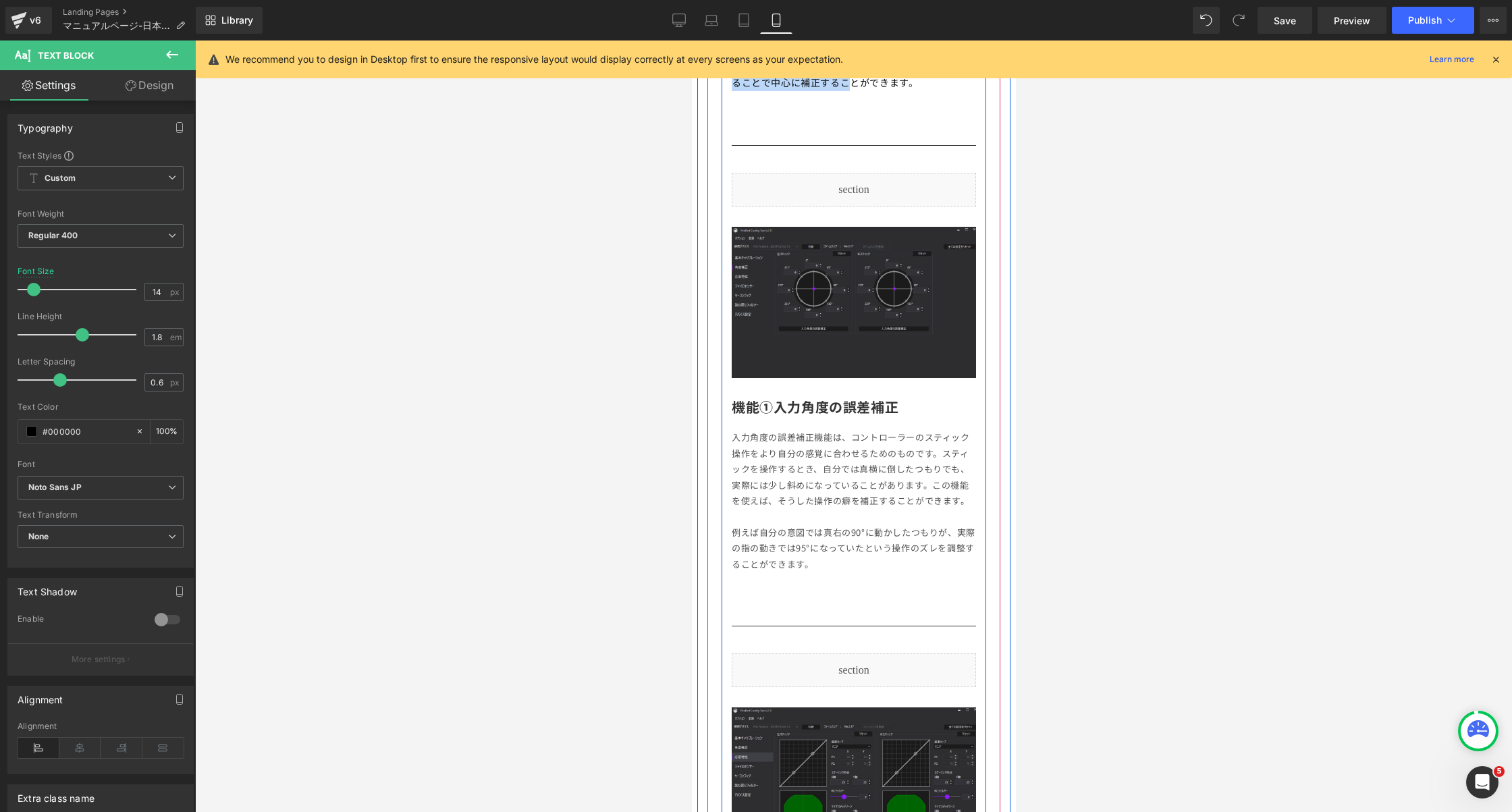
click at [841, 454] on p "入力角度の誤差補正機能は、コントローラーのスティック操作をより自分の感覚に合わせるためのものです。スティックを操作するとき、自分では真横に倒したつもりでも、実…" at bounding box center [853, 468] width 244 height 79
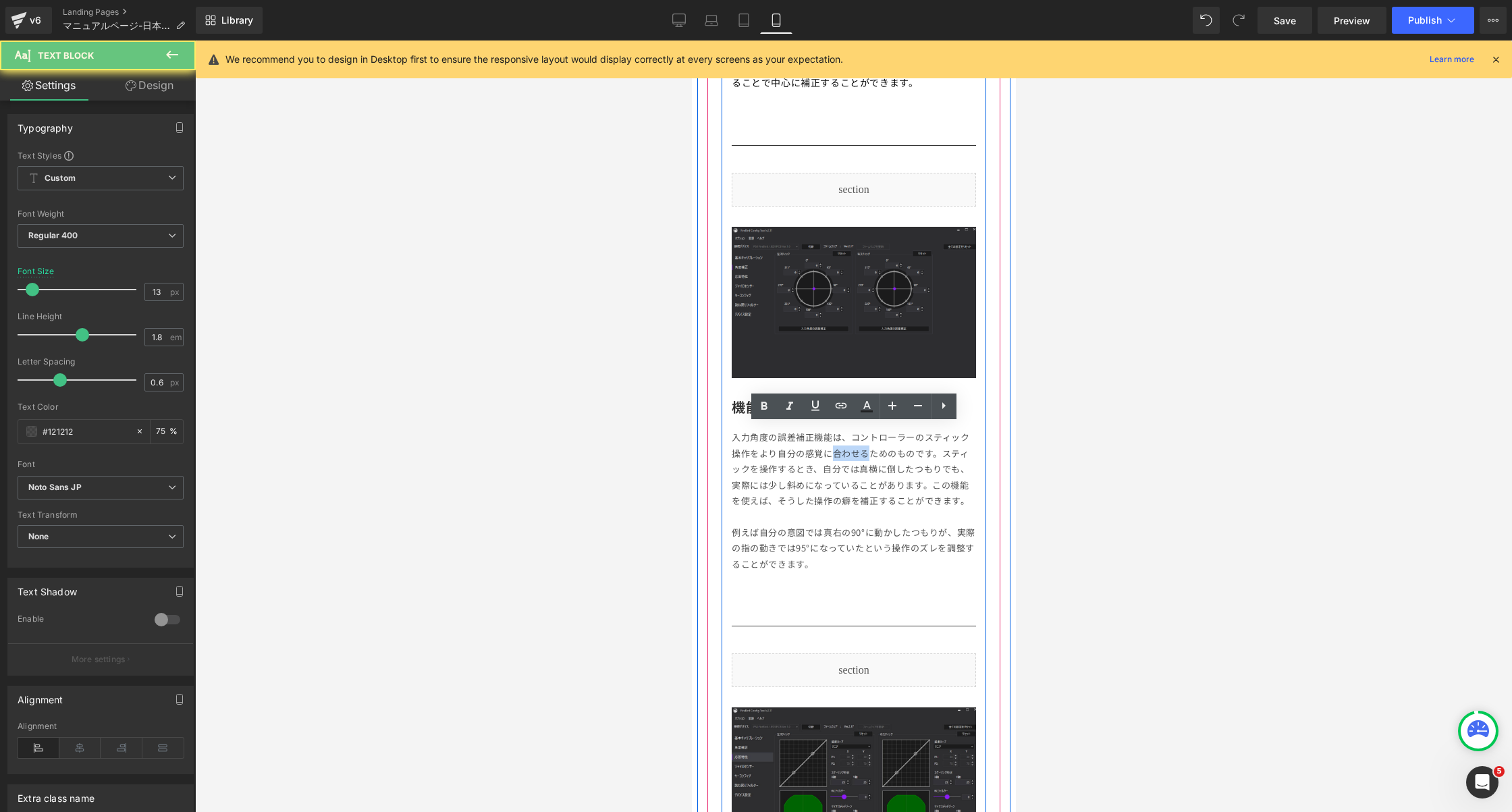
click at [841, 454] on p "入力角度の誤差補正機能は、コントローラーのスティック操作をより自分の感覚に合わせるためのものです。スティックを操作するとき、自分では真横に倒したつもりでも、実…" at bounding box center [853, 468] width 244 height 79
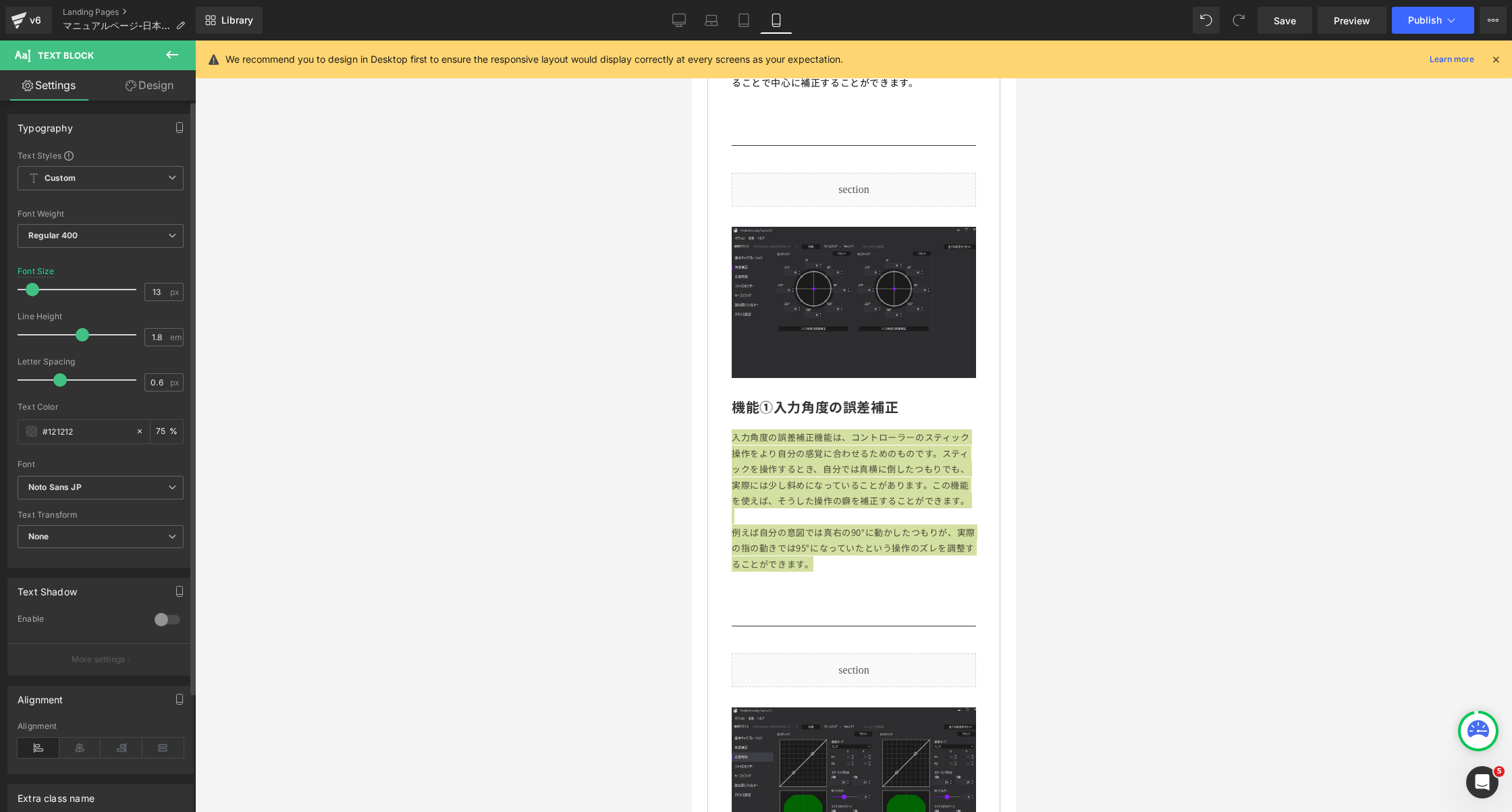
click at [146, 282] on div "Font Size 13 px" at bounding box center [101, 290] width 166 height 45
click at [146, 285] on input "13" at bounding box center [157, 292] width 23 height 17
type input "14"
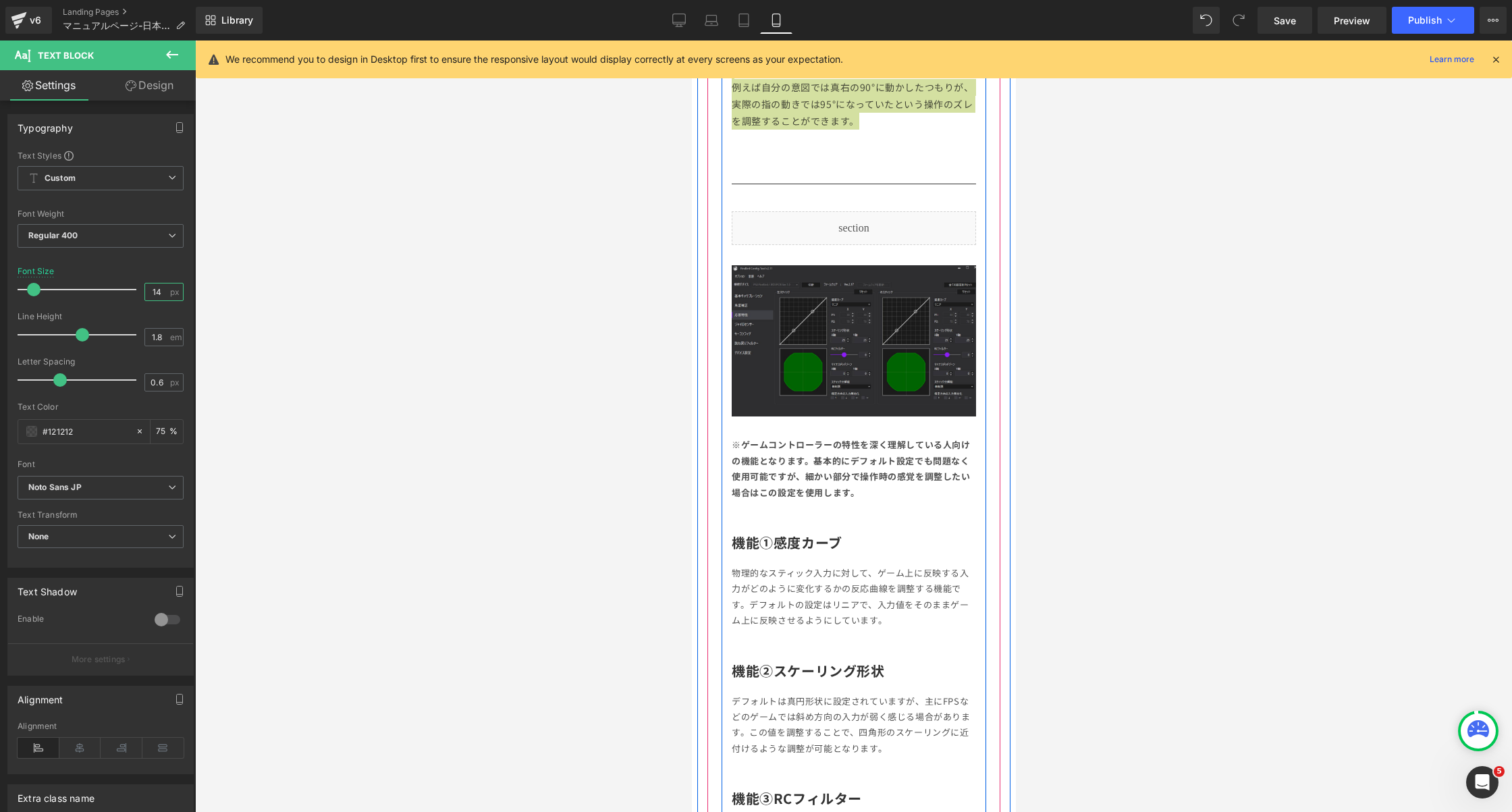
scroll to position [2331, 0]
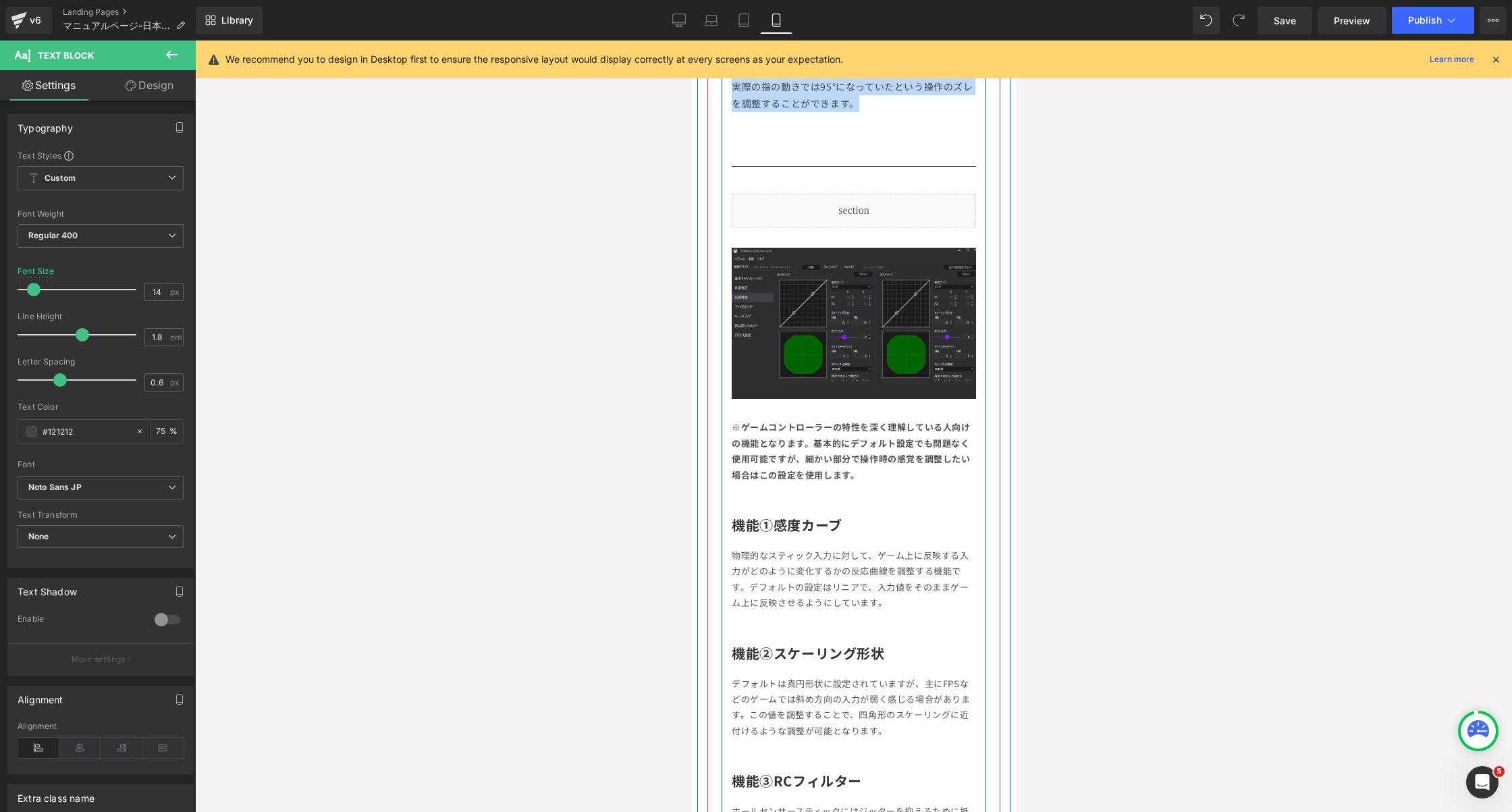
click at [866, 448] on div "※ゲームコントローラーの特性を深く理解している人向けの機能となります。基本的にデフォルト設定でも問題なく使用可能ですが、細かい部分で操作時の感覚を調整したい場…" at bounding box center [853, 451] width 244 height 63
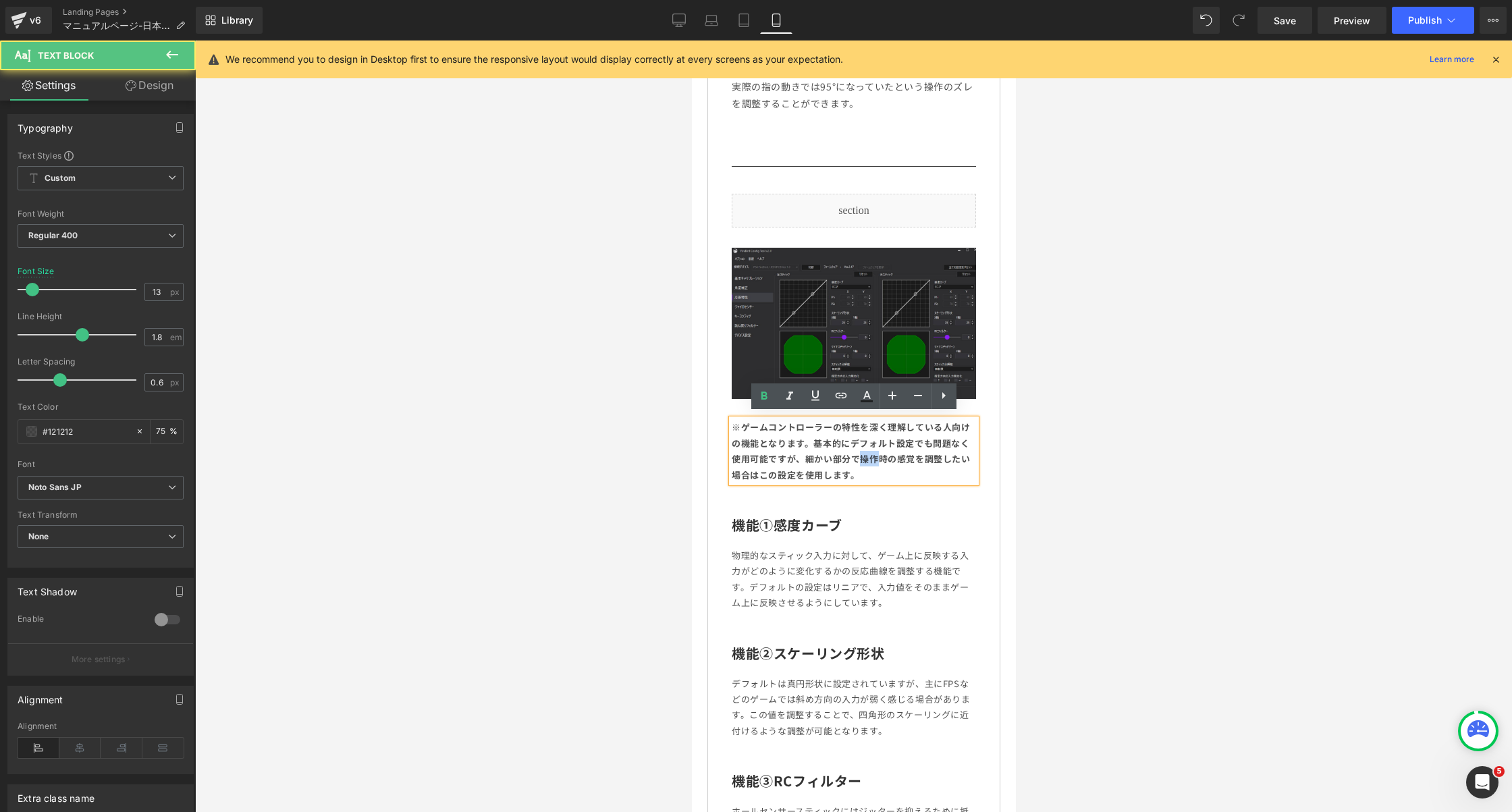
click at [866, 448] on b "※ゲームコントローラーの特性を深く理解している人向けの機能となります。基本的にデフォルト設定でも問題なく使用可能ですが、細かい部分で操作時の感覚を調整したい場…" at bounding box center [850, 451] width 239 height 60
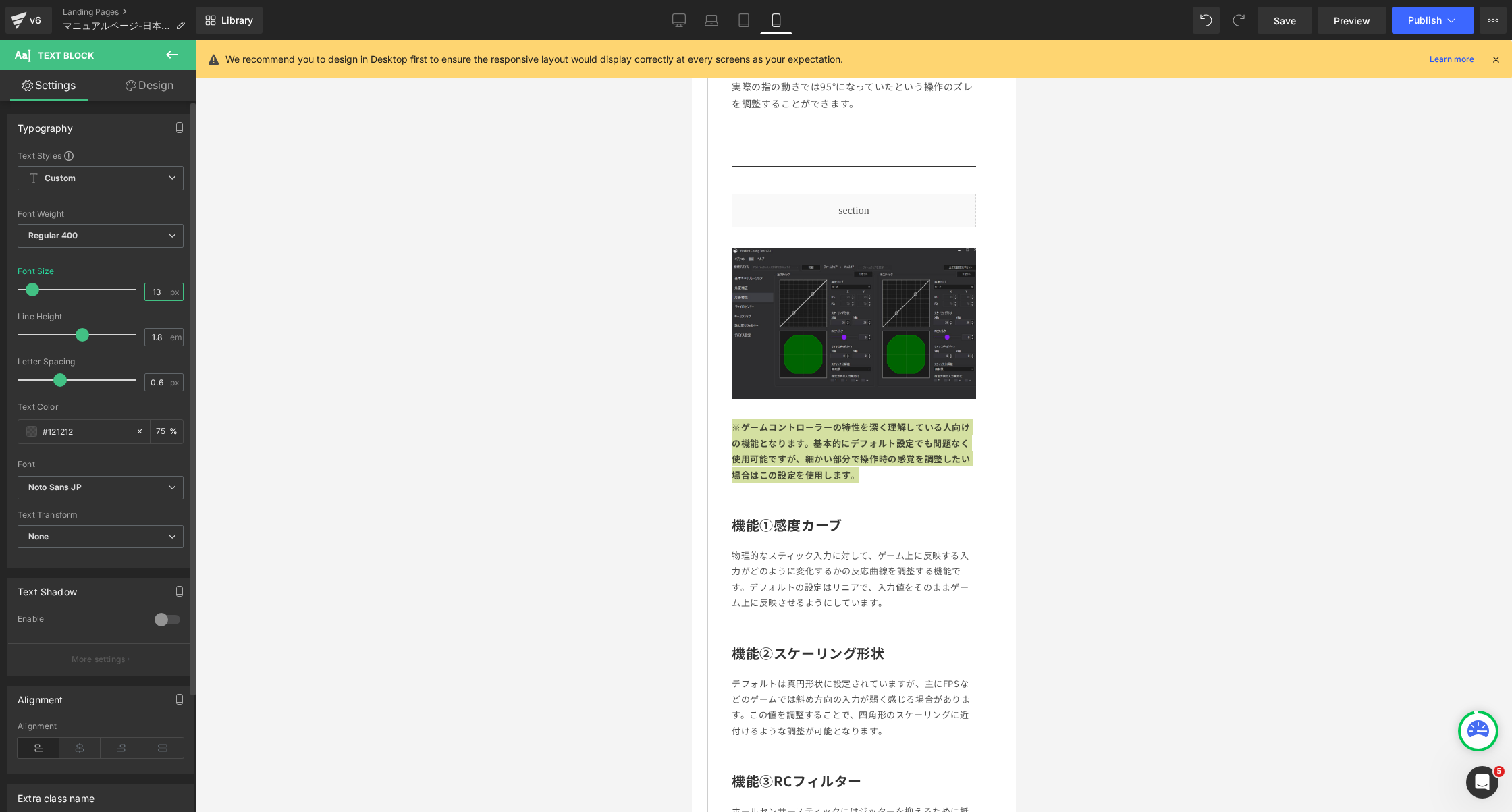
click at [154, 287] on input "13" at bounding box center [157, 292] width 23 height 17
click at [150, 287] on input "13" at bounding box center [157, 292] width 23 height 17
type input "14"
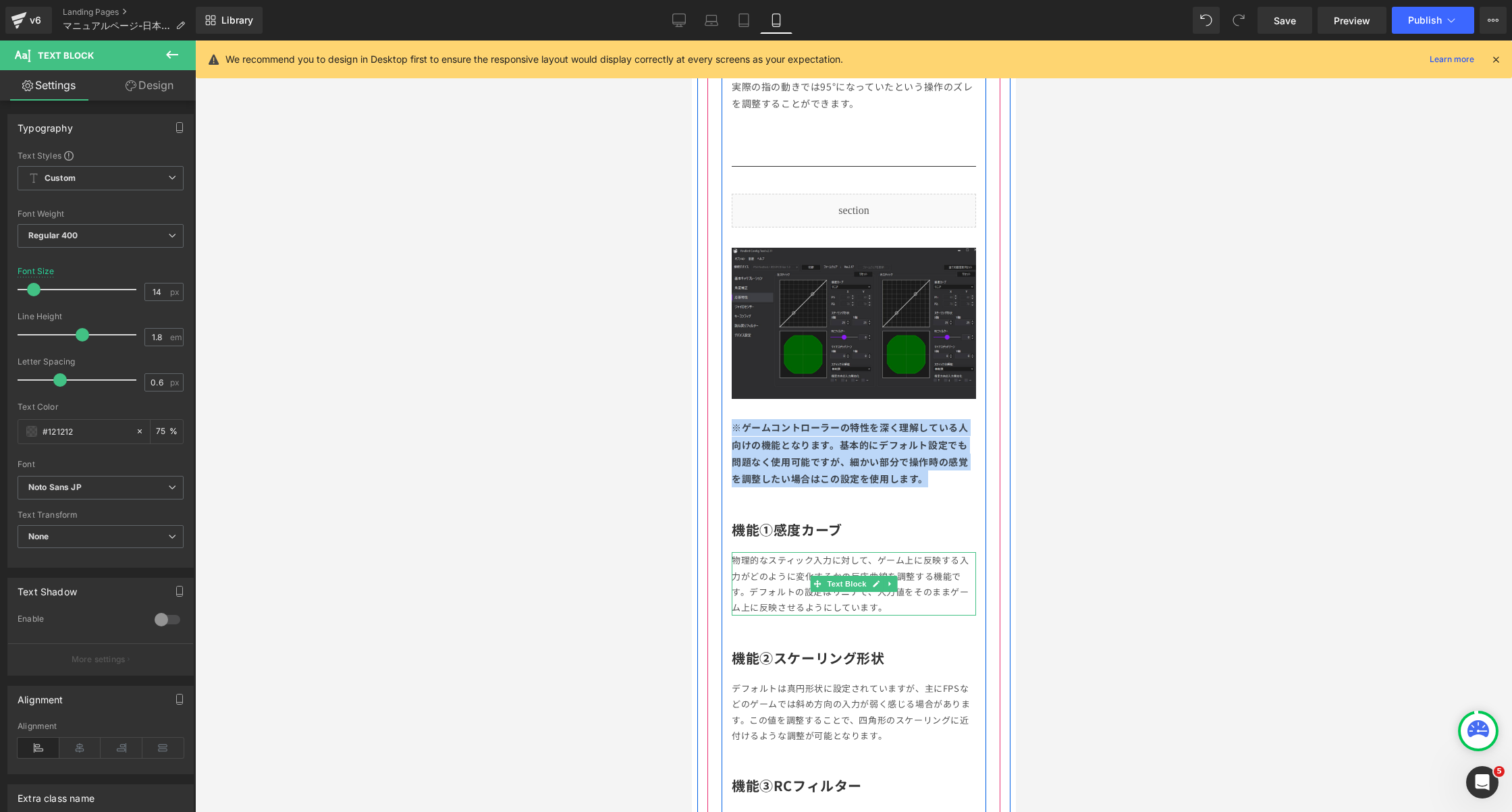
click at [756, 588] on p "物理的なスティック入力に対して、ゲーム上に反映する入力がどのように変化するかの反応曲線を調整する機能です。デフォルトの設定はリニアで、入力値をそのままゲーム上…" at bounding box center [853, 583] width 244 height 63
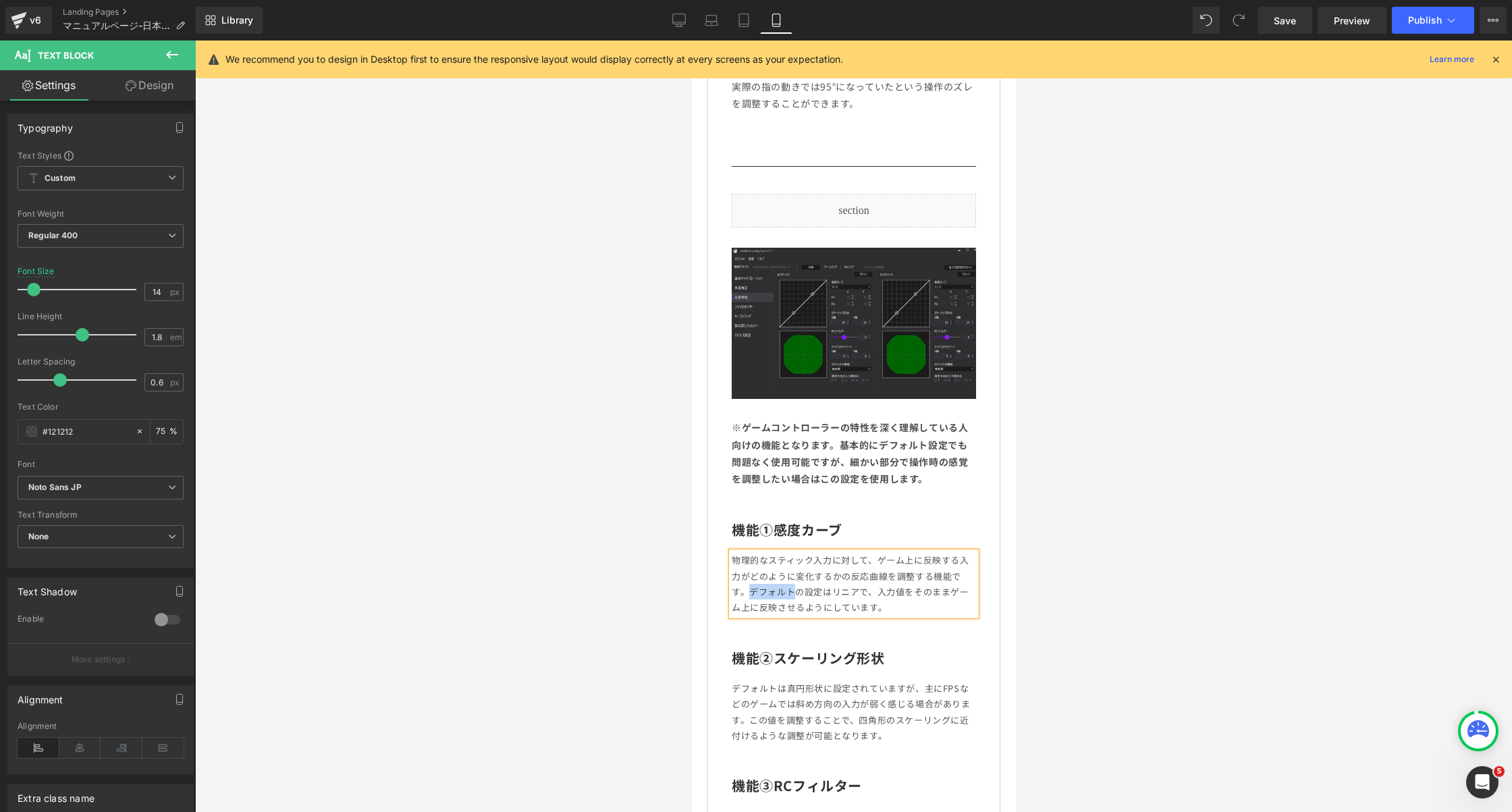
click at [756, 588] on p "物理的なスティック入力に対して、ゲーム上に反映する入力がどのように変化するかの反応曲線を調整する機能です。デフォルトの設定はリニアで、入力値をそのままゲーム上…" at bounding box center [853, 583] width 244 height 63
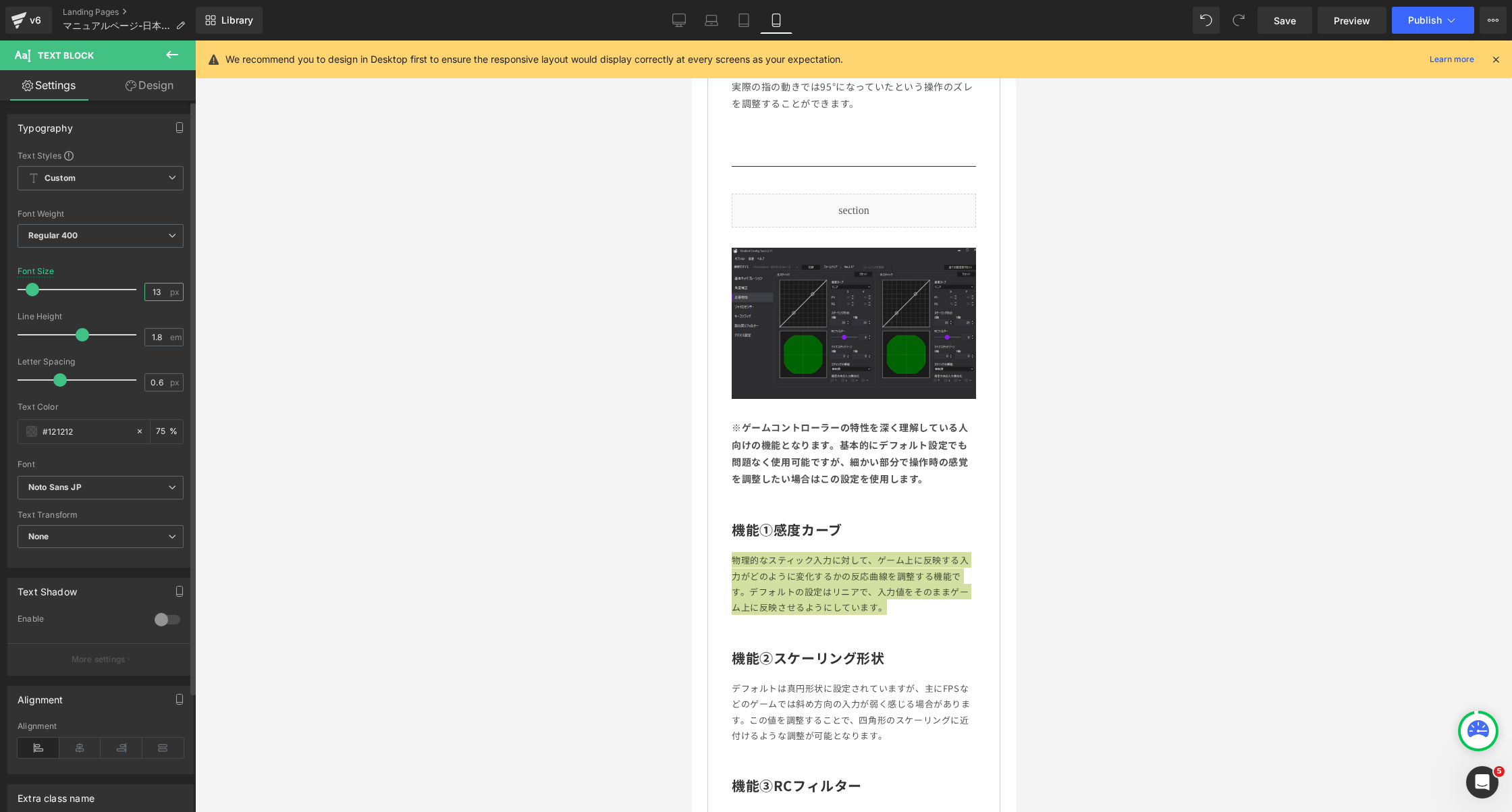
click at [146, 288] on input "13" at bounding box center [157, 292] width 23 height 17
type input "14"
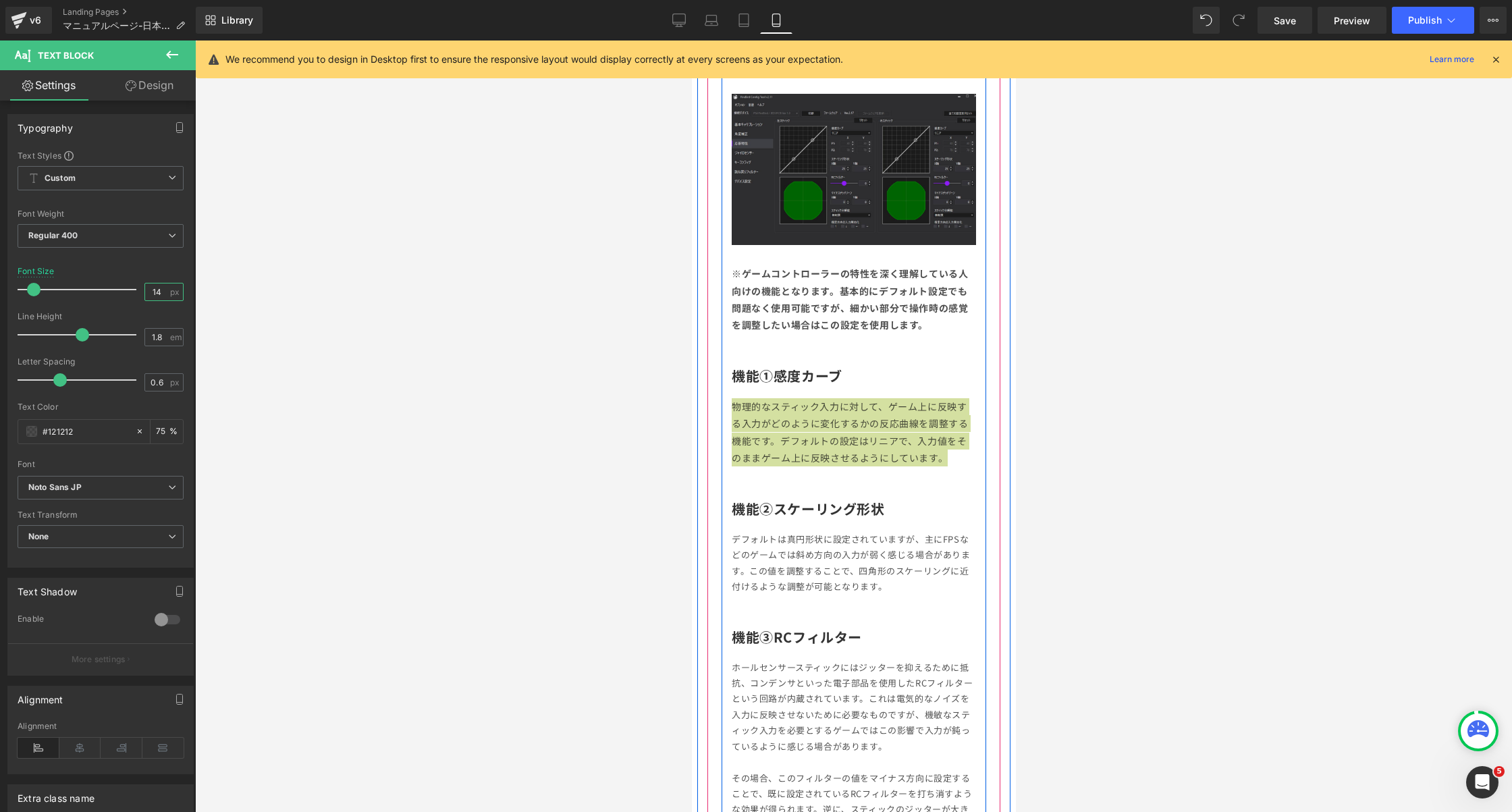
scroll to position [2501, 0]
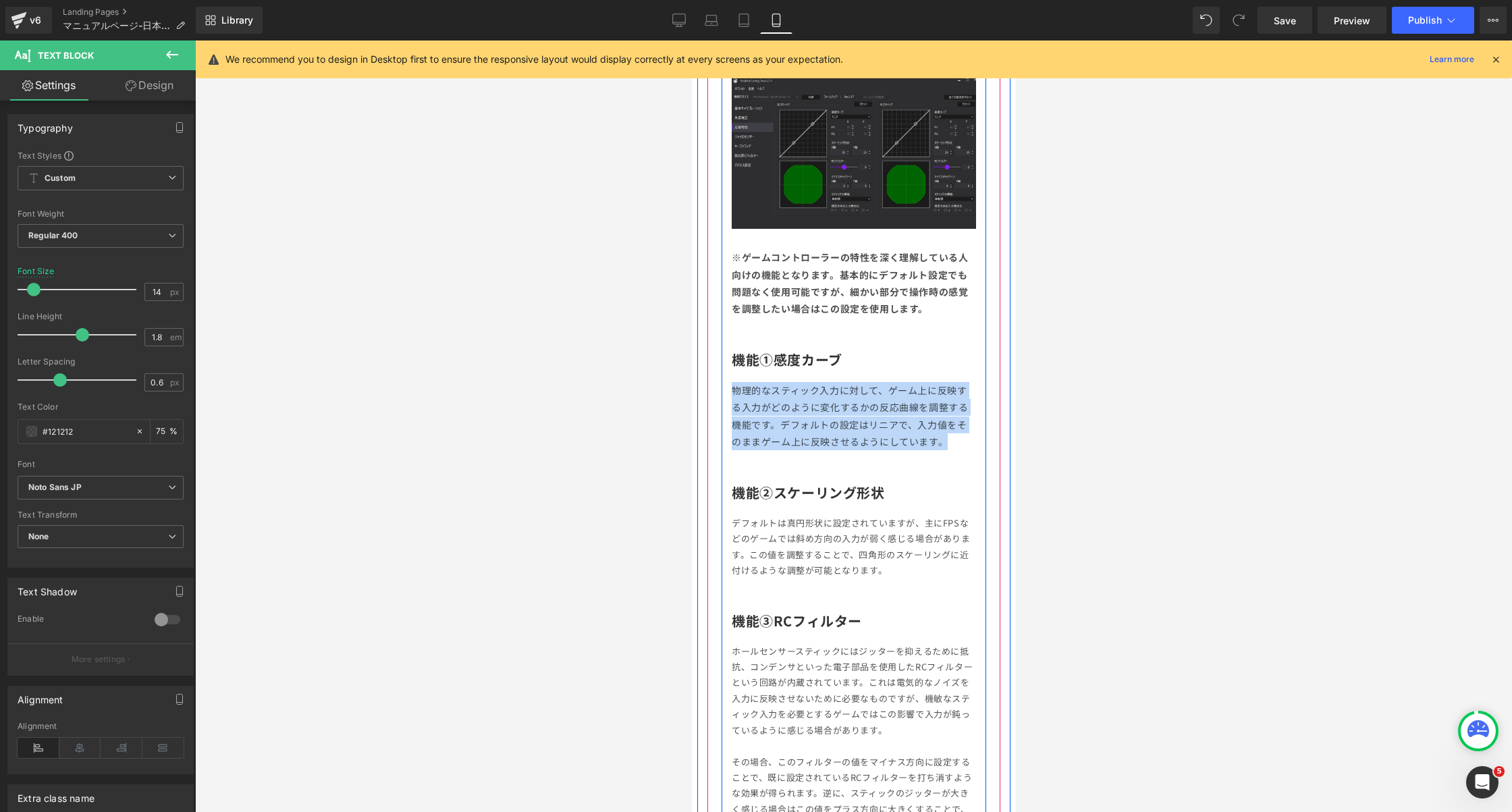
click at [863, 560] on p "デフォルトは真円形状に設定されていますが、主にFPSなどのゲームでは斜め方向の入力が弱く感じる場合があります。この値を調整することで、四角形のスケーリングに近…" at bounding box center [853, 547] width 244 height 63
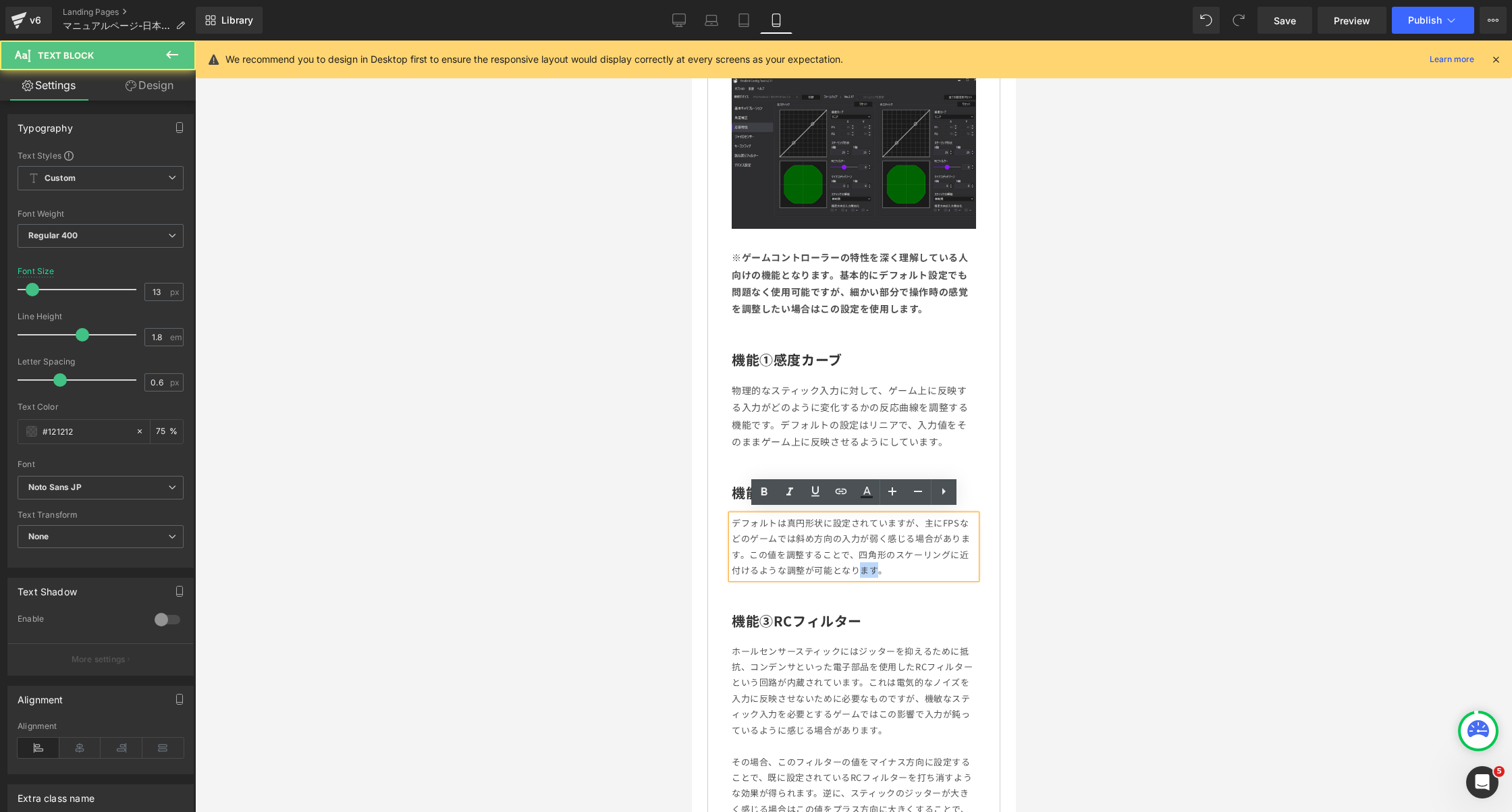
click at [863, 560] on p "デフォルトは真円形状に設定されていますが、主にFPSなどのゲームでは斜め方向の入力が弱く感じる場合があります。この値を調整することで、四角形のスケーリングに近…" at bounding box center [853, 547] width 244 height 63
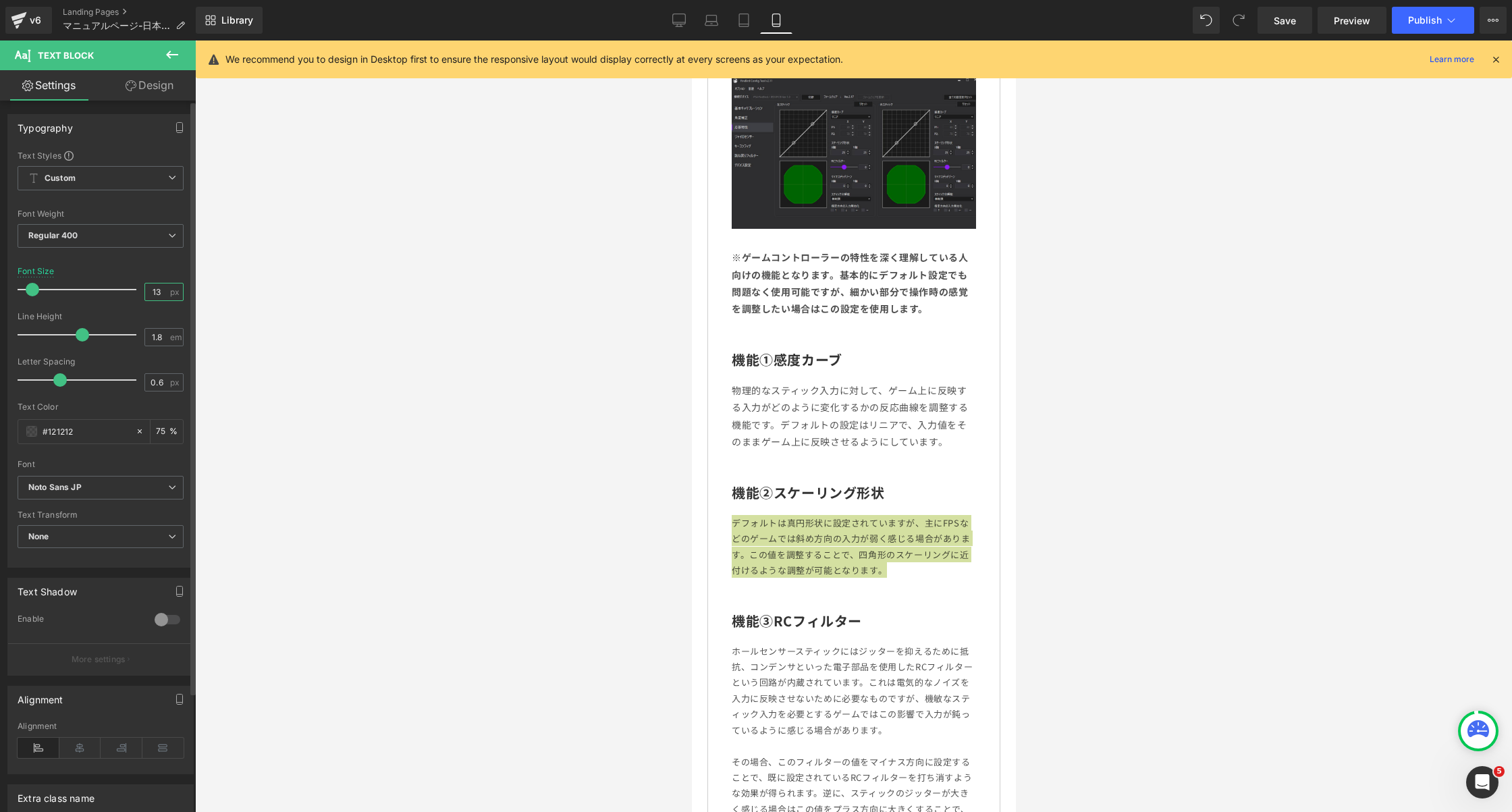
click at [157, 285] on input "13" at bounding box center [157, 292] width 23 height 17
type input "14"
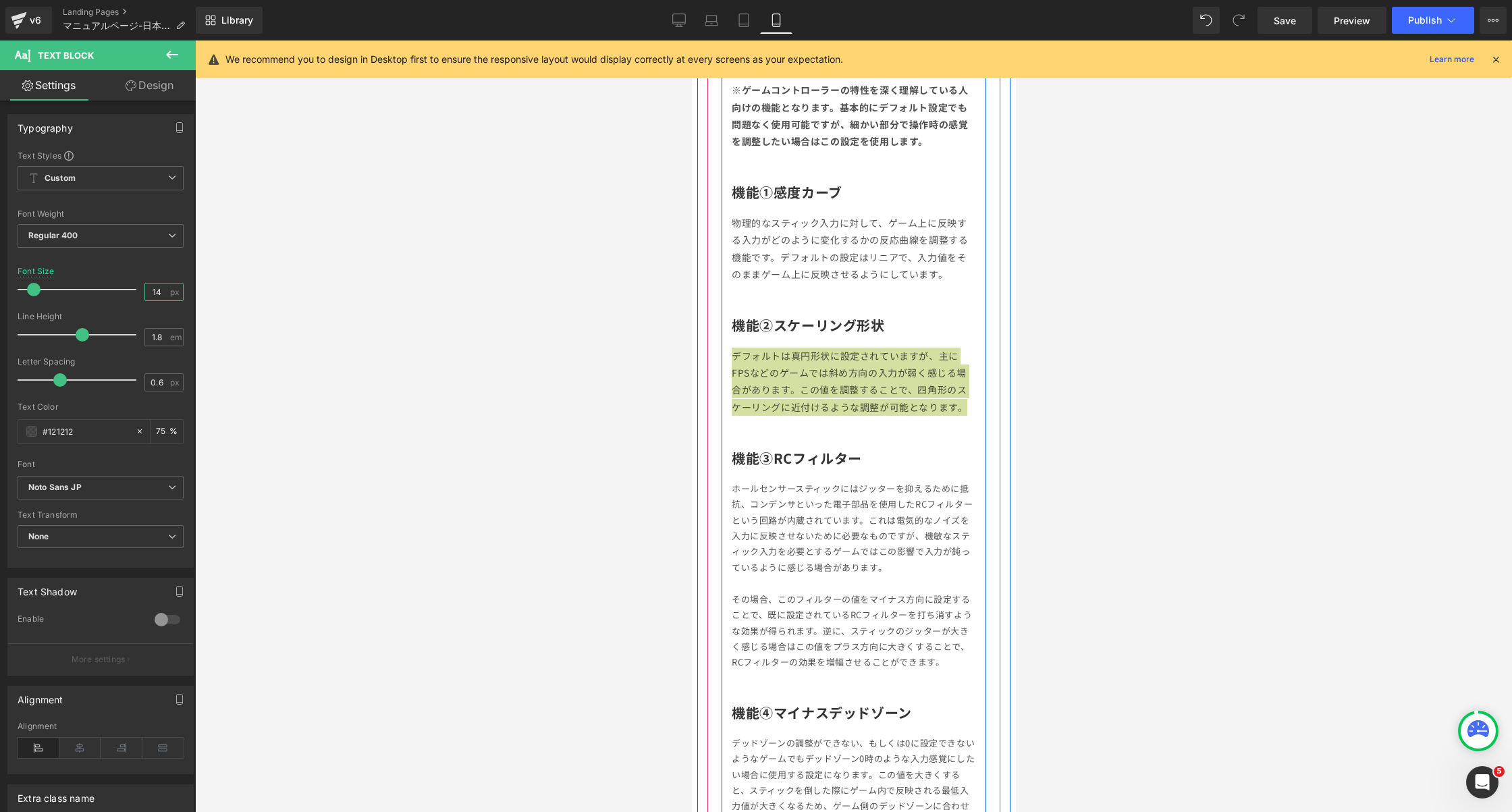
scroll to position [2677, 0]
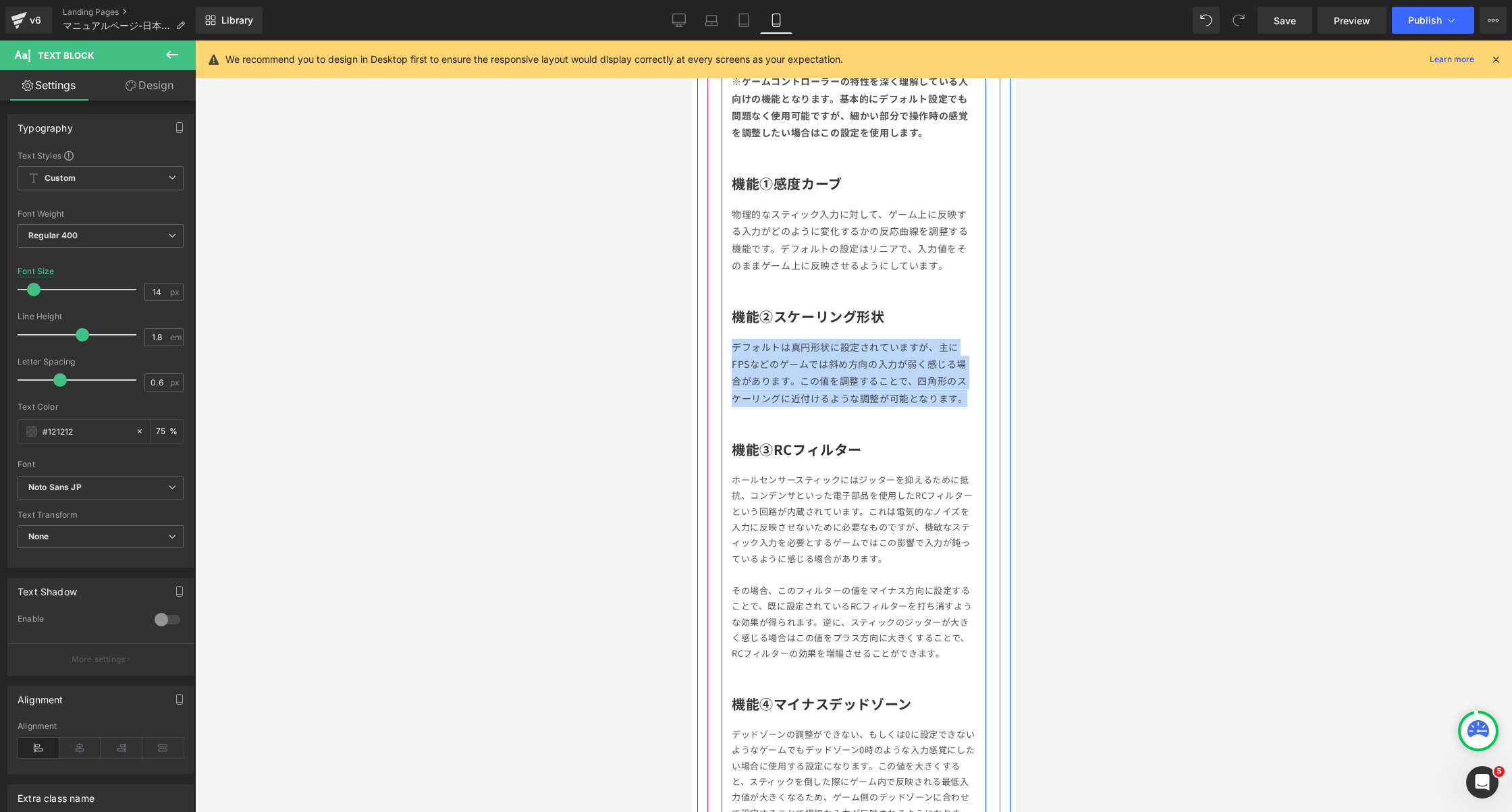
click at [810, 539] on p "ホールセンサースティックにはジッターを抑えるために抵抗、コンデンサといった電子部品を使用したRCフィルターという回路が内蔵されています。これは電気的なノイズを…" at bounding box center [853, 566] width 244 height 190
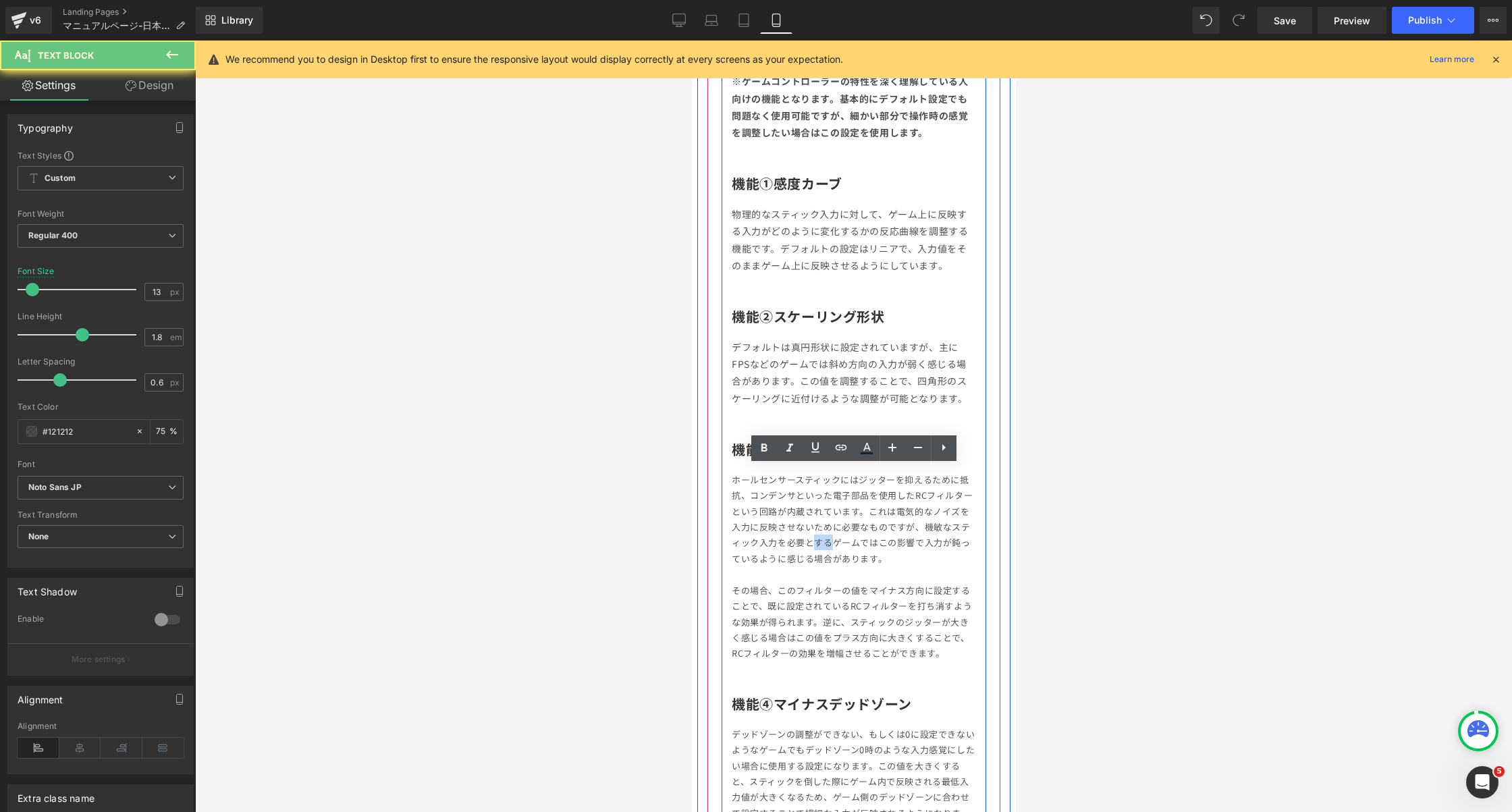
click at [810, 539] on p "ホールセンサースティックにはジッターを抑えるために抵抗、コンデンサといった電子部品を使用したRCフィルターという回路が内蔵されています。これは電気的なノイズを…" at bounding box center [853, 566] width 244 height 190
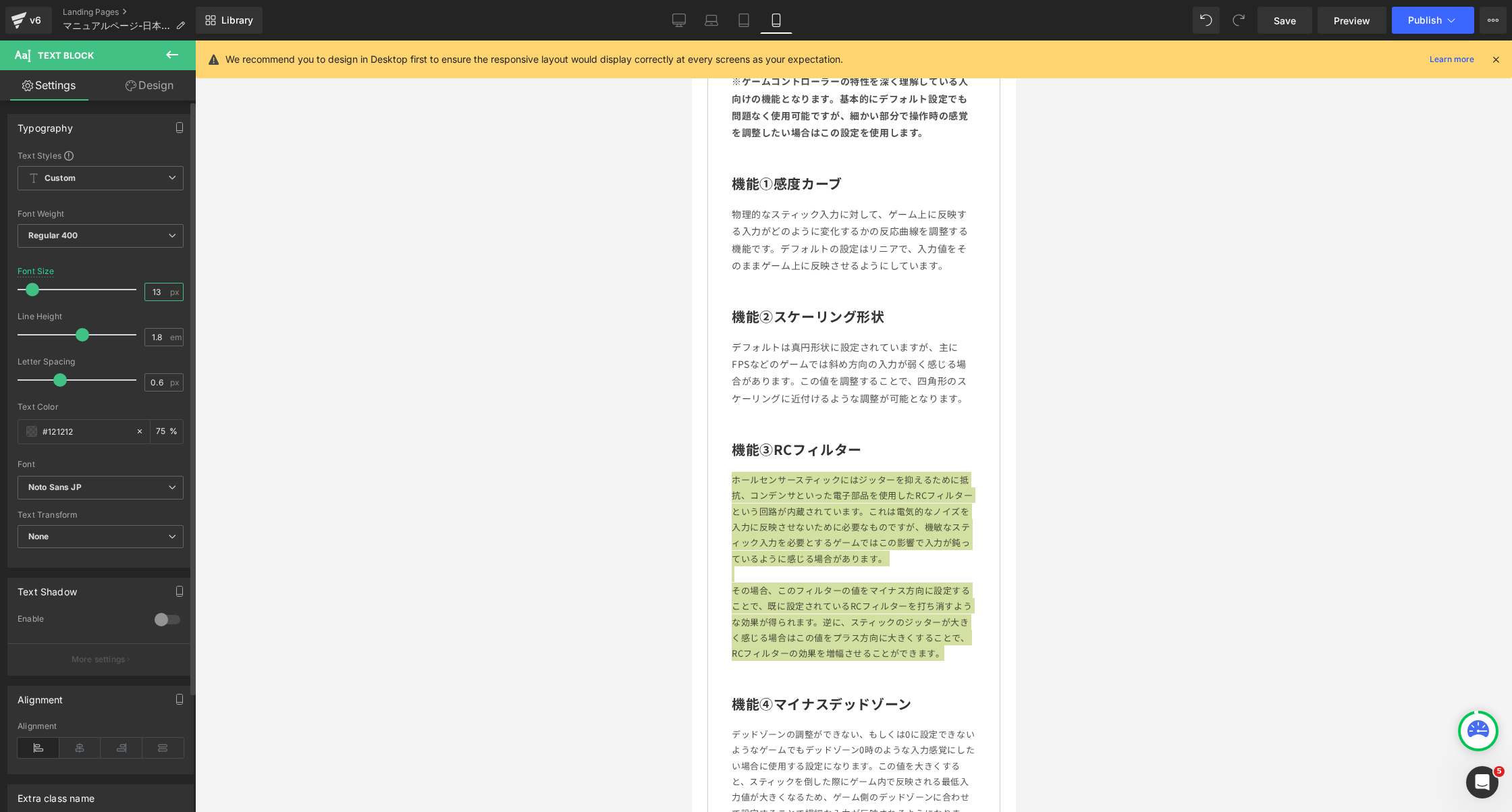
click at [157, 285] on input "13" at bounding box center [157, 292] width 23 height 17
type input "14"
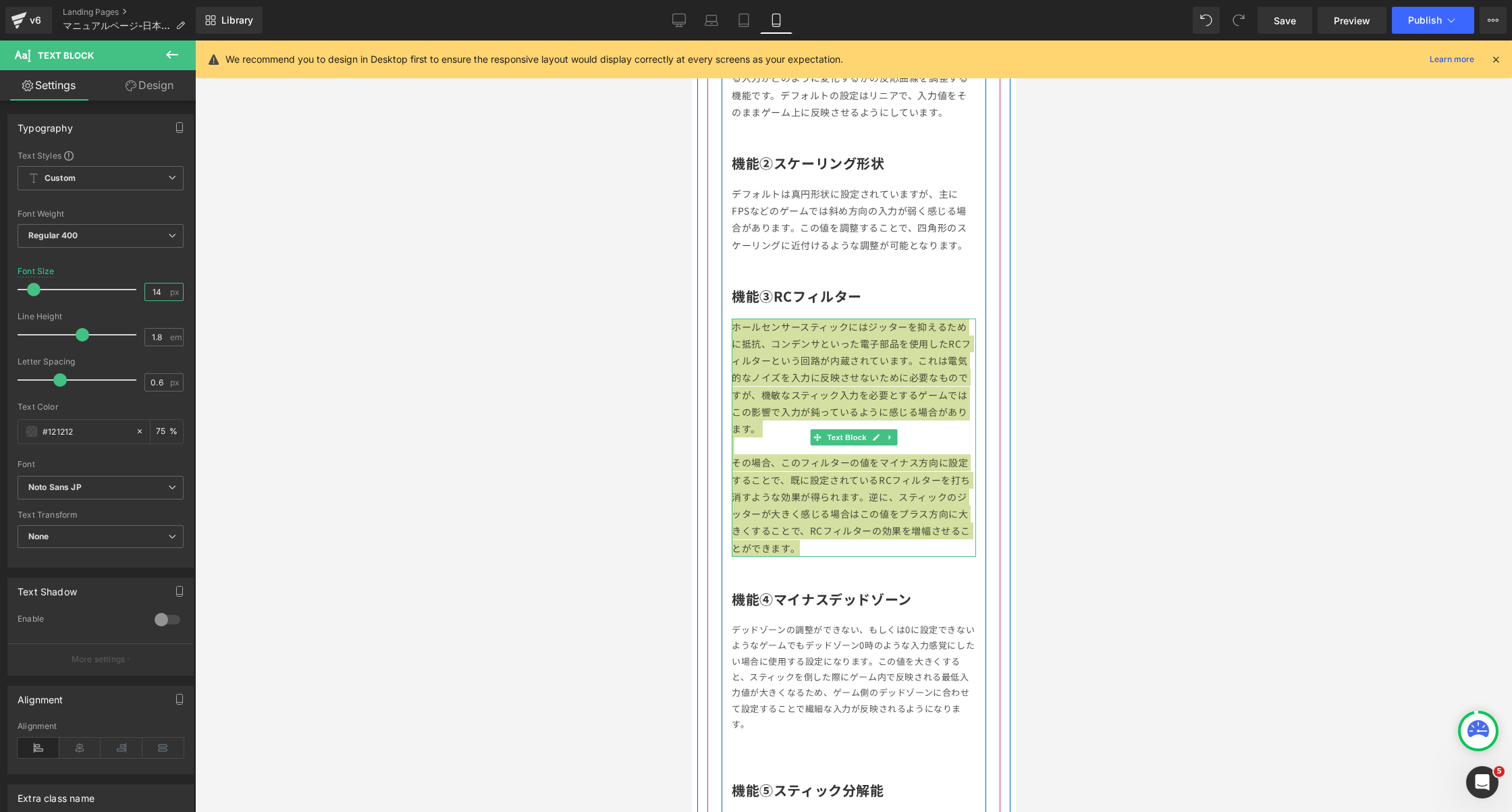
scroll to position [2869, 0]
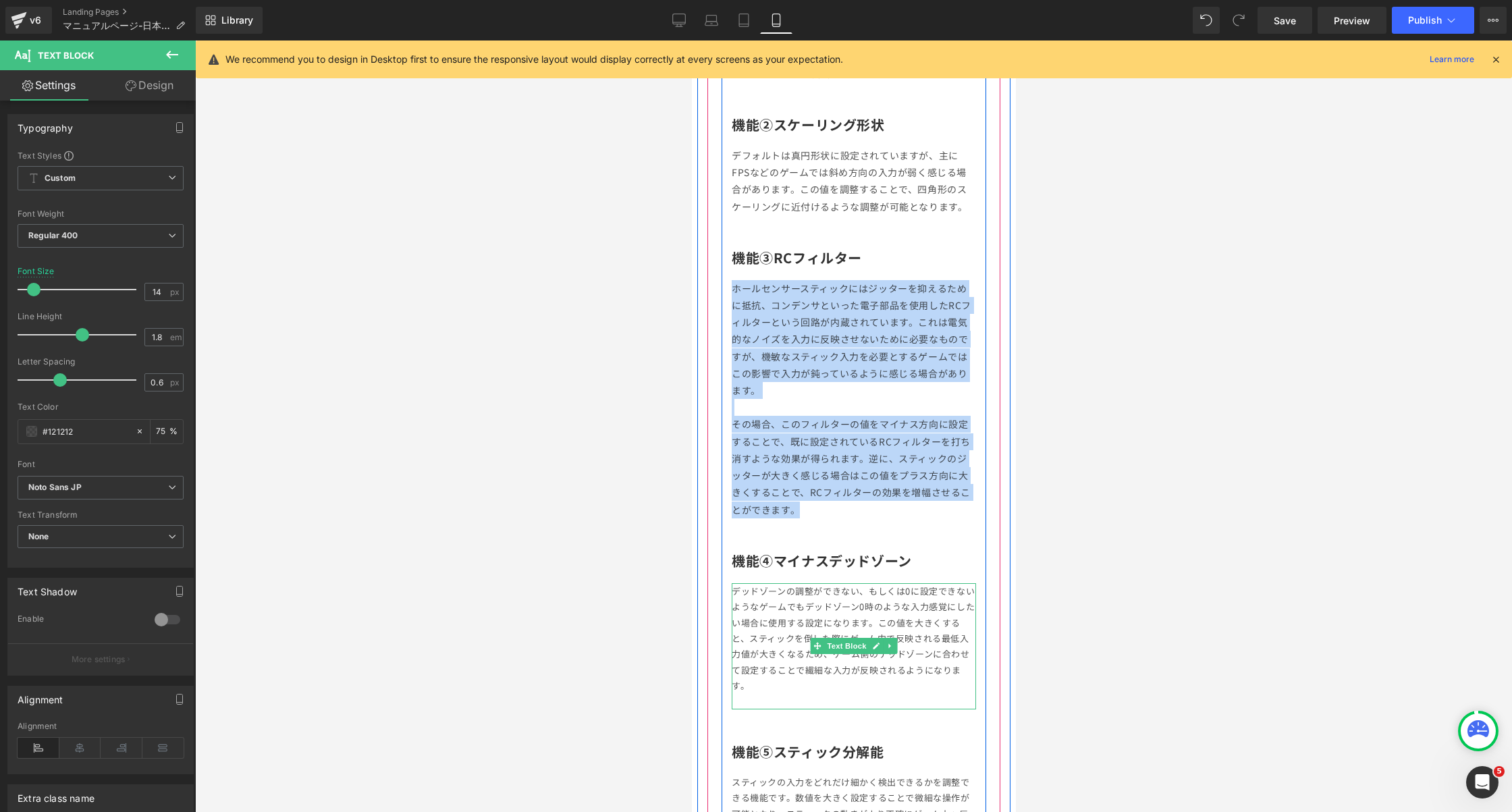
click at [825, 629] on p "デッドゾーンの調整ができない、もしくは0に設定できないようなゲームでもデッドゾーン0時のような入力感覚にしたい場合に使用する設定になります。この値を大きくする…" at bounding box center [853, 639] width 244 height 111
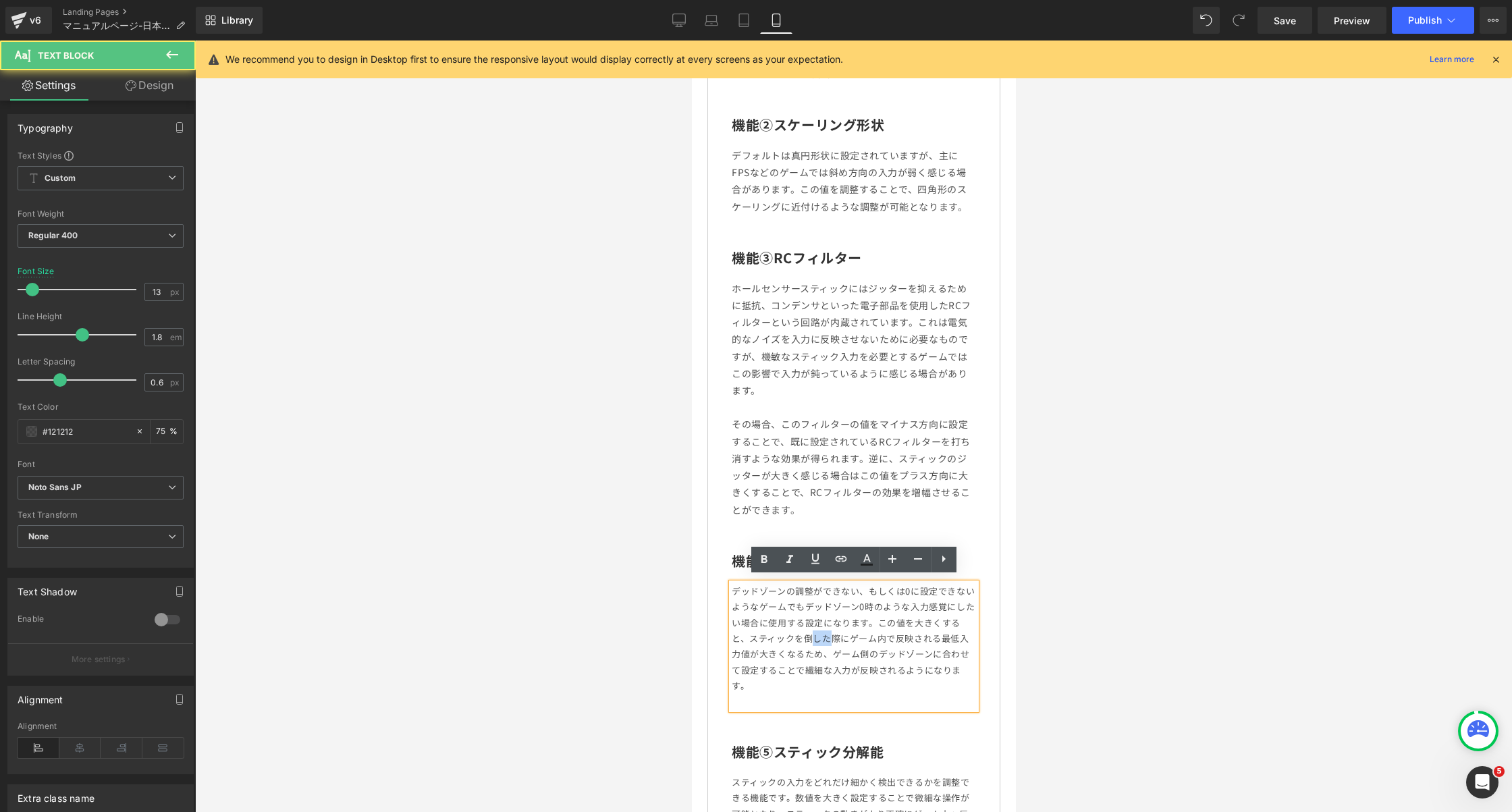
click at [825, 629] on p "デッドゾーンの調整ができない、もしくは0に設定できないようなゲームでもデッドゾーン0時のような入力感覚にしたい場合に使用する設定になります。この値を大きくする…" at bounding box center [853, 639] width 244 height 111
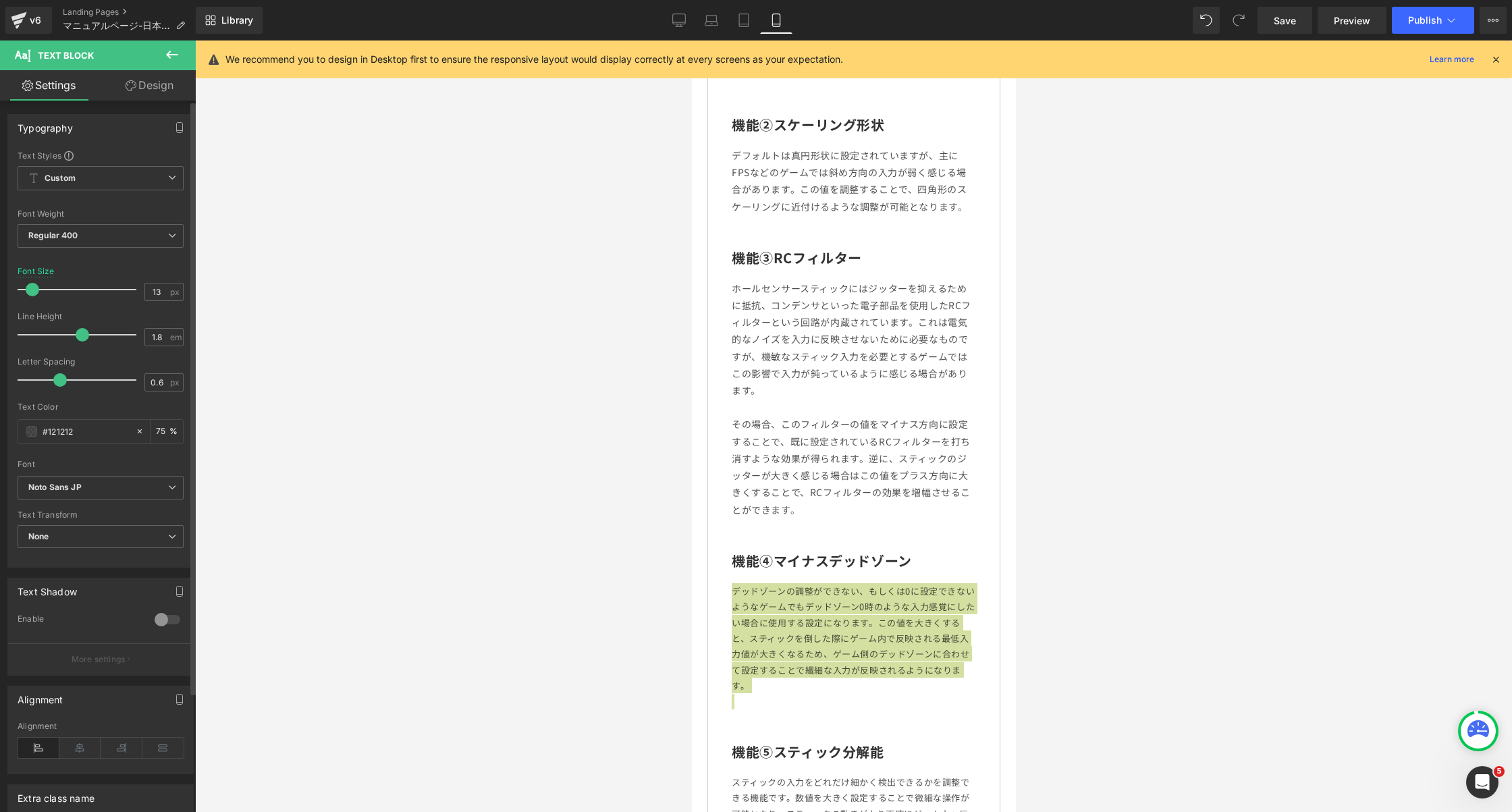
click at [145, 281] on div "Font Size 13 px" at bounding box center [101, 290] width 166 height 45
click at [157, 289] on input "13" at bounding box center [157, 292] width 23 height 17
type input "14"
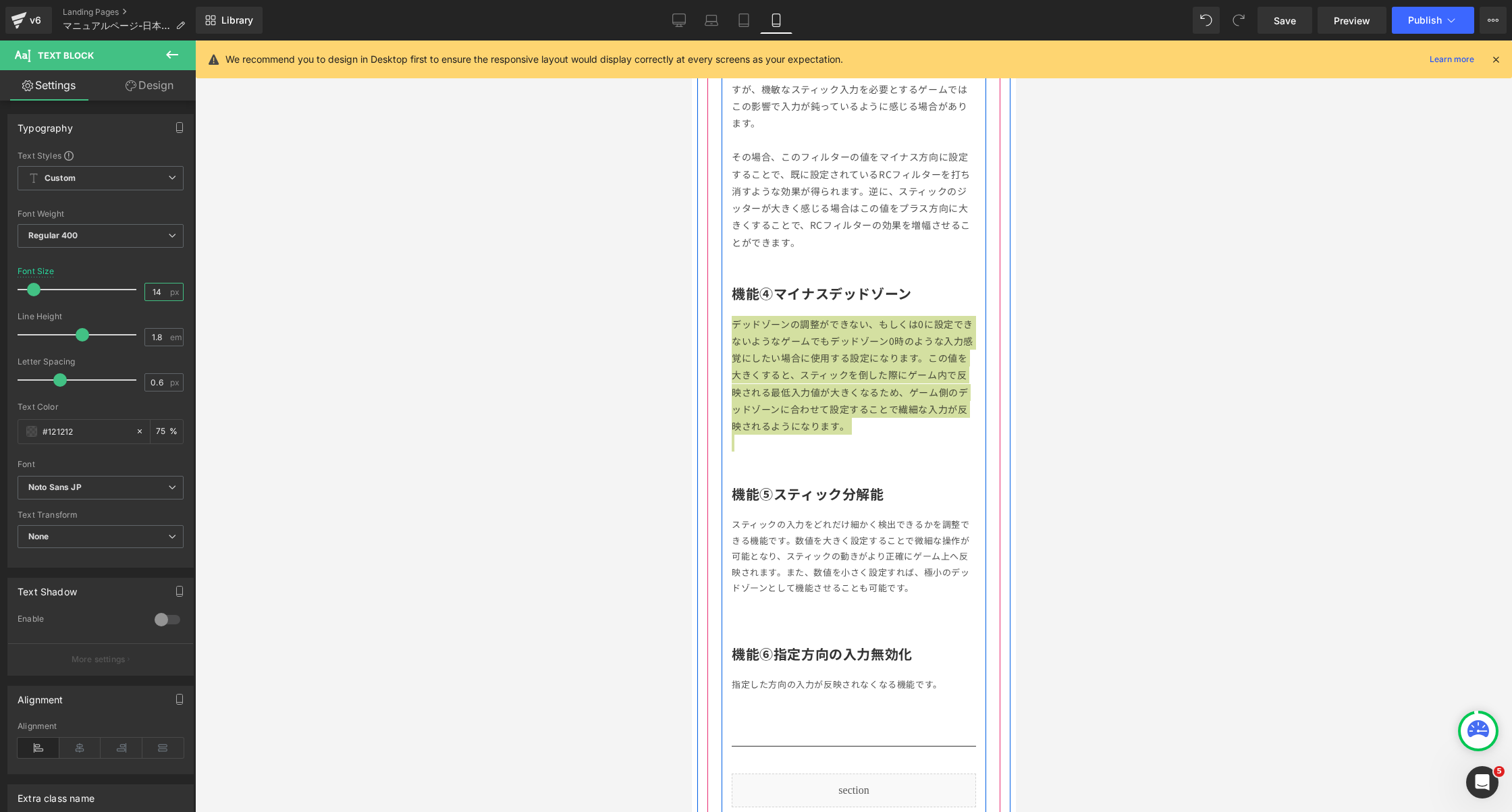
scroll to position [3148, 0]
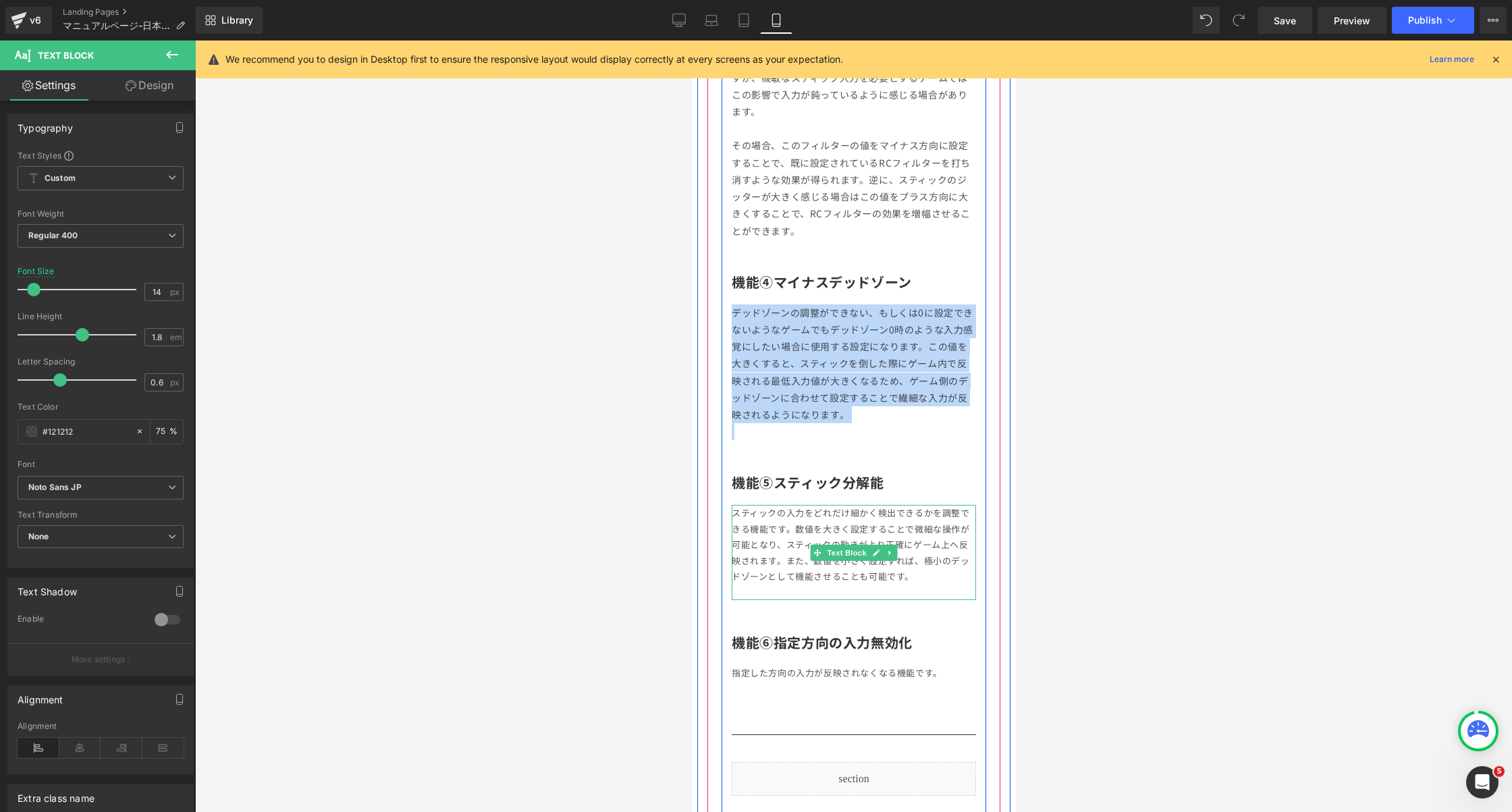
click at [851, 584] on p at bounding box center [853, 592] width 244 height 16
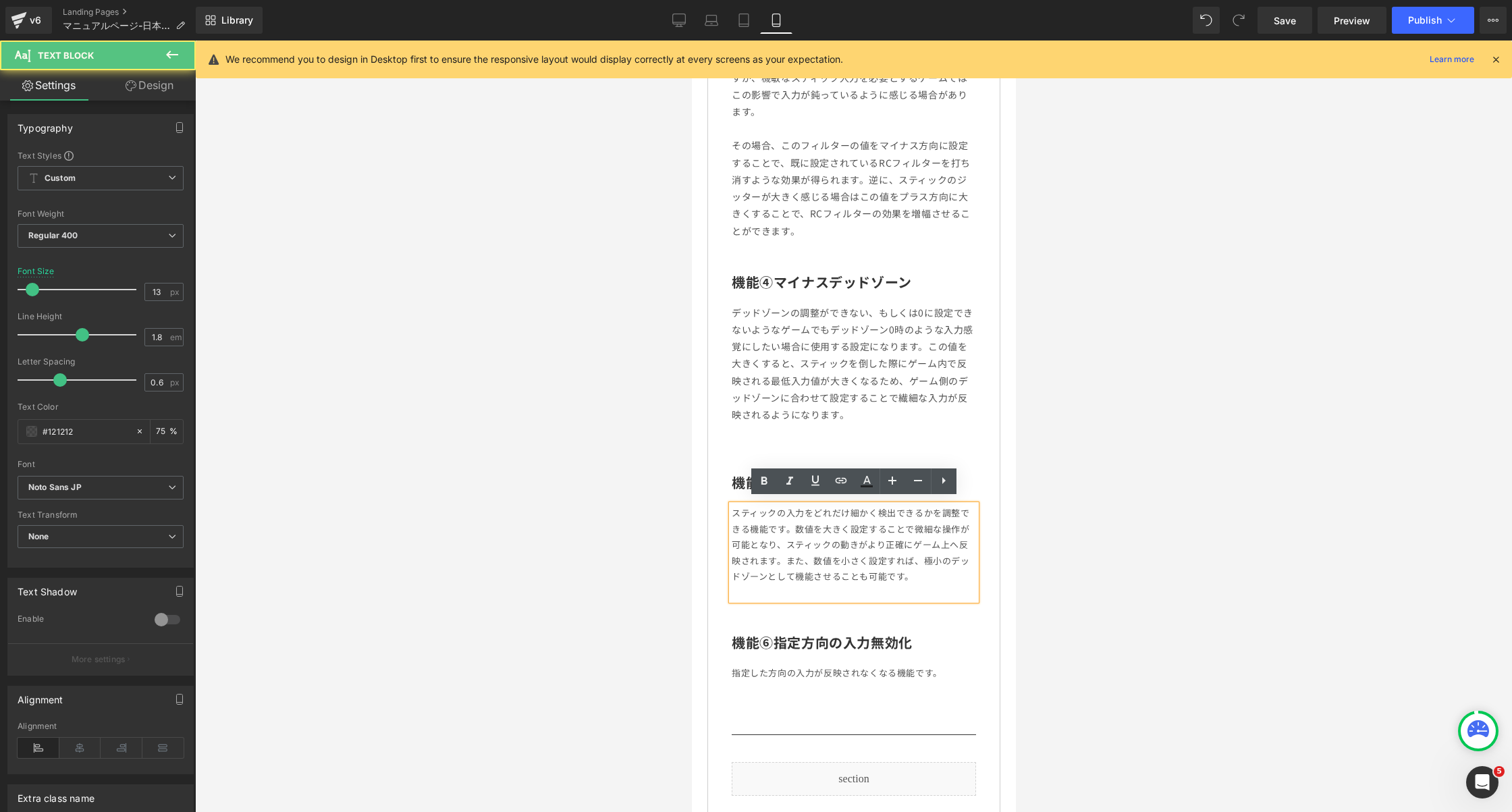
click at [795, 548] on p "スティックの入力をどれだけ細かく検出できるかを調整できる機能です。 数値を大きく設定することで微細な操作が可能となり、スティックの動きがより正確にゲーム上へ反…" at bounding box center [853, 544] width 244 height 79
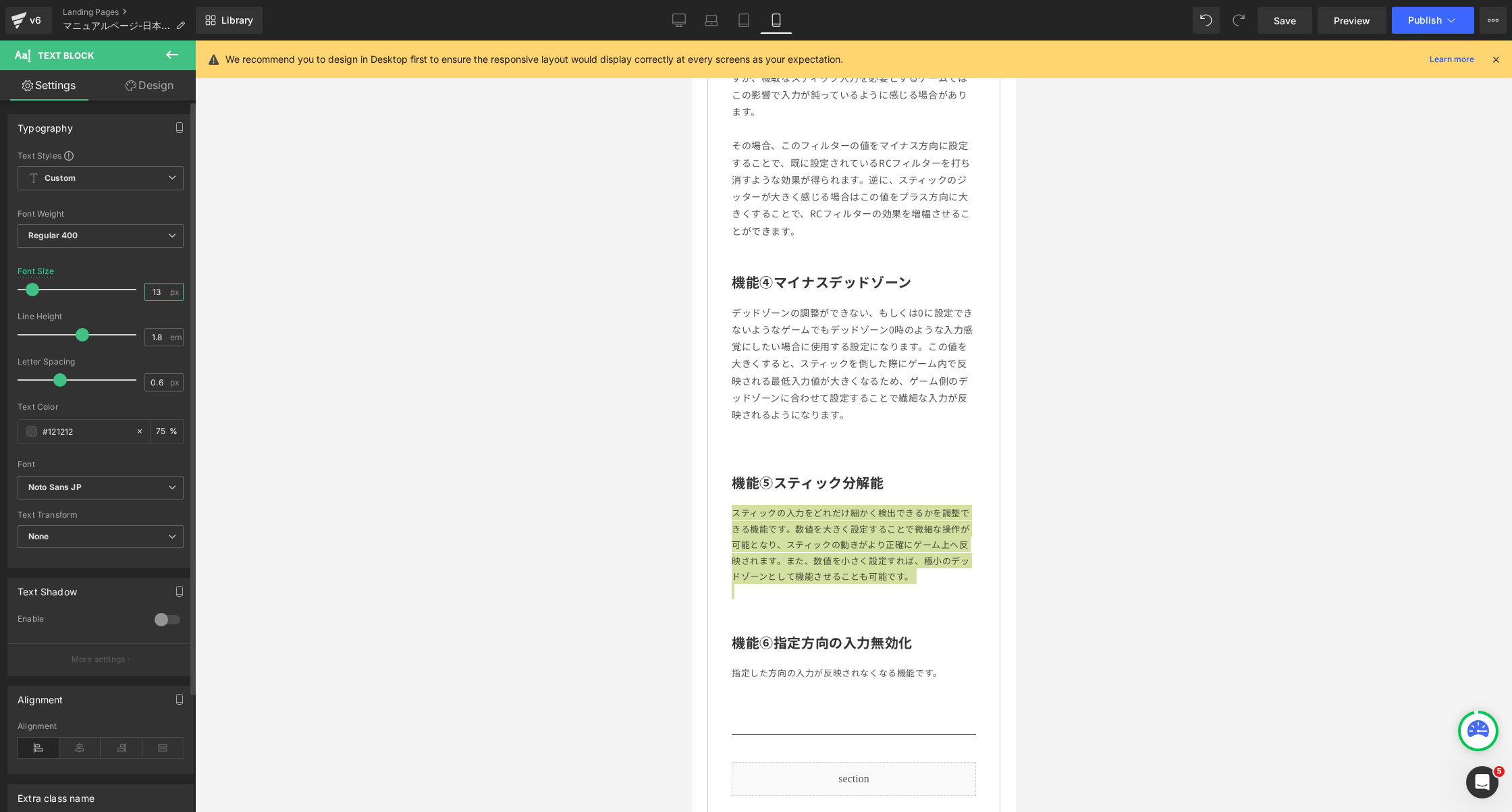
click at [155, 296] on input "13" at bounding box center [157, 292] width 23 height 17
type input "14"
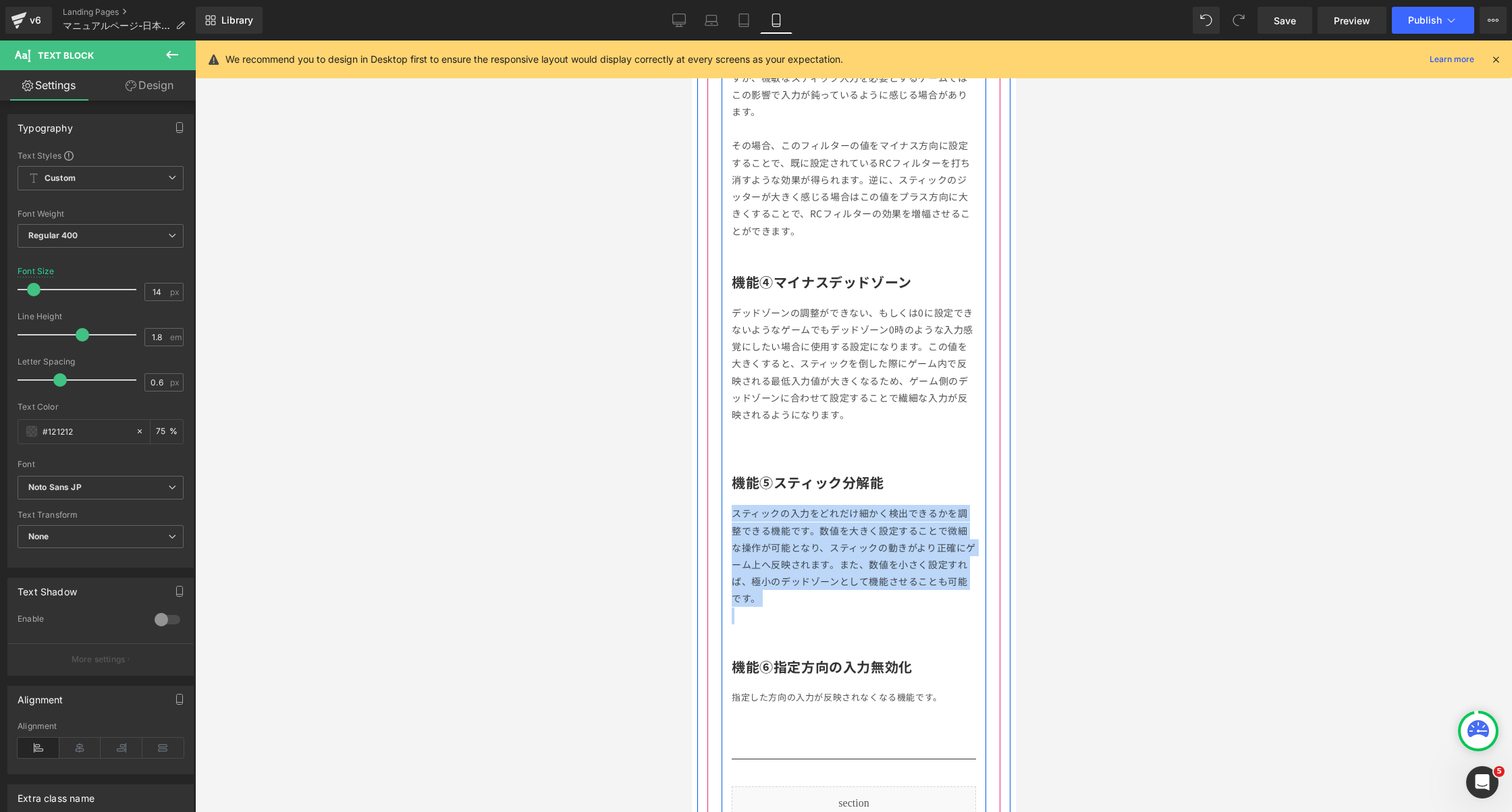
click at [804, 690] on p "指定した方向の入力が反映されなくなる機能です。" at bounding box center [853, 697] width 244 height 16
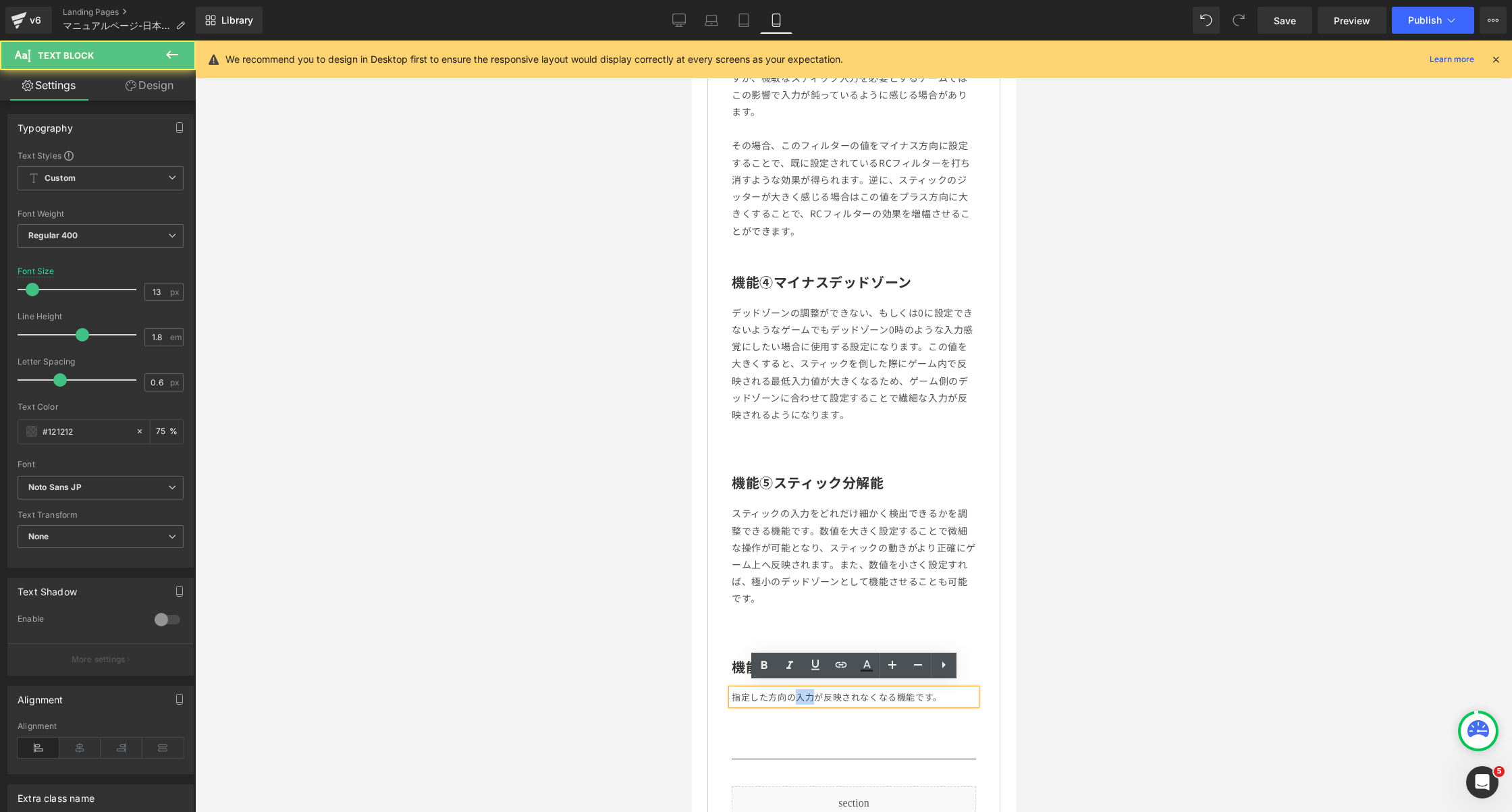
click at [804, 690] on p "指定した方向の入力が反映されなくなる機能です。" at bounding box center [853, 697] width 244 height 16
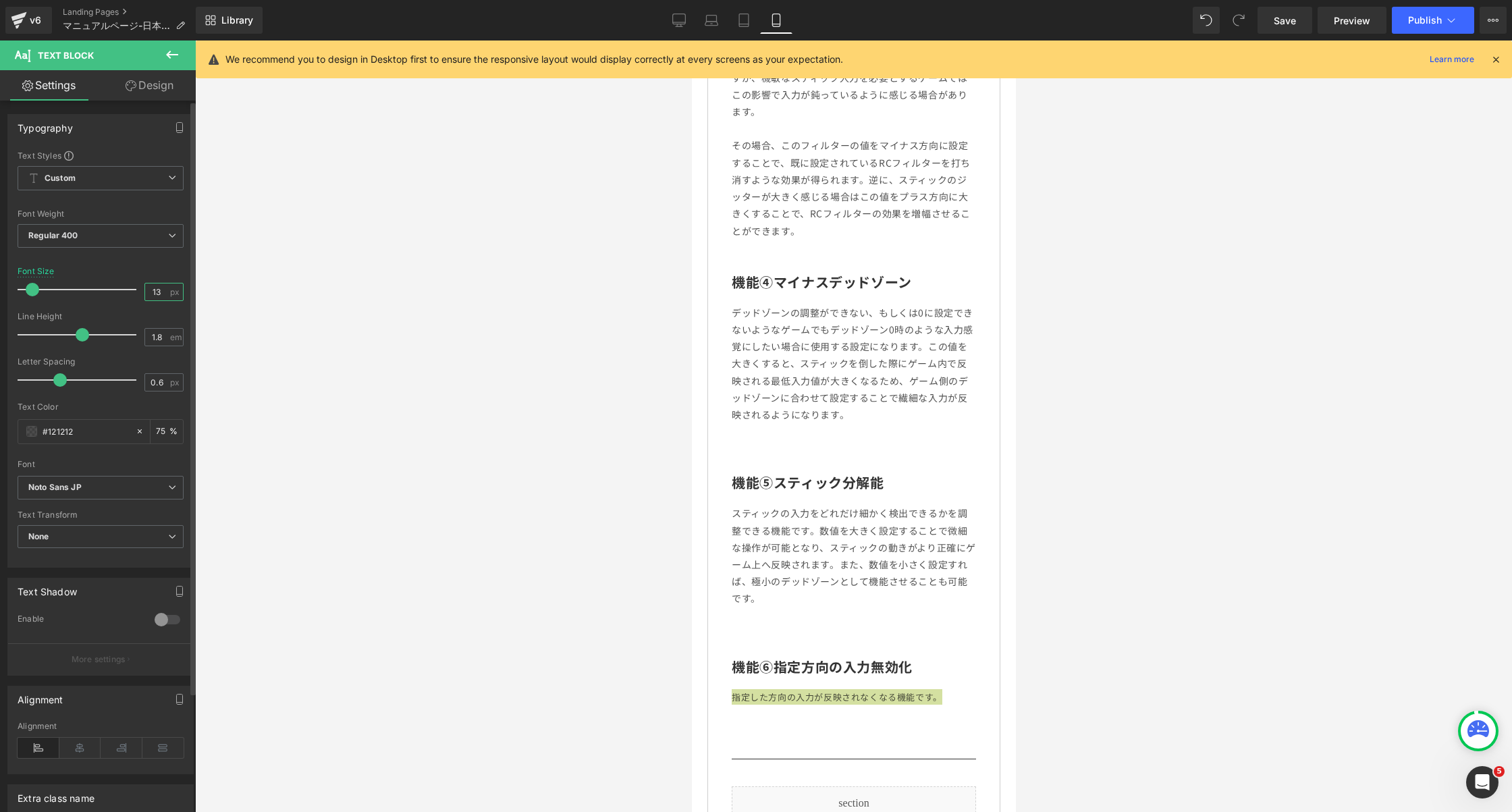
click at [158, 288] on input "13" at bounding box center [157, 292] width 23 height 17
type input "14"
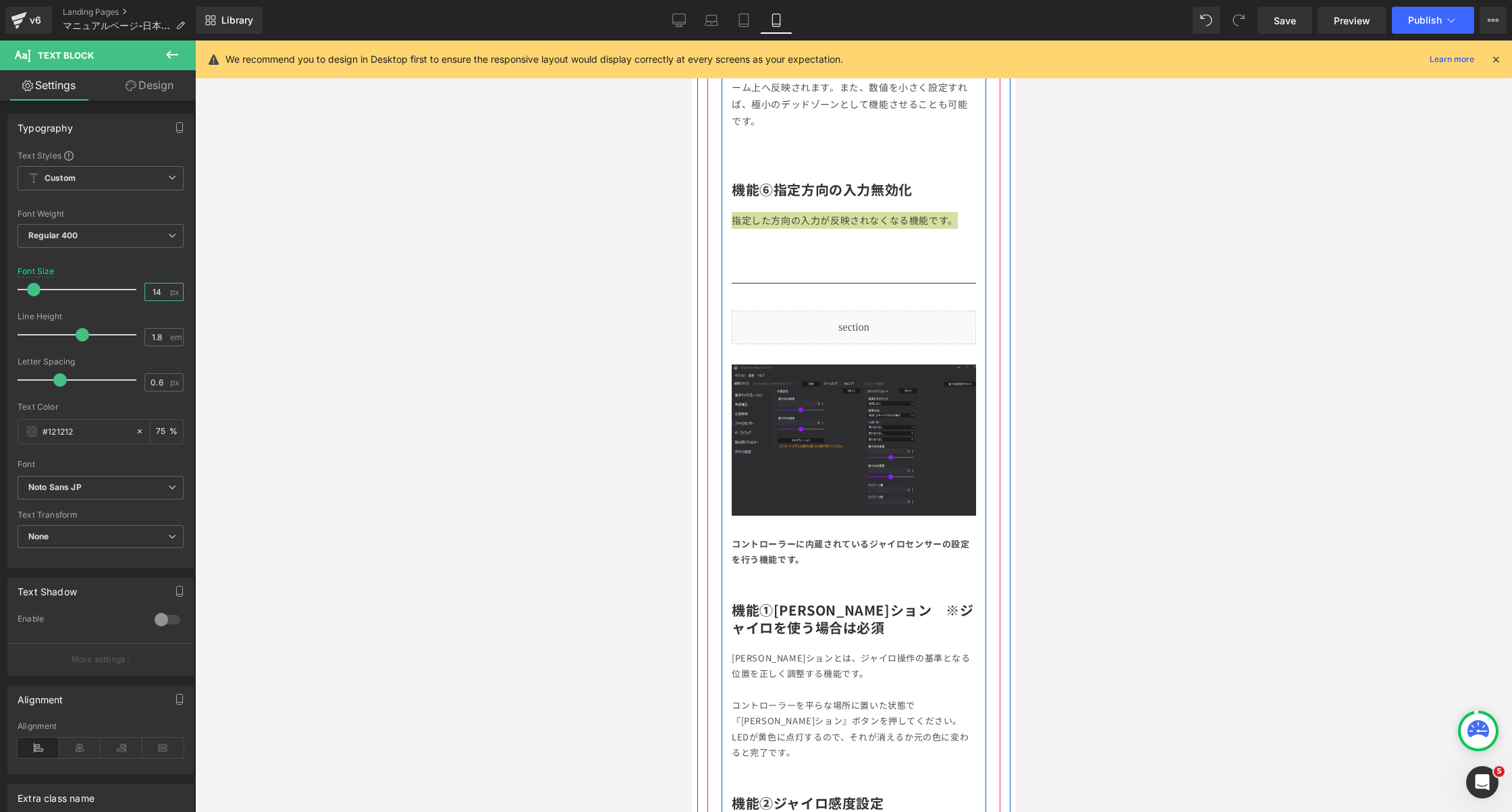
scroll to position [3628, 0]
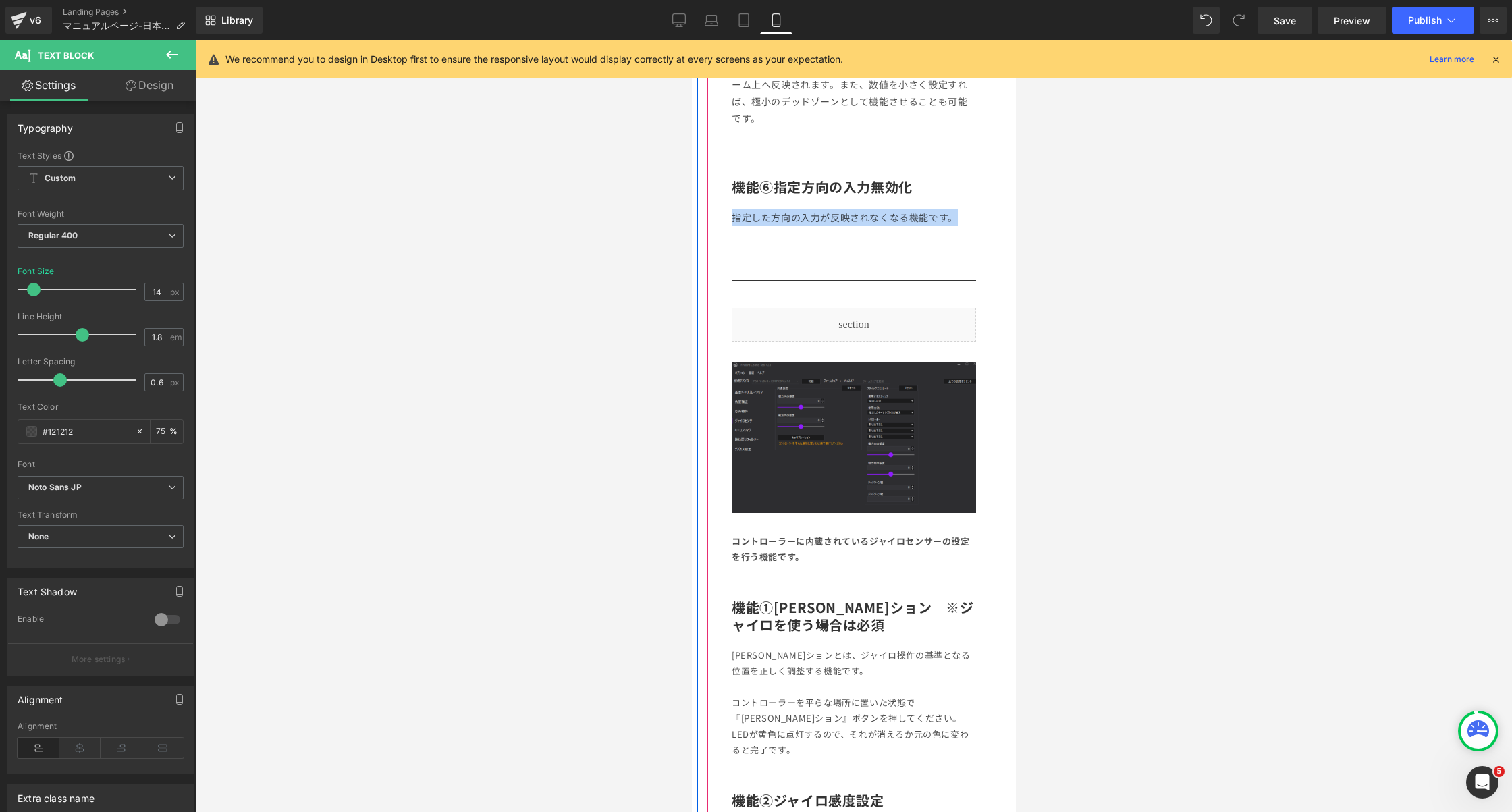
click at [860, 527] on div "PS4 FireBirdは、専用アプリケーションを使うことで様々なカスタムが可能なコントローラーです。 本マニュアルでは、FireBirdの設定方法を解説しま…" at bounding box center [853, 529] width 265 height 7330
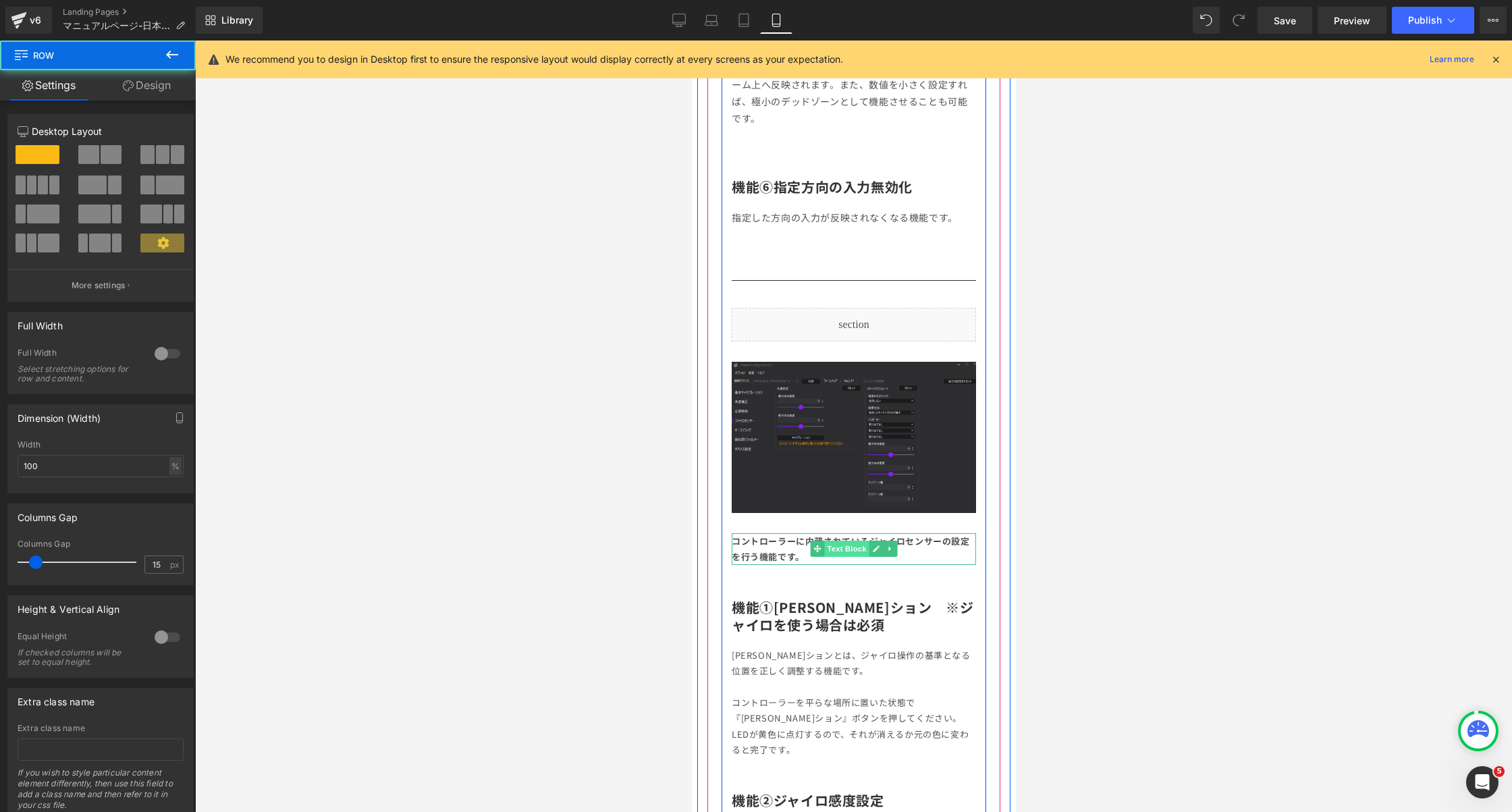
click at [830, 541] on link "Text Block" at bounding box center [839, 549] width 59 height 16
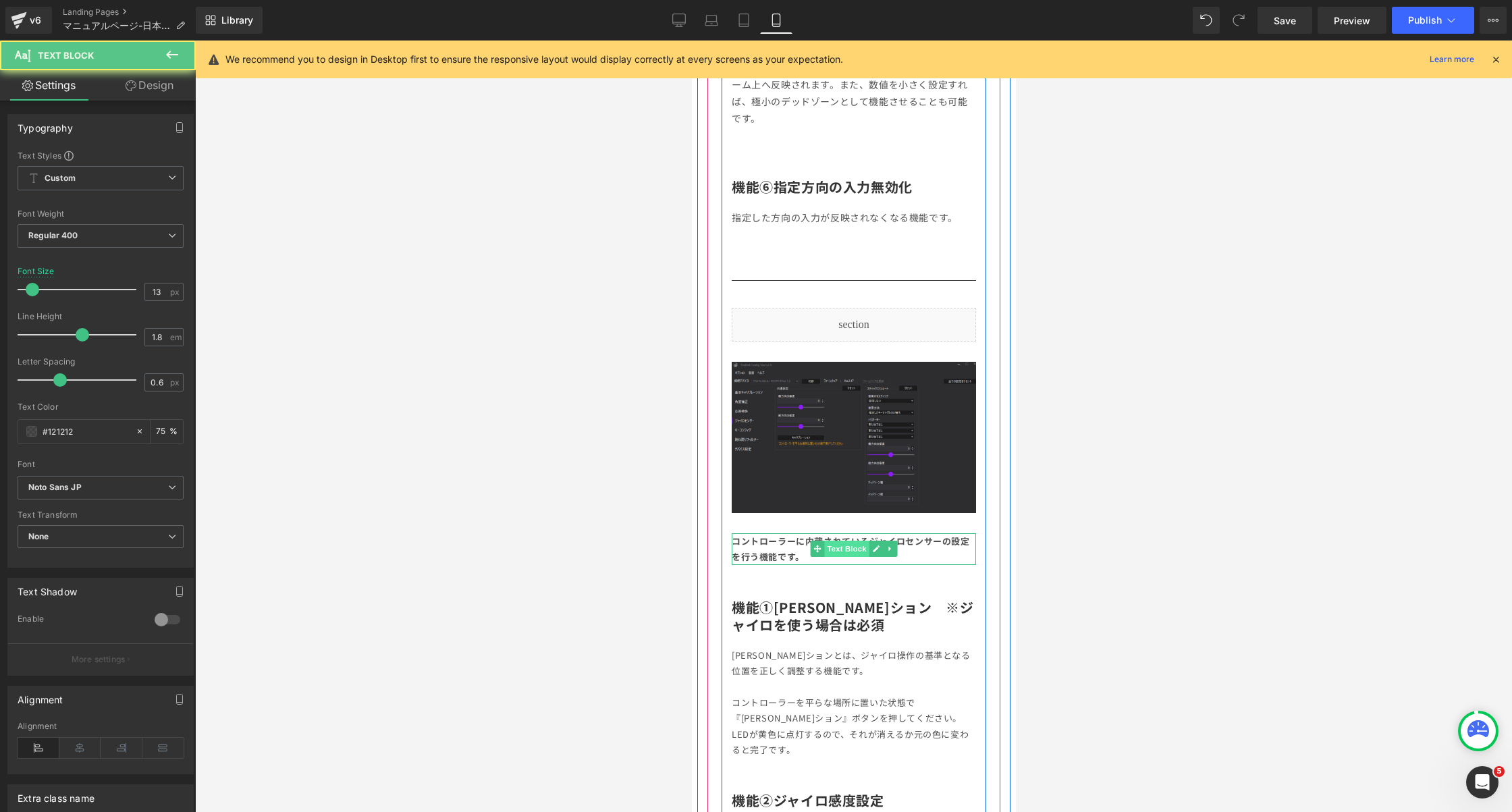
click at [830, 541] on link "Text Block" at bounding box center [839, 549] width 59 height 16
click at [778, 535] on b "コントローラーに内蔵されているジャイロセンサーの設定を行う機能です。" at bounding box center [850, 549] width 238 height 28
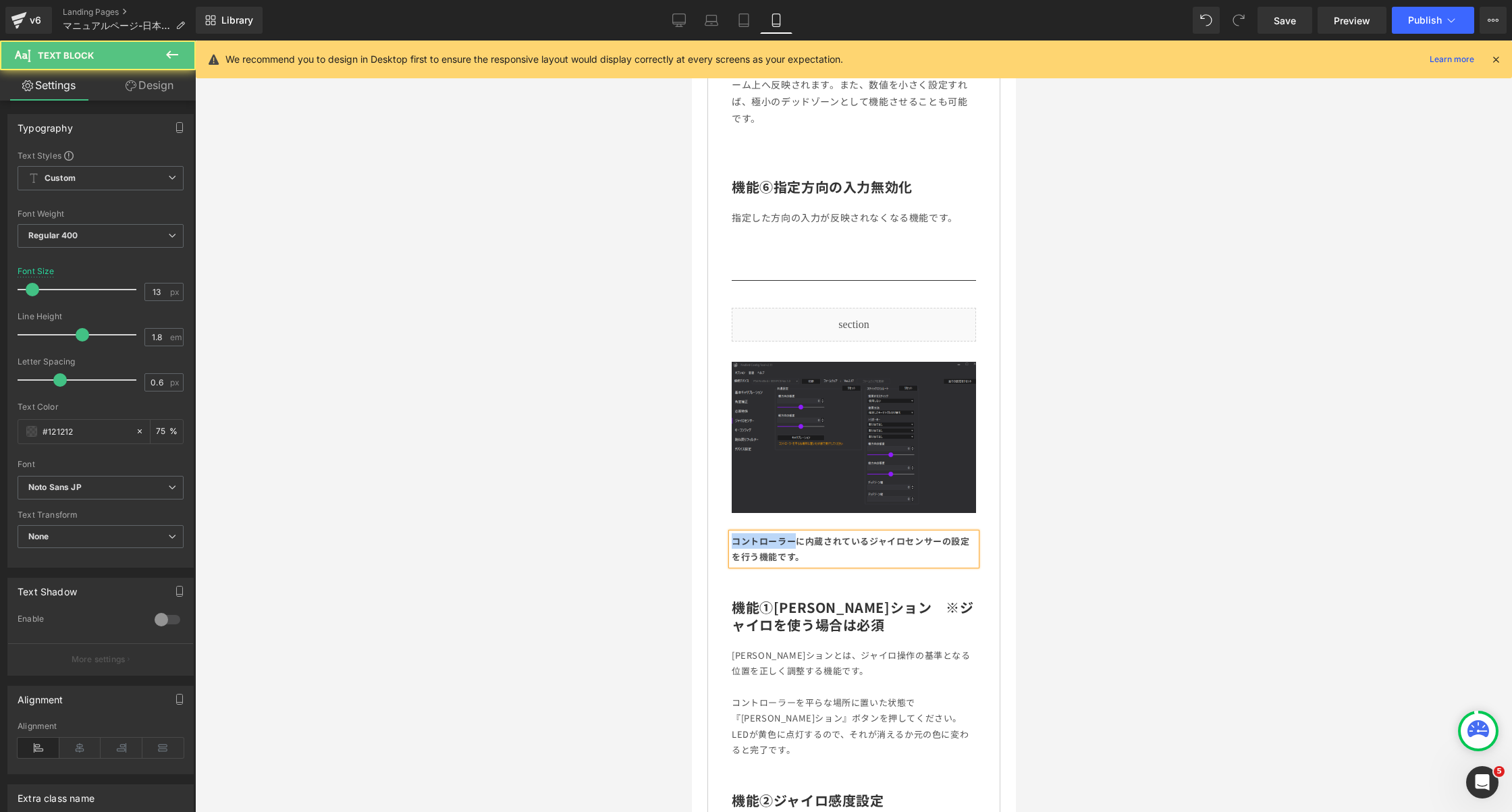
click at [778, 535] on b "コントローラーに内蔵されているジャイロセンサーの設定を行う機能です。" at bounding box center [850, 549] width 238 height 28
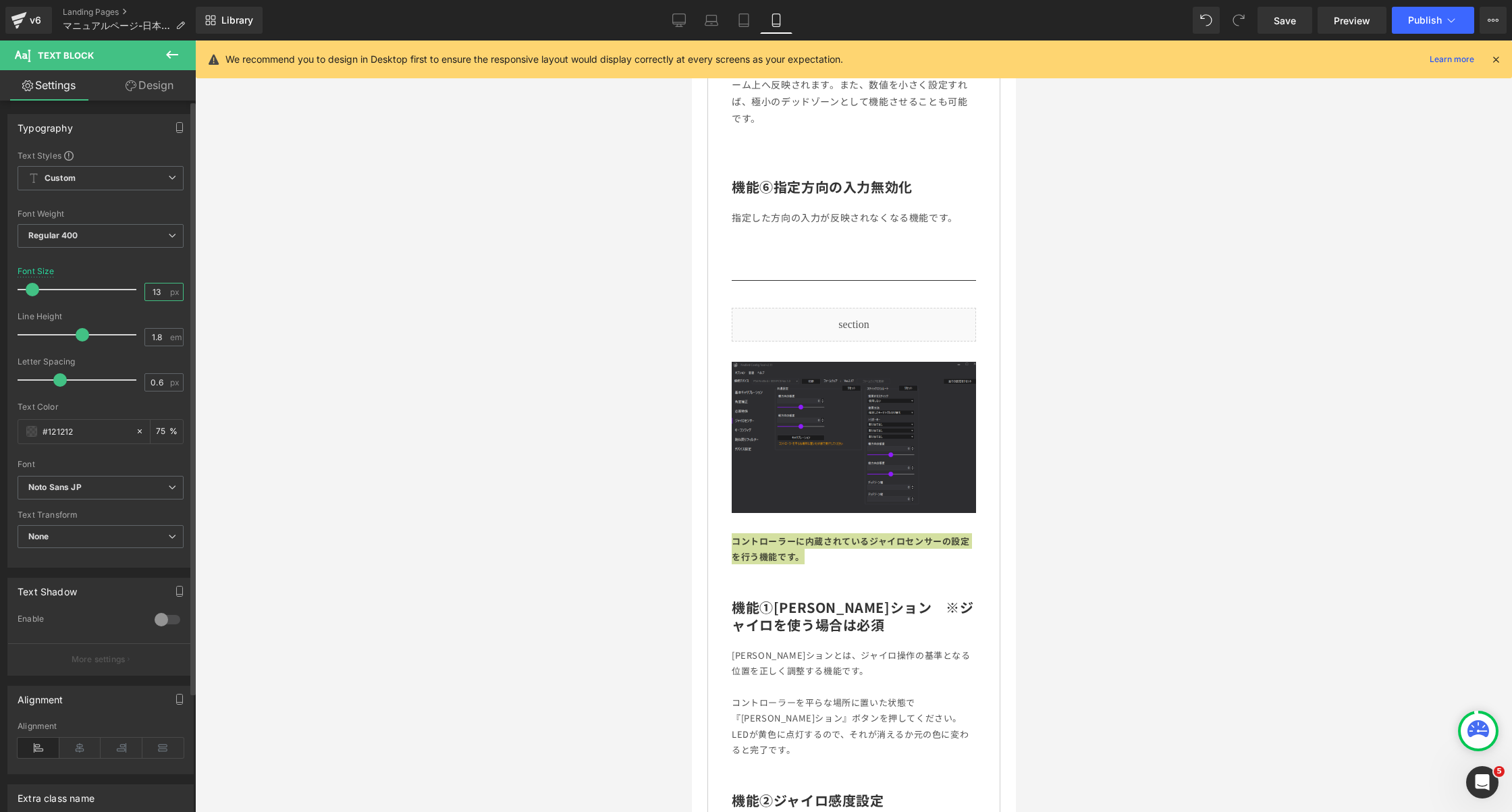
click at [153, 288] on input "13" at bounding box center [157, 292] width 23 height 17
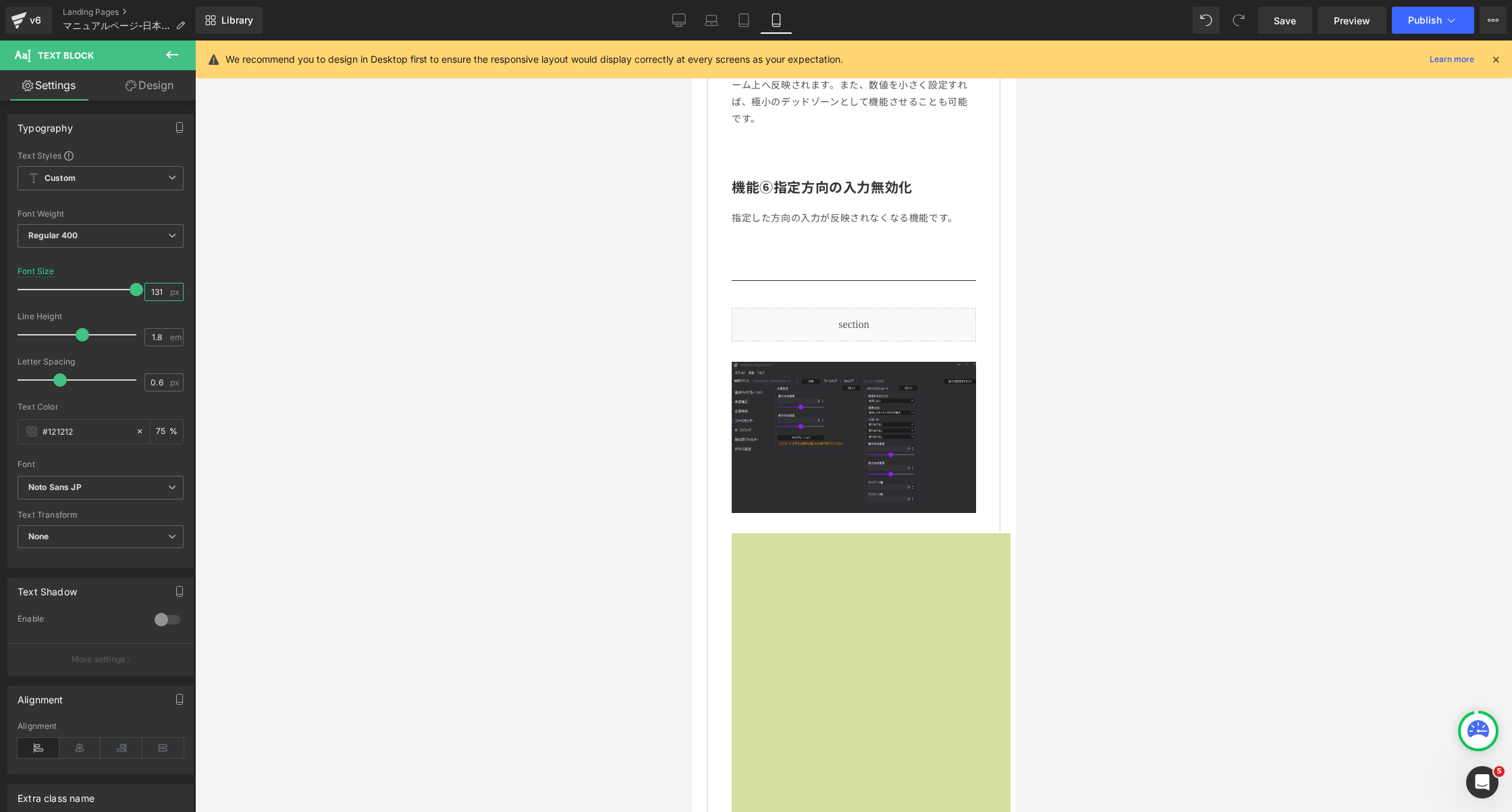
scroll to position [0, 0]
type input "14"
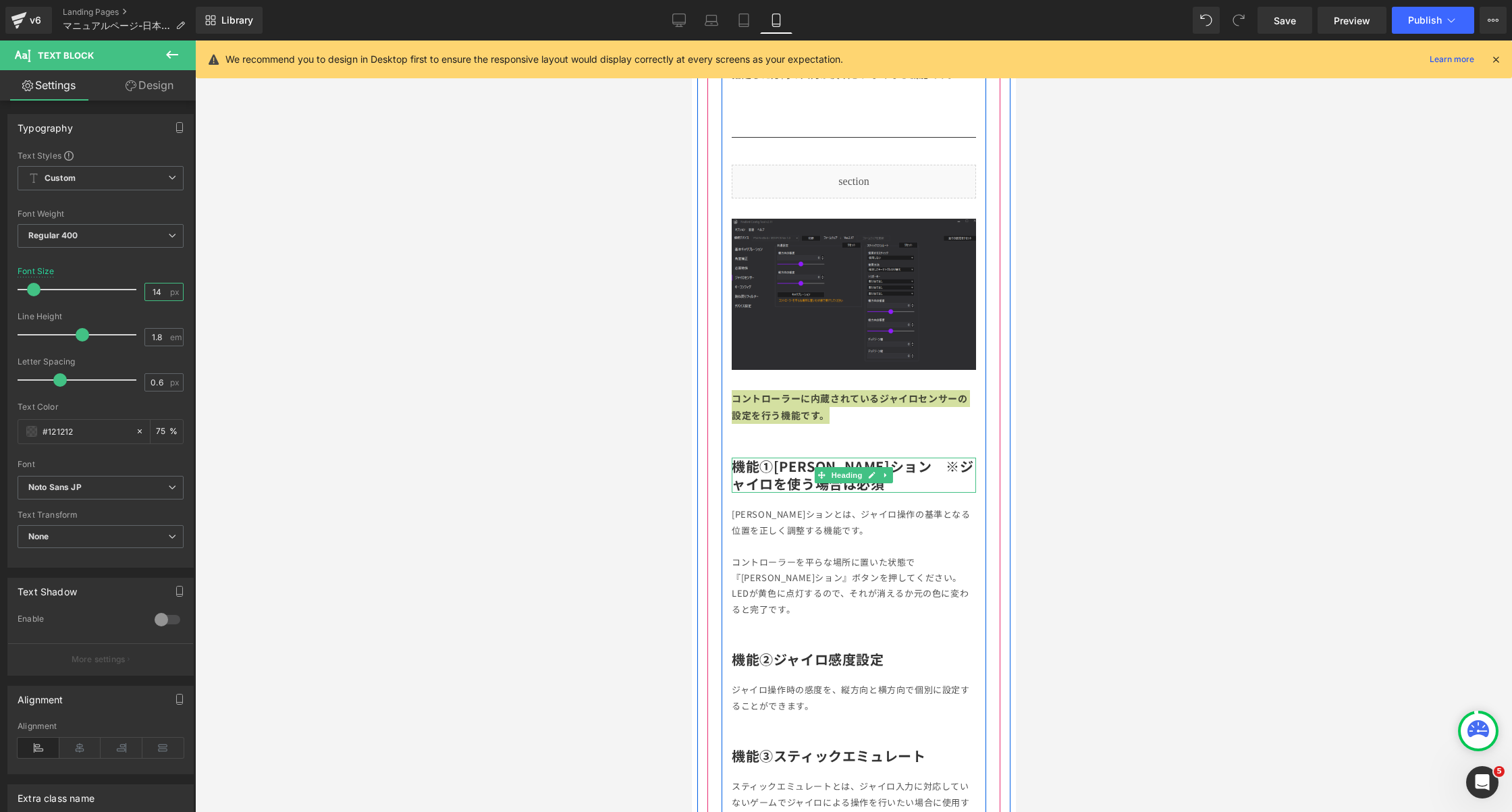
scroll to position [3795, 0]
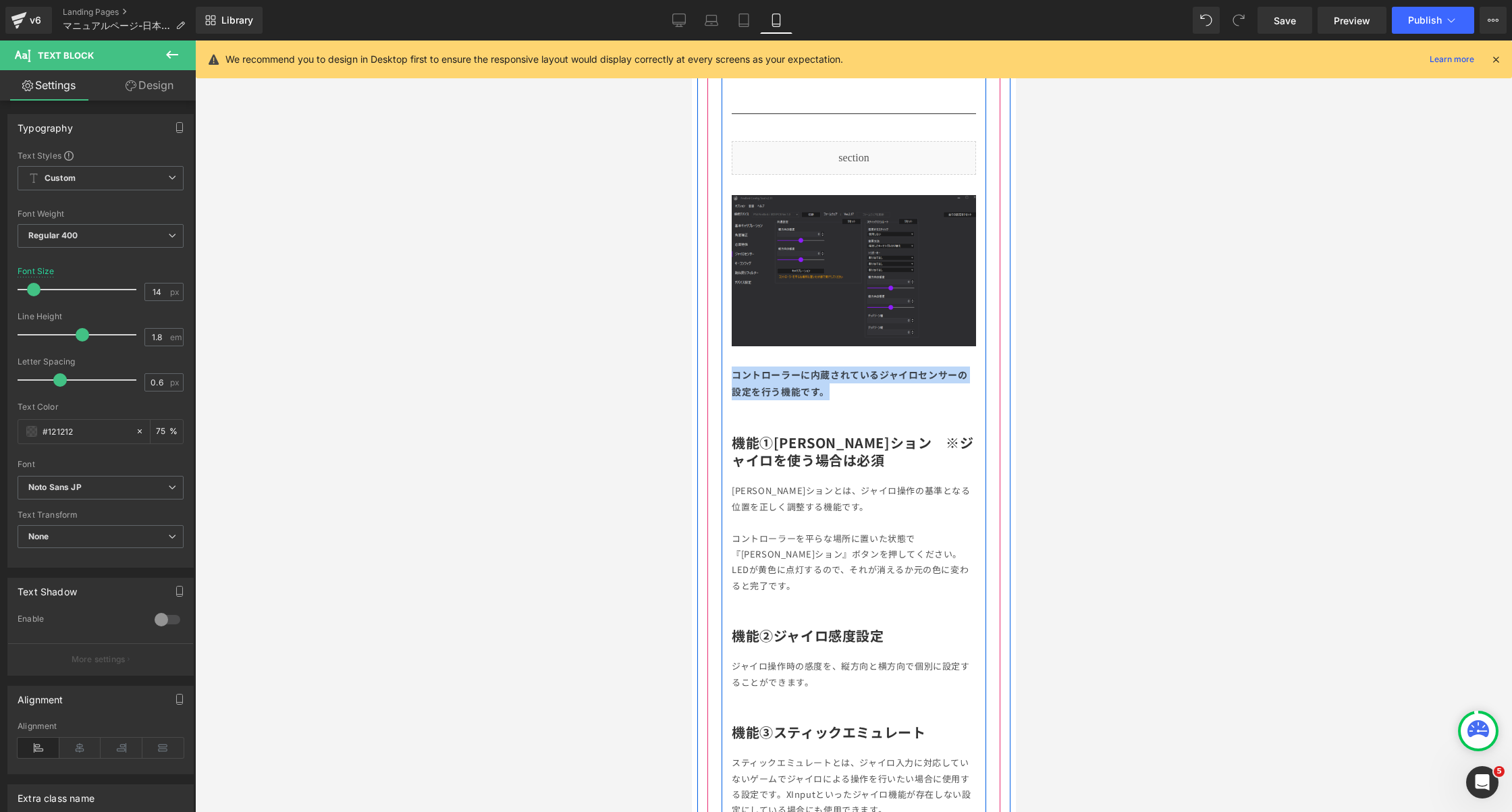
click at [812, 532] on div "[PERSON_NAME]ションとは、ジャイロ操作の基準となる位置を正しく調整する機能です。 コントローラーを平らな場所に置いた状態で『[PERSON_NAM…" at bounding box center [853, 538] width 244 height 111
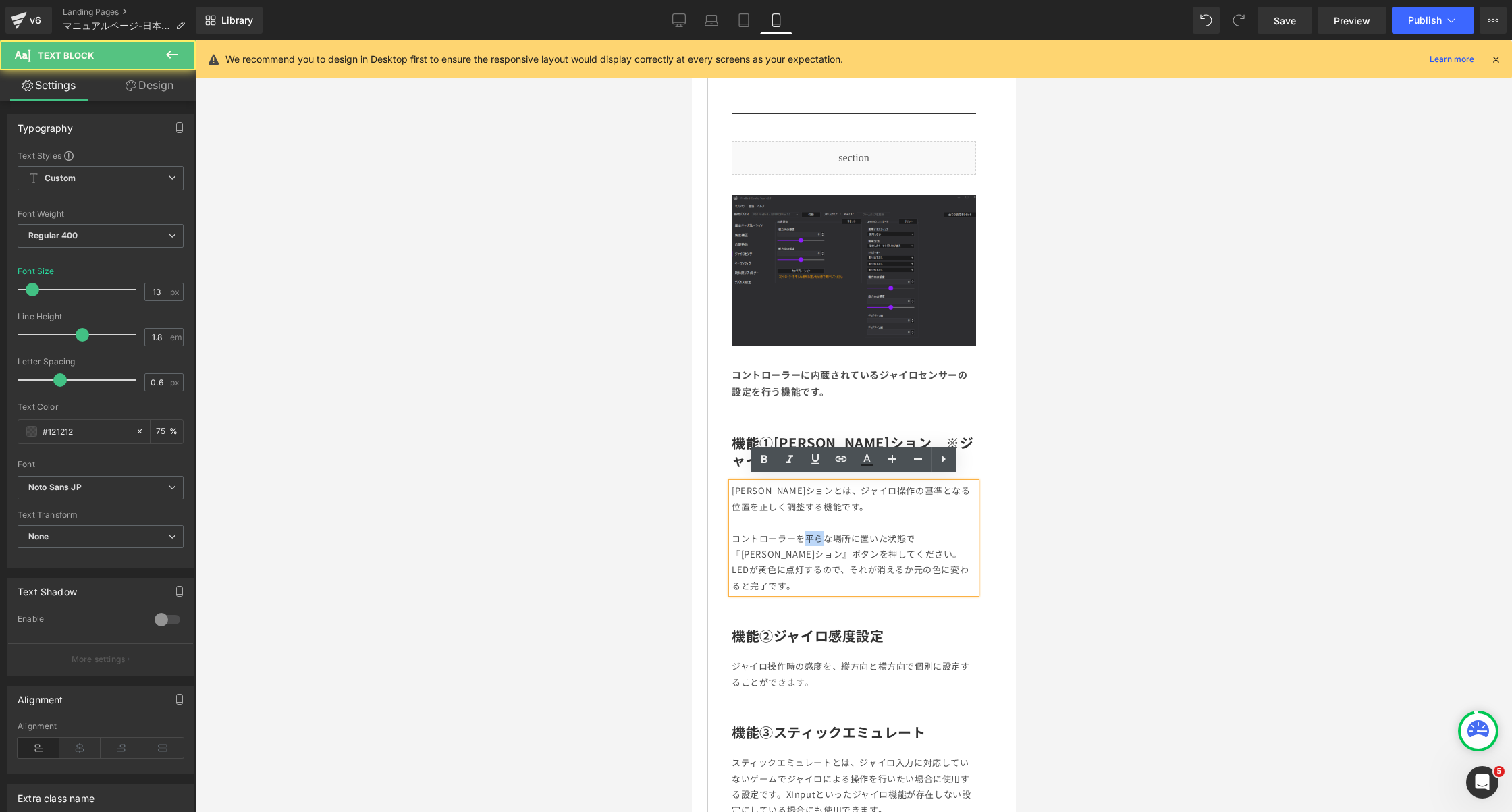
click at [812, 532] on p "[PERSON_NAME]ションとは、ジャイロ操作の基準となる位置を正しく調整する機能です。 コントローラーを平らな場所に置いた状態で『[PERSON_NAM…" at bounding box center [853, 538] width 244 height 111
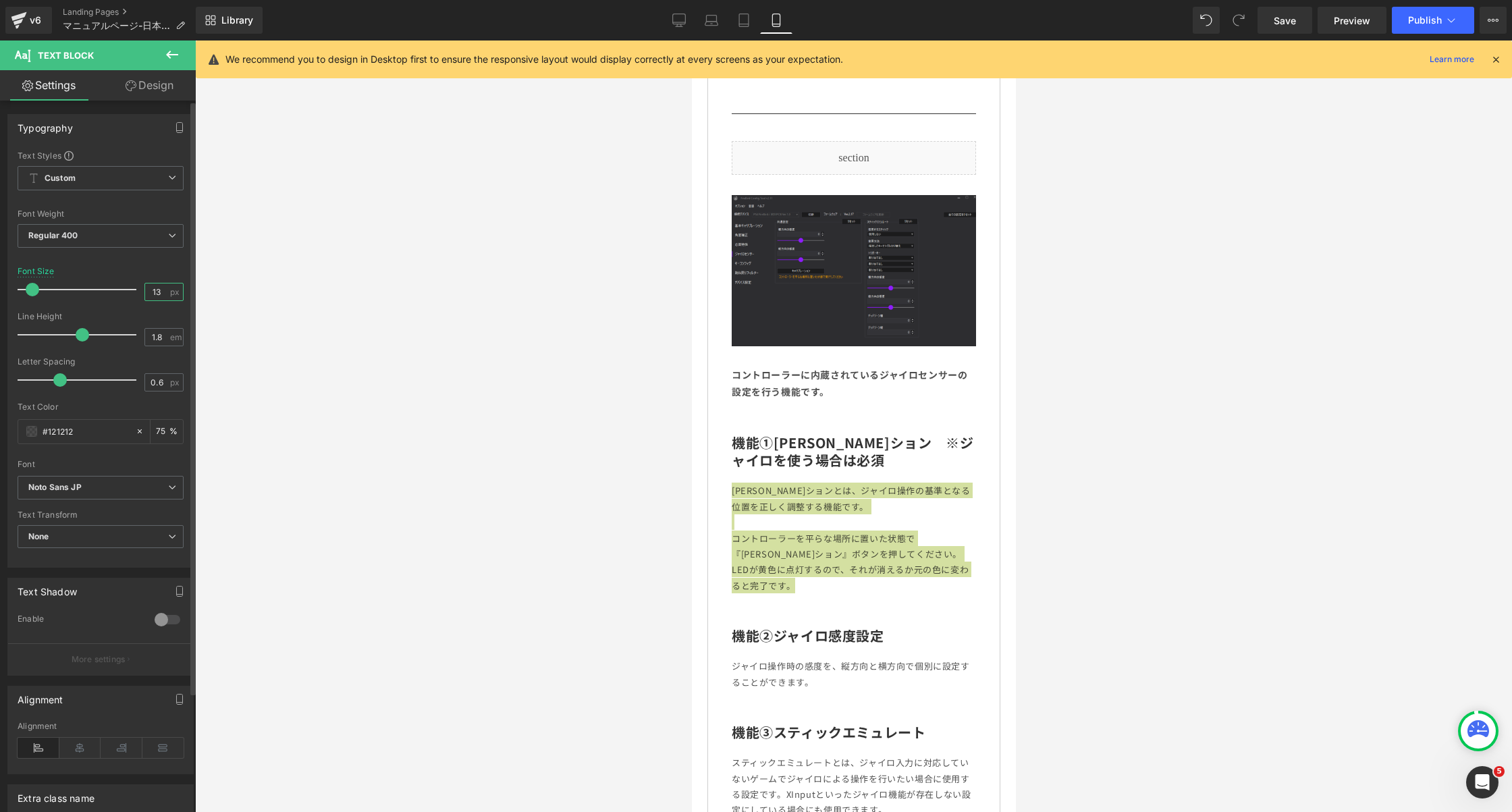
click at [151, 292] on input "13" at bounding box center [157, 292] width 23 height 17
type input "14"
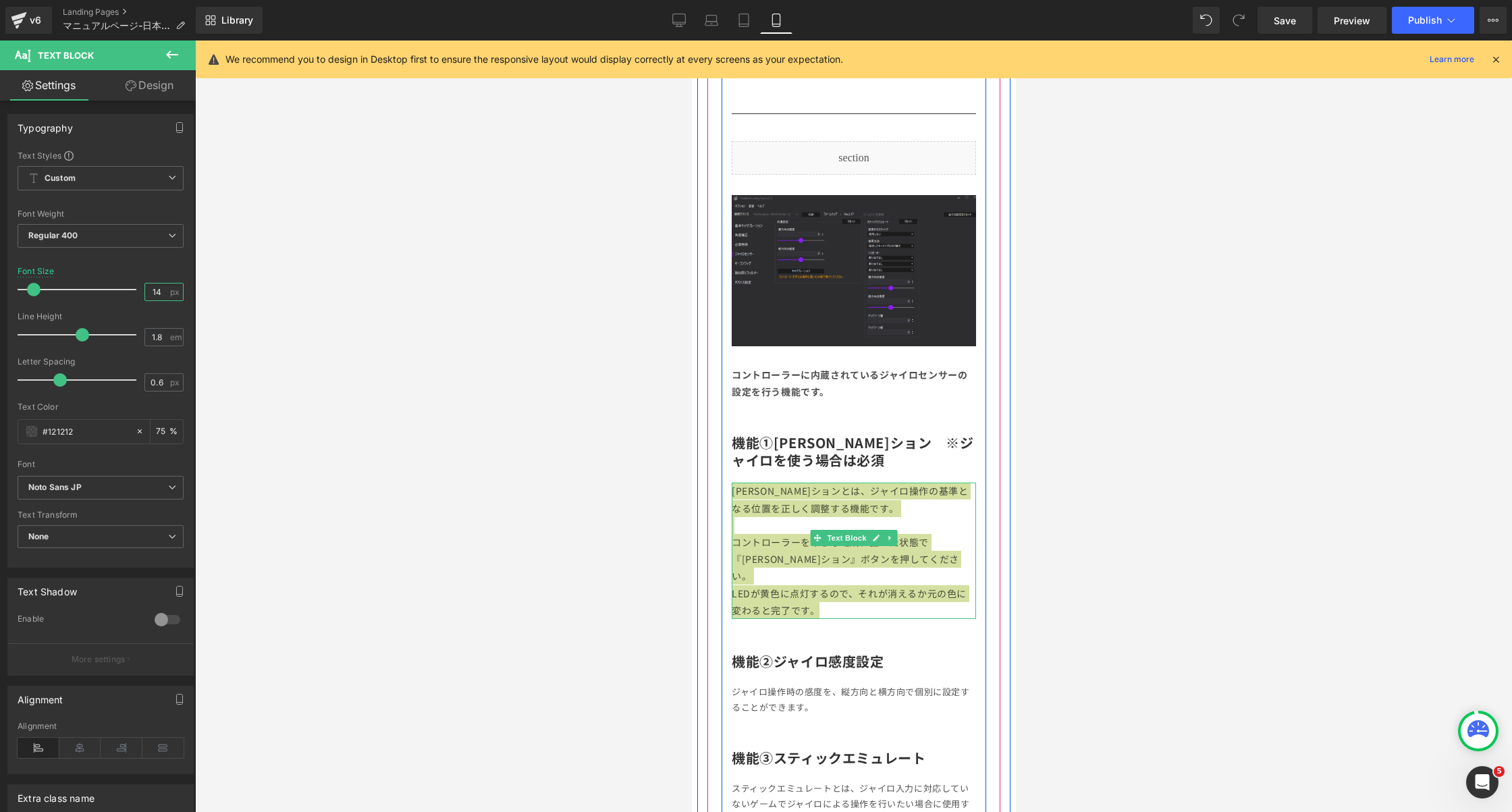
scroll to position [3952, 0]
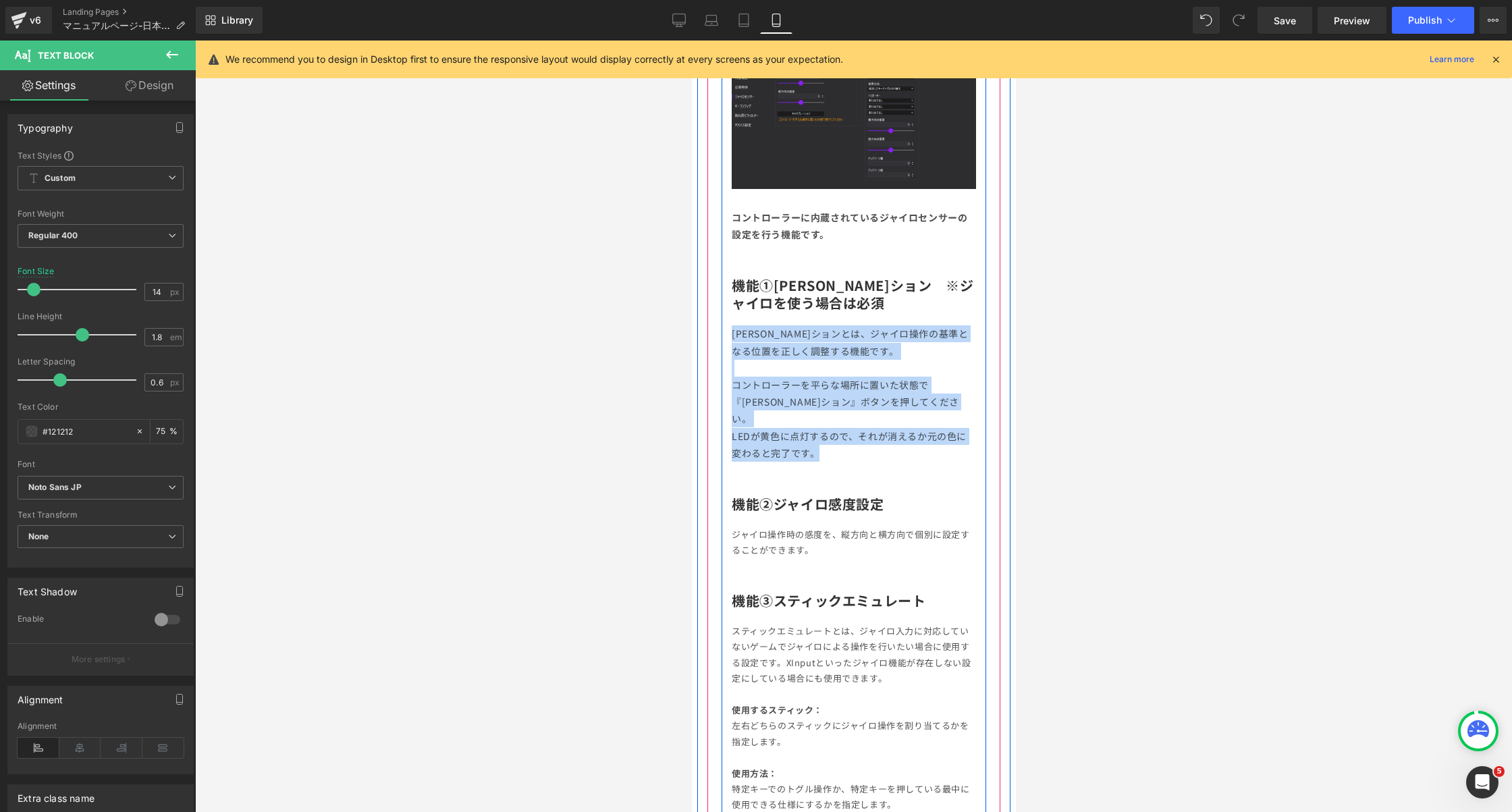
click at [768, 527] on p "ジャイロ操作時の感度を、縦方向と横方向で個別に設定することができます。" at bounding box center [853, 542] width 244 height 32
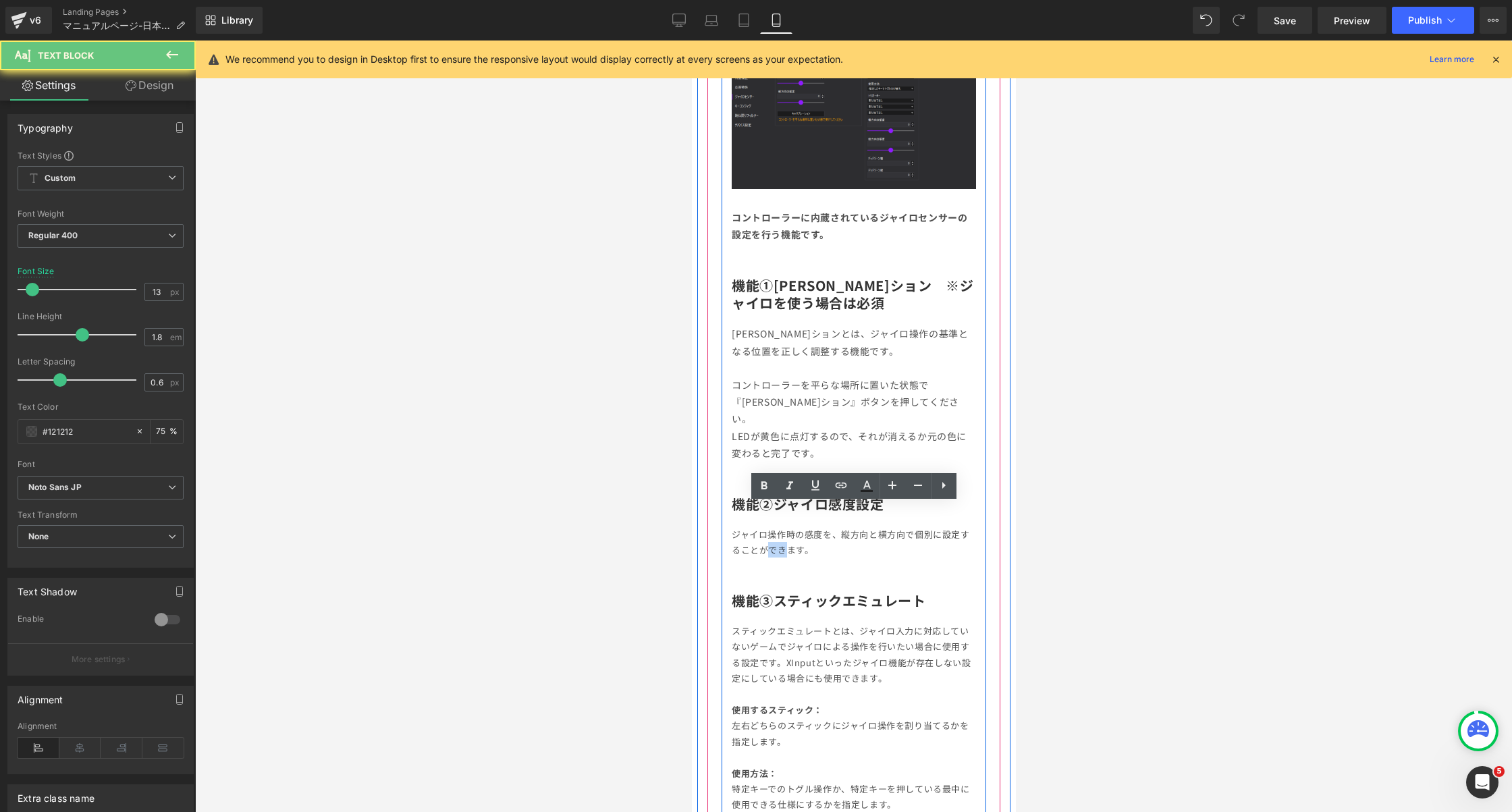
click at [768, 527] on p "ジャイロ操作時の感度を、縦方向と横方向で個別に設定することができます。" at bounding box center [853, 542] width 244 height 32
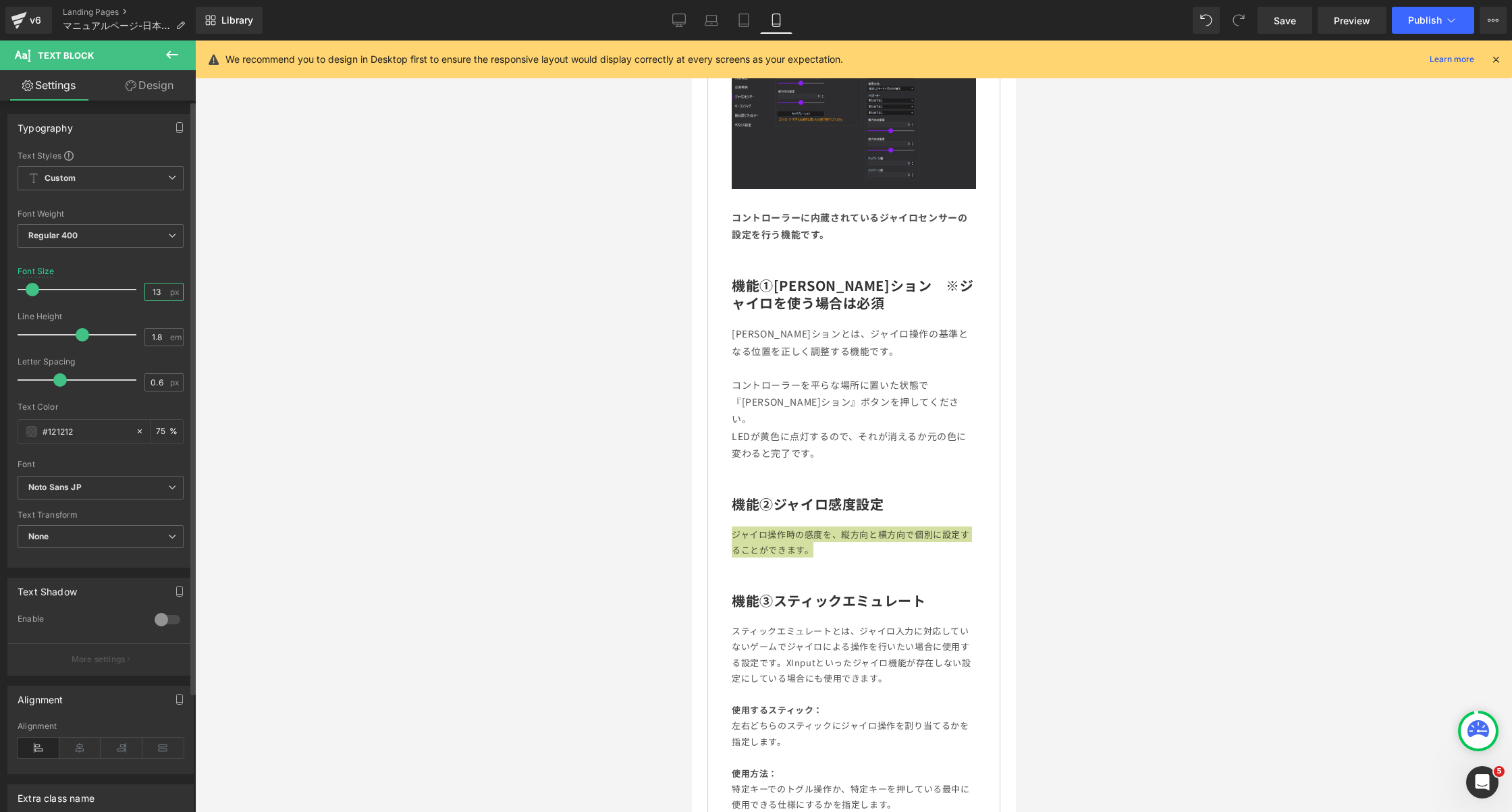
click at [159, 290] on input "13" at bounding box center [157, 292] width 23 height 17
click at [151, 290] on input "13" at bounding box center [157, 292] width 23 height 17
type input "14"
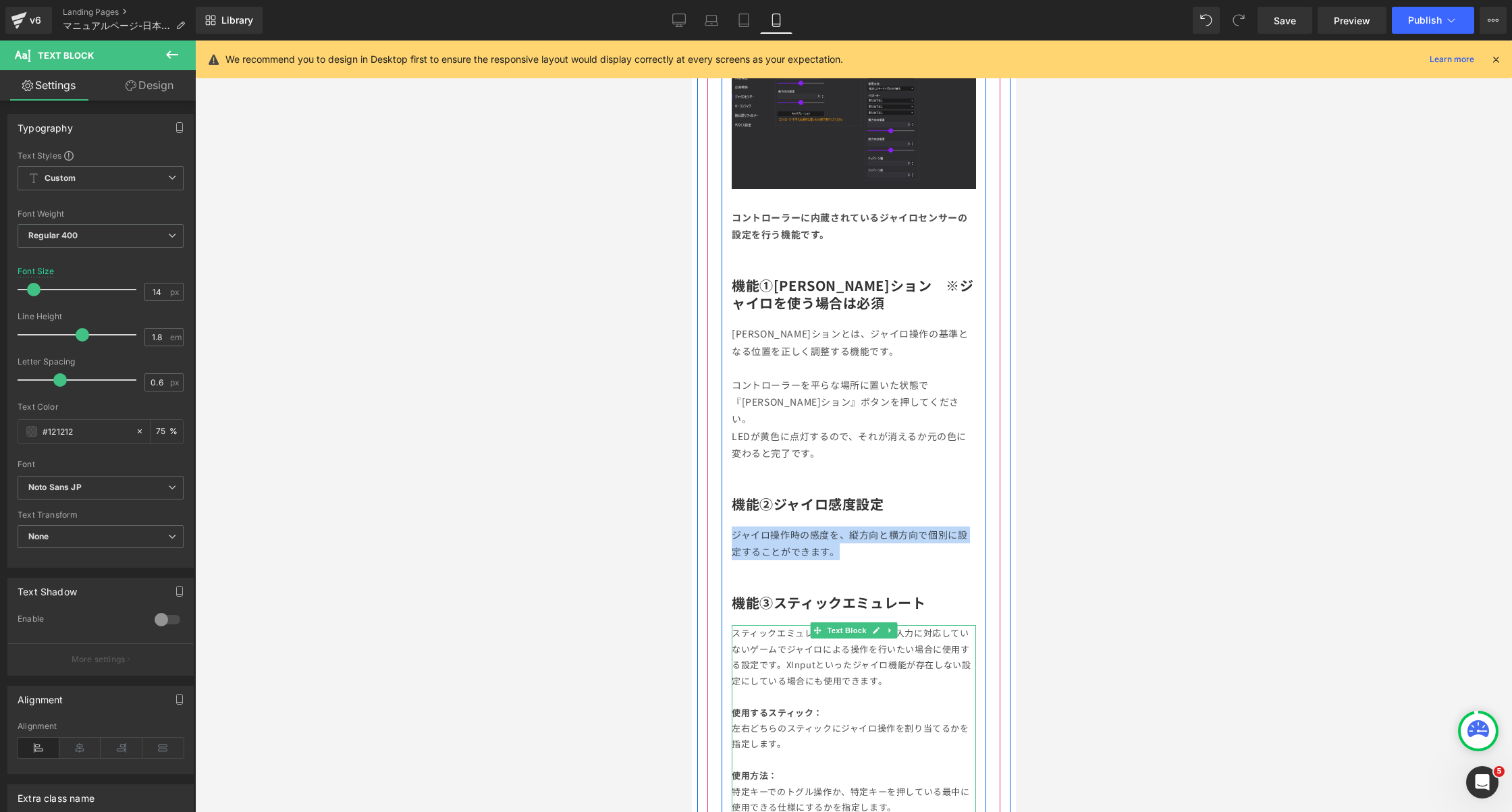
click at [849, 654] on p "スティックエミュレートとは、ジャイロ入力に対応していないゲームでジャイロによる操作を行いたい場合に使用する設定です。XInputといったジャイロ機能が存在しな…" at bounding box center [853, 657] width 244 height 63
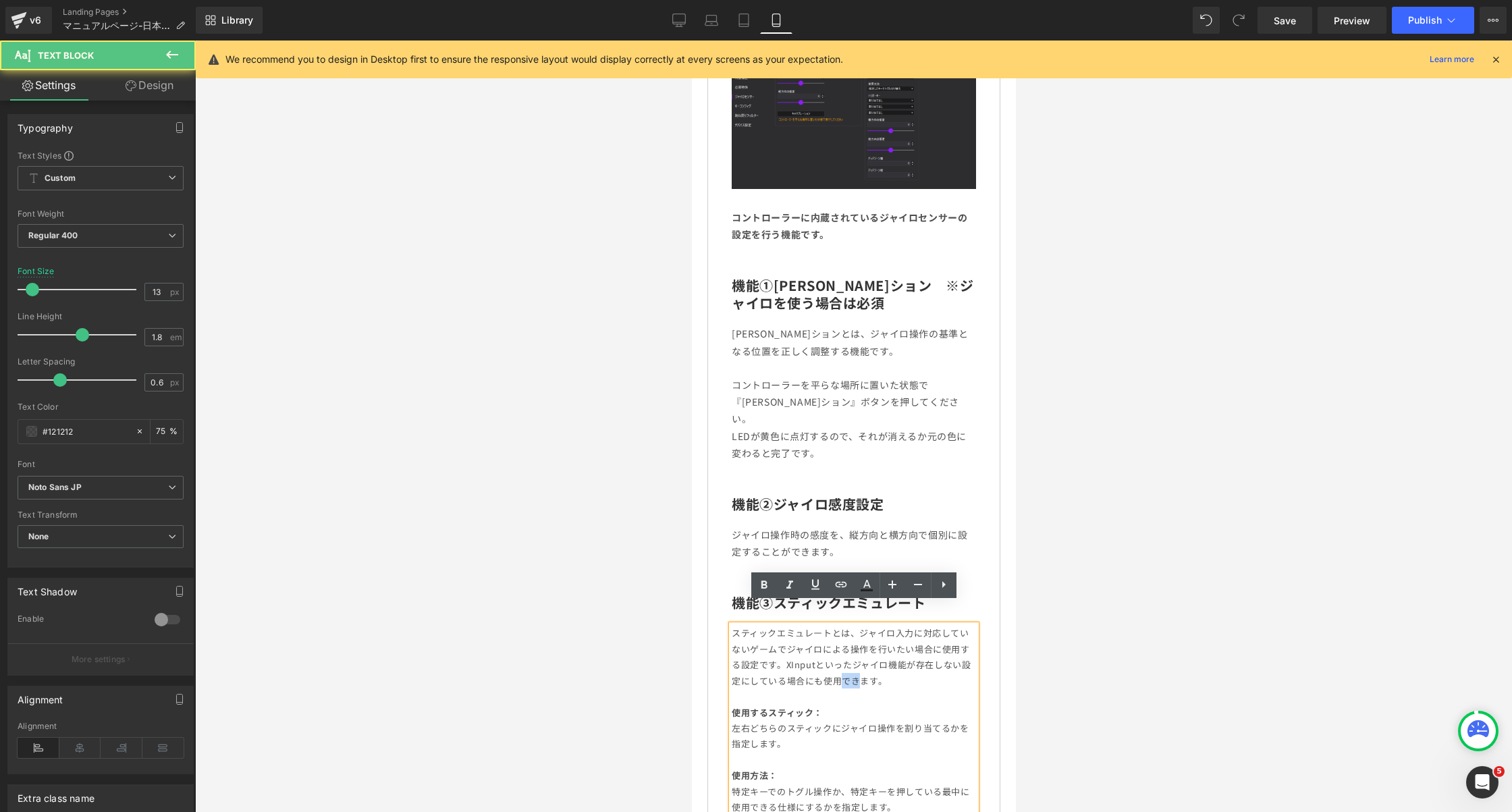
click at [849, 654] on p "スティックエミュレートとは、ジャイロ入力に対応していないゲームでジャイロによる操作を行いたい場合に使用する設定です。XInputといったジャイロ機能が存在しな…" at bounding box center [853, 657] width 244 height 63
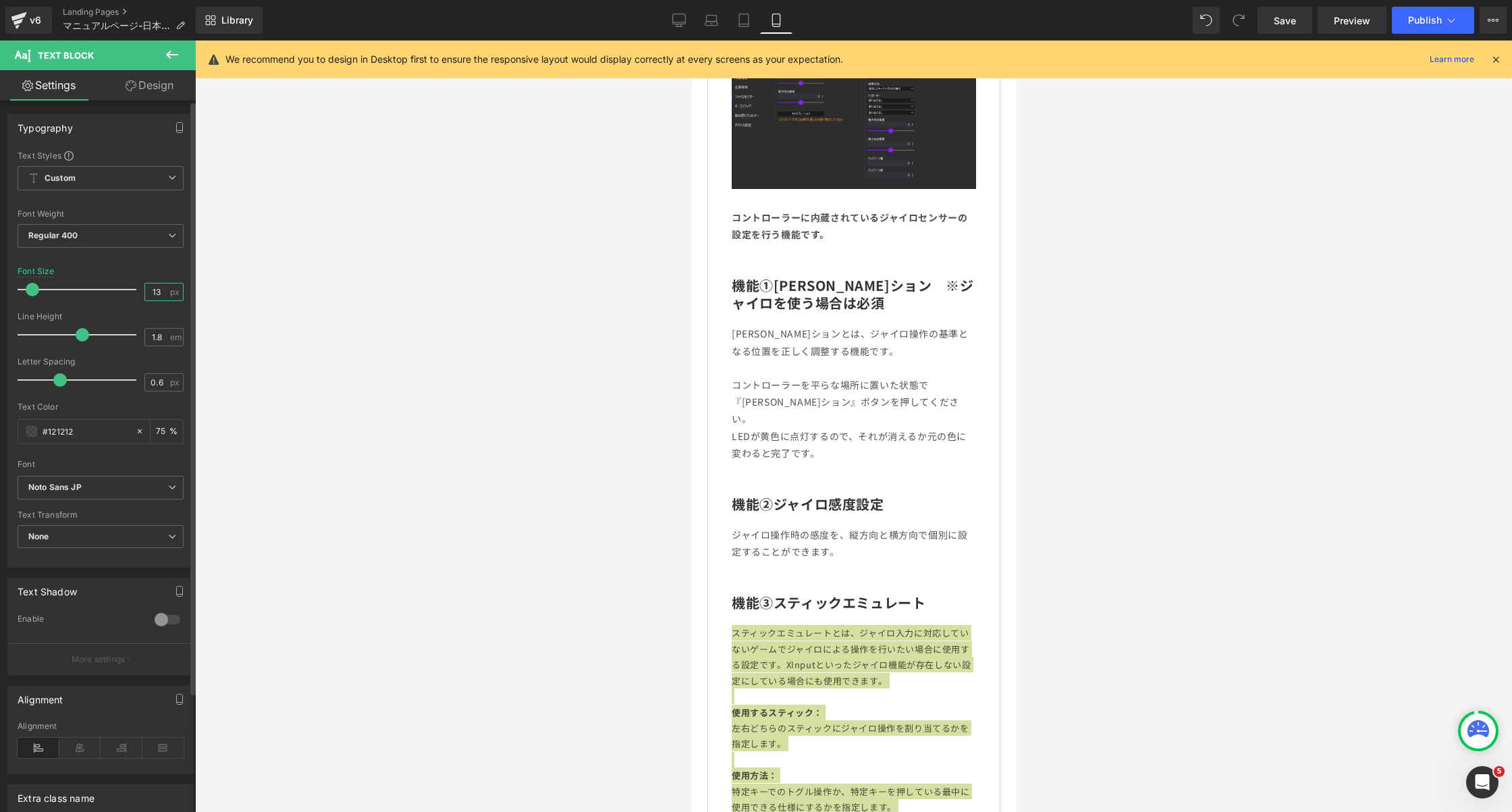
click at [155, 285] on input "13" at bounding box center [157, 292] width 23 height 17
type input "14"
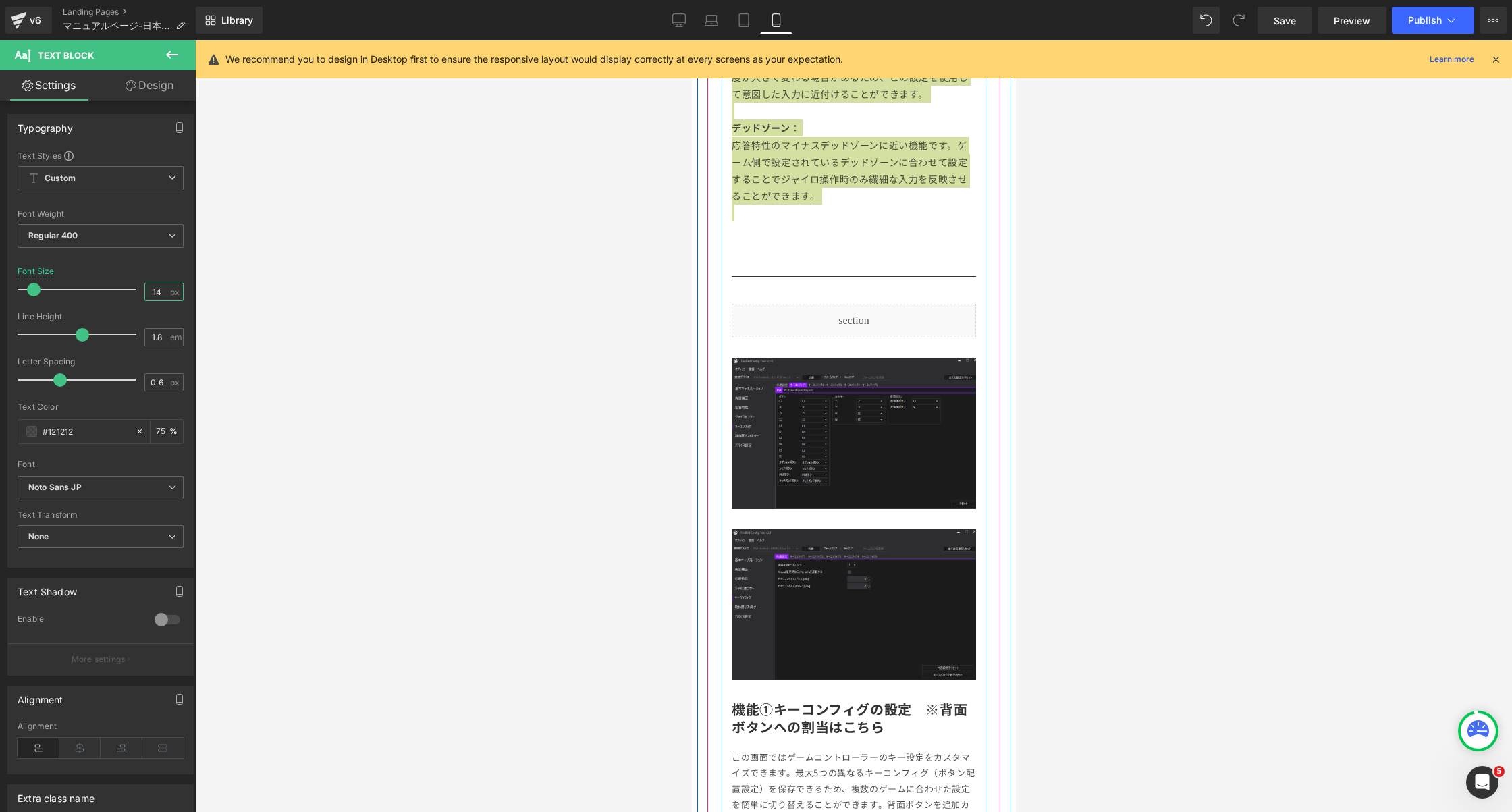
scroll to position [5249, 0]
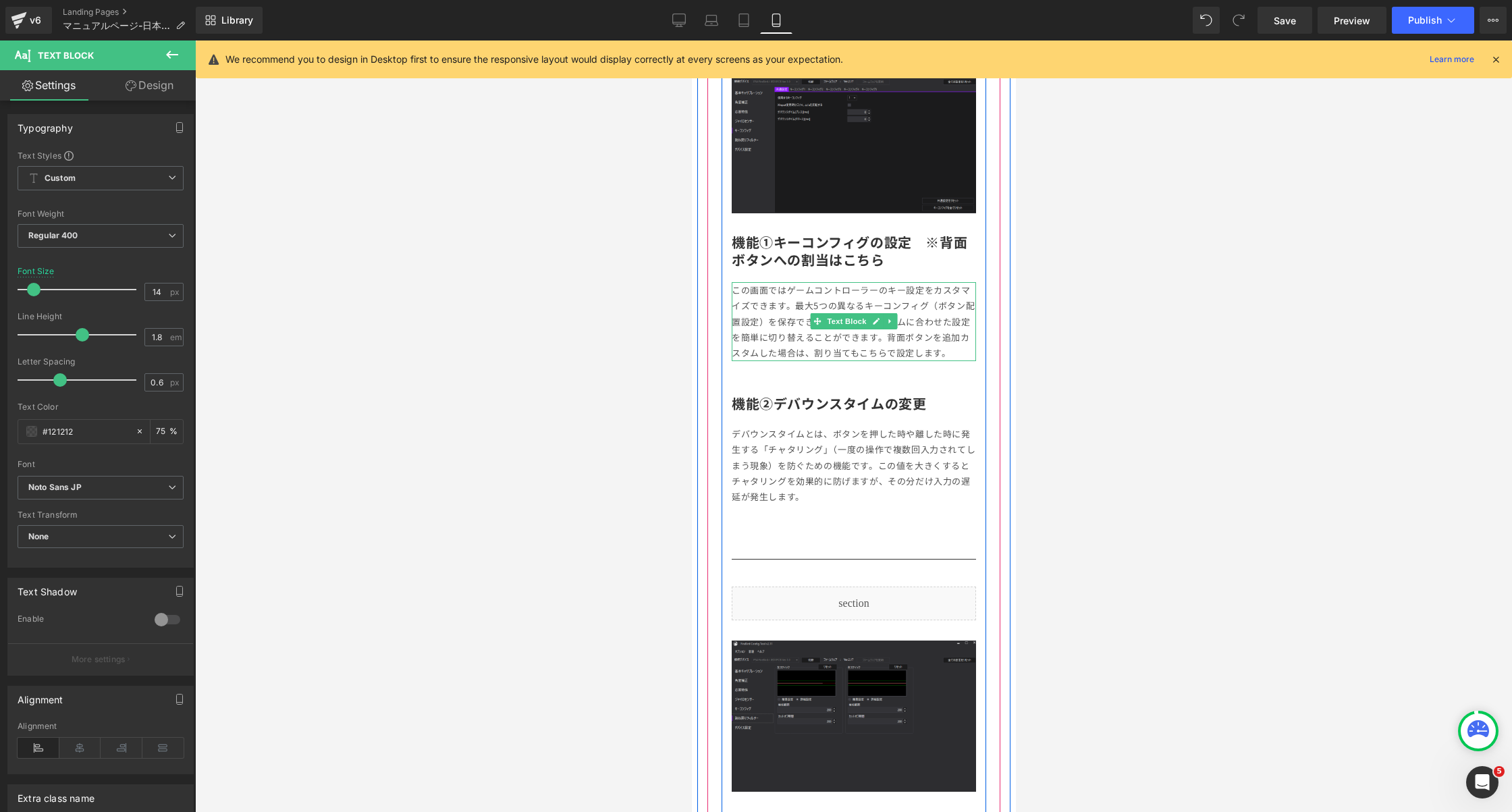
click at [786, 312] on p "この画面ではゲームコントローラーのキー設定をカスタマイズできます。最大5つの異なるキーコンフィグ（ボタン配置設定）を保存できるため、複数のゲームに合わせた設定…" at bounding box center [853, 322] width 244 height 79
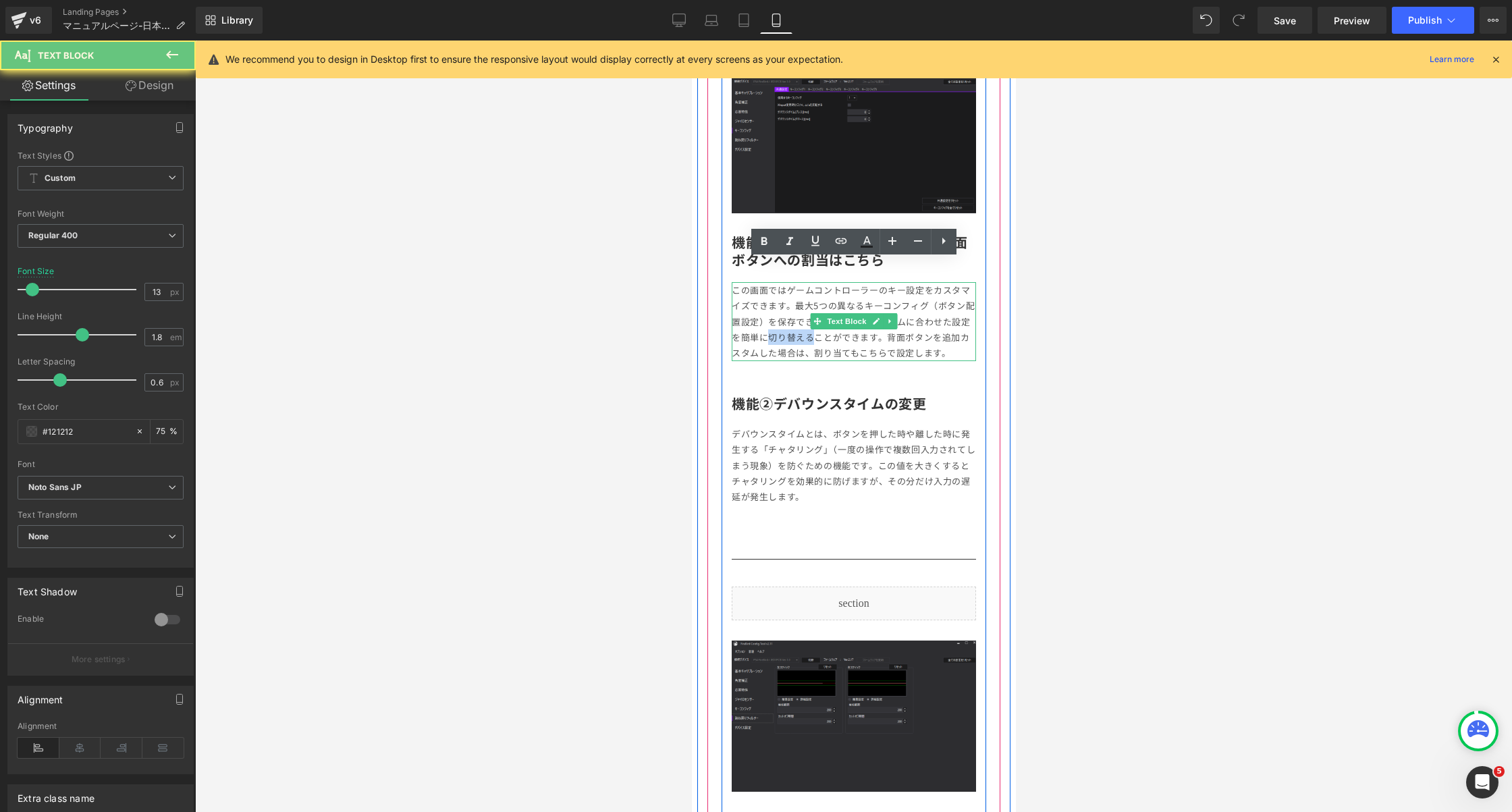
click at [786, 312] on p "この画面ではゲームコントローラーのキー設定をカスタマイズできます。最大5つの異なるキーコンフィグ（ボタン配置設定）を保存できるため、複数のゲームに合わせた設定…" at bounding box center [853, 322] width 244 height 79
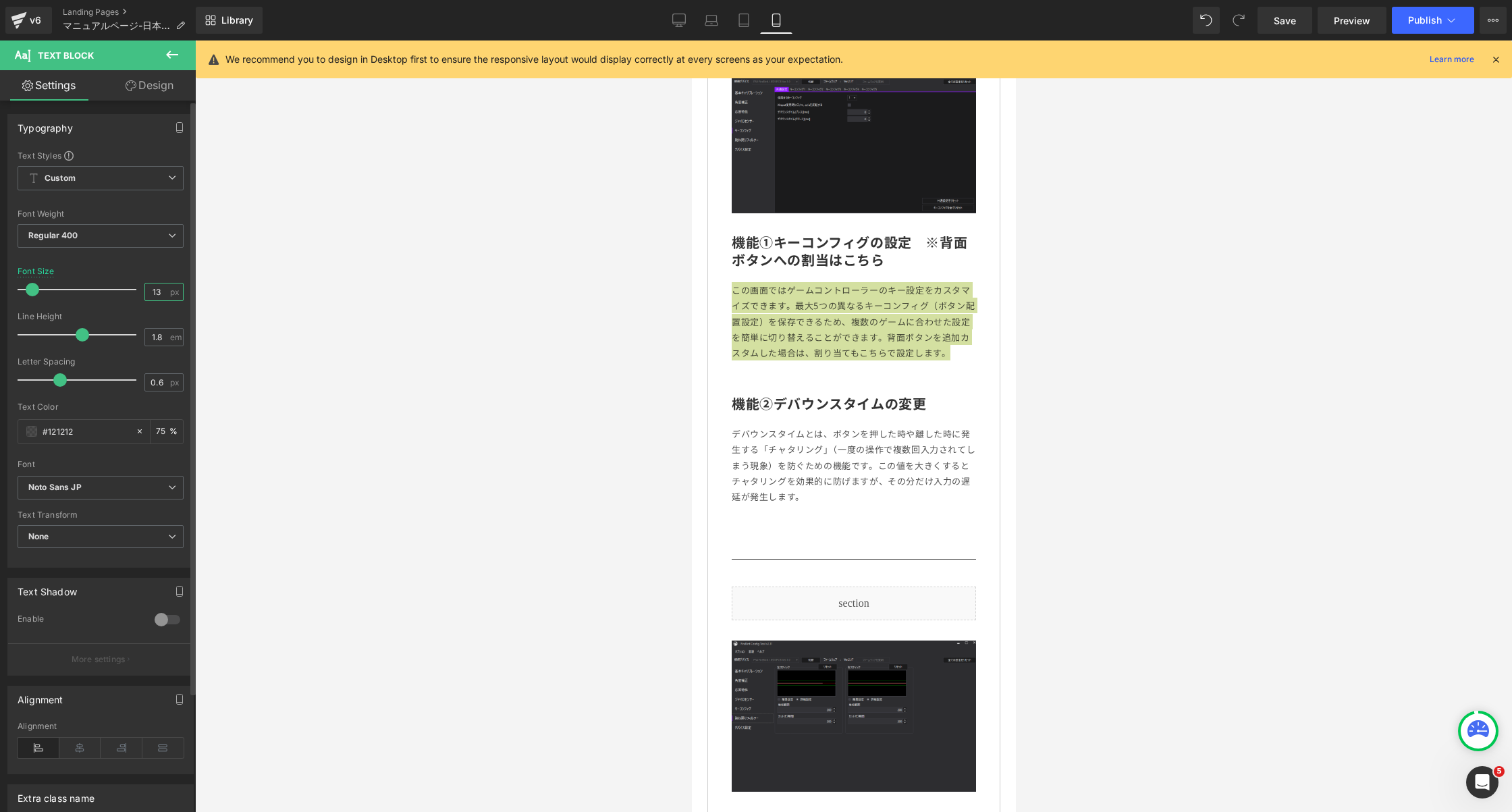
click at [147, 291] on input "13" at bounding box center [157, 292] width 23 height 17
type input "14"
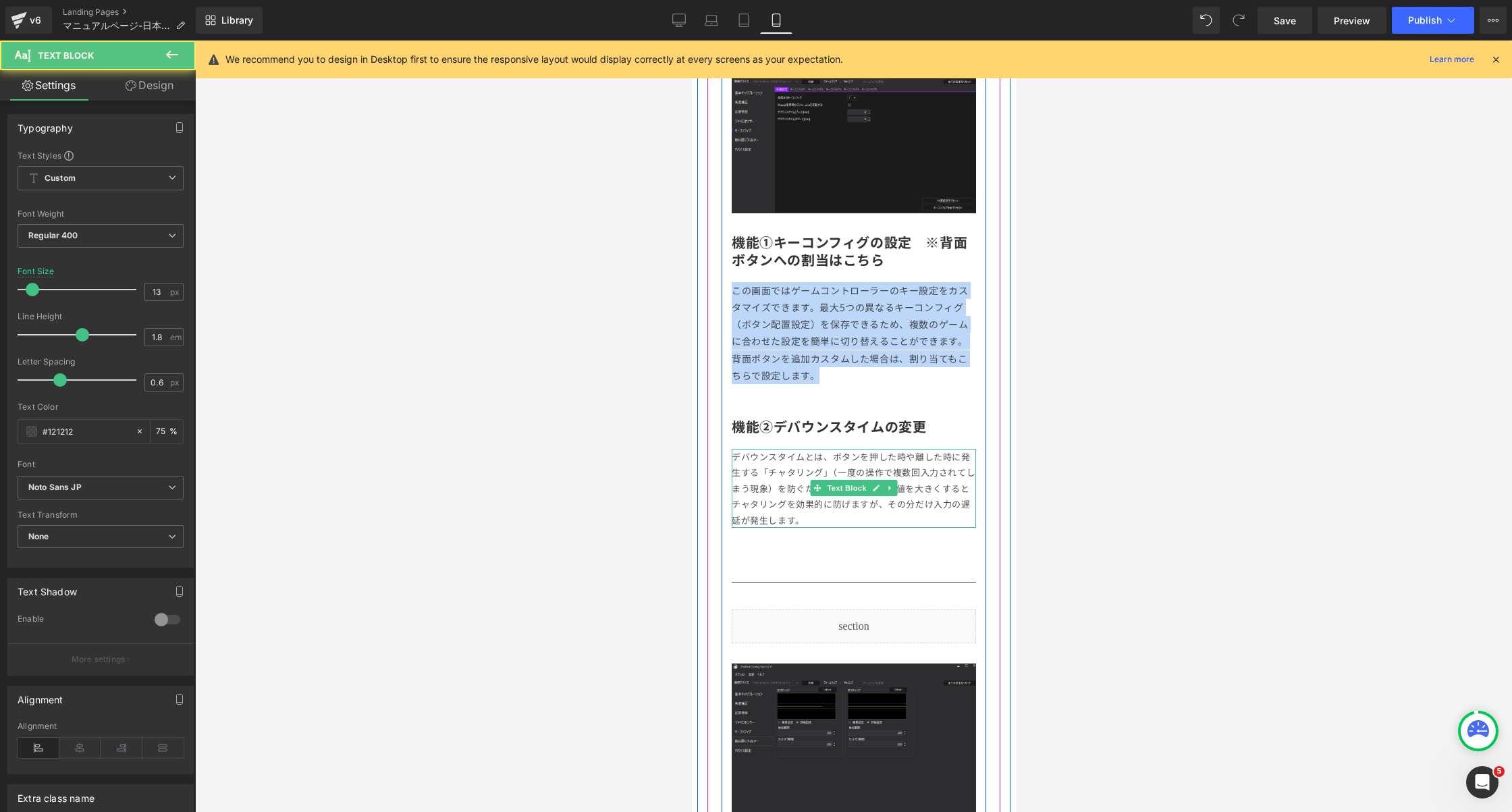
click at [774, 468] on p "デバウンスタイムとは、ボタンを押した時や離した時に発生する「チャタリング」（一度の操作で複数回入力されてしまう現象）を防ぐための機能です。この値を大きくすると…" at bounding box center [853, 488] width 244 height 79
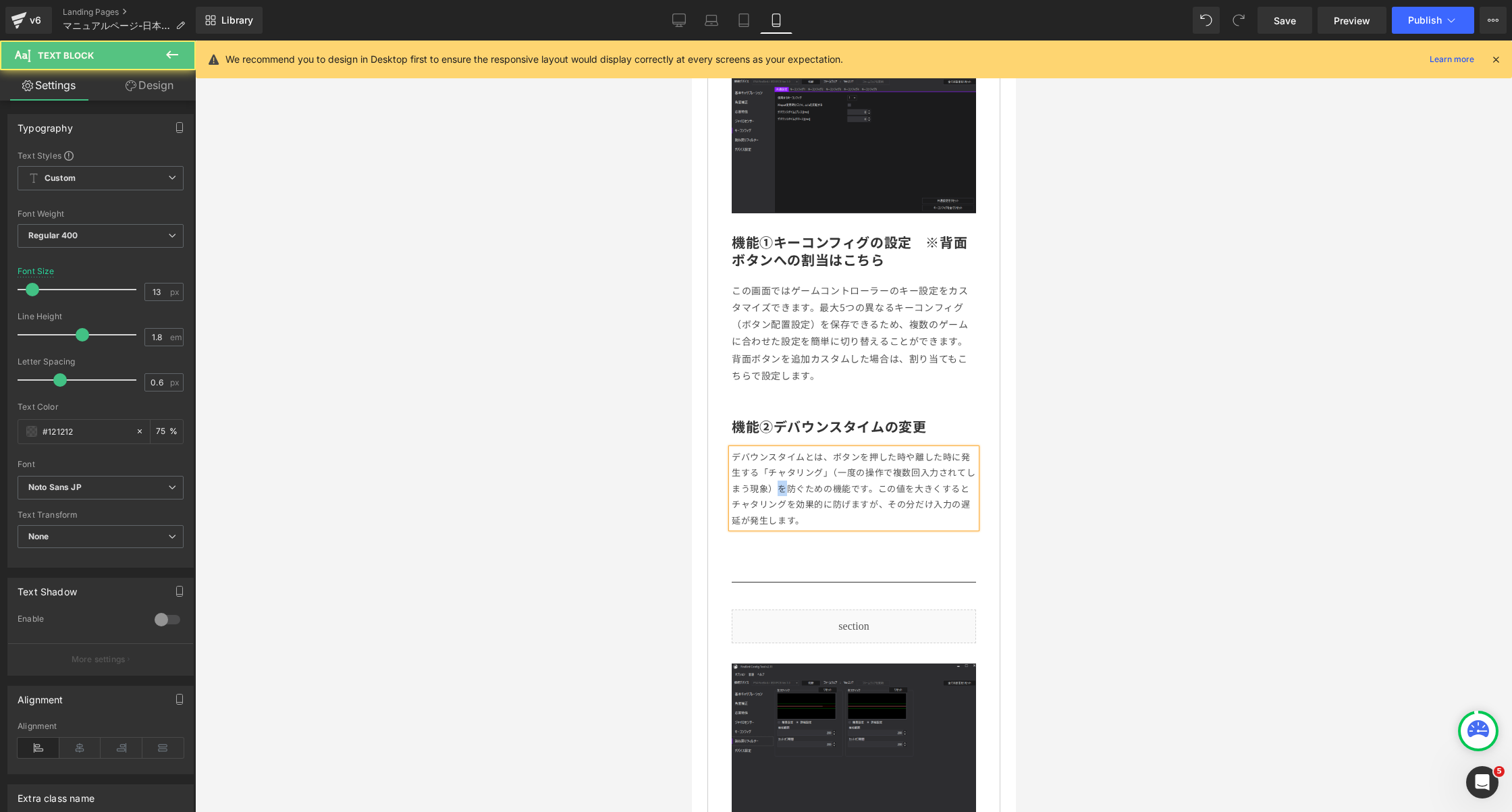
click at [774, 468] on p "デバウンスタイムとは、ボタンを押した時や離した時に発生する「チャタリング」（一度の操作で複数回入力されてしまう現象）を防ぐための機能です。この値を大きくすると…" at bounding box center [853, 488] width 244 height 79
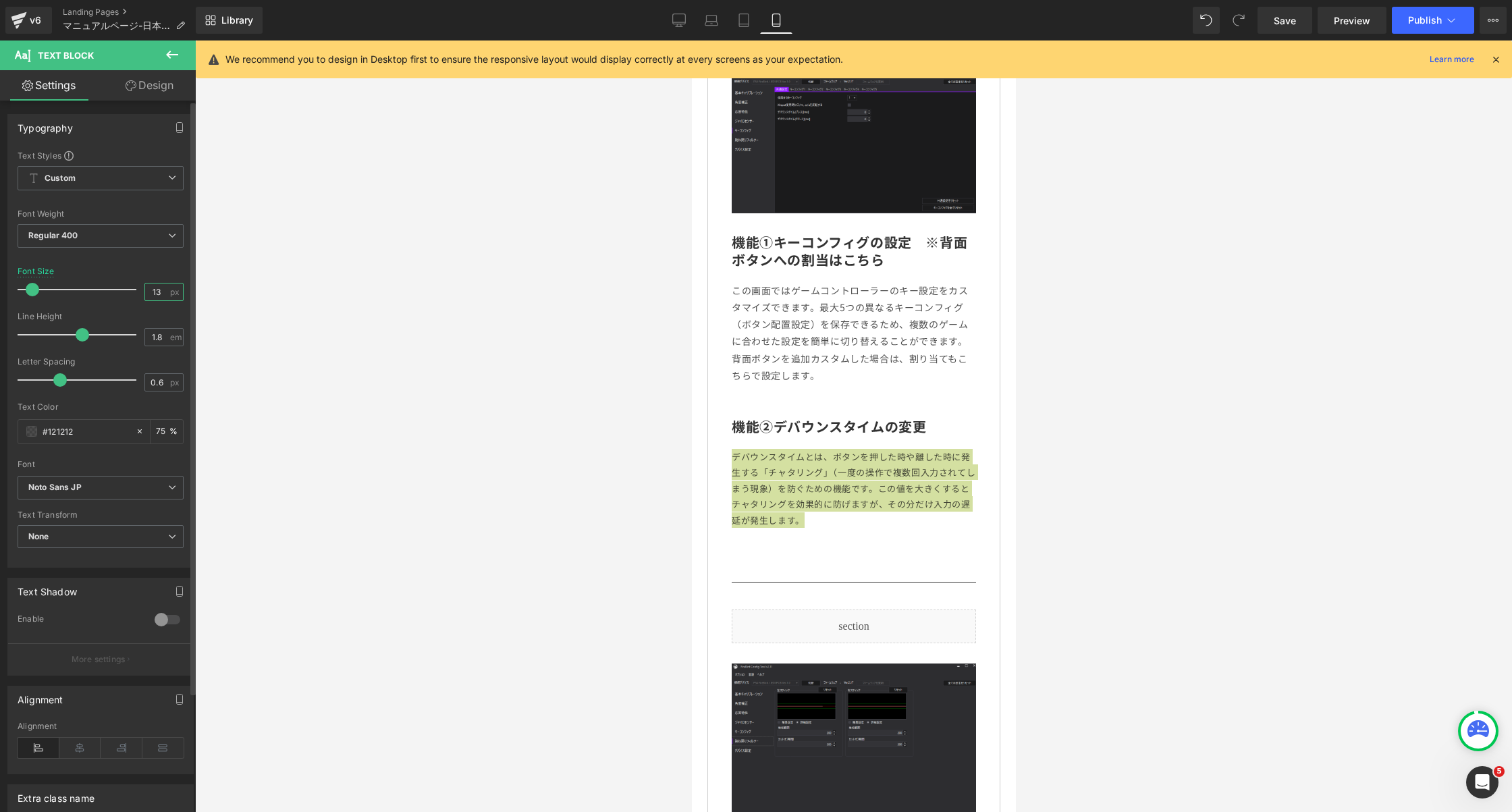
click at [151, 292] on input "13" at bounding box center [157, 292] width 23 height 17
type input "14"
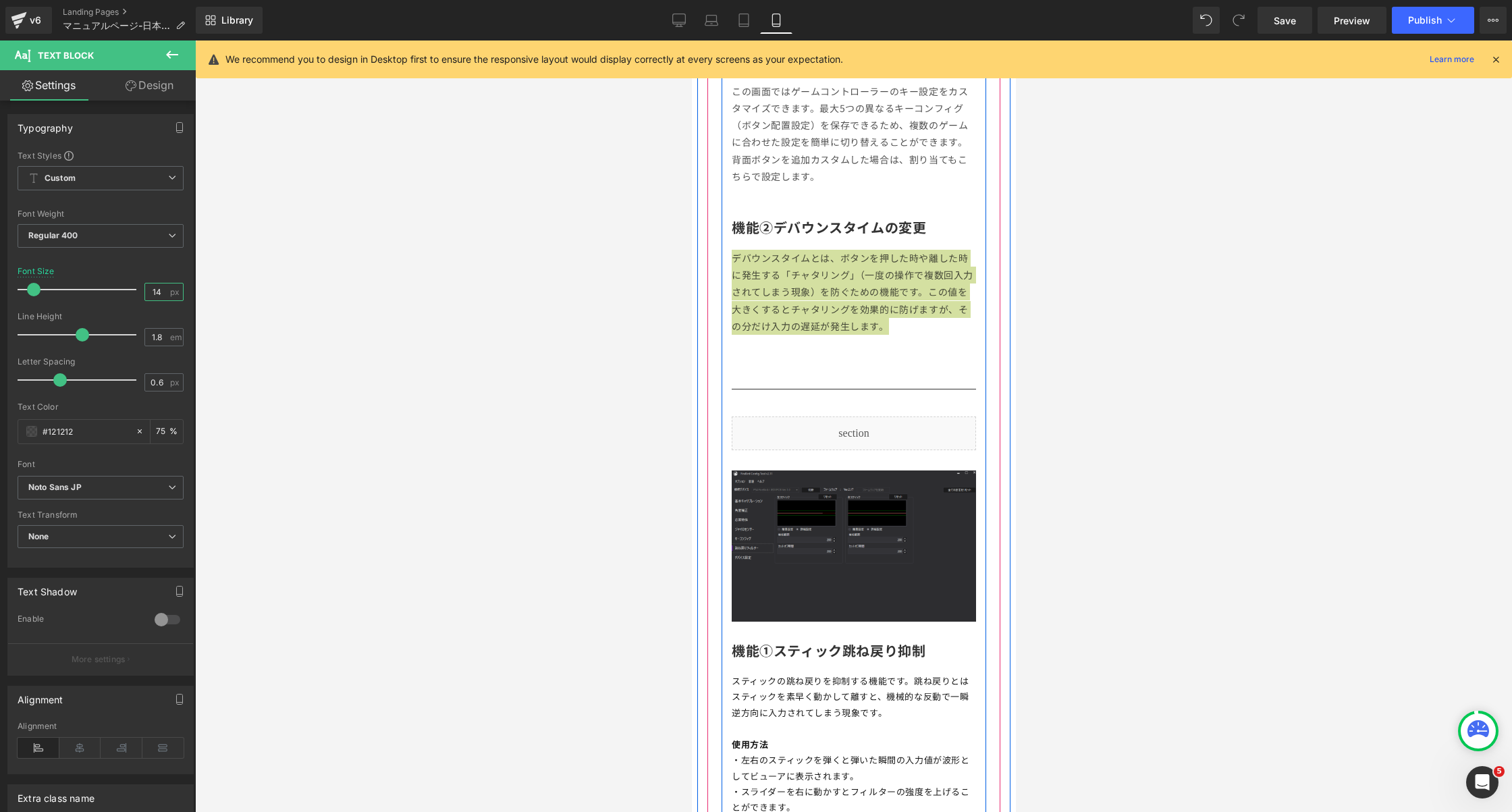
scroll to position [5535, 0]
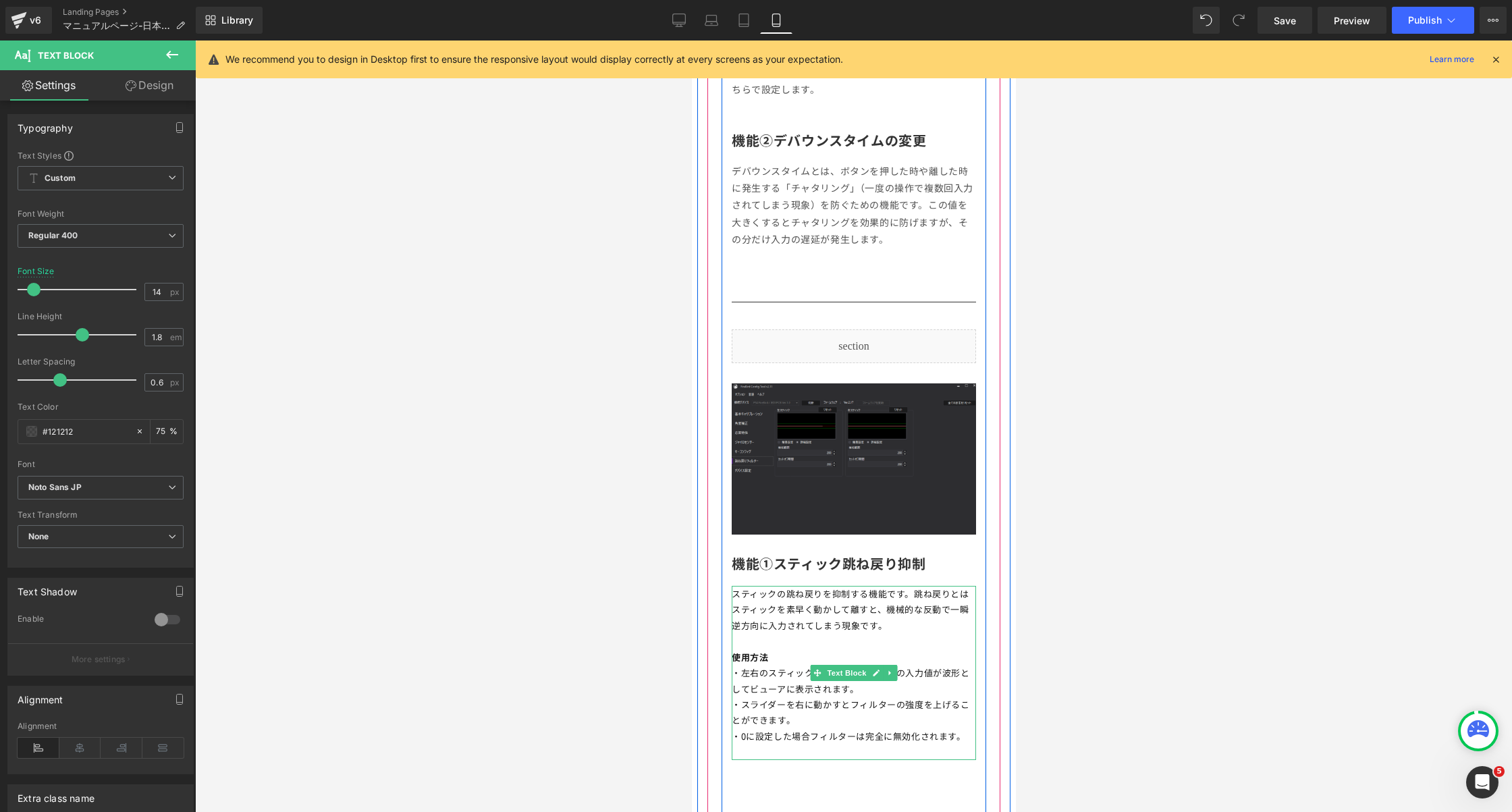
click at [848, 586] on p "スティックの跳ね戻りを抑制する機能です。跳ね戻りとはスティックを素早く動かして離すと、機械的な反動で一瞬逆方向に入力されてしまう現象です。" at bounding box center [853, 610] width 244 height 48
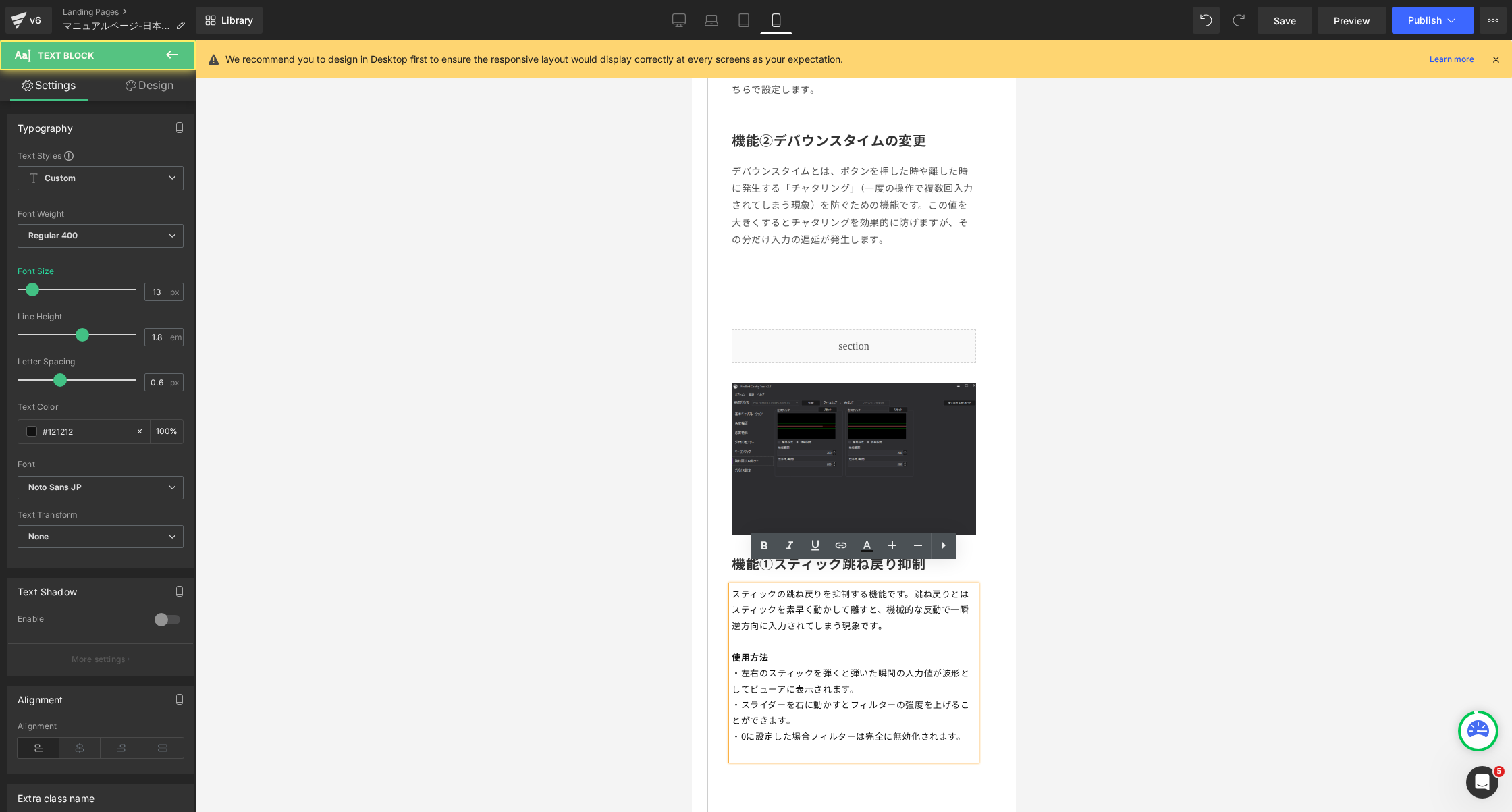
click at [848, 586] on p "スティックの跳ね戻りを抑制する機能です。跳ね戻りとはスティックを素早く動かして離すと、機械的な反動で一瞬逆方向に入力されてしまう現象です。" at bounding box center [853, 610] width 244 height 48
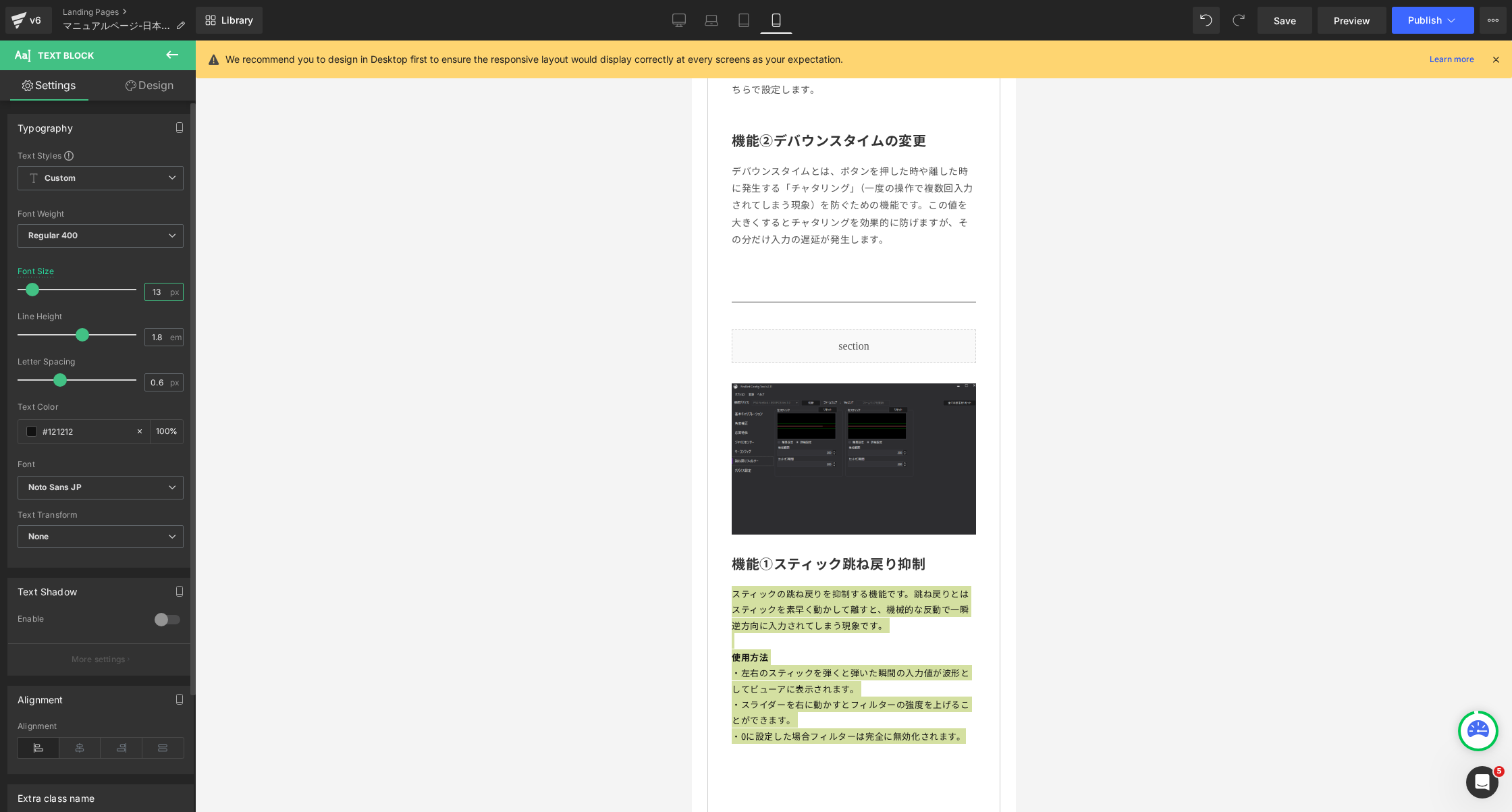
click at [148, 297] on input "13" at bounding box center [157, 292] width 23 height 17
type input "14"
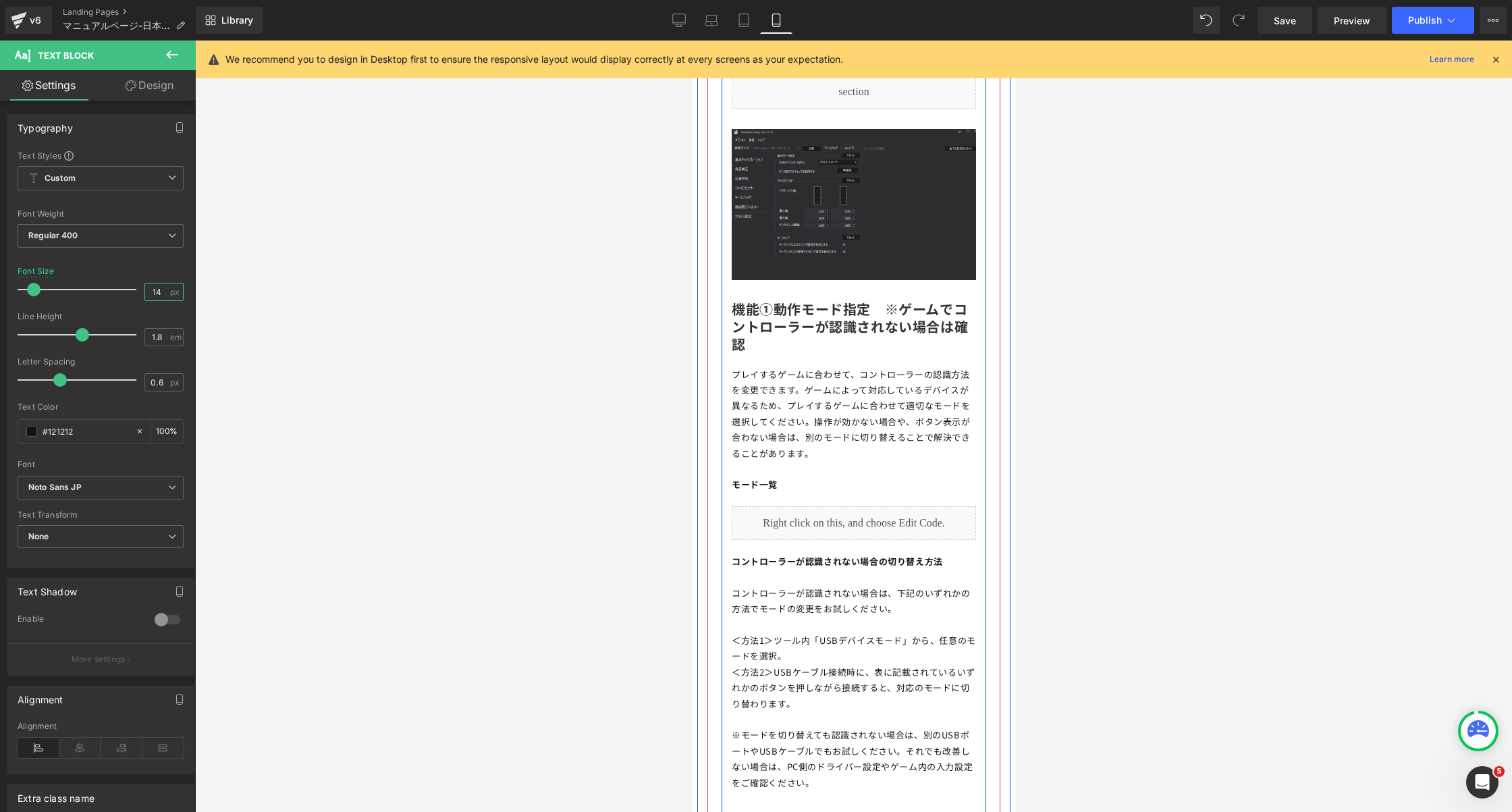
scroll to position [6345, 0]
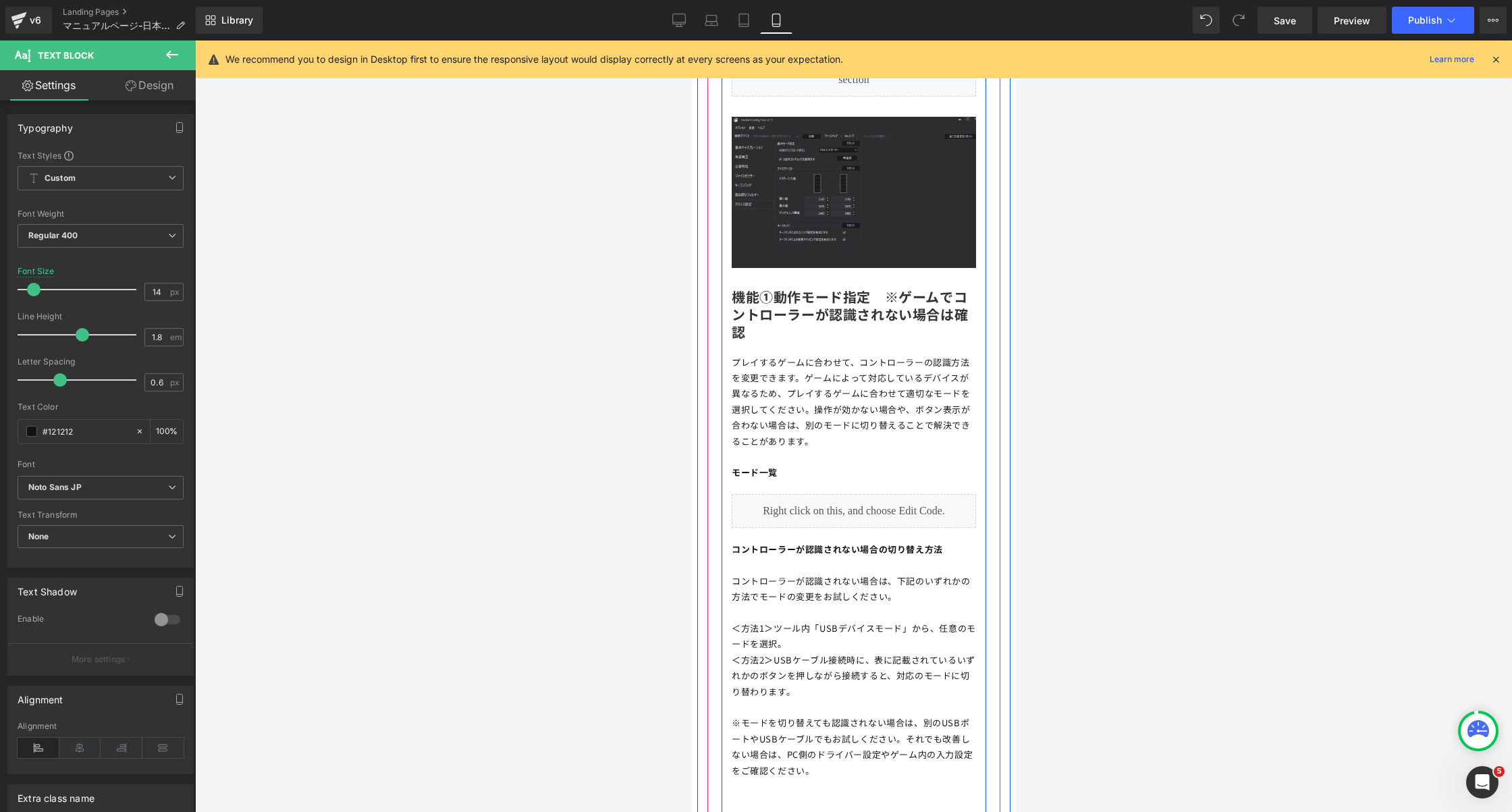
click at [796, 449] on p at bounding box center [853, 457] width 244 height 16
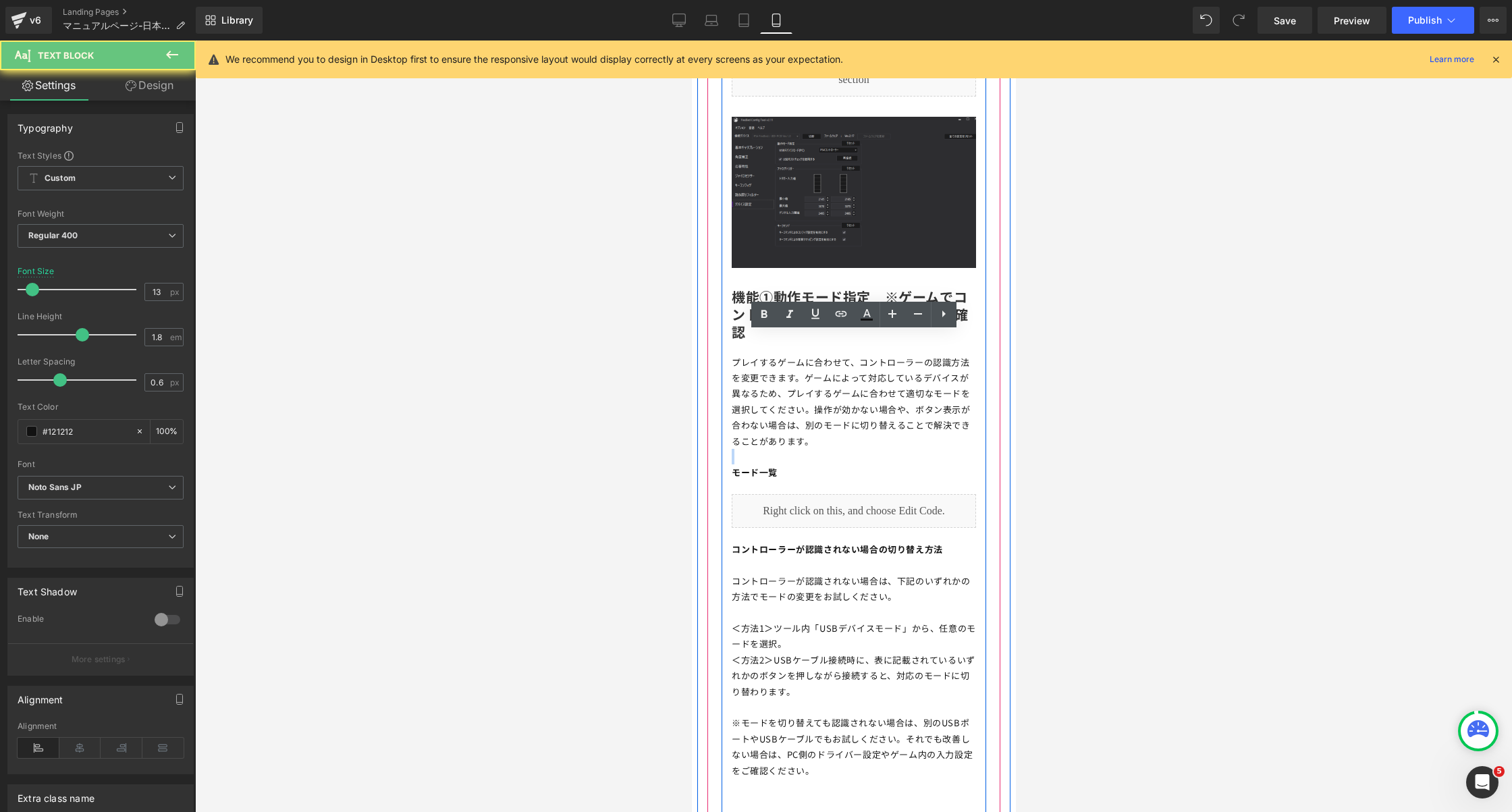
click at [796, 449] on p at bounding box center [853, 457] width 244 height 16
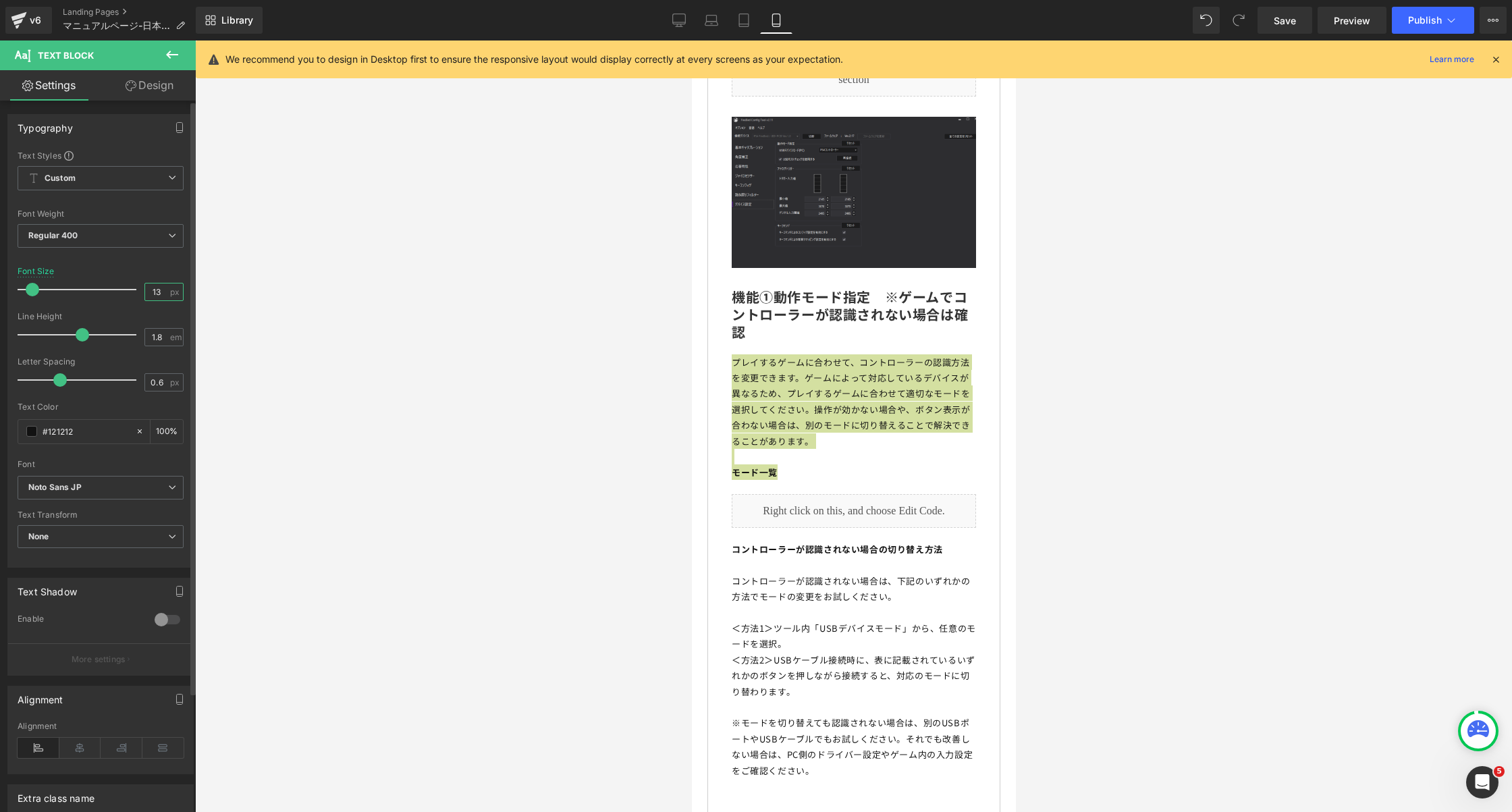
click at [155, 288] on input "13" at bounding box center [157, 292] width 23 height 17
type input "14"
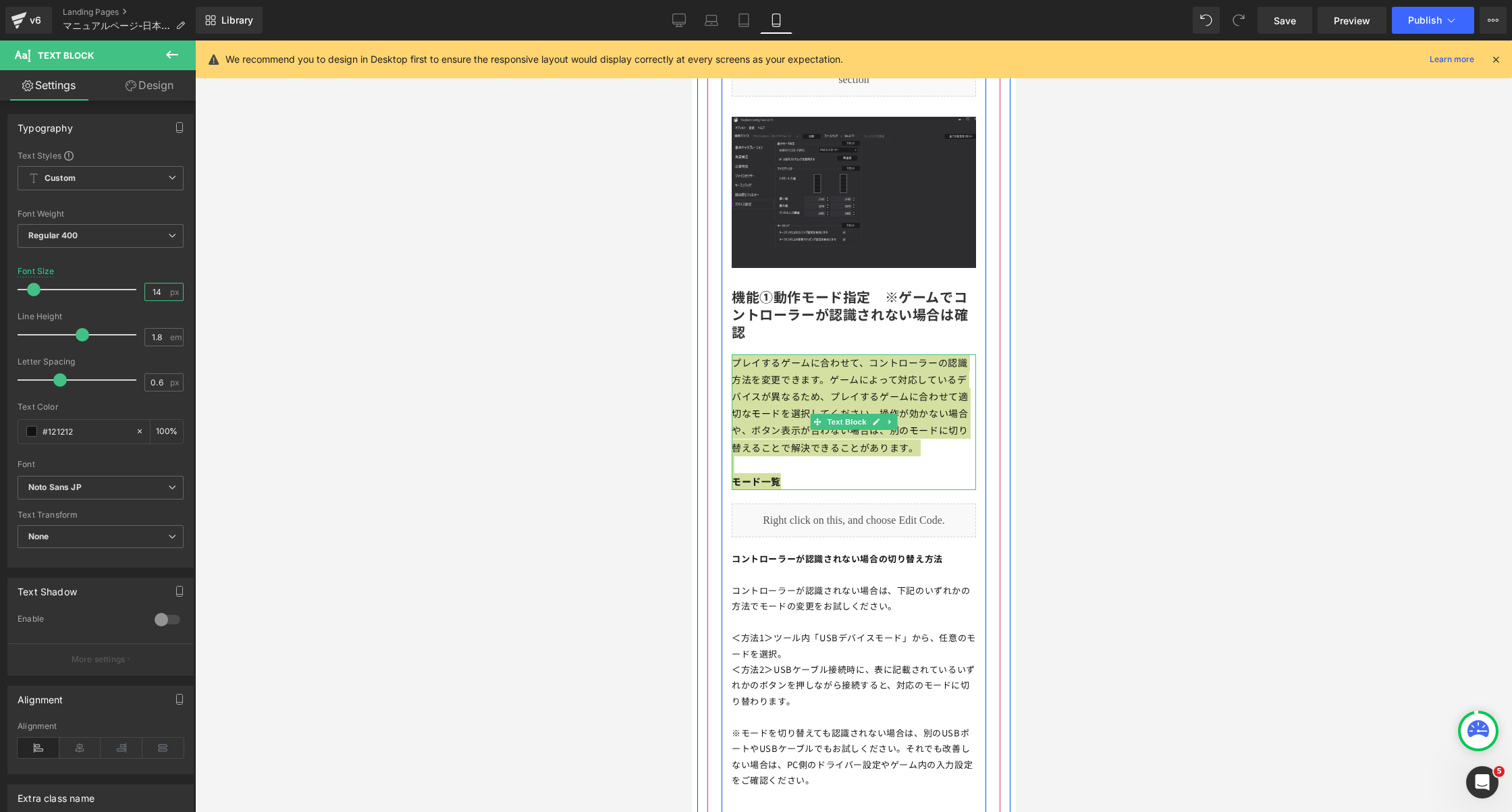
scroll to position [6481, 0]
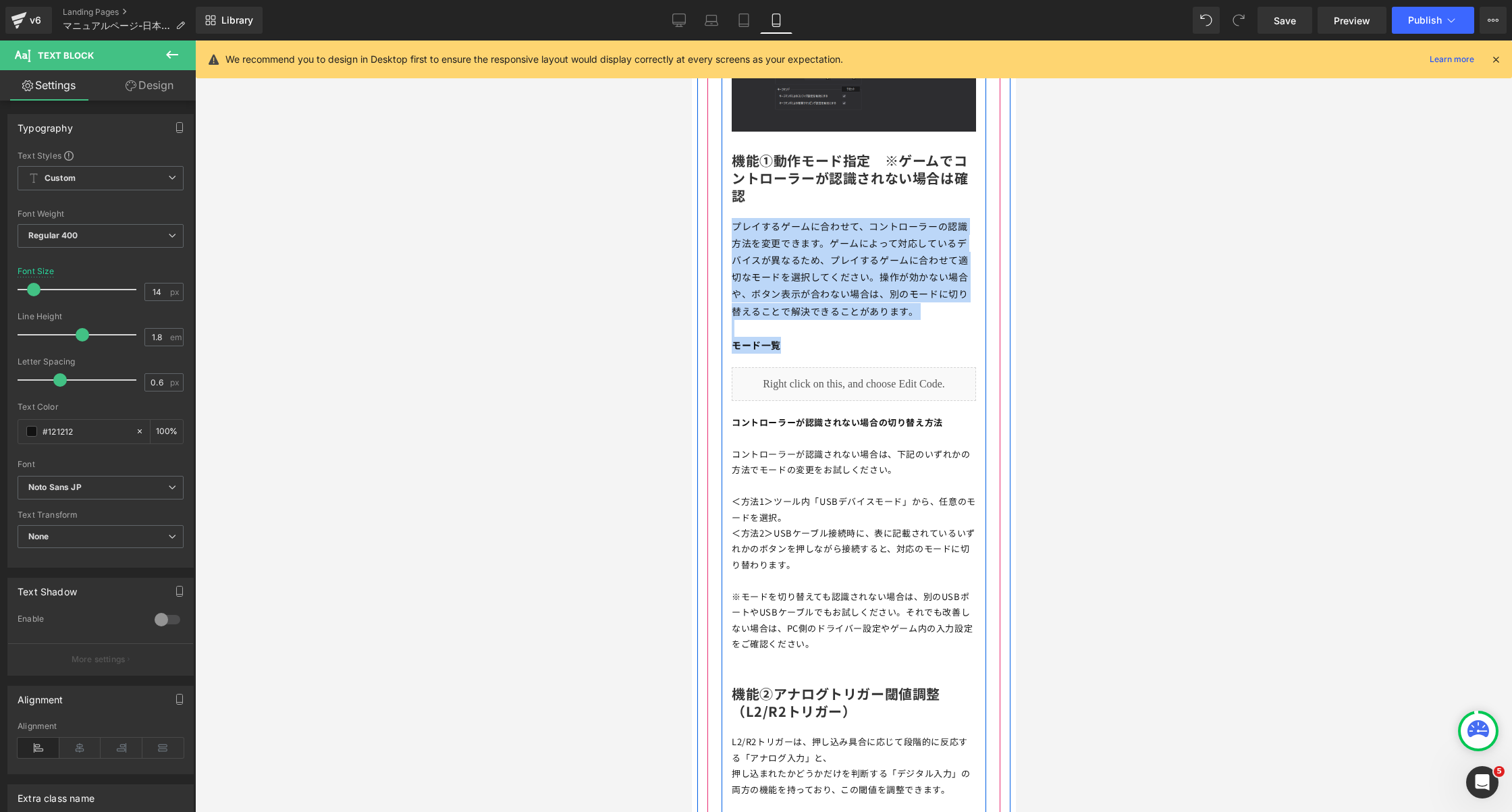
click at [836, 478] on p at bounding box center [853, 486] width 244 height 16
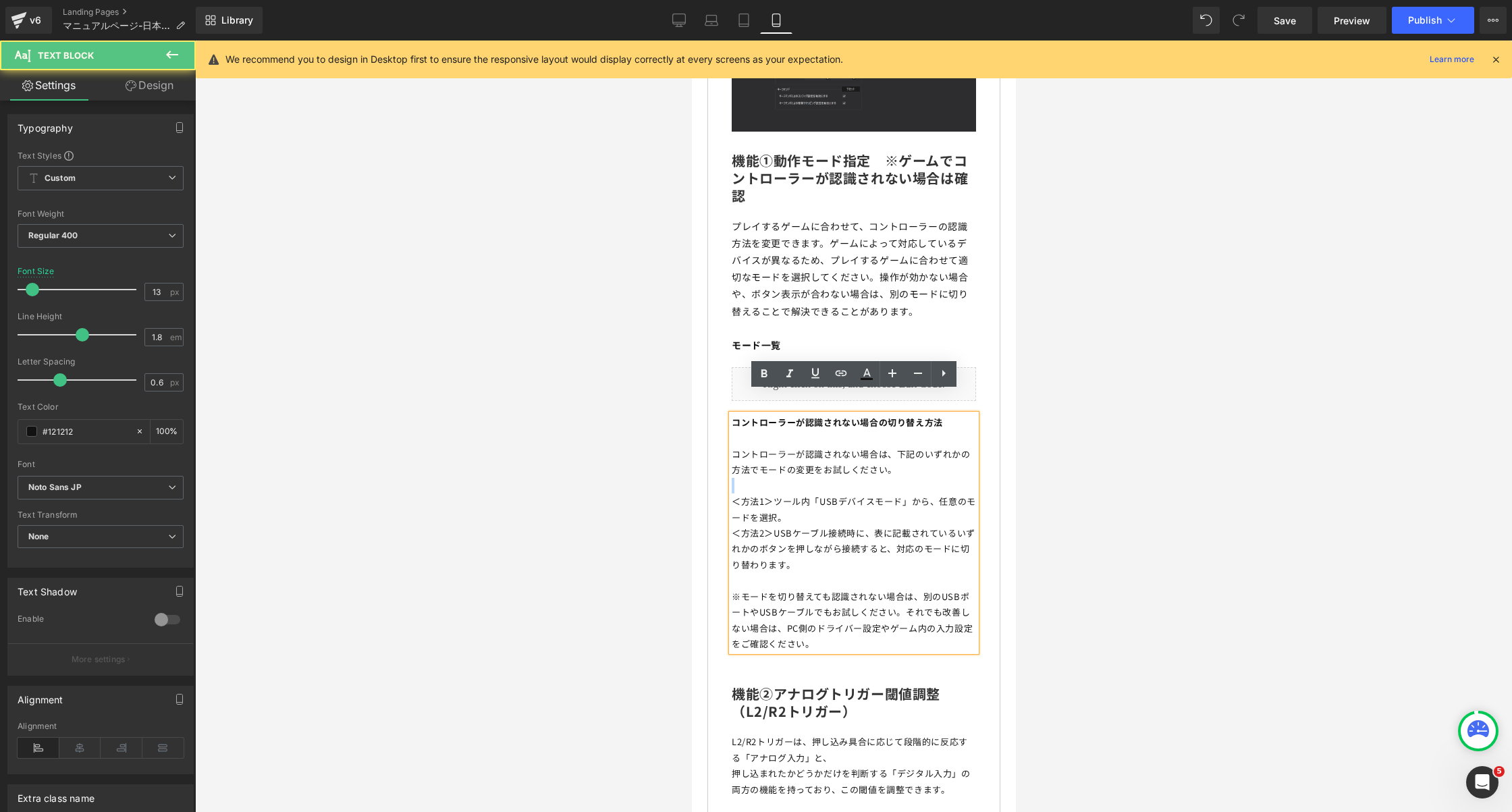
click at [836, 478] on p at bounding box center [853, 486] width 244 height 16
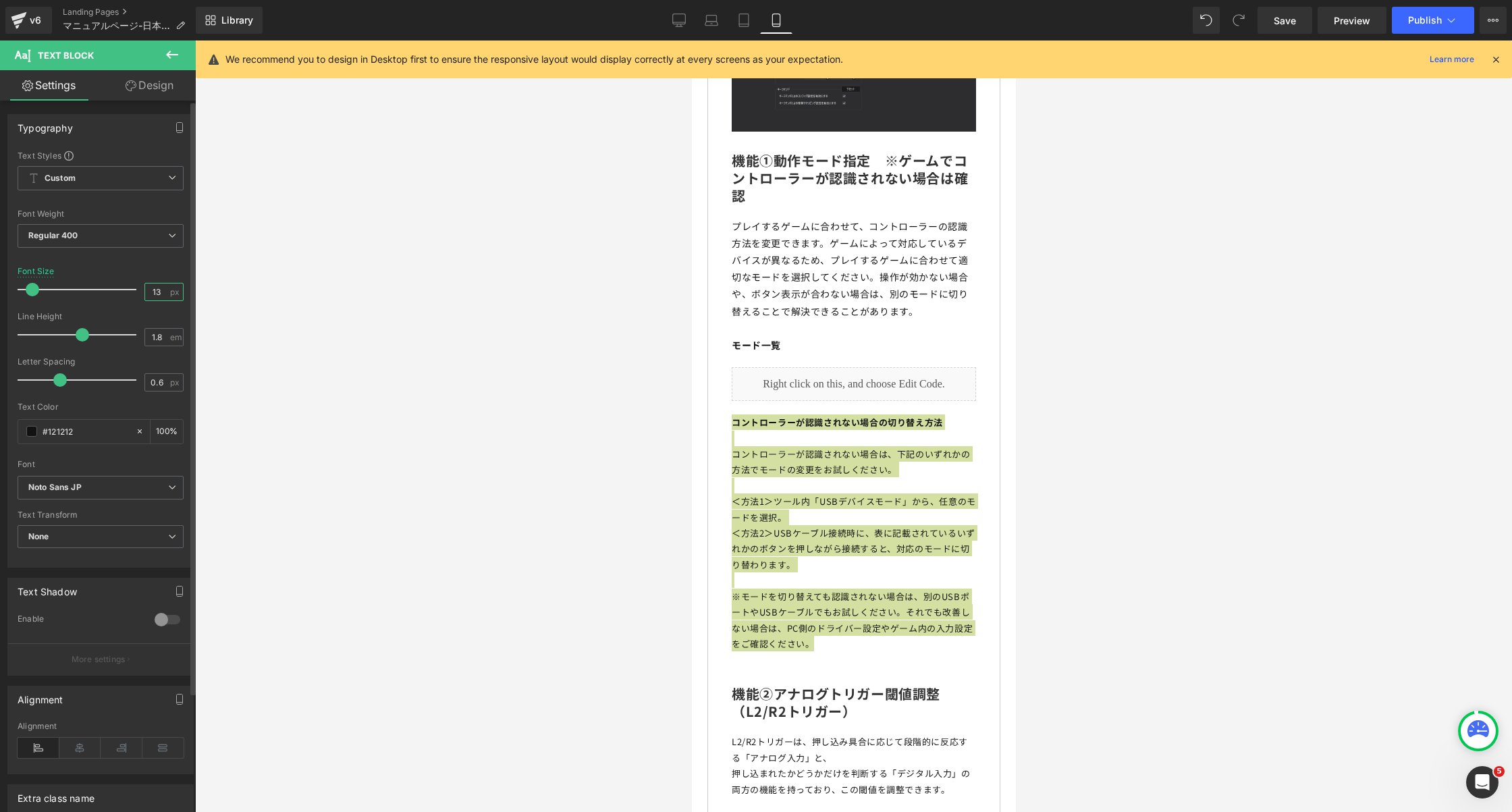
click at [145, 285] on input "13" at bounding box center [157, 292] width 23 height 17
click at [155, 286] on input "13" at bounding box center [157, 292] width 23 height 17
type input "14"
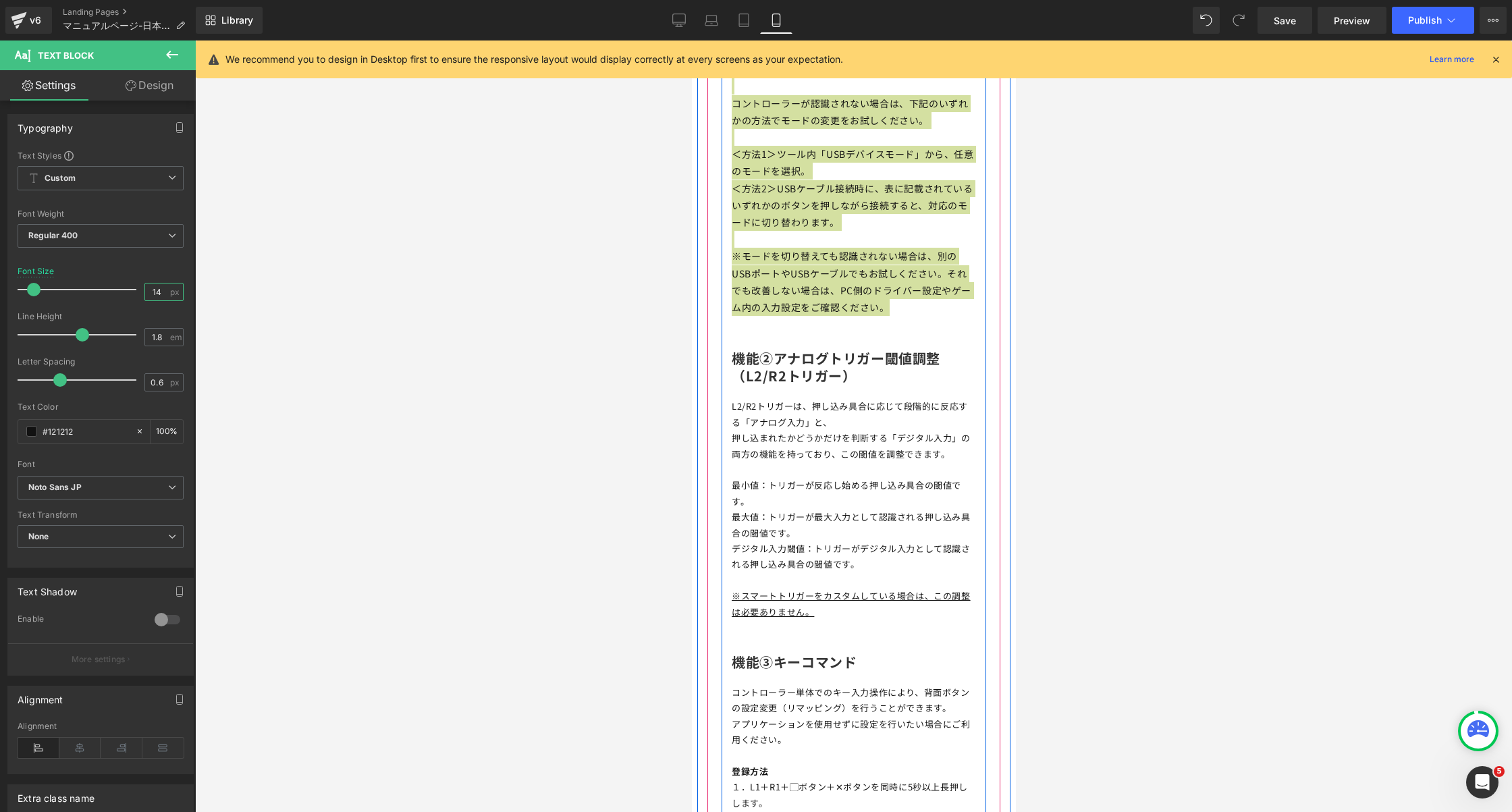
scroll to position [6857, 0]
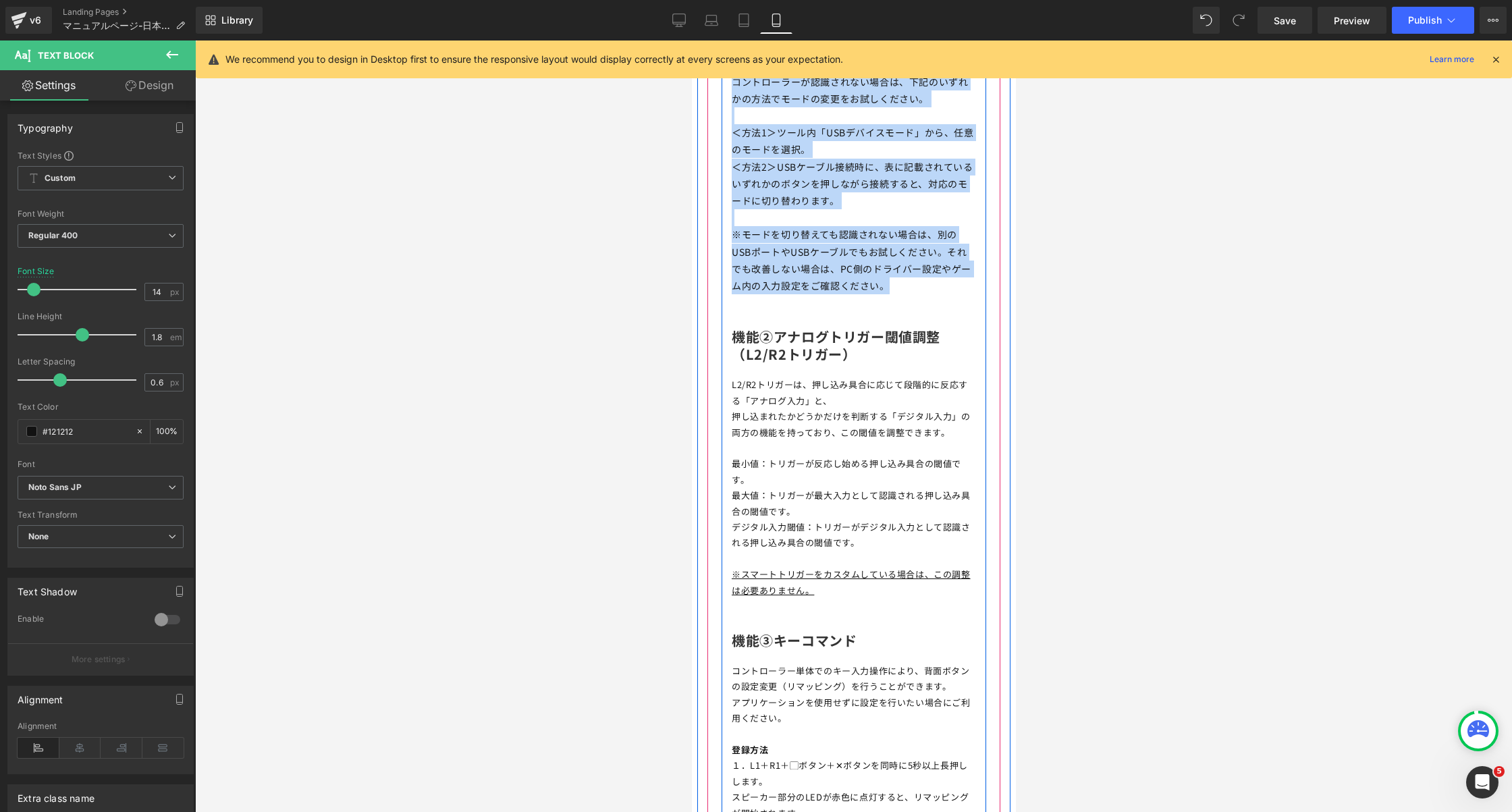
click at [798, 488] on p "最大値：トリガーが最大入力として認識される押し込み具合の閾値です。" at bounding box center [853, 503] width 244 height 32
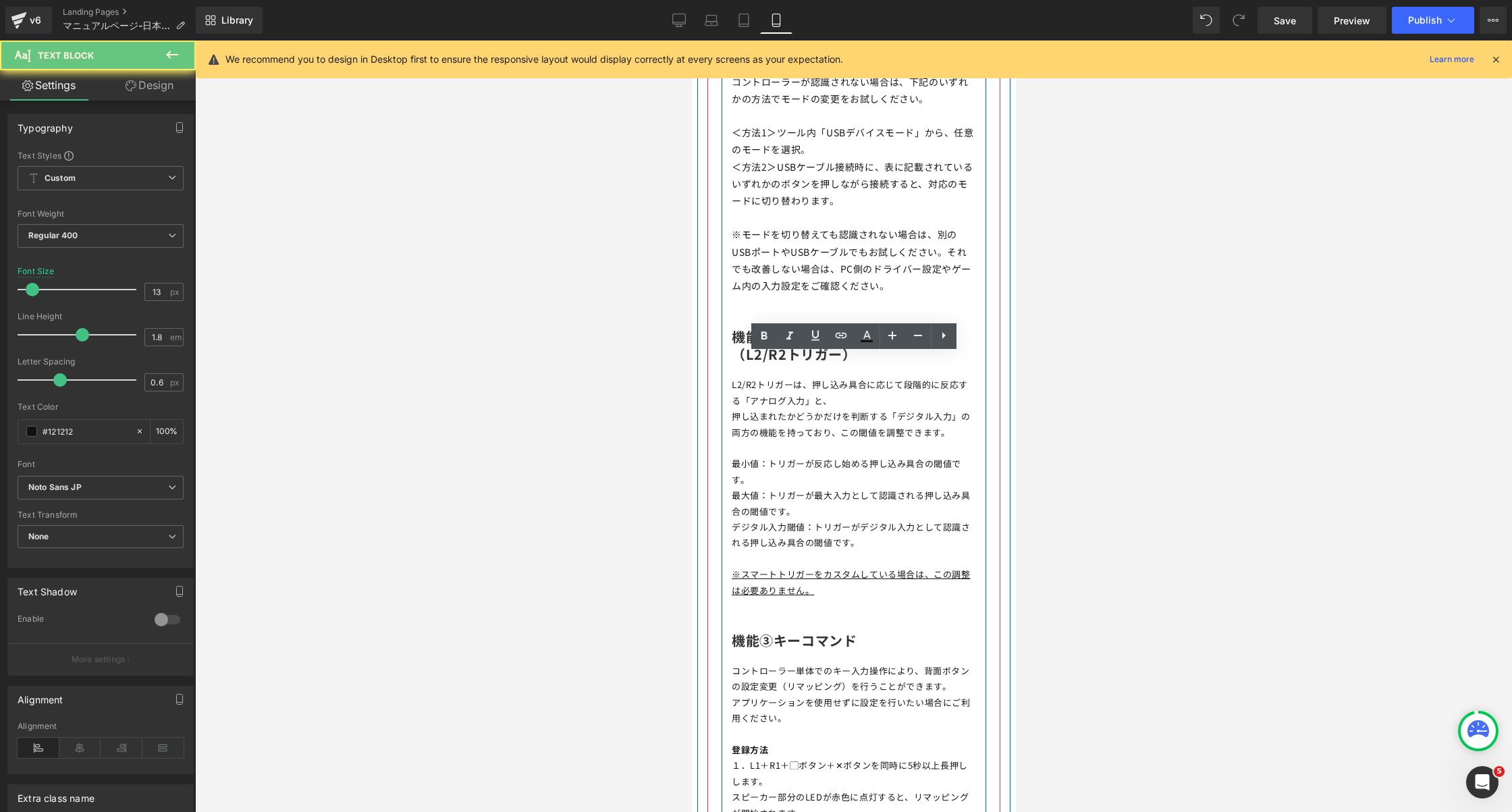
click at [798, 488] on p "最大値：トリガーが最大入力として認識される押し込み具合の閾値です。" at bounding box center [853, 503] width 244 height 32
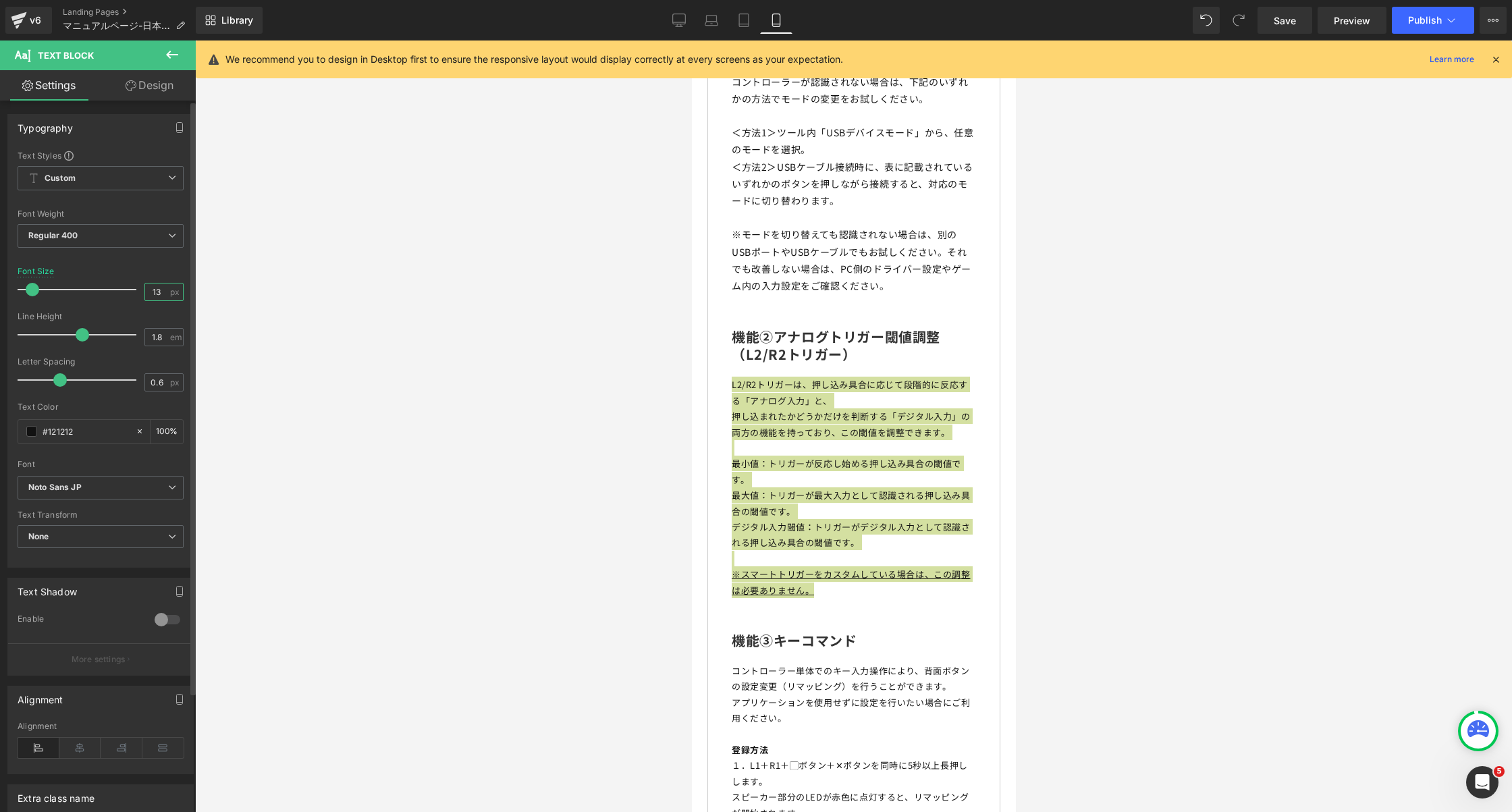
click at [151, 291] on input "13" at bounding box center [157, 292] width 23 height 17
type input "14"
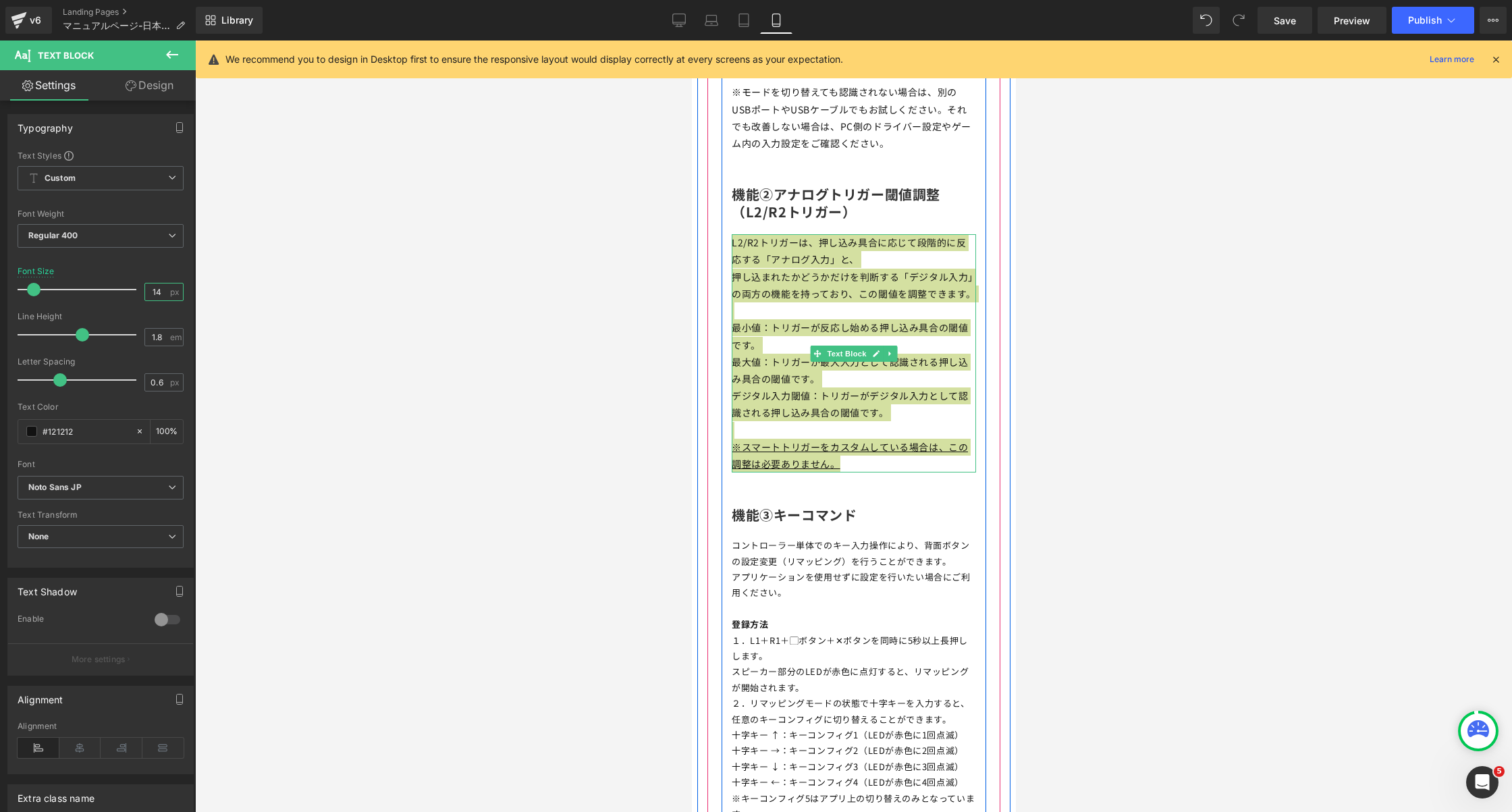
scroll to position [7001, 0]
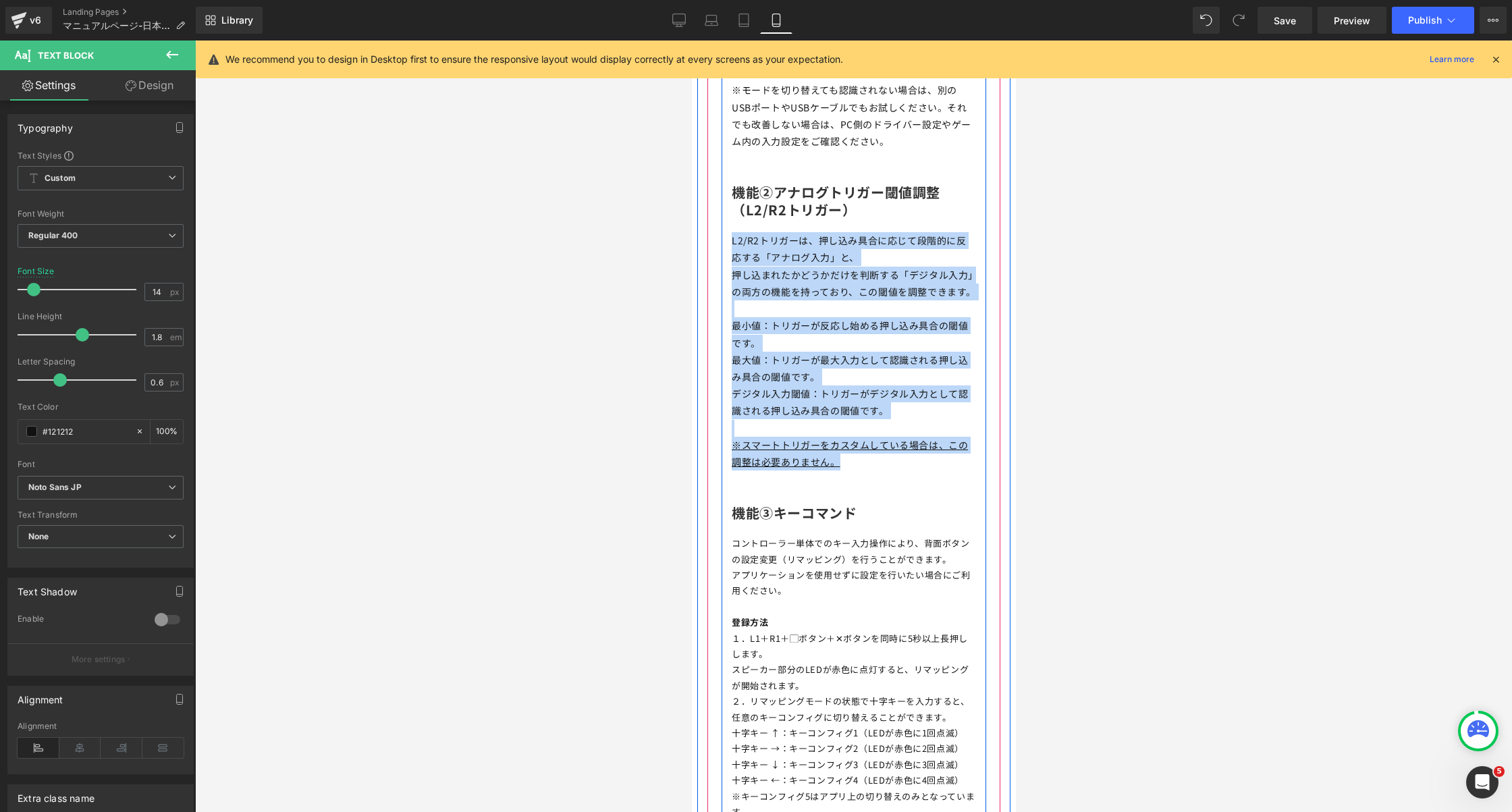
click at [836, 631] on p "１．L1＋R1＋▢ボタン＋✕ボタンを同時に5秒以上長押しします。" at bounding box center [853, 647] width 244 height 32
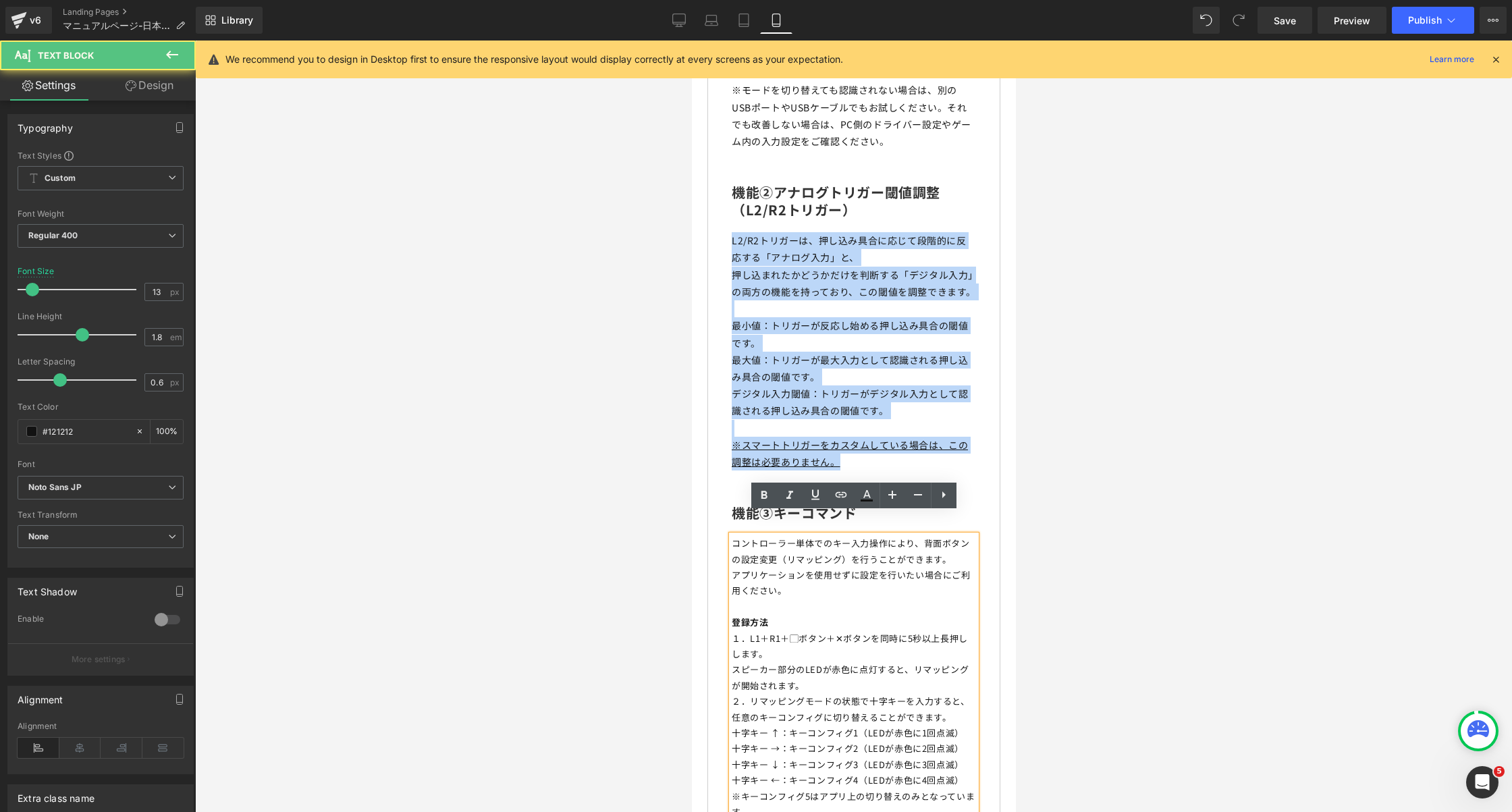
click at [836, 631] on p "１．L1＋R1＋▢ボタン＋✕ボタンを同時に5秒以上長押しします。" at bounding box center [853, 647] width 244 height 32
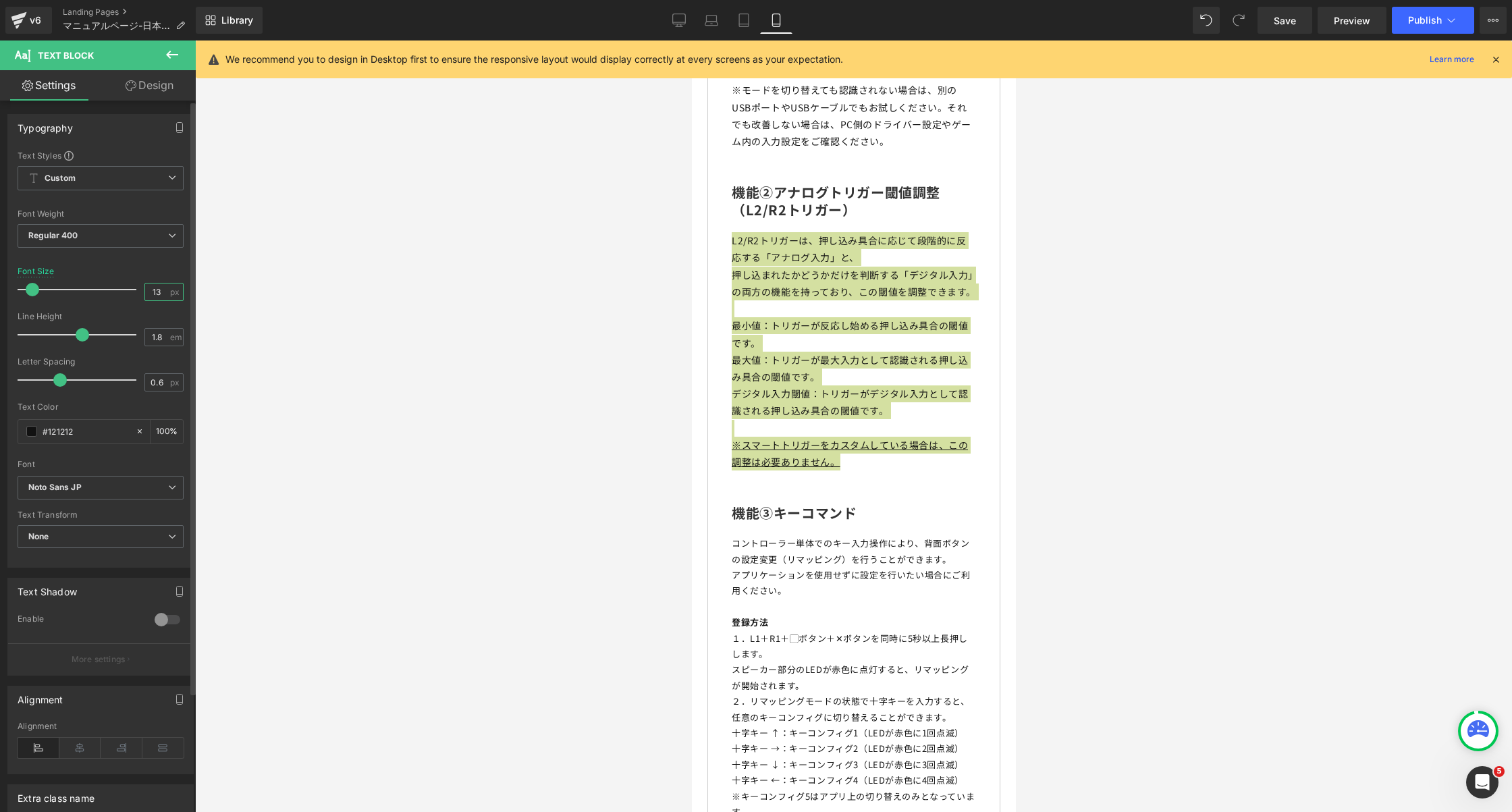
click at [153, 290] on input "13" at bounding box center [157, 292] width 23 height 17
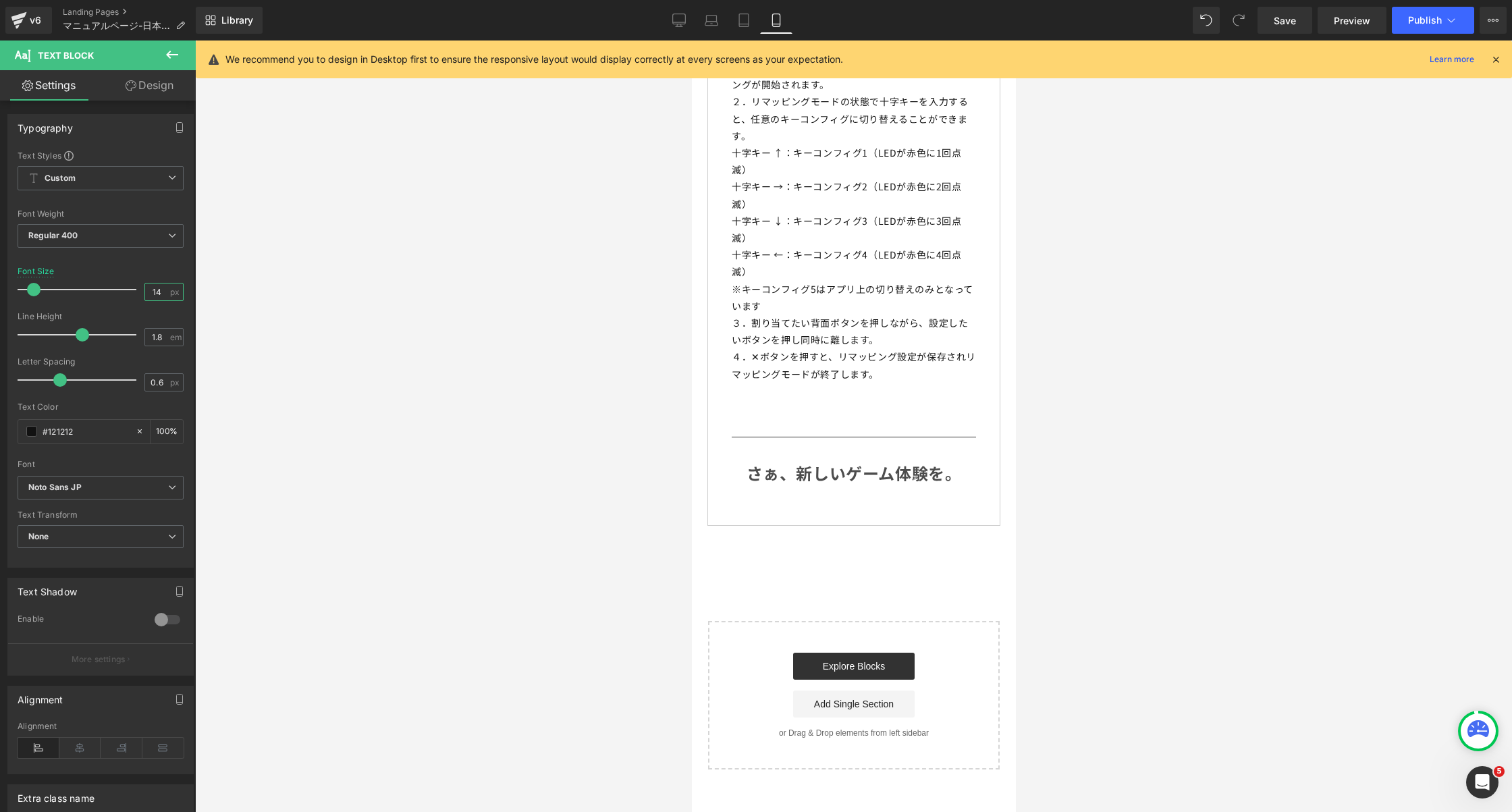
scroll to position [7698, 0]
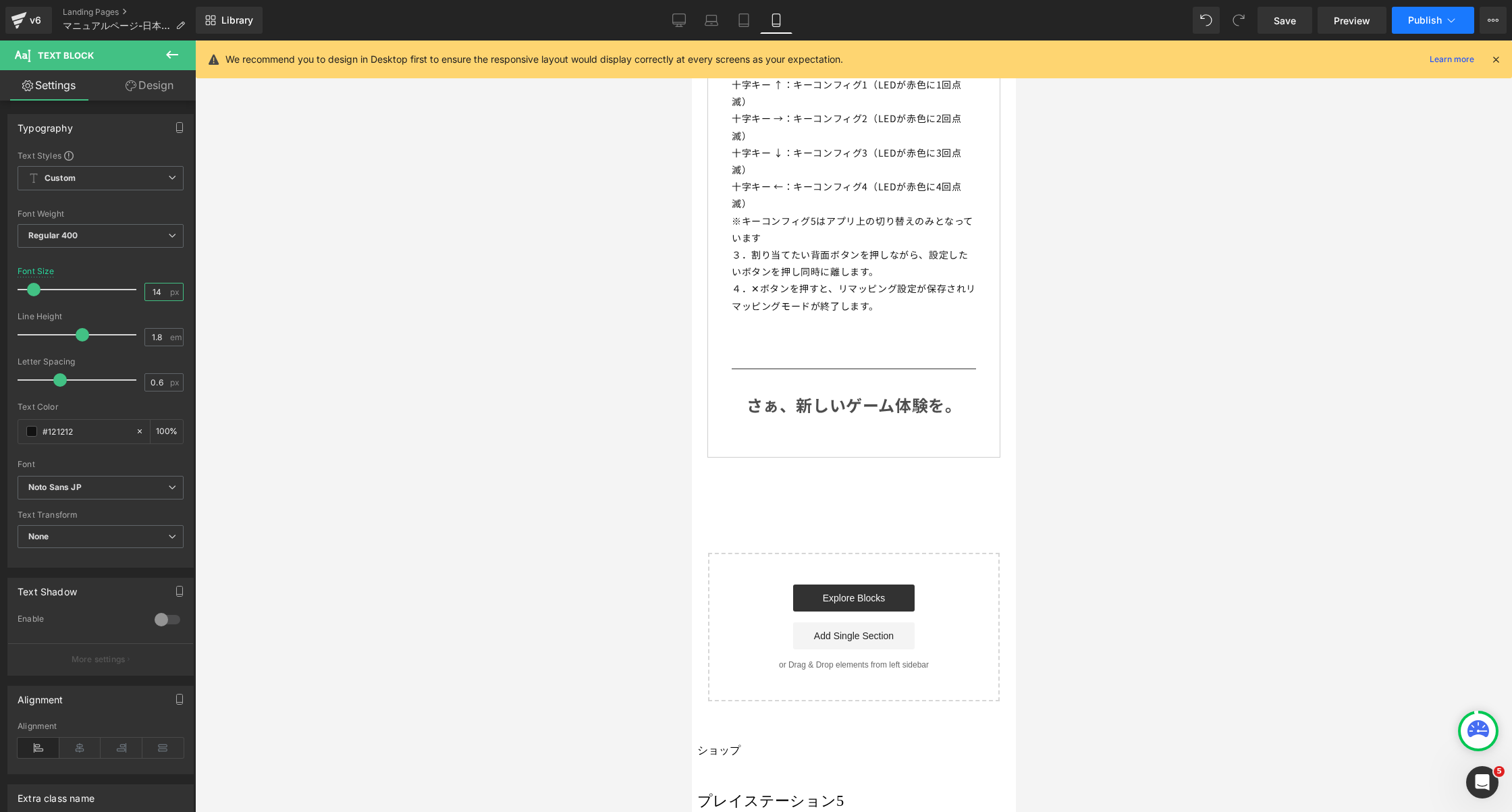
type input "14"
click at [1425, 28] on button "Publish" at bounding box center [1433, 21] width 82 height 27
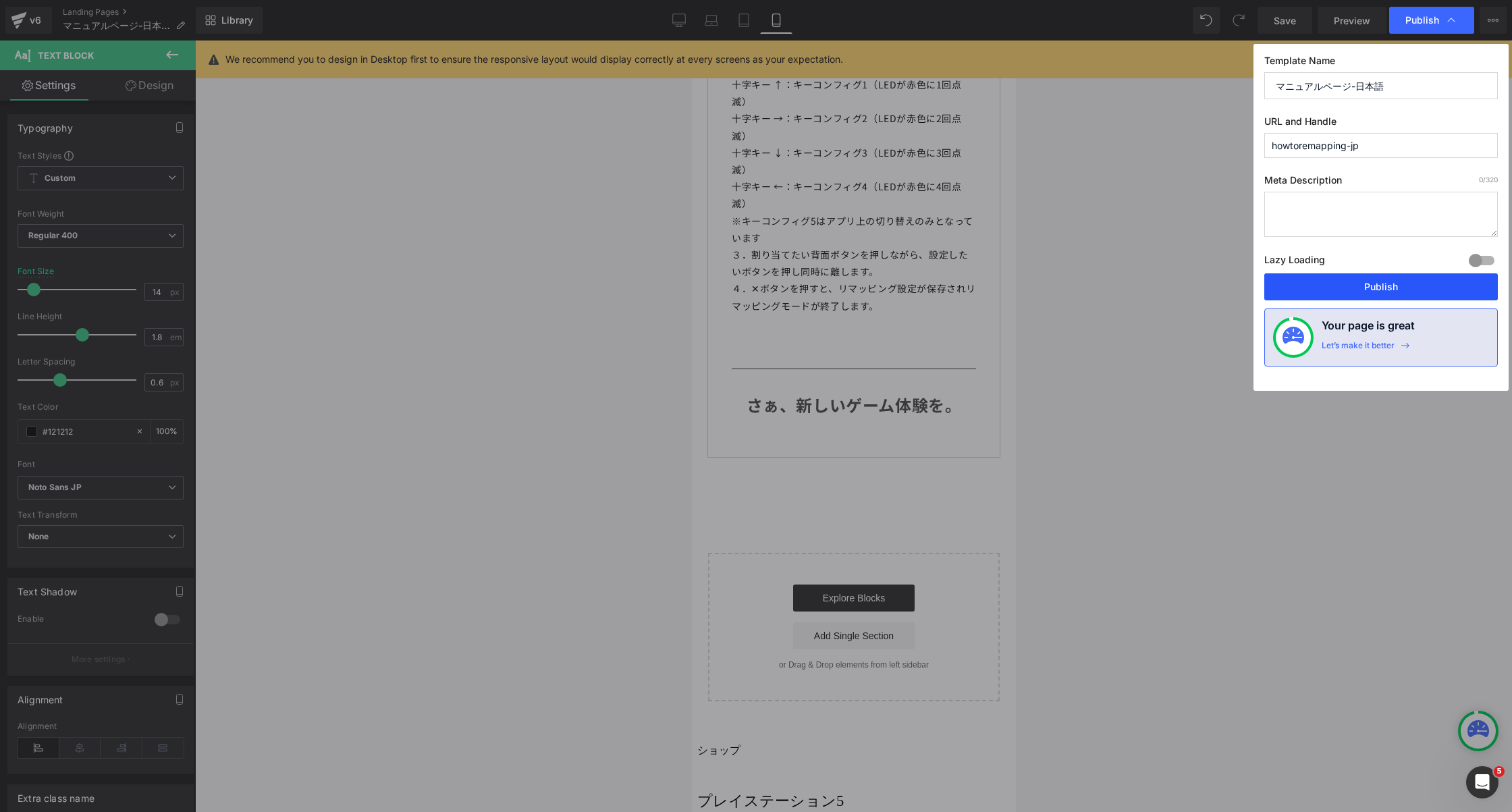
click at [1337, 296] on button "Publish" at bounding box center [1381, 287] width 233 height 27
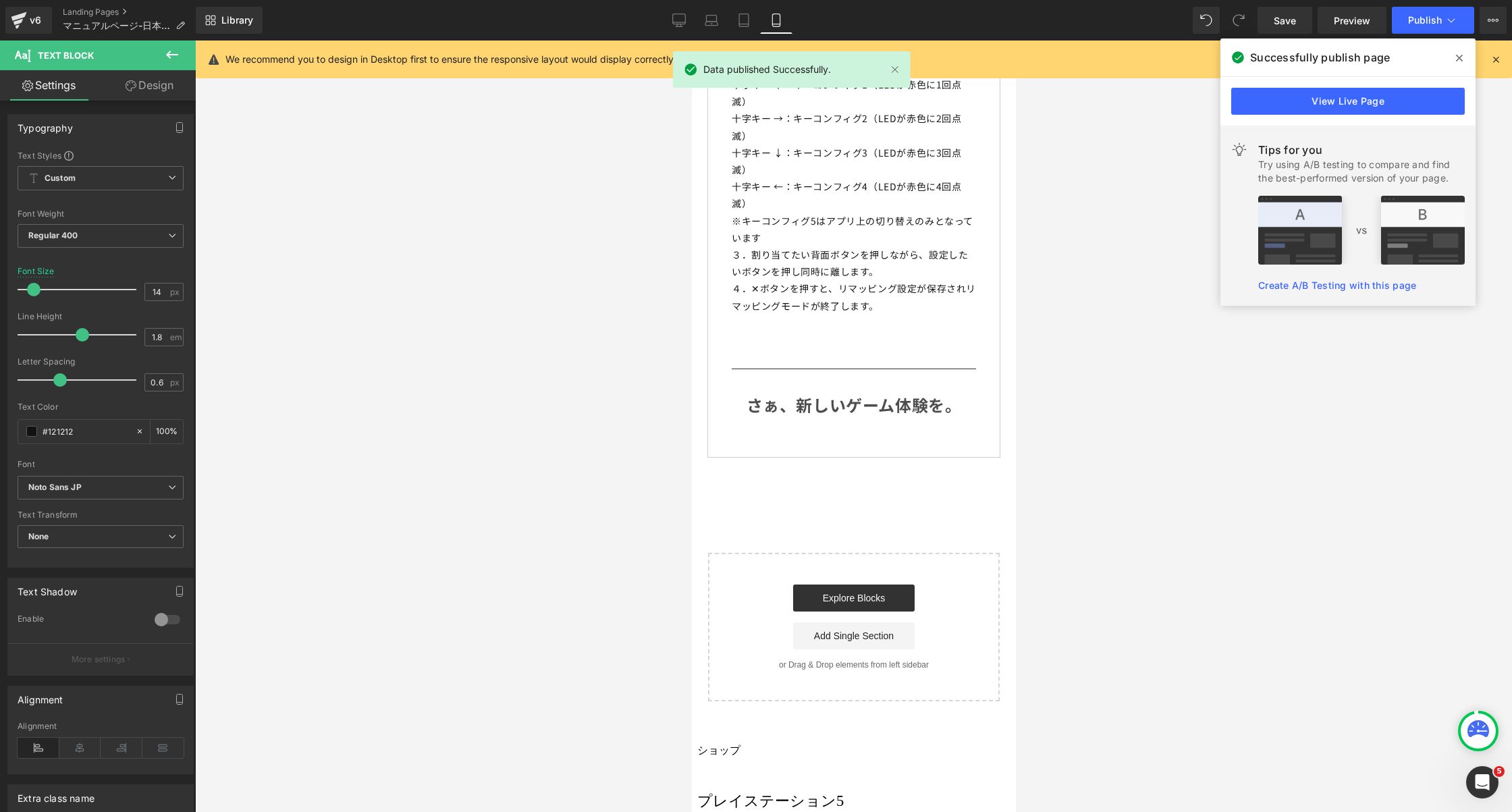
click at [1458, 62] on icon at bounding box center [1459, 57] width 7 height 11
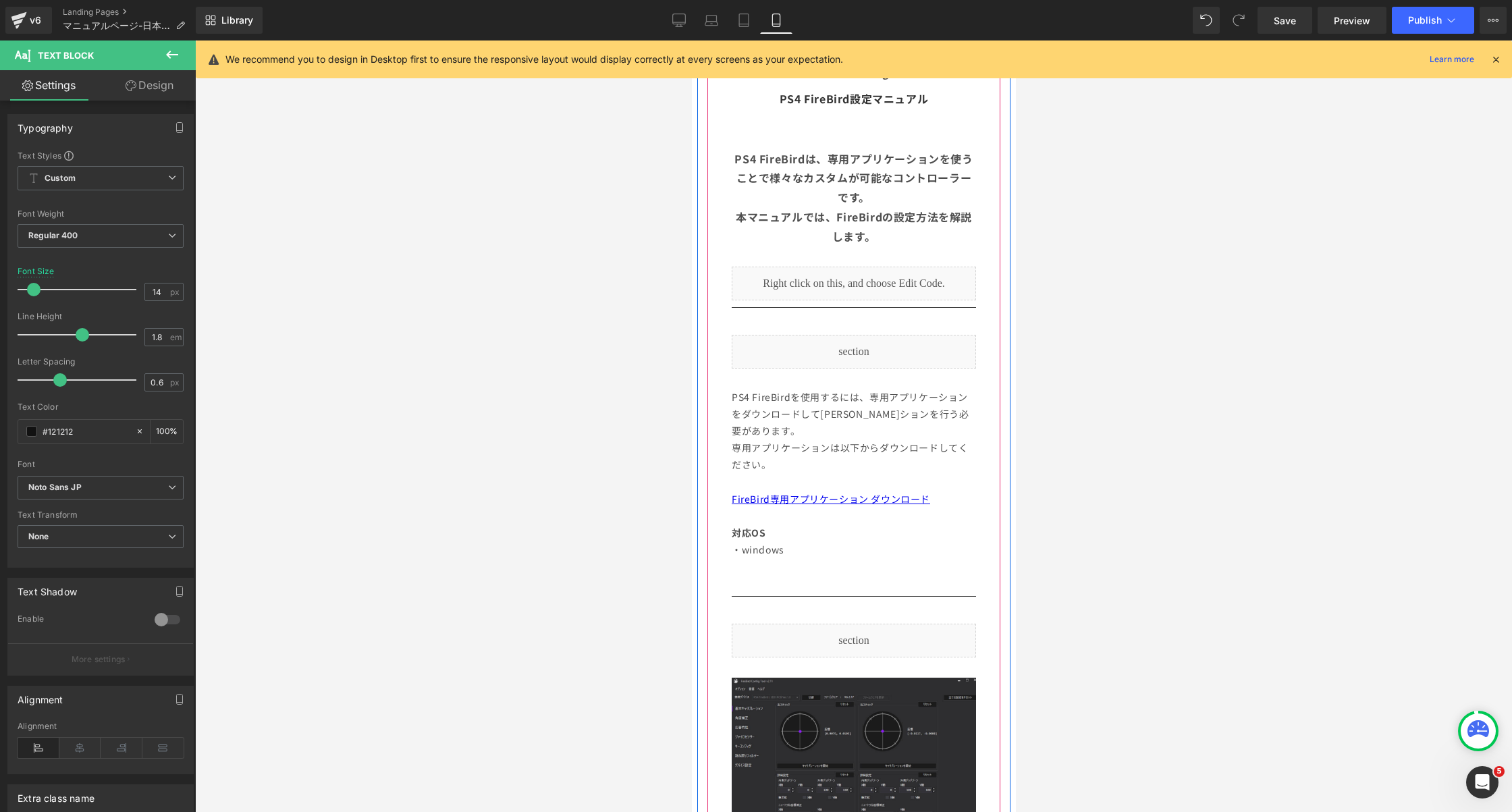
scroll to position [433, 0]
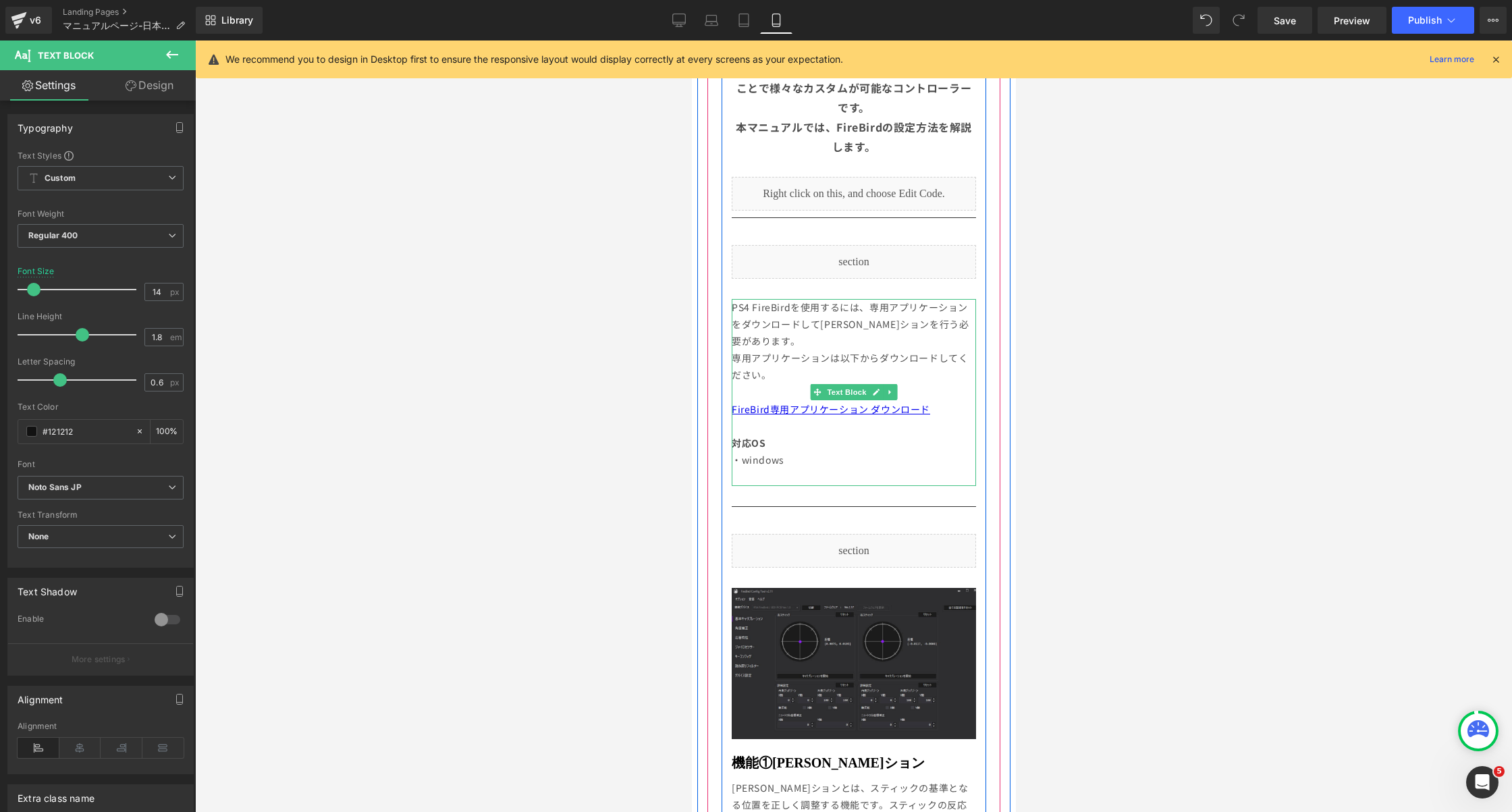
click at [865, 351] on span "専用アプリケーションは以下からダウンロードしてください。" at bounding box center [849, 366] width 236 height 31
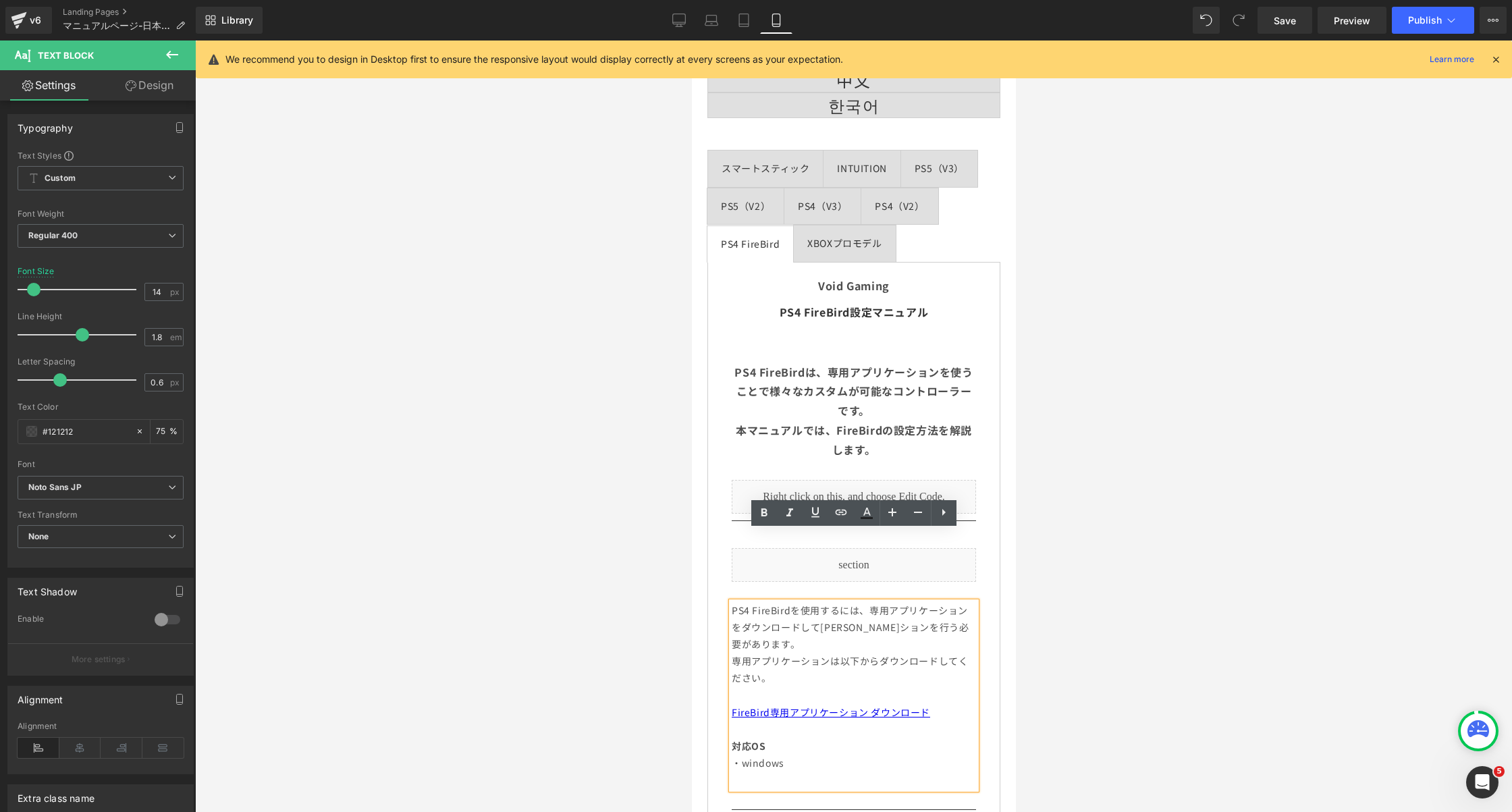
scroll to position [0, 0]
